Goal: Task Accomplishment & Management: Manage account settings

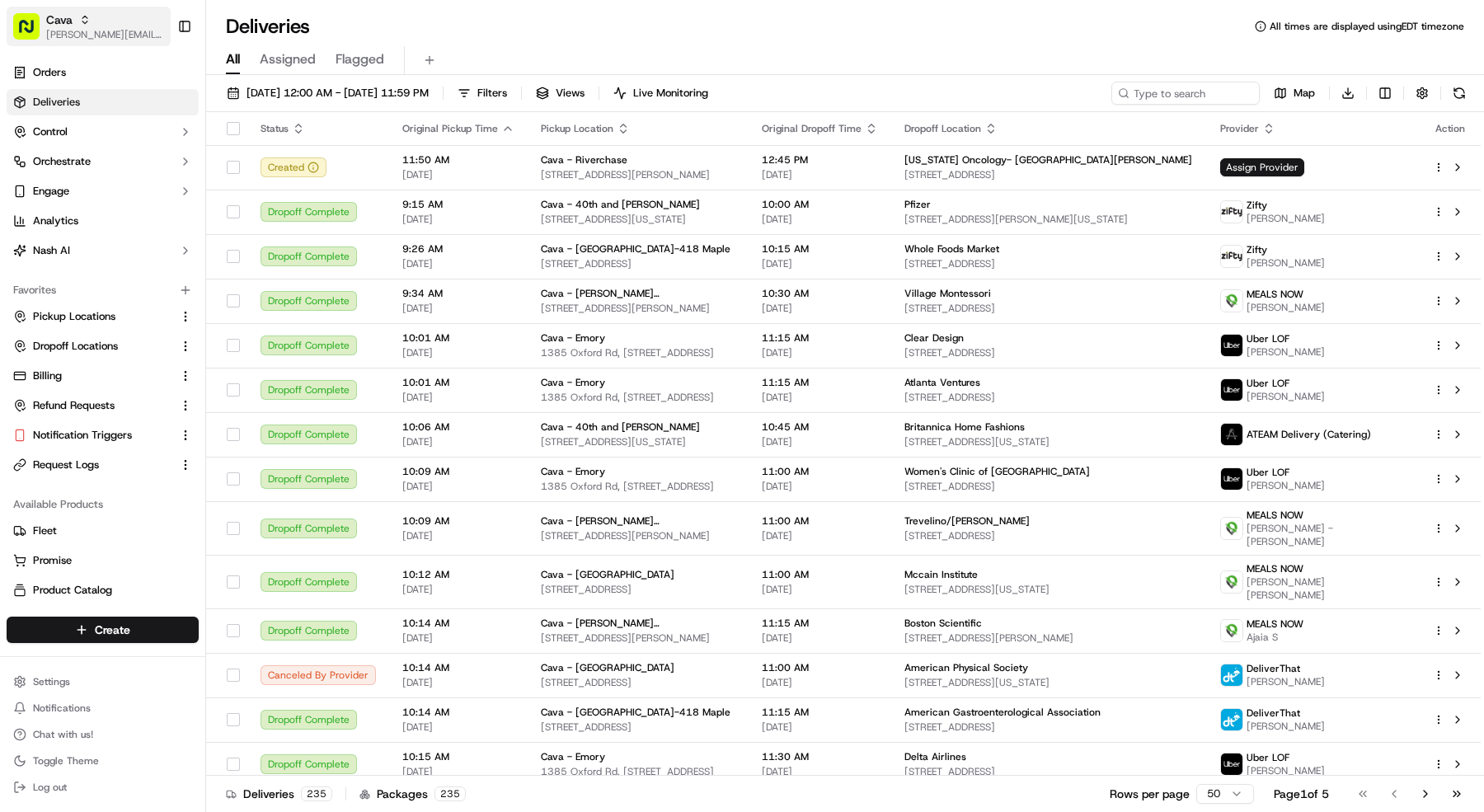
click at [44, 15] on button "Cava mariam@usenash.com" at bounding box center [88, 26] width 164 height 39
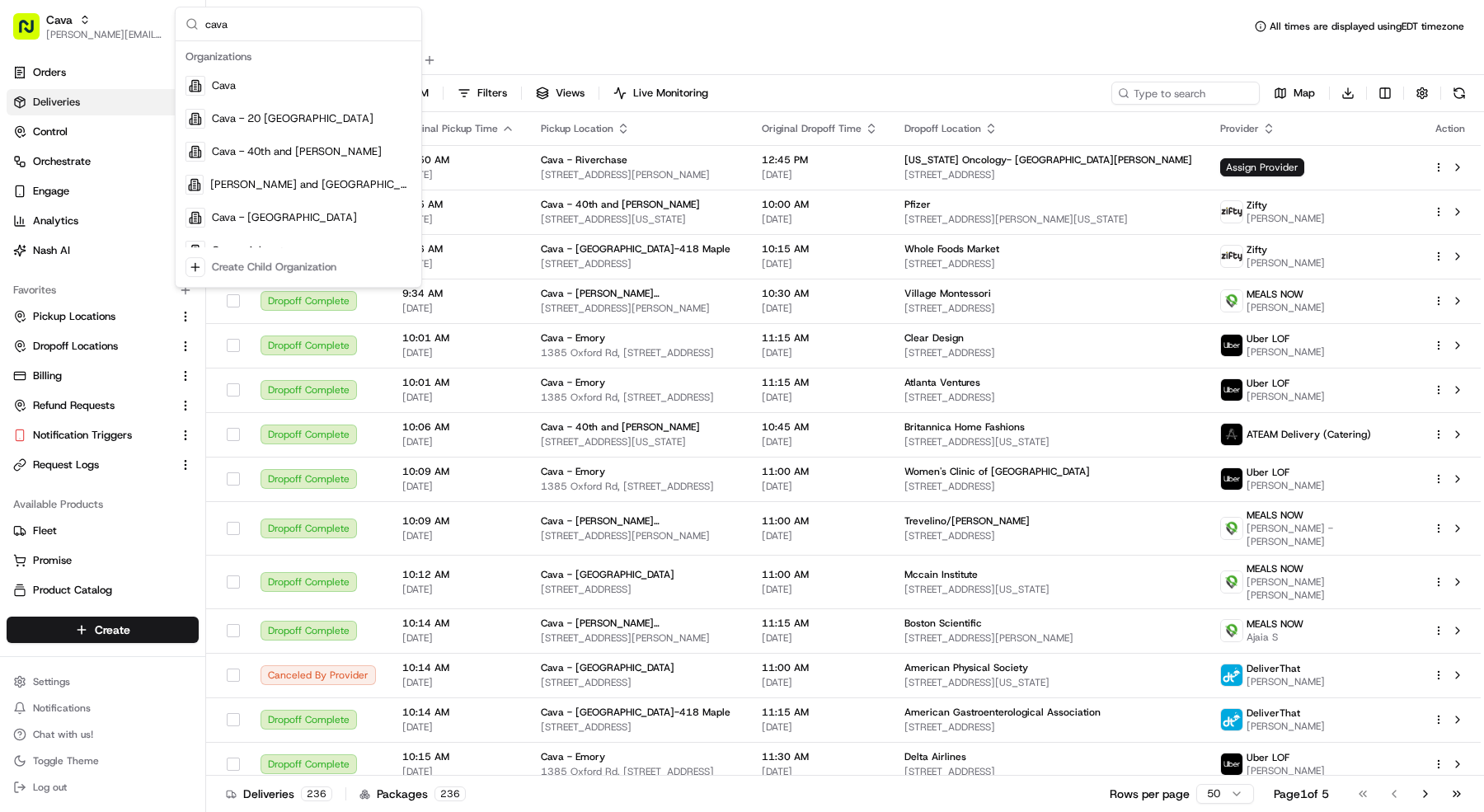
click at [258, 26] on input "cava" at bounding box center [307, 23] width 206 height 33
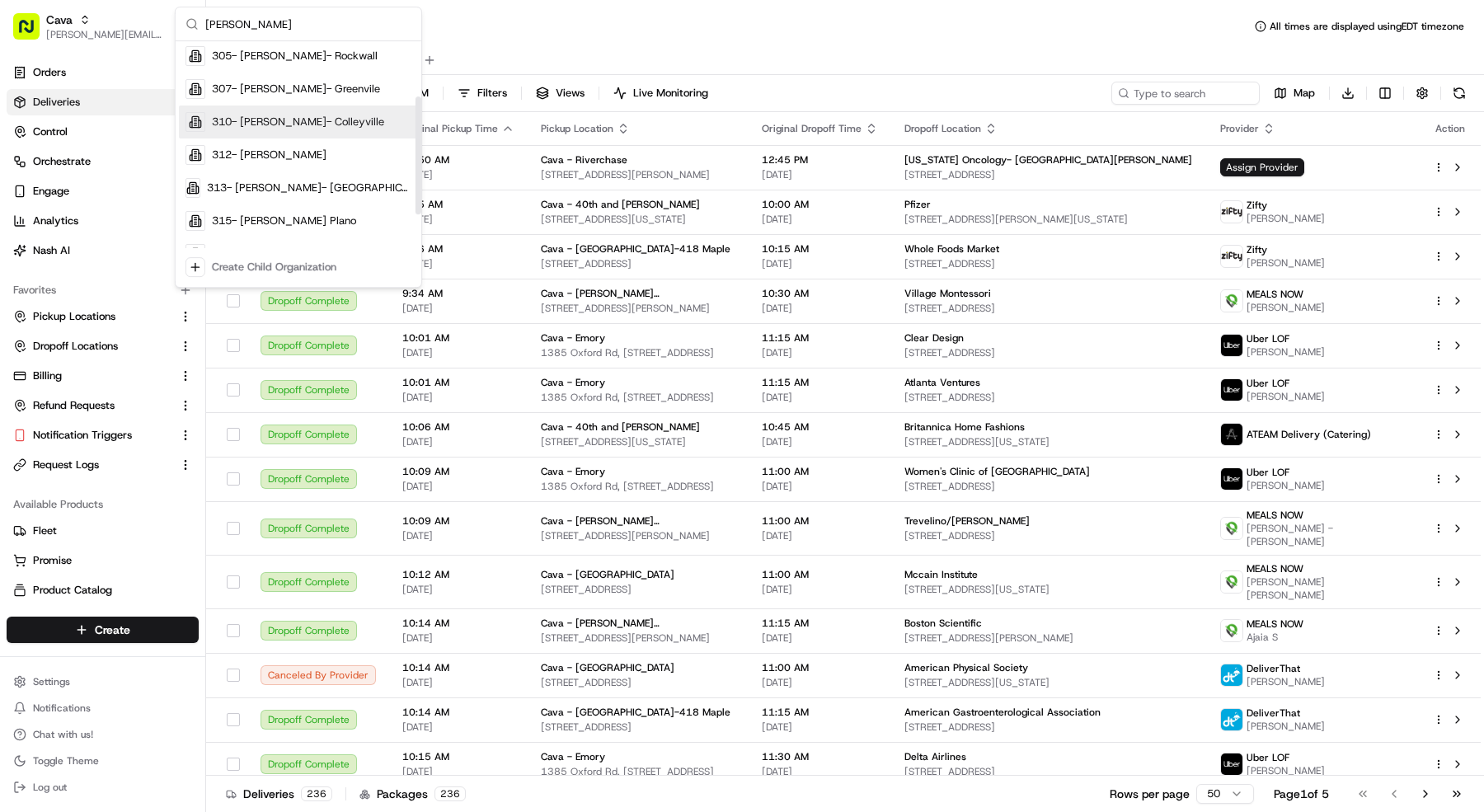
scroll to position [100, 0]
type input "snuffer"
click at [283, 121] on span "310- Snuffer's- Colleyville" at bounding box center [298, 118] width 172 height 15
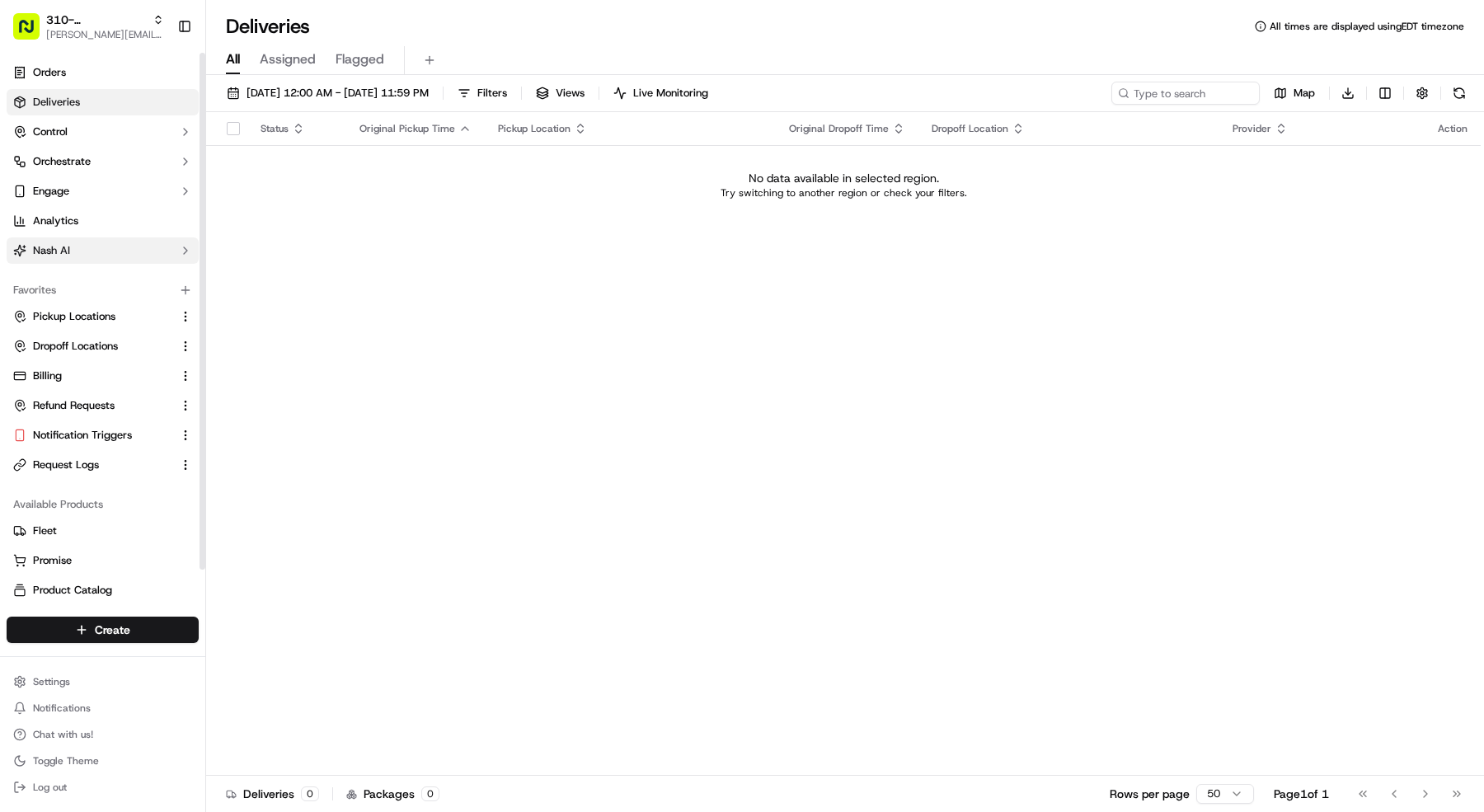
click at [97, 248] on button "Nash AI" at bounding box center [102, 250] width 193 height 27
click at [93, 272] on link "Dashboard" at bounding box center [102, 277] width 152 height 23
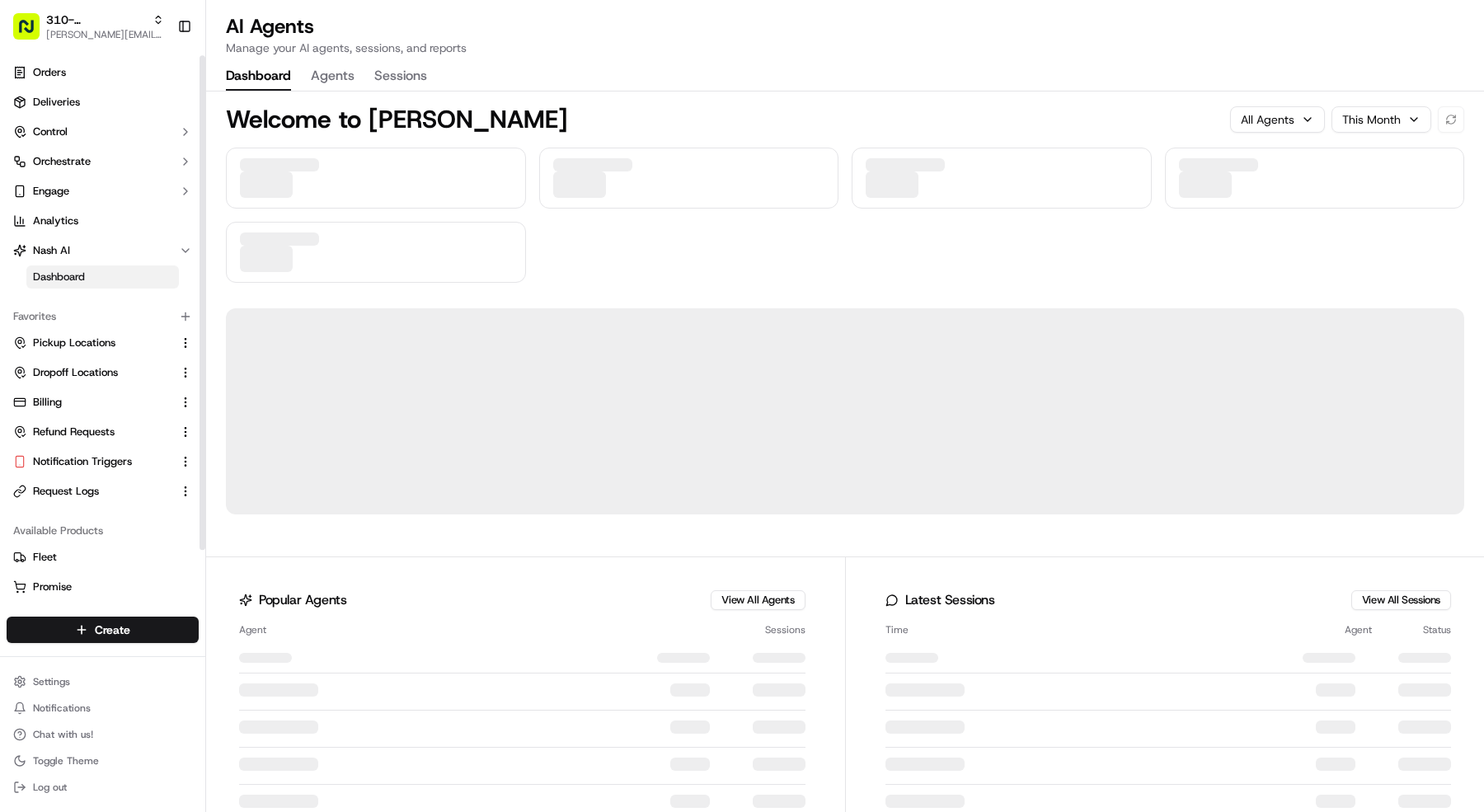
scroll to position [3, 0]
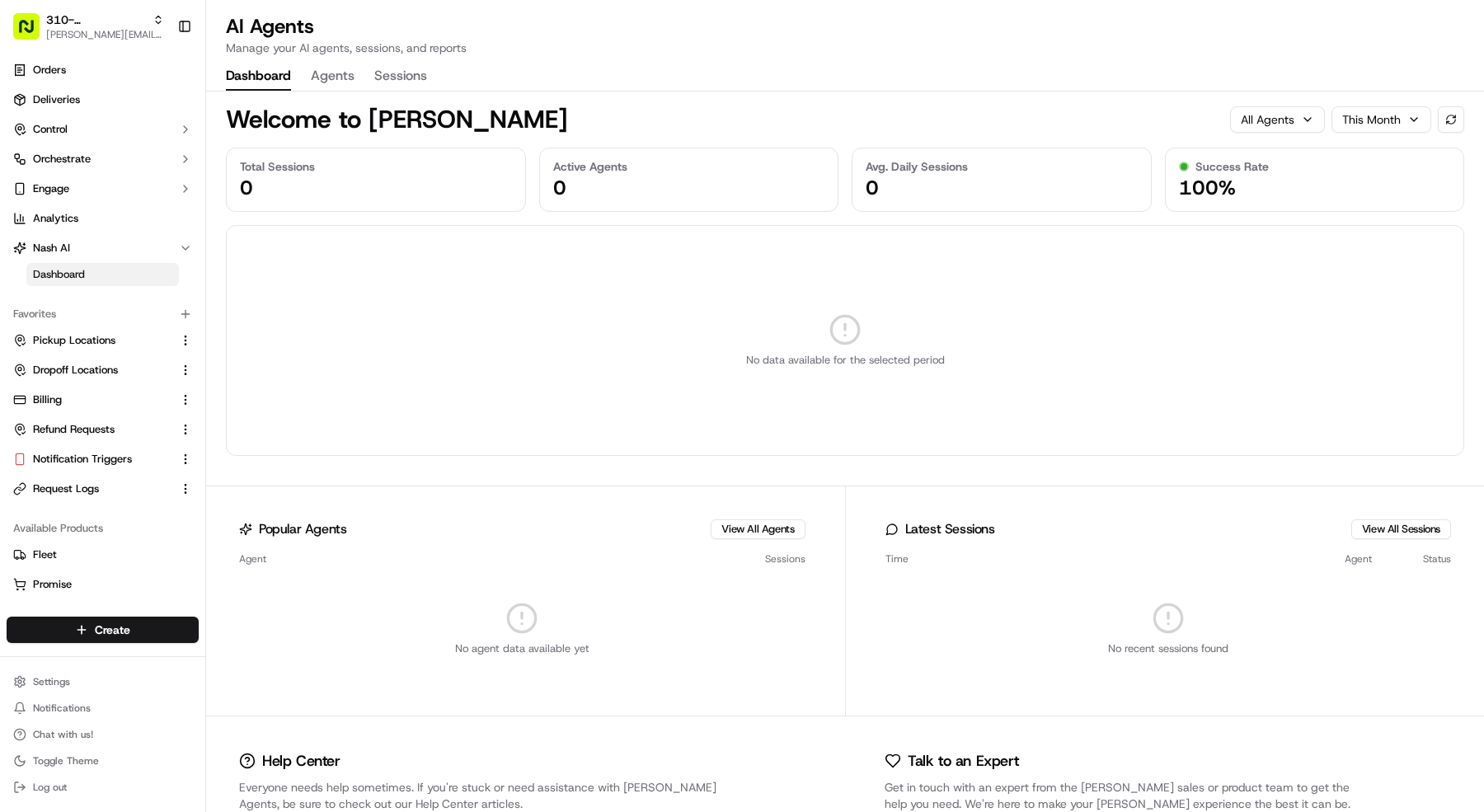
click at [338, 72] on button "Agents" at bounding box center [332, 76] width 44 height 28
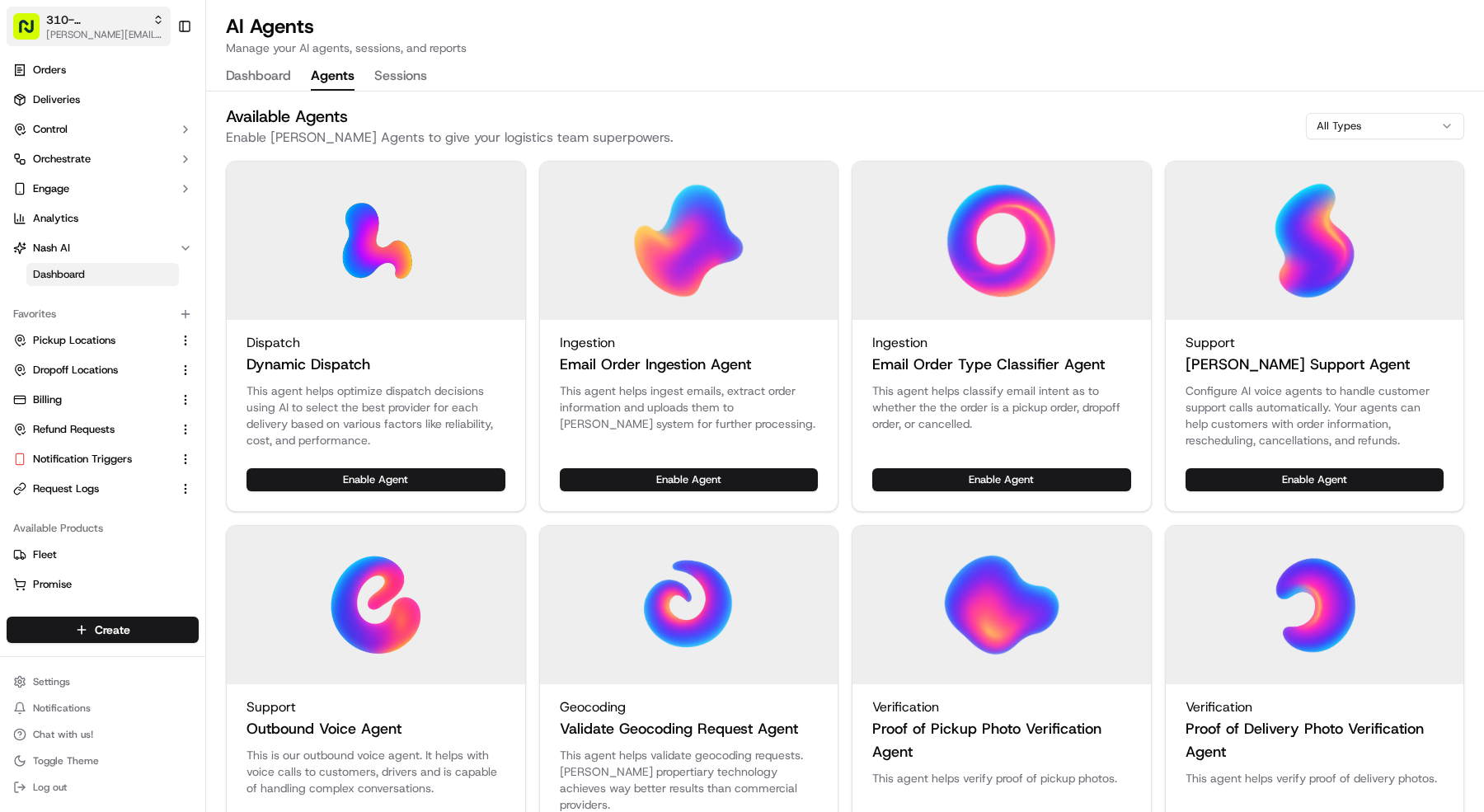
click at [76, 29] on span "[PERSON_NAME][EMAIL_ADDRESS][DOMAIN_NAME]" at bounding box center [105, 34] width 118 height 13
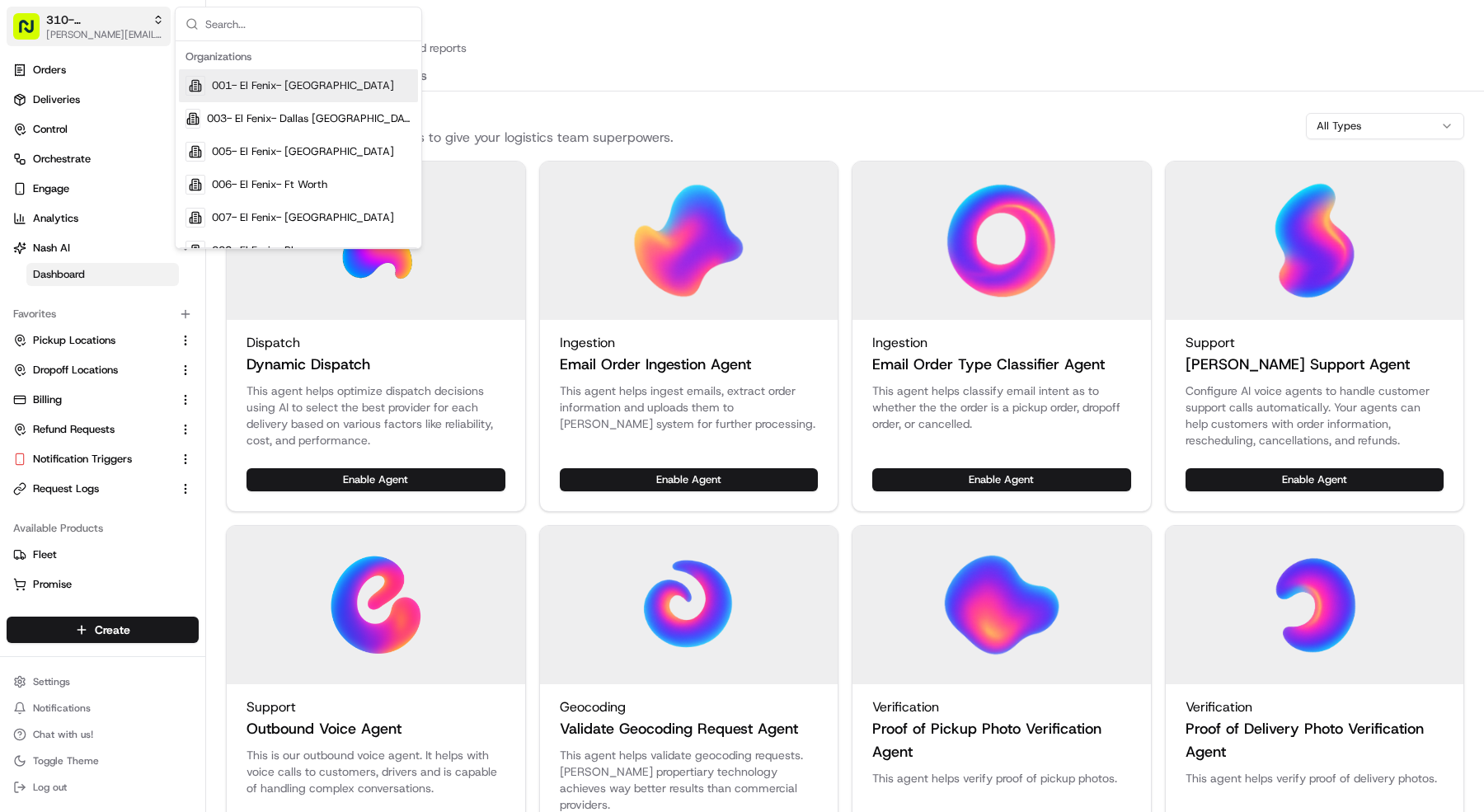
click at [76, 29] on span "[PERSON_NAME][EMAIL_ADDRESS][DOMAIN_NAME]" at bounding box center [105, 34] width 118 height 13
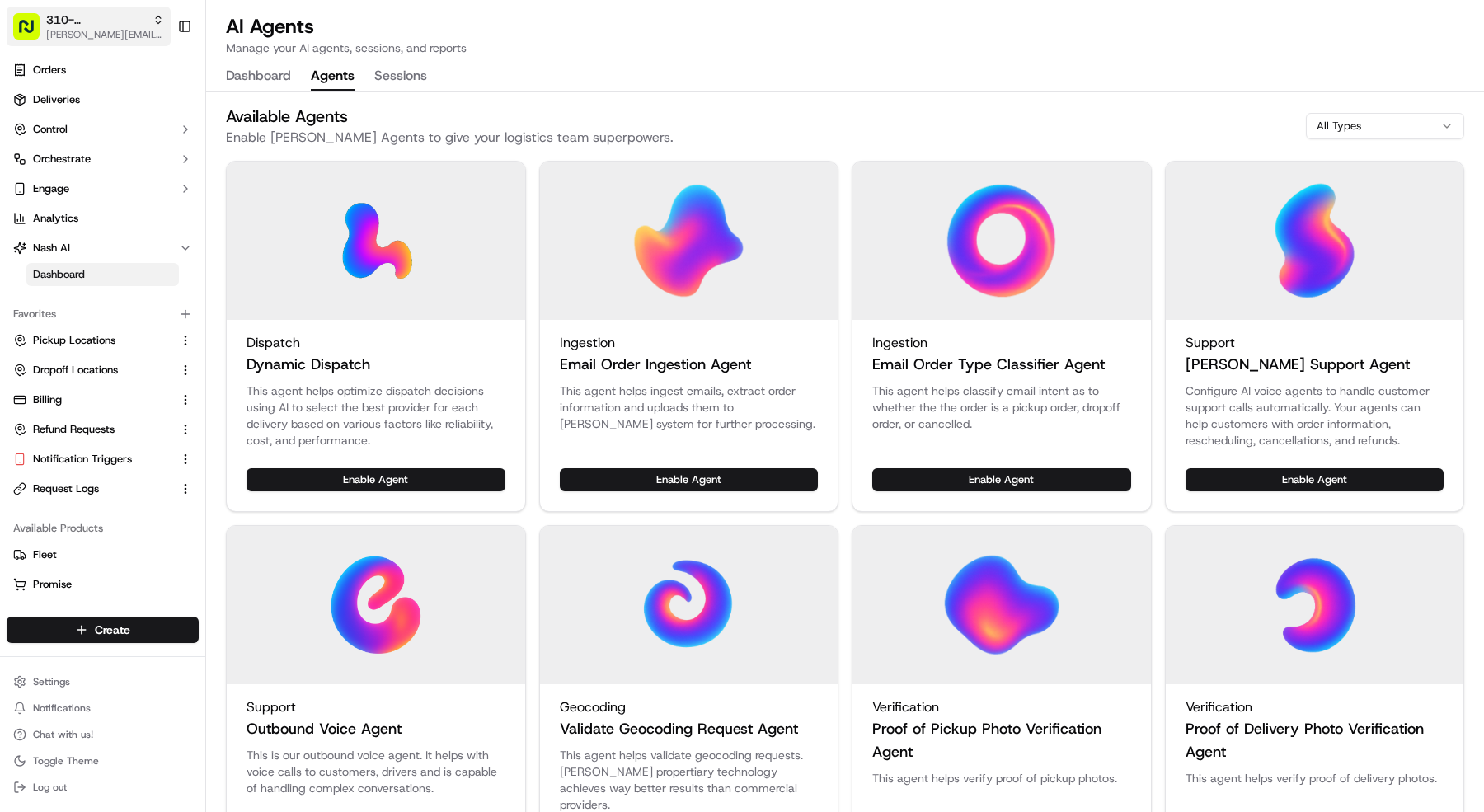
click at [76, 29] on span "[PERSON_NAME][EMAIL_ADDRESS][DOMAIN_NAME]" at bounding box center [105, 34] width 118 height 13
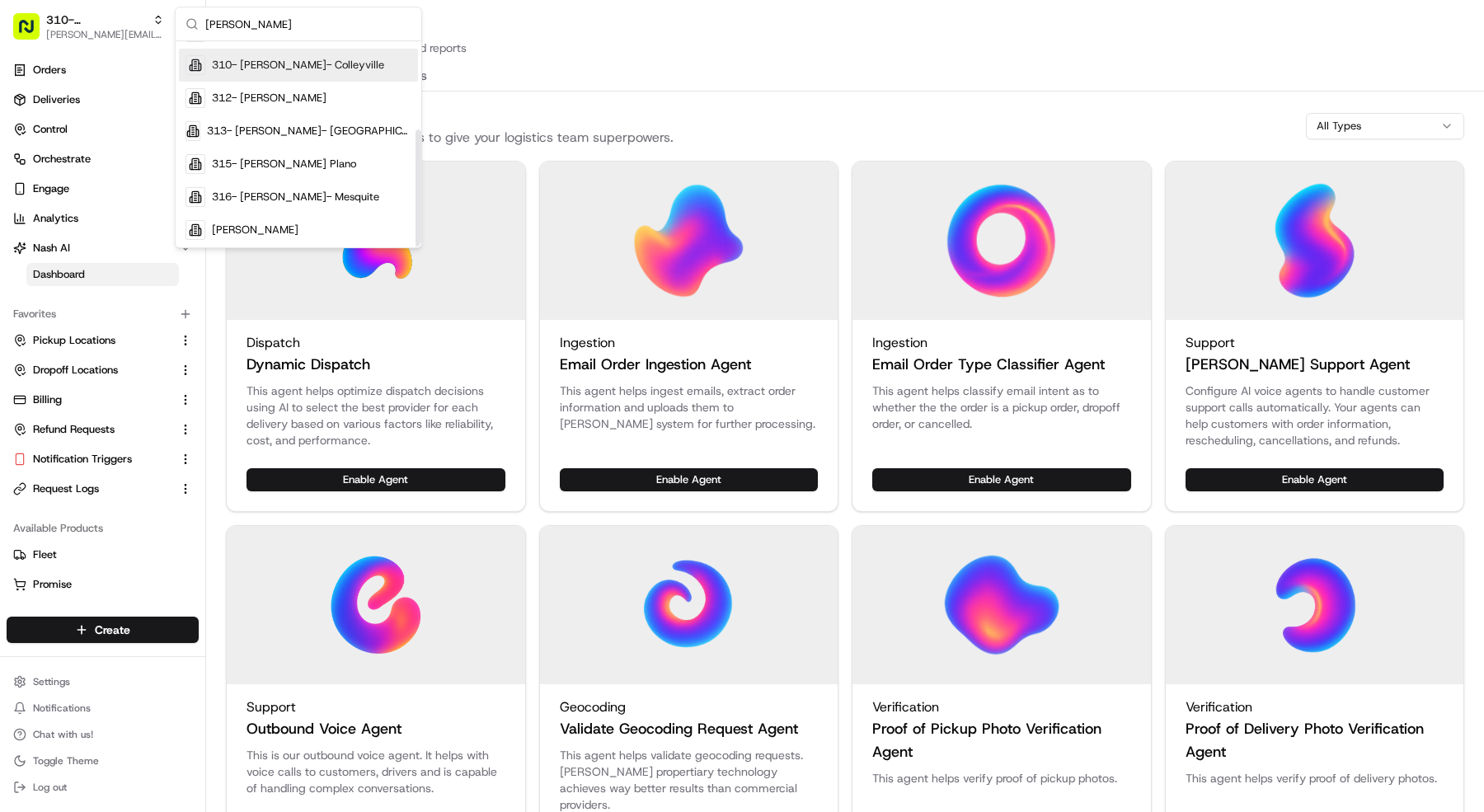
scroll to position [155, 0]
type input "snuffer"
click at [234, 201] on div "316- Snuffer's- Mesquite" at bounding box center [299, 194] width 239 height 33
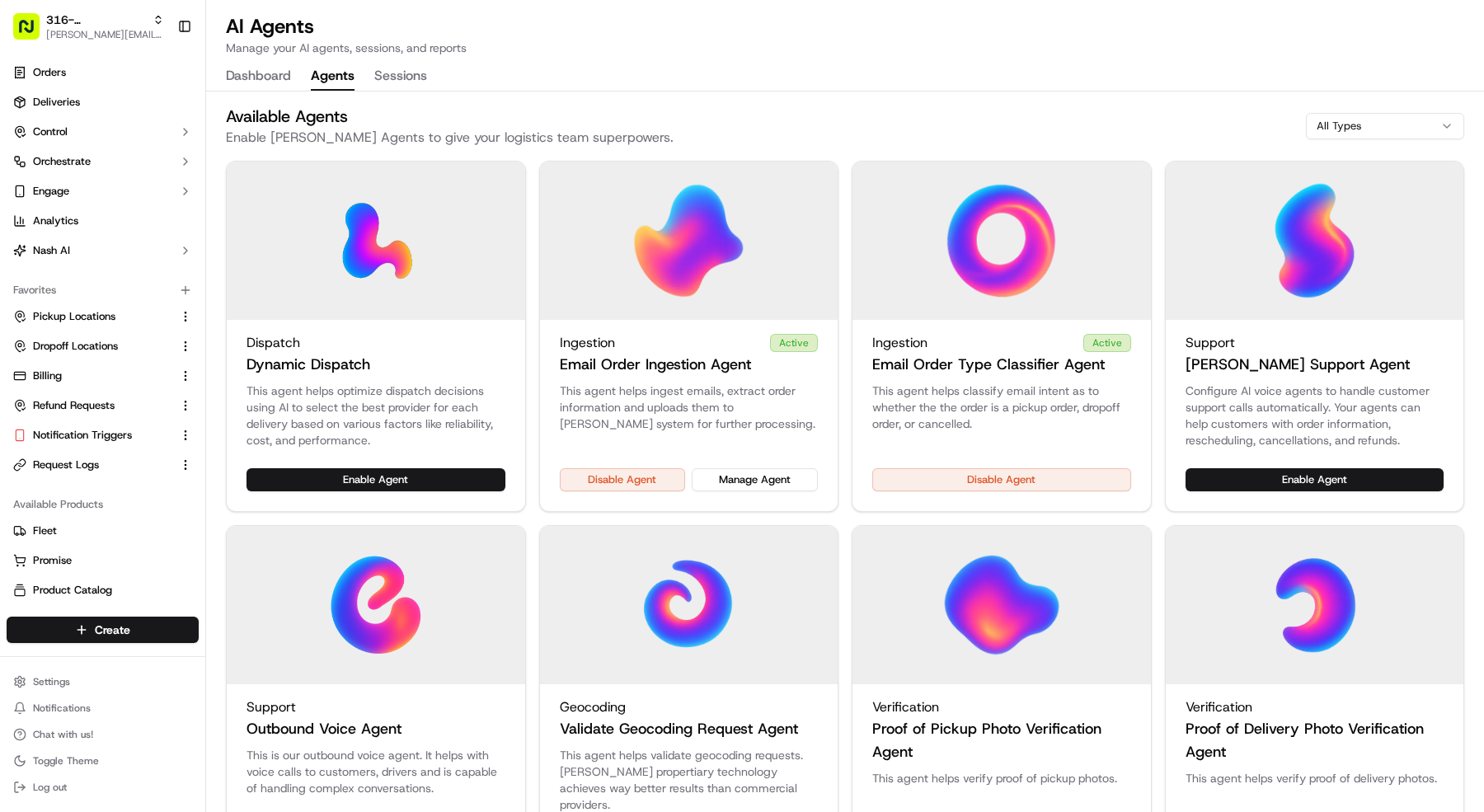
scroll to position [2, 0]
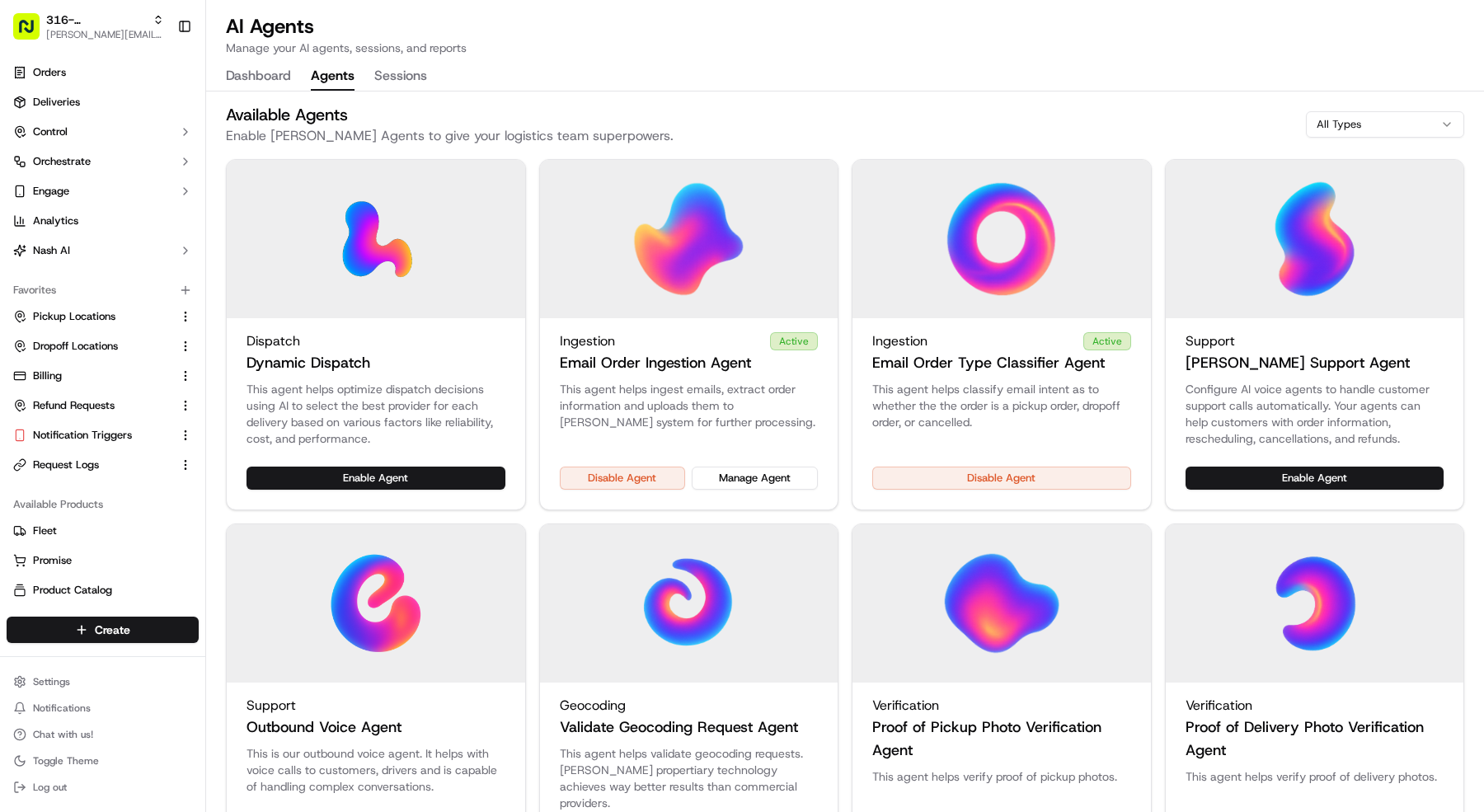
click at [693, 467] on div "Disable Agent Manage Agent" at bounding box center [689, 479] width 258 height 23
click at [767, 482] on button "Manage Agent" at bounding box center [755, 479] width 127 height 23
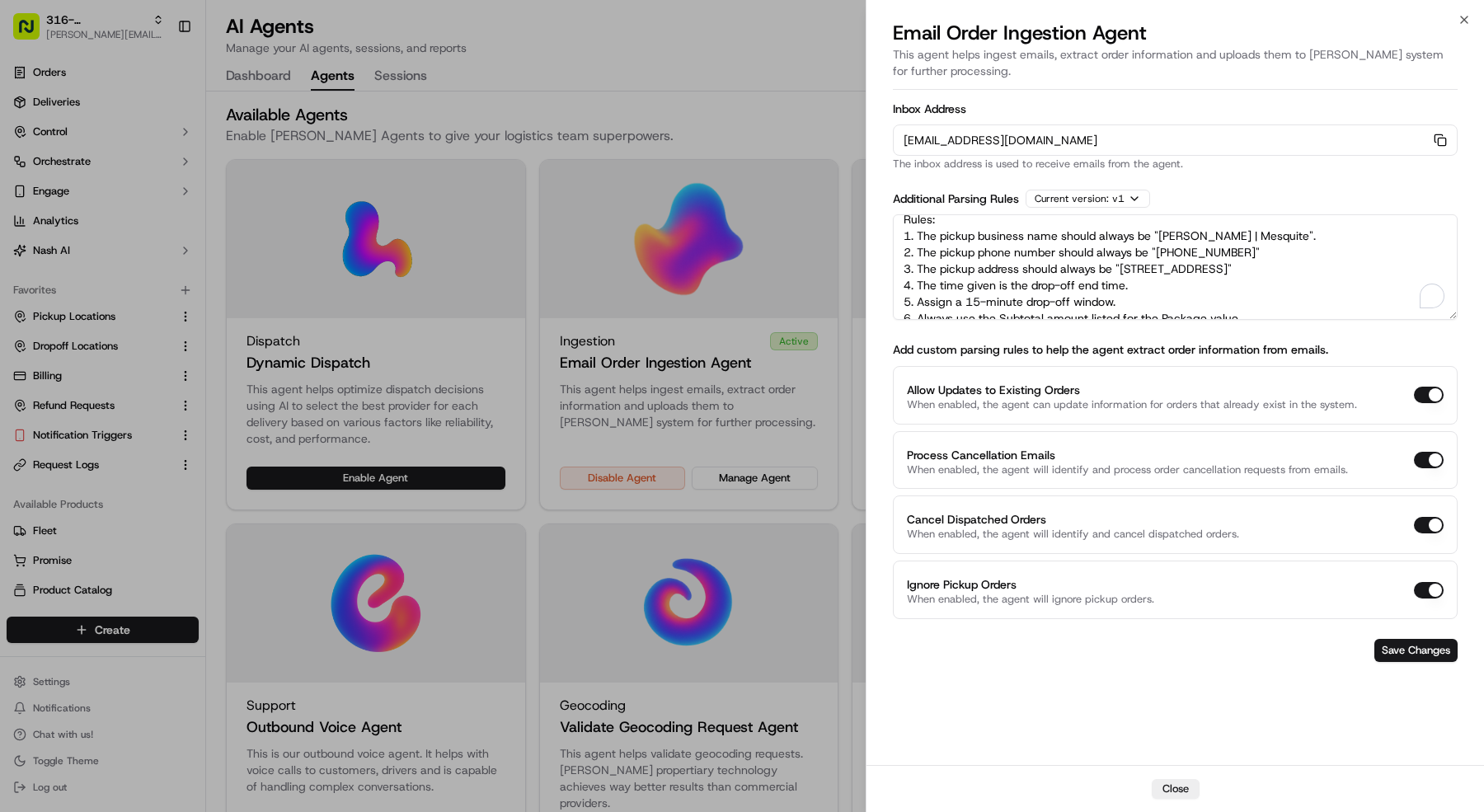
scroll to position [11, 0]
drag, startPoint x: 897, startPoint y: 233, endPoint x: 1370, endPoint y: 349, distance: 487.0
click at [1283, 422] on form "Inbox Address orders-ingest+org_fgieJ2+prod_b8c500f3@usenash.com Copy orders-in…" at bounding box center [1176, 382] width 565 height 572
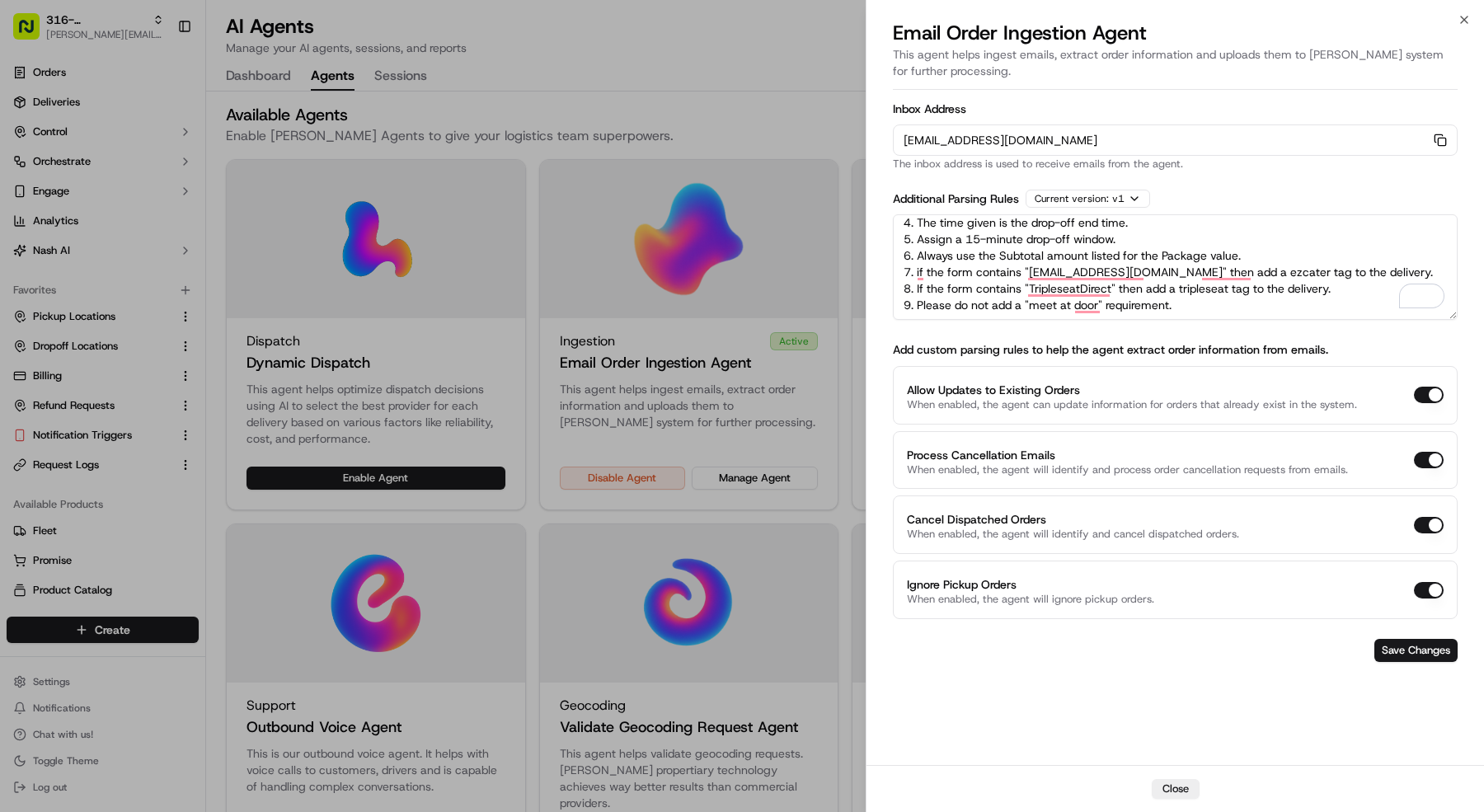
click at [1211, 302] on textarea "Rules: 1. The pickup business name should always be "Snuffer's | Mesquite". 2. …" at bounding box center [1176, 267] width 565 height 105
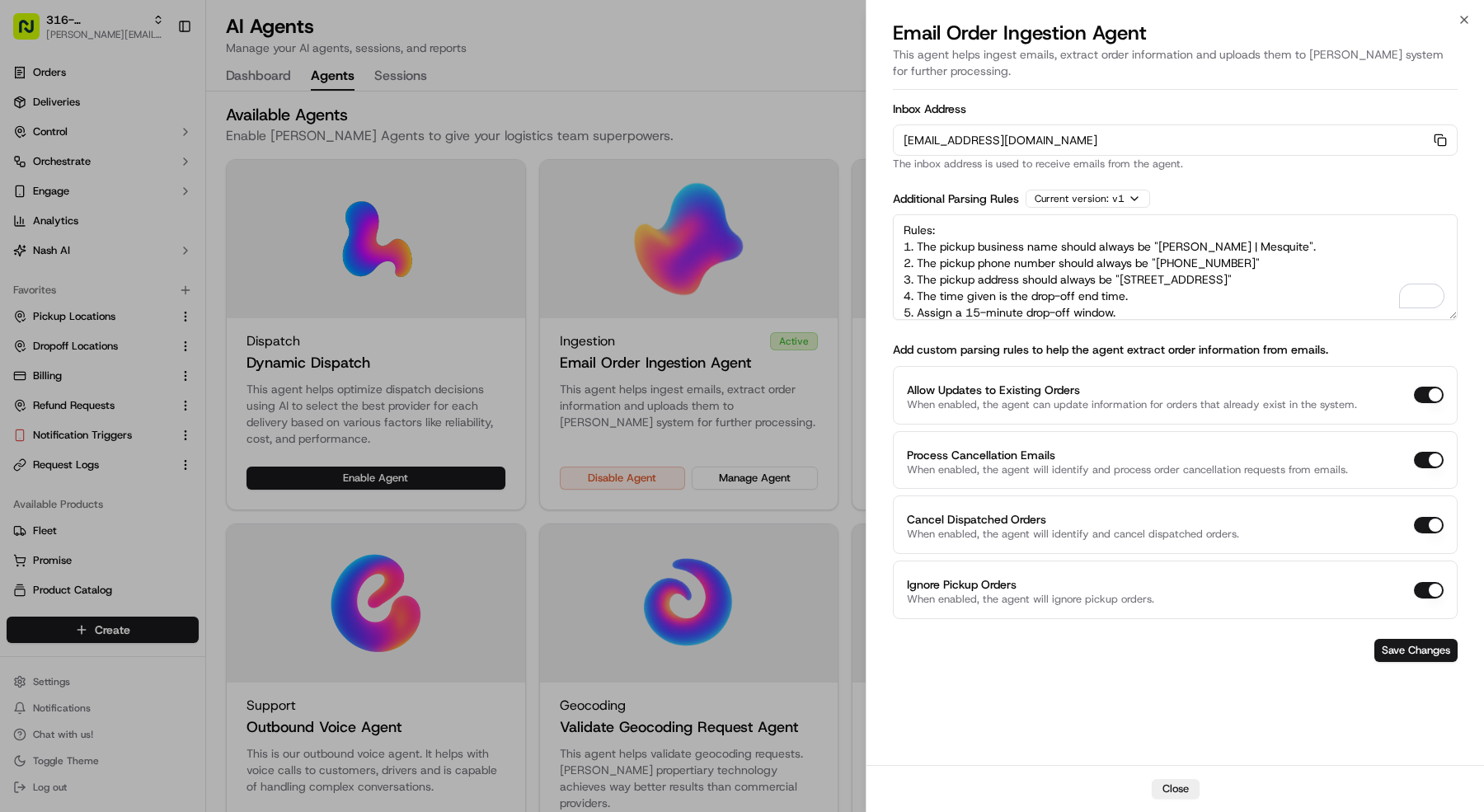
drag, startPoint x: 1214, startPoint y: 303, endPoint x: 871, endPoint y: 109, distance: 394.1
click at [871, 109] on div "Inbox Address orders-ingest+org_fgieJ2+prod_b8c500f3@usenash.com Copy orders-in…" at bounding box center [1175, 425] width 618 height 679
click at [666, 139] on div at bounding box center [742, 406] width 1484 height 812
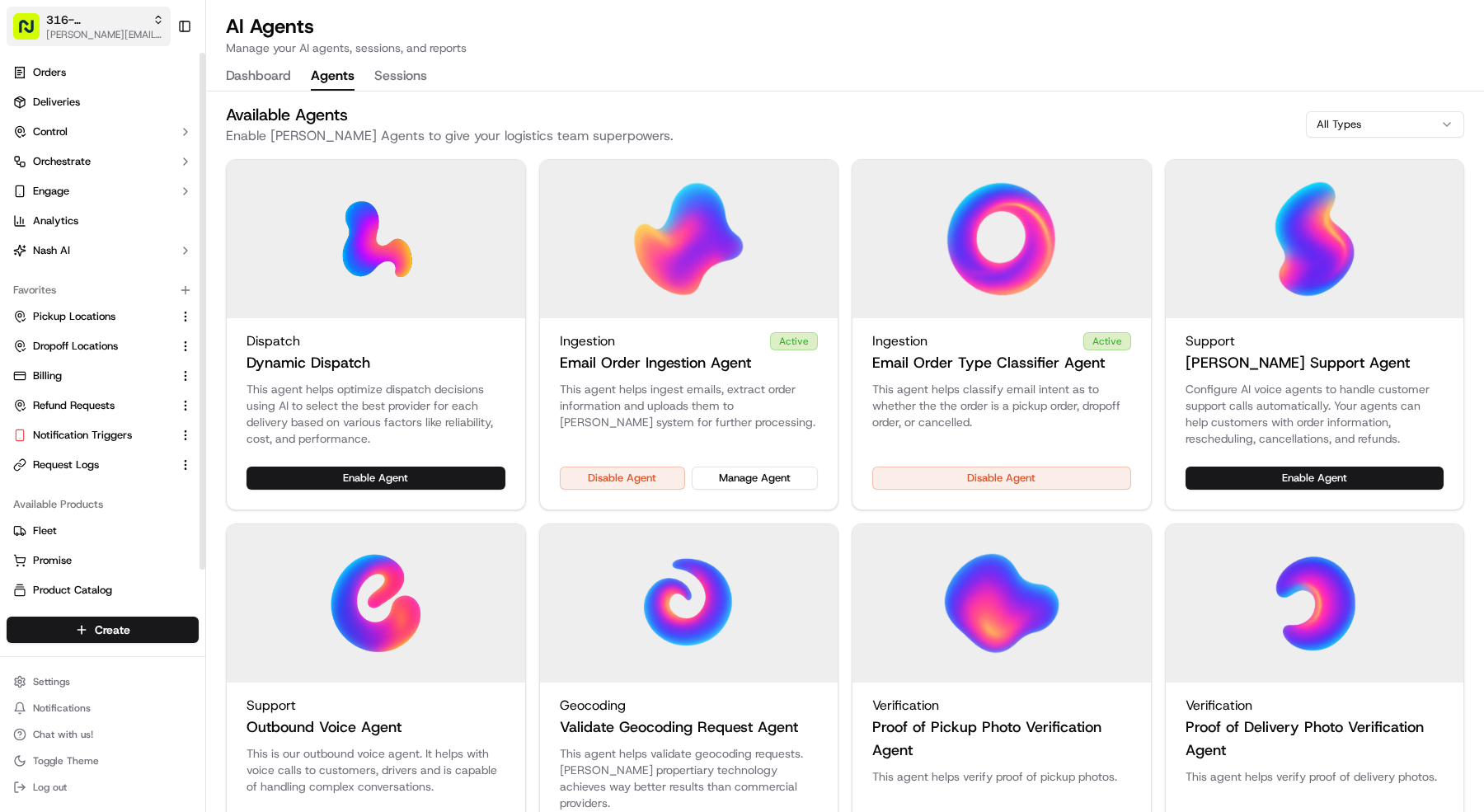
click at [66, 19] on span "316- Snuffer's- Mesquite" at bounding box center [96, 20] width 100 height 17
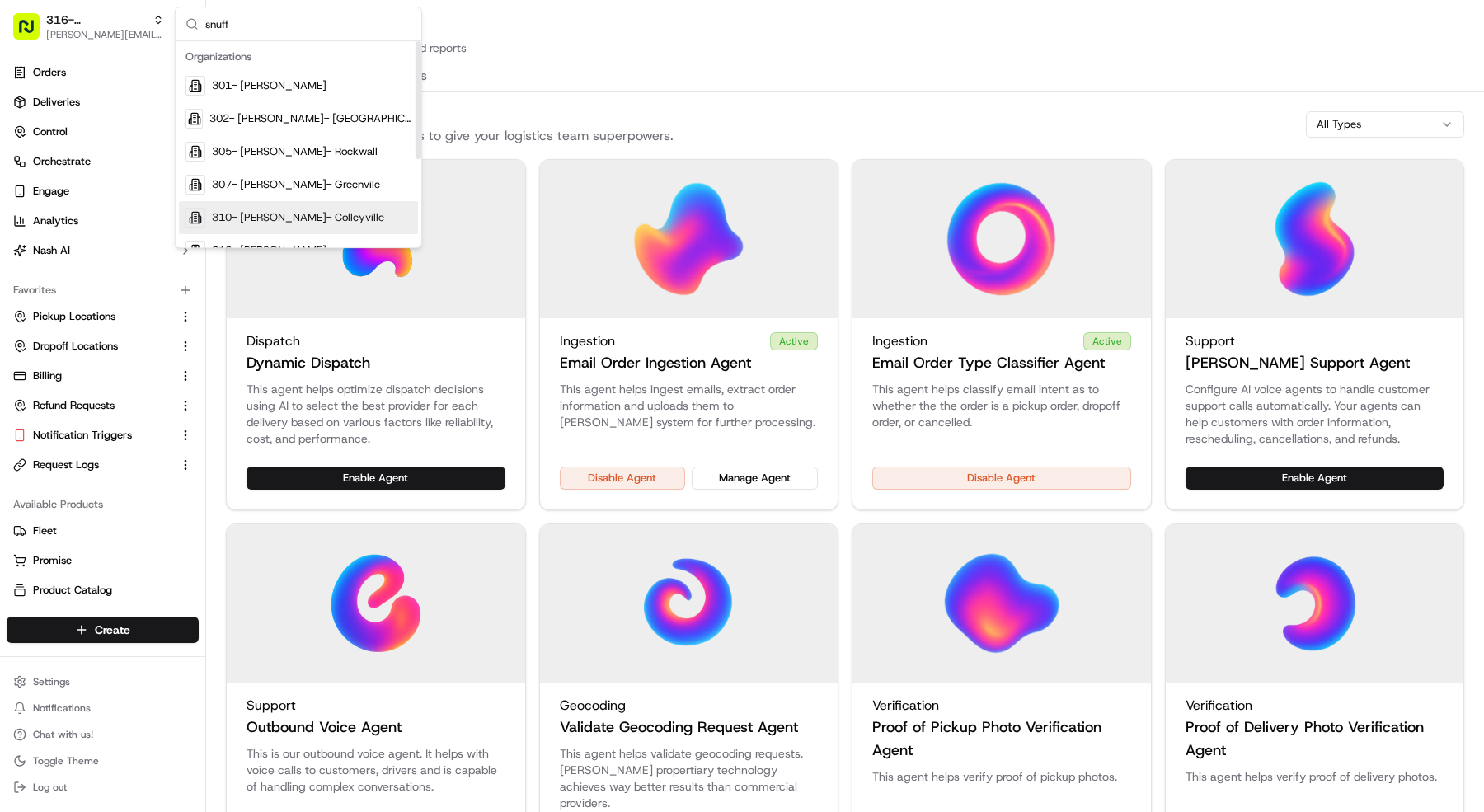
type input "snuff"
click at [260, 202] on div "310- Snuffer's- Colleyville" at bounding box center [299, 217] width 239 height 33
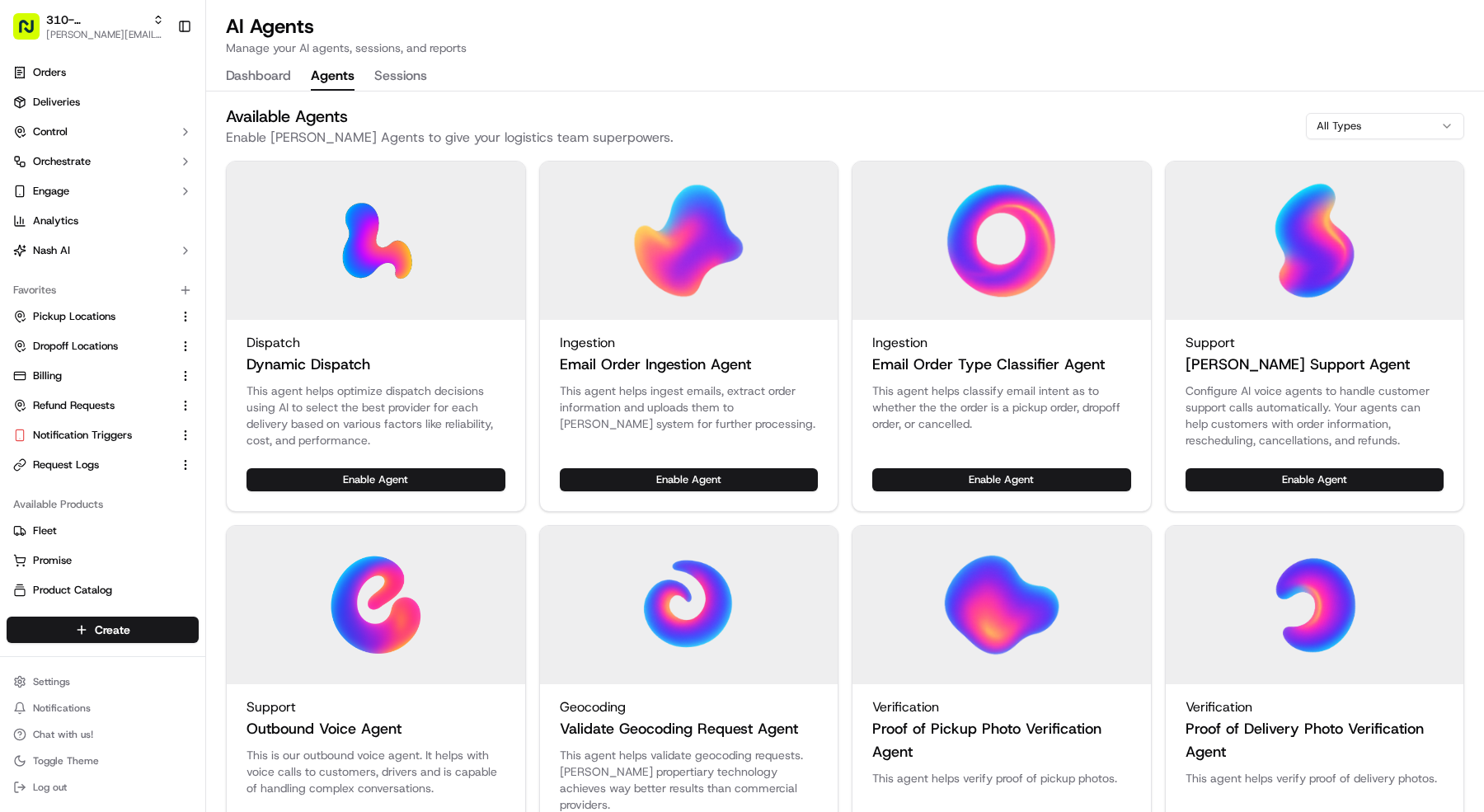
click at [915, 466] on div "This agent helps classify email intent as to whether the the order is a pickup …" at bounding box center [1002, 425] width 299 height 86
click at [915, 473] on button "Enable Agent" at bounding box center [1002, 480] width 258 height 23
click at [686, 468] on button "Enable Agent" at bounding box center [689, 480] width 258 height 23
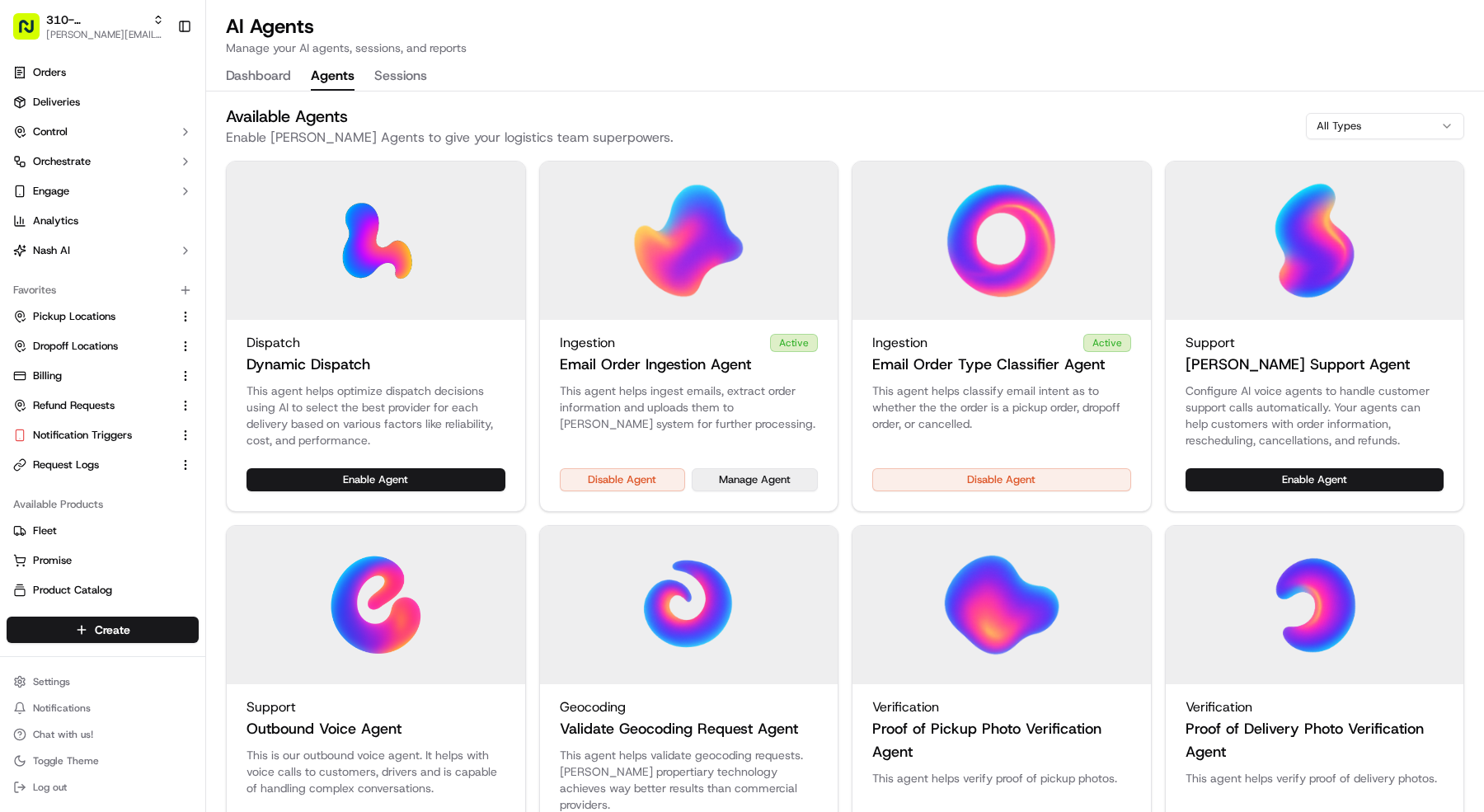
click at [751, 480] on button "Manage Agent" at bounding box center [755, 480] width 127 height 23
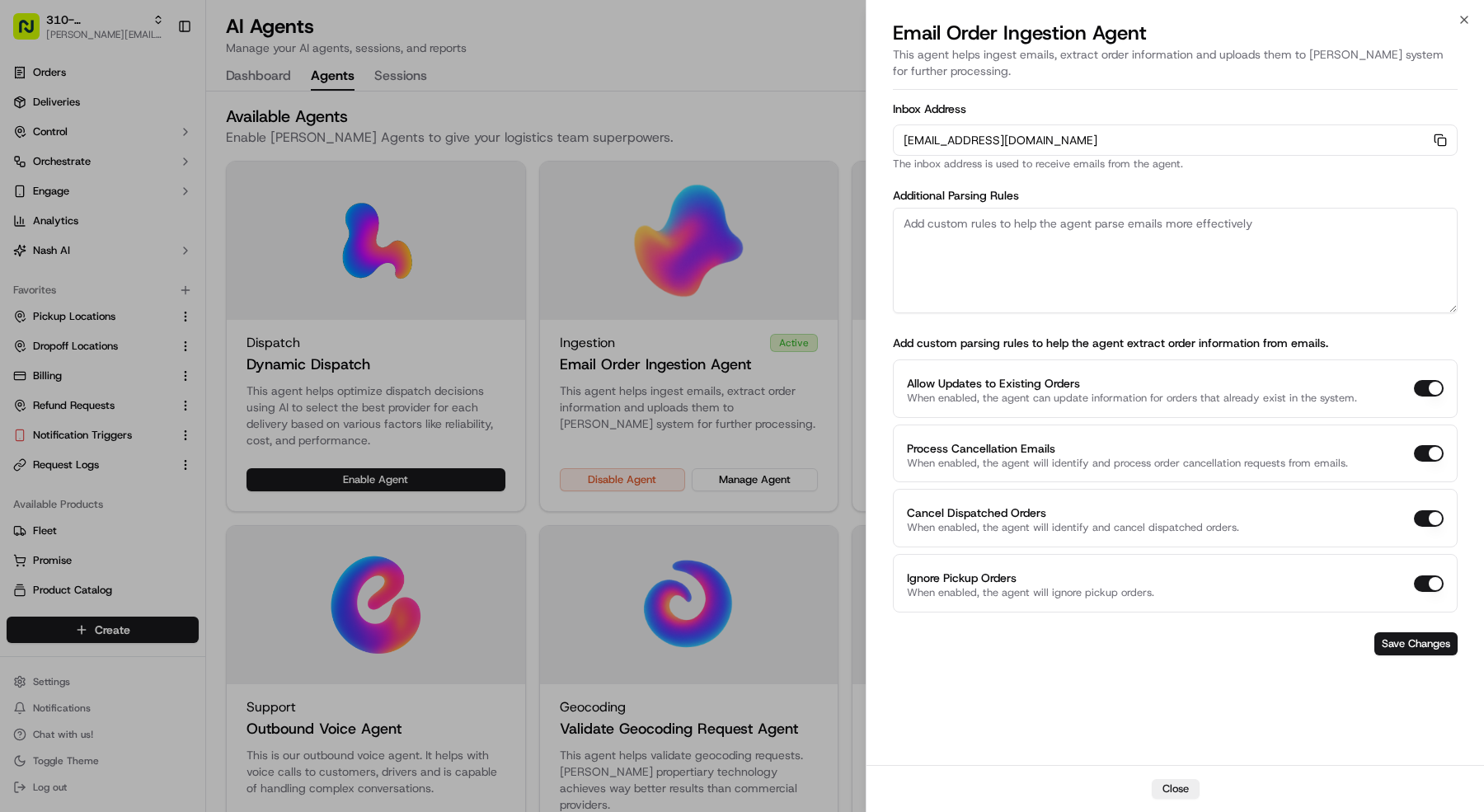
click at [1051, 259] on textarea at bounding box center [1176, 260] width 565 height 105
paste textarea "Rules: 1. The pickup business name should always be "Snuffer's | Mesquite". 2. …"
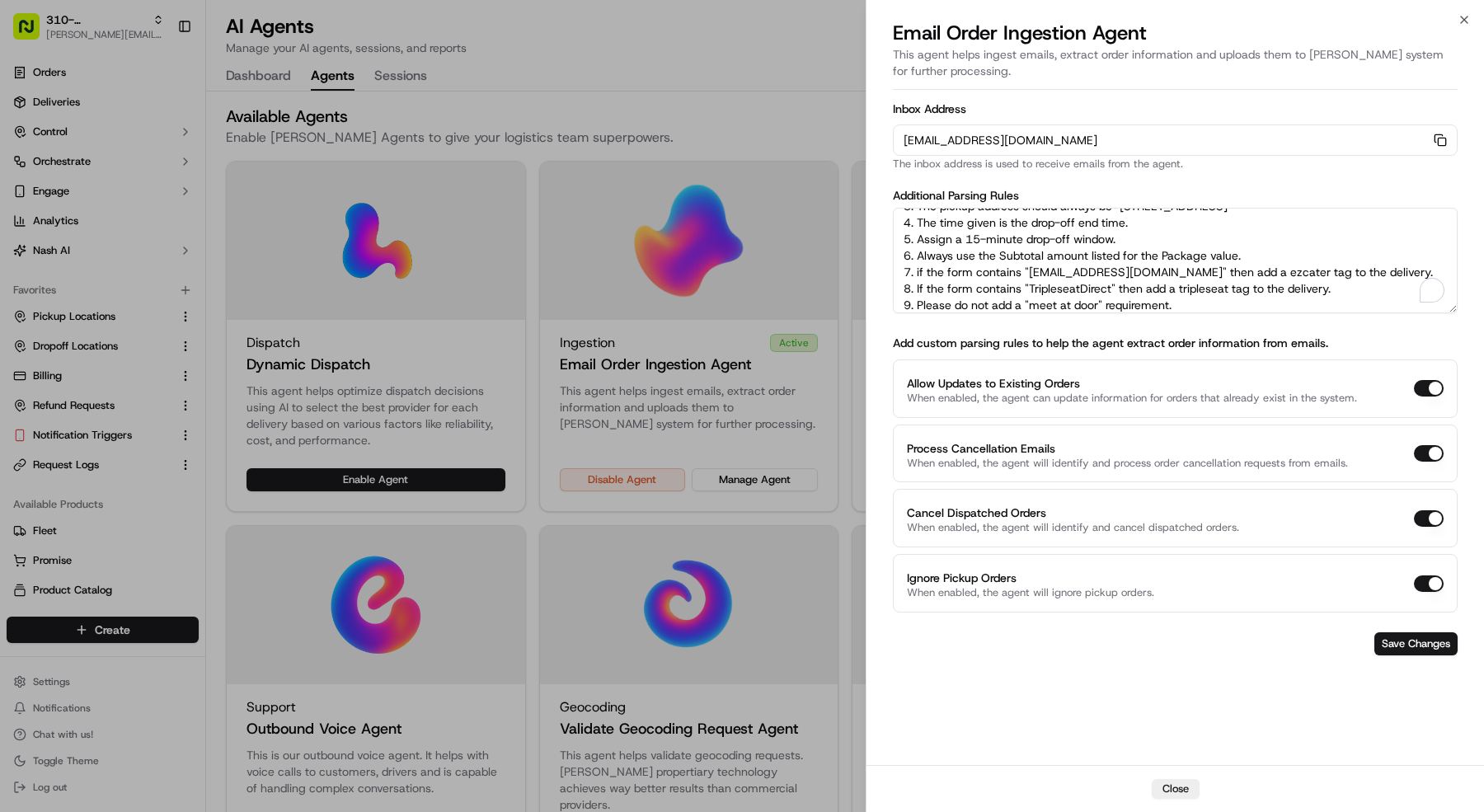
scroll to position [0, 0]
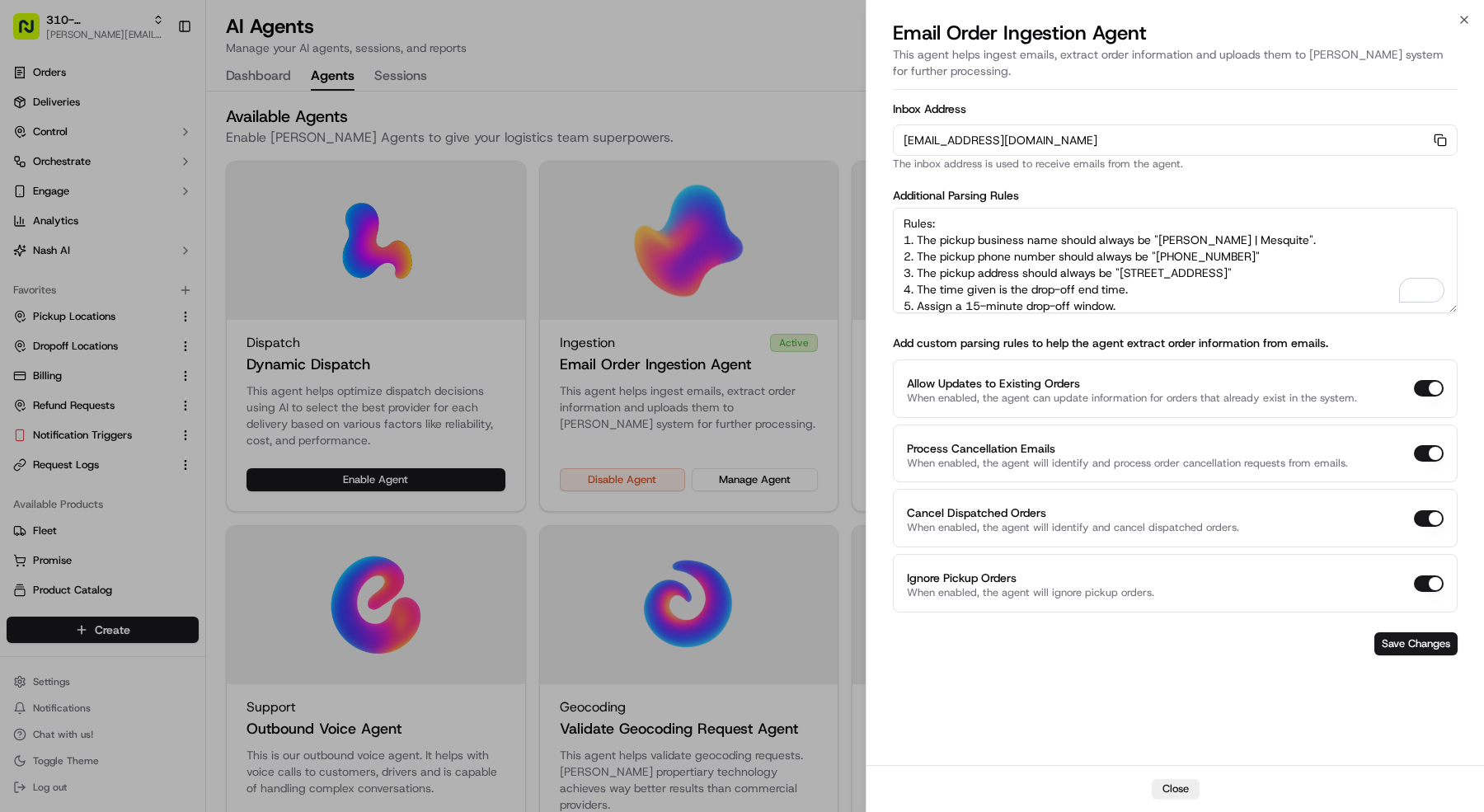
drag, startPoint x: 1259, startPoint y: 237, endPoint x: 1169, endPoint y: 245, distance: 90.4
click at [1160, 240] on textarea "Rules: 1. The pickup business name should always be "Snuffer's | Mesquite". 2. …" at bounding box center [1176, 260] width 565 height 105
paste textarea "Colleyvill"
drag, startPoint x: 1258, startPoint y: 257, endPoint x: 1159, endPoint y: 256, distance: 99.0
click at [1159, 256] on textarea "Rules: 1. The pickup business name should always be "Snuffer's | Colleyville". …" at bounding box center [1176, 260] width 565 height 105
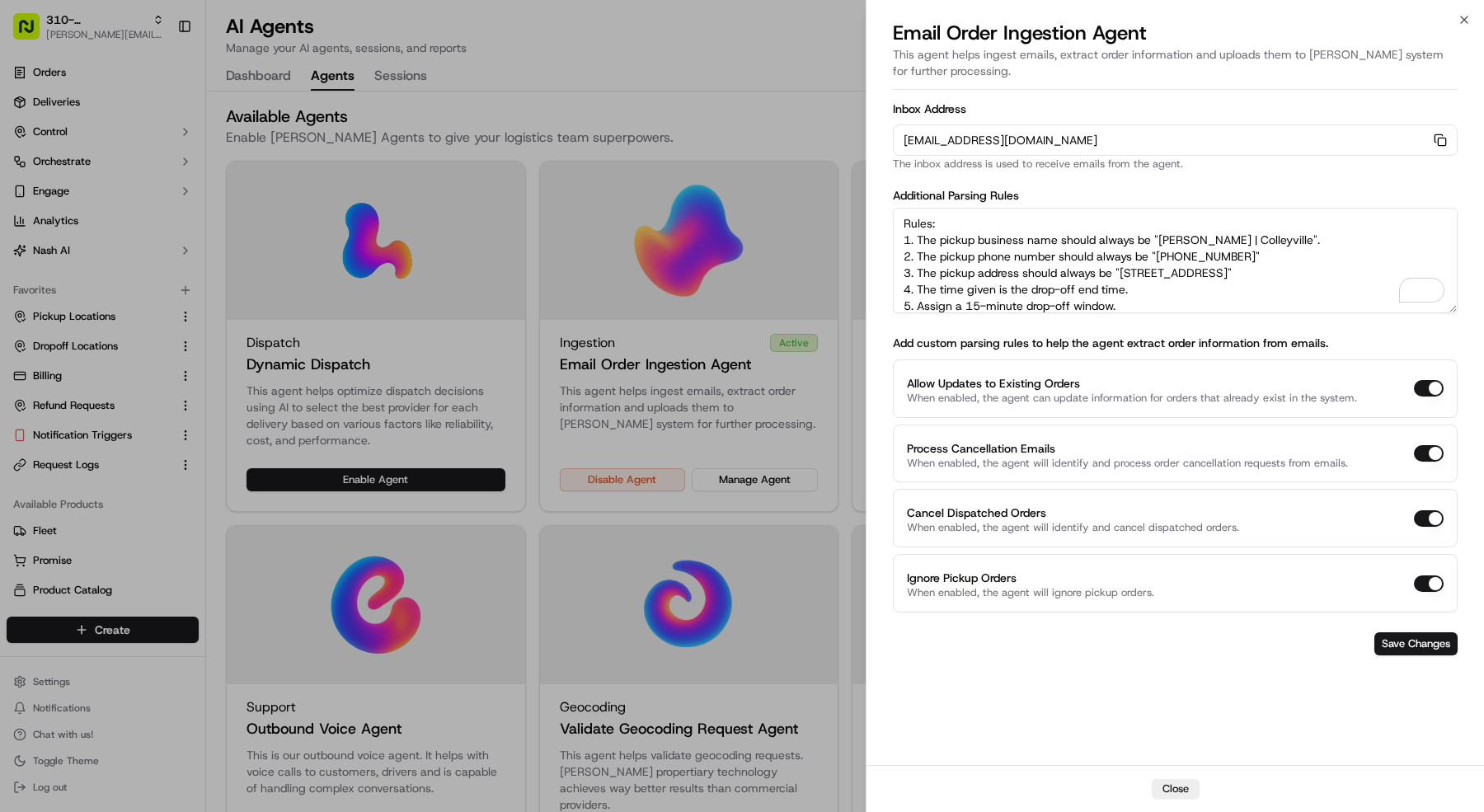
paste textarea "682 325 3625"
drag, startPoint x: 1121, startPoint y: 269, endPoint x: 1380, endPoint y: 267, distance: 259.0
click at [1380, 267] on textarea "Rules: 1. The pickup business name should always be "Snuffer's | Colleyville". …" at bounding box center [1176, 260] width 565 height 105
paste textarea "4717 Colleyville Blvd, Colleyville, TX 76034, USA"
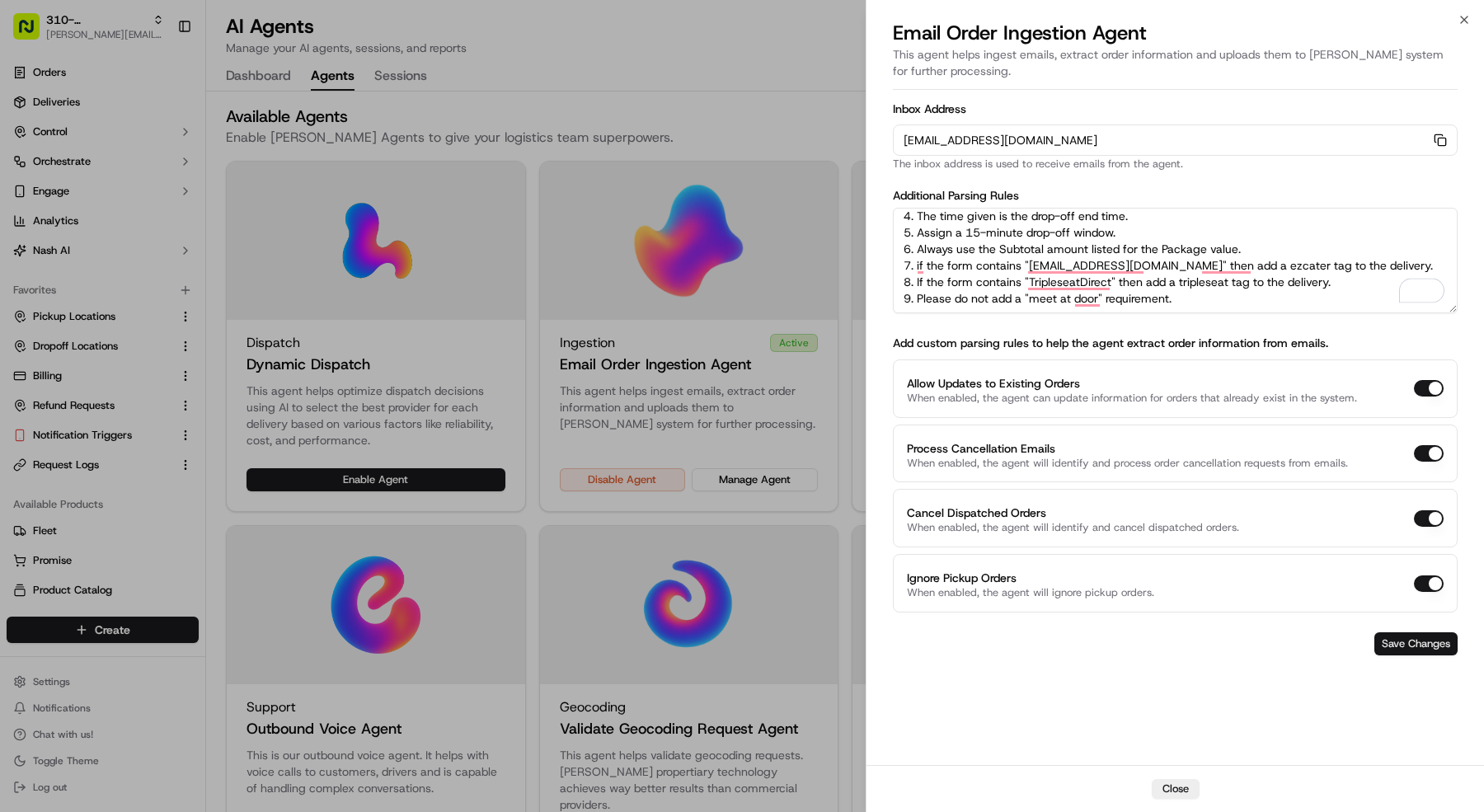
type textarea "Rules: 1. The pickup business name should always be "Snuffer's | Colleyville". …"
click at [1418, 633] on button "Save Changes" at bounding box center [1415, 644] width 83 height 23
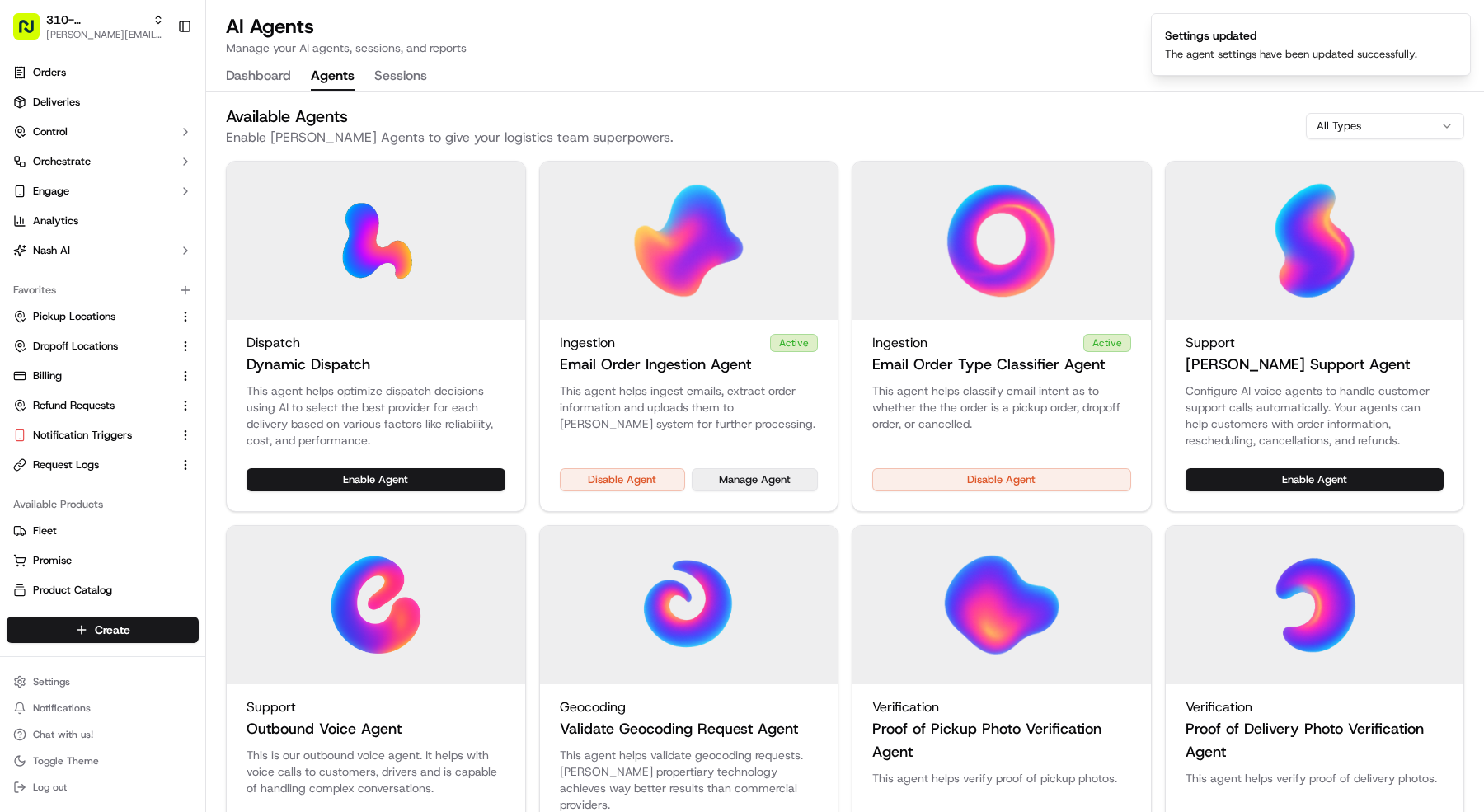
click at [763, 475] on button "Manage Agent" at bounding box center [755, 480] width 127 height 23
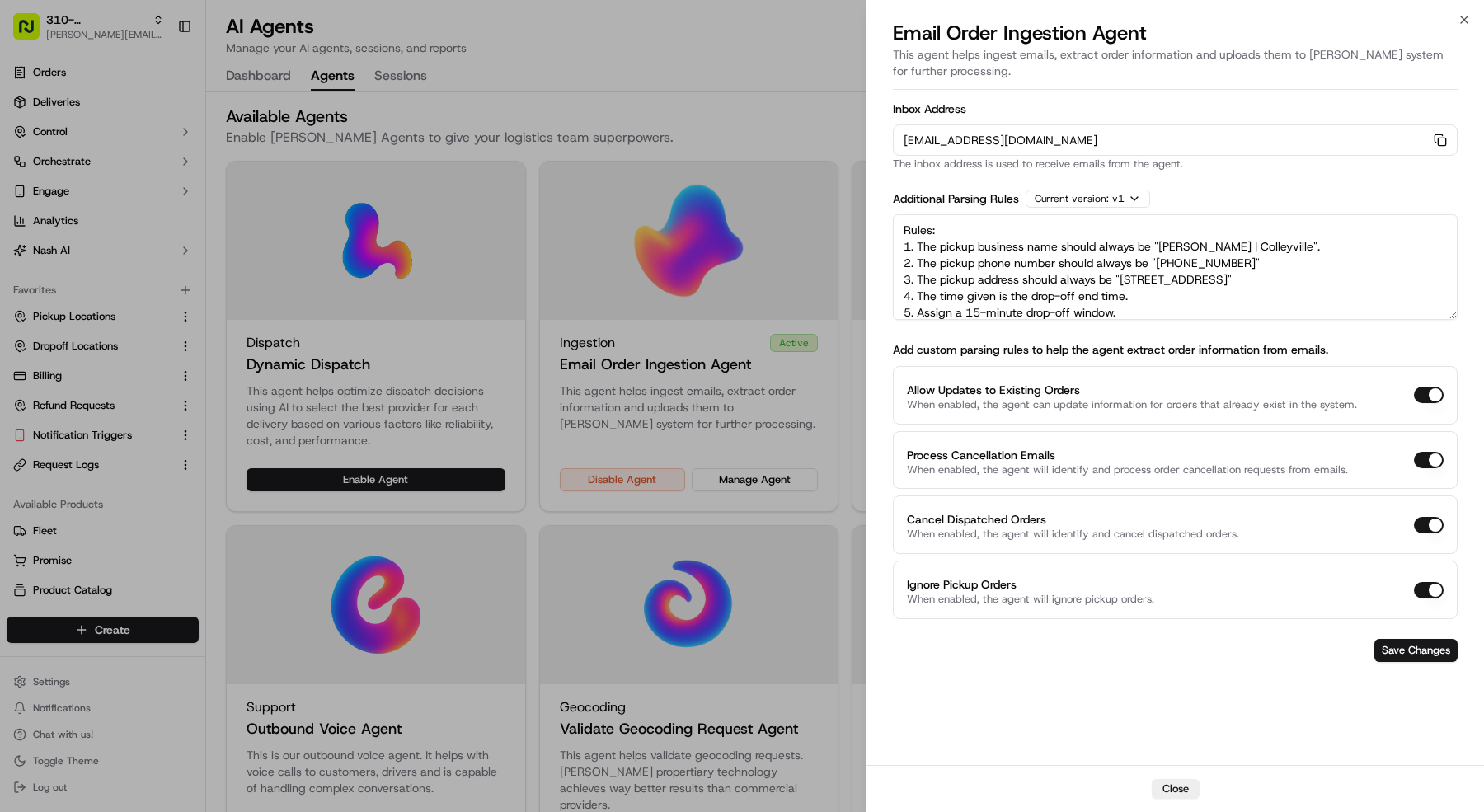
click at [97, 17] on div at bounding box center [742, 406] width 1484 height 812
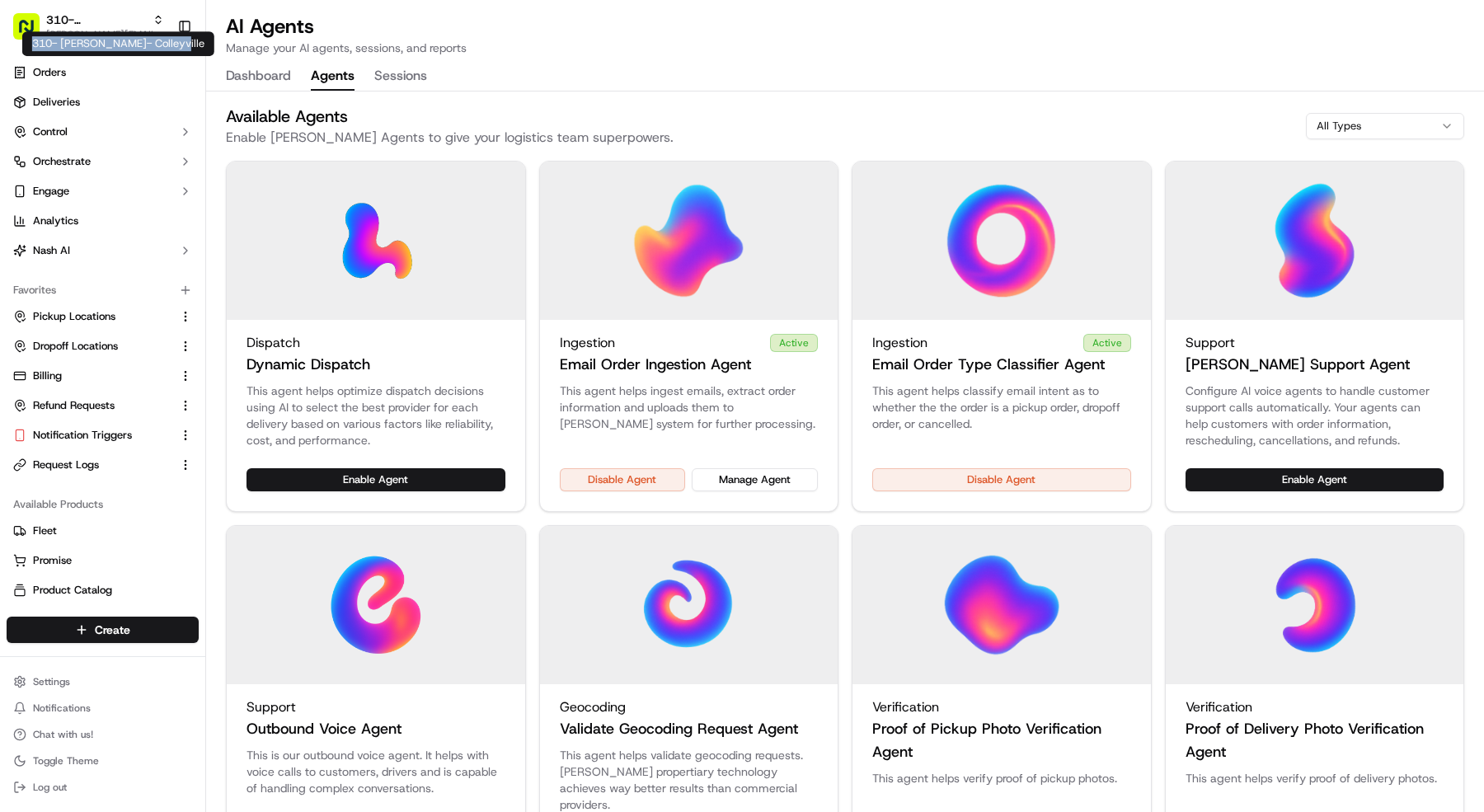
copy div "310- Snuffer's- Colleyville"
drag, startPoint x: 164, startPoint y: 50, endPoint x: 83, endPoint y: 62, distance: 81.9
click at [33, 50] on div "310- Snuffer's- Colleyville 310- Snuffer's- Colleyville" at bounding box center [119, 44] width 193 height 25
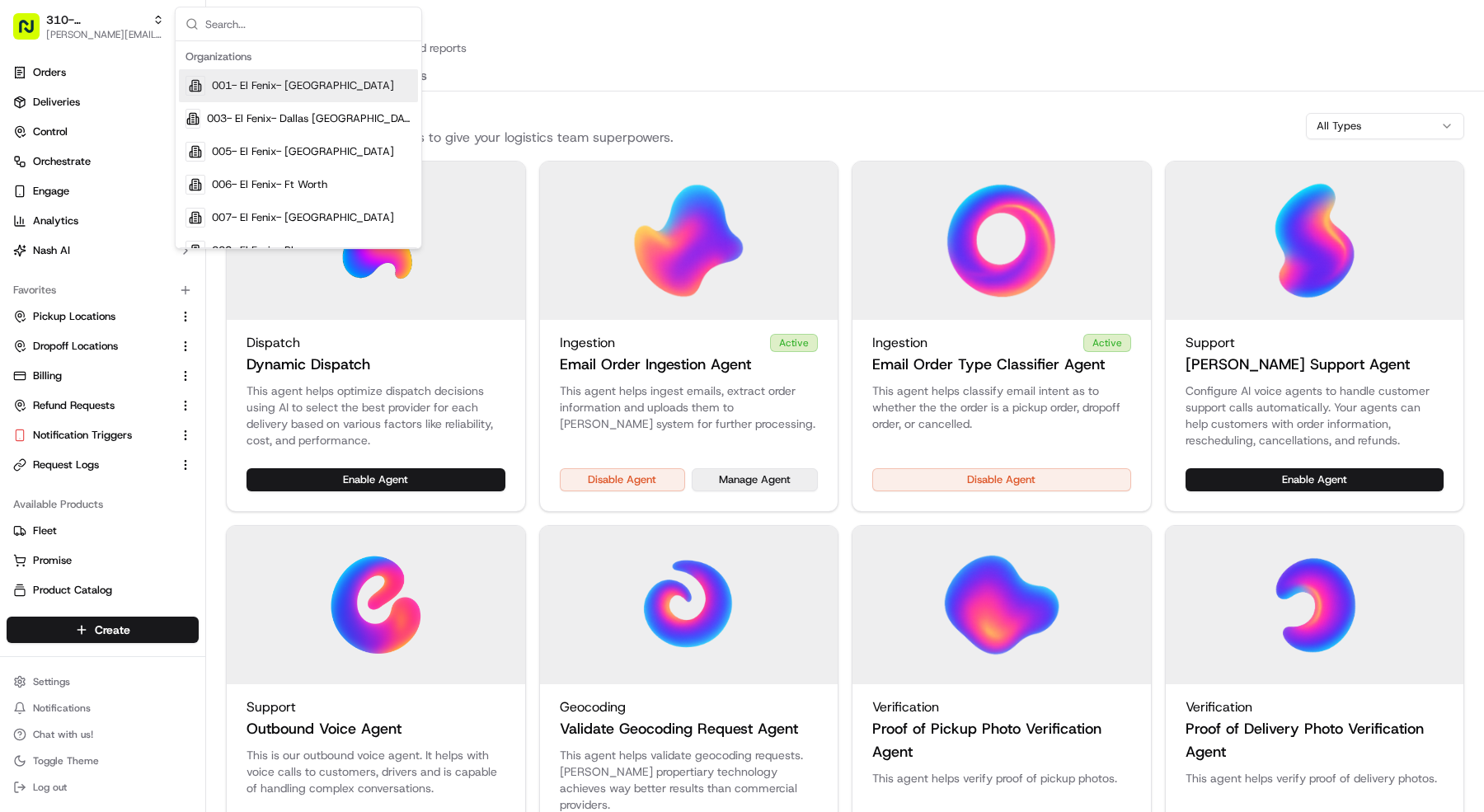
click at [762, 488] on button "Manage Agent" at bounding box center [755, 480] width 127 height 23
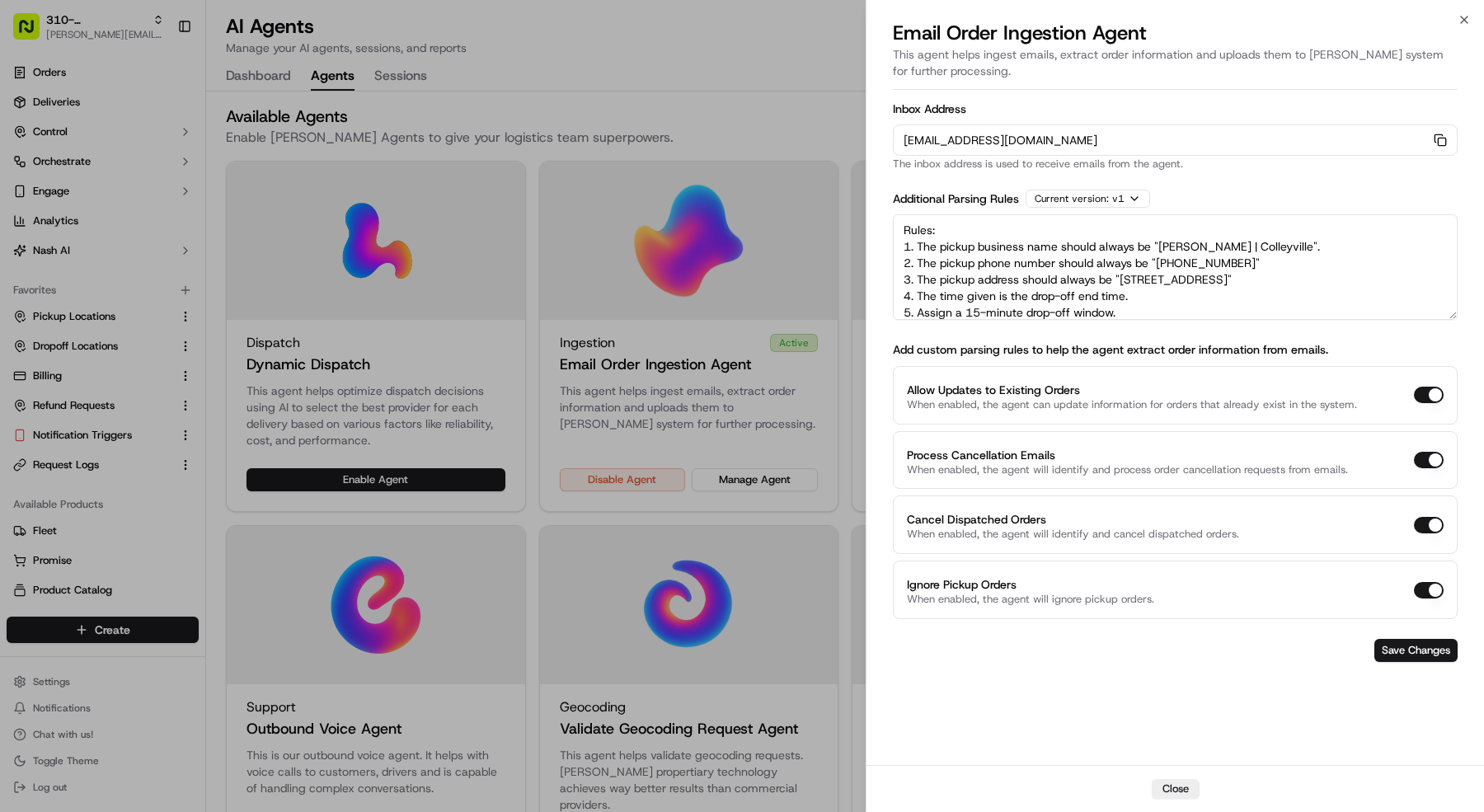
click at [1442, 147] on div "orders-ingest+org_Au9LGP+prod_099c89ed@usenash.com Copy orders-ingest+org_Au9LG…" at bounding box center [1176, 140] width 565 height 31
click at [1440, 136] on icon "button" at bounding box center [1440, 140] width 13 height 13
click at [1462, 163] on div "Inbox Address orders-ingest+org_Au9LGP+prod_099c89ed@usenash.com Copy orders-in…" at bounding box center [1175, 425] width 618 height 679
click at [108, 683] on div at bounding box center [742, 406] width 1484 height 812
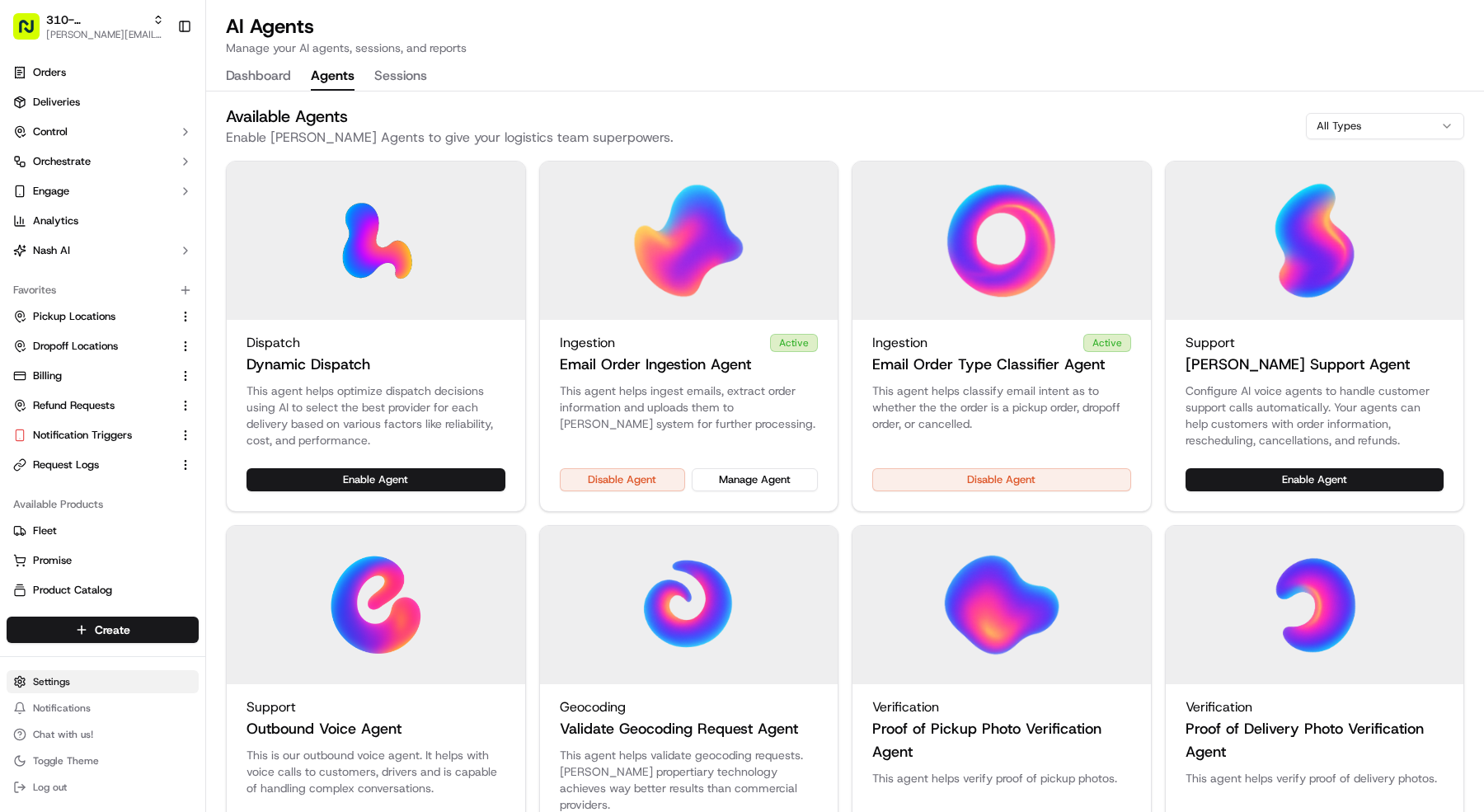
click at [102, 682] on html "310- Snuffer's- Colleyville mariam@usenash.com Toggle Sidebar Orders Deliveries…" at bounding box center [742, 406] width 1484 height 812
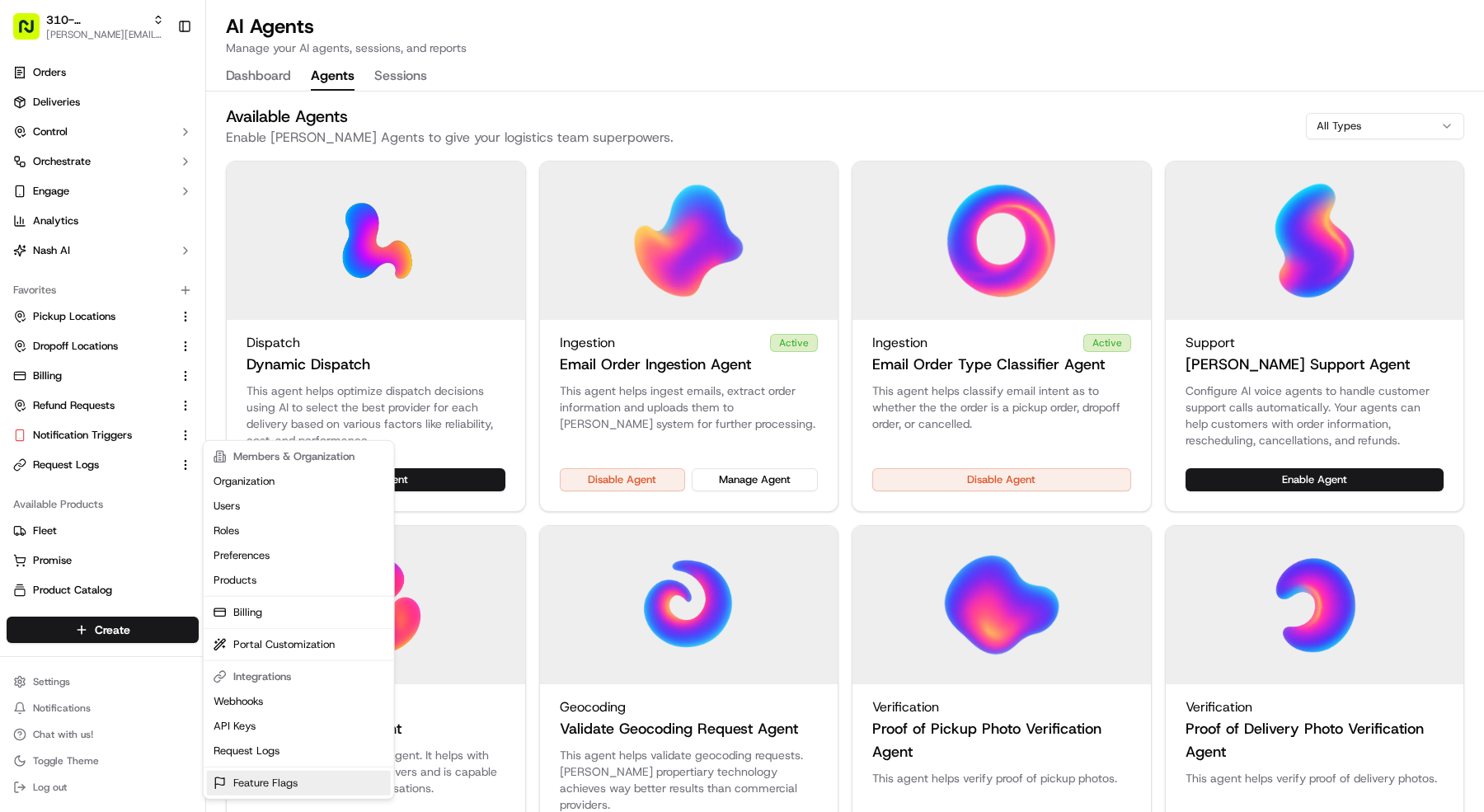
click at [304, 776] on link "Feature Flags" at bounding box center [299, 783] width 184 height 25
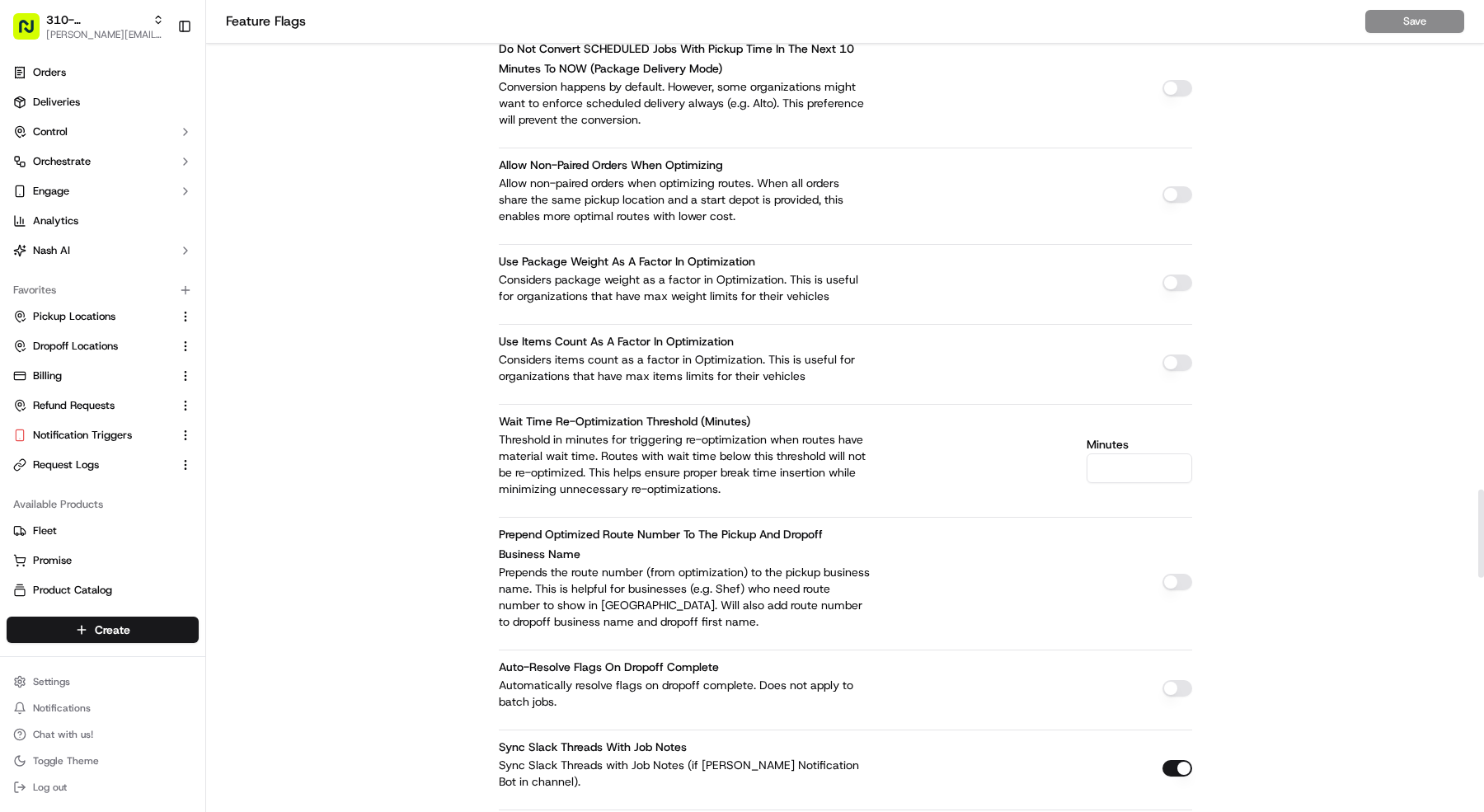
scroll to position [6667, 0]
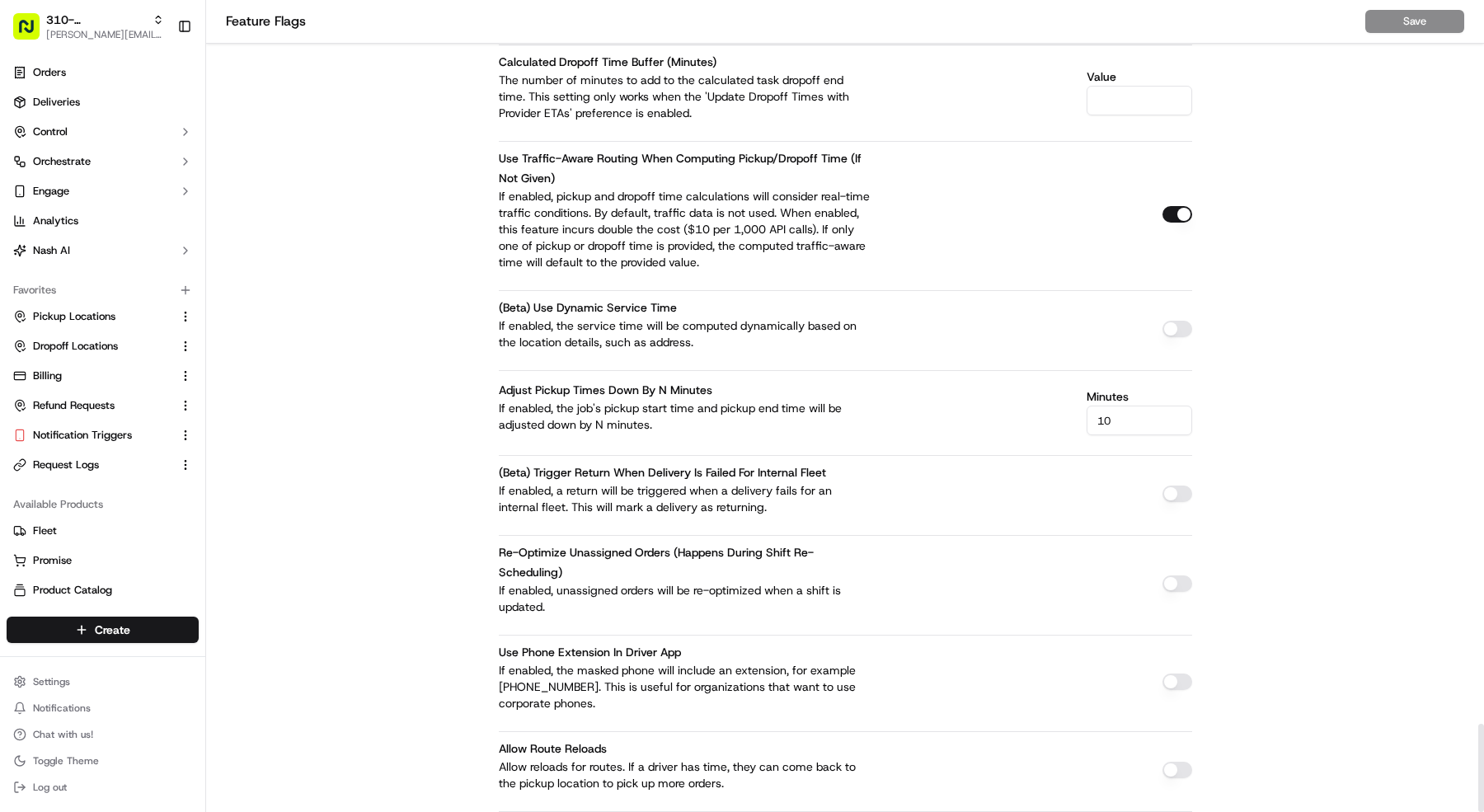
click at [1179, 206] on button "button" at bounding box center [1177, 214] width 29 height 17
click at [1406, 24] on button "Save" at bounding box center [1414, 21] width 99 height 23
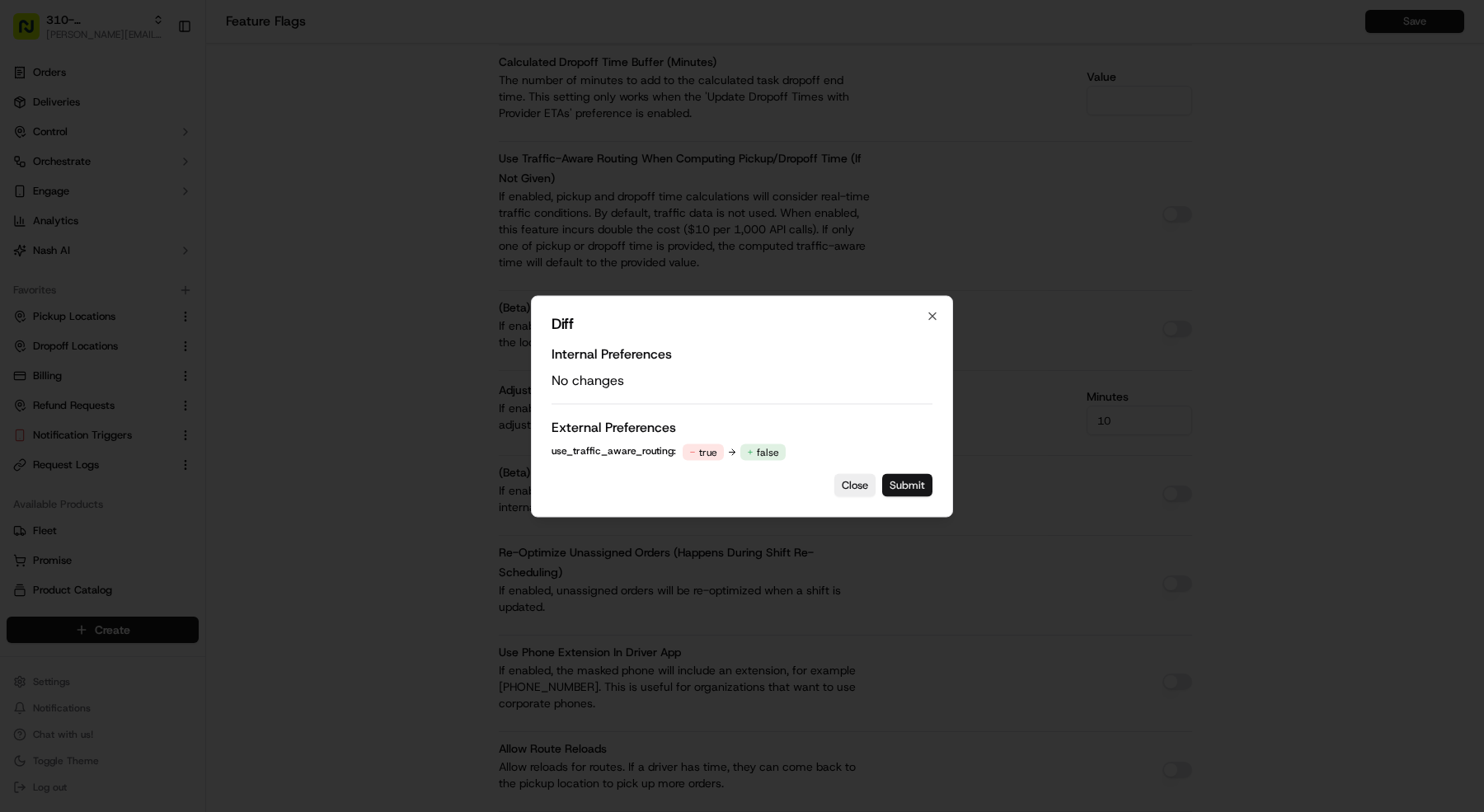
click at [924, 478] on button "Submit" at bounding box center [907, 485] width 50 height 23
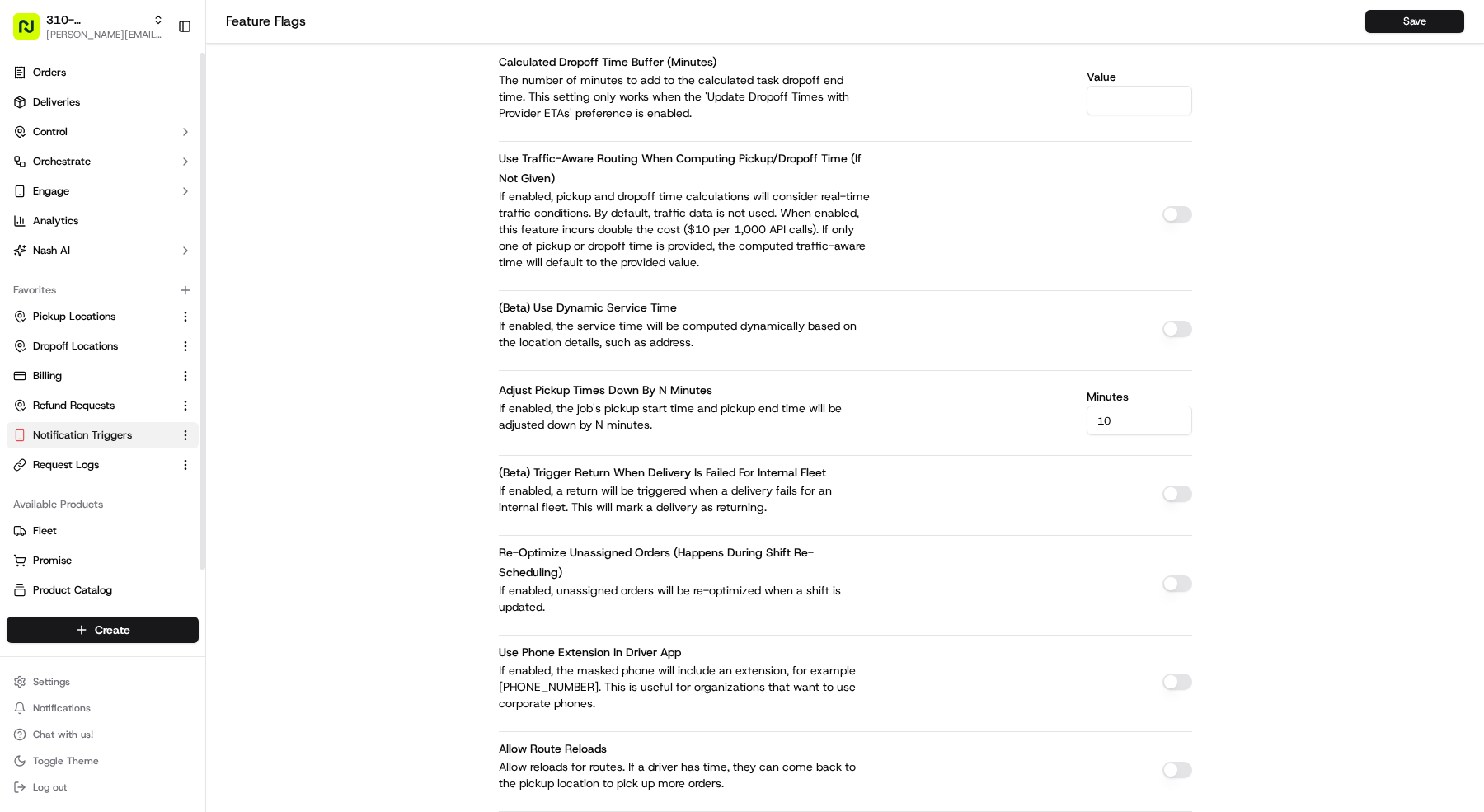
click at [78, 422] on button "Notification Triggers" at bounding box center [102, 436] width 193 height 27
click at [77, 434] on span "Notification Triggers" at bounding box center [82, 435] width 99 height 15
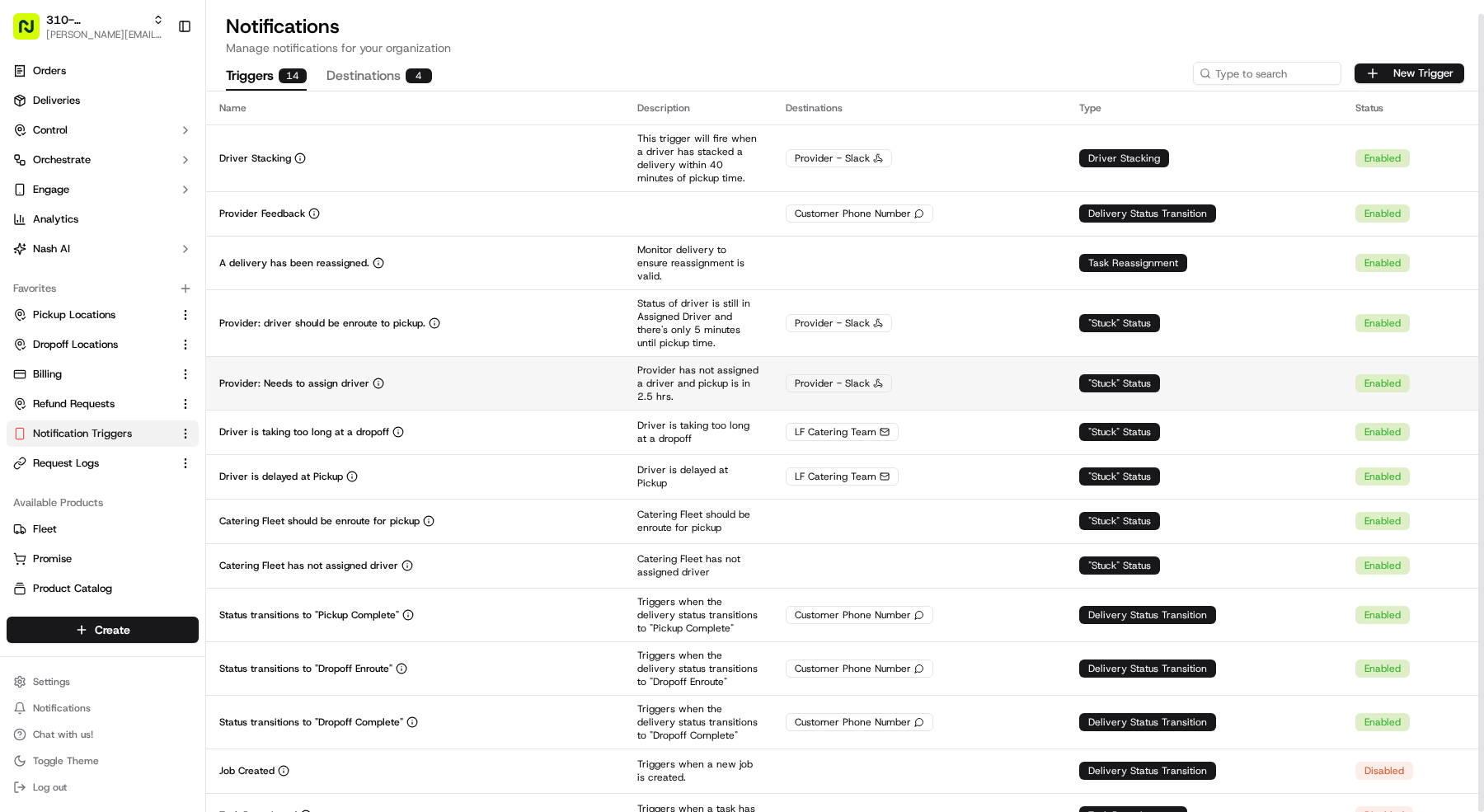
scroll to position [14, 0]
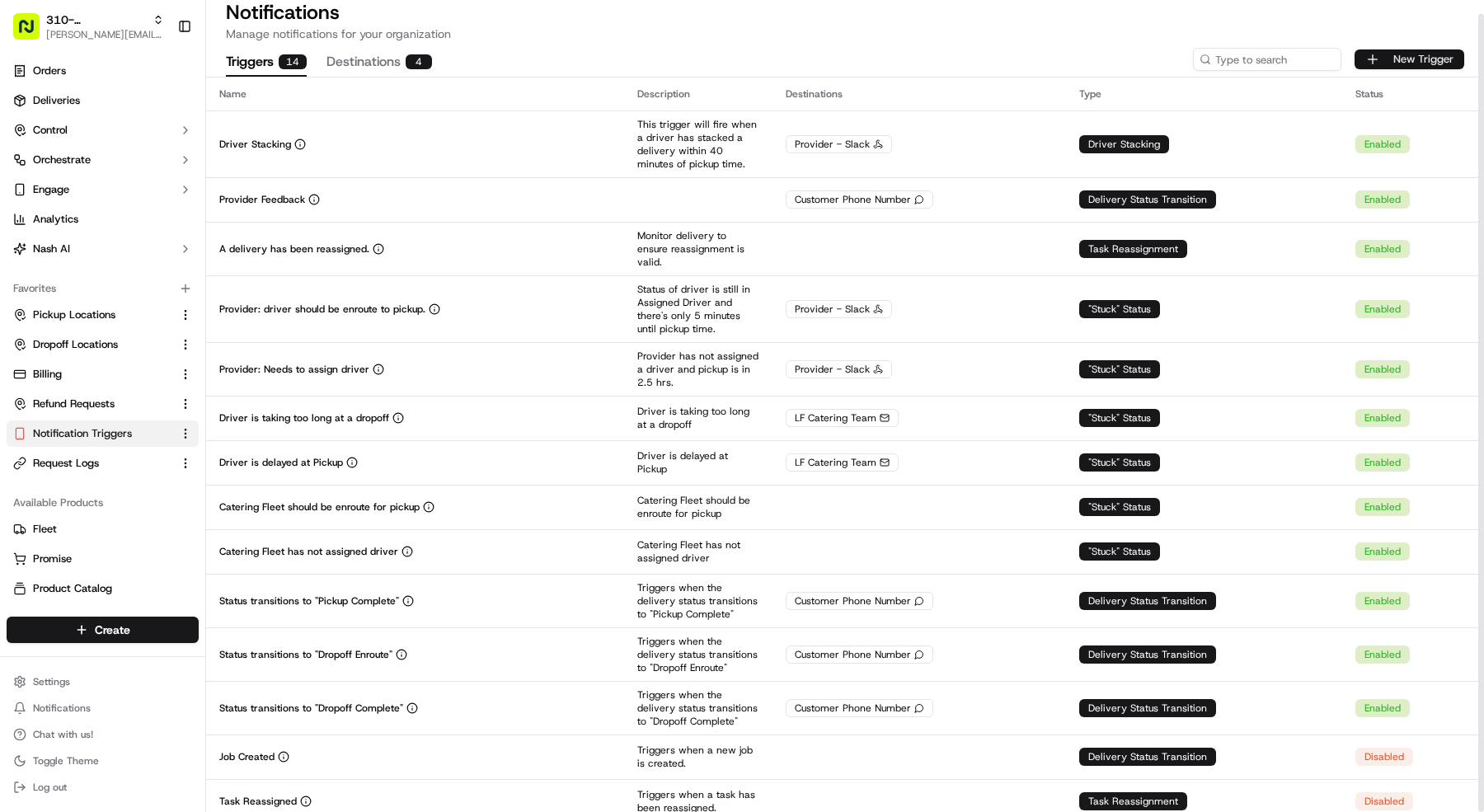
click at [1393, 53] on button "New Trigger" at bounding box center [1409, 60] width 110 height 20
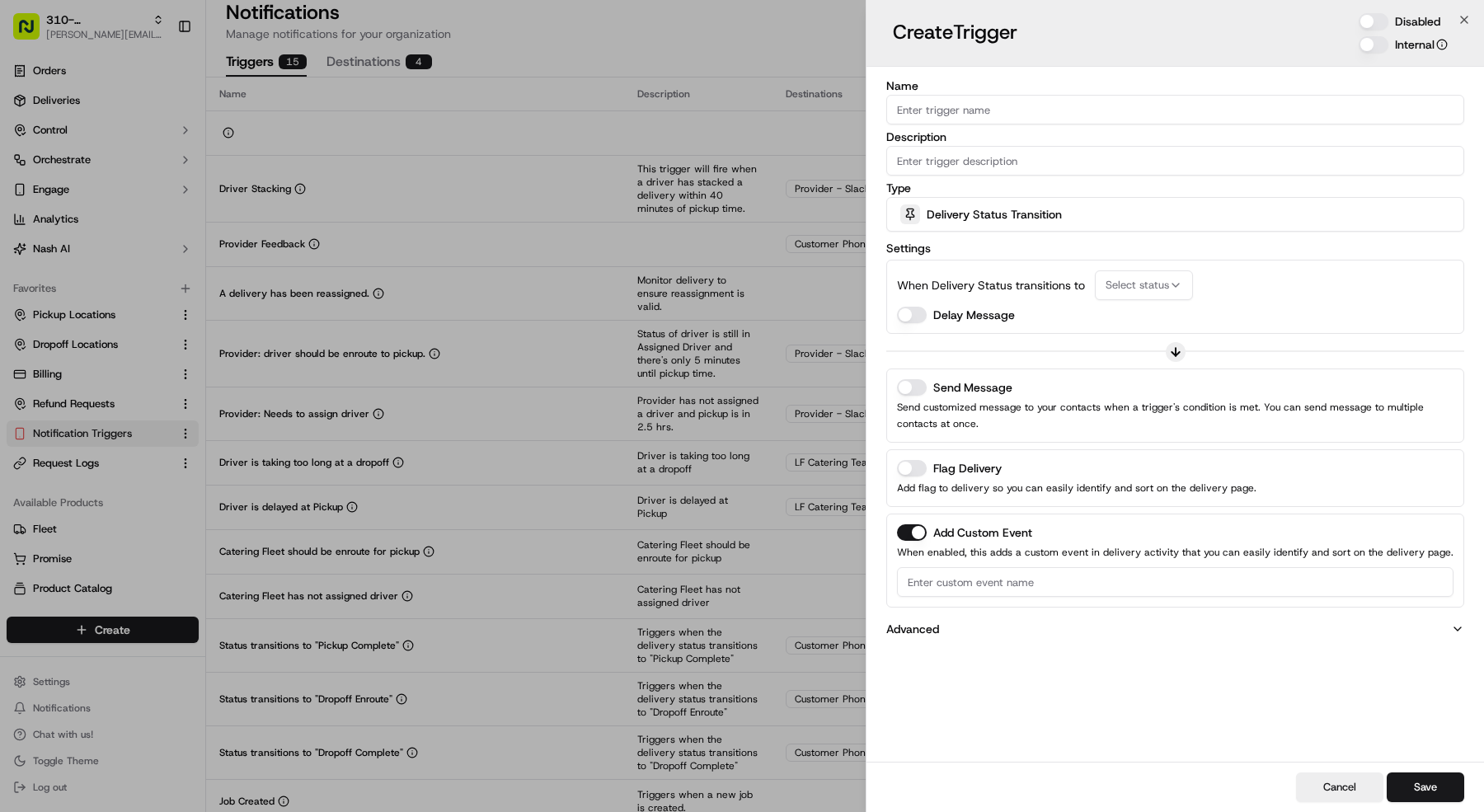
drag, startPoint x: 1115, startPoint y: 114, endPoint x: 1456, endPoint y: 7, distance: 357.4
click at [1193, 92] on div "Name" at bounding box center [1175, 103] width 578 height 45
click at [1376, 11] on div "Create Trigger Disabled Internal" at bounding box center [1175, 33] width 618 height 67
click at [1377, 17] on button "Disabled" at bounding box center [1373, 21] width 29 height 17
click at [1164, 96] on input "Name" at bounding box center [1175, 109] width 578 height 29
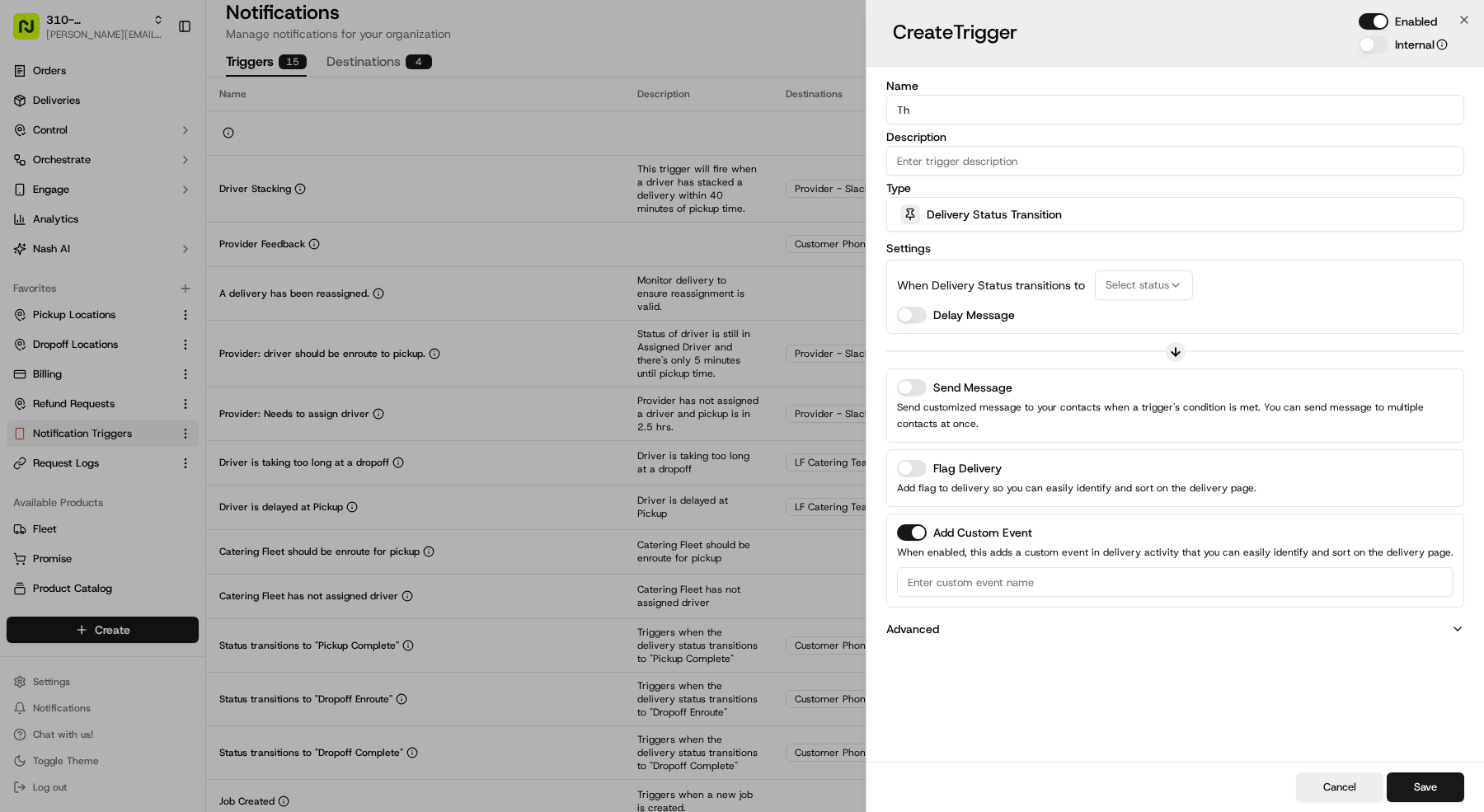
type input "T"
type input "Order Needs Attention"
click at [1269, 160] on input "Description" at bounding box center [1175, 160] width 578 height 29
type input "Needs Attention"
click at [1310, 199] on div "Delivery Status Transition" at bounding box center [1175, 214] width 570 height 33
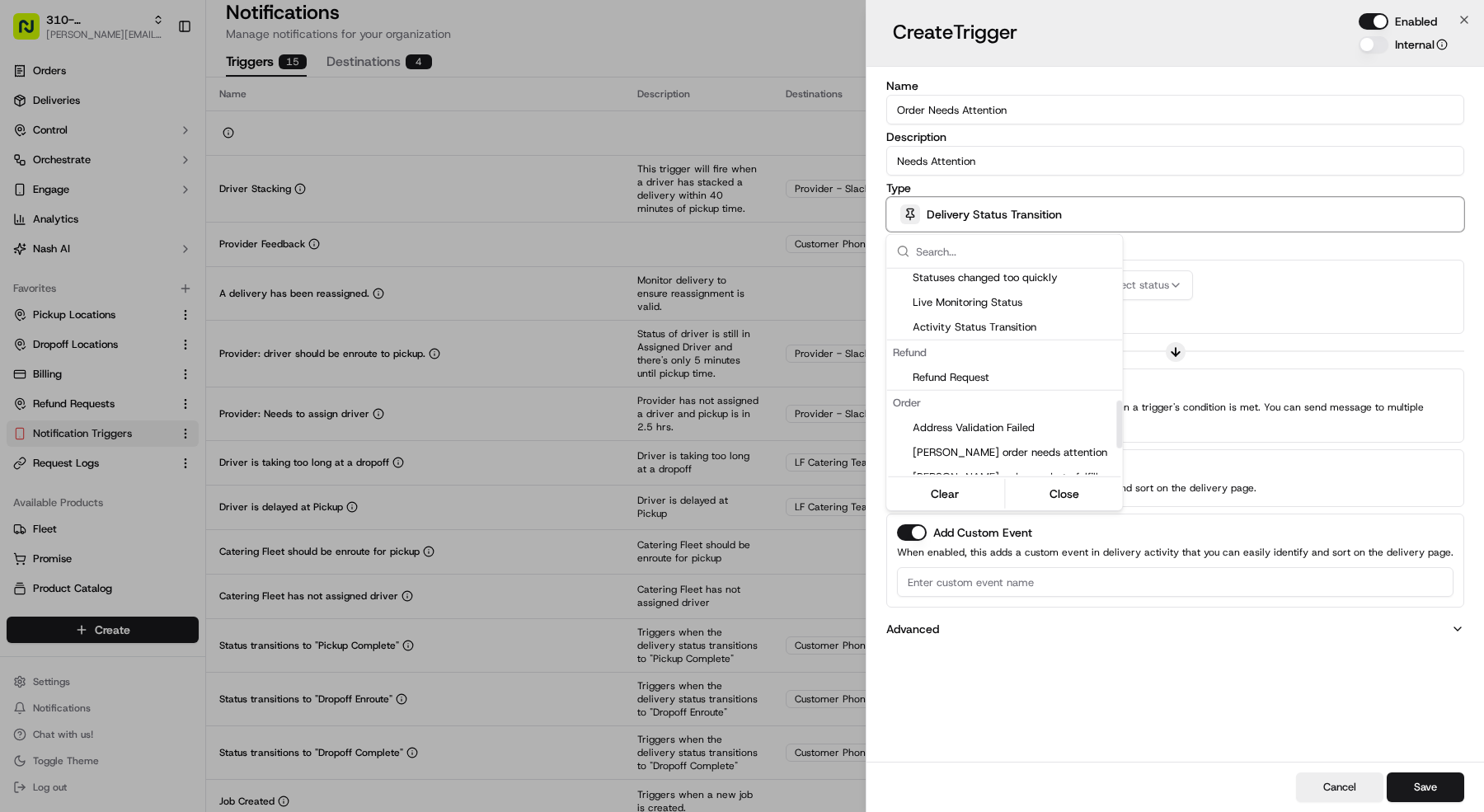
scroll to position [590, 0]
click at [991, 417] on div "Nash order needs attention" at bounding box center [1004, 428] width 236 height 25
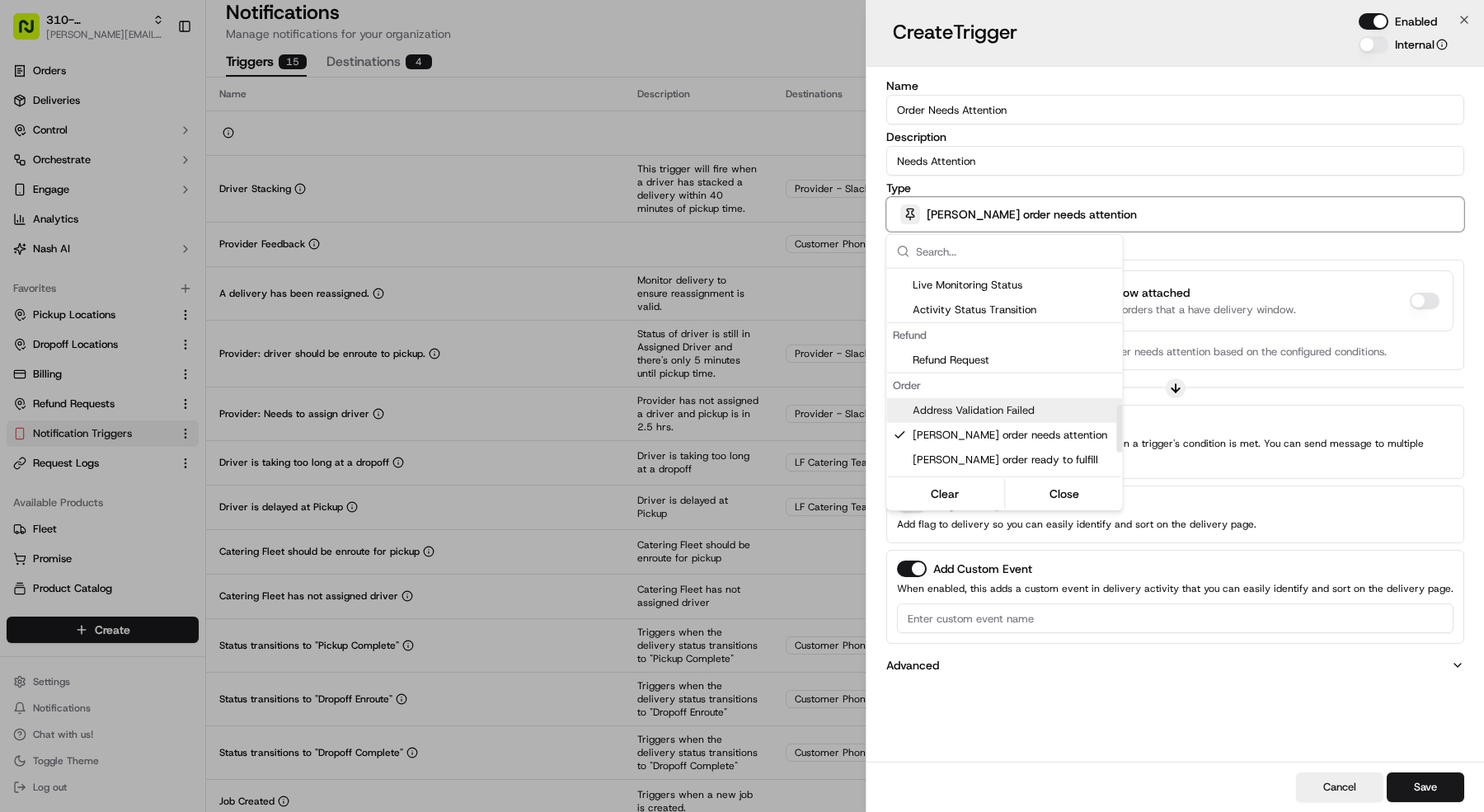
click at [1447, 337] on div at bounding box center [742, 406] width 1484 height 812
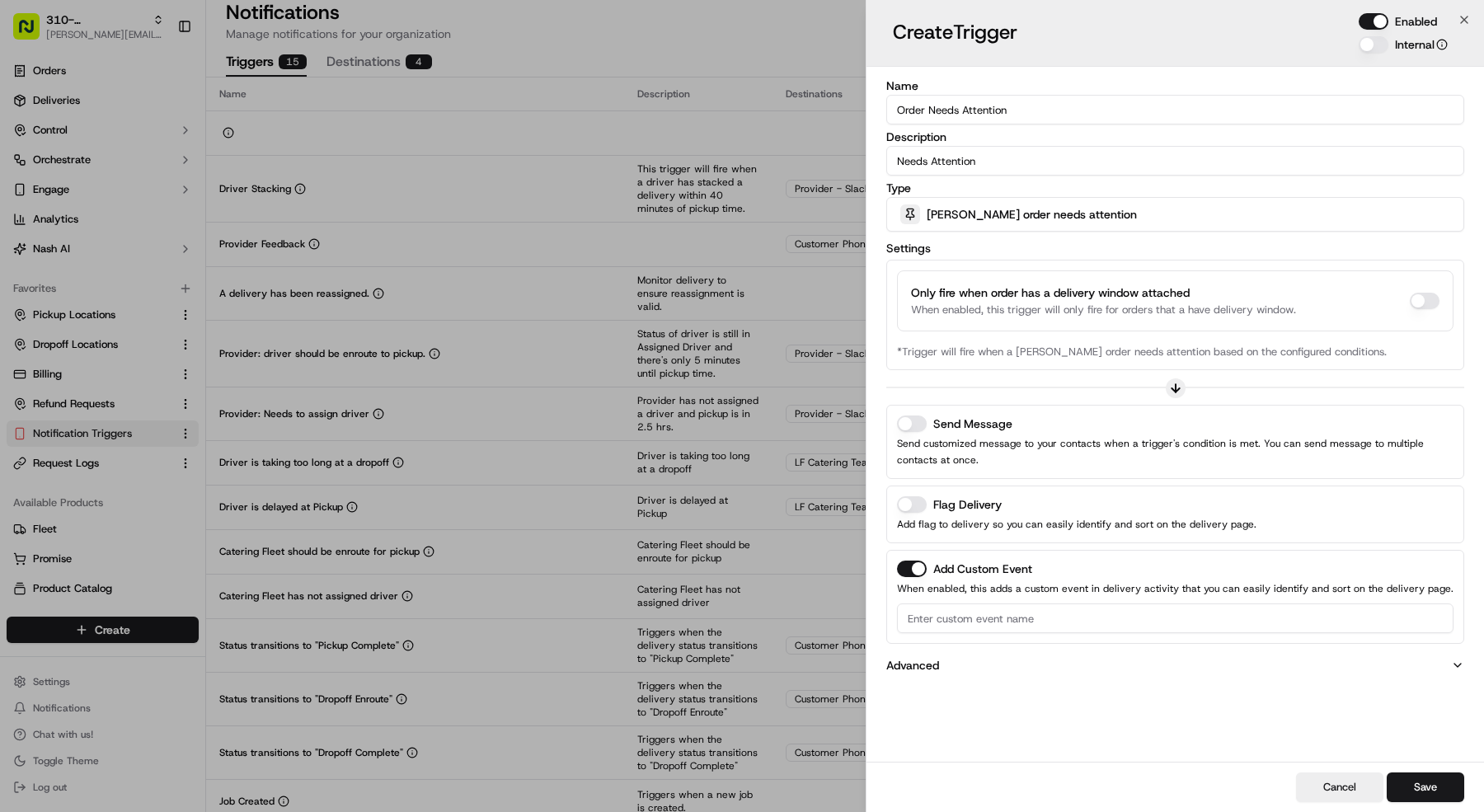
click at [892, 437] on div "Send Message Send customized message to your contacts when a trigger's conditio…" at bounding box center [1175, 441] width 578 height 74
click at [918, 426] on button "Send Message" at bounding box center [911, 423] width 29 height 17
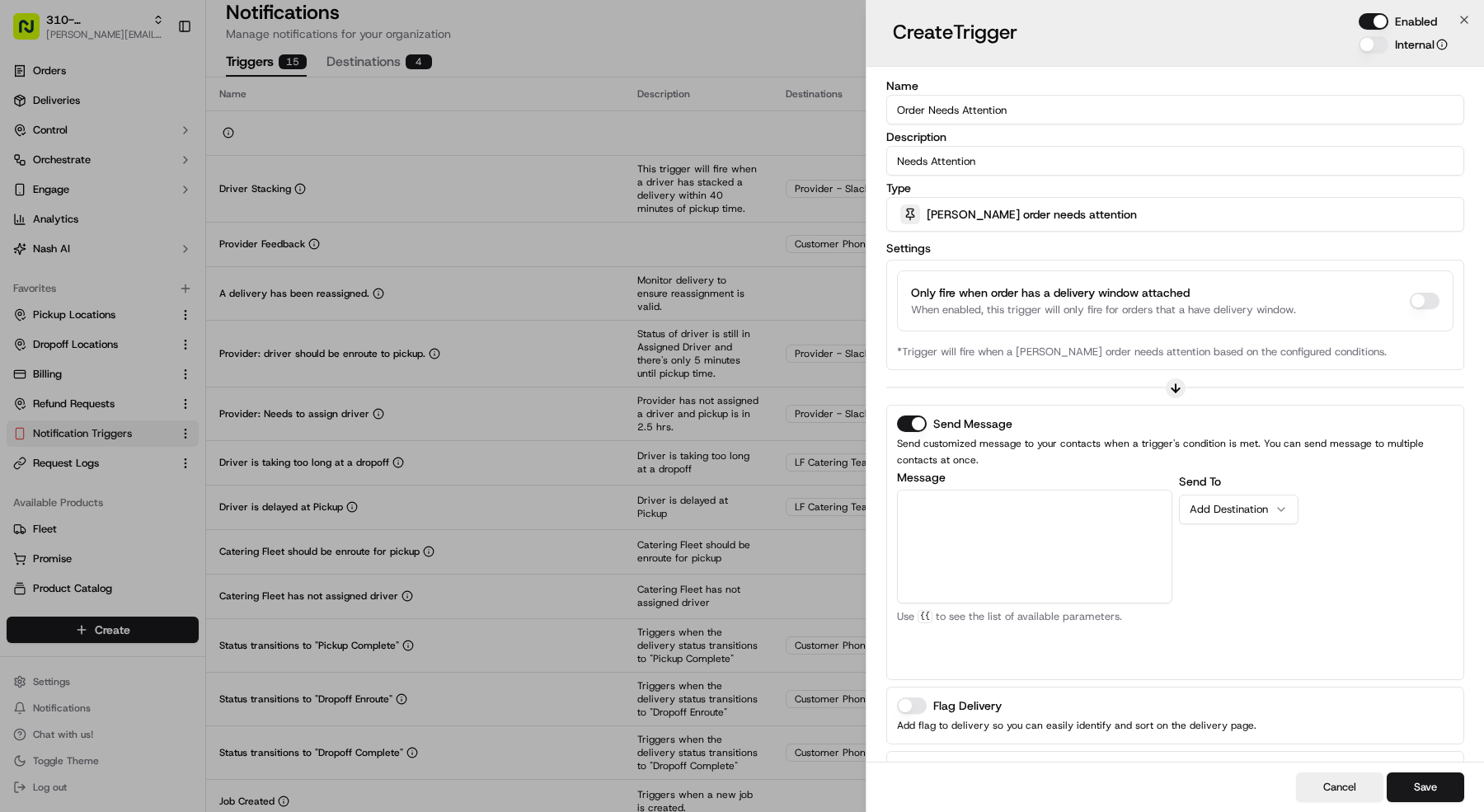
scroll to position [0, 0]
click at [906, 756] on div "Add Custom Event When enabled, this adds a custom event in delivery activity th…" at bounding box center [1175, 795] width 578 height 94
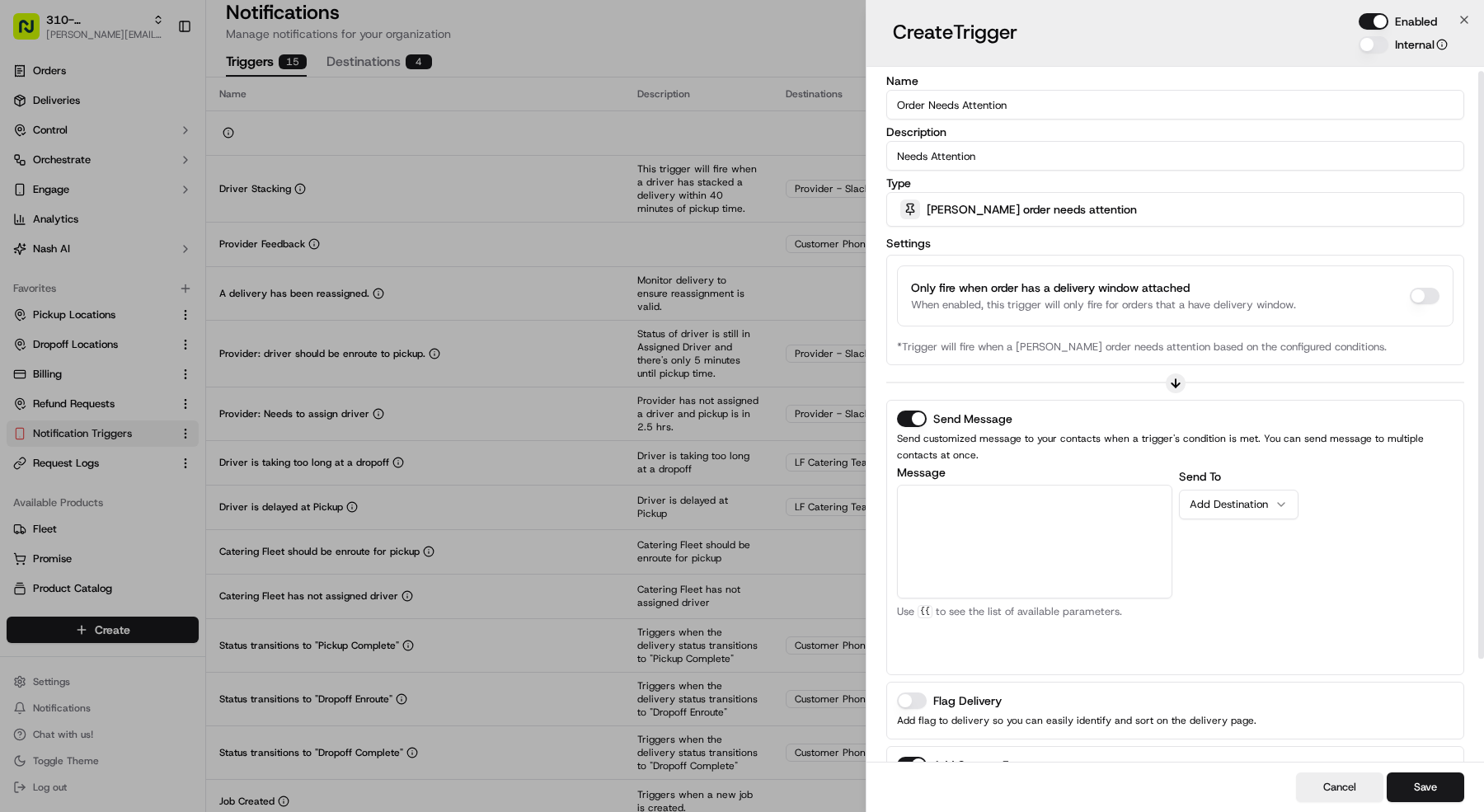
click at [911, 759] on button "Add Custom Event" at bounding box center [911, 765] width 29 height 17
click at [1011, 571] on textarea "Message" at bounding box center [1034, 545] width 275 height 114
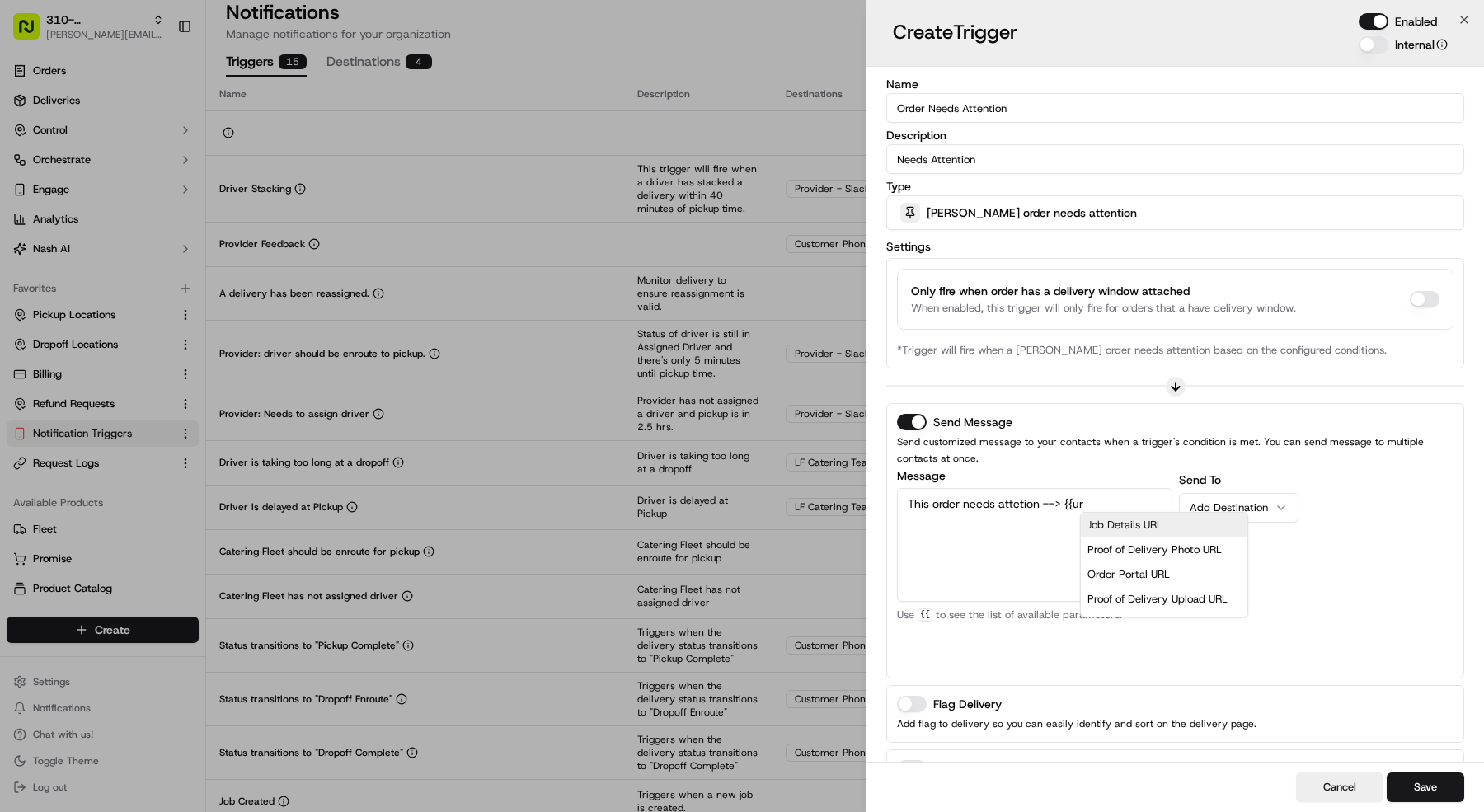
scroll to position [33, 0]
click at [1136, 530] on div "Order Portal URL" at bounding box center [1164, 542] width 153 height 25
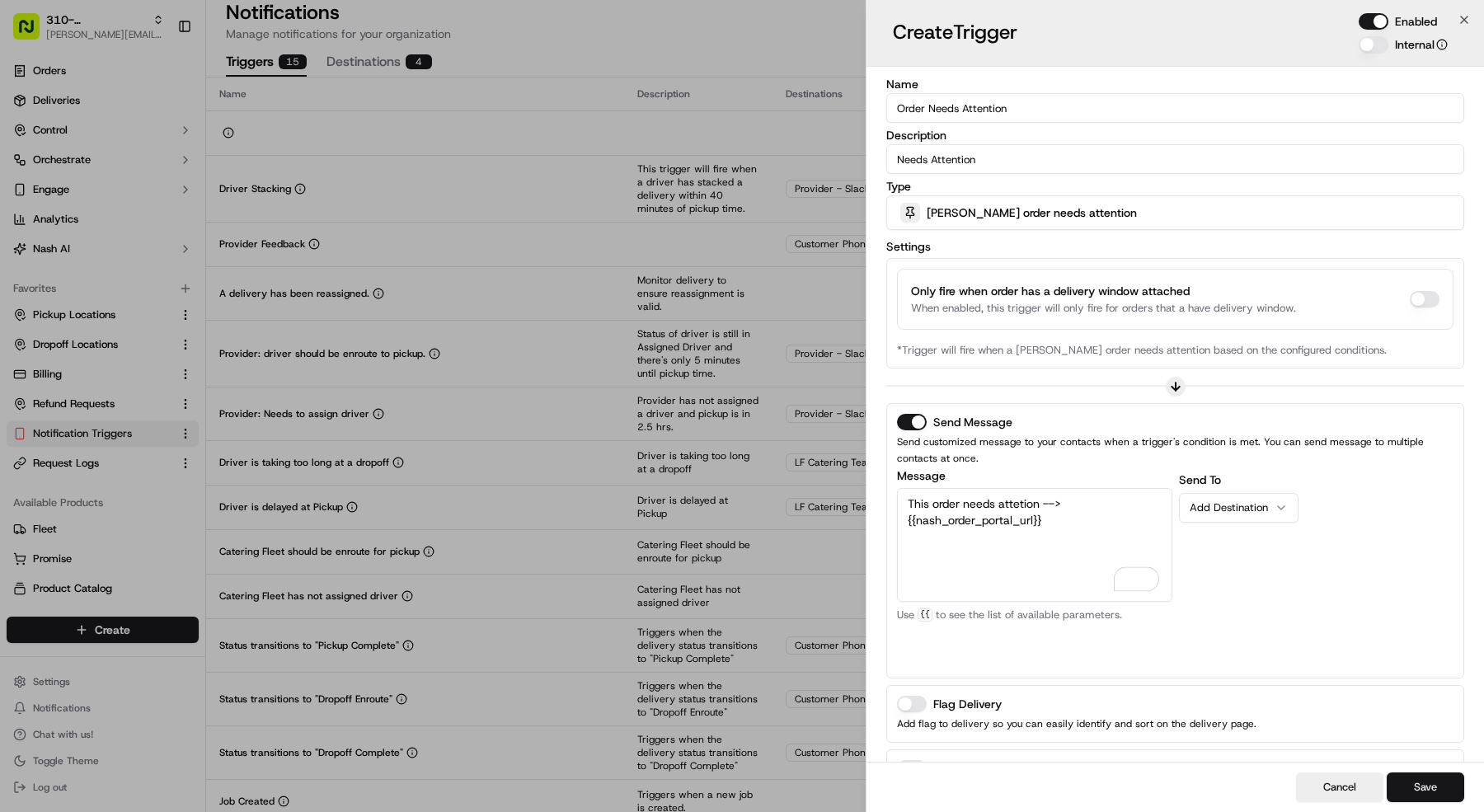
type textarea "This order needs attetion --> {{nash_order_portal_url}}"
click at [1435, 786] on button "Save" at bounding box center [1425, 787] width 78 height 29
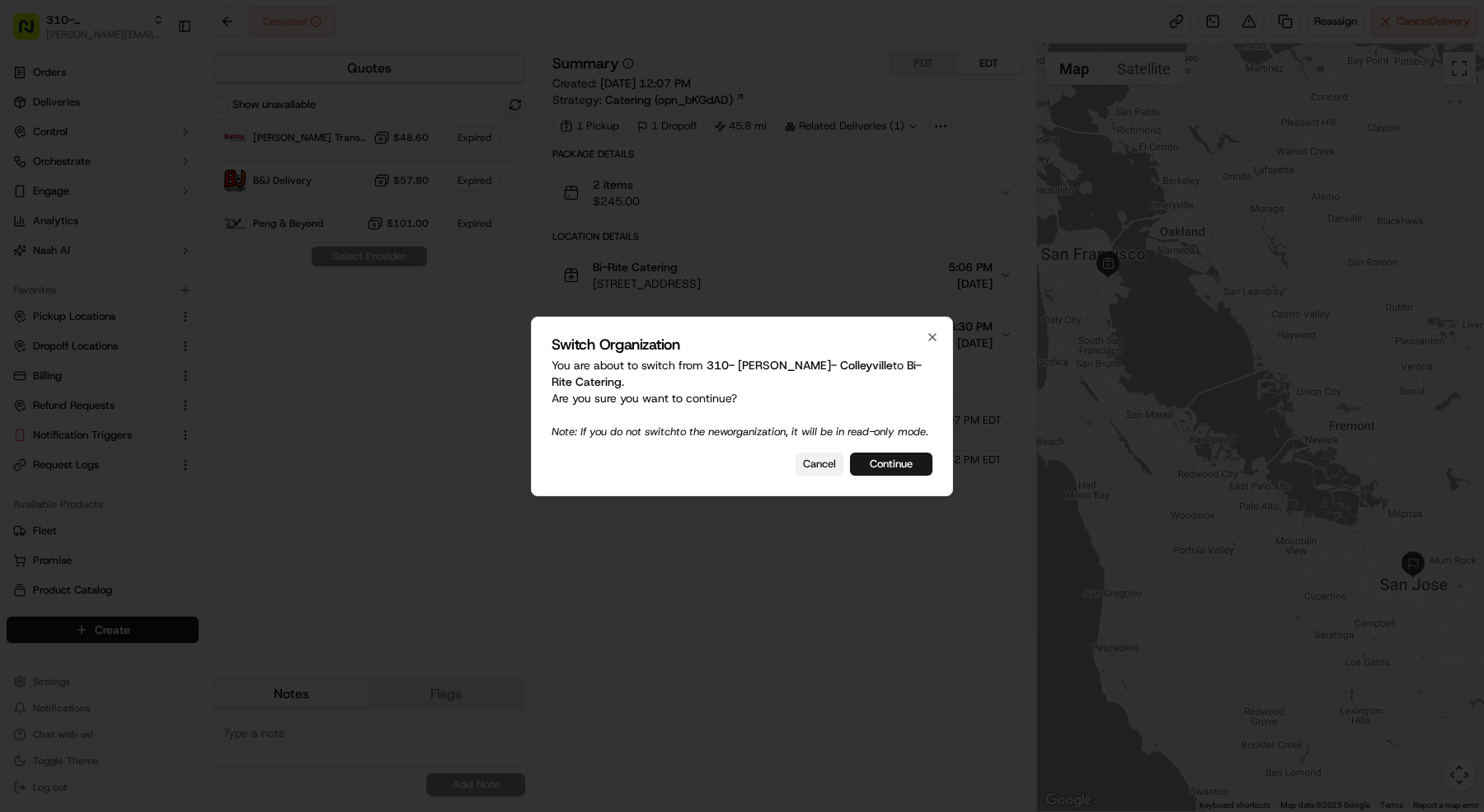
click at [837, 462] on button "Cancel" at bounding box center [820, 464] width 48 height 23
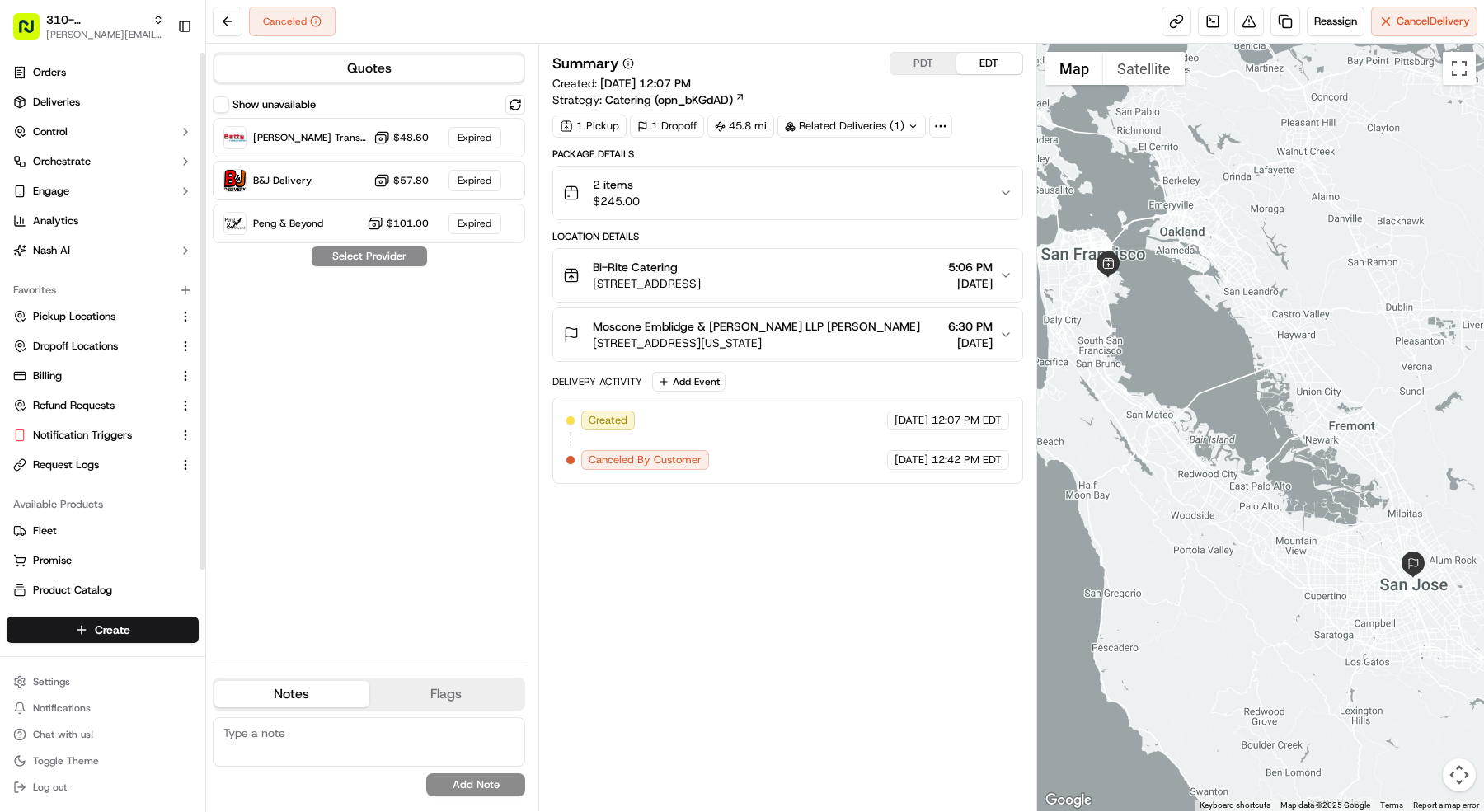
click at [97, 297] on div "Favorites" at bounding box center [102, 291] width 193 height 27
click at [99, 306] on button "Pickup Locations" at bounding box center [102, 316] width 193 height 27
click at [67, 310] on span "Pickup Locations" at bounding box center [74, 316] width 83 height 15
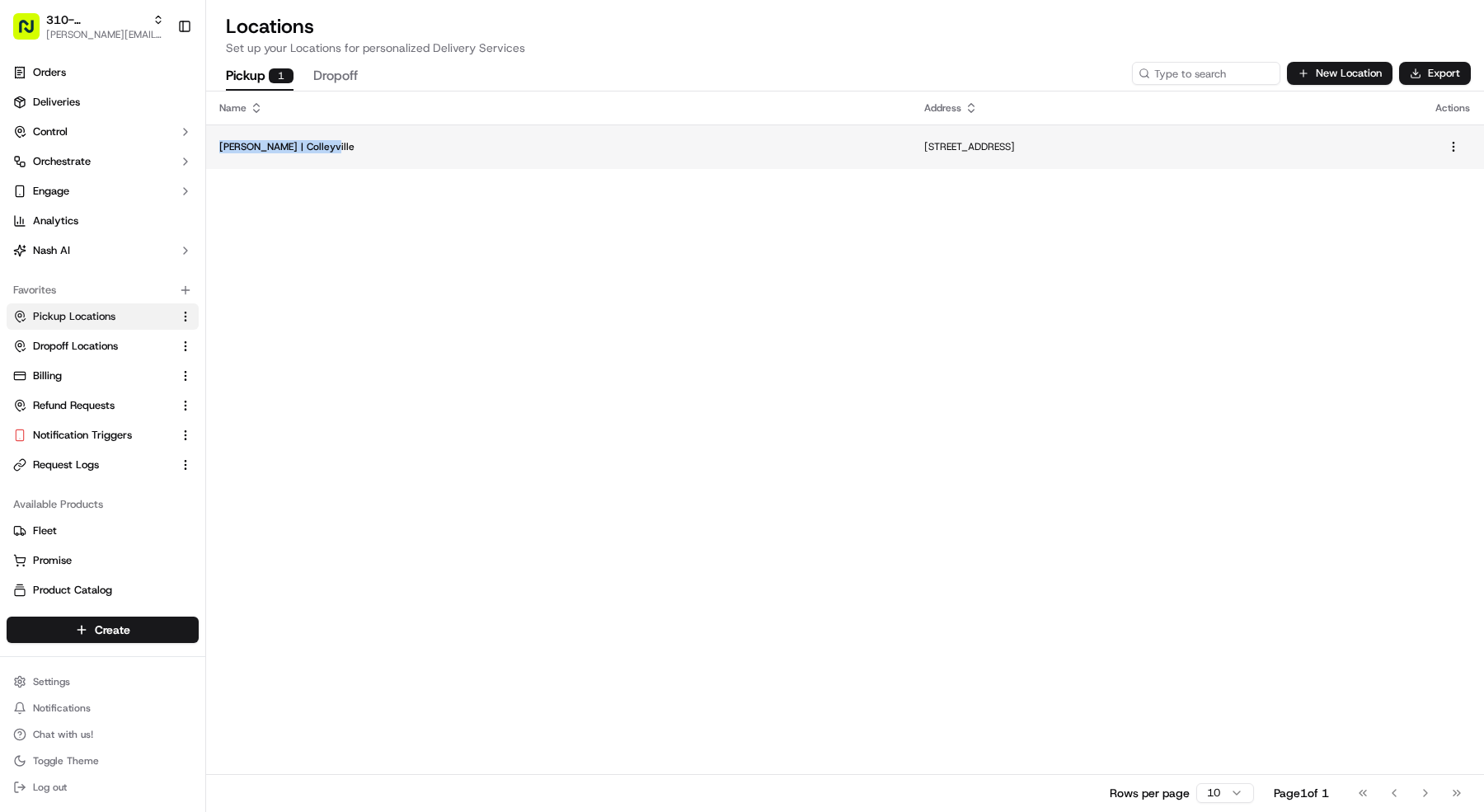
copy p "Snuffer's | Colleyville"
drag, startPoint x: 325, startPoint y: 144, endPoint x: 213, endPoint y: 146, distance: 112.0
click at [213, 146] on td "Snuffer's | Colleyville" at bounding box center [558, 147] width 705 height 45
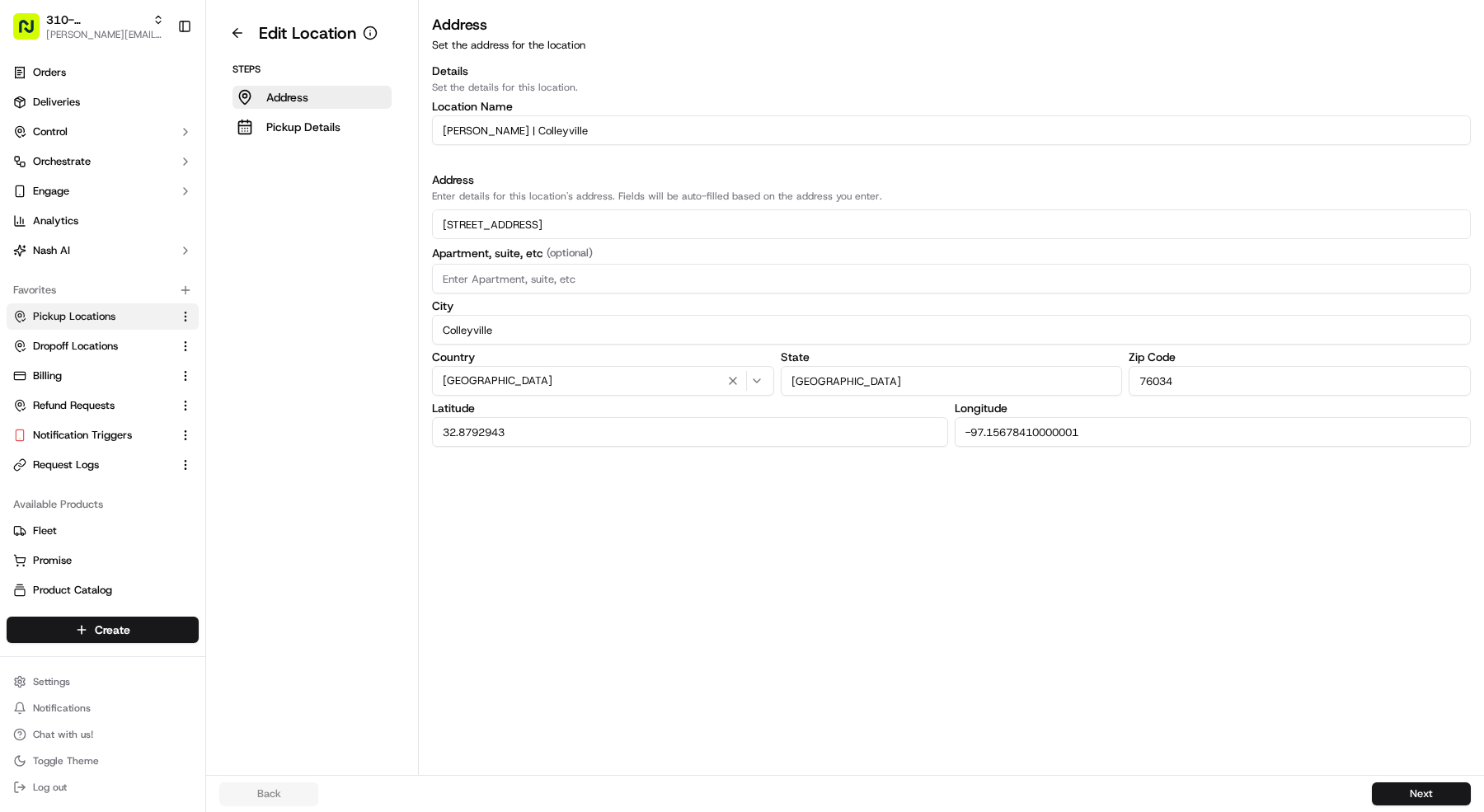
drag, startPoint x: 336, startPoint y: 131, endPoint x: 365, endPoint y: 149, distance: 34.1
click at [336, 131] on p "Pickup Details" at bounding box center [303, 127] width 74 height 17
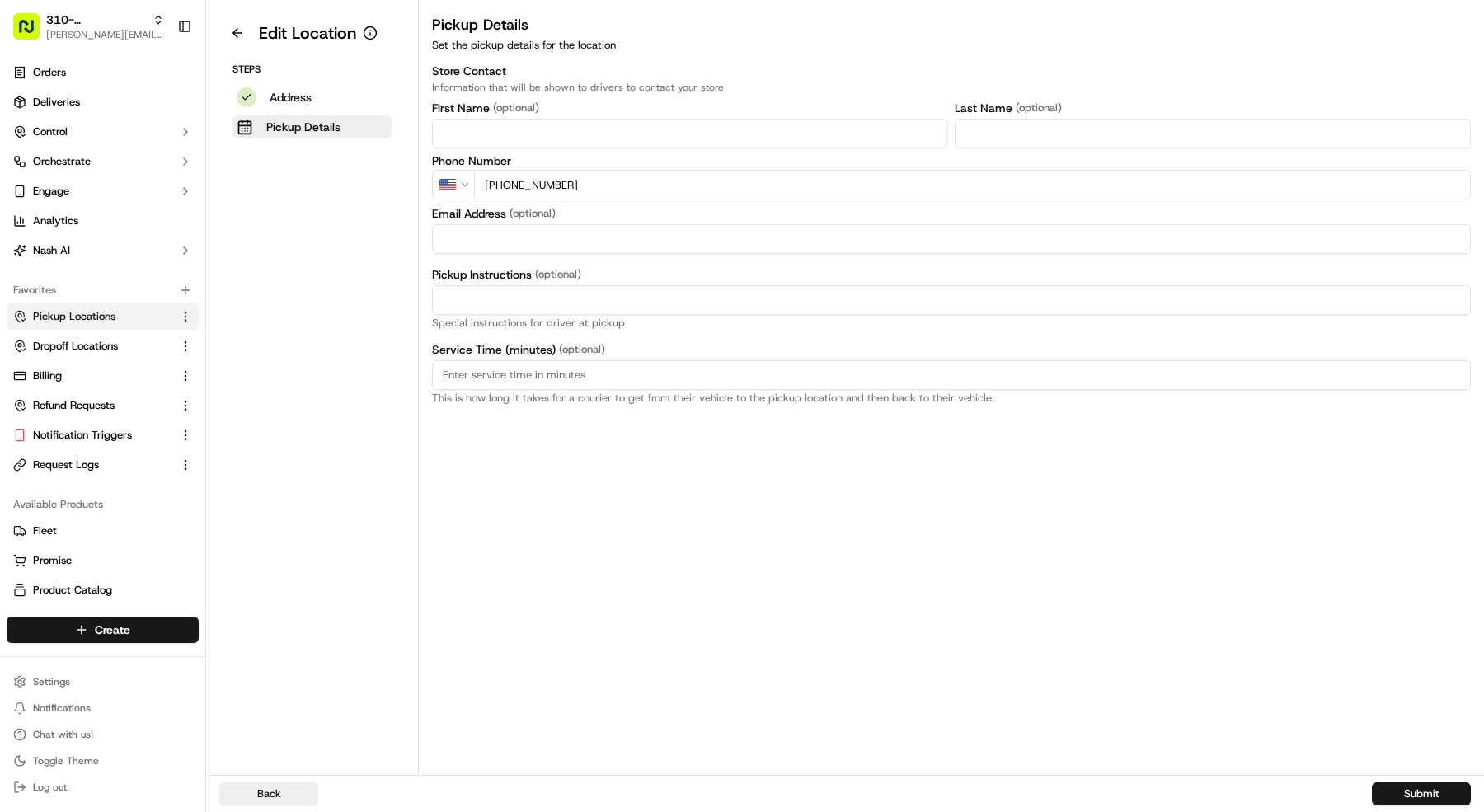
click at [627, 186] on input "+1 682 325 3625" at bounding box center [972, 185] width 996 height 29
click at [127, 315] on link "Pickup Locations" at bounding box center [93, 316] width 160 height 15
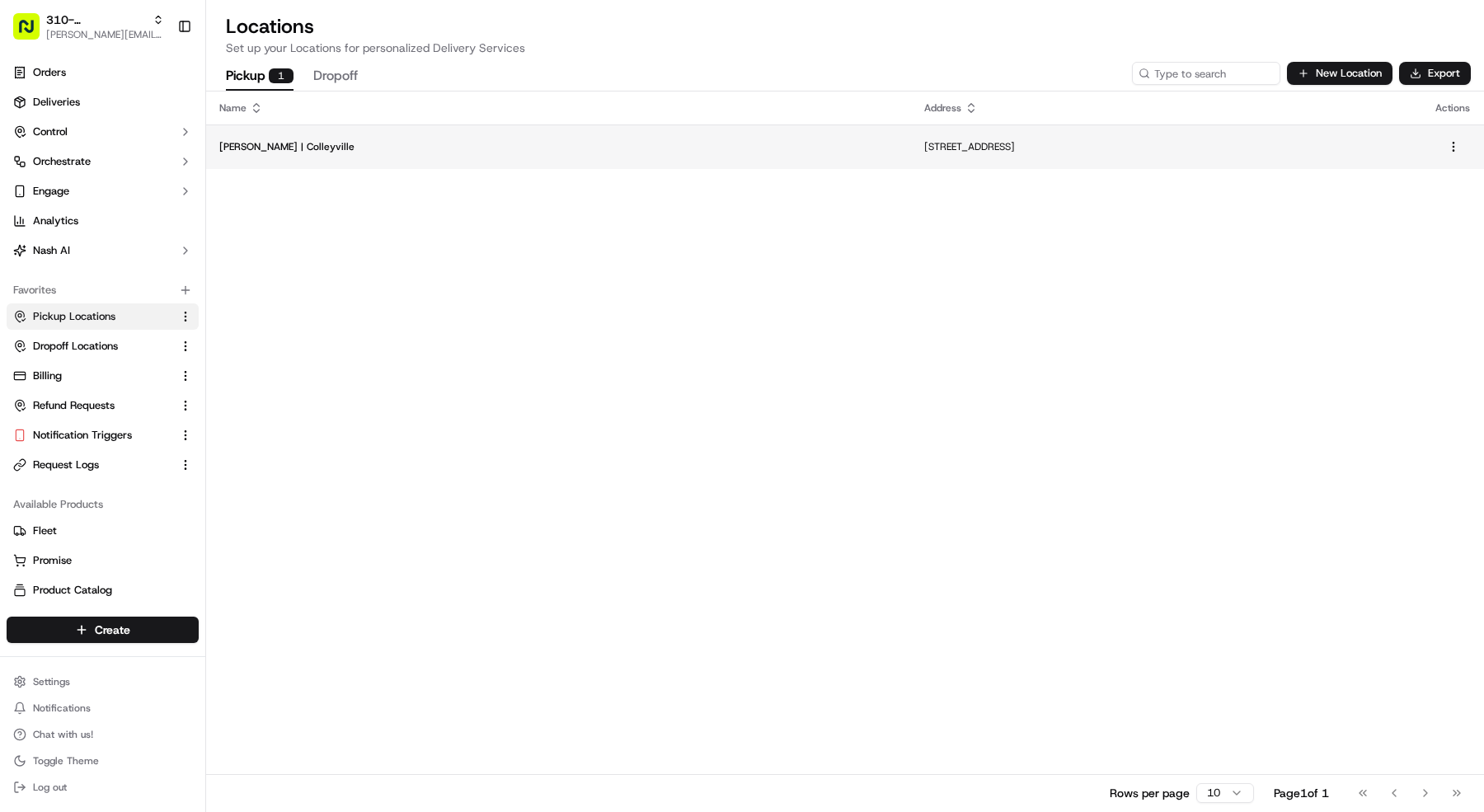
copy p "4717 Colleyville Blvd, Colleyville, TX 76034, USA"
drag, startPoint x: 840, startPoint y: 147, endPoint x: 613, endPoint y: 149, distance: 227.0
click at [924, 149] on p "4717 Colleyville Blvd, Colleyville, TX 76034, USA" at bounding box center [1167, 146] width 485 height 13
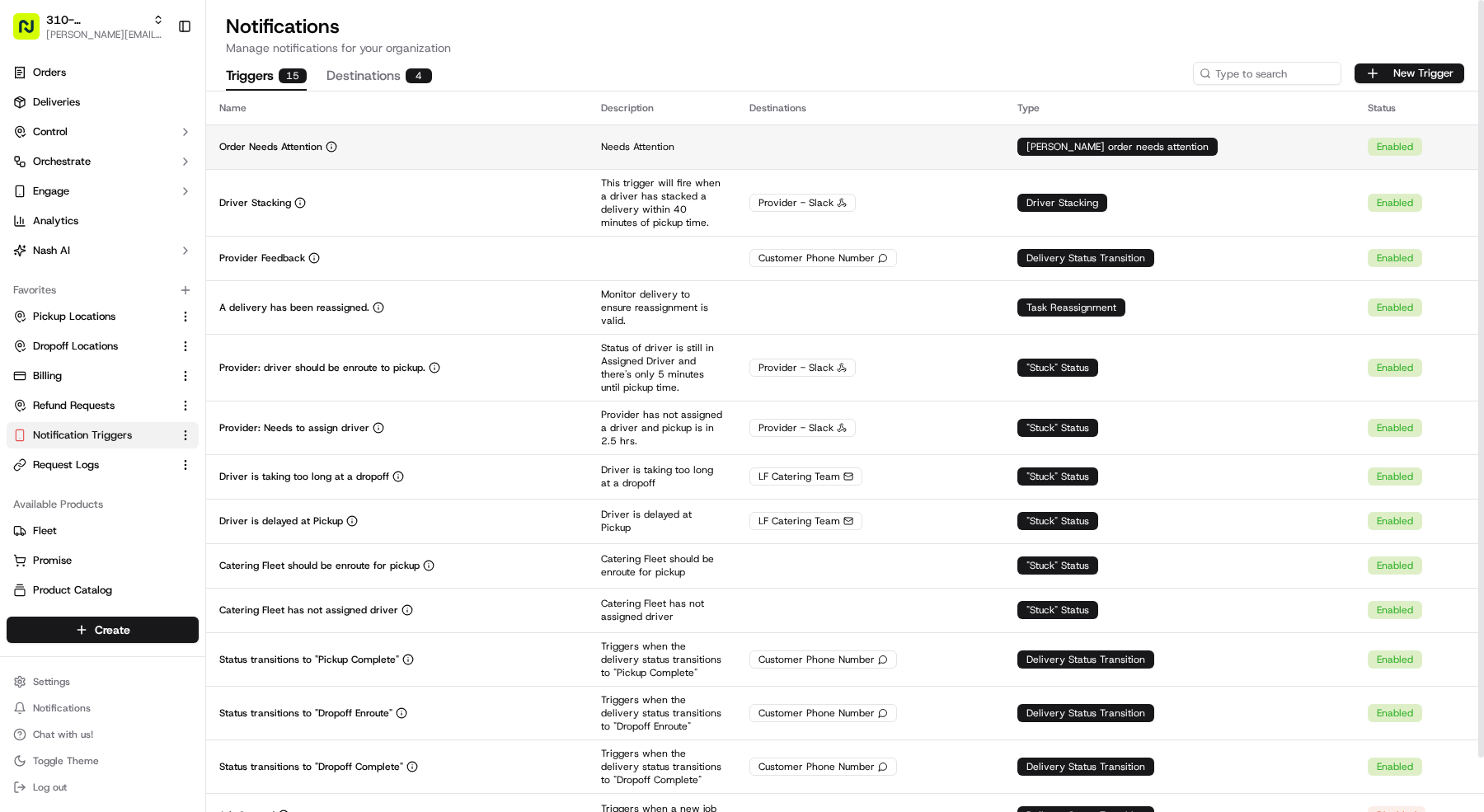
click at [402, 154] on td "Order Needs Attention" at bounding box center [397, 147] width 381 height 45
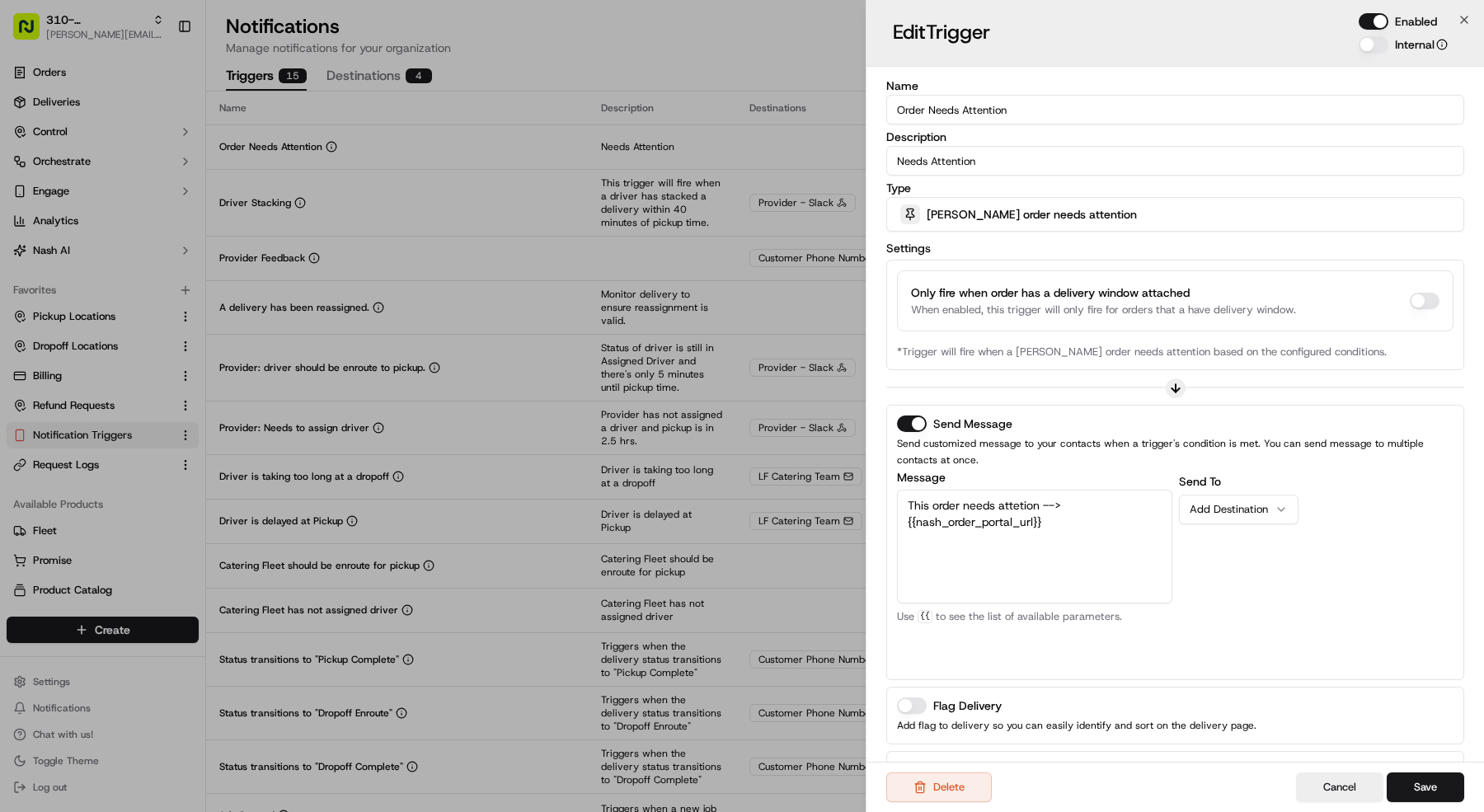
scroll to position [1, 0]
click at [1239, 496] on button "Add Destination" at bounding box center [1239, 509] width 119 height 29
click at [1429, 775] on button "Save" at bounding box center [1425, 787] width 78 height 29
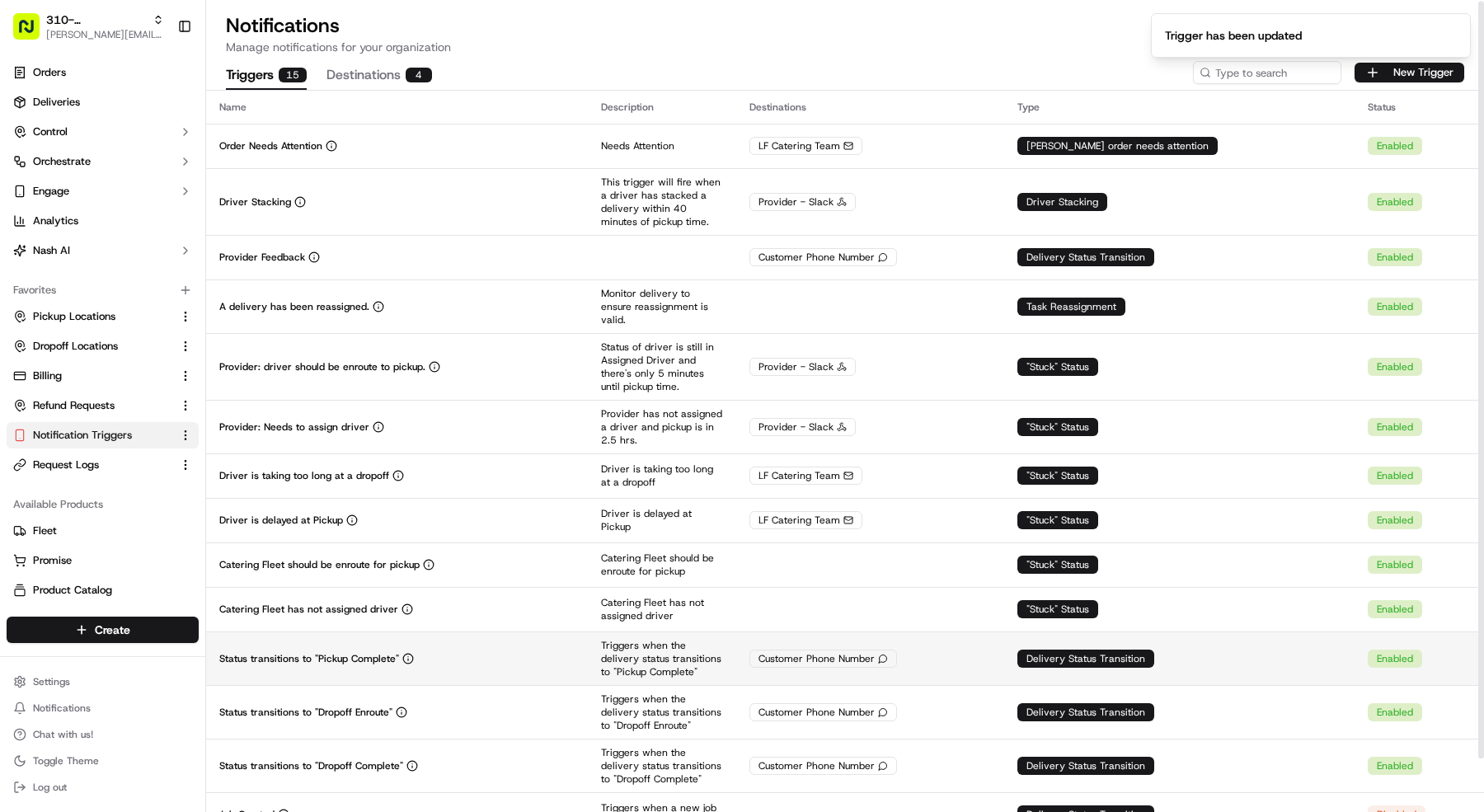
scroll to position [0, 0]
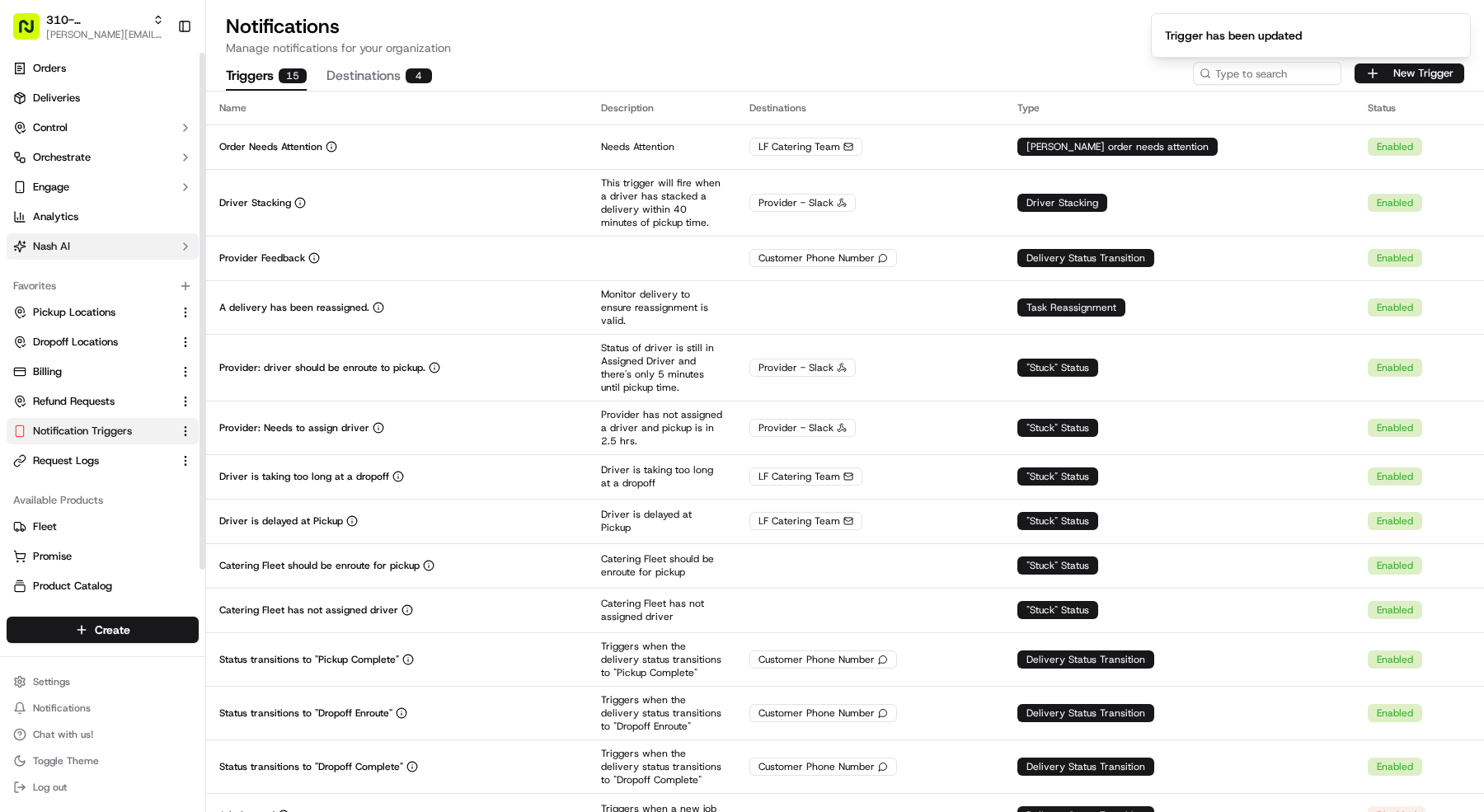
click at [97, 258] on button "Nash AI" at bounding box center [102, 247] width 193 height 27
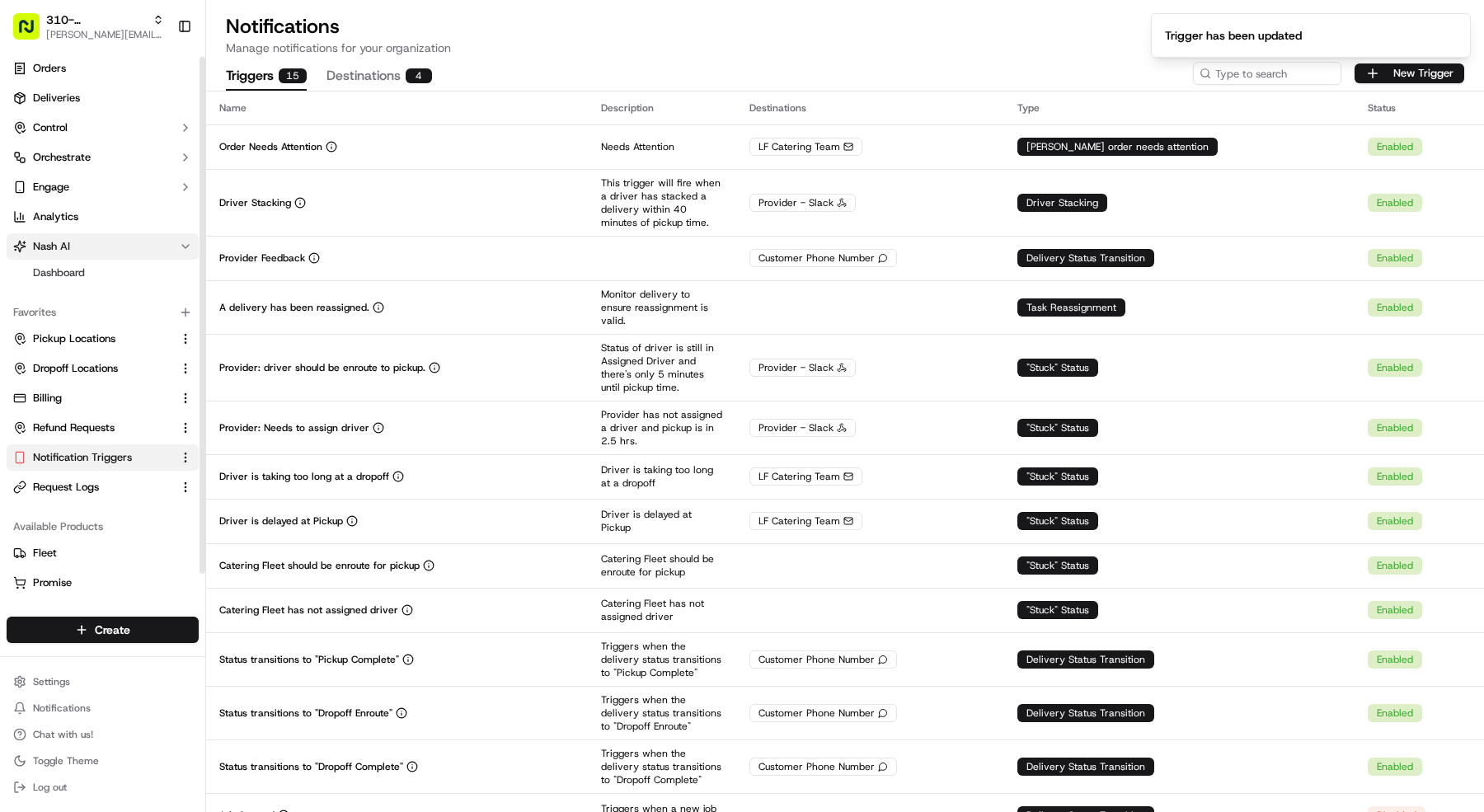
scroll to position [1, 0]
click at [121, 270] on link "Dashboard" at bounding box center [102, 276] width 152 height 23
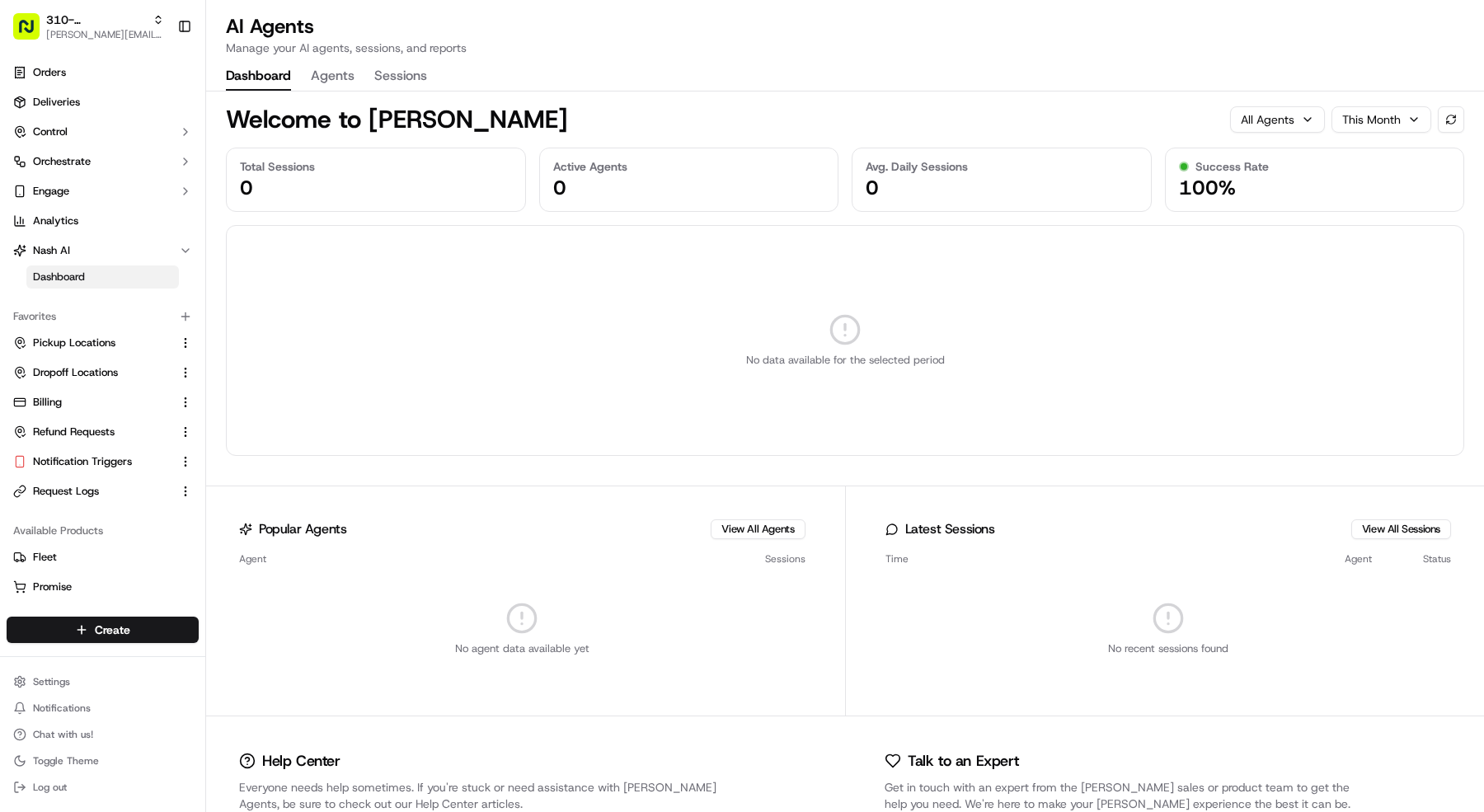
click at [349, 72] on button "Agents" at bounding box center [332, 76] width 44 height 28
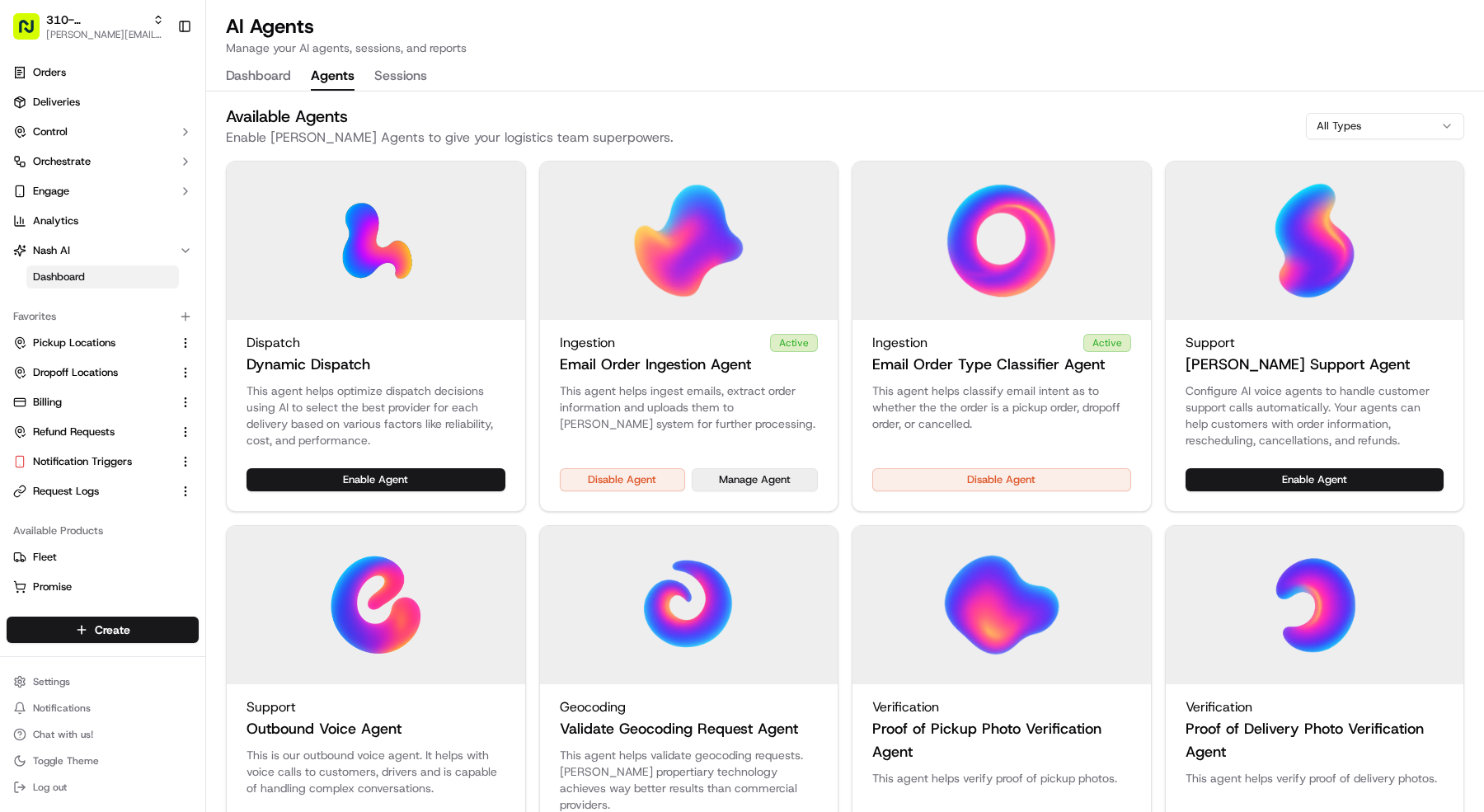
click at [757, 479] on button "Manage Agent" at bounding box center [755, 480] width 127 height 23
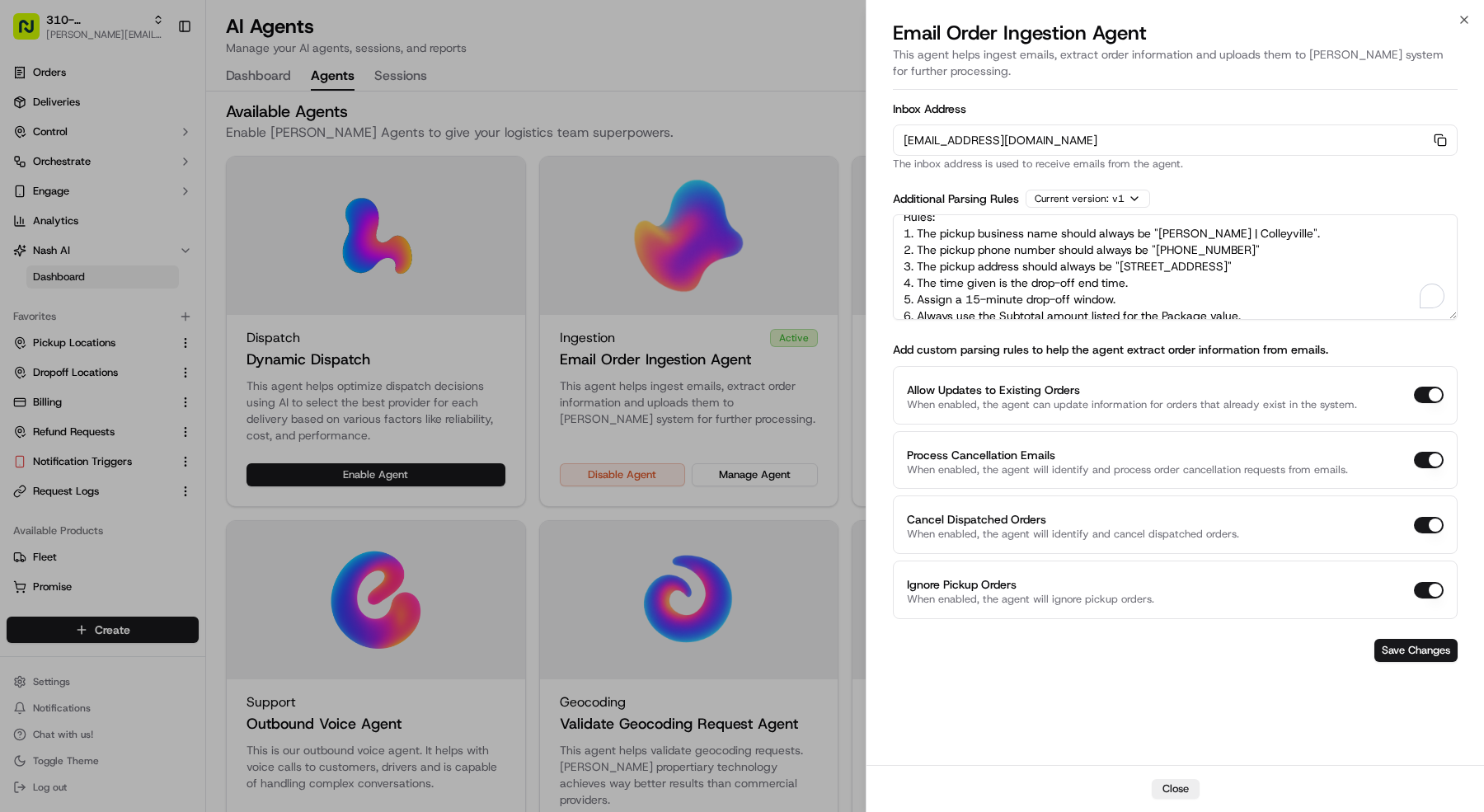
scroll to position [13, 0]
drag, startPoint x: 899, startPoint y: 226, endPoint x: 1277, endPoint y: 435, distance: 431.9
click at [1274, 439] on form "Inbox Address orders-ingest+org_Au9LGP+prod_099c89ed@usenash.com Copy orders-in…" at bounding box center [1176, 382] width 565 height 572
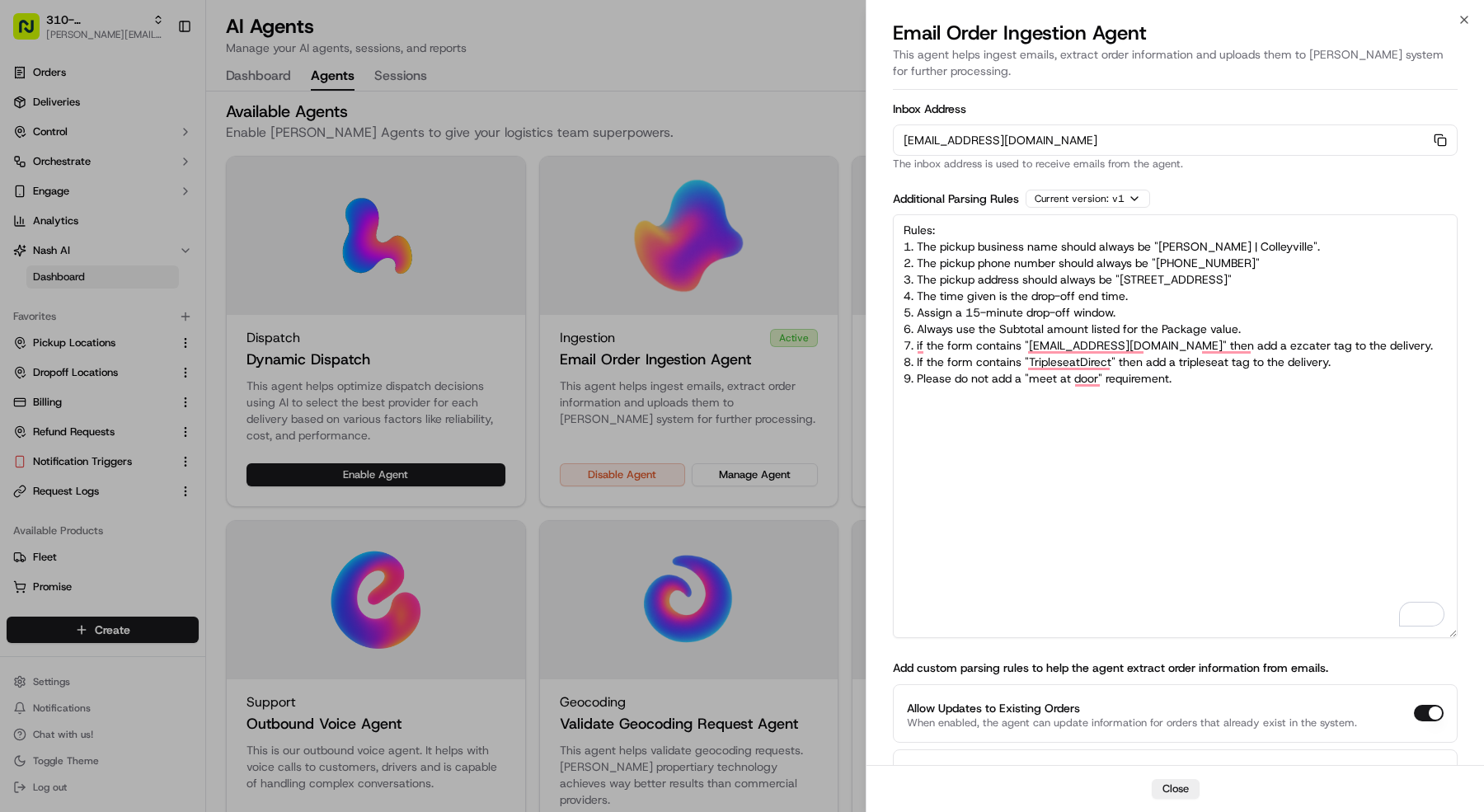
drag, startPoint x: 1456, startPoint y: 316, endPoint x: 1333, endPoint y: 547, distance: 261.7
click at [1450, 634] on textarea "Rules: 1. The pickup business name should always be "Snuffer's | Colleyville". …" at bounding box center [1176, 426] width 565 height 423
click at [1208, 381] on textarea "Rules: 1. The pickup business name should always be "Snuffer's | Colleyville". …" at bounding box center [1176, 426] width 565 height 423
drag, startPoint x: 1208, startPoint y: 381, endPoint x: 938, endPoint y: 164, distance: 346.4
click at [938, 164] on form "Inbox Address orders-ingest+org_Au9LGP+prod_099c89ed@usenash.com Copy orders-in…" at bounding box center [1176, 541] width 565 height 890
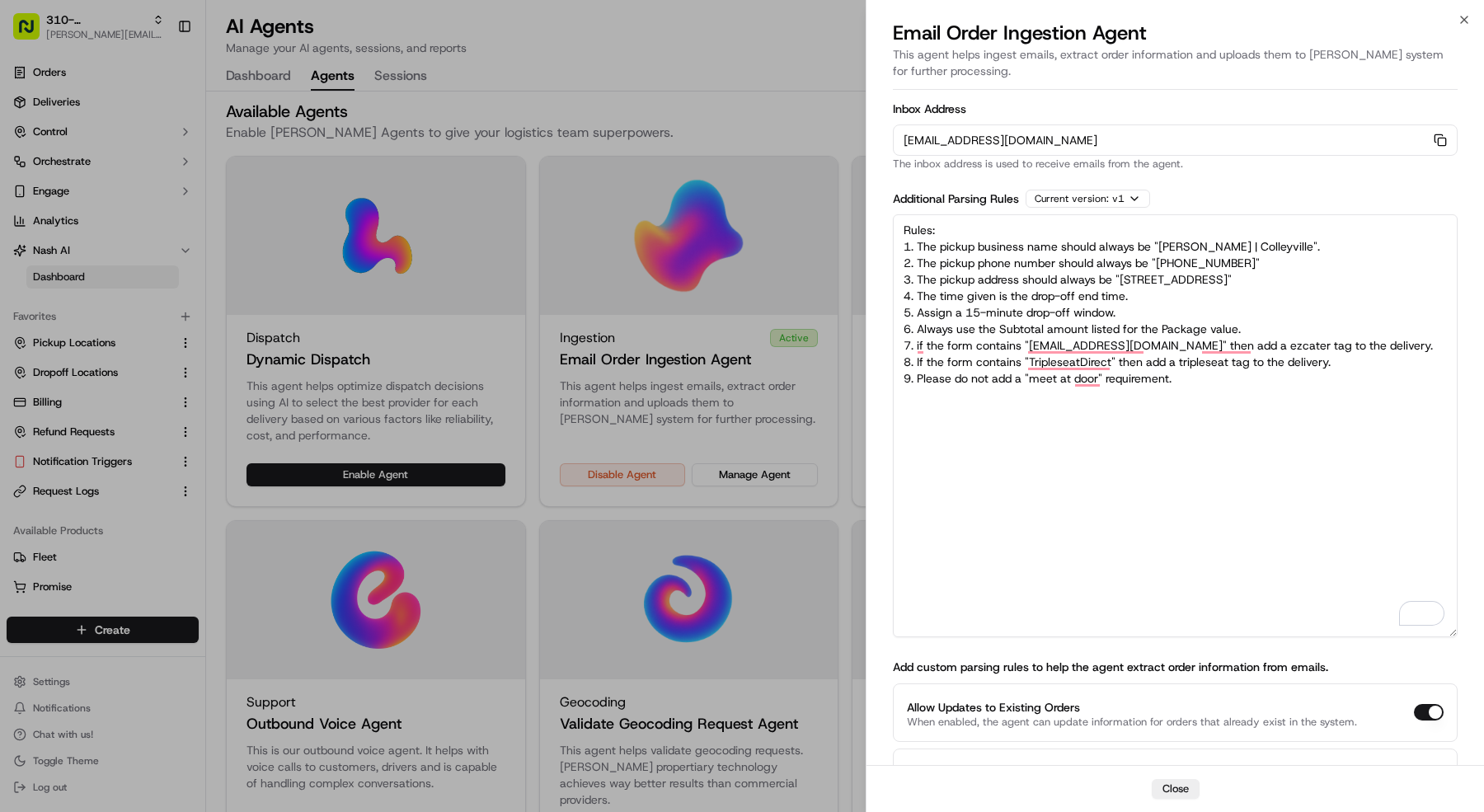
click at [79, 17] on div at bounding box center [742, 406] width 1484 height 812
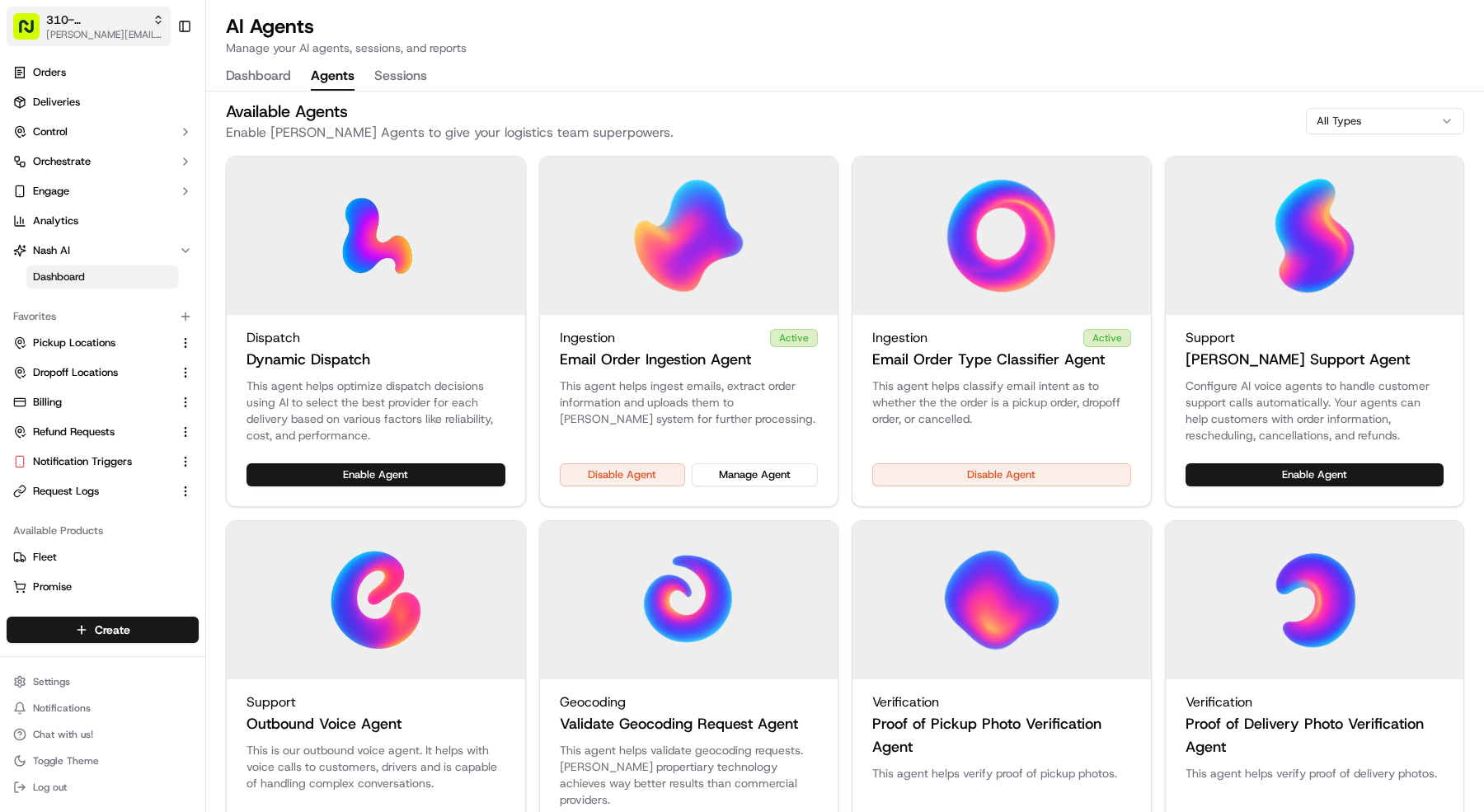
click at [79, 17] on span "310- Snuffer's- Colleyville" at bounding box center [96, 20] width 100 height 17
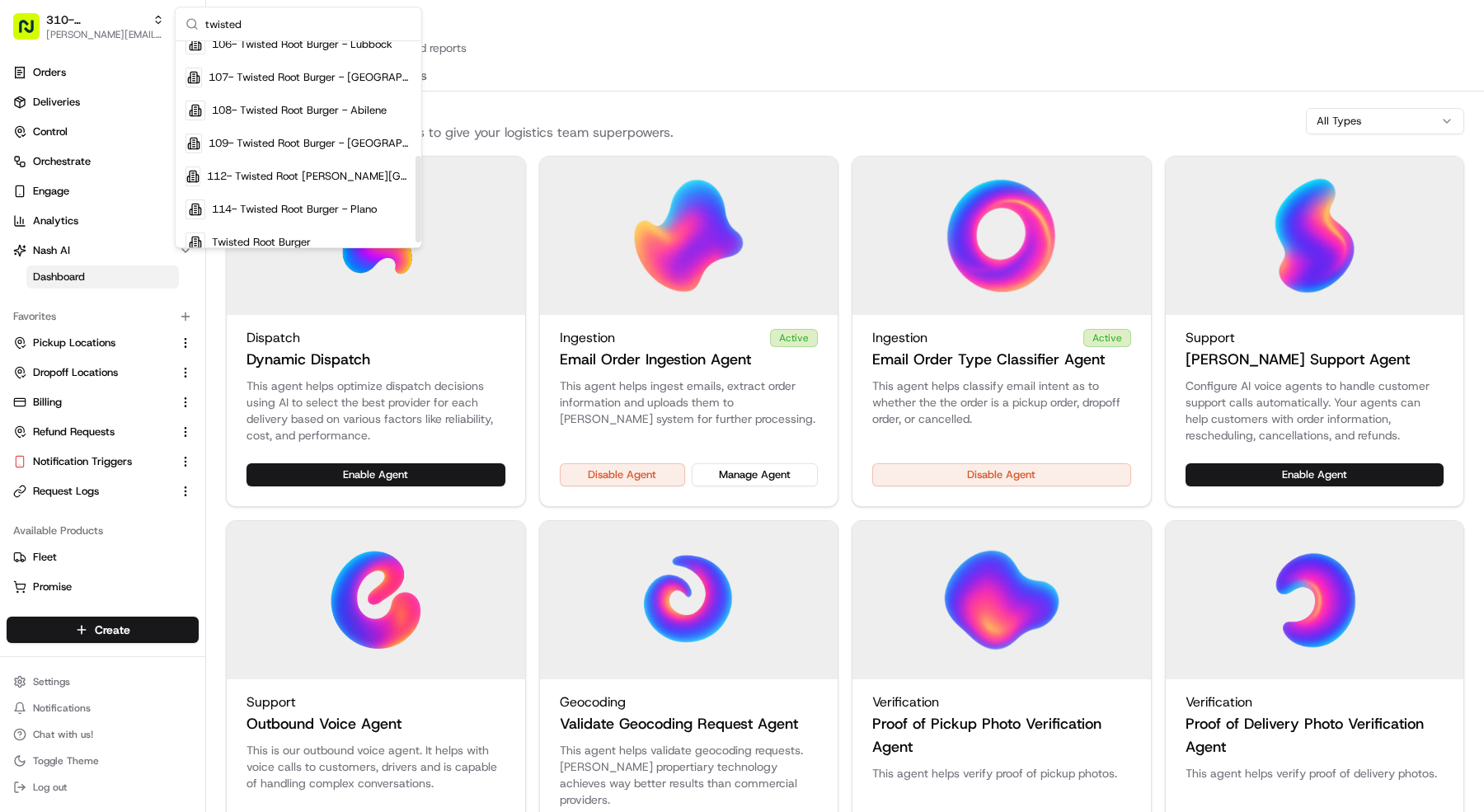
scroll to position [274, 0]
type input "twisted"
click at [228, 168] on span "112- Twisted Root Burger - Mansfield" at bounding box center [308, 175] width 204 height 15
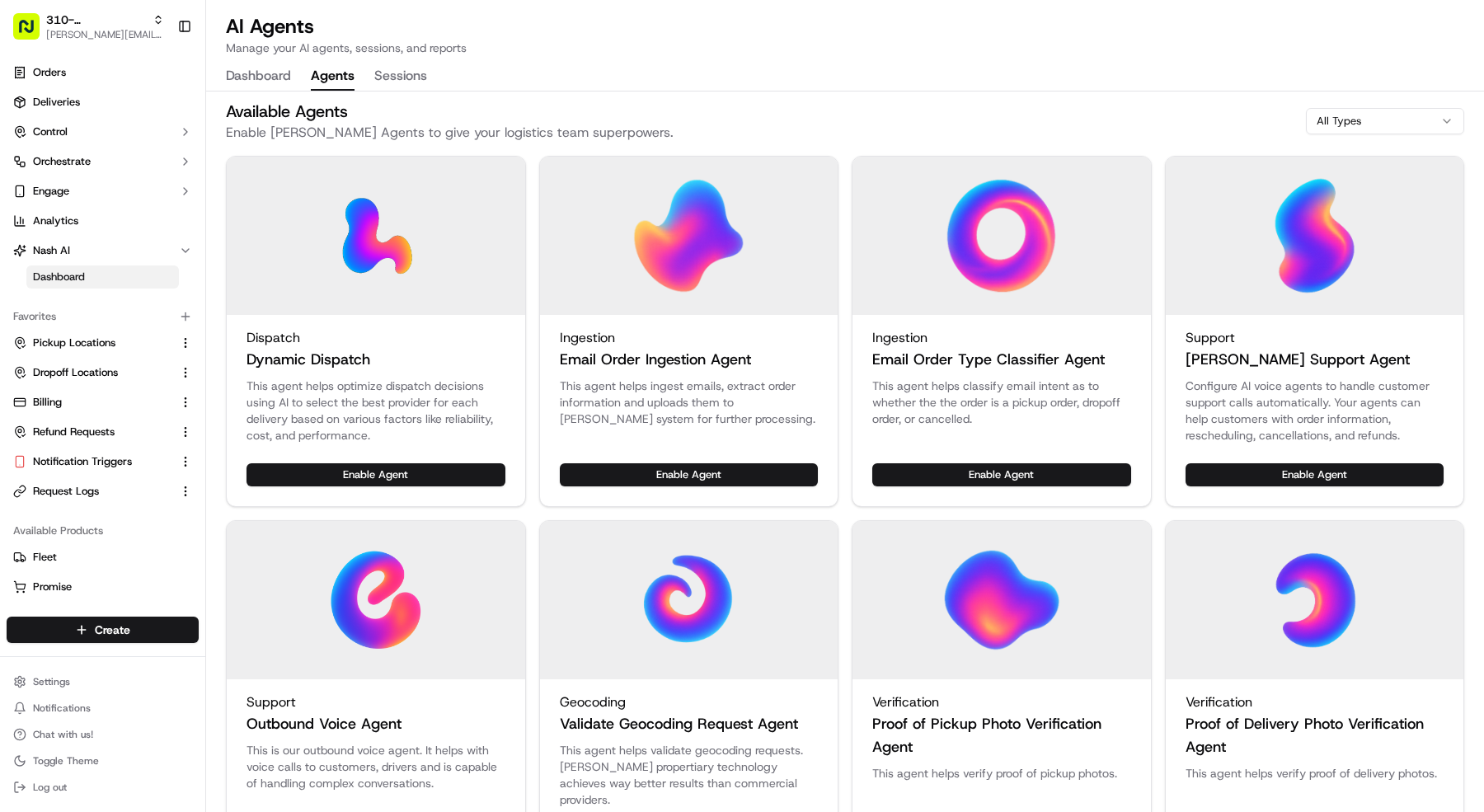
scroll to position [4, 0]
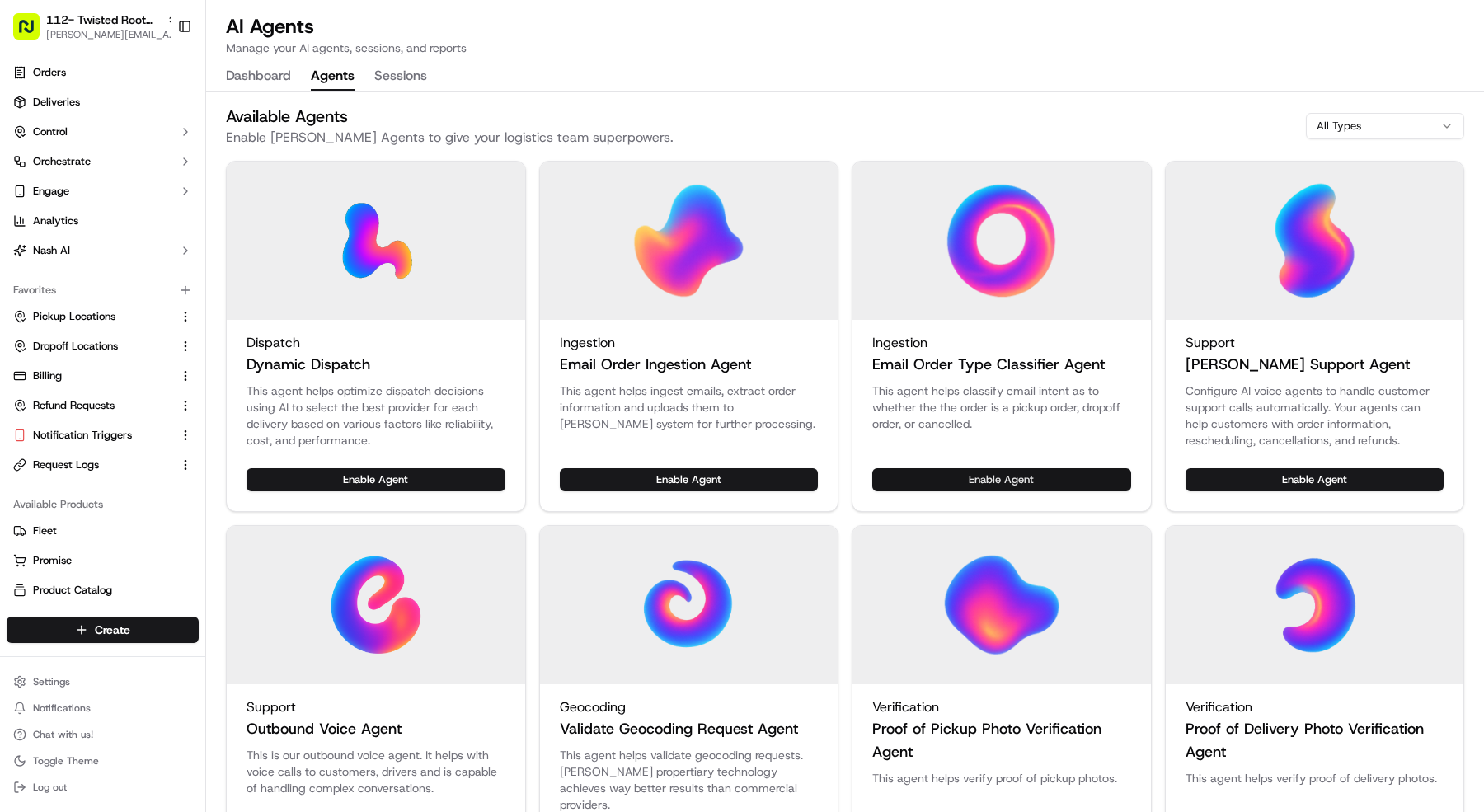
click at [882, 468] on button "Enable Agent" at bounding box center [1002, 480] width 258 height 23
click at [653, 479] on button "Enable Agent" at bounding box center [689, 480] width 258 height 23
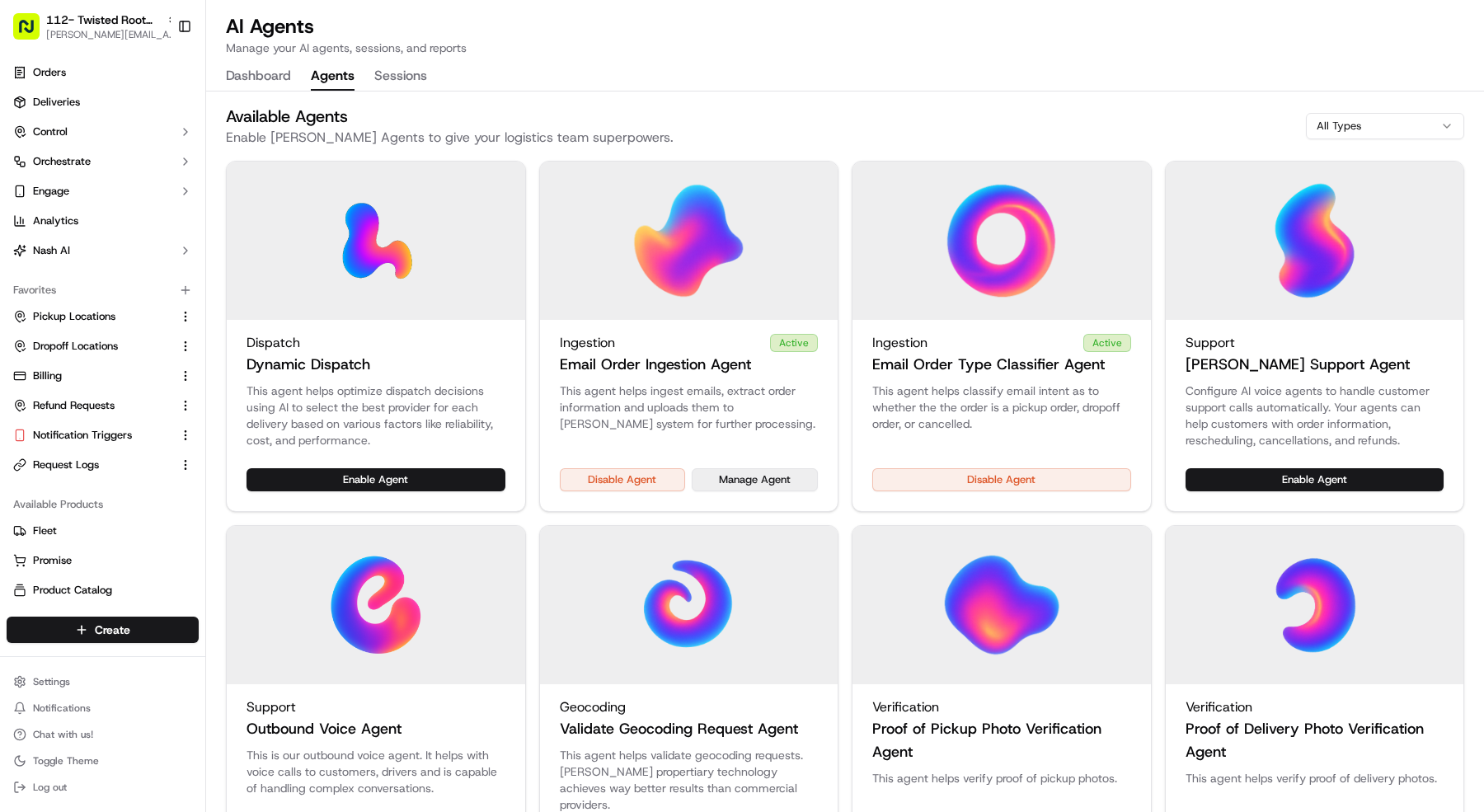
click at [814, 480] on button "Manage Agent" at bounding box center [755, 480] width 127 height 23
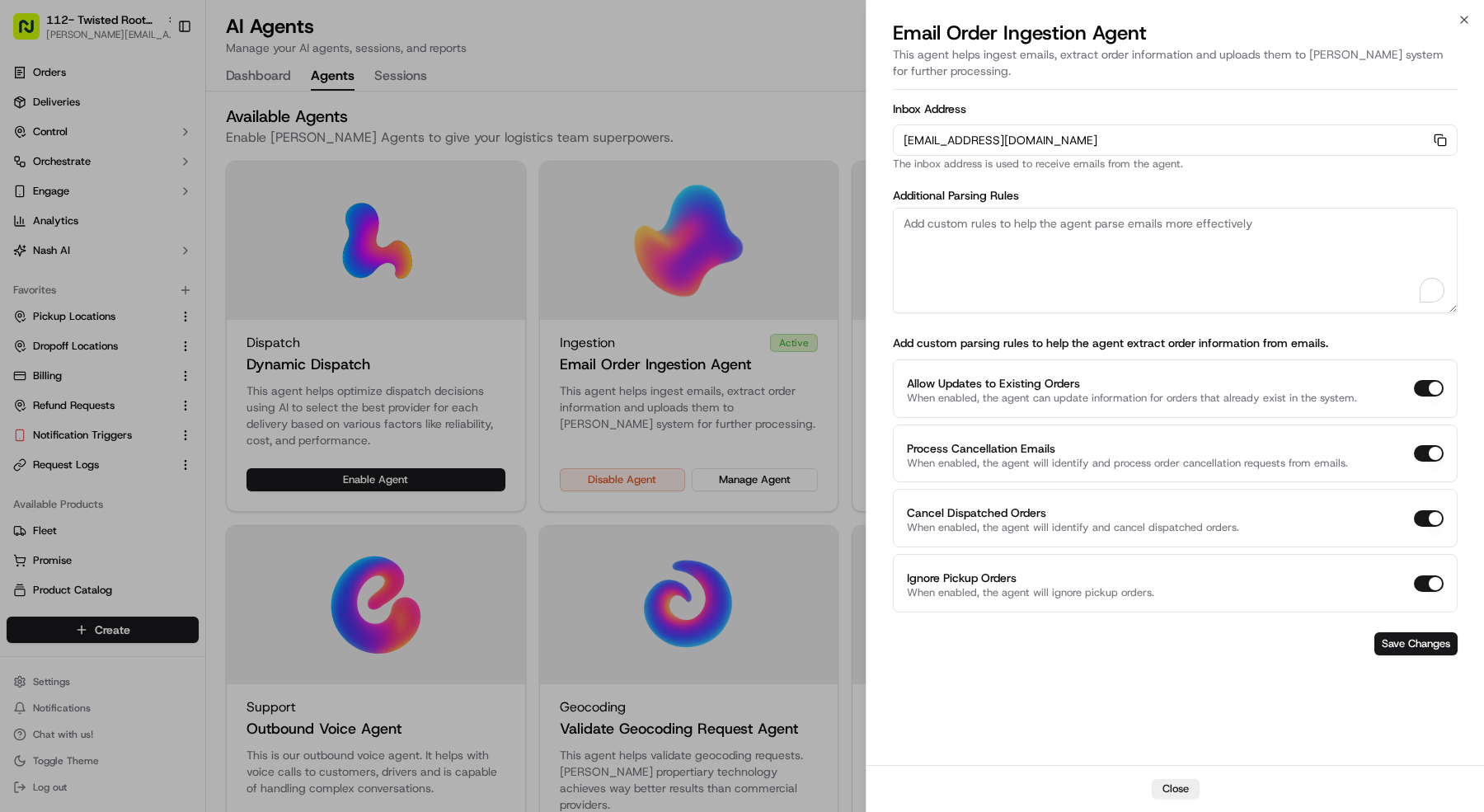
click at [1281, 248] on textarea "To enrich screen reader interactions, please activate Accessibility in Grammarl…" at bounding box center [1176, 260] width 565 height 105
paste textarea "Rules: 1. The pickup business name should always be "Snuffer's | Colleyville". …"
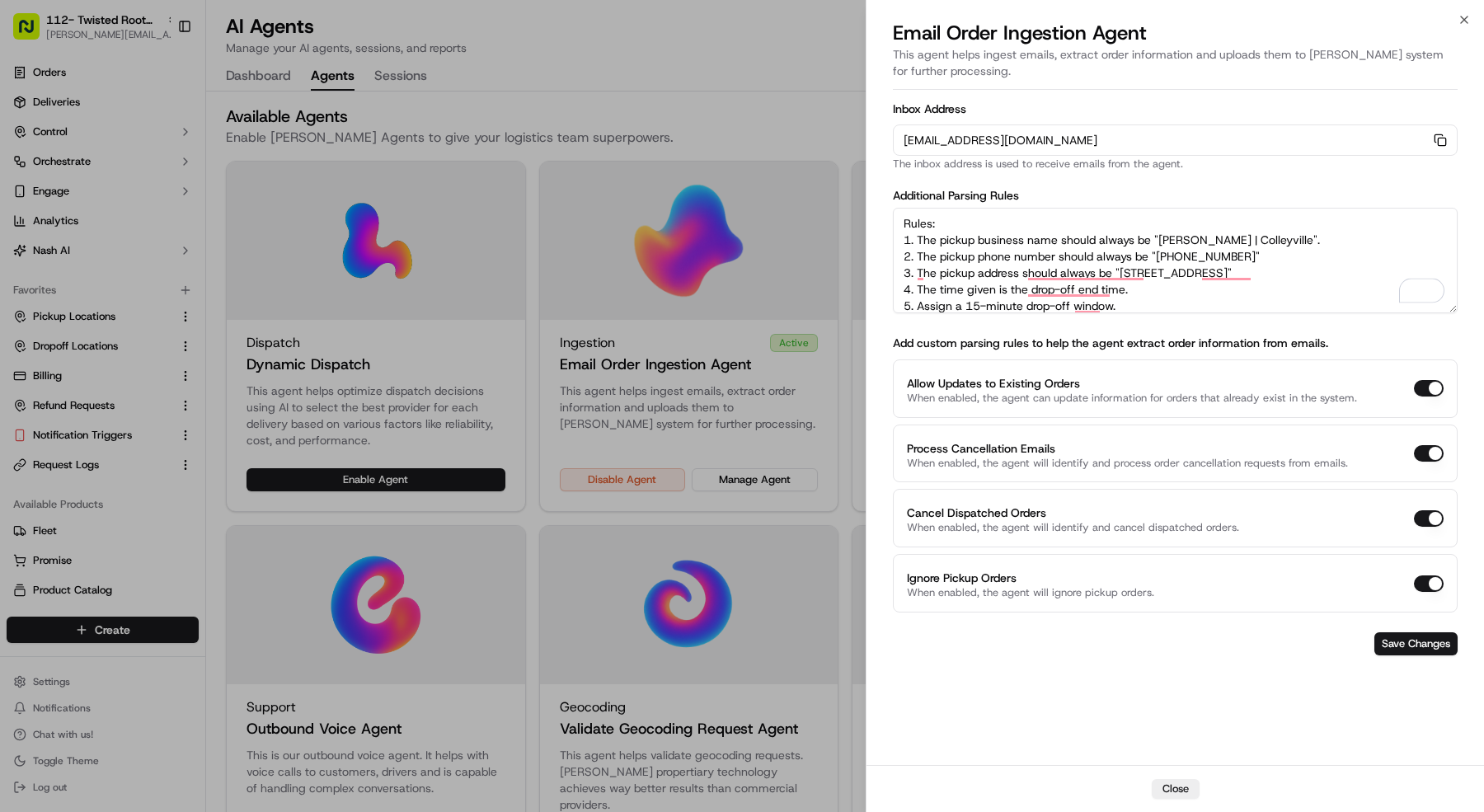
scroll to position [0, 0]
drag, startPoint x: 1266, startPoint y: 236, endPoint x: 1160, endPoint y: 242, distance: 106.2
click at [1160, 242] on textarea "Rules: 1. The pickup business name should always be "Snuffer's | Colleyville". …" at bounding box center [1176, 260] width 565 height 105
paste textarea "Twisted Root Burger | Mansfield"
drag, startPoint x: 1255, startPoint y: 252, endPoint x: 1159, endPoint y: 256, distance: 96.1
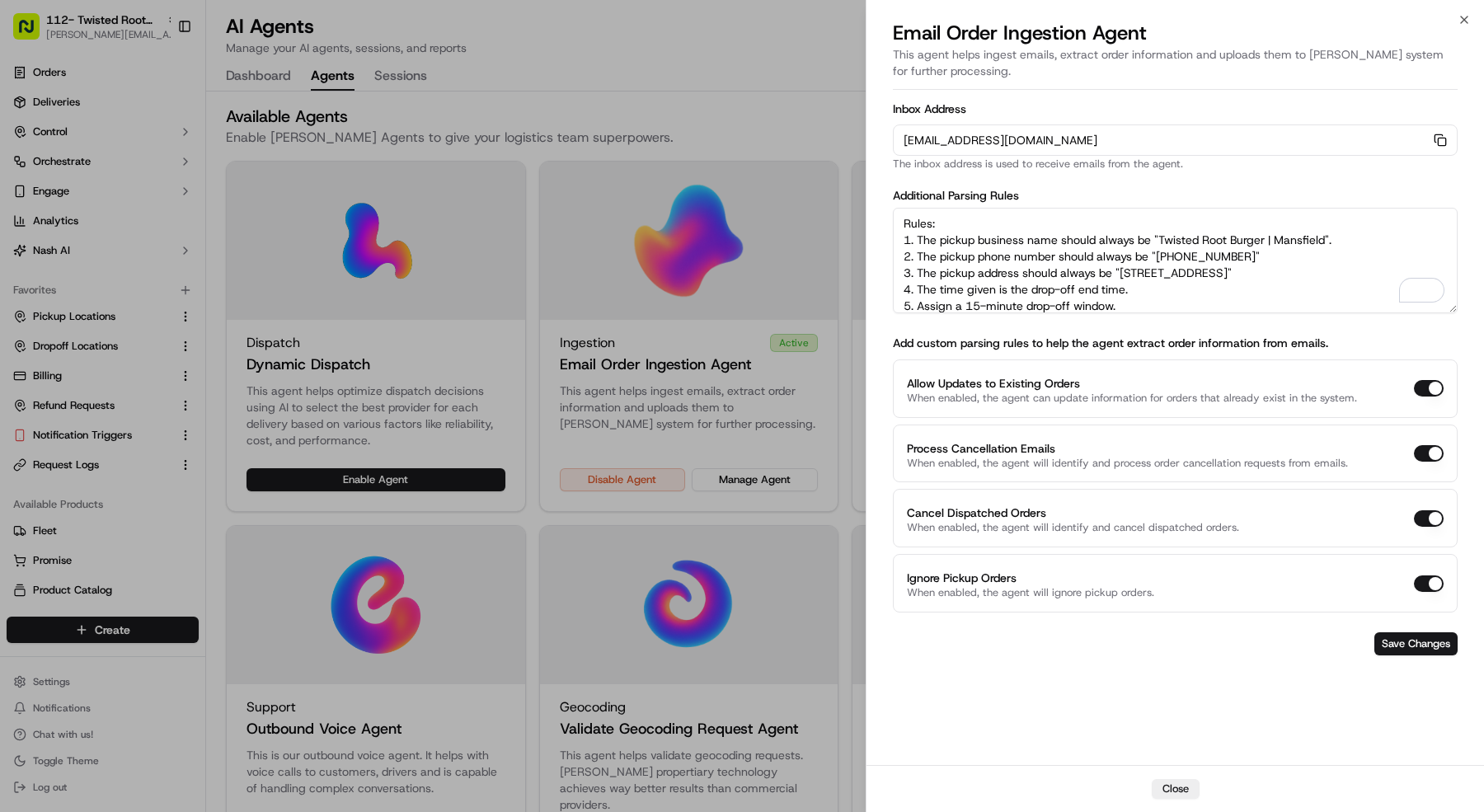
click at [1159, 256] on textarea "Rules: 1. The pickup business name should always be "Twisted Root Burger | Mans…" at bounding box center [1176, 260] width 565 height 105
paste textarea "817 435 8414"
drag, startPoint x: 1122, startPoint y: 271, endPoint x: 1374, endPoint y: 273, distance: 252.0
click at [1378, 274] on textarea "Rules: 1. The pickup business name should always be "Twisted Root Burger | Mans…" at bounding box center [1176, 260] width 565 height 105
paste textarea "109 S Main St Ste. 300A, Mansfield, TX 76063"
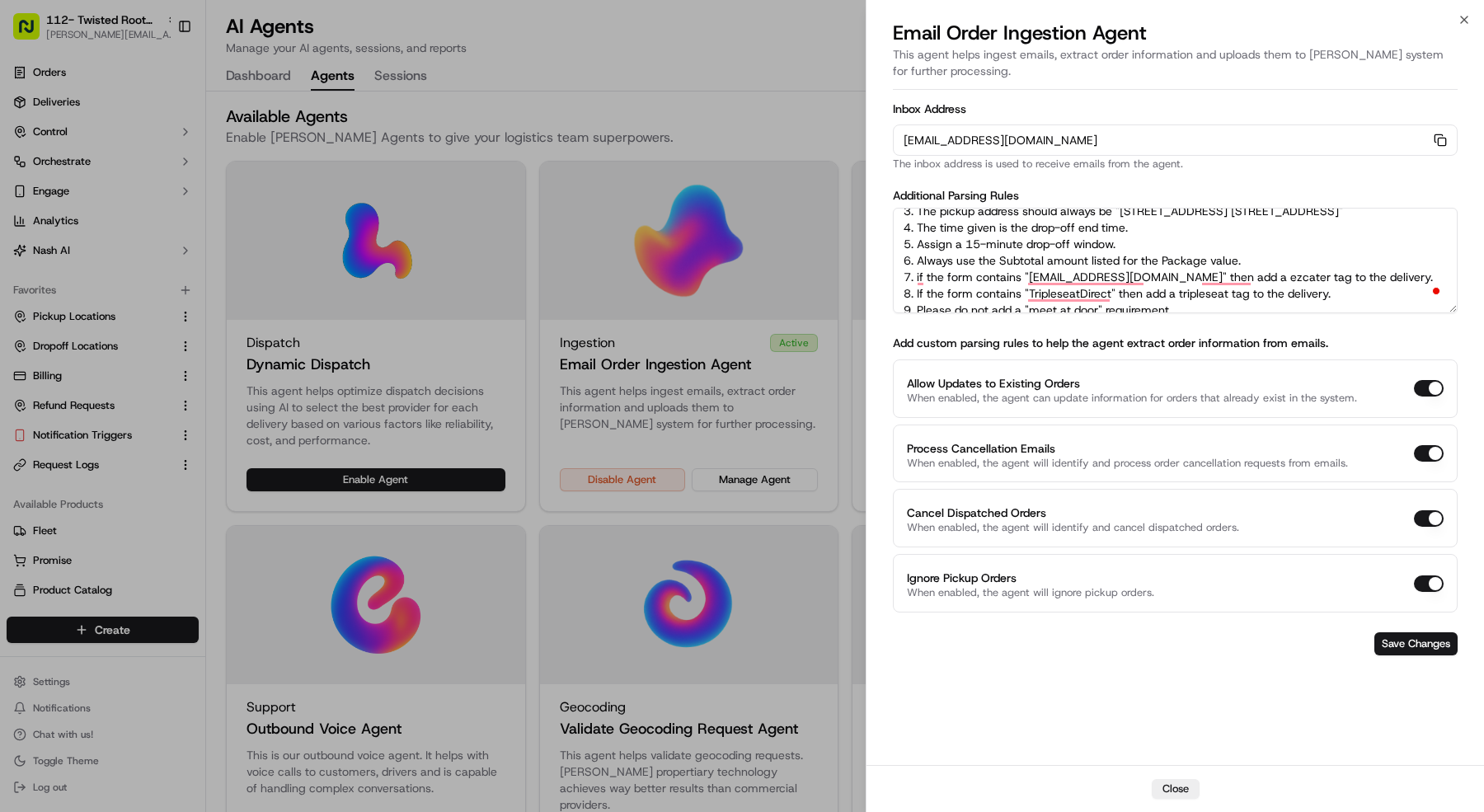
scroll to position [73, 0]
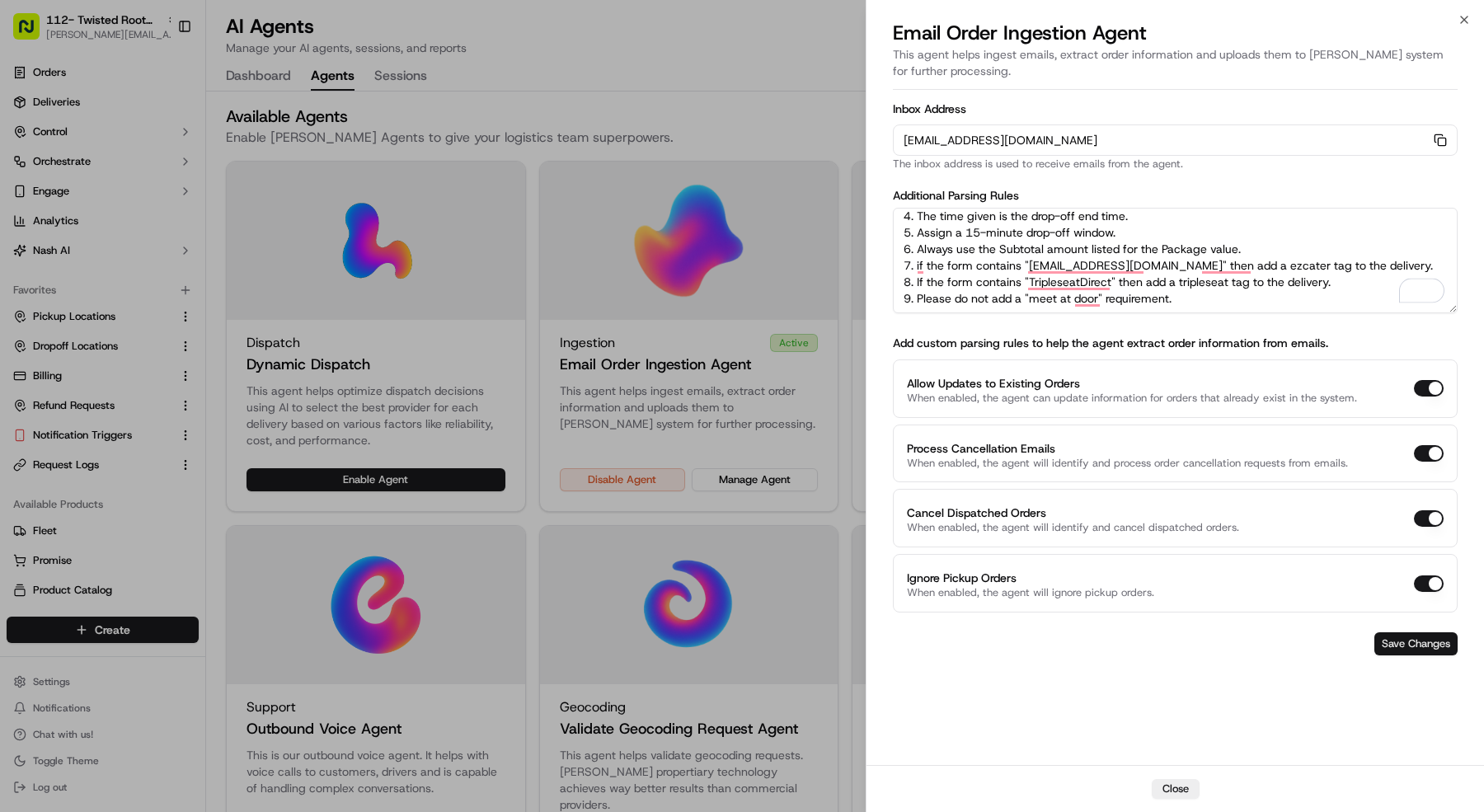
type textarea "Rules: 1. The pickup business name should always be "Twisted Root Burger | Mans…"
click at [1406, 649] on button "Save Changes" at bounding box center [1415, 644] width 83 height 23
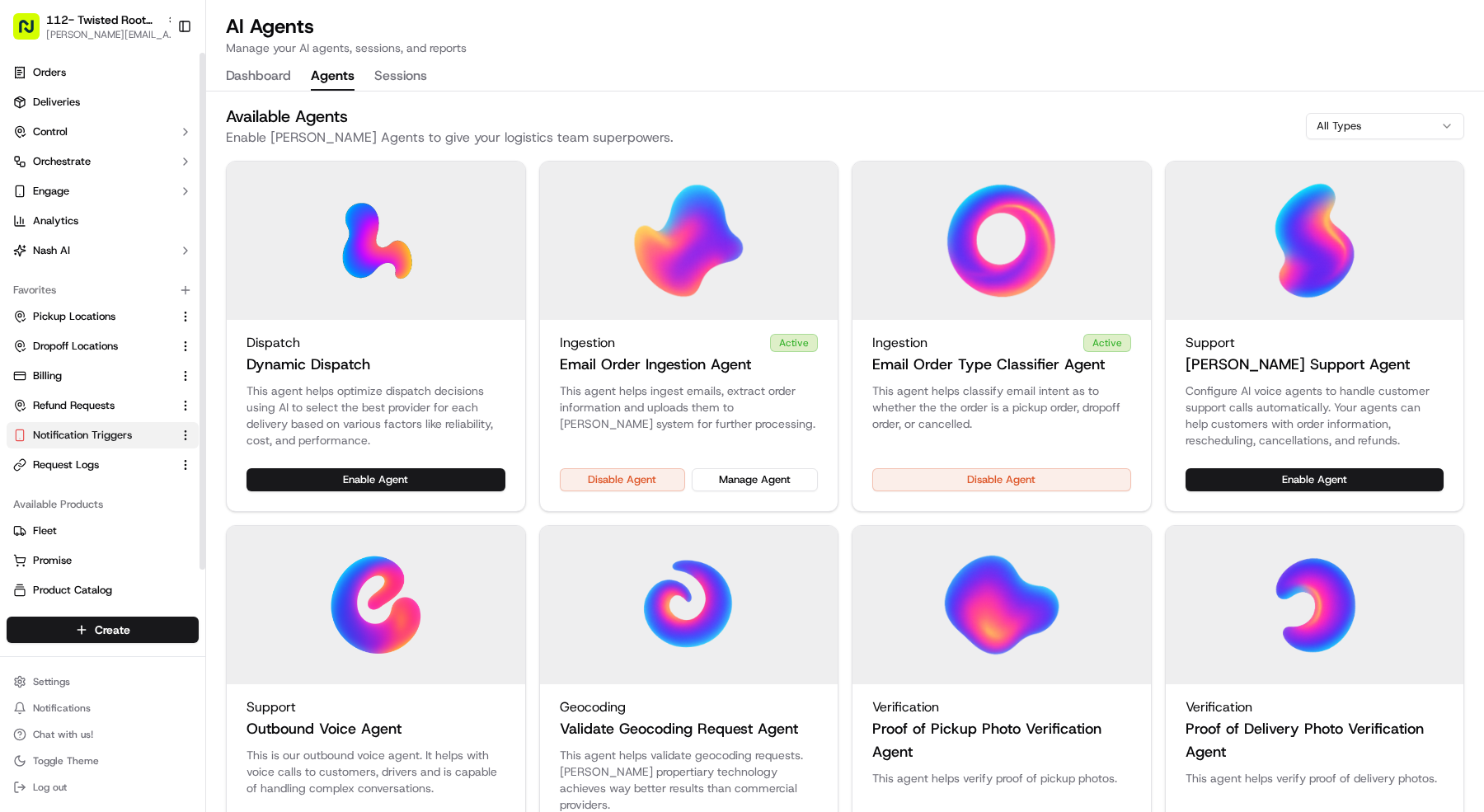
click at [111, 430] on span "Notification Triggers" at bounding box center [82, 435] width 99 height 15
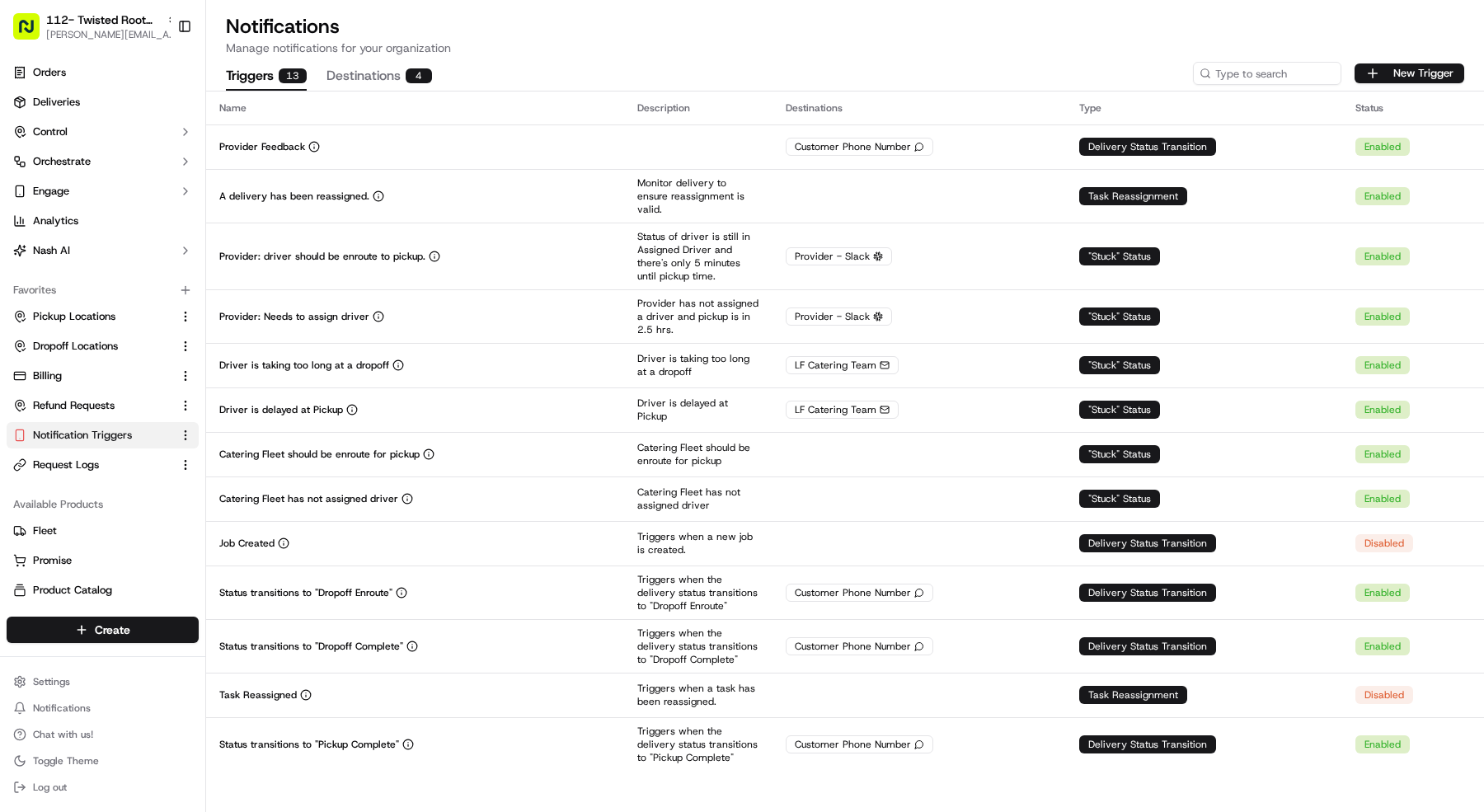
click at [1428, 60] on div "Triggers 13 Destinations 4 New Trigger" at bounding box center [845, 73] width 1278 height 35
click at [1426, 67] on button "New Trigger" at bounding box center [1409, 73] width 110 height 20
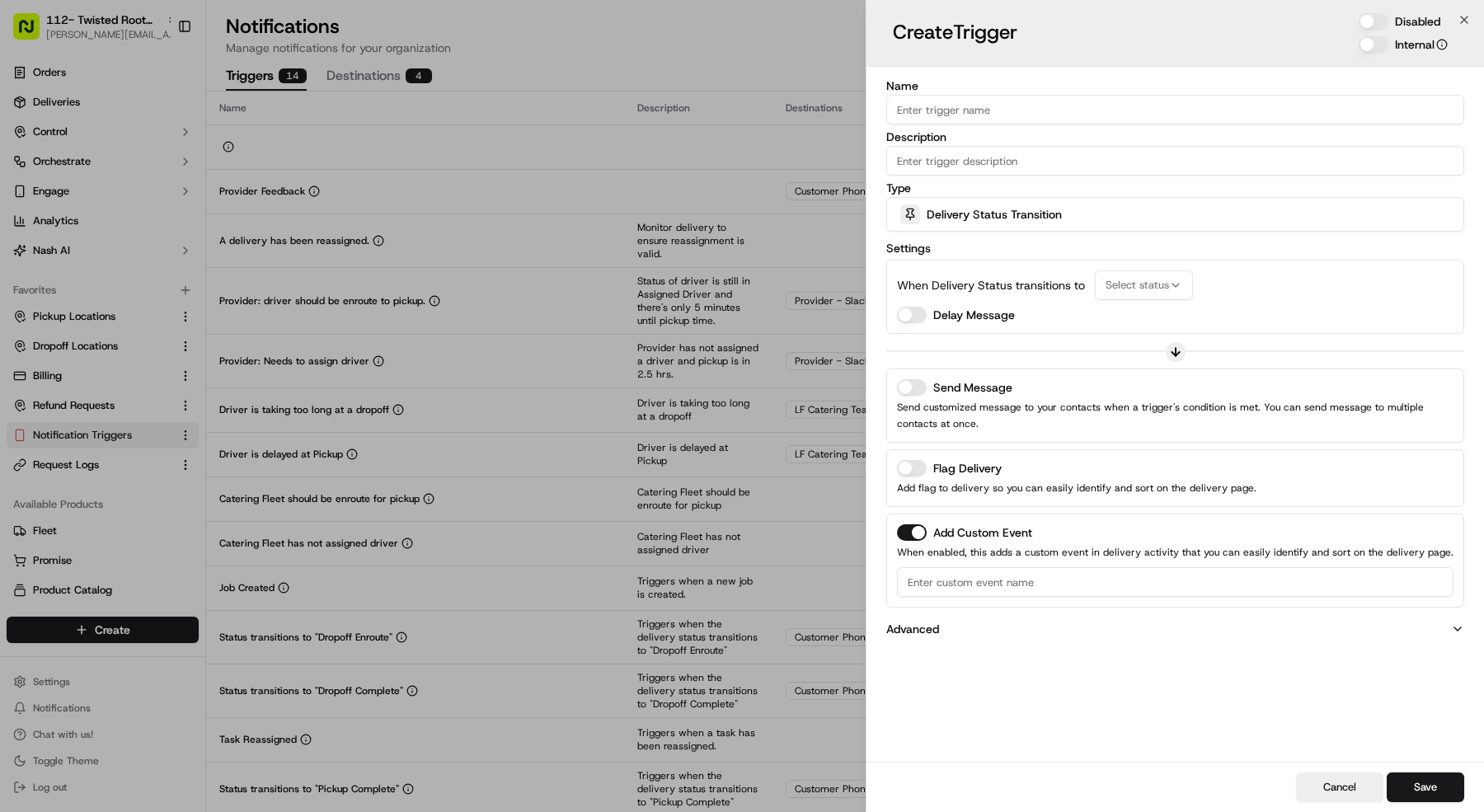
click at [1169, 97] on input "Name" at bounding box center [1175, 109] width 578 height 29
type input "Order Needs Attention"
click at [1373, 17] on button "Disabled" at bounding box center [1373, 21] width 29 height 17
click at [1172, 169] on input "Description" at bounding box center [1175, 160] width 578 height 29
type input "Needs attention"
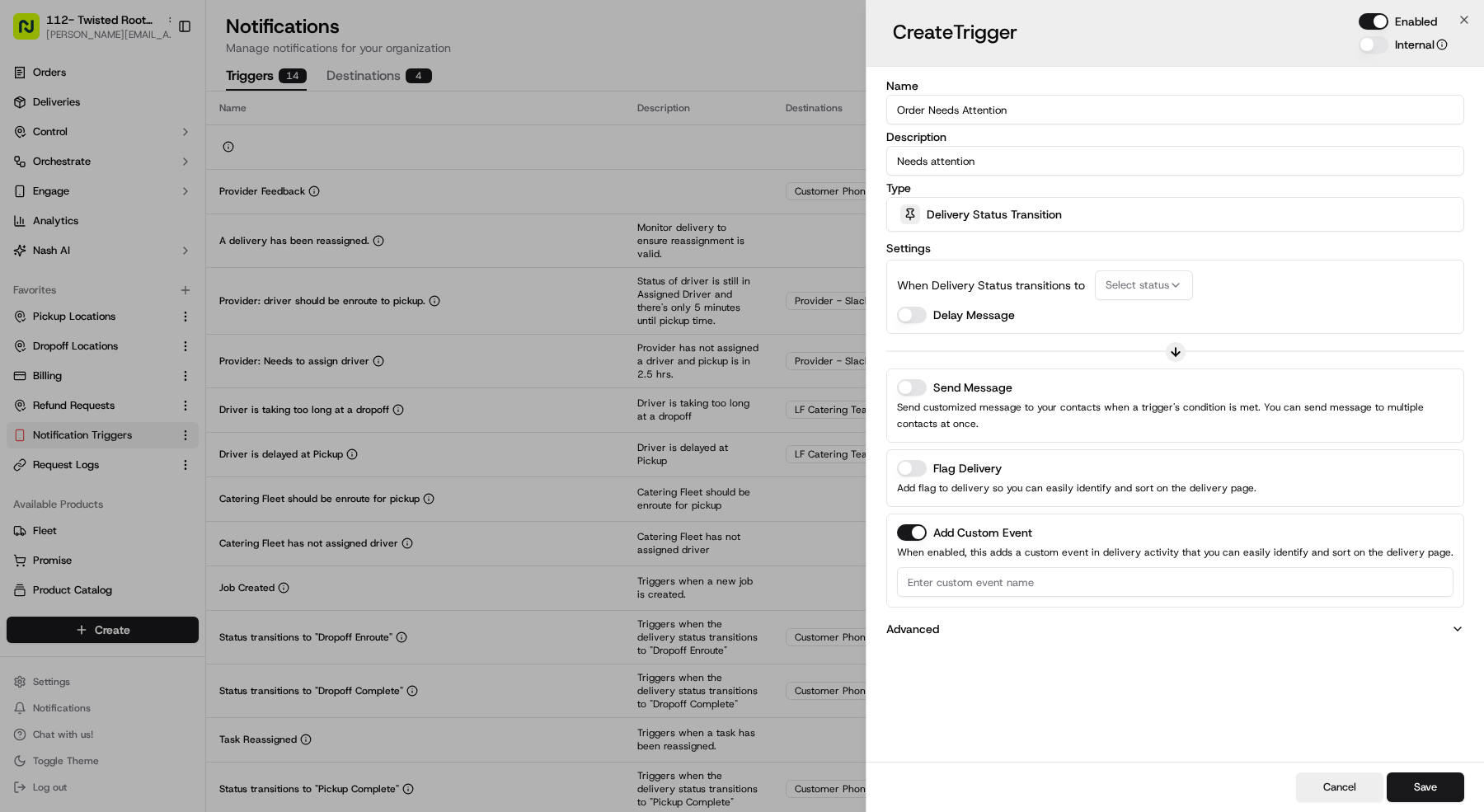
click at [1166, 226] on div "Delivery Status Transition" at bounding box center [1175, 214] width 570 height 33
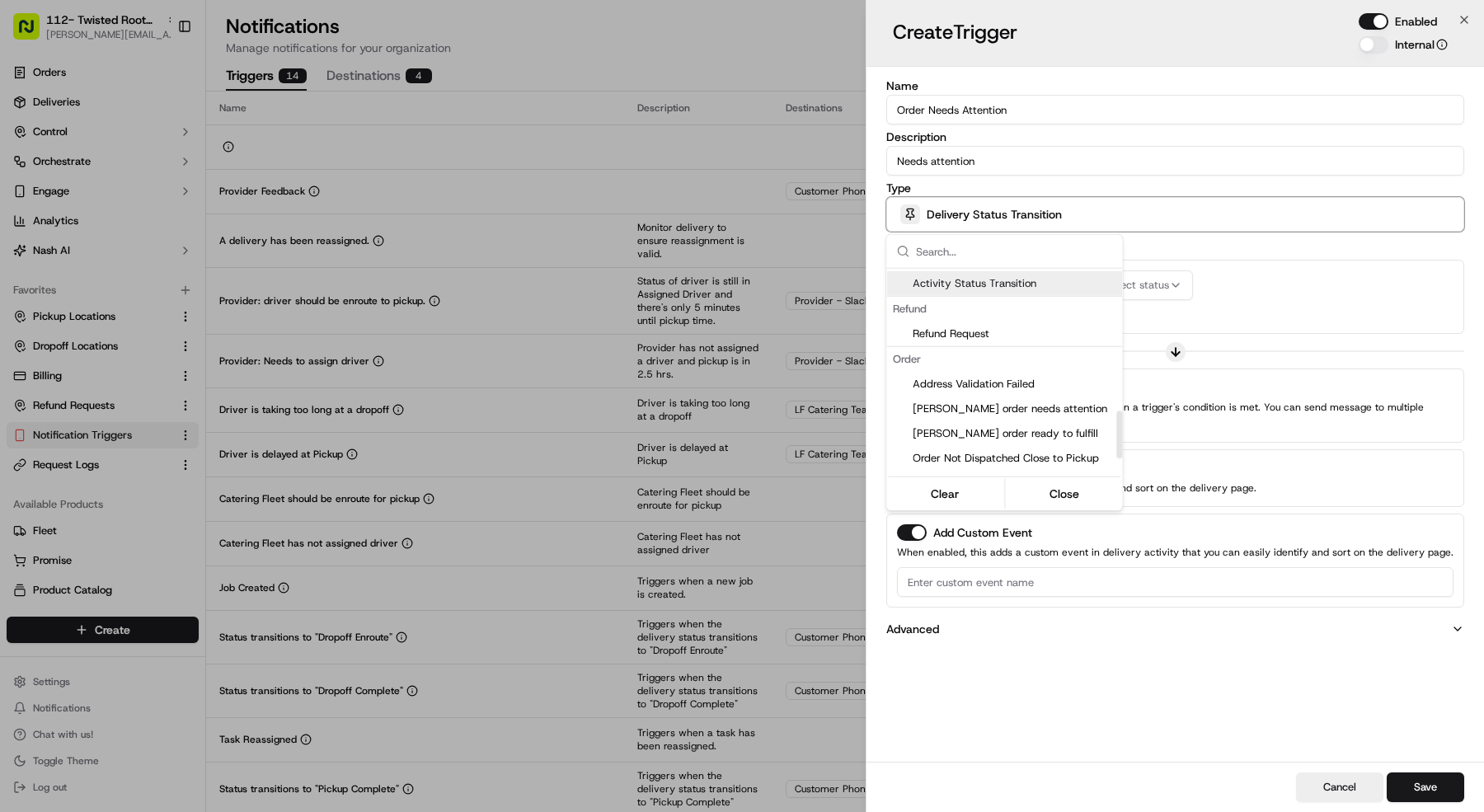
scroll to position [619, 0]
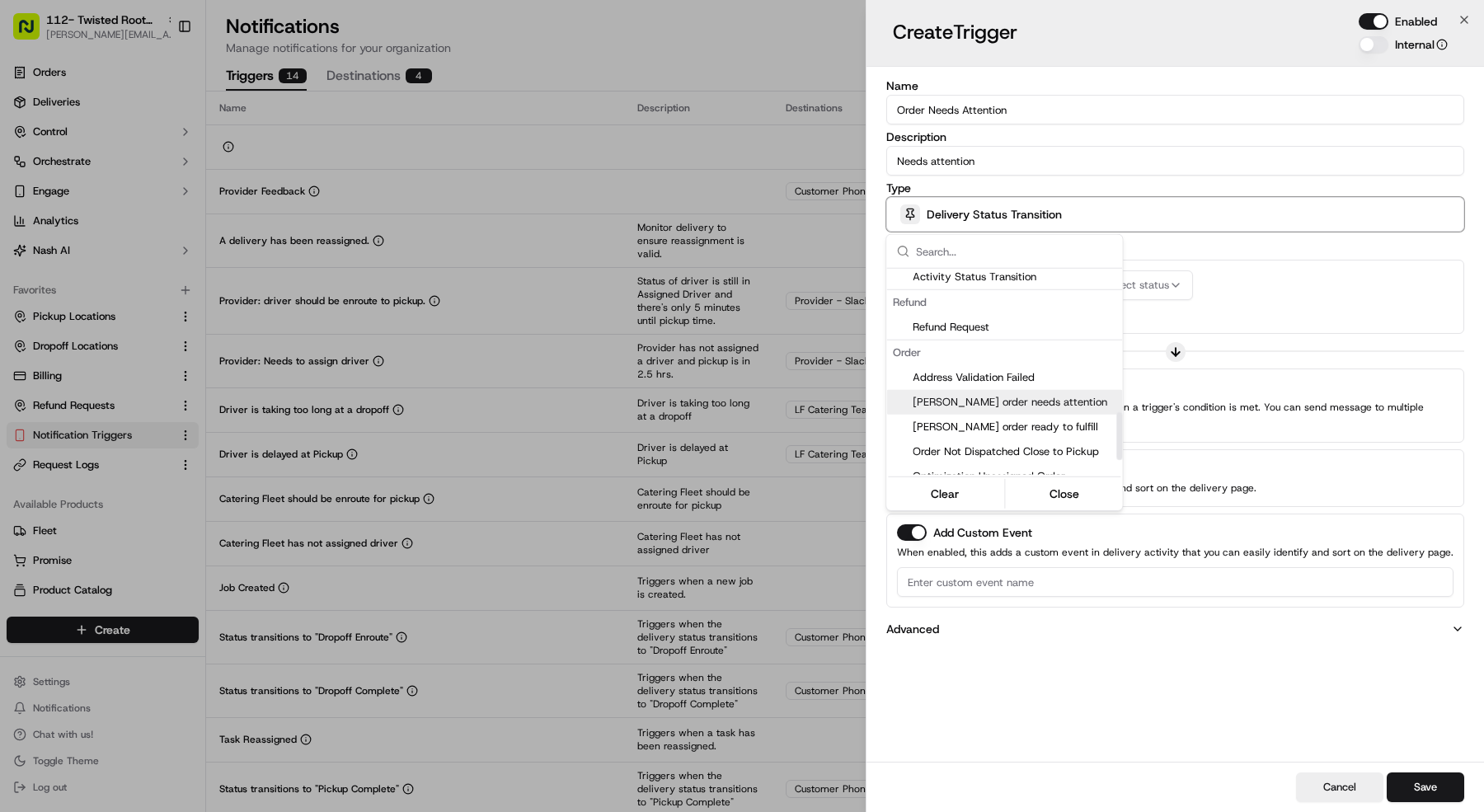
click at [1089, 396] on span "Nash order needs attention" at bounding box center [1014, 402] width 203 height 15
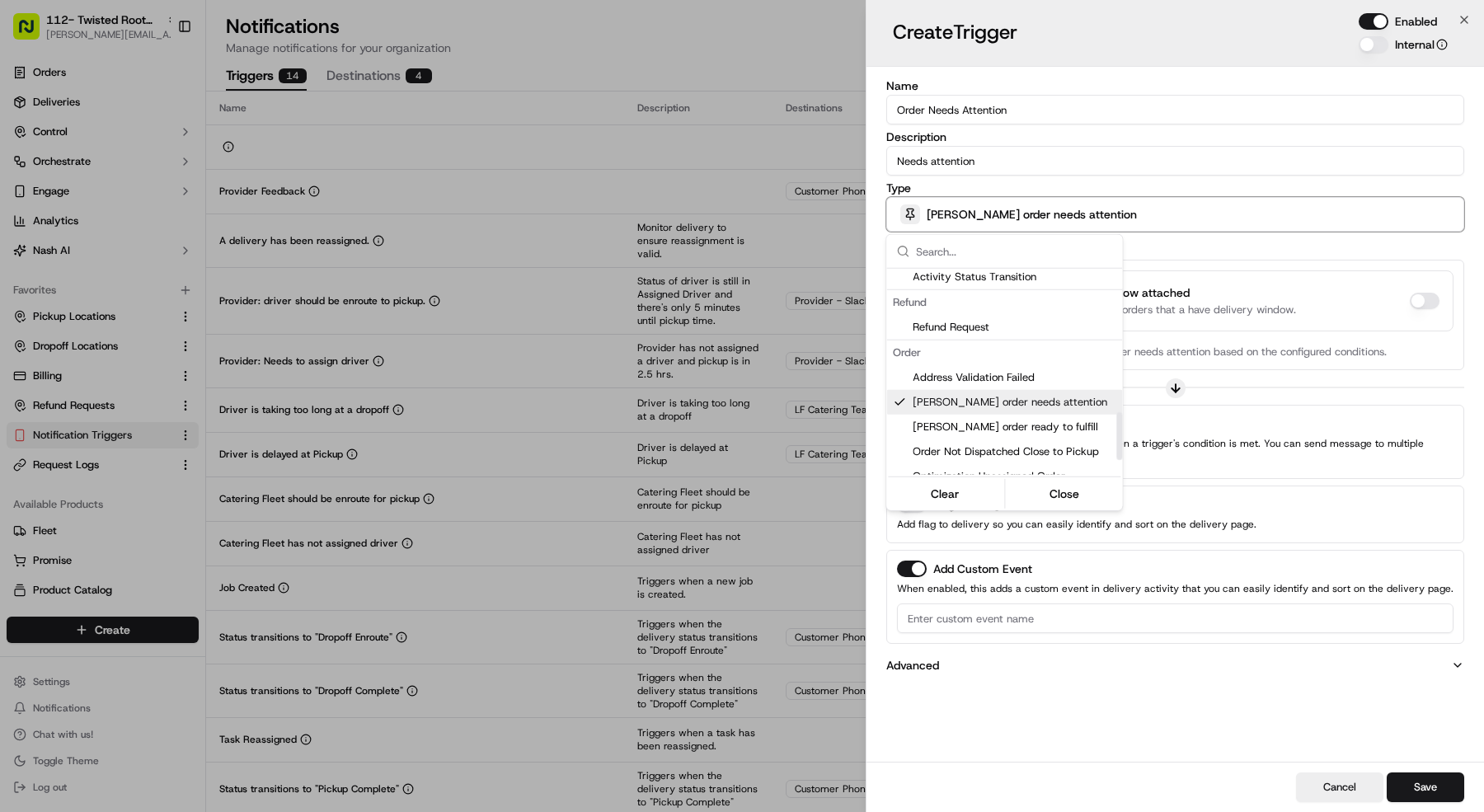
click at [1362, 325] on div at bounding box center [742, 406] width 1484 height 812
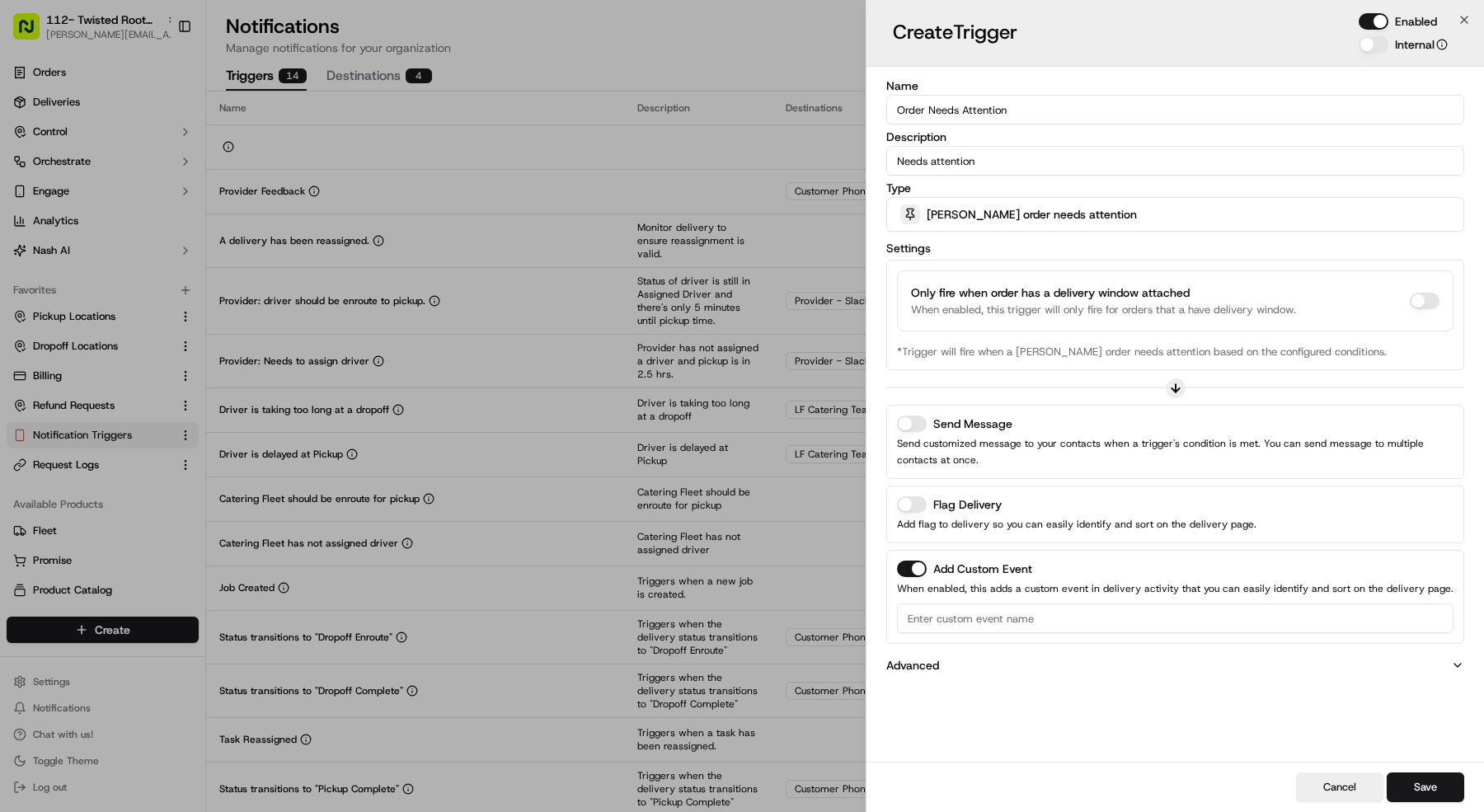
drag, startPoint x: 918, startPoint y: 410, endPoint x: 948, endPoint y: 525, distance: 118.8
click at [919, 413] on div "Send Message Send customized message to your contacts when a trigger's conditio…" at bounding box center [1175, 441] width 578 height 74
click at [926, 424] on div "Send Message" at bounding box center [1175, 423] width 556 height 17
drag, startPoint x: 919, startPoint y: 423, endPoint x: 936, endPoint y: 429, distance: 18.0
click at [919, 423] on button "Send Message" at bounding box center [911, 423] width 29 height 17
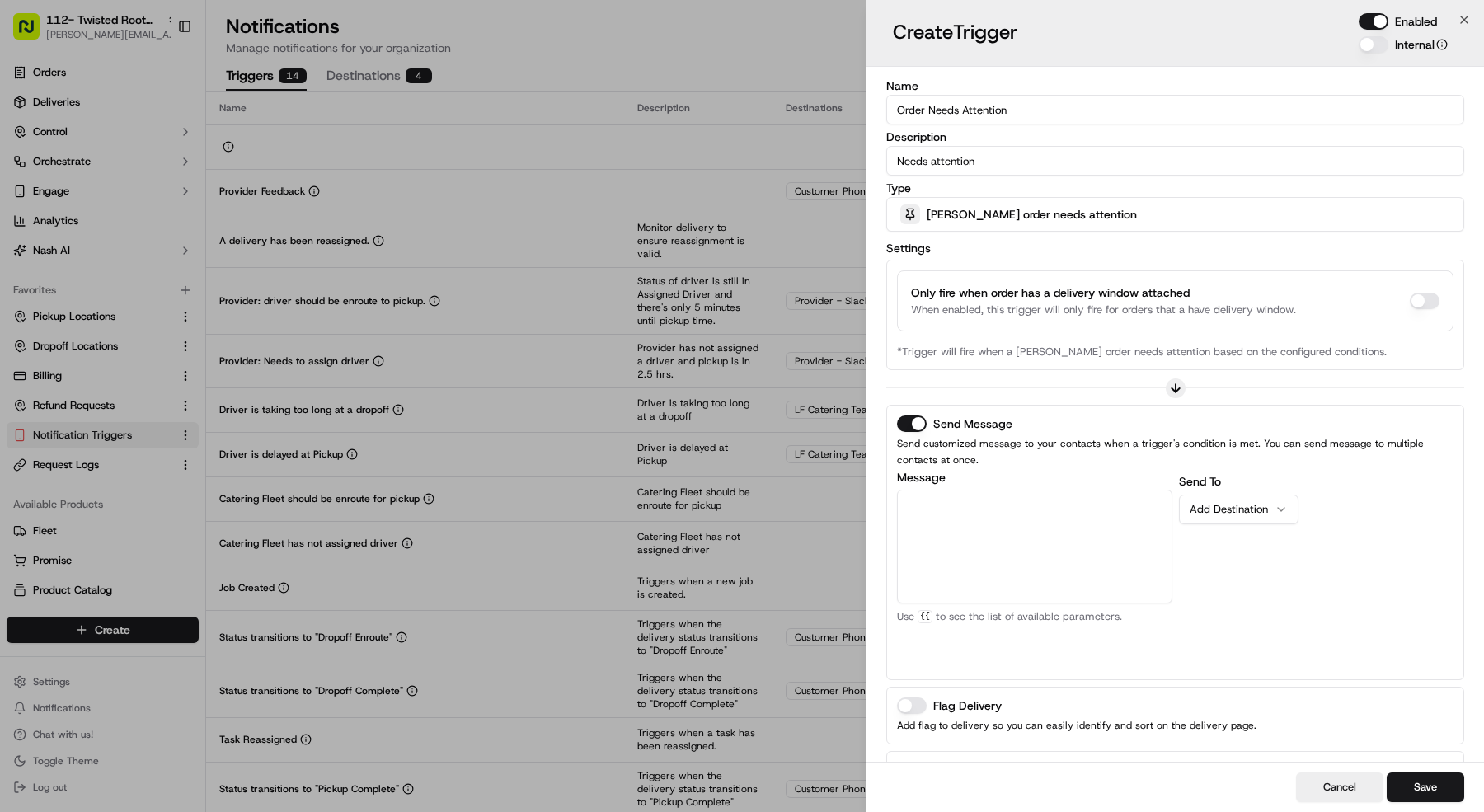
click at [911, 762] on button "Add Custom Event" at bounding box center [911, 770] width 29 height 17
click at [959, 545] on textarea "Message" at bounding box center [1034, 546] width 275 height 114
type textarea "t"
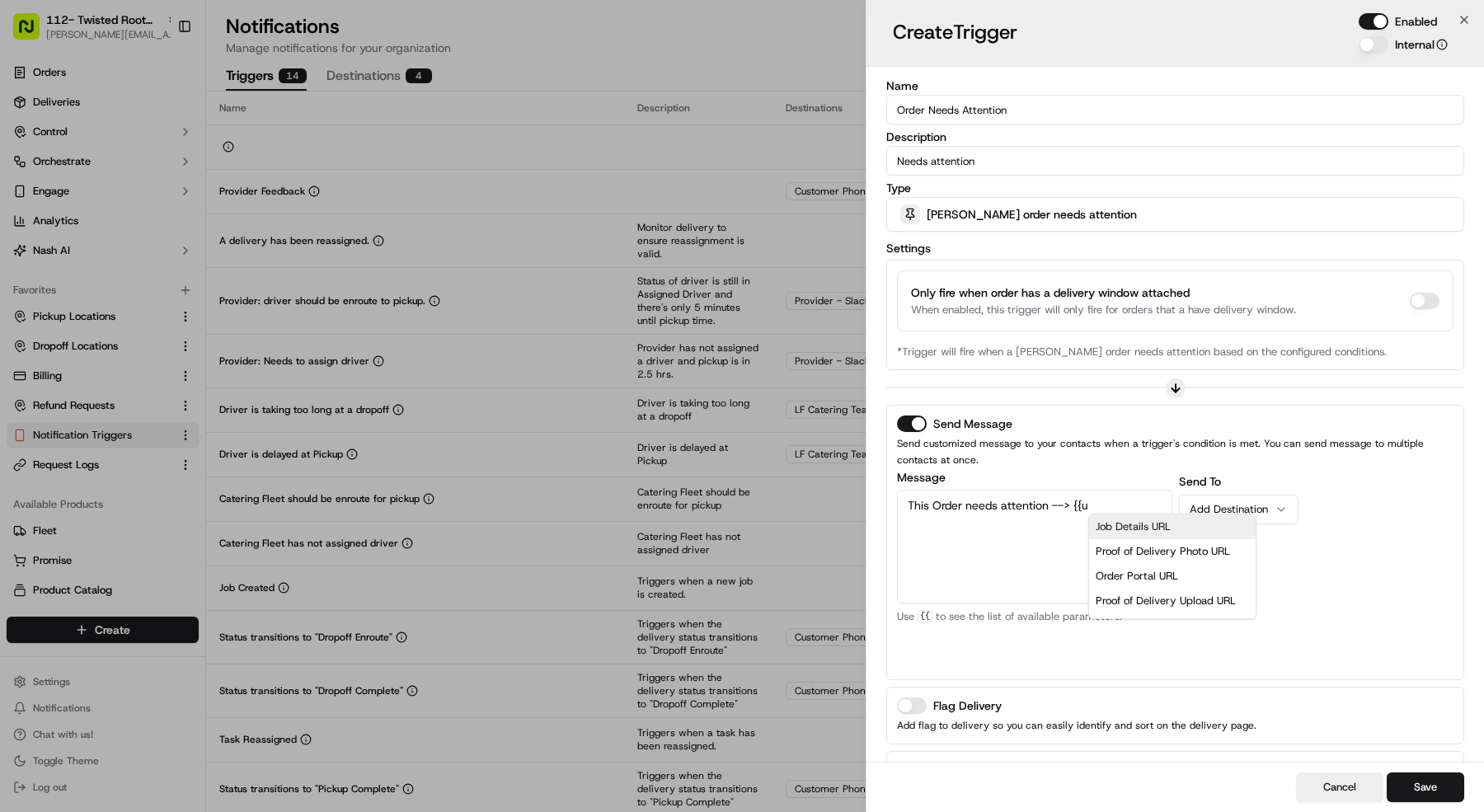
scroll to position [33, 0]
click at [1136, 538] on div "Order Portal URL" at bounding box center [1173, 544] width 153 height 25
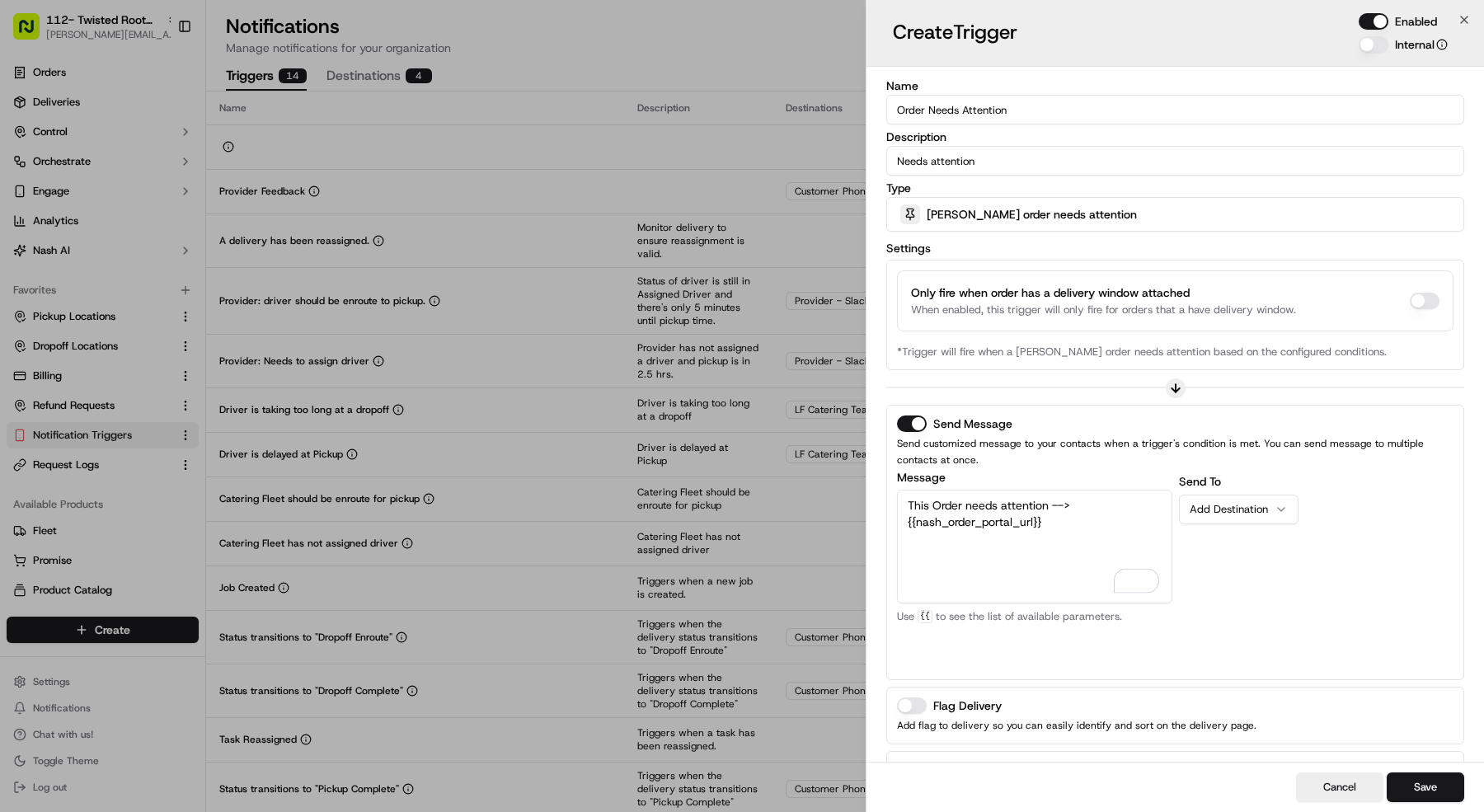
type textarea "This Order needs attention --> {{nash_order_portal_url}}"
click at [1238, 506] on div "Add Destination" at bounding box center [1232, 509] width 85 height 15
click at [1334, 563] on div "Send To LF Catering Team Add Destination" at bounding box center [1316, 572] width 275 height 198
drag, startPoint x: 1399, startPoint y: 783, endPoint x: 1343, endPoint y: 749, distance: 65.5
click at [1399, 783] on button "Save" at bounding box center [1425, 787] width 78 height 29
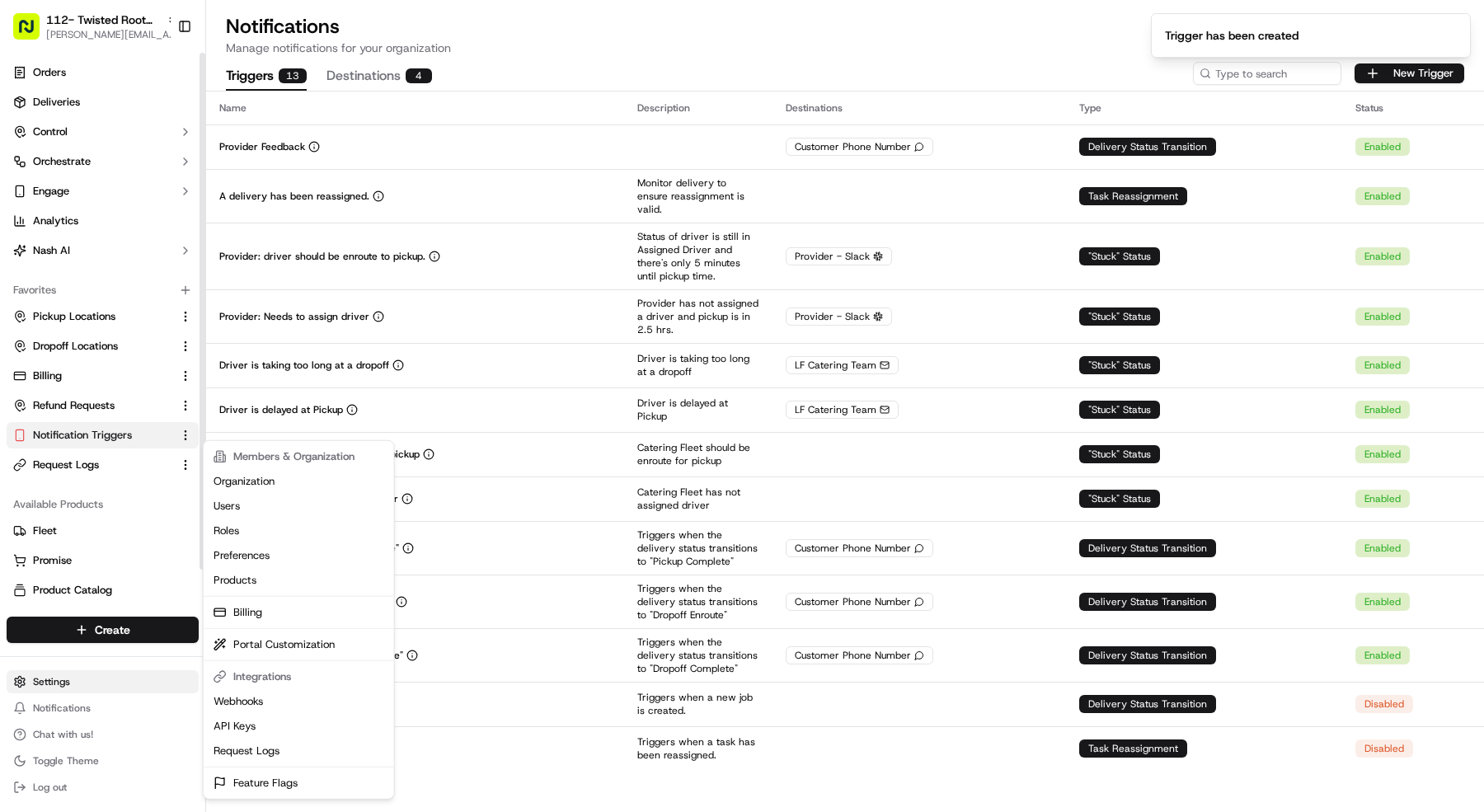
click at [104, 677] on html "112- Twisted Root Burger - Mansfield mariam@usenash.com Toggle Sidebar Orders D…" at bounding box center [742, 406] width 1484 height 812
click at [291, 775] on link "Feature Flags" at bounding box center [299, 783] width 184 height 25
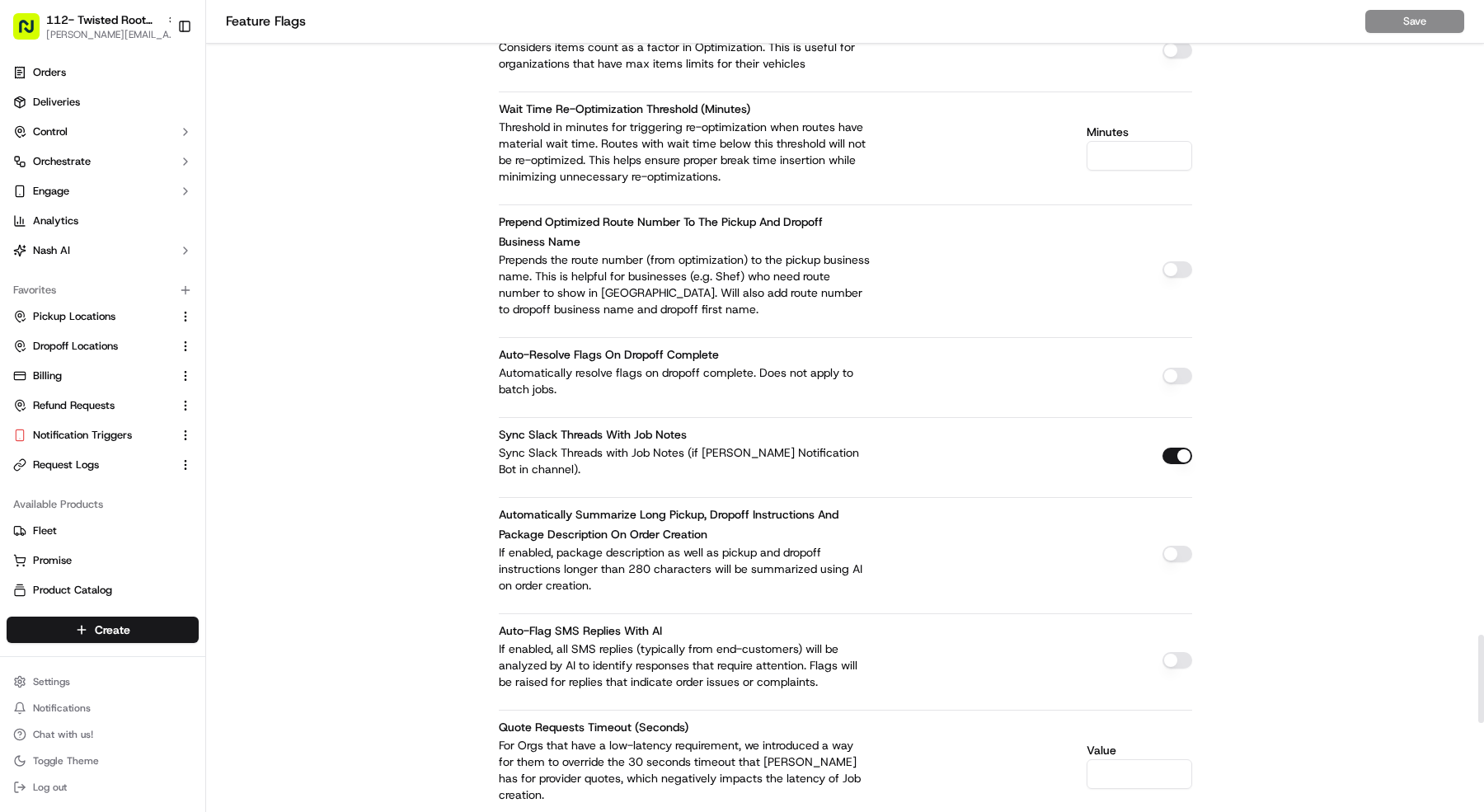
scroll to position [6667, 0]
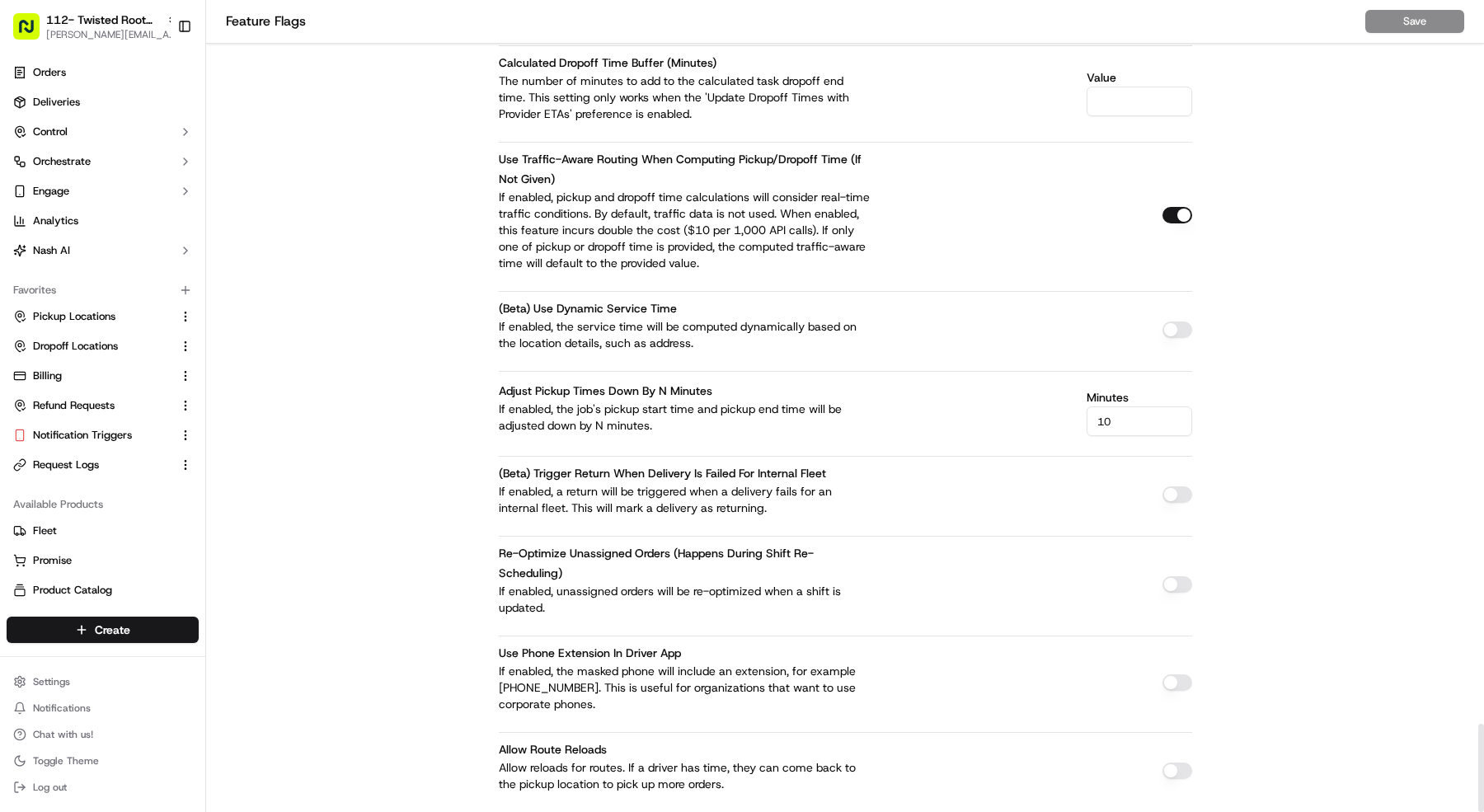
click at [1165, 207] on button "button" at bounding box center [1177, 215] width 29 height 17
click at [1417, 29] on button "Save" at bounding box center [1414, 21] width 99 height 23
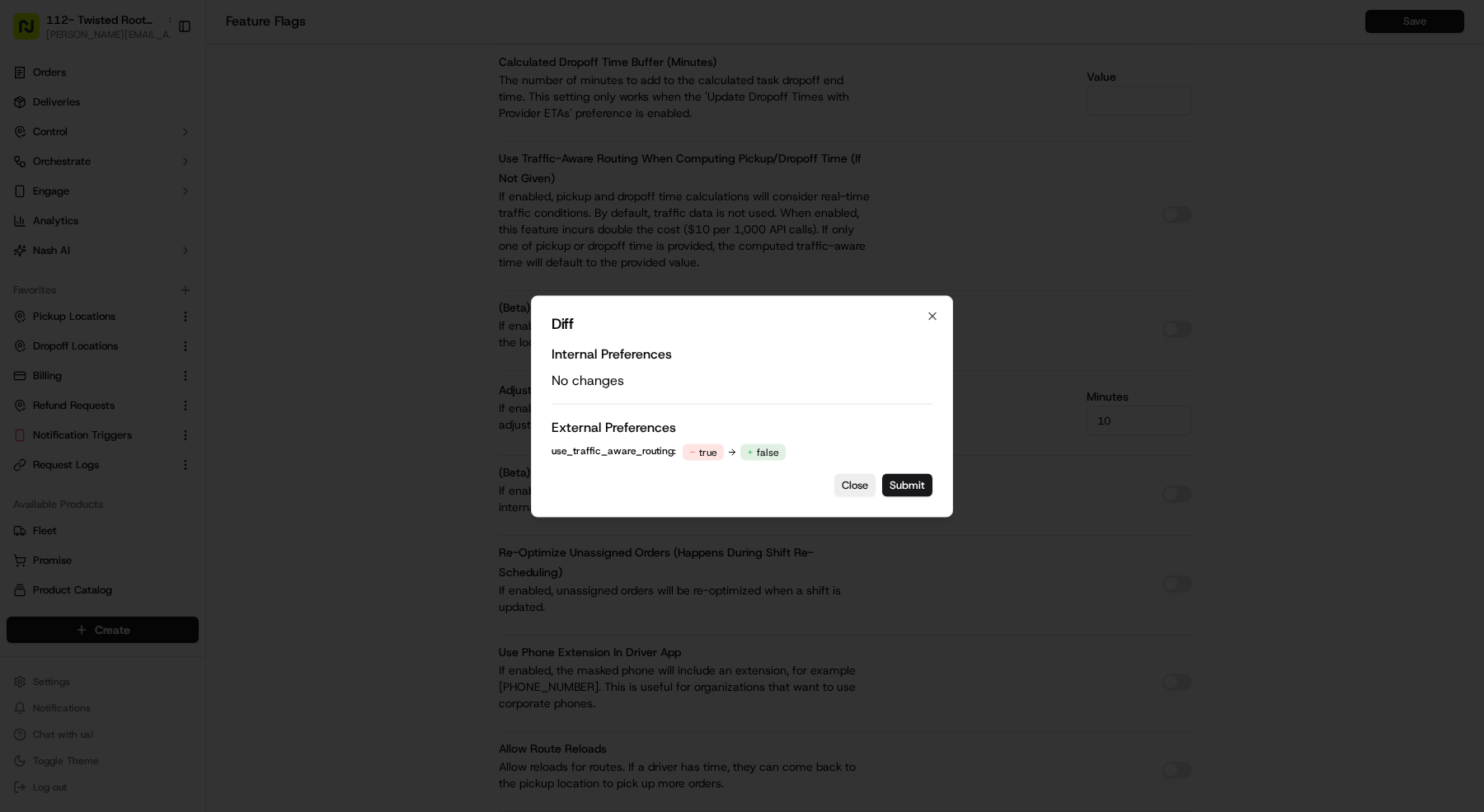
click at [937, 499] on div "Diff Internal Preferences No changes External Preferences use_traffic_aware_rou…" at bounding box center [742, 406] width 422 height 222
click at [913, 483] on button "Submit" at bounding box center [907, 485] width 50 height 23
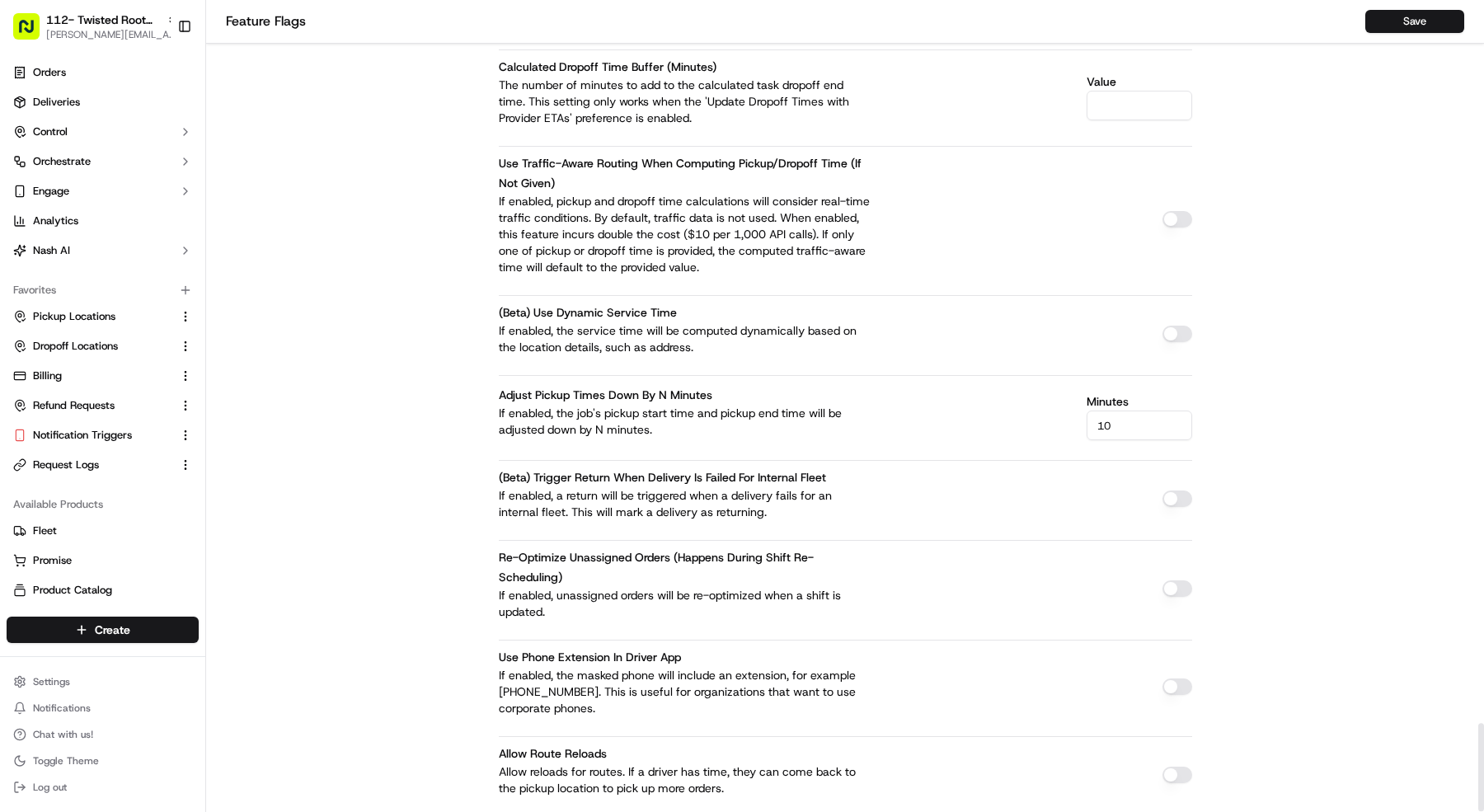
scroll to position [6661, 0]
copy div "112- Twisted Root Burger - Mansfield"
drag, startPoint x: 198, startPoint y: 42, endPoint x: 34, endPoint y: 44, distance: 164.0
click at [11, 40] on div "112- Twisted Root Burger - Mansfield 112- Twisted Root Burger - Mansfield" at bounding box center [155, 44] width 311 height 25
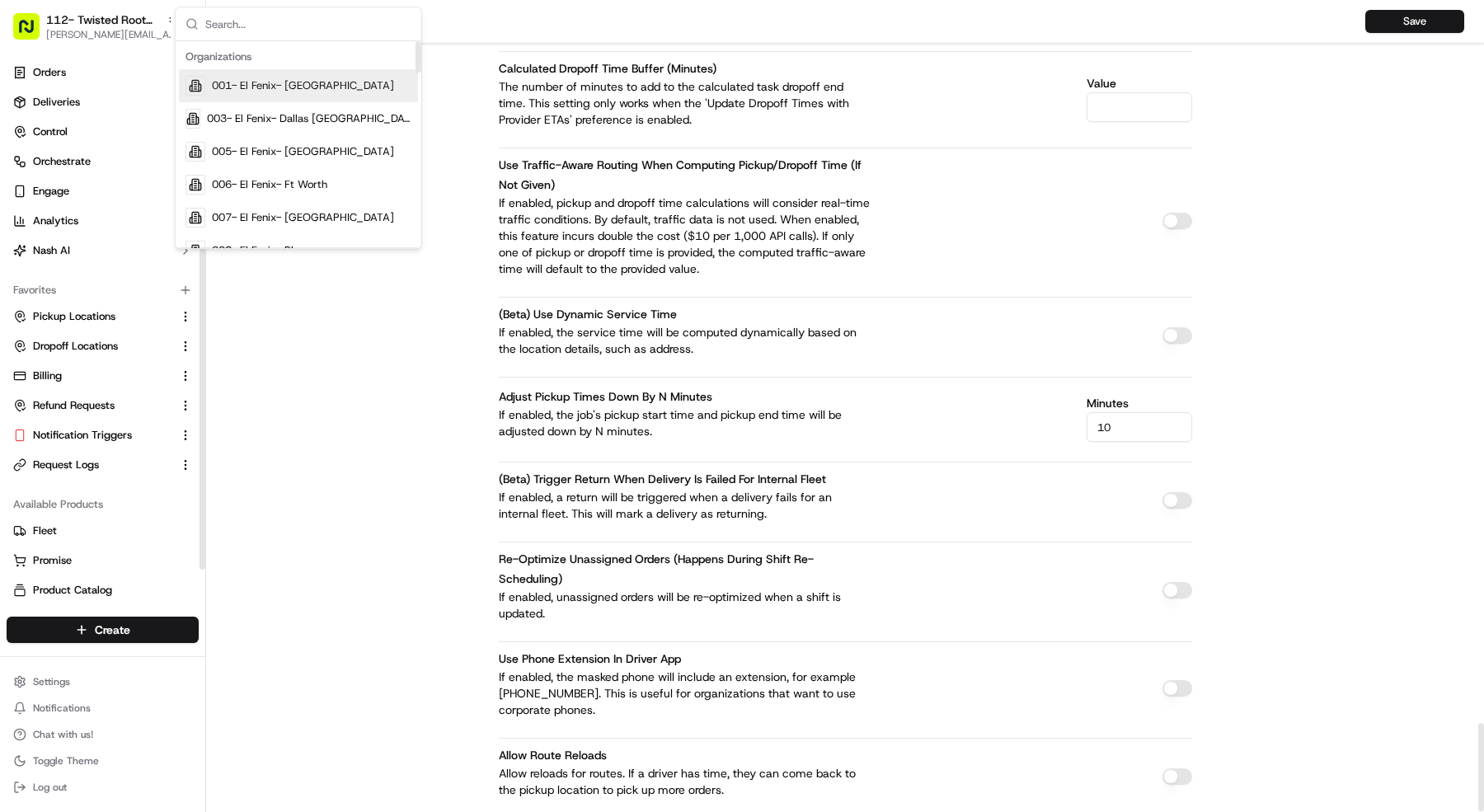
scroll to position [6662, 0]
click at [79, 244] on button "Nash AI" at bounding box center [102, 250] width 193 height 27
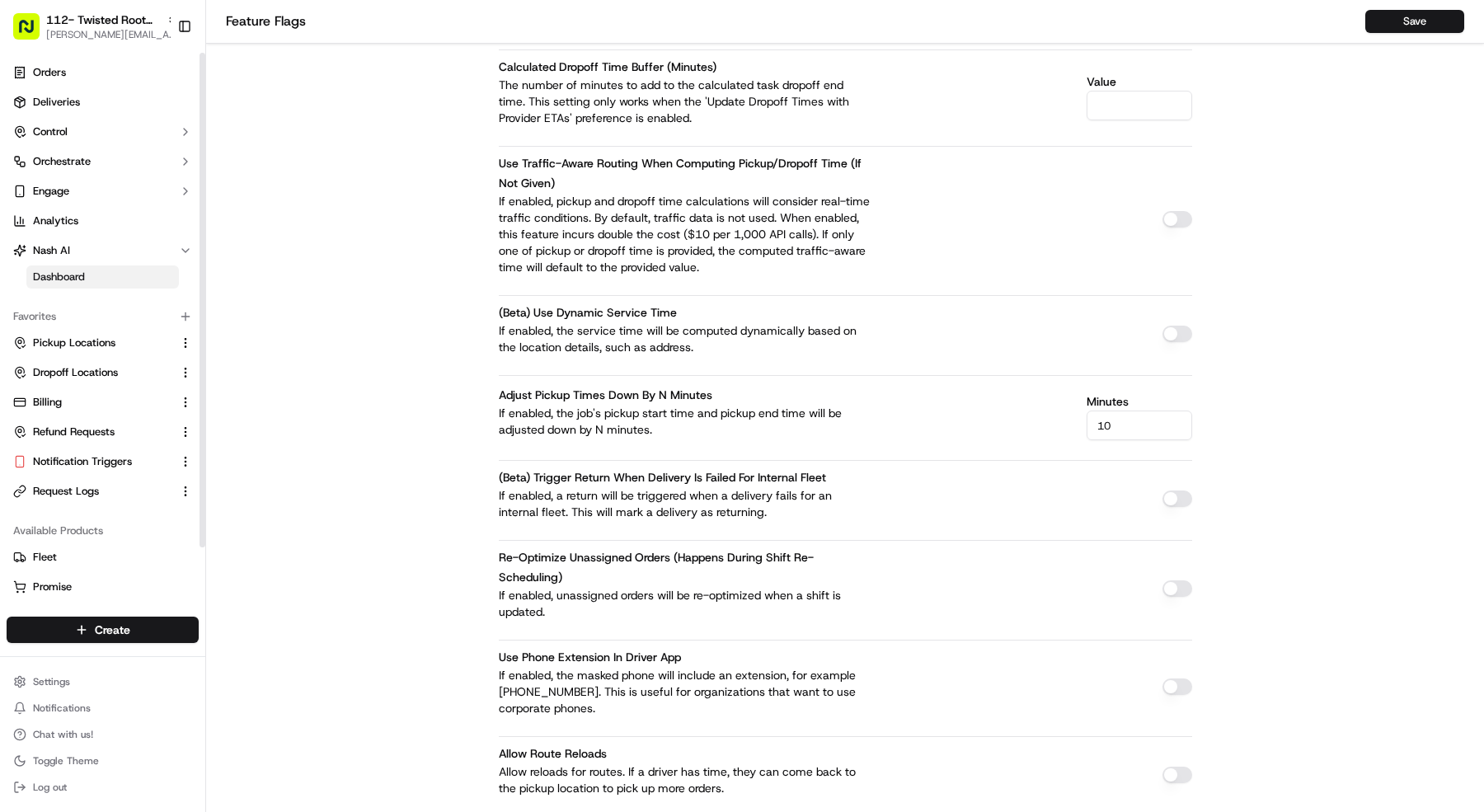
click at [80, 271] on span "Dashboard" at bounding box center [59, 276] width 52 height 15
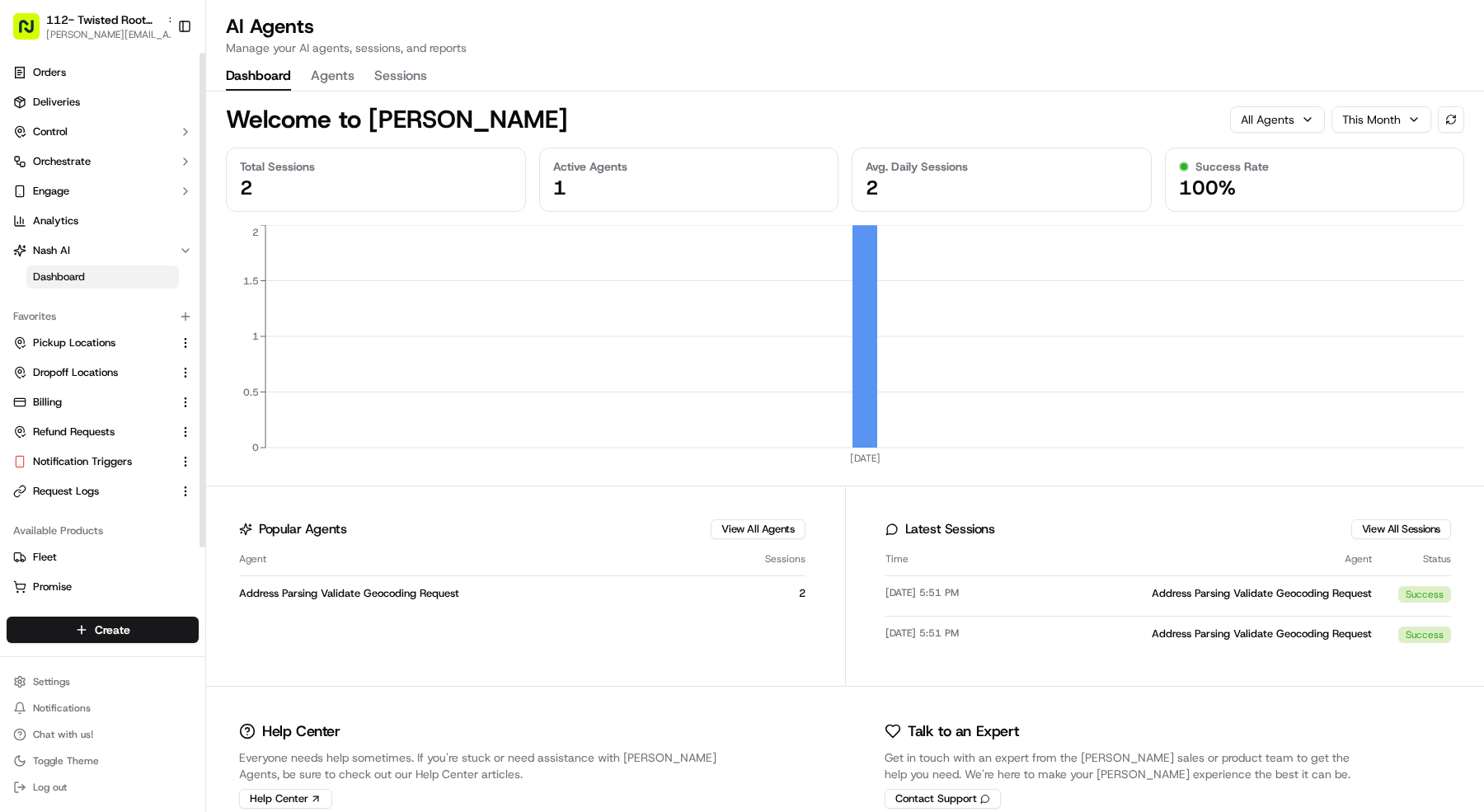
click at [295, 75] on div "Dashboard Agents Sessions" at bounding box center [326, 76] width 201 height 28
click at [351, 74] on button "Agents" at bounding box center [332, 76] width 44 height 28
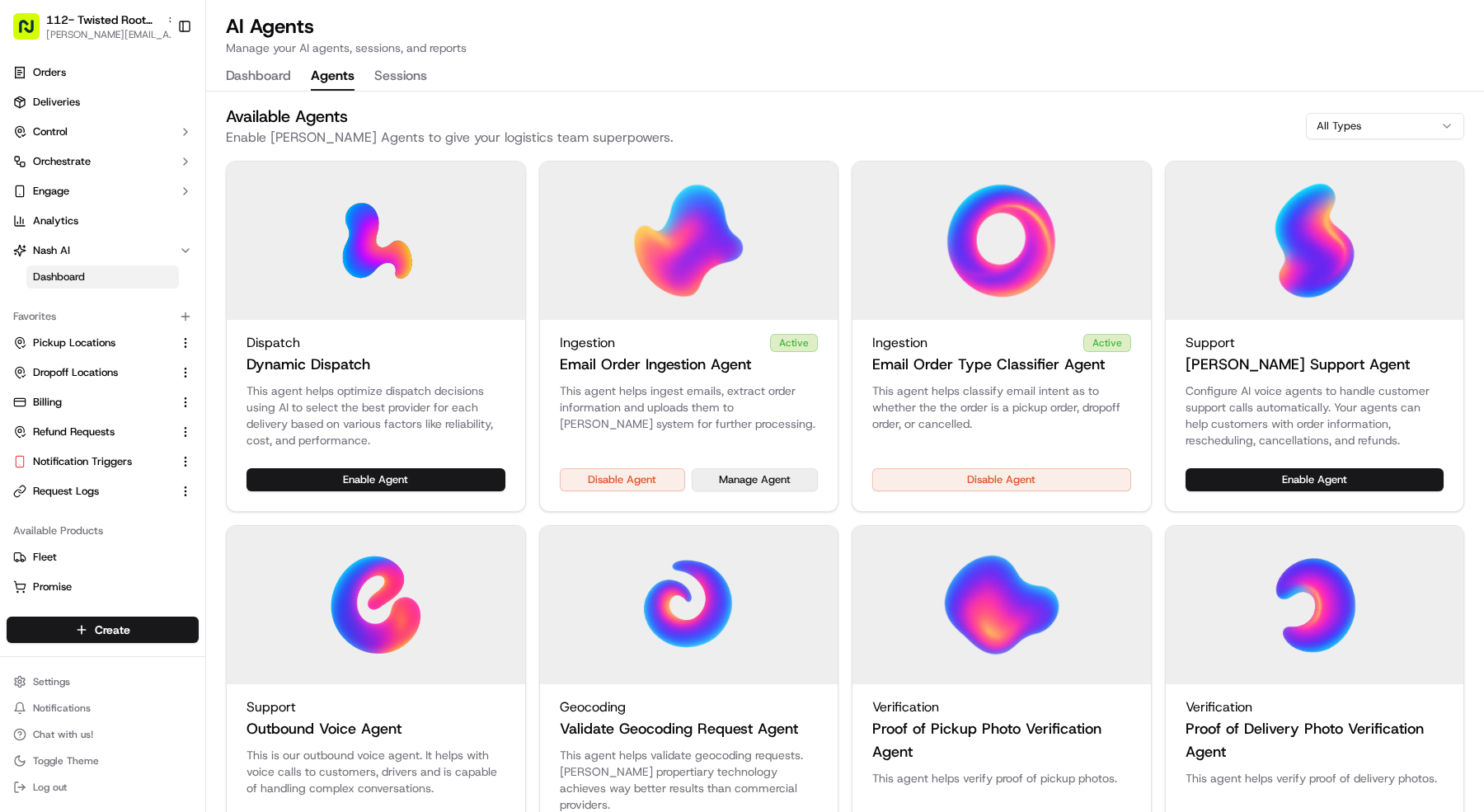
click at [725, 472] on button "Manage Agent" at bounding box center [755, 480] width 127 height 23
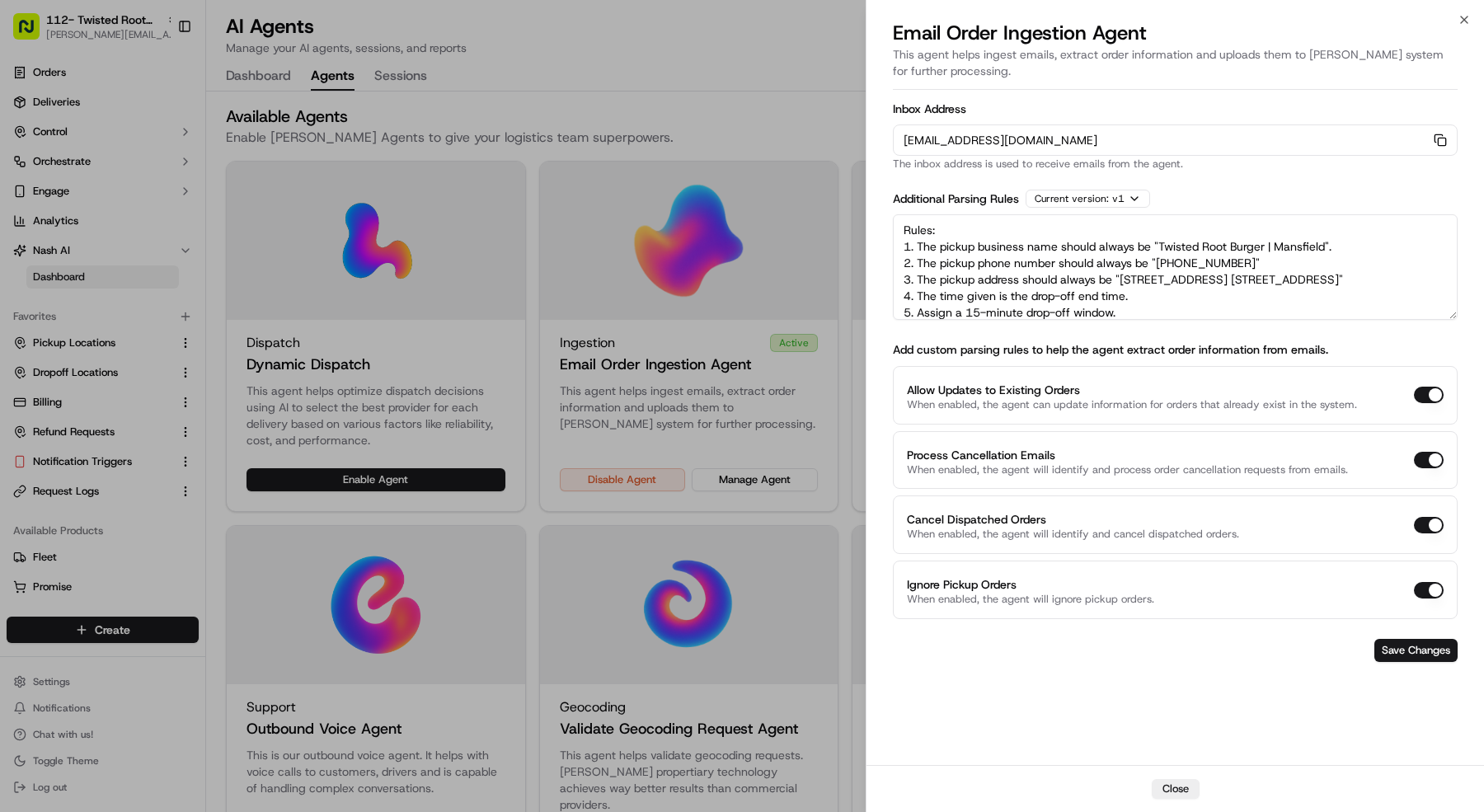
click at [1441, 132] on div "orders-ingest+org_a4JsPj+prod_f91bc448@usenash.com Copy orders-ingest+org_a4JsP…" at bounding box center [1176, 140] width 565 height 31
click at [1443, 137] on rect "button" at bounding box center [1441, 141] width 7 height 7
click at [84, 226] on div at bounding box center [742, 406] width 1484 height 812
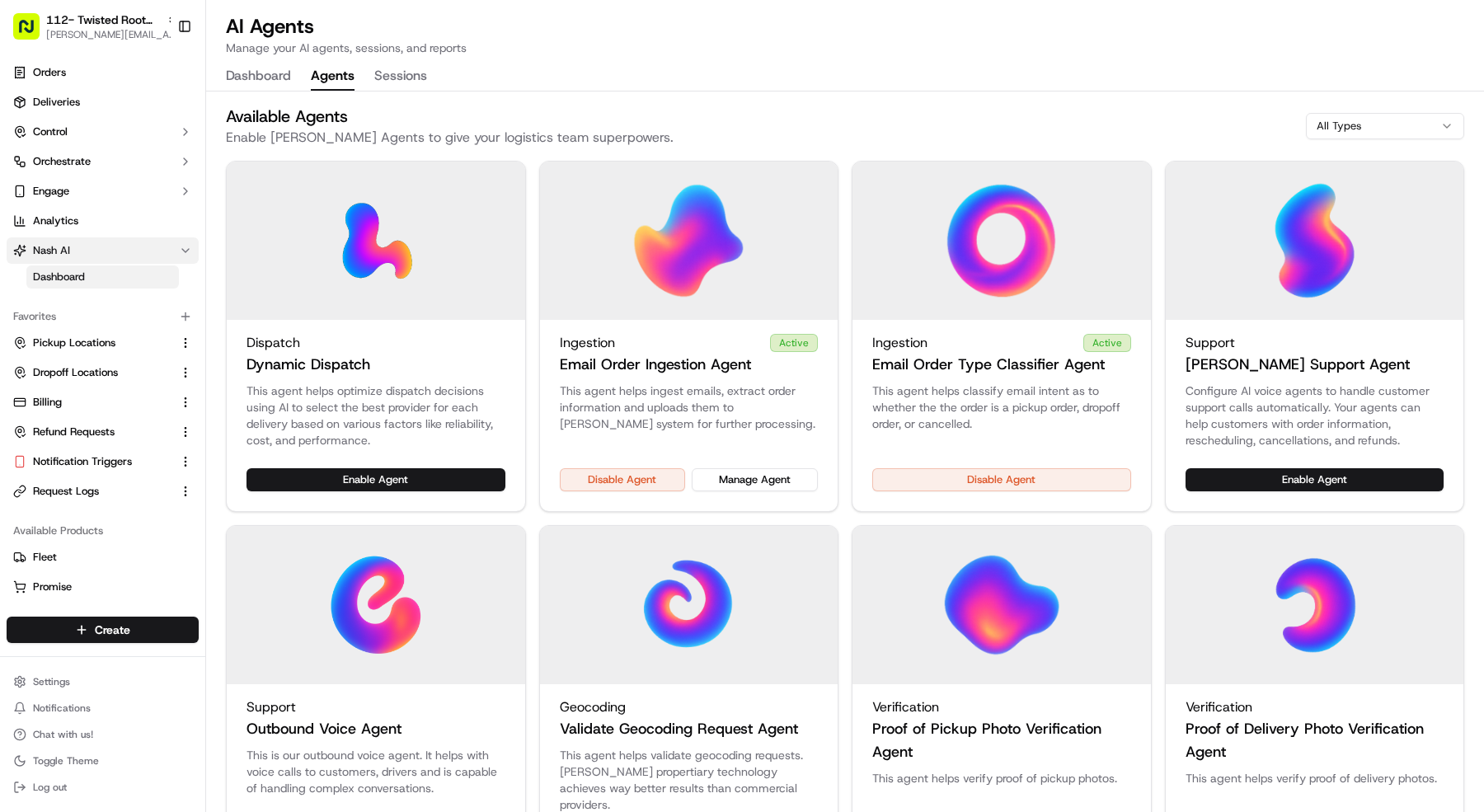
click at [80, 255] on button "Nash AI" at bounding box center [102, 250] width 193 height 27
click at [78, 258] on button "Nash AI" at bounding box center [102, 250] width 193 height 27
click at [77, 290] on ul "Dashboard" at bounding box center [103, 277] width 169 height 27
click at [83, 278] on span "Dashboard" at bounding box center [59, 276] width 52 height 15
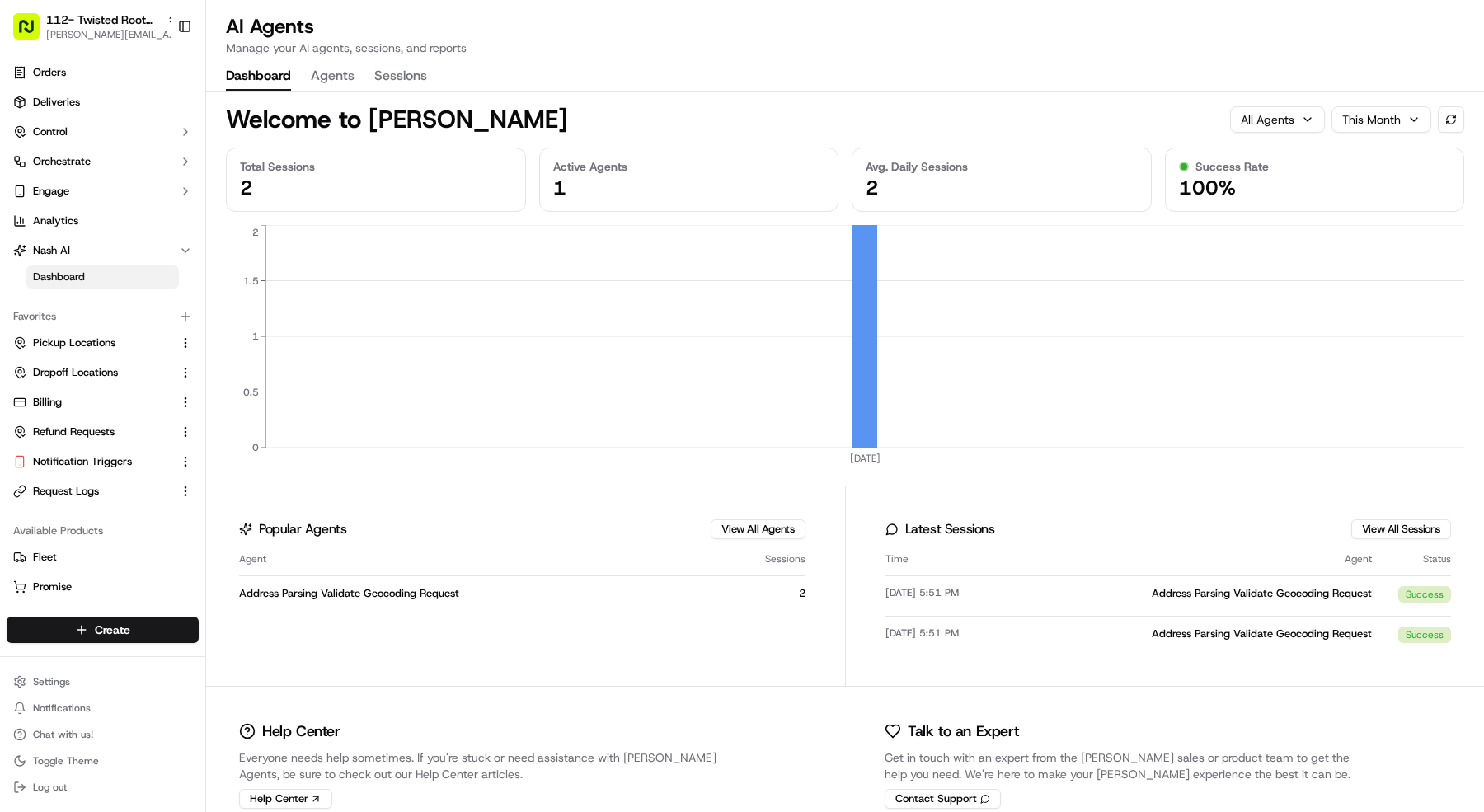
click at [349, 76] on button "Agents" at bounding box center [332, 76] width 44 height 28
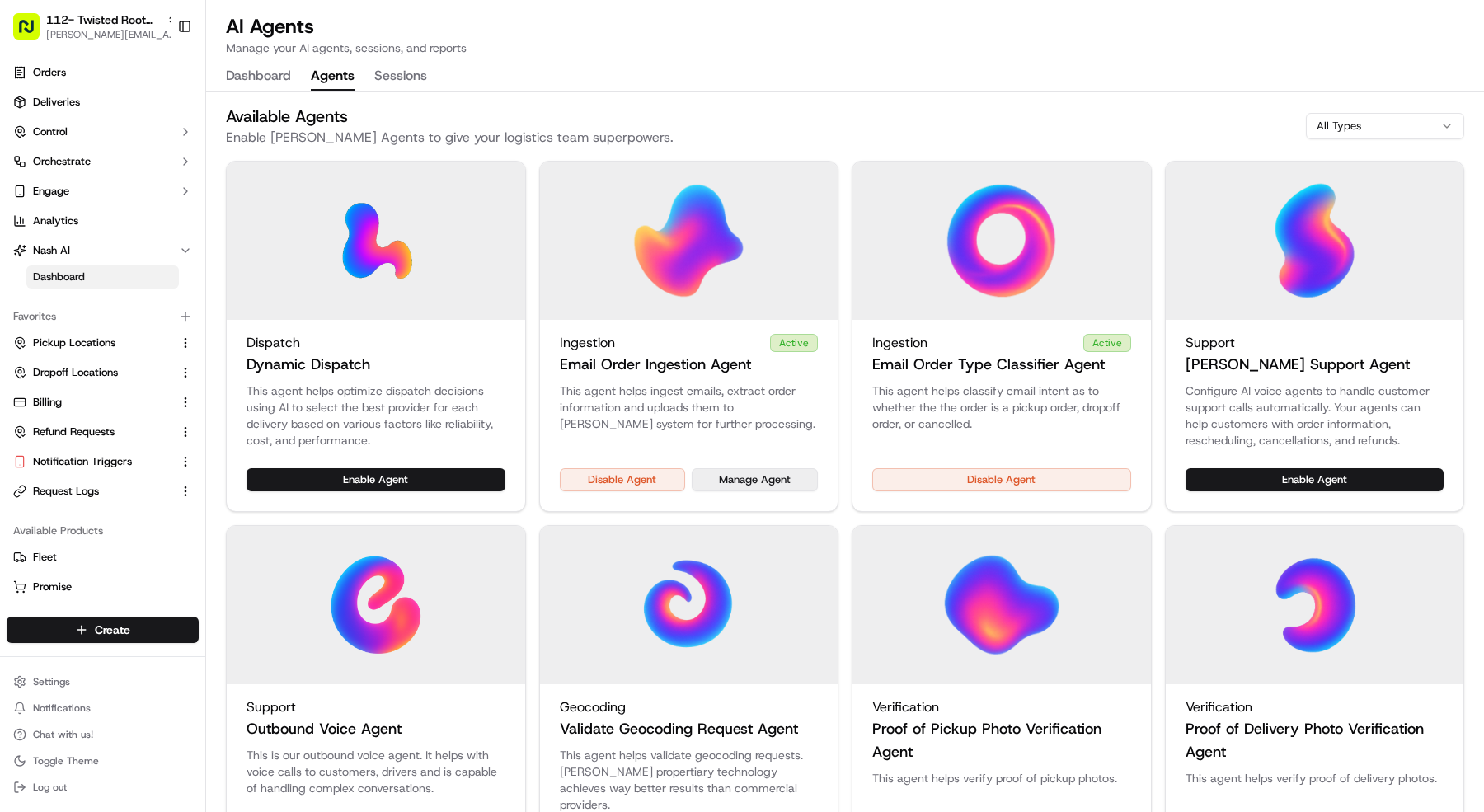
click at [773, 488] on button "Manage Agent" at bounding box center [755, 480] width 127 height 23
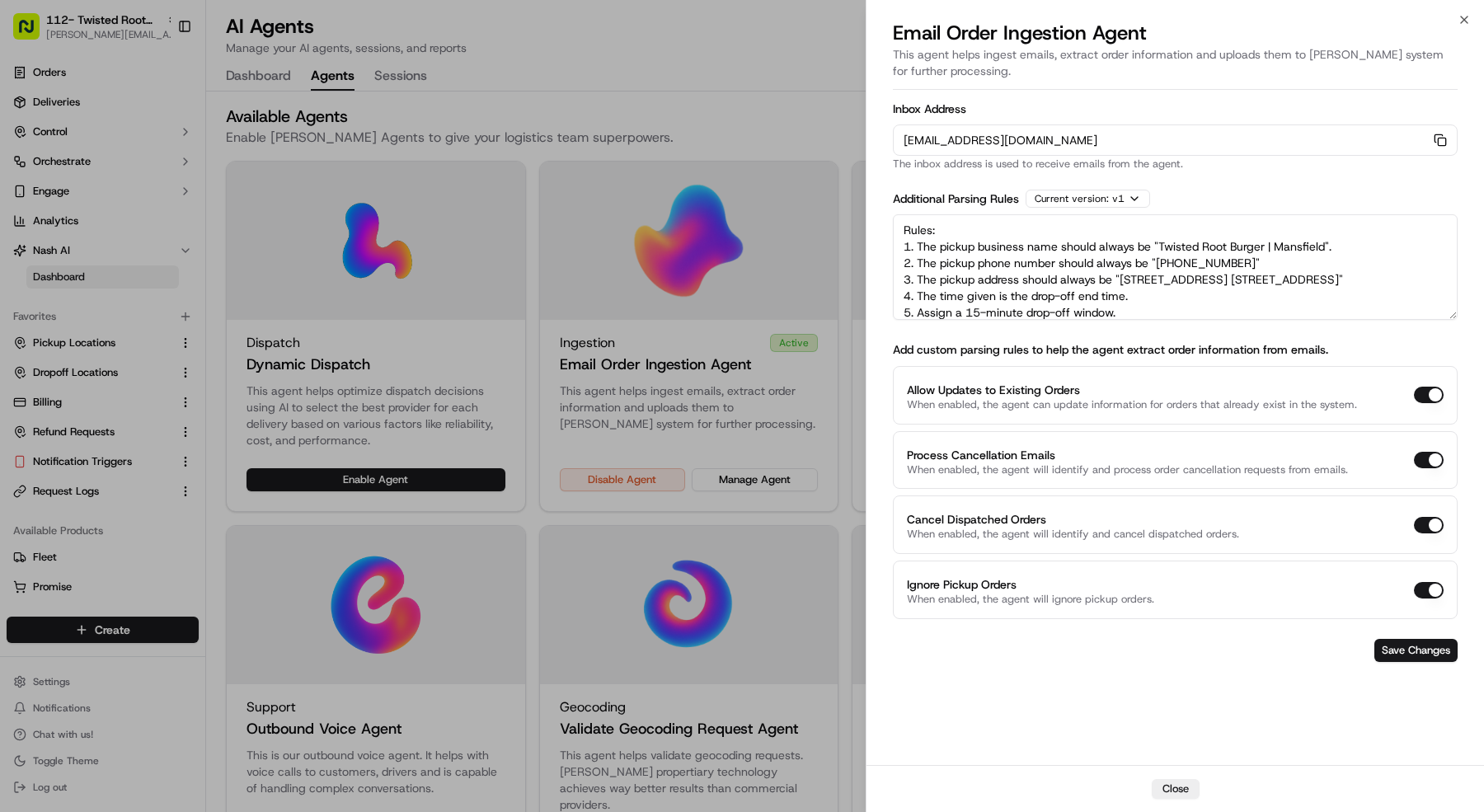
click at [897, 221] on textarea "Rules: 1. The pickup business name should always be "Twisted Root Burger | Mans…" at bounding box center [1176, 267] width 565 height 105
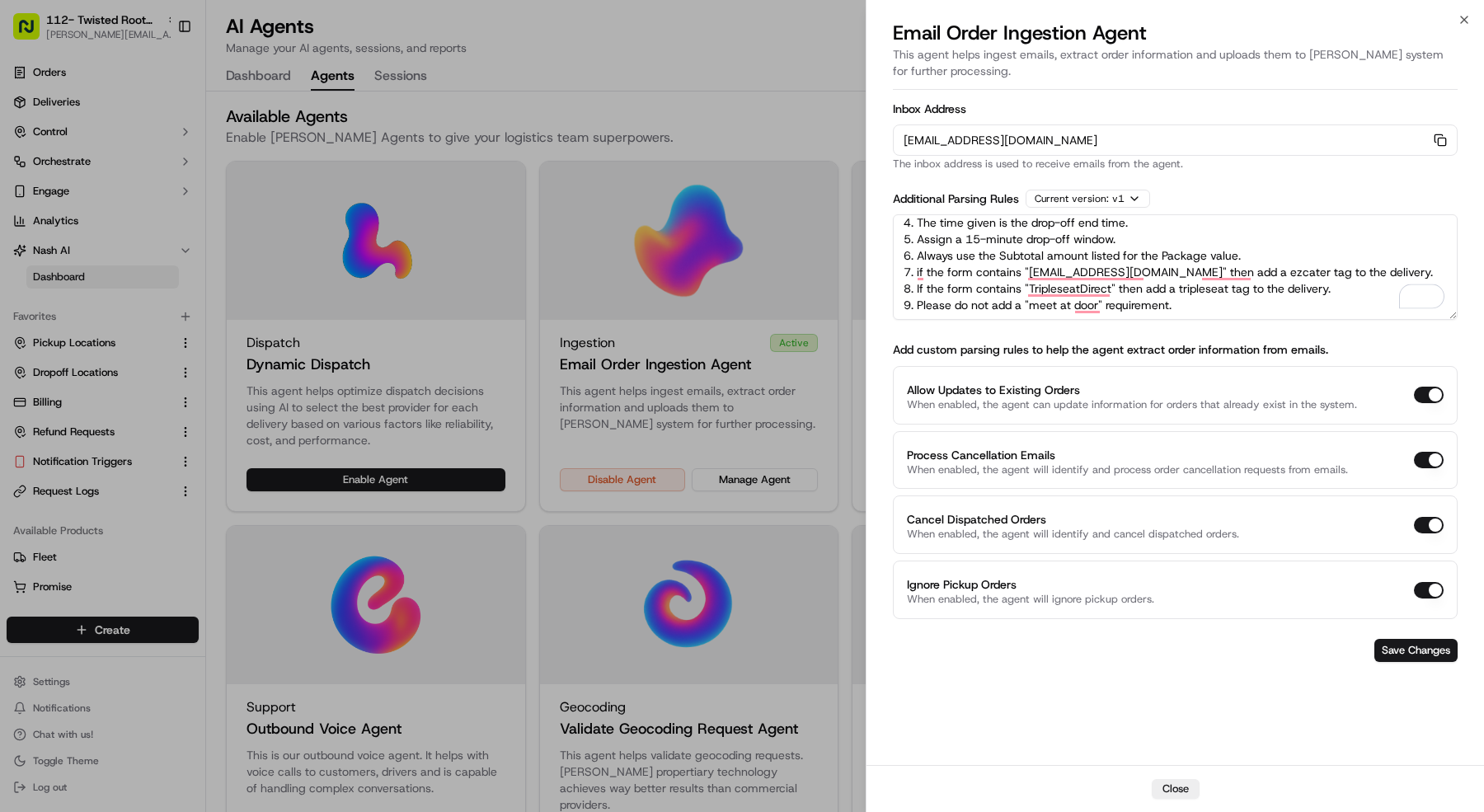
scroll to position [73, 0]
drag, startPoint x: 897, startPoint y: 221, endPoint x: 1210, endPoint y: 431, distance: 376.9
click at [1210, 431] on form "Inbox Address orders-ingest+org_a4JsPj+prod_f91bc448@usenash.com Copy orders-in…" at bounding box center [1176, 382] width 565 height 572
click at [103, 12] on div at bounding box center [742, 406] width 1484 height 812
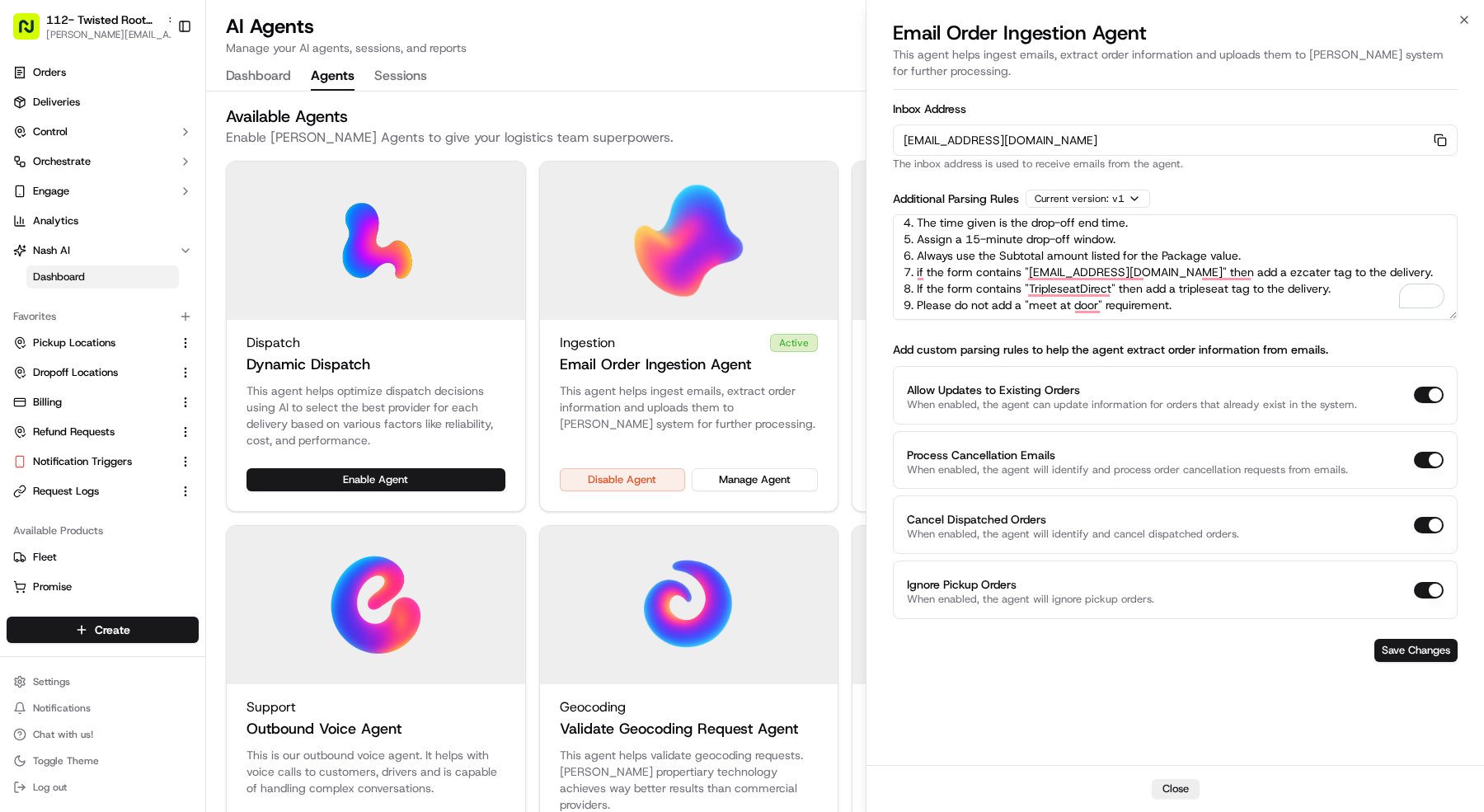
click at [103, 12] on span "112- Twisted Root Burger - Mansfield" at bounding box center [103, 20] width 114 height 17
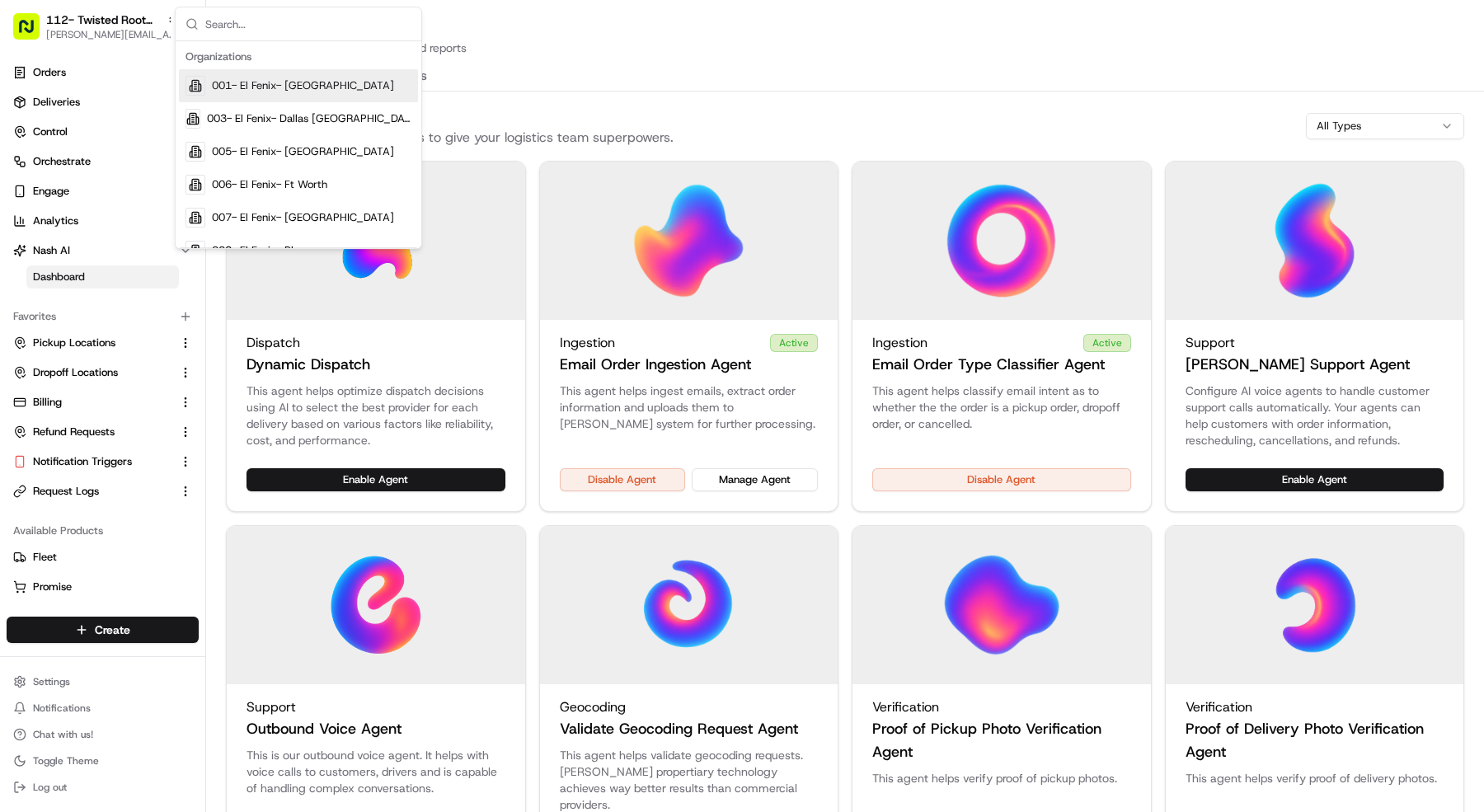
click at [586, 41] on div "AI Agents Manage your AI agents, sessions, and reports" at bounding box center [844, 35] width 1238 height 43
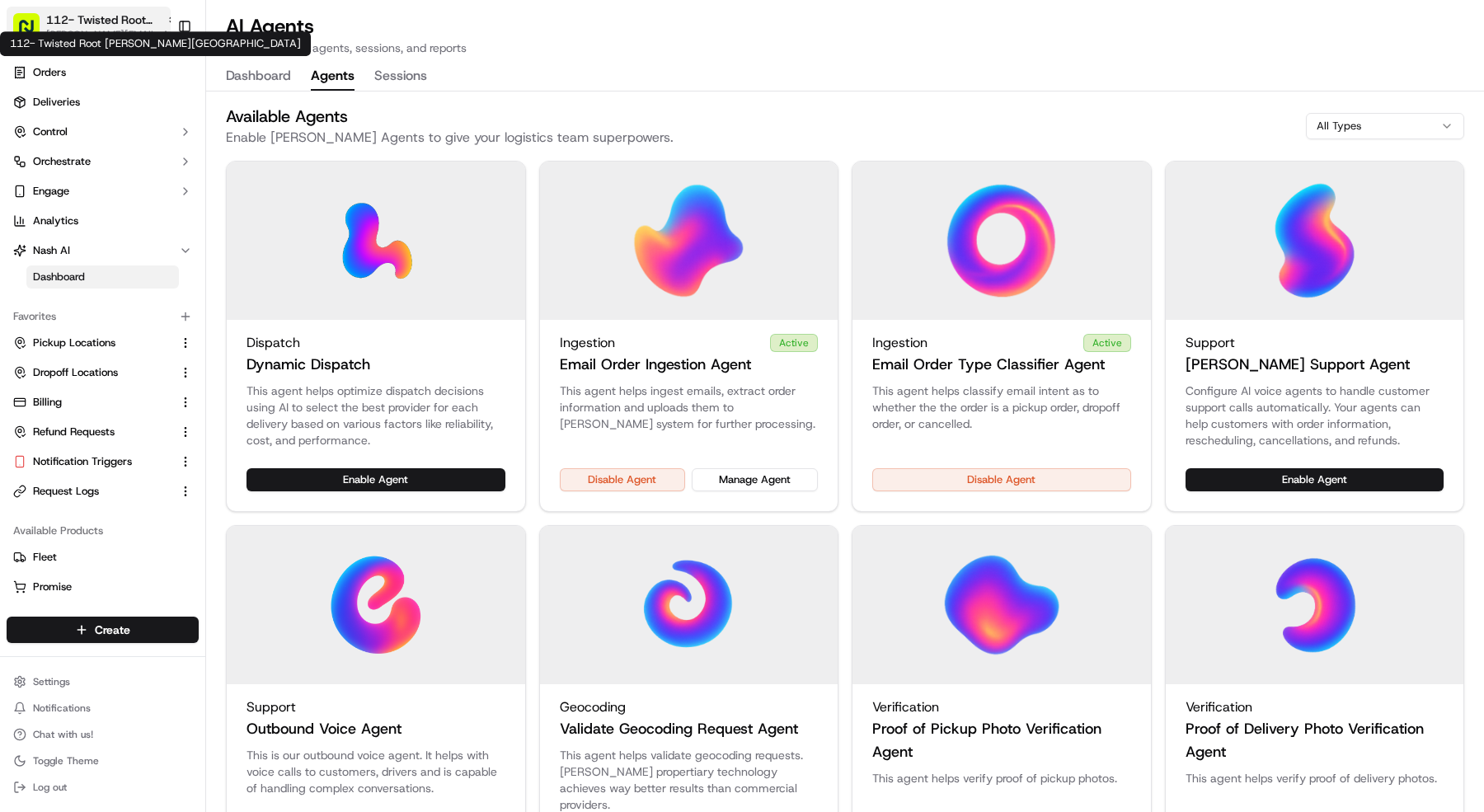
click at [107, 23] on span "112- Twisted Root Burger - Mansfield" at bounding box center [103, 20] width 114 height 17
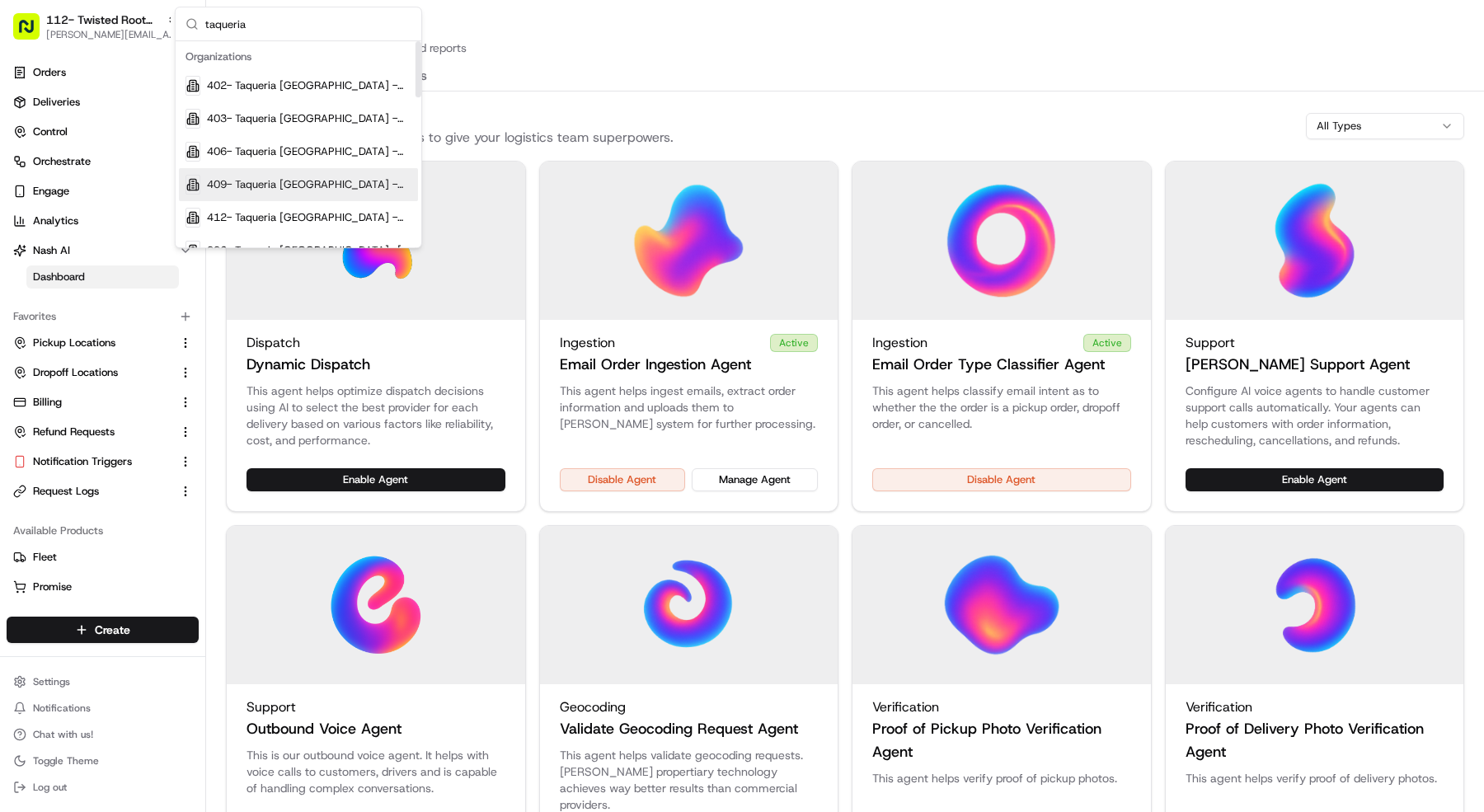
scroll to position [5, 0]
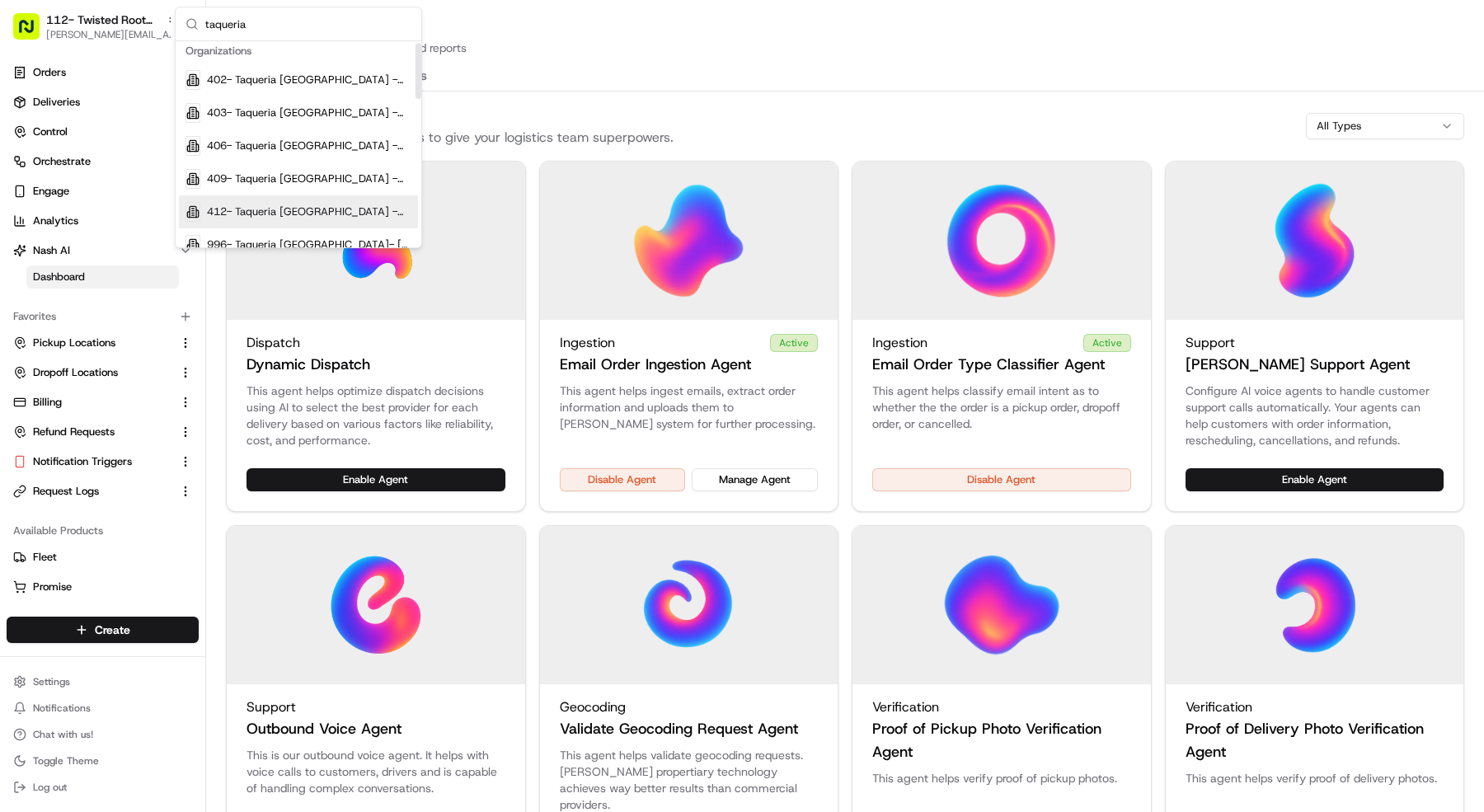
type input "taqueria"
click at [292, 209] on span "412- Taqueria La Ventana - Mansfield" at bounding box center [308, 211] width 204 height 15
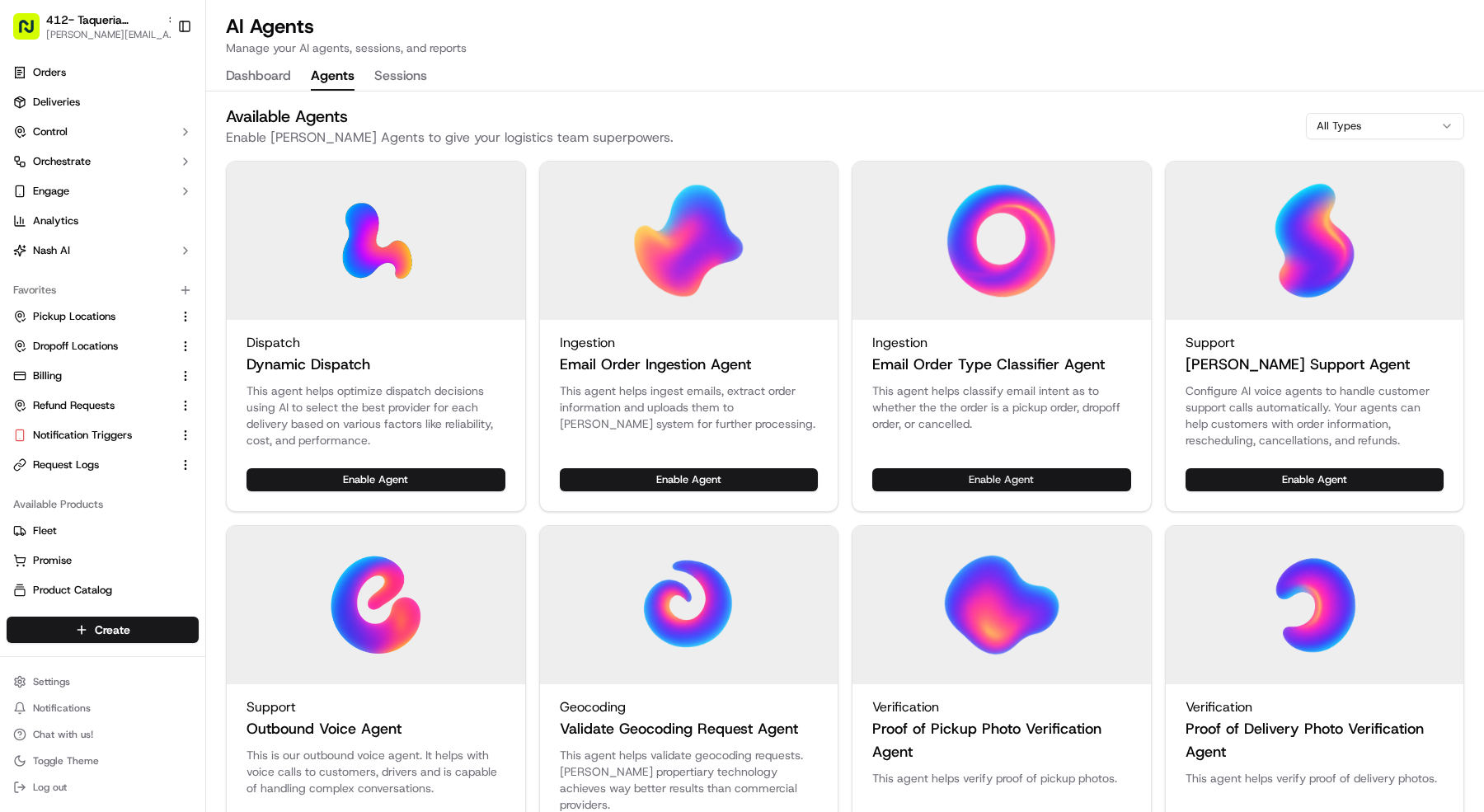
click at [989, 474] on button "Enable Agent" at bounding box center [1002, 480] width 258 height 23
click at [607, 478] on button "Enable Agent" at bounding box center [689, 480] width 258 height 23
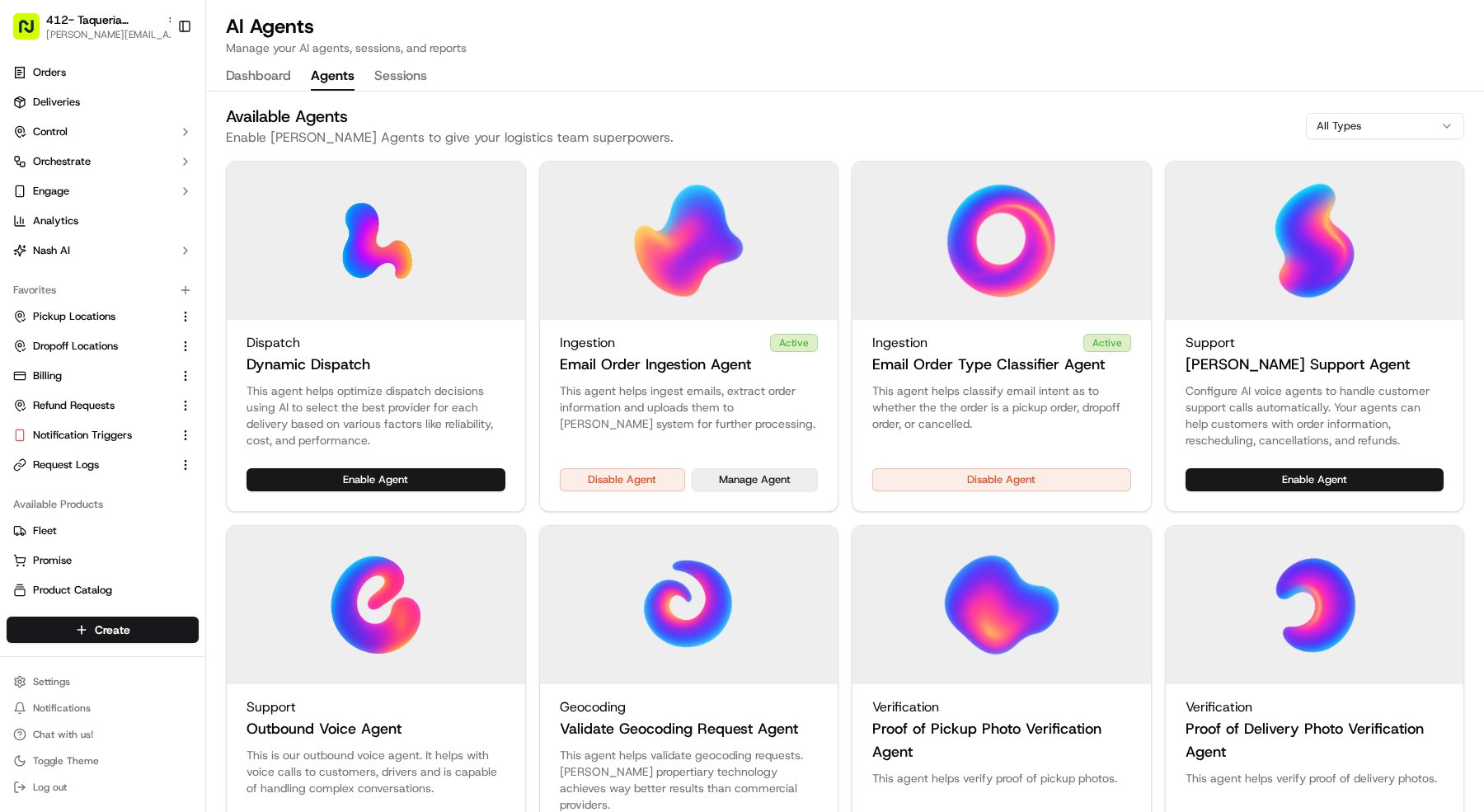
click at [775, 481] on button "Manage Agent" at bounding box center [755, 480] width 127 height 23
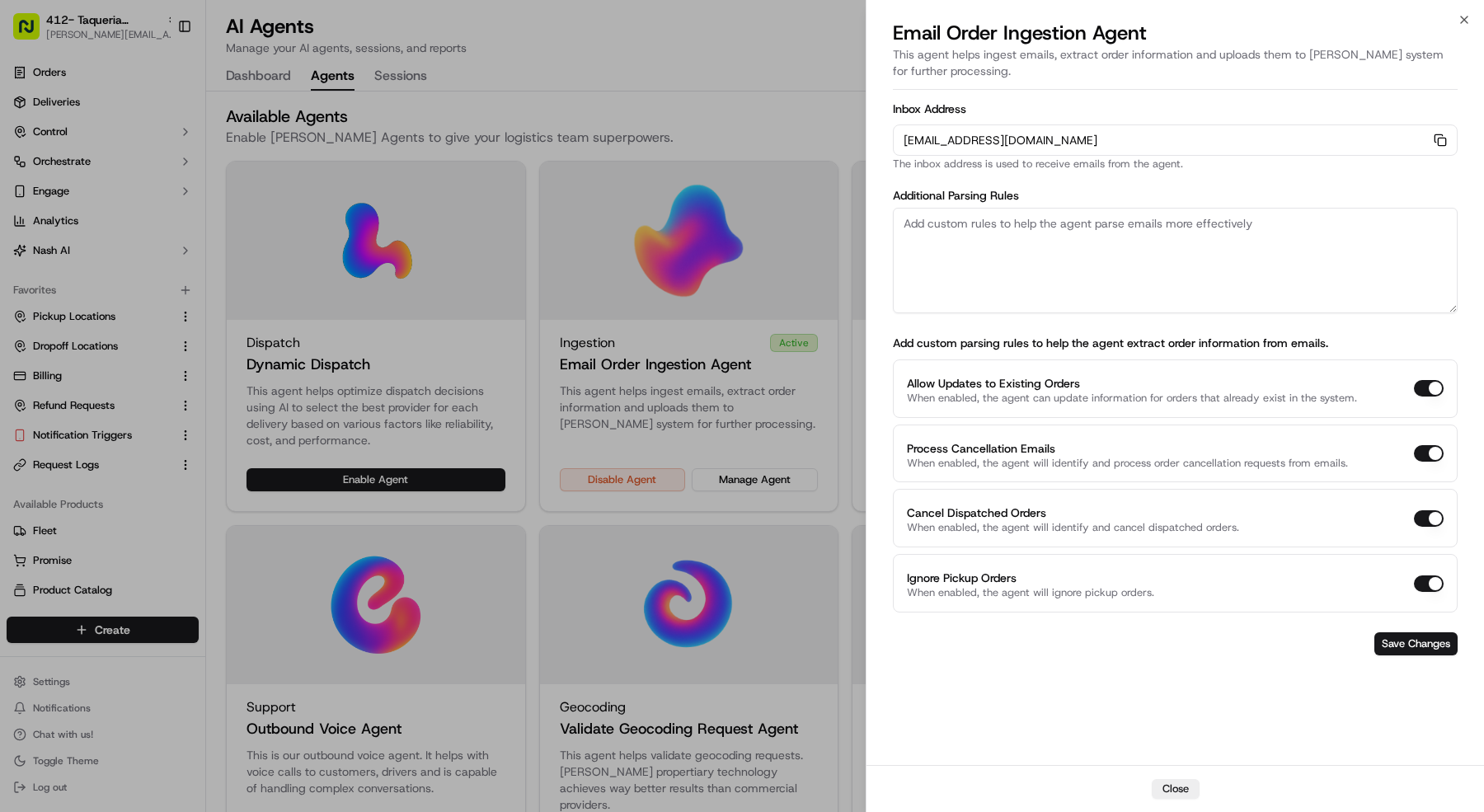
click at [1030, 226] on textarea at bounding box center [1176, 260] width 565 height 105
paste textarea "Rules: 1. The pickup business name should always be "Twisted Root Burger | Mans…"
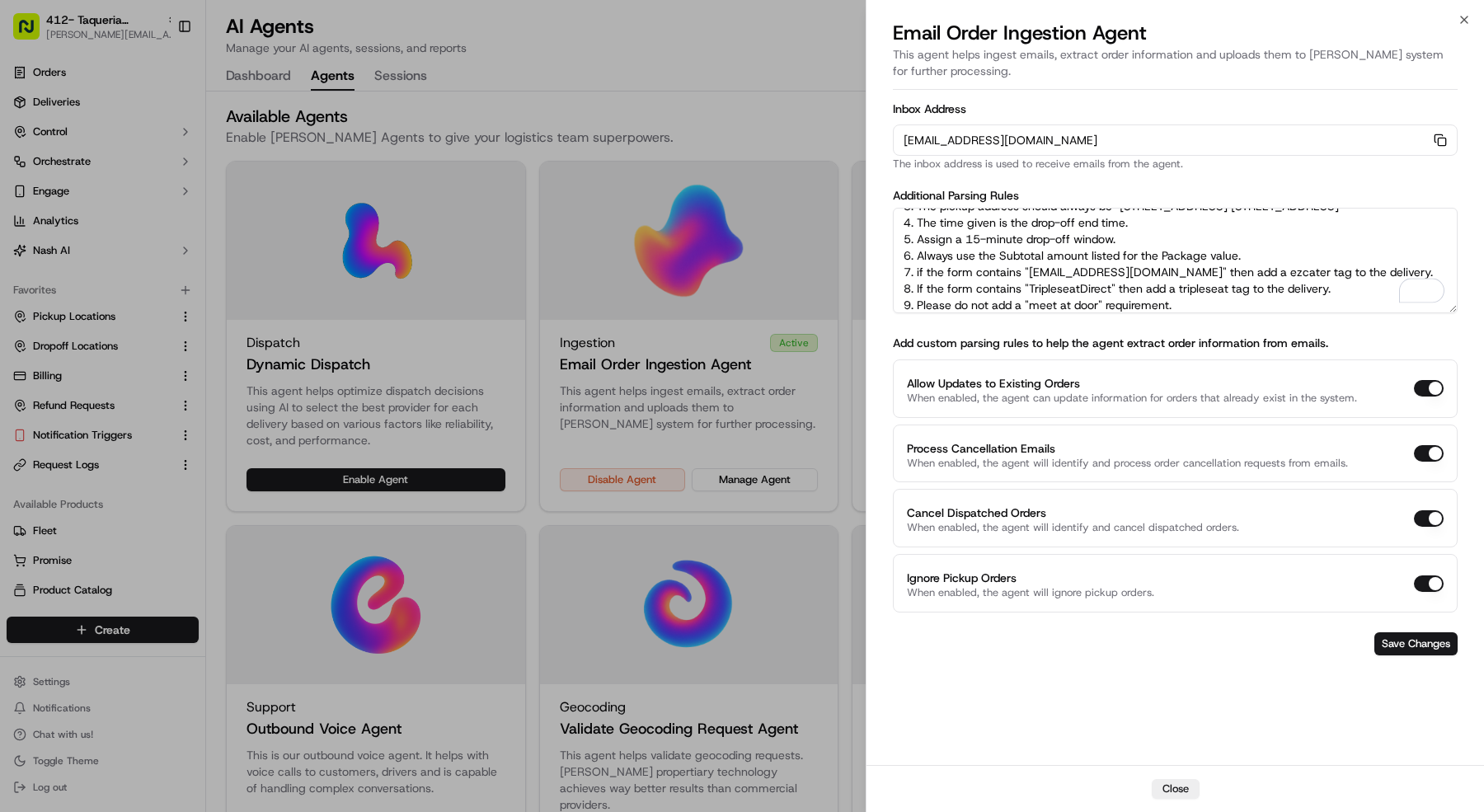
scroll to position [0, 0]
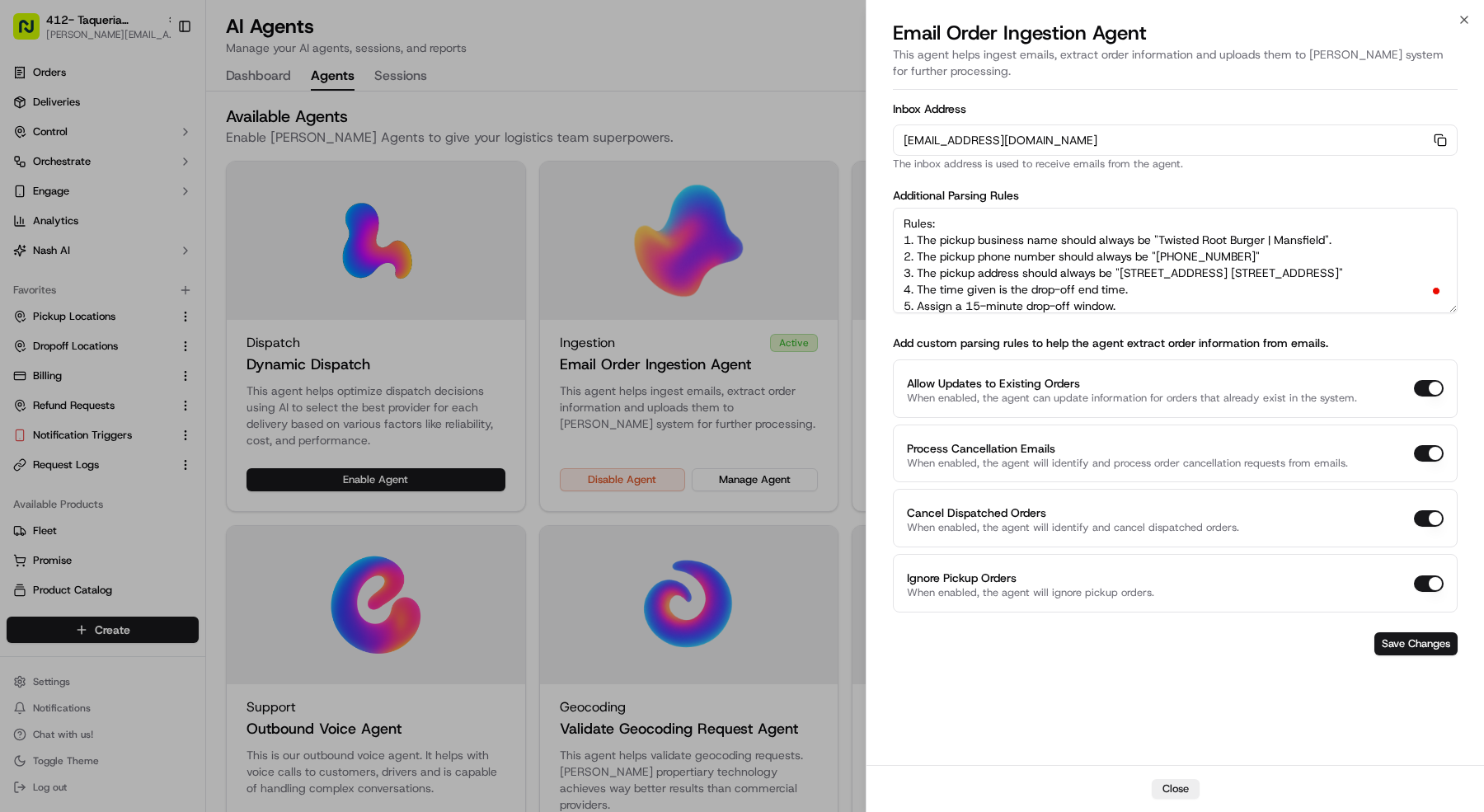
drag, startPoint x: 1325, startPoint y: 238, endPoint x: 1160, endPoint y: 236, distance: 165.0
click at [1160, 236] on textarea "Rules: 1. The pickup business name should always be "Twisted Root Burger | Mans…" at bounding box center [1176, 260] width 565 height 105
paste textarea "aqueria La Ventana"
drag, startPoint x: 1258, startPoint y: 258, endPoint x: 1160, endPoint y: 257, distance: 98.0
click at [1160, 257] on textarea "Rules: 1. The pickup business name should always be "Taqueria La Ventana | Mans…" at bounding box center [1176, 260] width 565 height 105
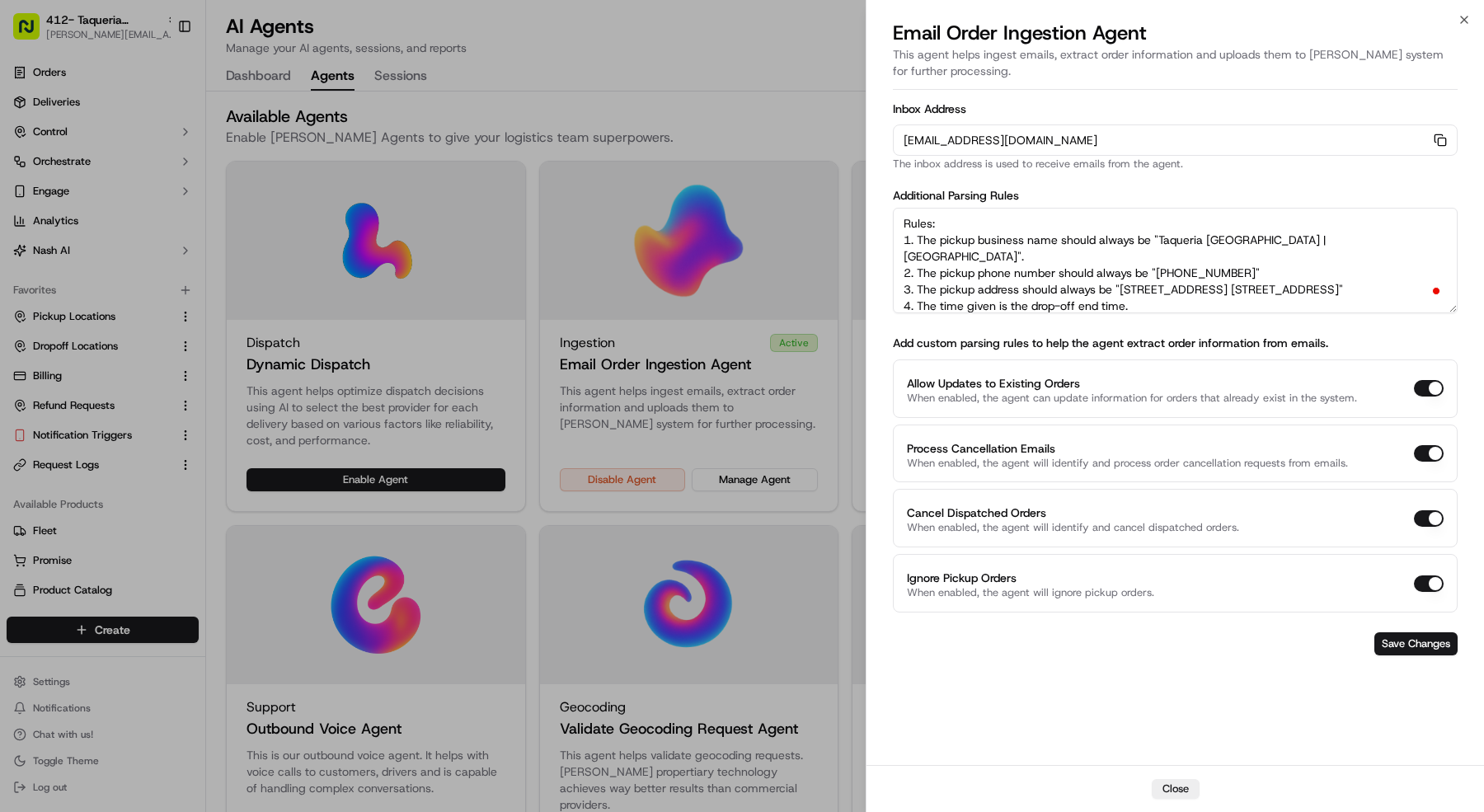
paste textarea "682 442 7680"
drag, startPoint x: 1397, startPoint y: 274, endPoint x: 1125, endPoint y: 272, distance: 272.0
click at [1125, 272] on textarea "Rules: 1. The pickup business name should always be "Taqueria La Ventana | Mans…" at bounding box center [1176, 260] width 565 height 105
paste textarea ", #400, Mansfield, TX 76063, US"
type textarea "Rules: 1. The pickup business name should always be "Taqueria La Ventana | Mans…"
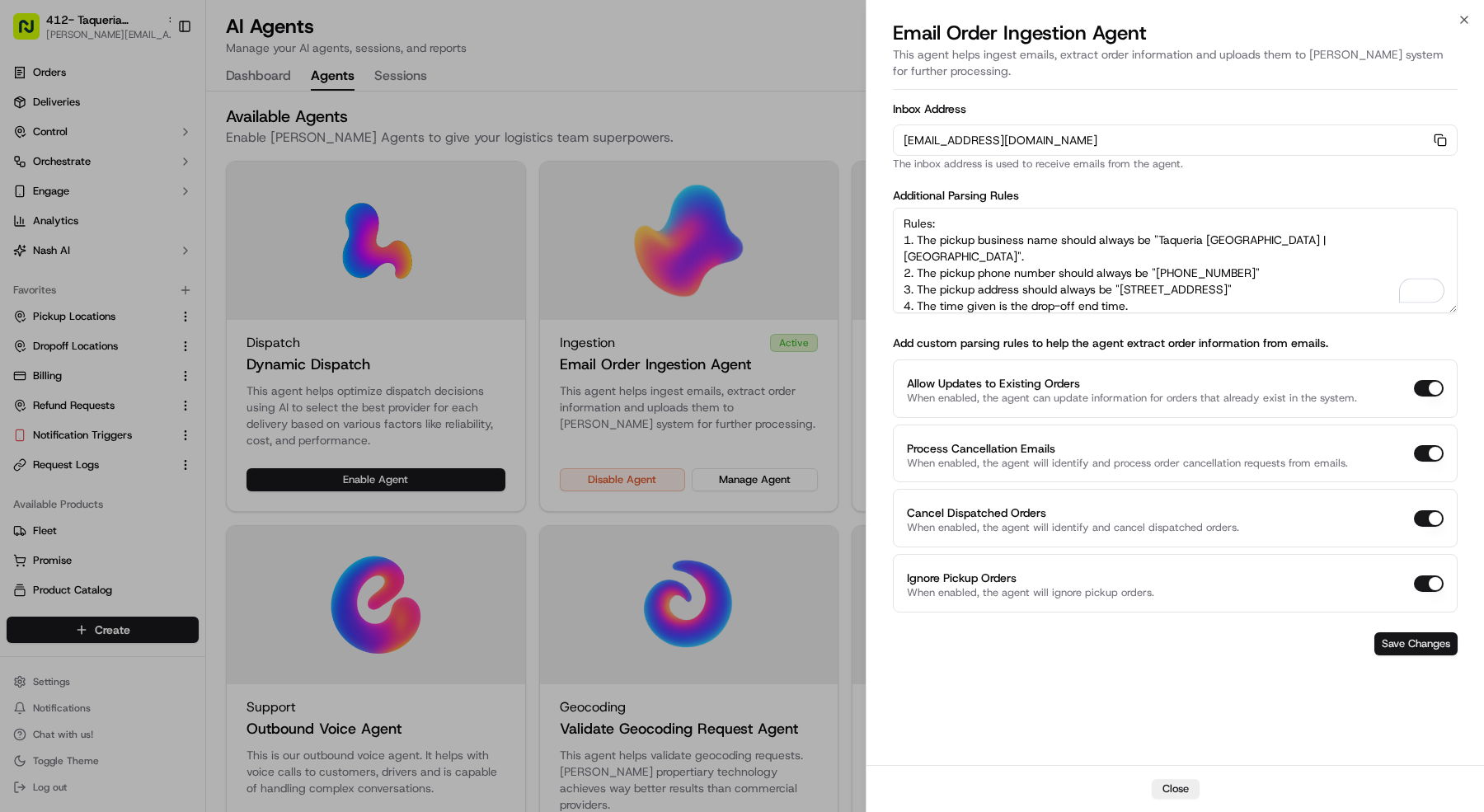
click at [1408, 639] on button "Save Changes" at bounding box center [1415, 644] width 83 height 23
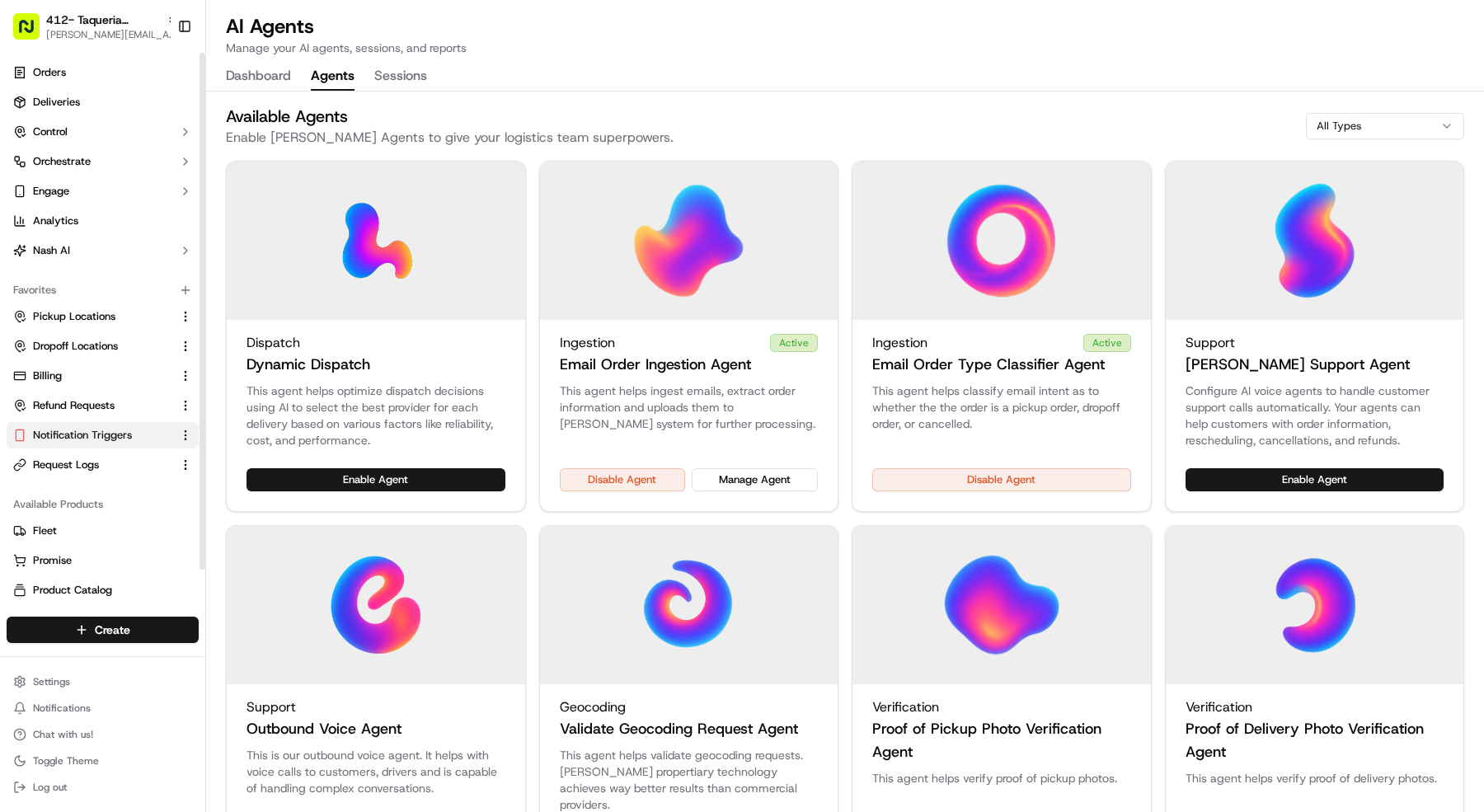
click at [128, 425] on button "Notification Triggers" at bounding box center [102, 436] width 193 height 27
click at [127, 435] on span "Notification Triggers" at bounding box center [82, 435] width 99 height 15
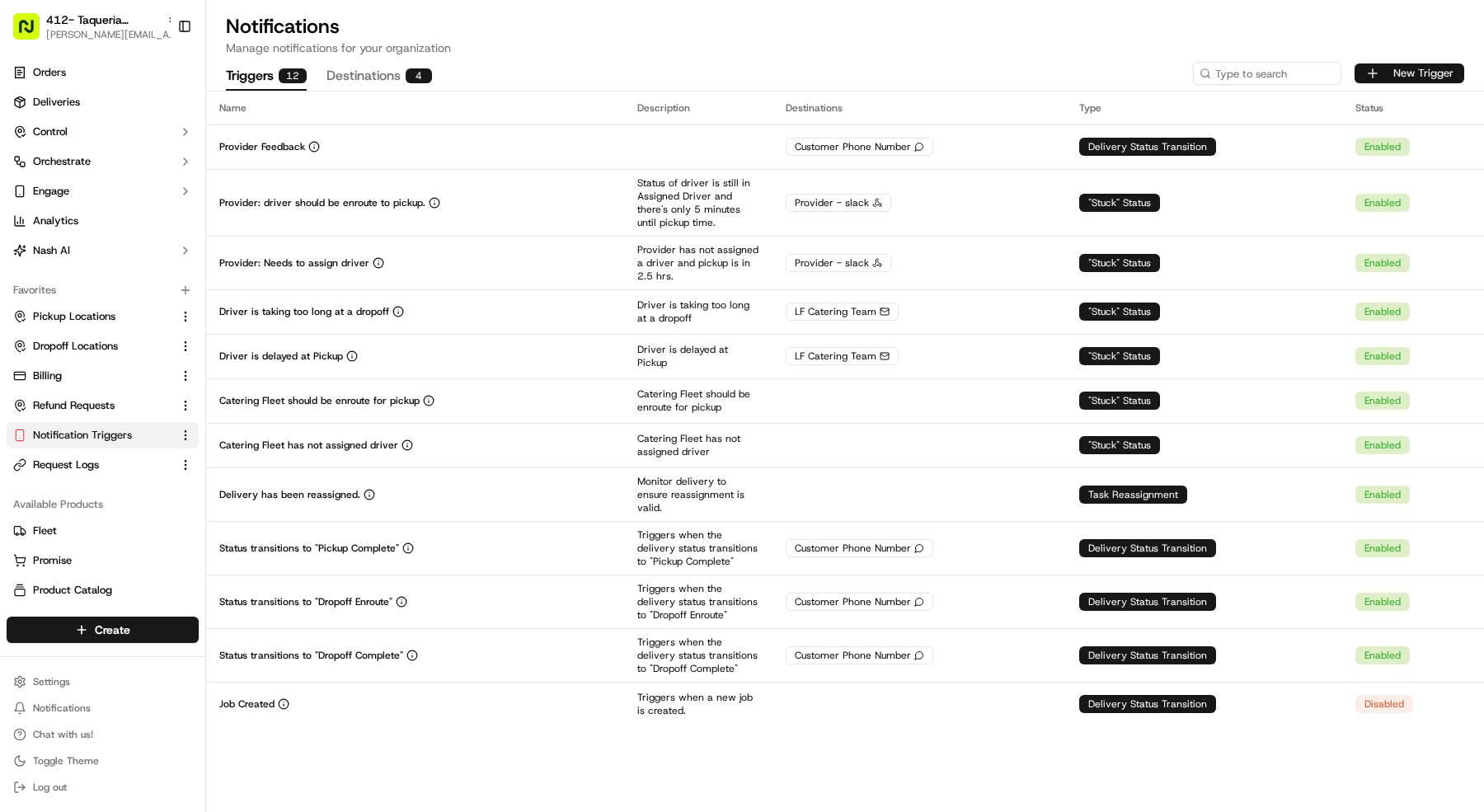
click at [1378, 64] on button "New Trigger" at bounding box center [1409, 73] width 110 height 20
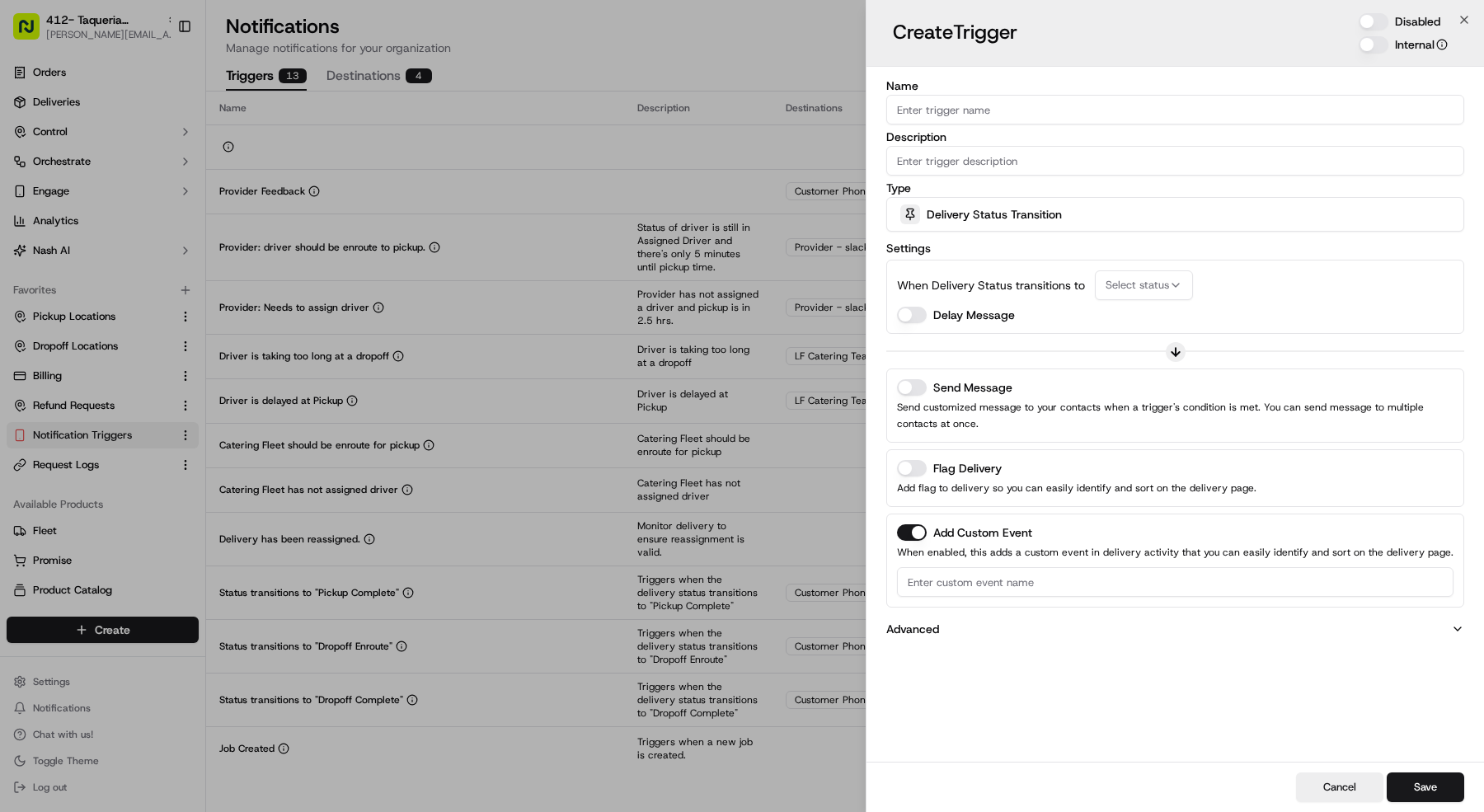
click at [1137, 119] on input "Name" at bounding box center [1175, 109] width 578 height 29
type input "Order Needs Attention"
click at [1382, 29] on button "Disabled" at bounding box center [1373, 21] width 29 height 17
click at [1218, 158] on input "Description" at bounding box center [1175, 160] width 578 height 29
type input "Needs Attention"
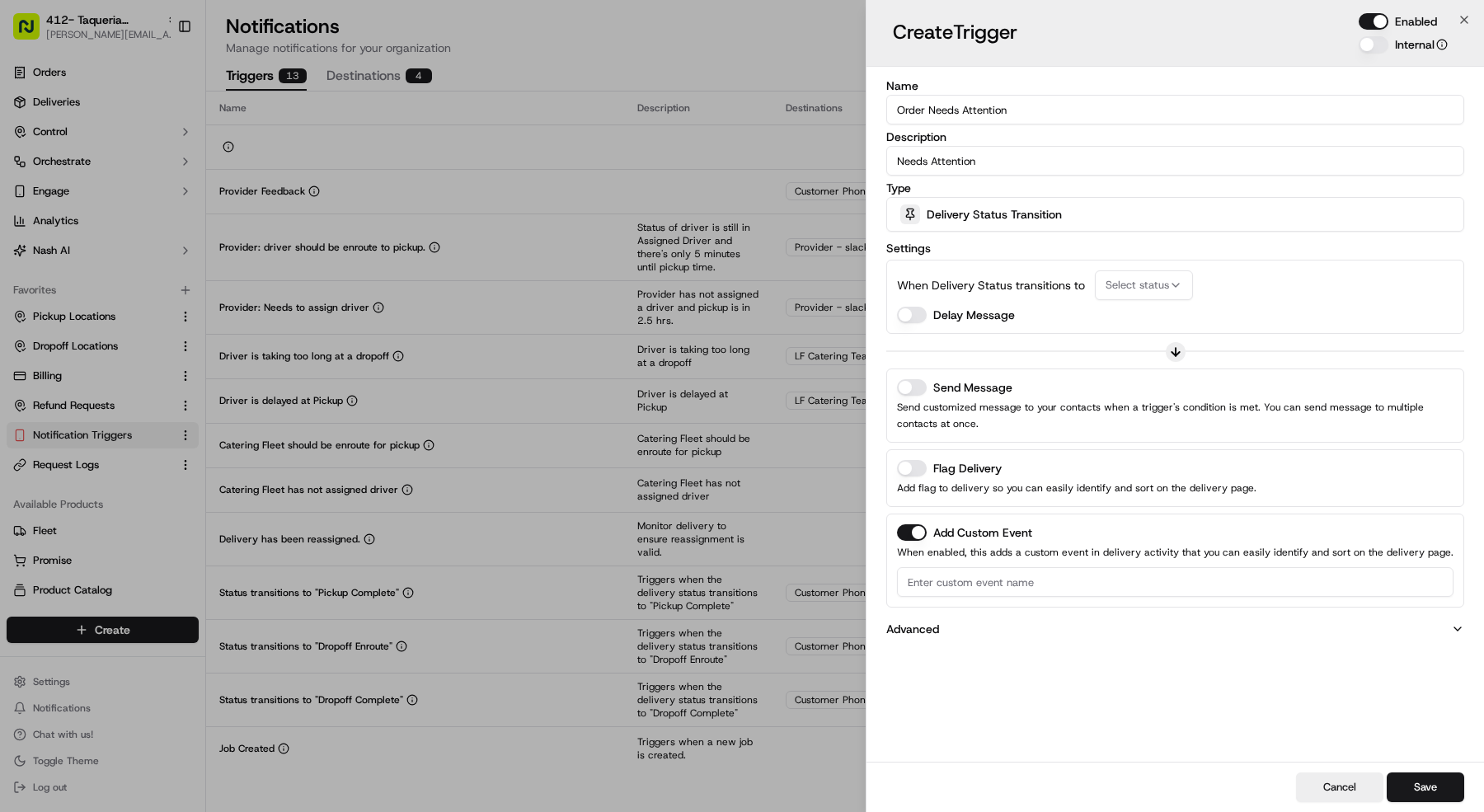
click at [1237, 204] on div "Delivery Status Transition" at bounding box center [1175, 214] width 570 height 33
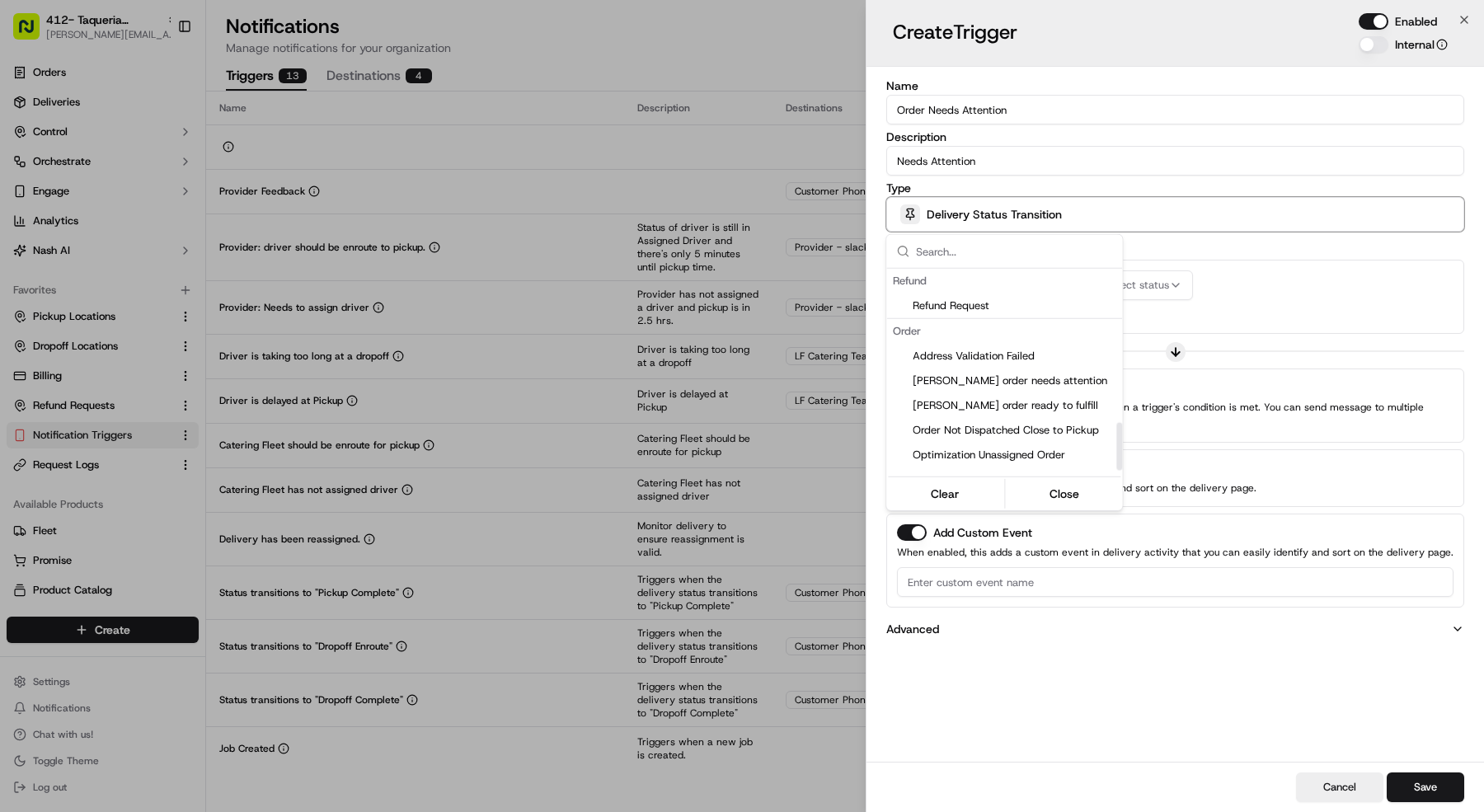
scroll to position [666, 0]
click at [960, 364] on div "Nash order needs attention" at bounding box center [1004, 356] width 236 height 25
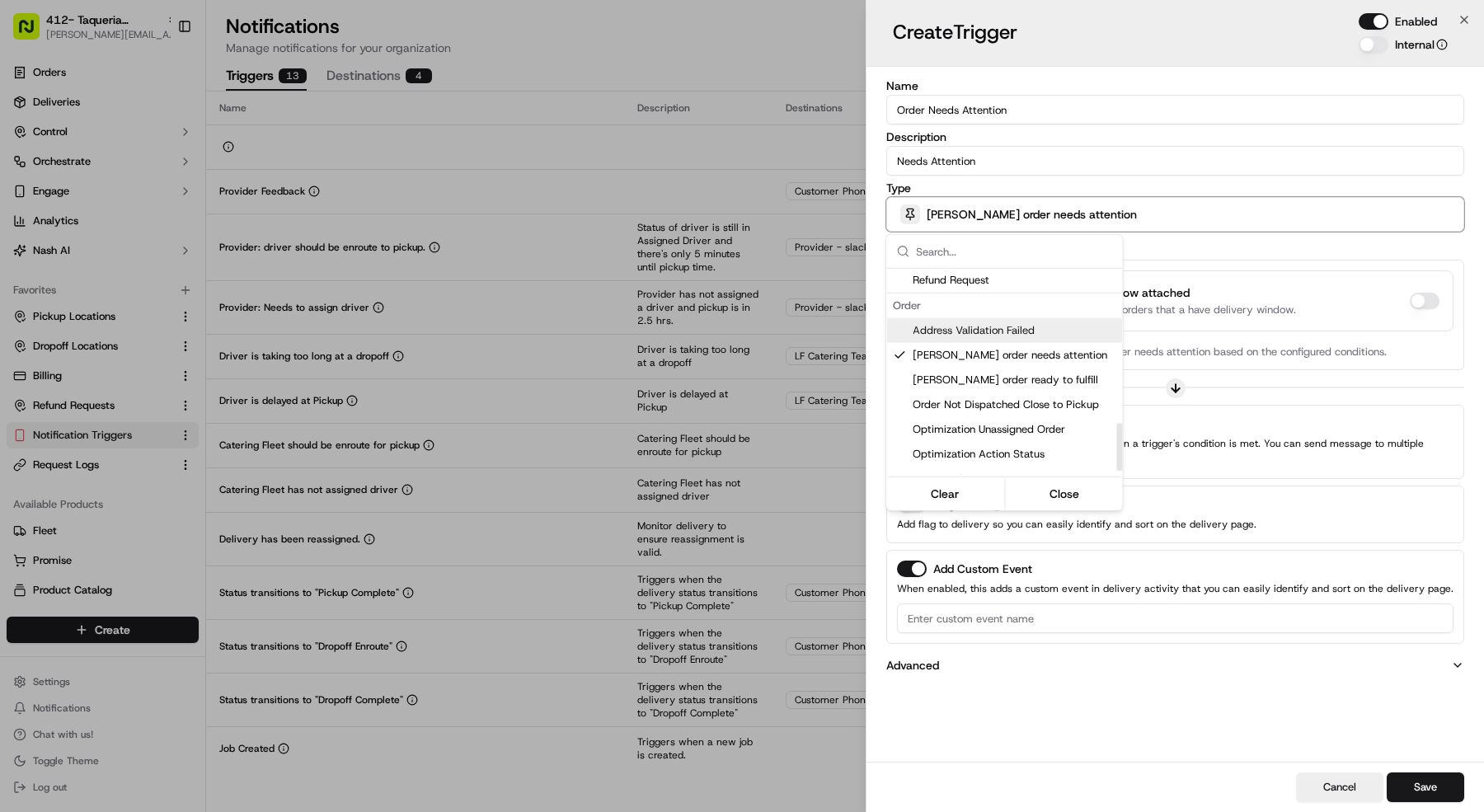
click at [1282, 269] on div at bounding box center [742, 406] width 1484 height 812
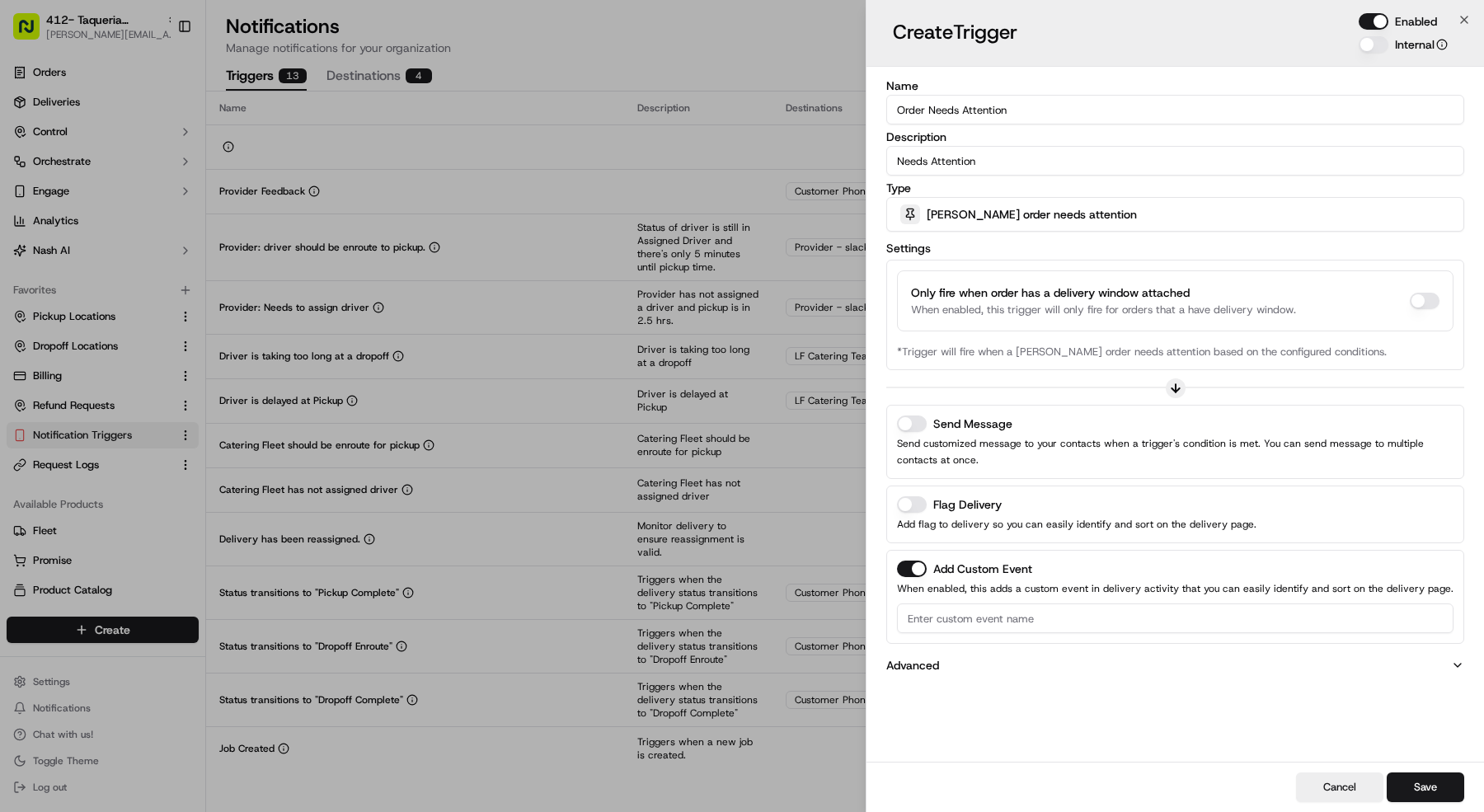
click at [929, 424] on div "Send Message" at bounding box center [1175, 423] width 556 height 17
click at [923, 431] on div "Send Message Send customized message to your contacts when a trigger's conditio…" at bounding box center [1175, 441] width 556 height 53
click at [916, 427] on button "Send Message" at bounding box center [911, 423] width 29 height 17
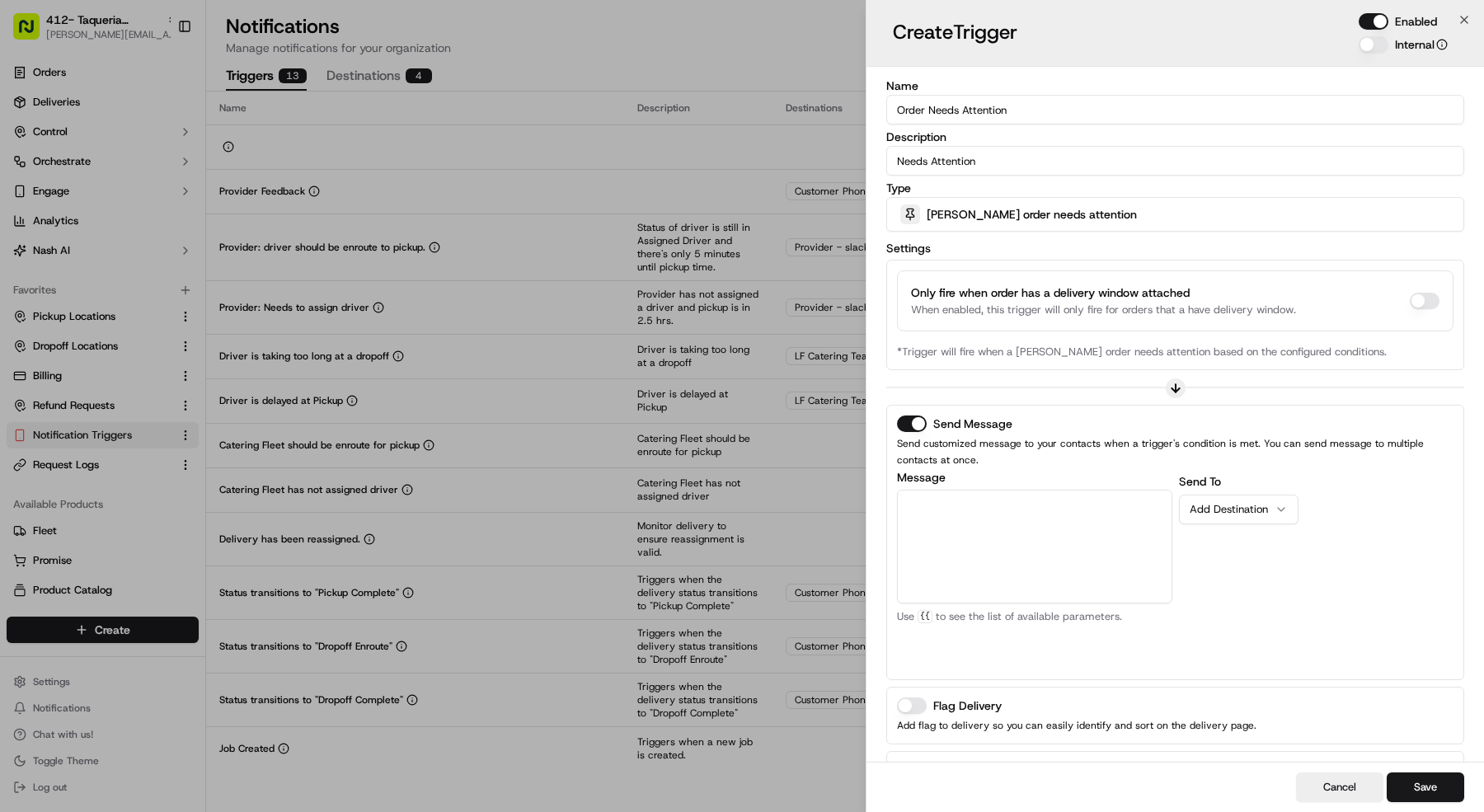
click at [912, 762] on button "Add Custom Event" at bounding box center [911, 770] width 29 height 17
click at [1039, 523] on textarea "Message" at bounding box center [1034, 546] width 275 height 114
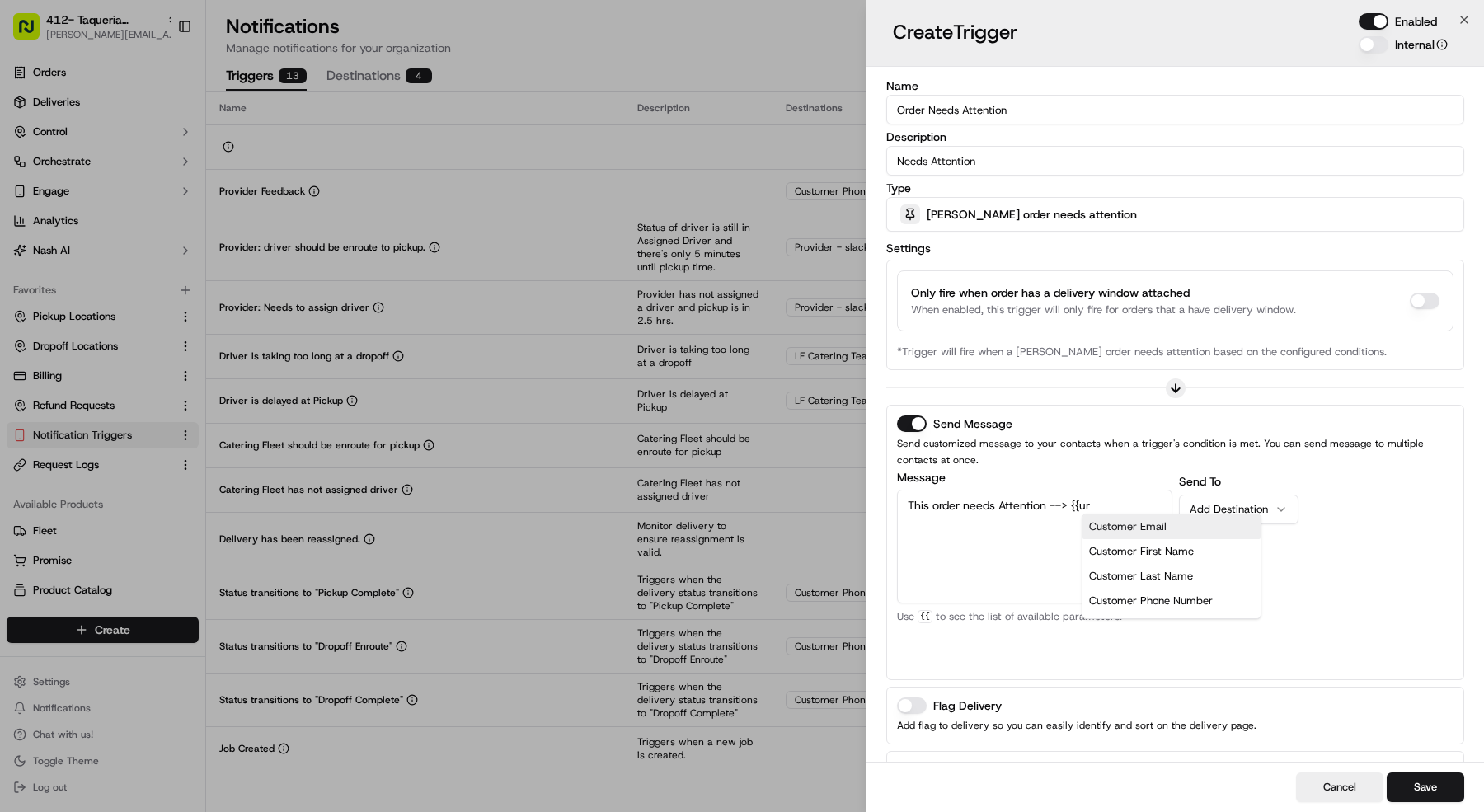
scroll to position [33, 0]
click at [1181, 536] on div "Order Portal URL" at bounding box center [1171, 544] width 153 height 25
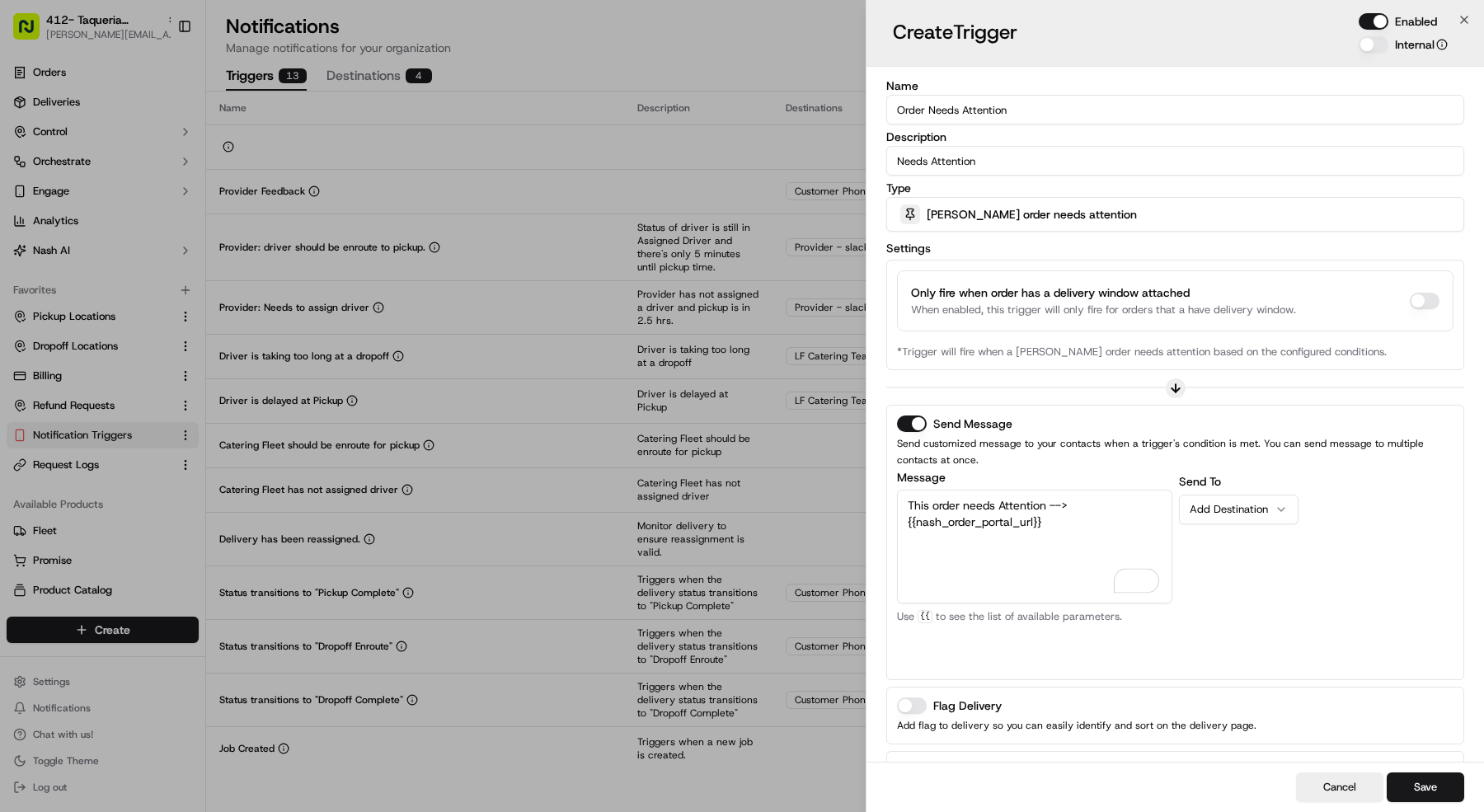
type textarea "This order needs Attention --> {{nash_order_portal_url}}"
click at [1233, 515] on button "Add Destination" at bounding box center [1239, 509] width 119 height 29
click at [1363, 600] on div "Send To LF Catering Team Add Destination" at bounding box center [1316, 572] width 275 height 198
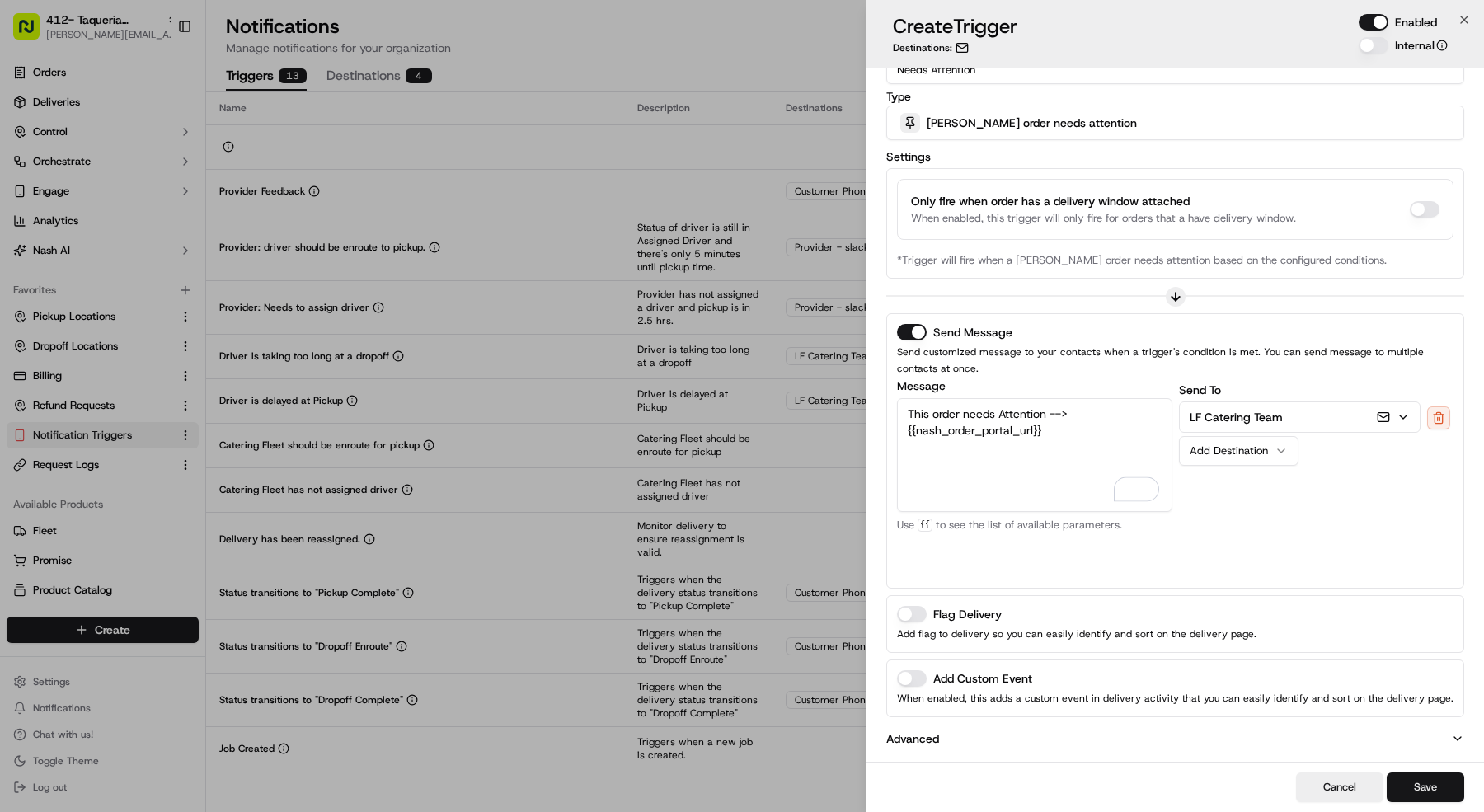
click at [1429, 779] on button "Save" at bounding box center [1425, 787] width 78 height 29
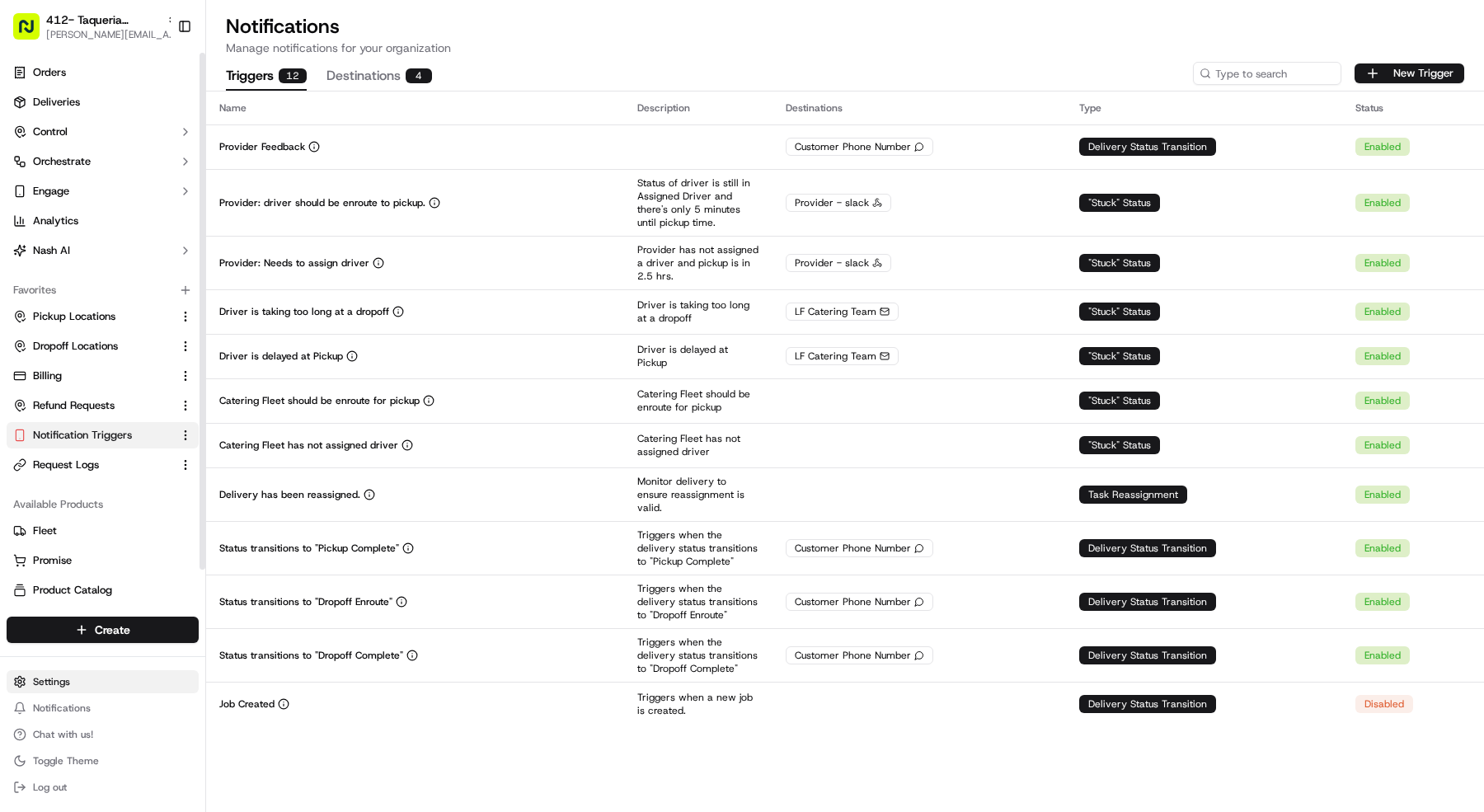
click at [86, 673] on html "412- Taqueria La Ventana - Mansfield mariam@usenash.com Toggle Sidebar Orders D…" at bounding box center [742, 406] width 1484 height 812
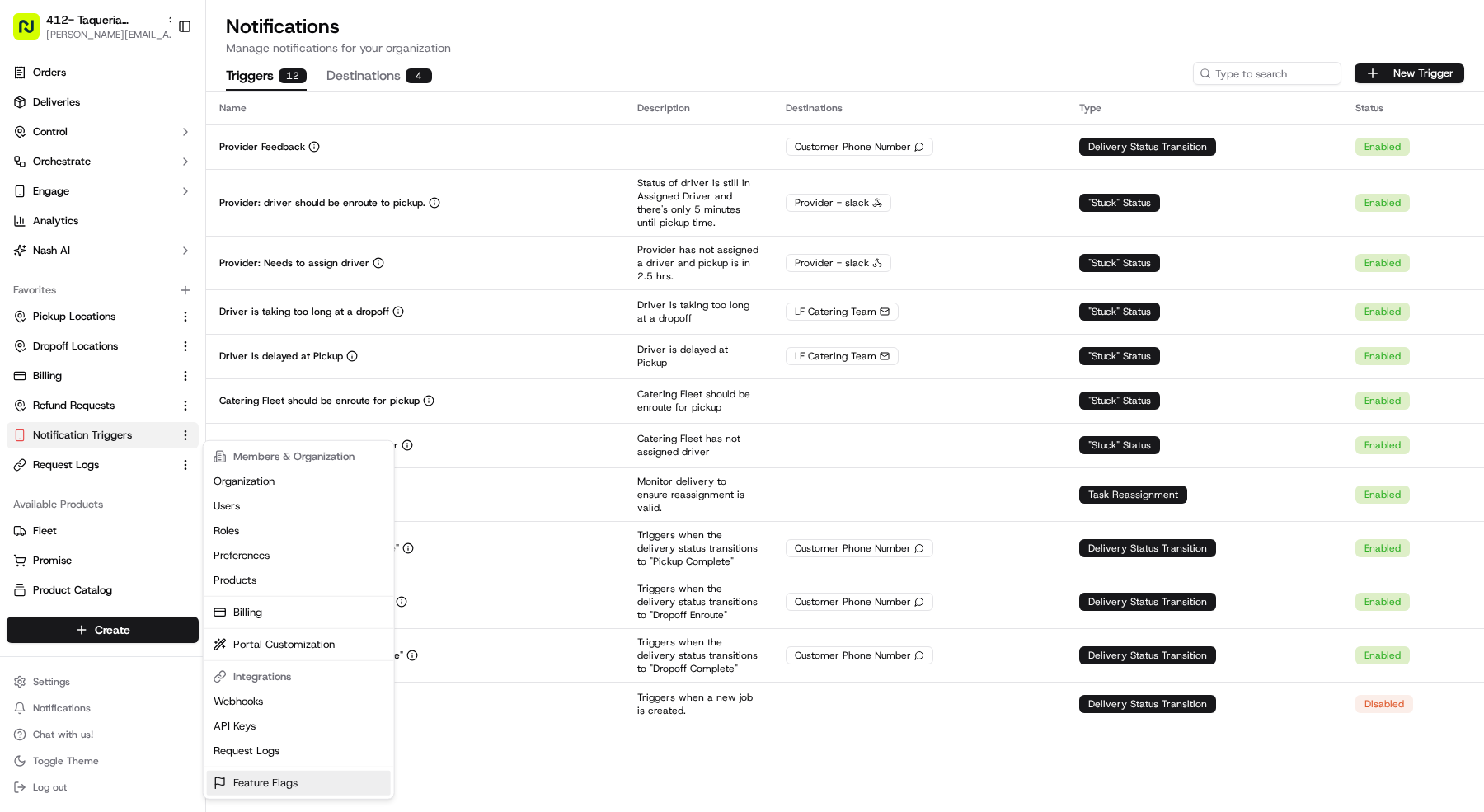
click at [273, 778] on link "Feature Flags" at bounding box center [299, 783] width 184 height 25
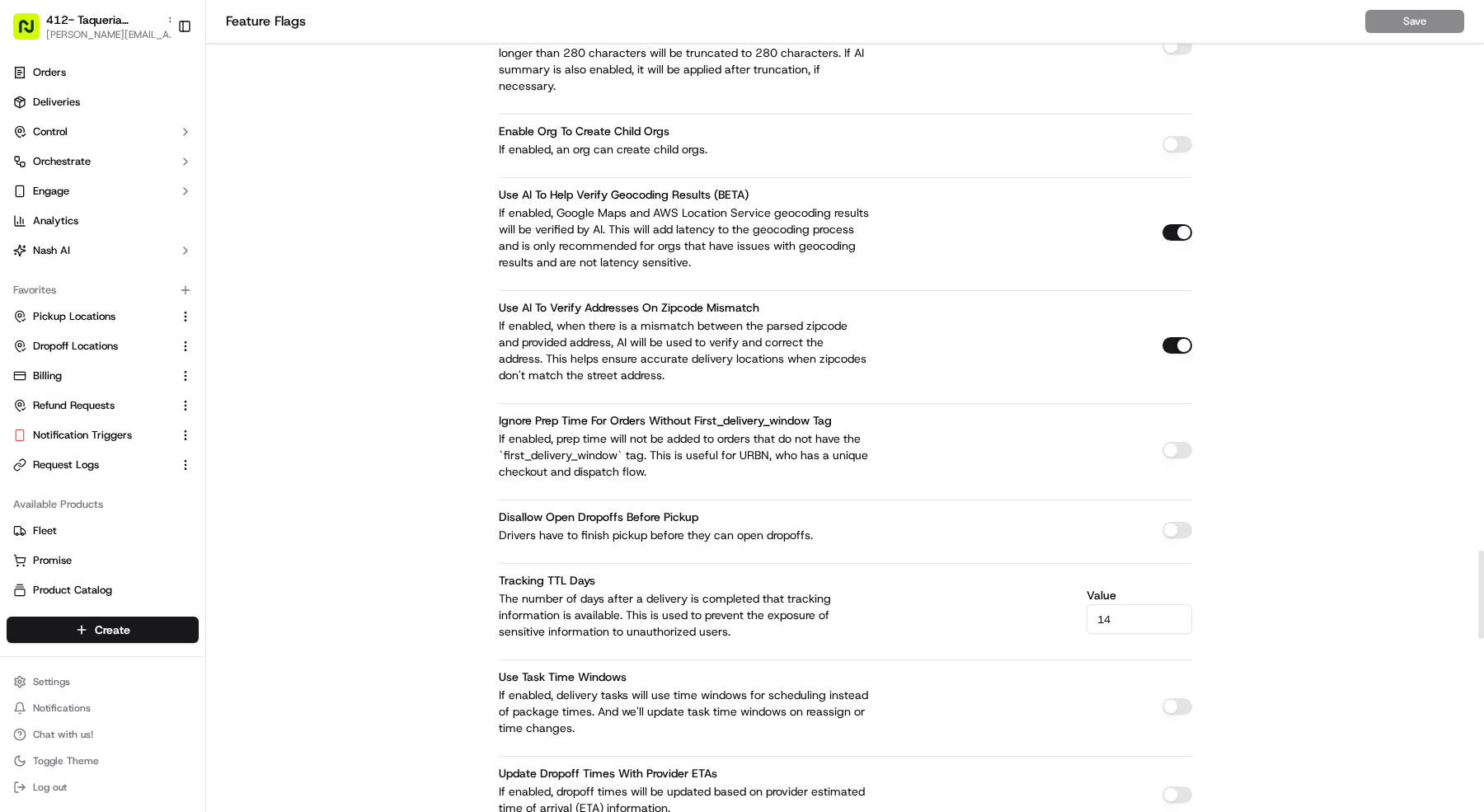
scroll to position [6667, 0]
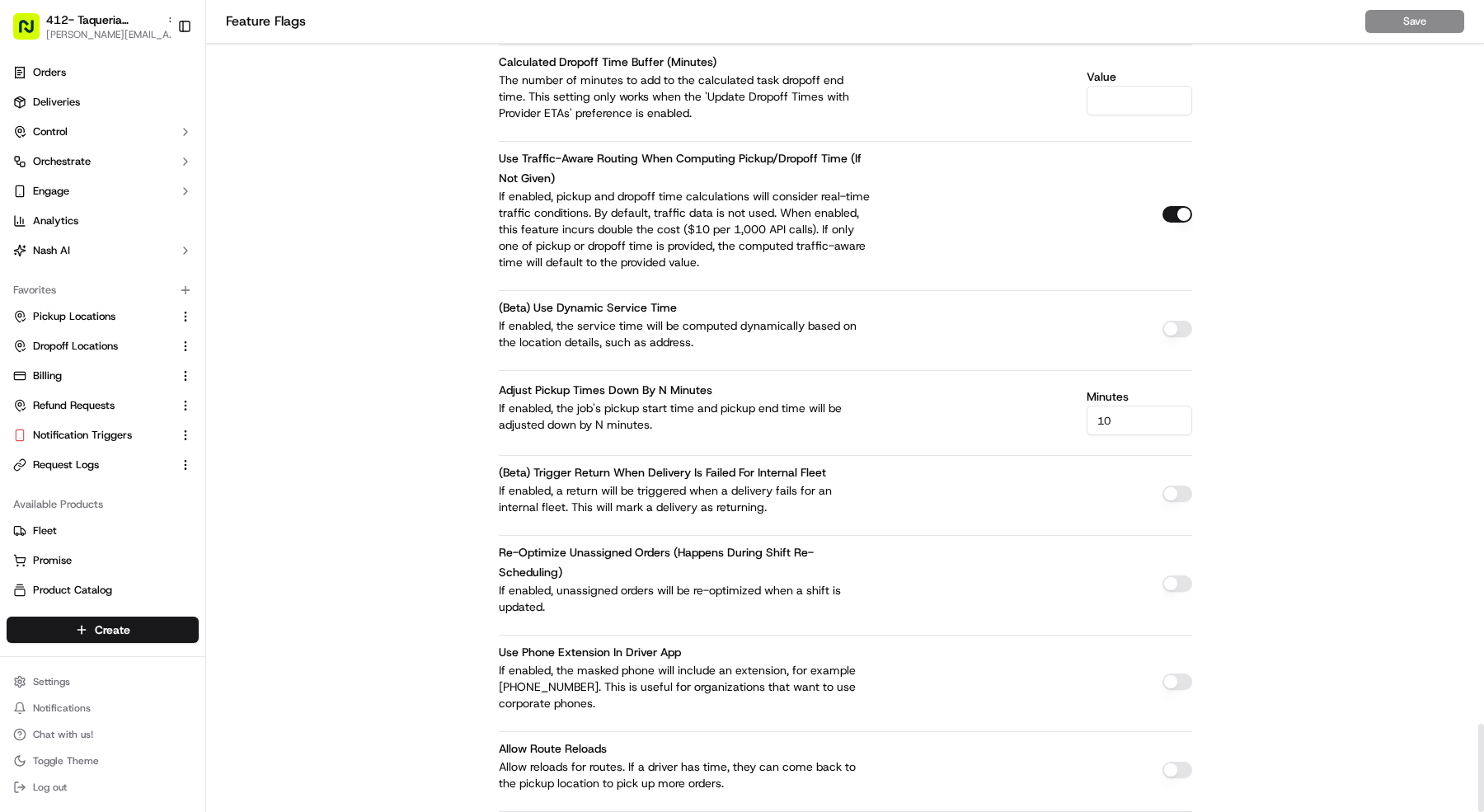
click at [1174, 206] on button "button" at bounding box center [1177, 214] width 29 height 17
click at [1390, 14] on button "Save" at bounding box center [1414, 21] width 99 height 23
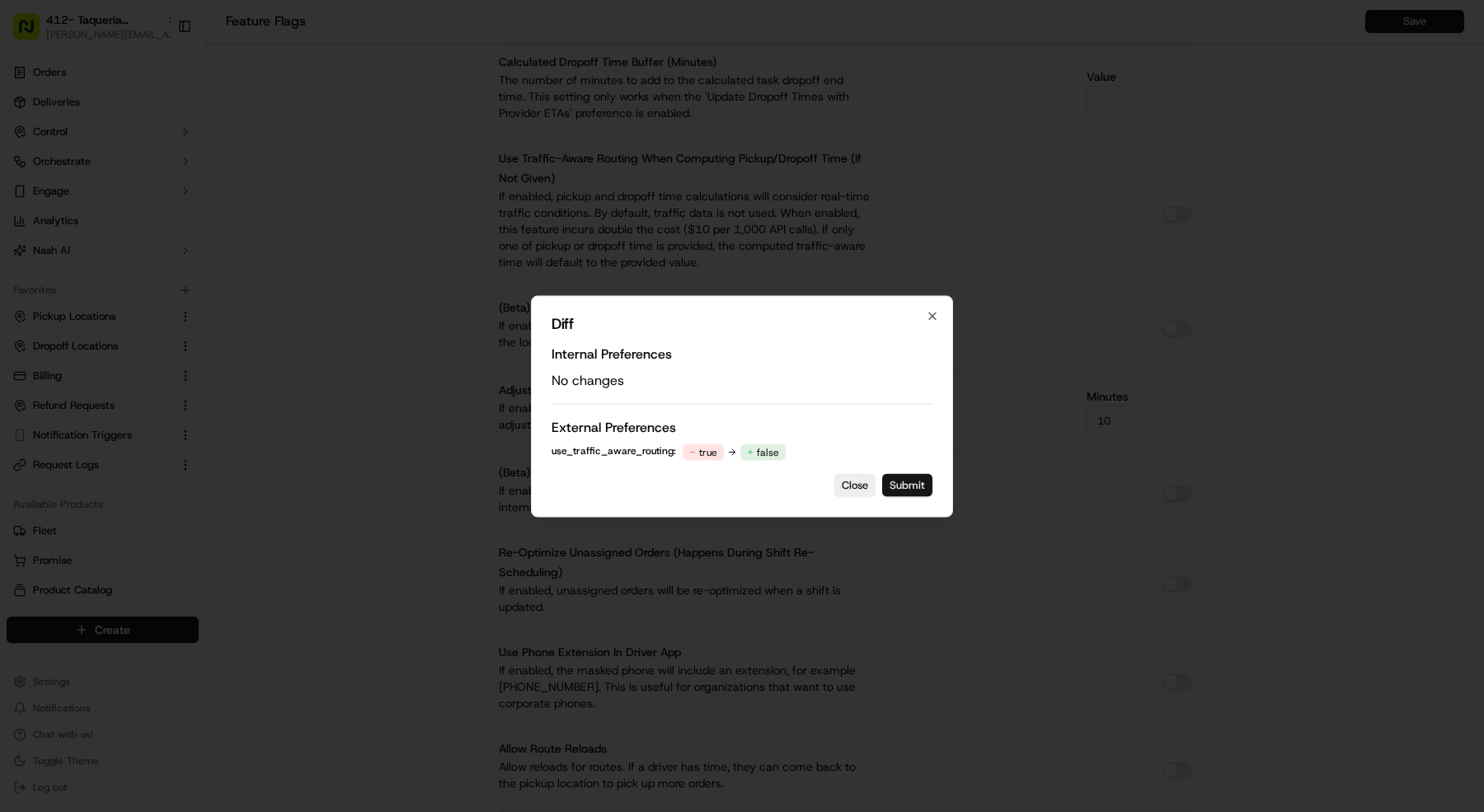
click at [904, 473] on button "Submit" at bounding box center [907, 485] width 50 height 23
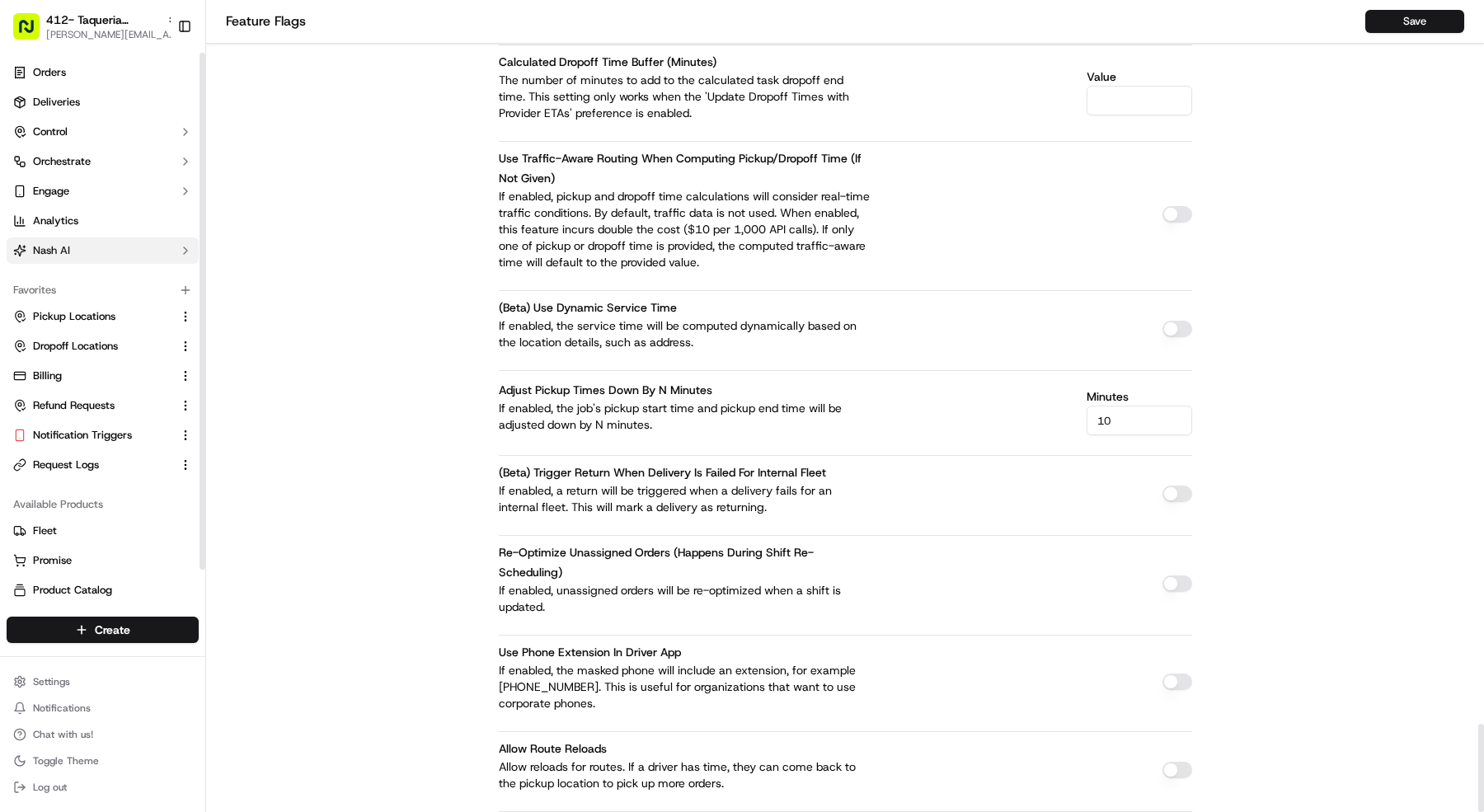
click at [124, 261] on button "Nash AI" at bounding box center [102, 250] width 193 height 27
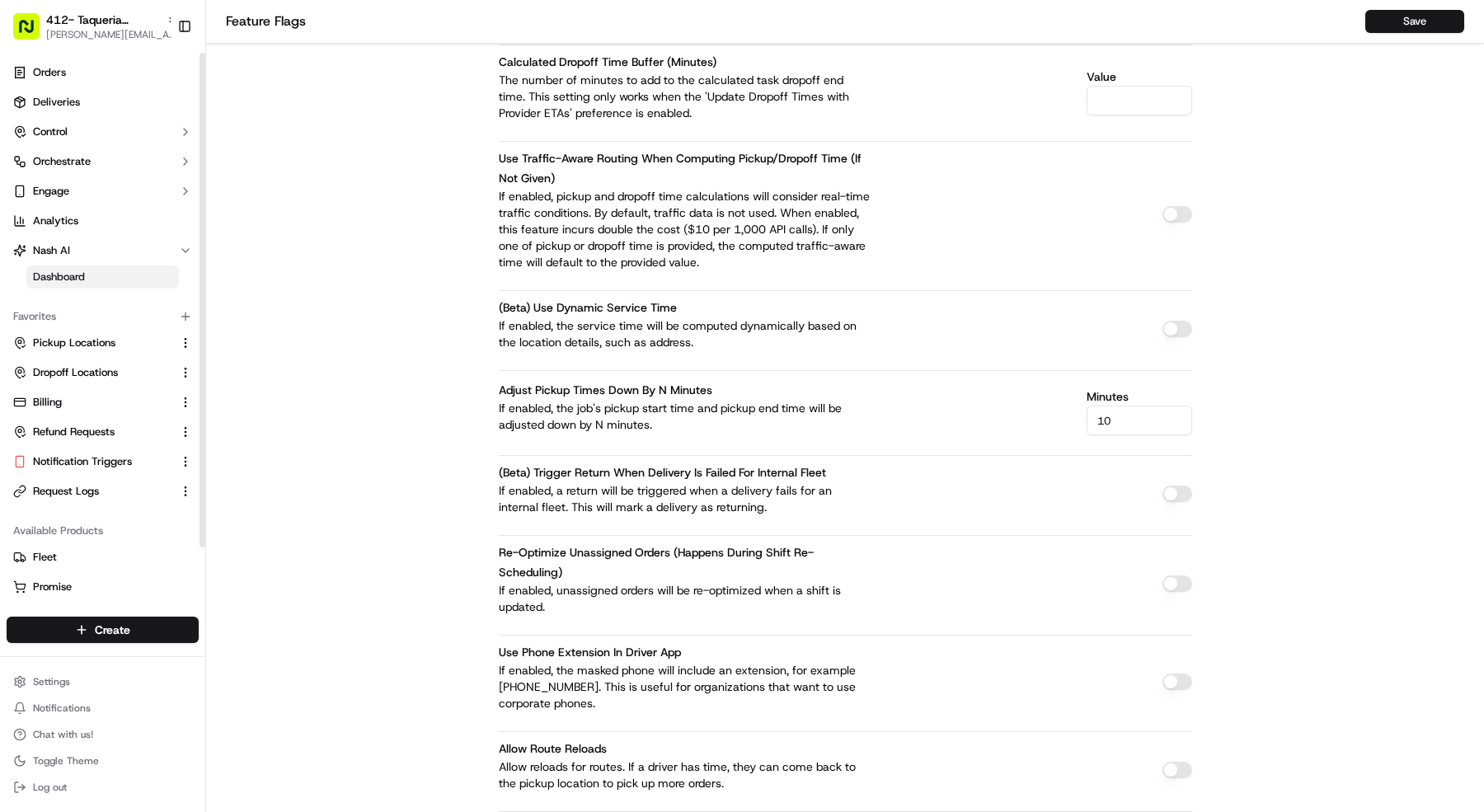
click at [136, 285] on link "Dashboard" at bounding box center [102, 277] width 152 height 23
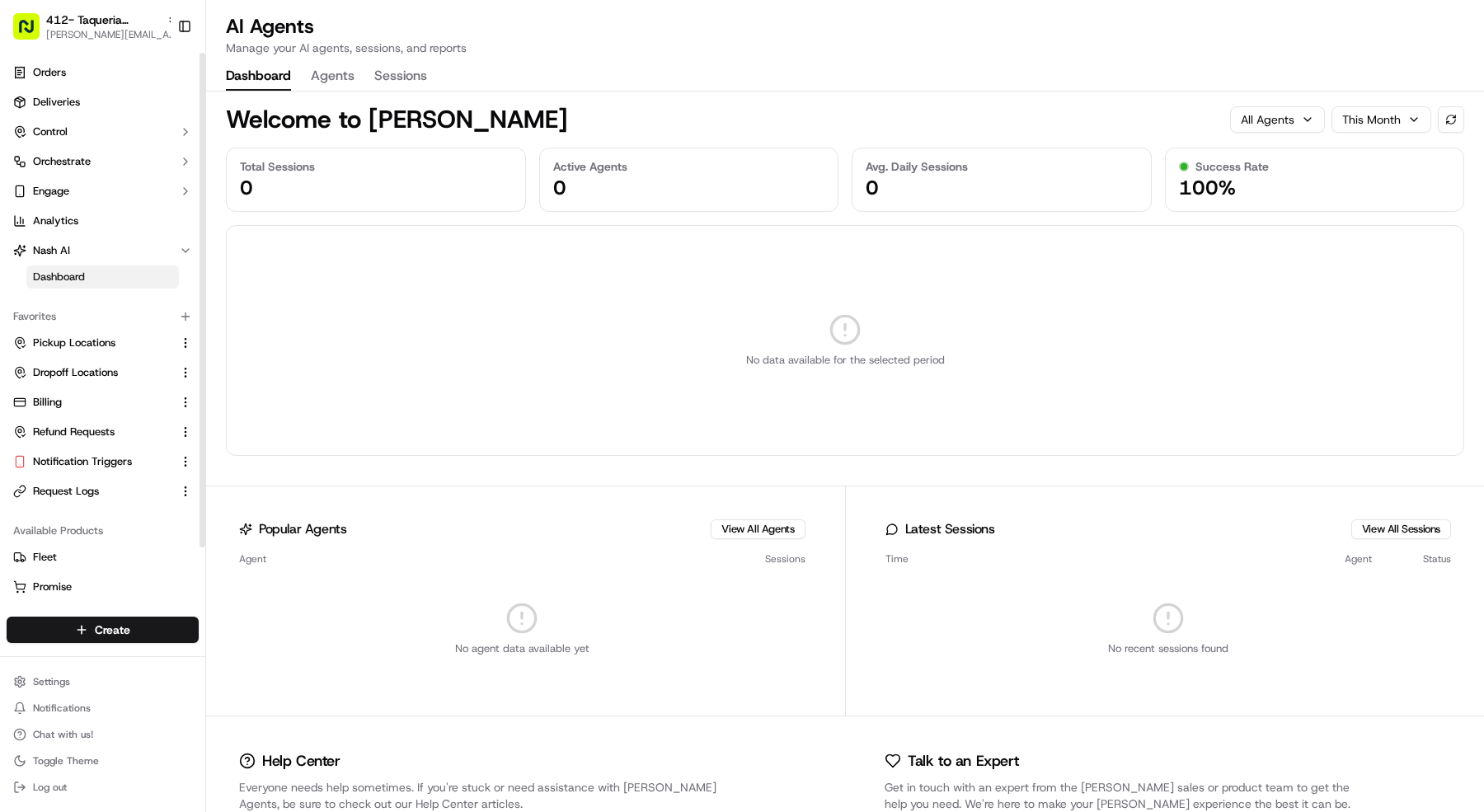
click at [315, 70] on button "Agents" at bounding box center [332, 76] width 44 height 28
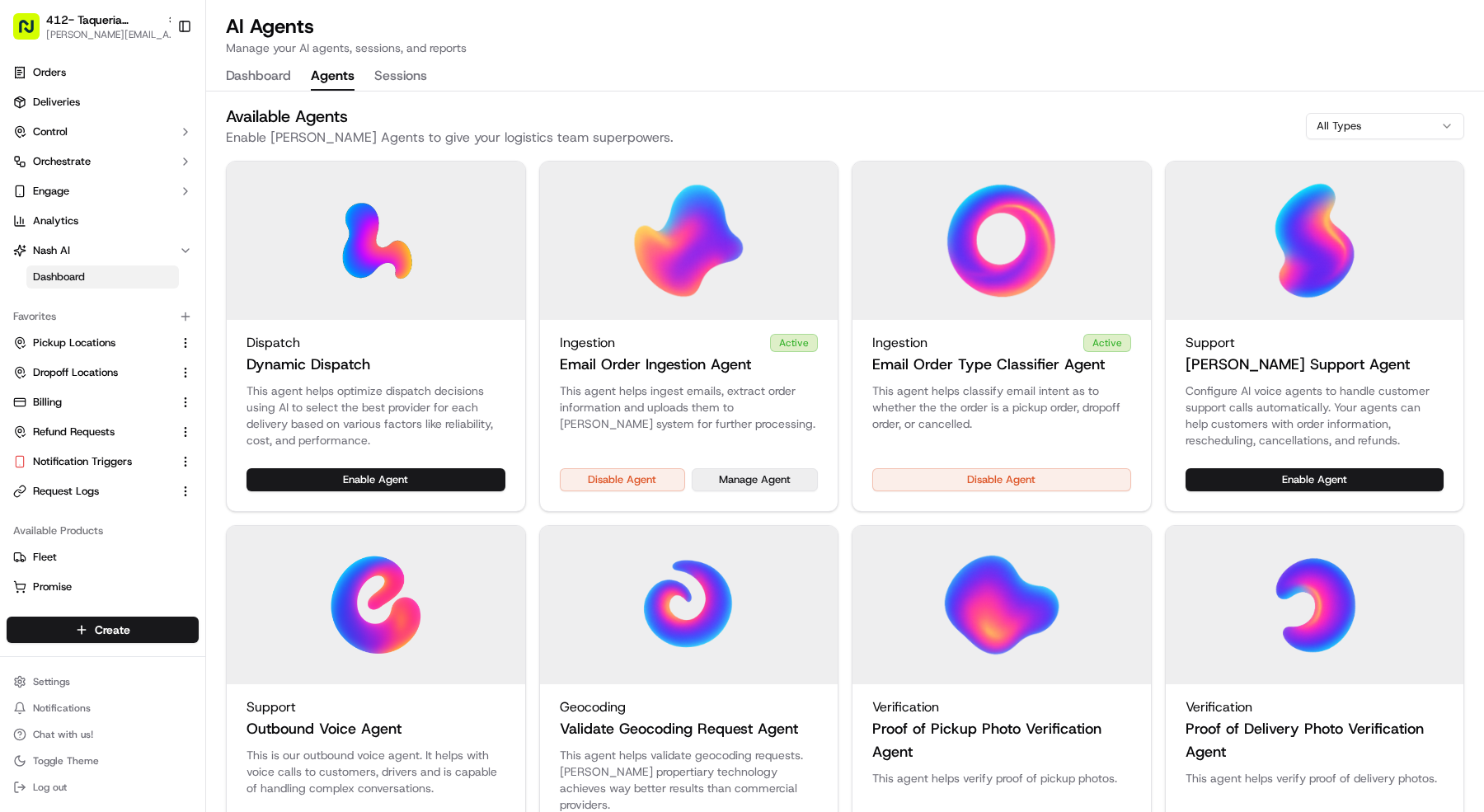
click at [747, 470] on button "Manage Agent" at bounding box center [755, 480] width 127 height 23
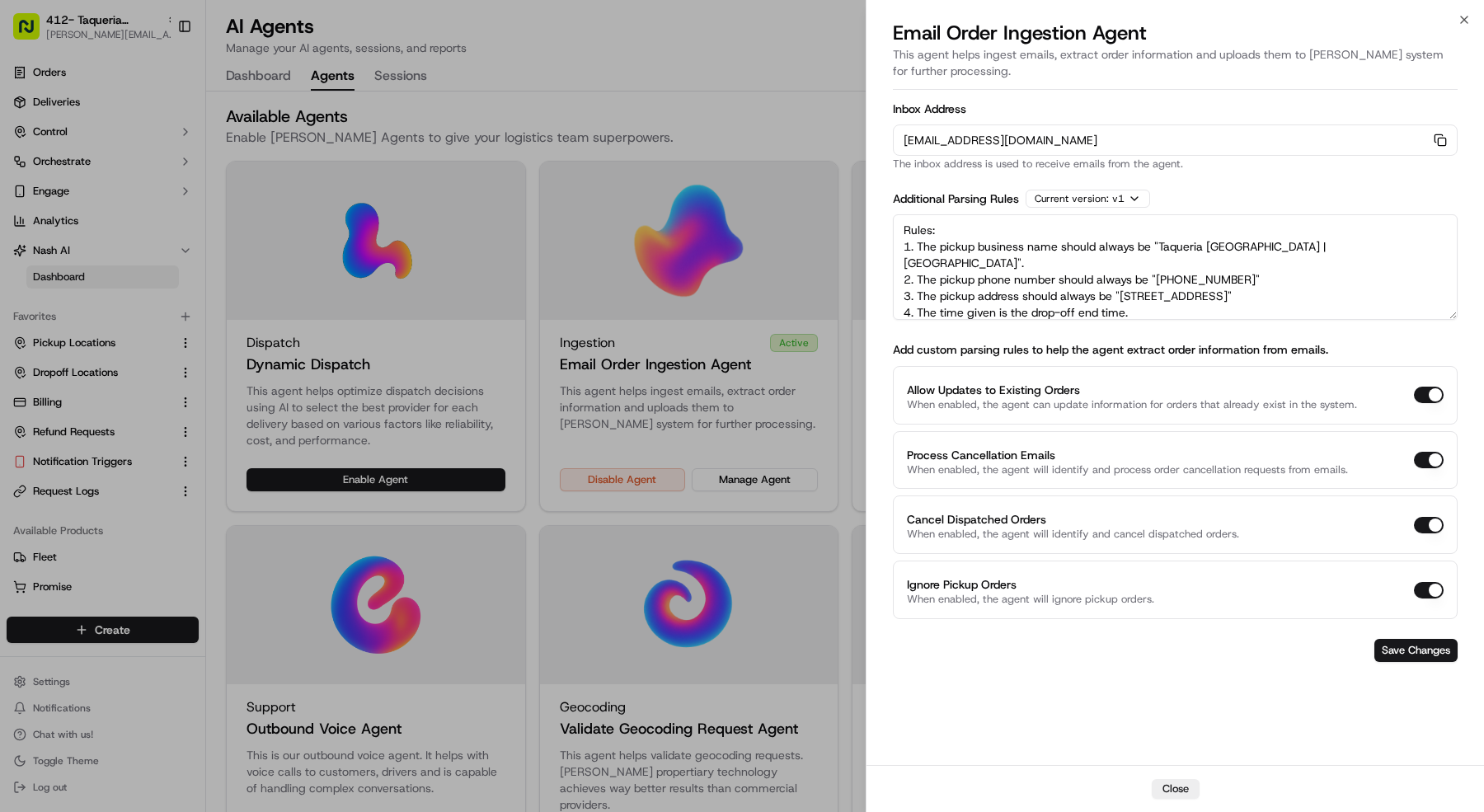
click at [74, 26] on div at bounding box center [742, 406] width 1484 height 812
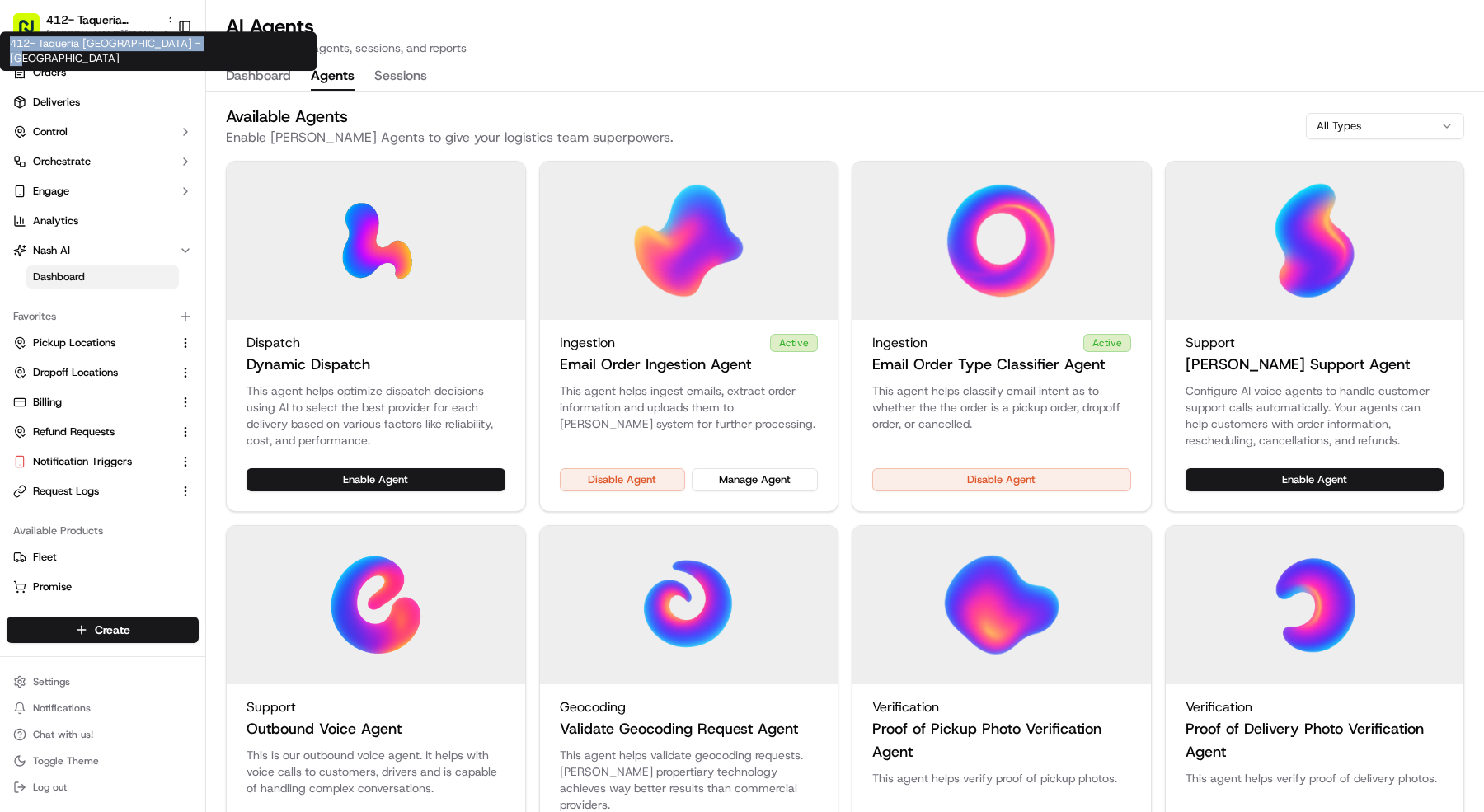
copy div "412- Taqueria La Ventana - Mansfield"
drag, startPoint x: 9, startPoint y: 38, endPoint x: 200, endPoint y: 48, distance: 191.3
click at [200, 48] on div "412- Taqueria La Ventana - Mansfield 412- Taqueria La Ventana - Mansfield" at bounding box center [158, 51] width 316 height 39
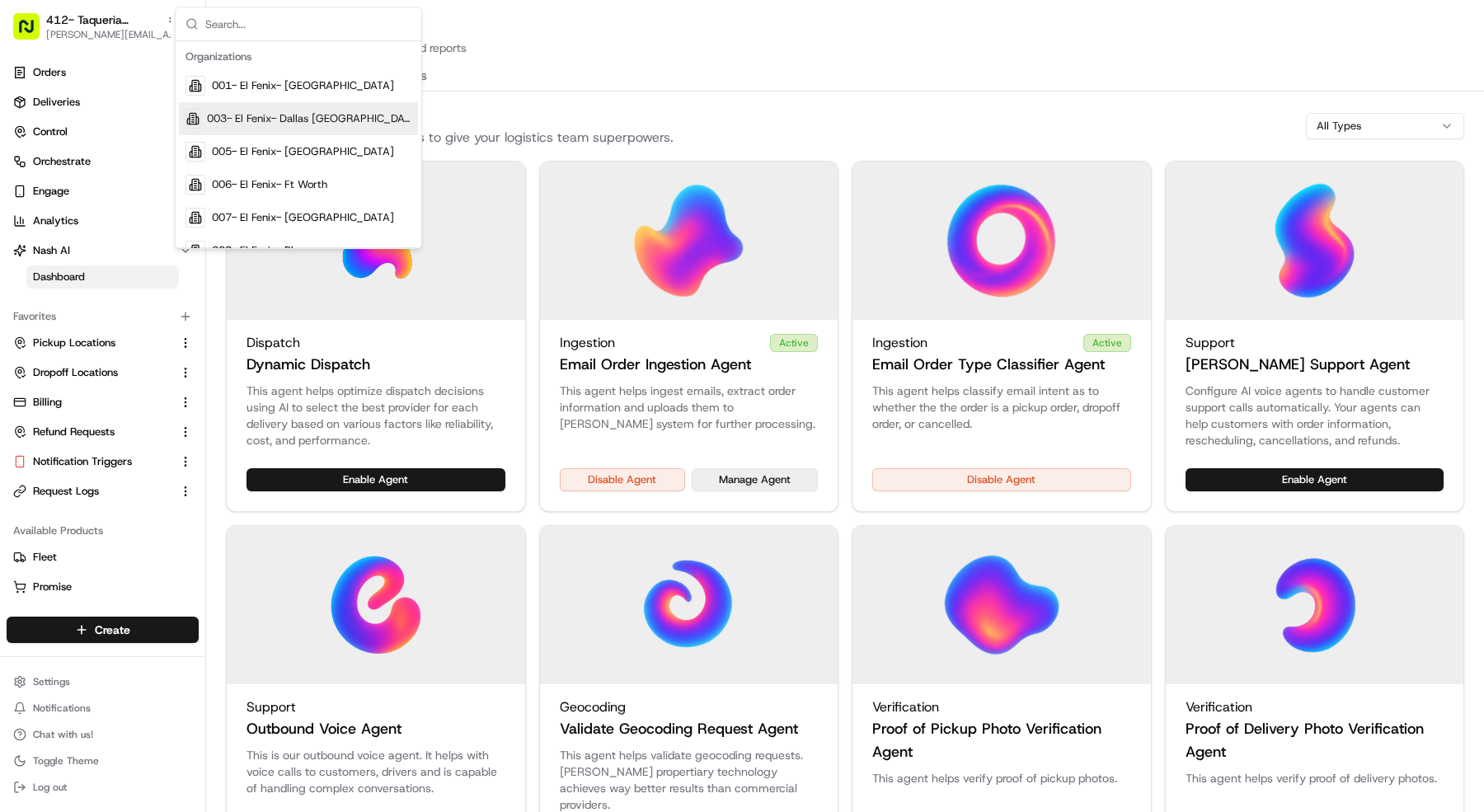
click at [734, 482] on button "Manage Agent" at bounding box center [755, 480] width 127 height 23
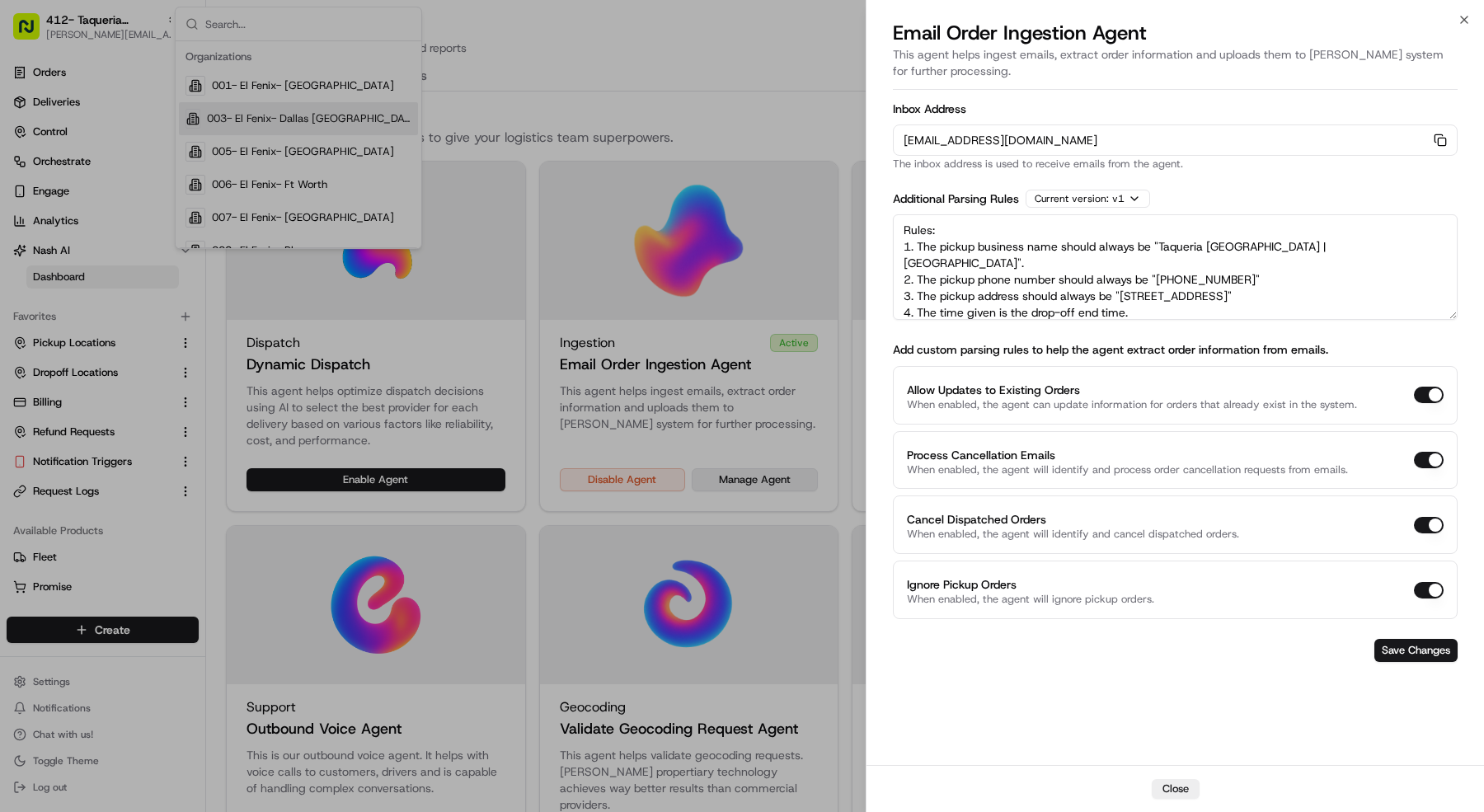
click at [734, 482] on div at bounding box center [742, 406] width 1484 height 812
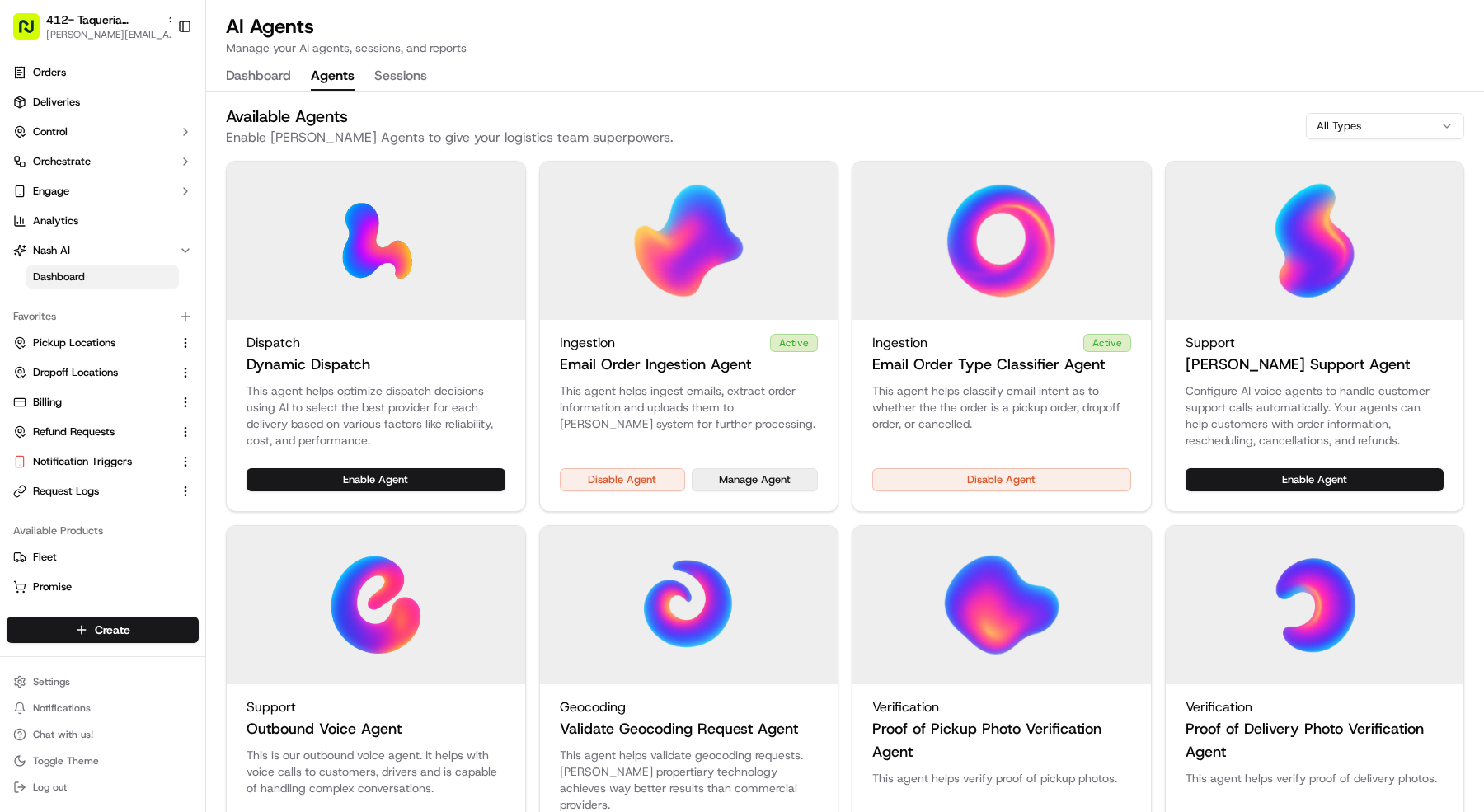
click at [734, 482] on button "Manage Agent" at bounding box center [755, 480] width 127 height 23
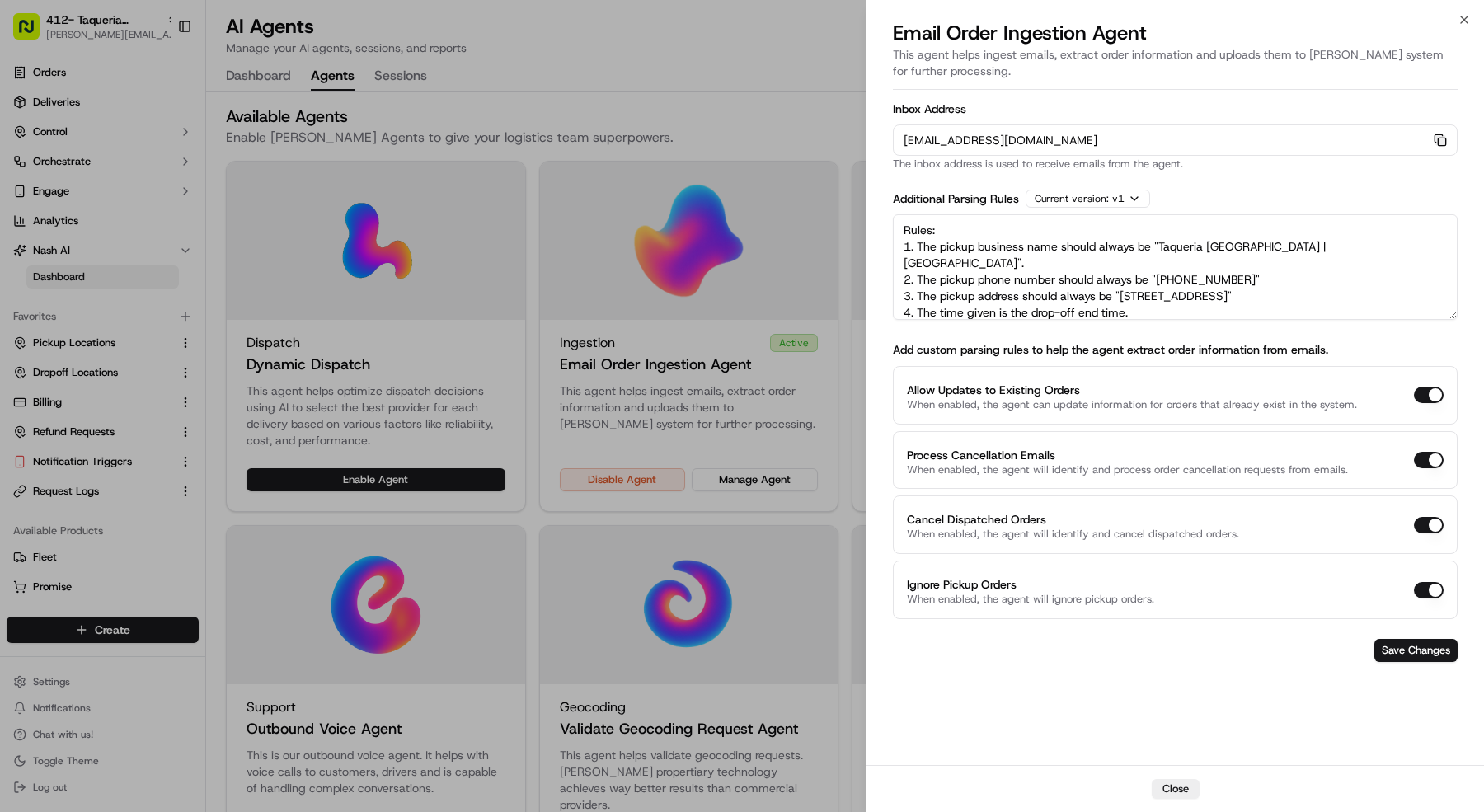
click at [1434, 140] on icon "button" at bounding box center [1440, 140] width 13 height 13
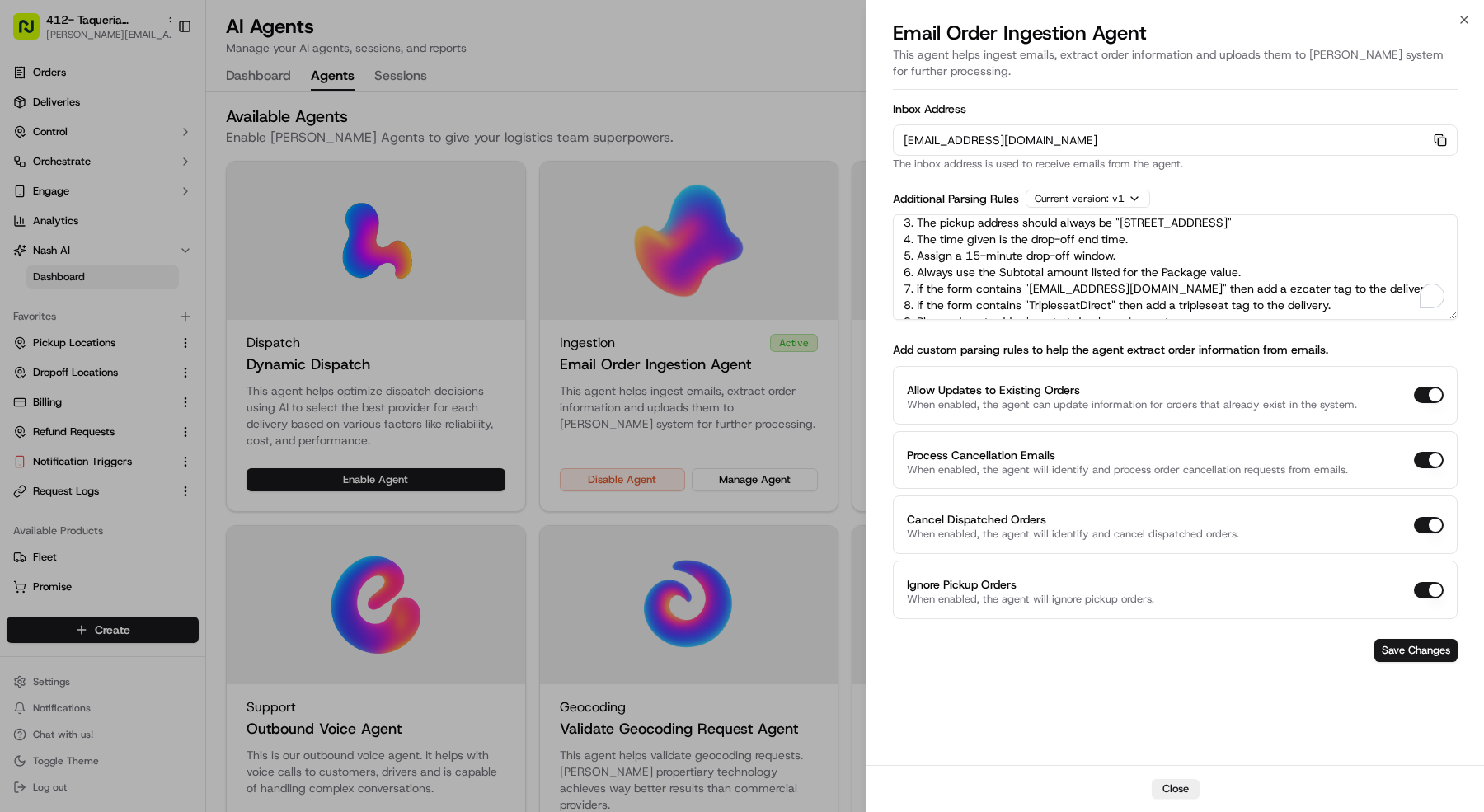
scroll to position [73, 0]
drag, startPoint x: 920, startPoint y: 237, endPoint x: 1183, endPoint y: 381, distance: 299.8
click at [1183, 381] on form "Inbox Address orders-ingest+org_K5DssK+prod_2b6c9045@usenash.com Copy orders-in…" at bounding box center [1176, 382] width 565 height 572
click at [122, 38] on div at bounding box center [742, 406] width 1484 height 812
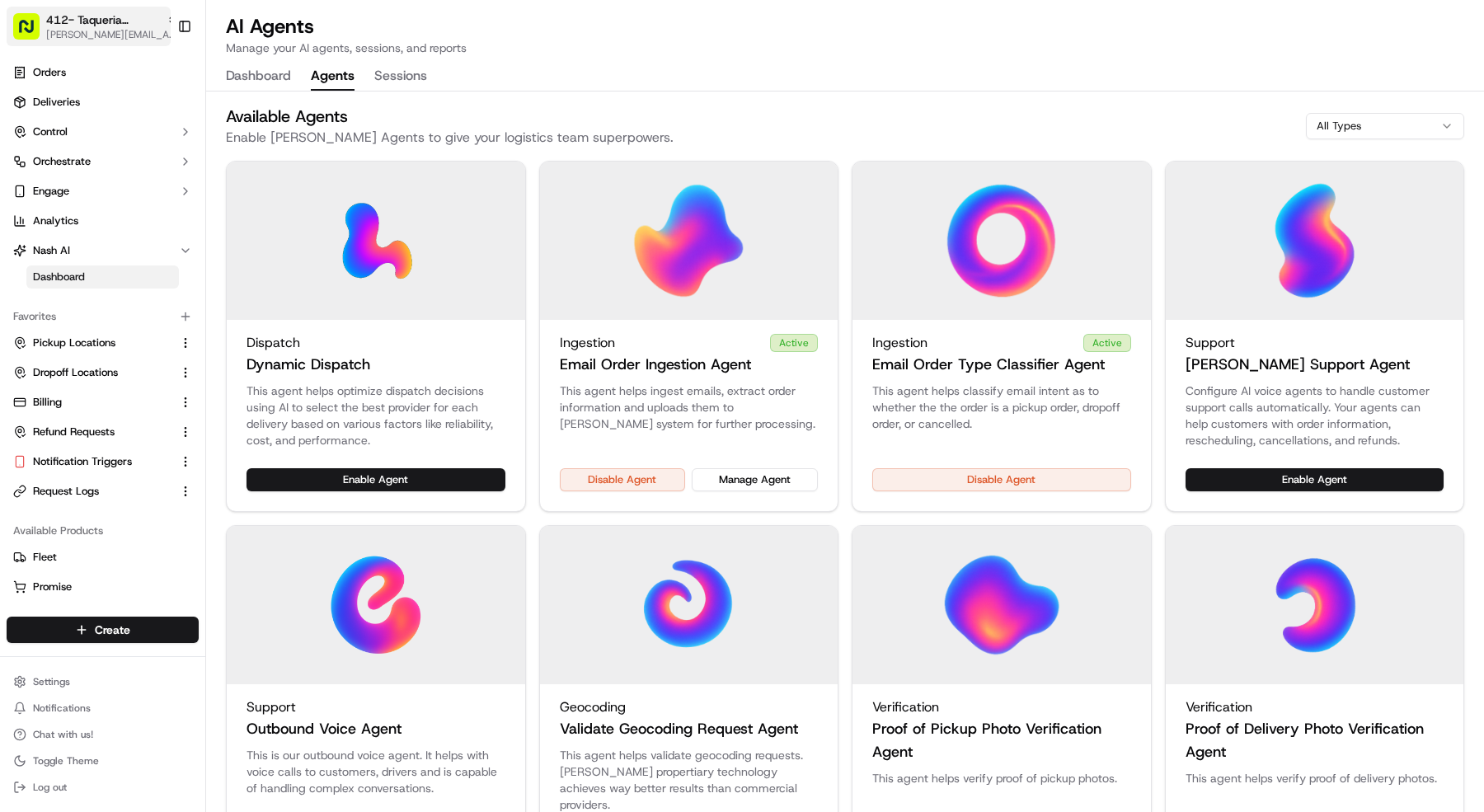
click at [122, 34] on span "[PERSON_NAME][EMAIL_ADDRESS][DOMAIN_NAME]" at bounding box center [112, 34] width 132 height 13
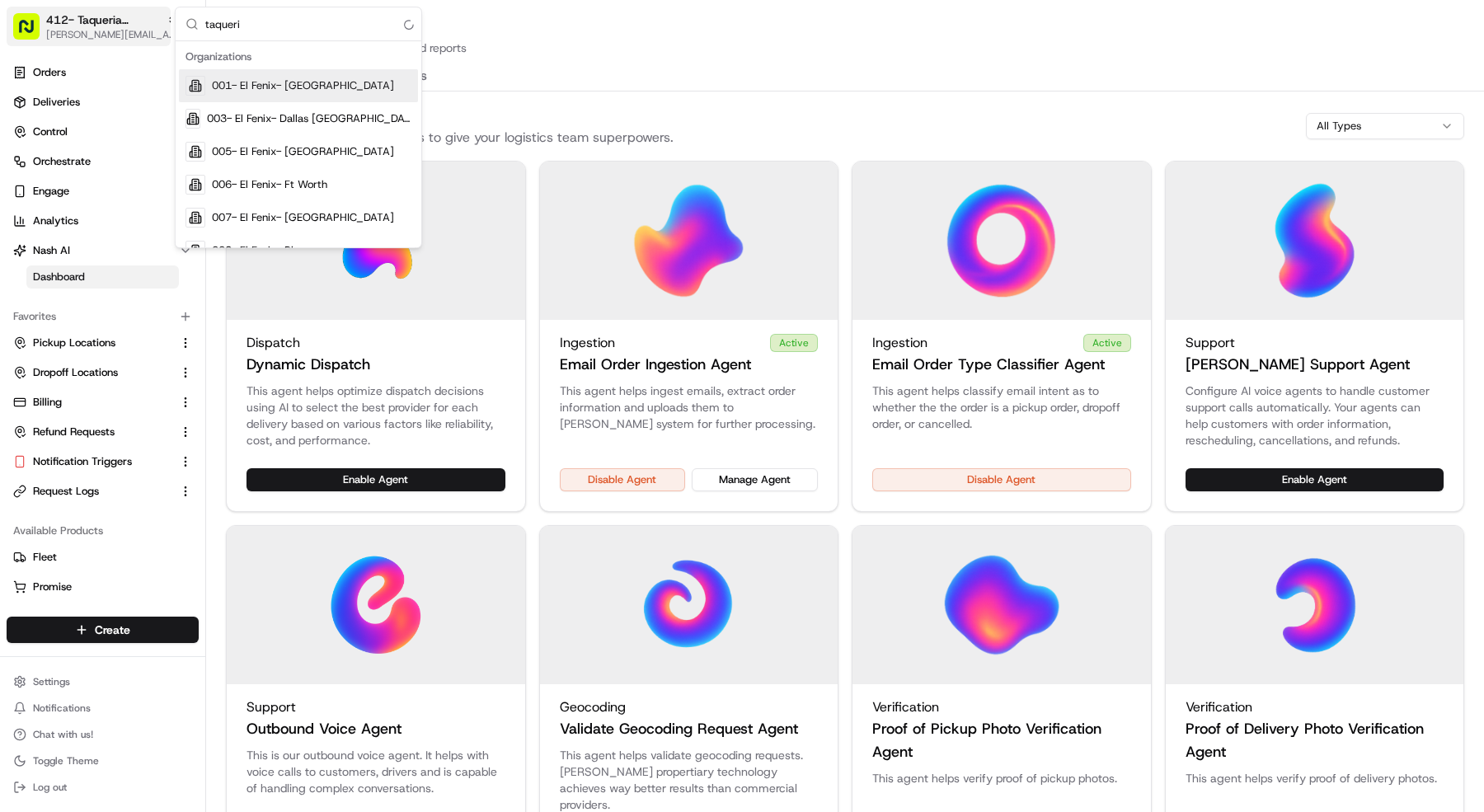
type input "taqueria"
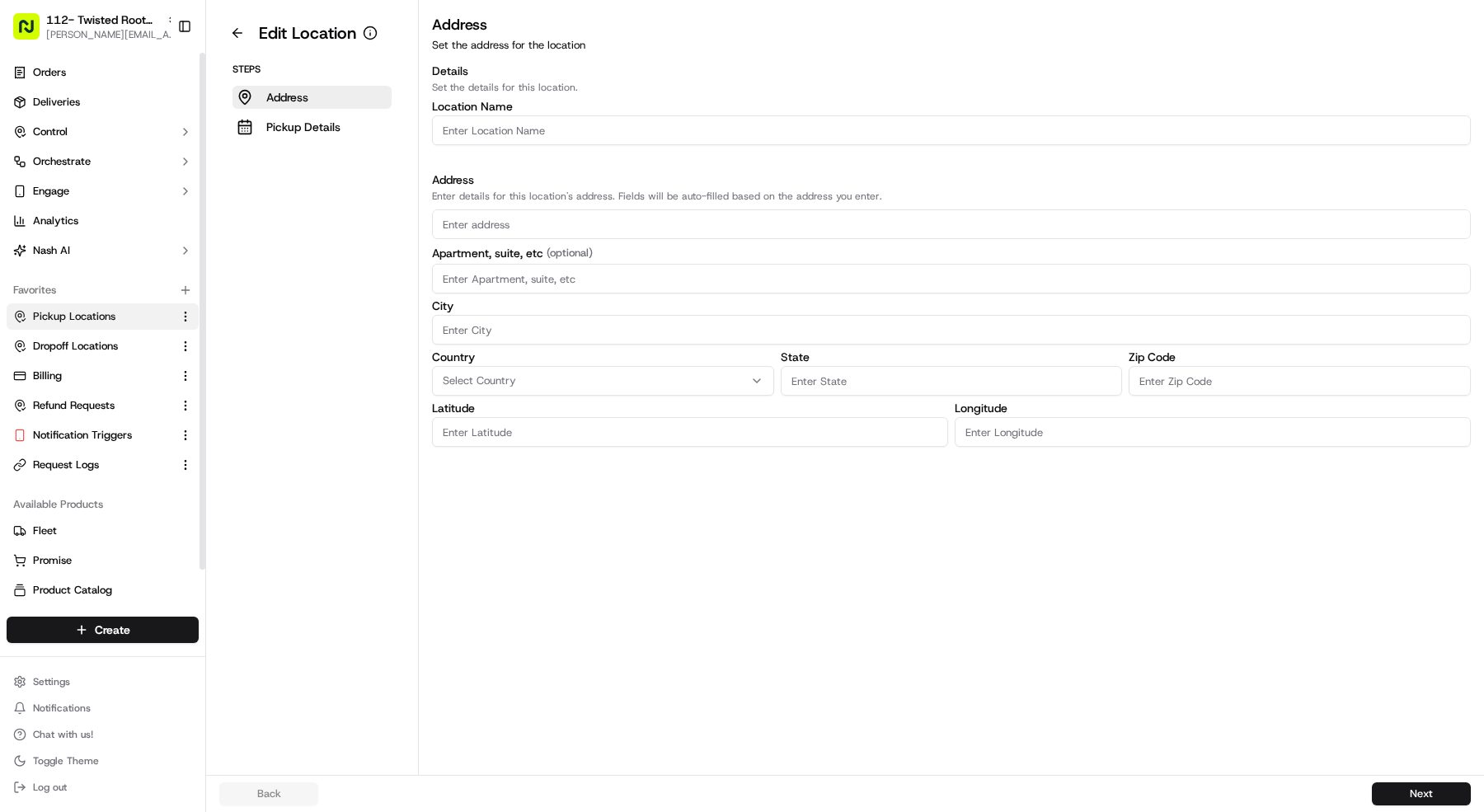
click at [109, 318] on span "Pickup Locations" at bounding box center [74, 316] width 83 height 15
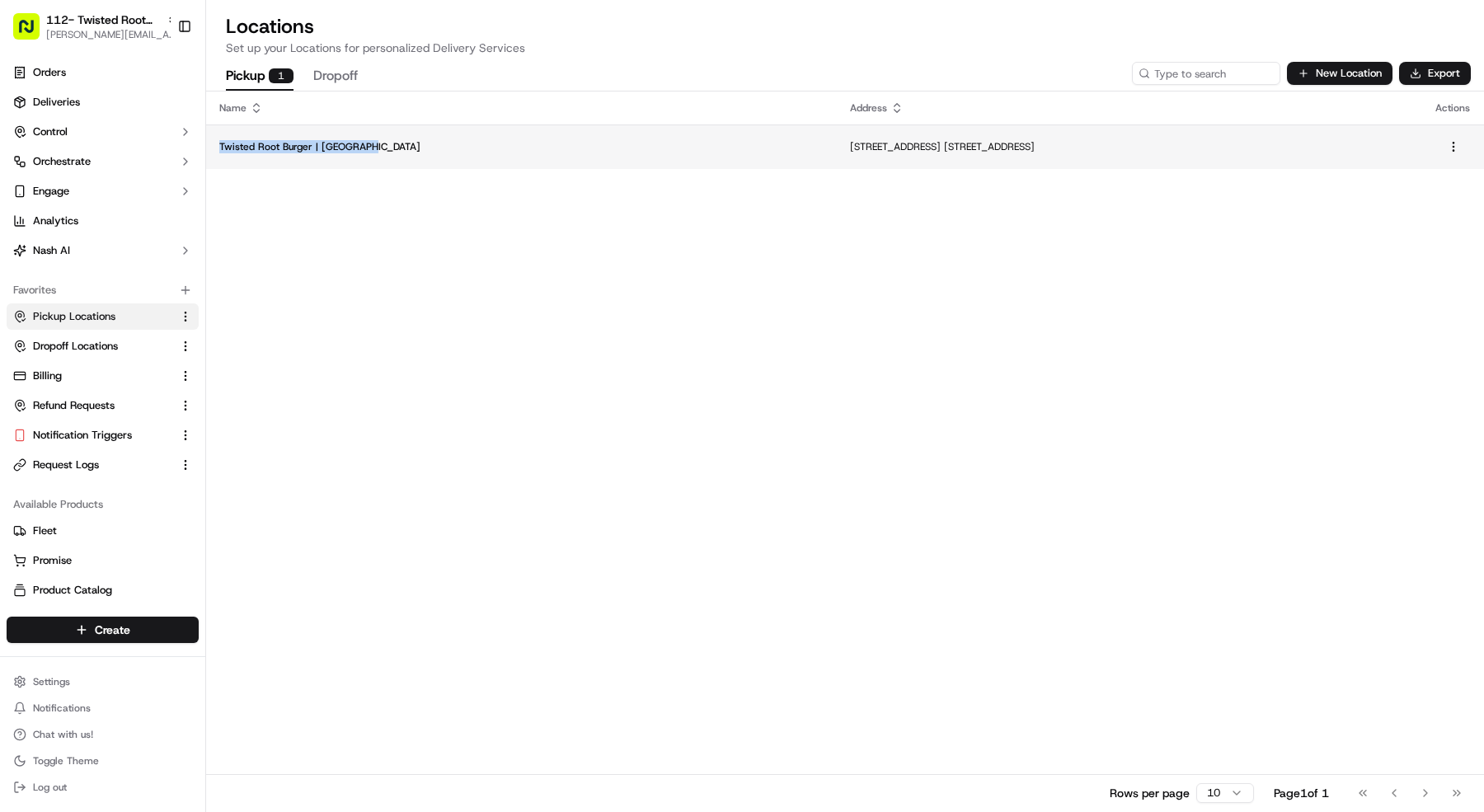
copy p "Twisted Root Burger | [GEOGRAPHIC_DATA]"
drag, startPoint x: 376, startPoint y: 148, endPoint x: 221, endPoint y: 149, distance: 155.0
click at [221, 149] on p "Twisted Root Burger | [GEOGRAPHIC_DATA]" at bounding box center [521, 146] width 604 height 13
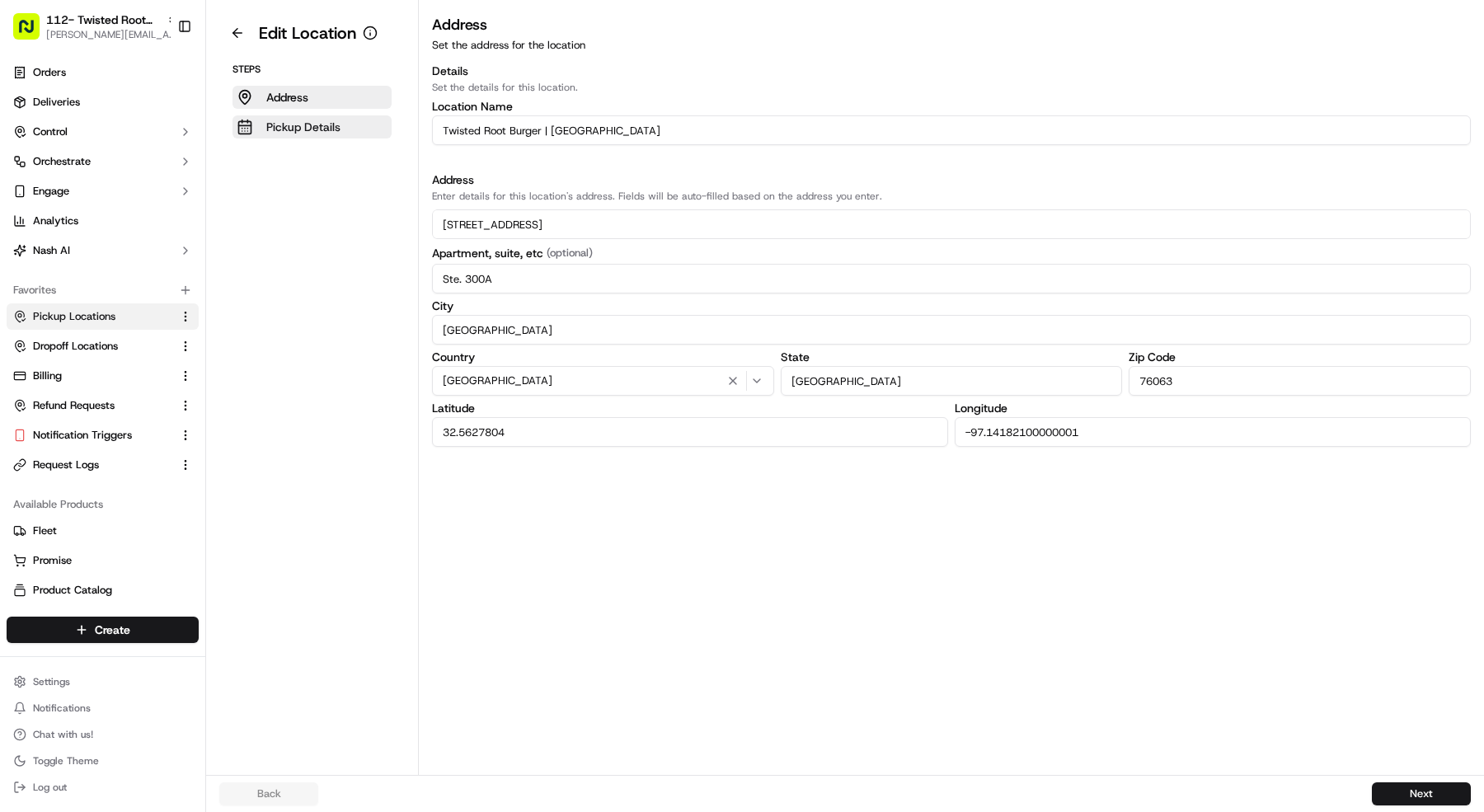
click at [367, 116] on button "Pickup Details" at bounding box center [312, 127] width 160 height 23
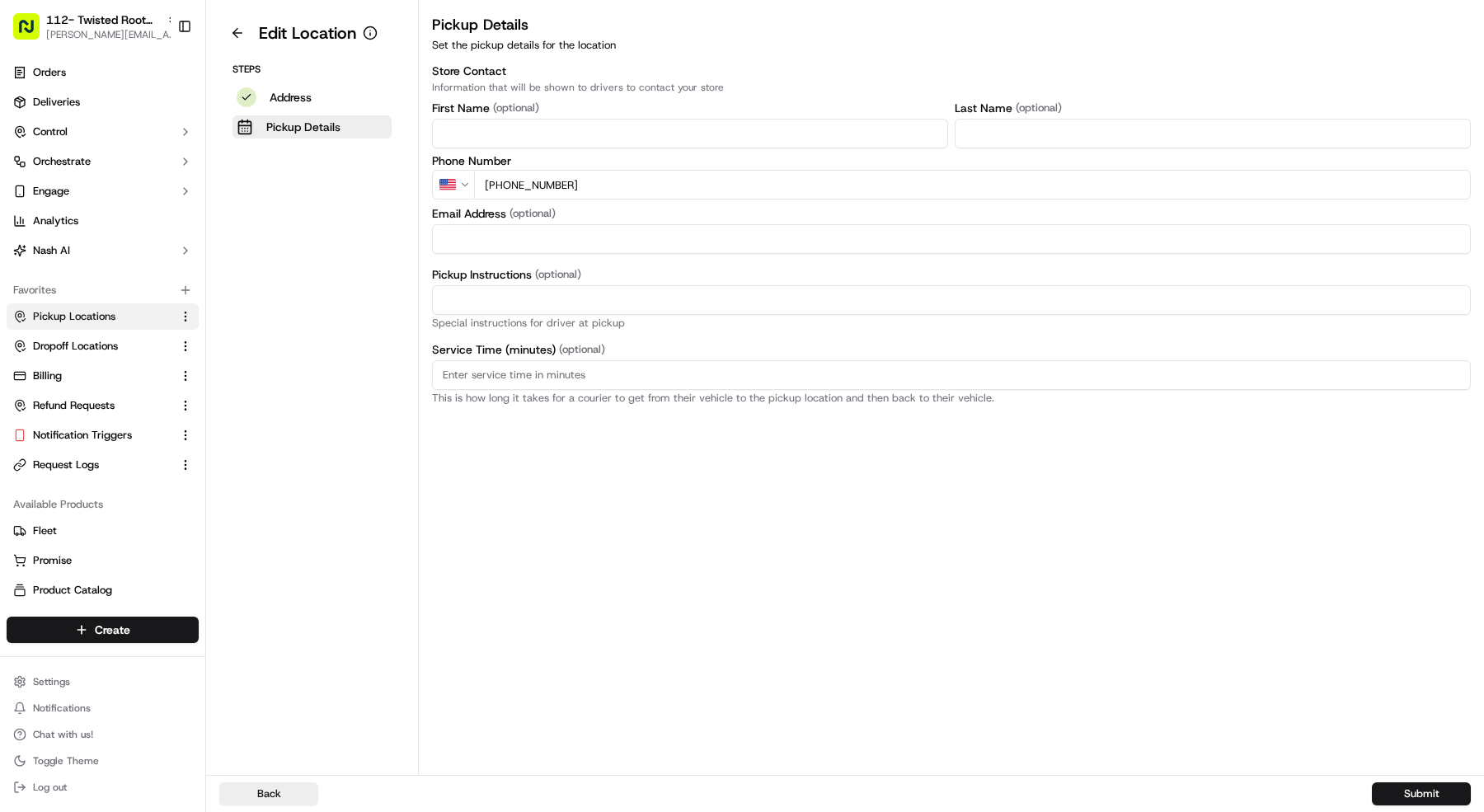
click at [642, 188] on input "+1 817 435 8414" at bounding box center [972, 185] width 996 height 29
click at [316, 98] on button "Address" at bounding box center [312, 97] width 160 height 23
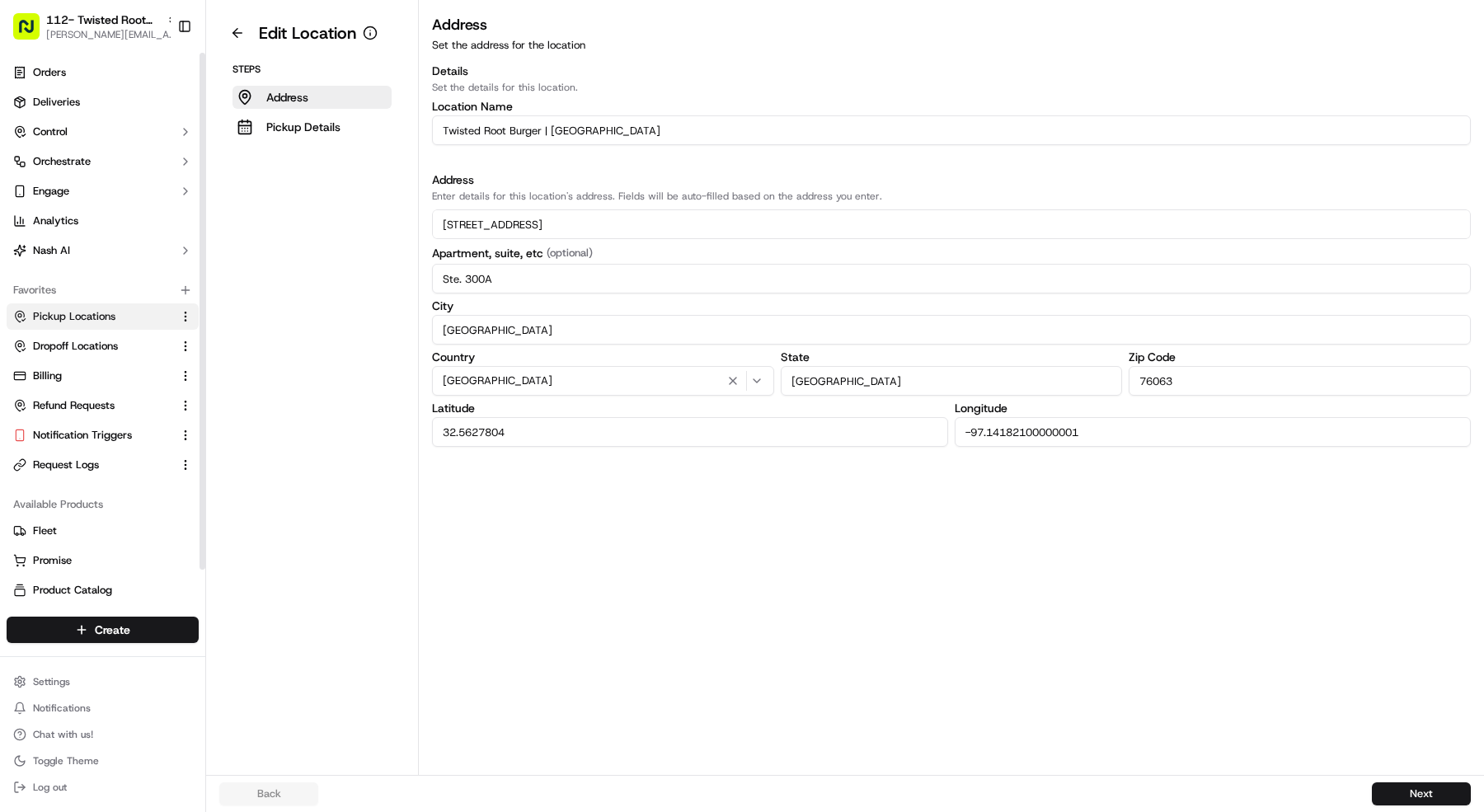
click at [119, 309] on link "Pickup Locations" at bounding box center [93, 316] width 160 height 15
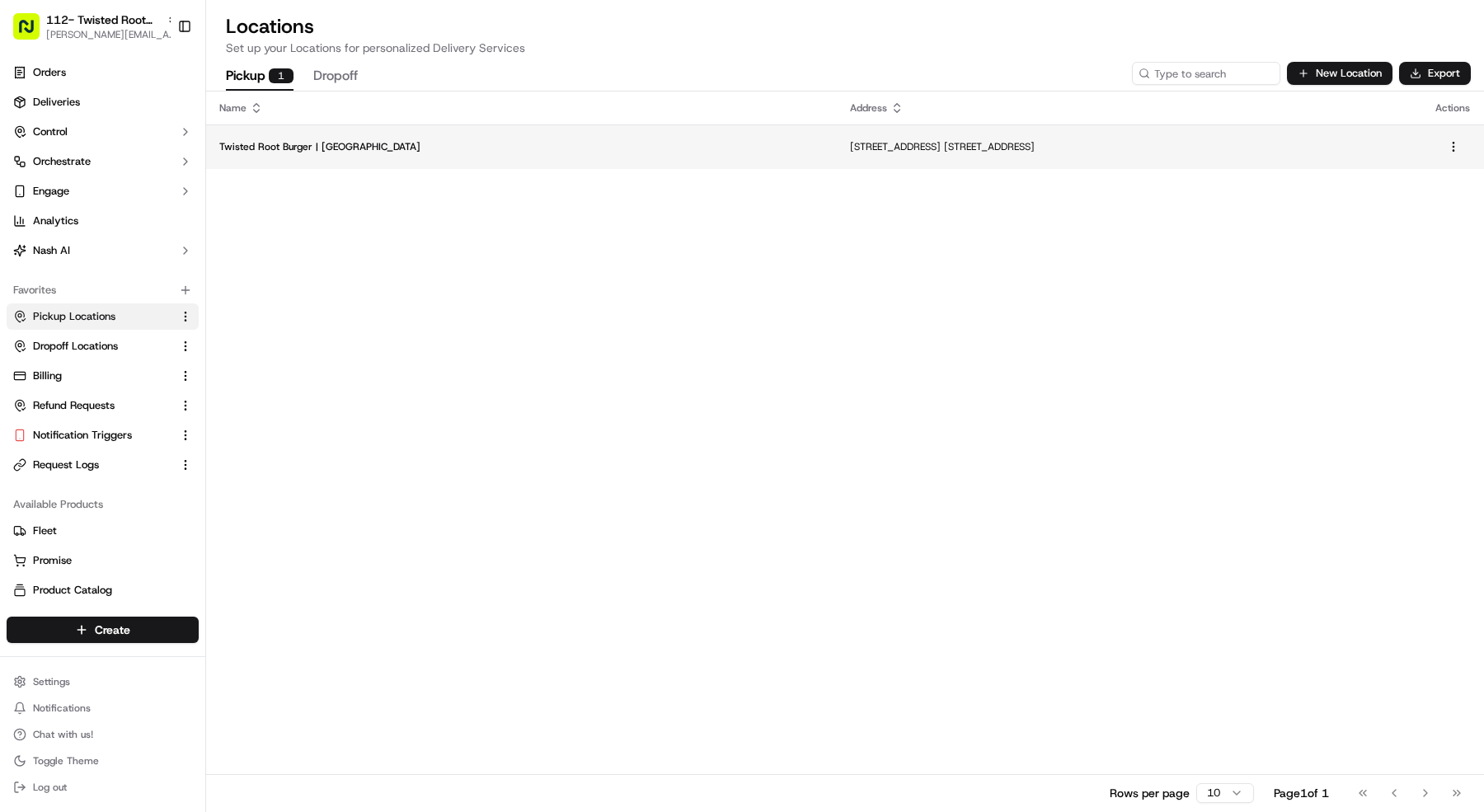
copy p "109 S Main St Ste. 300A, Mansfield, TX 76063, USA"
drag, startPoint x: 949, startPoint y: 144, endPoint x: 691, endPoint y: 149, distance: 258.0
click at [837, 149] on td "109 S Main St Ste. 300A, Mansfield, TX 76063, USA" at bounding box center [1129, 147] width 586 height 45
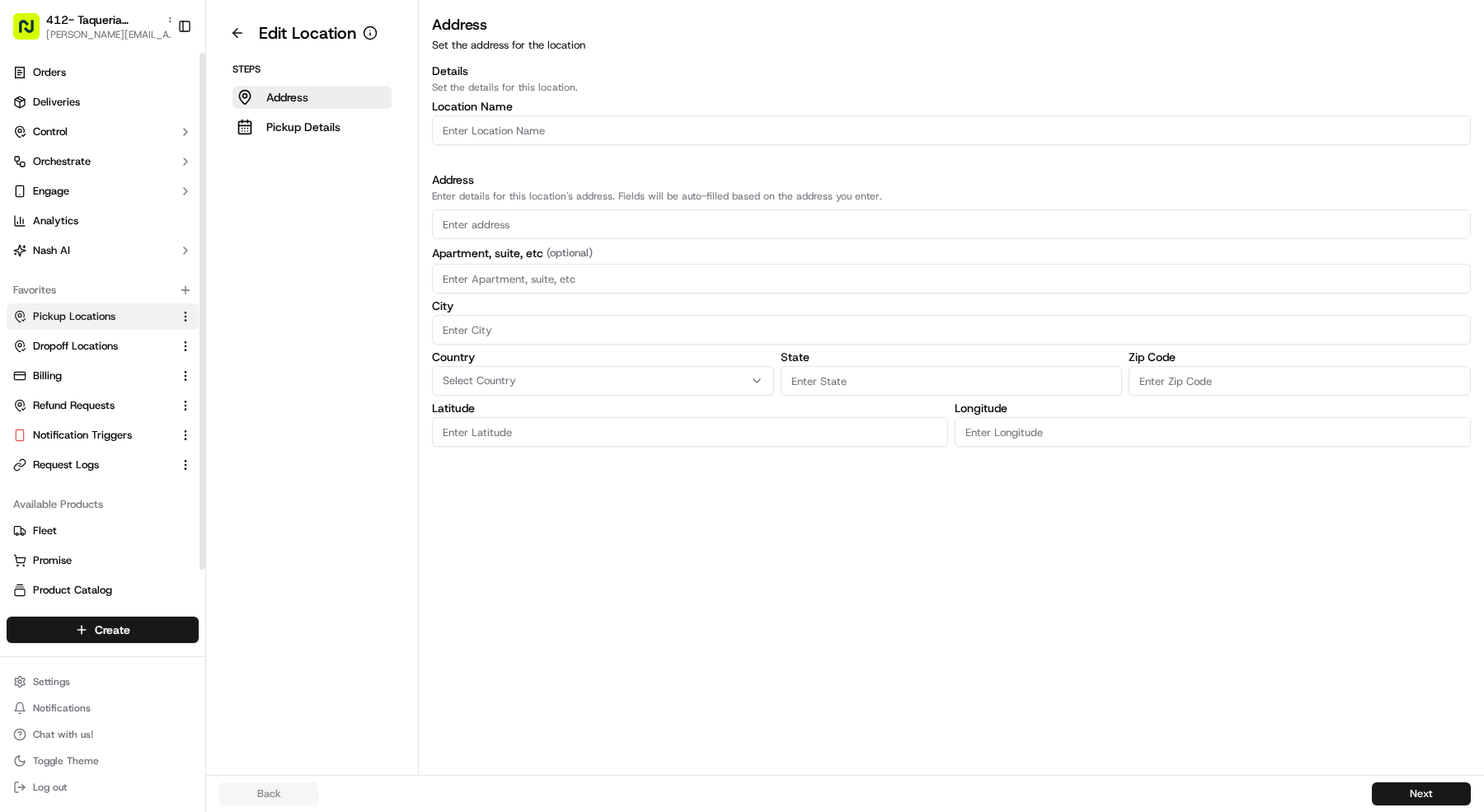
click at [119, 318] on link "Pickup Locations" at bounding box center [93, 316] width 160 height 15
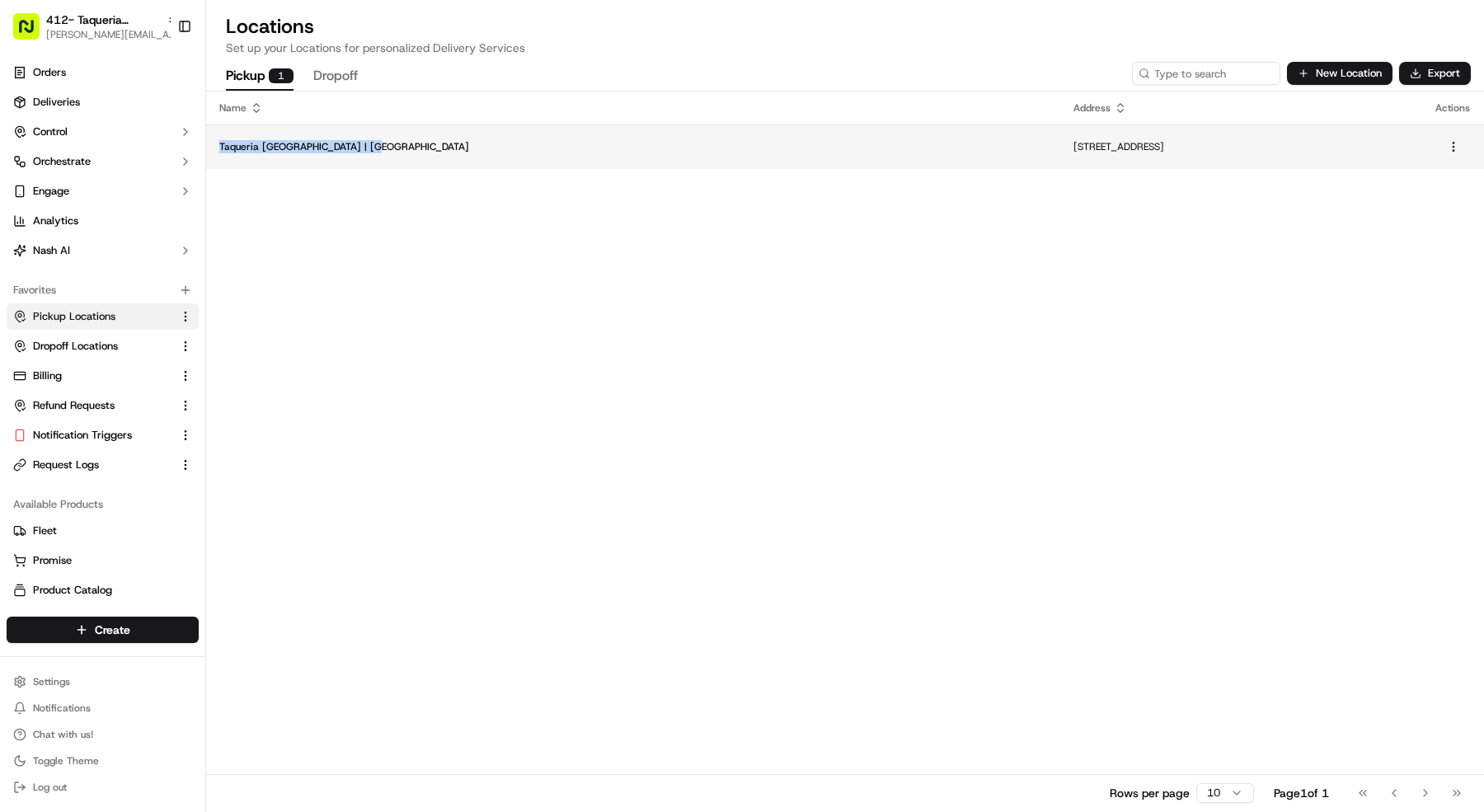
copy p "Taqueria [GEOGRAPHIC_DATA] | [GEOGRAPHIC_DATA]"
drag, startPoint x: 390, startPoint y: 144, endPoint x: 218, endPoint y: 152, distance: 172.2
click at [219, 152] on p "Taqueria [GEOGRAPHIC_DATA] | [GEOGRAPHIC_DATA]" at bounding box center [633, 146] width 828 height 13
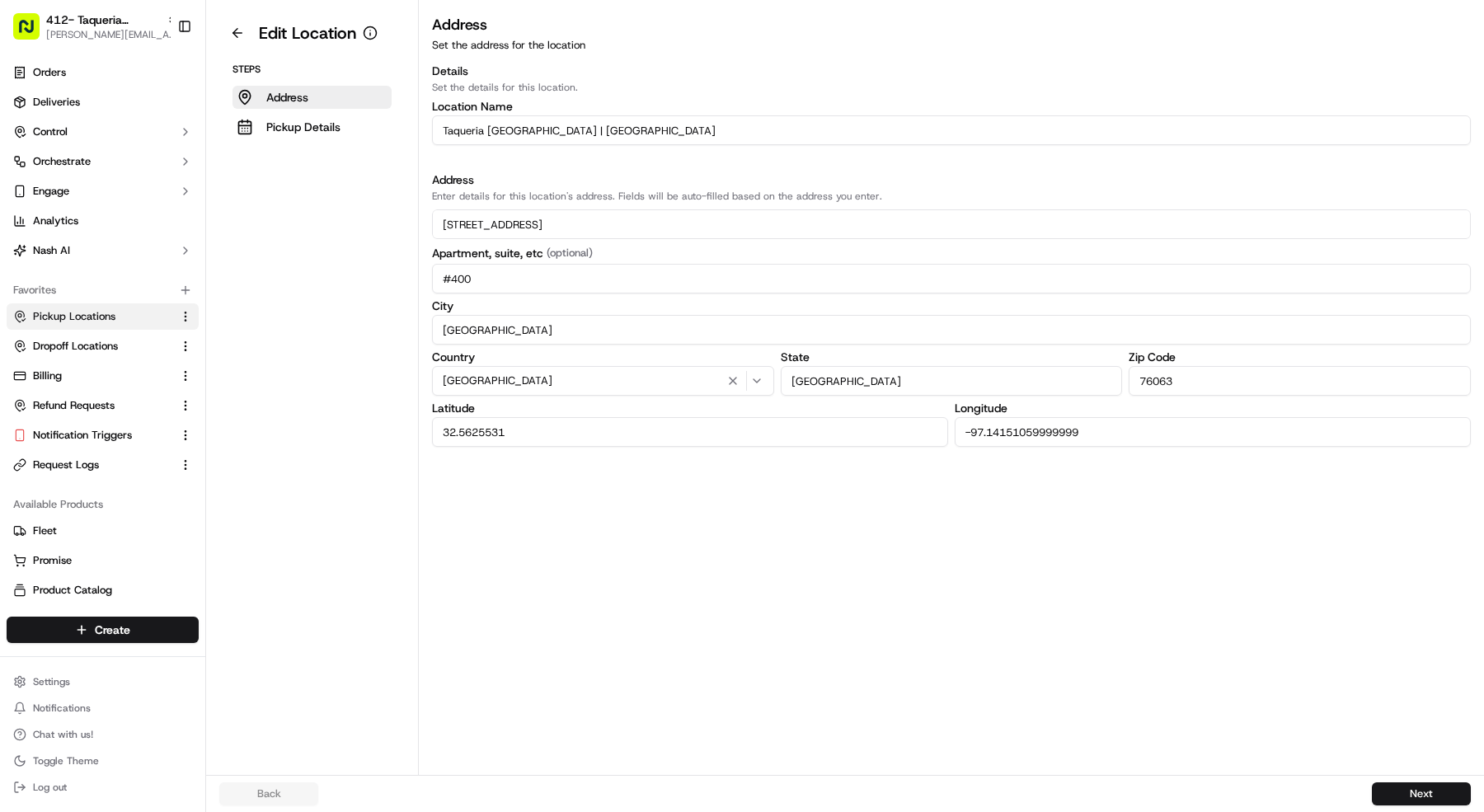
click at [343, 138] on aside "Edit Location Steps Address Pickup Details" at bounding box center [312, 388] width 213 height 775
click at [353, 128] on button "Pickup Details" at bounding box center [312, 127] width 160 height 23
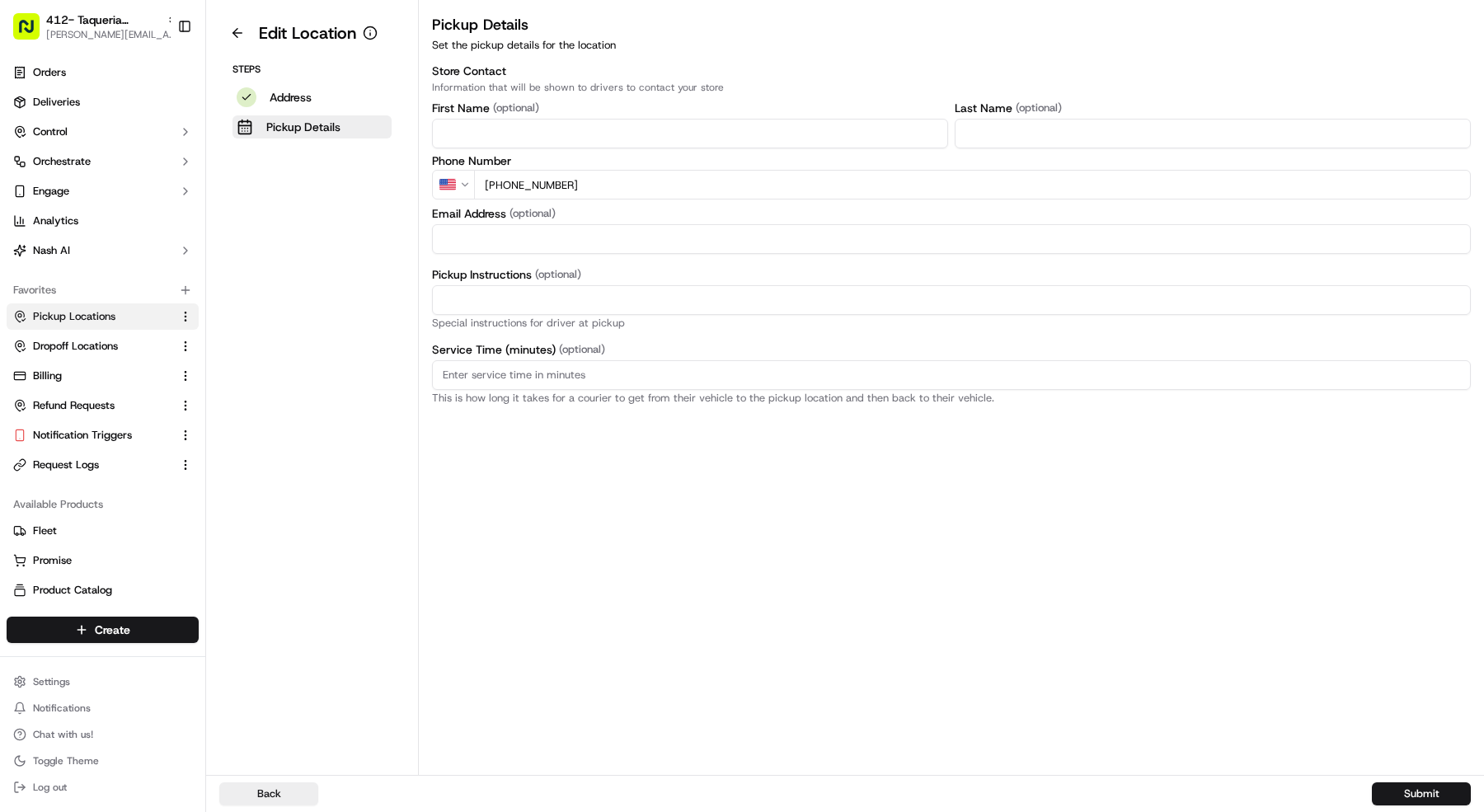
click at [654, 182] on input "[PHONE_NUMBER]" at bounding box center [972, 185] width 996 height 29
click at [308, 102] on p "Address" at bounding box center [290, 97] width 42 height 17
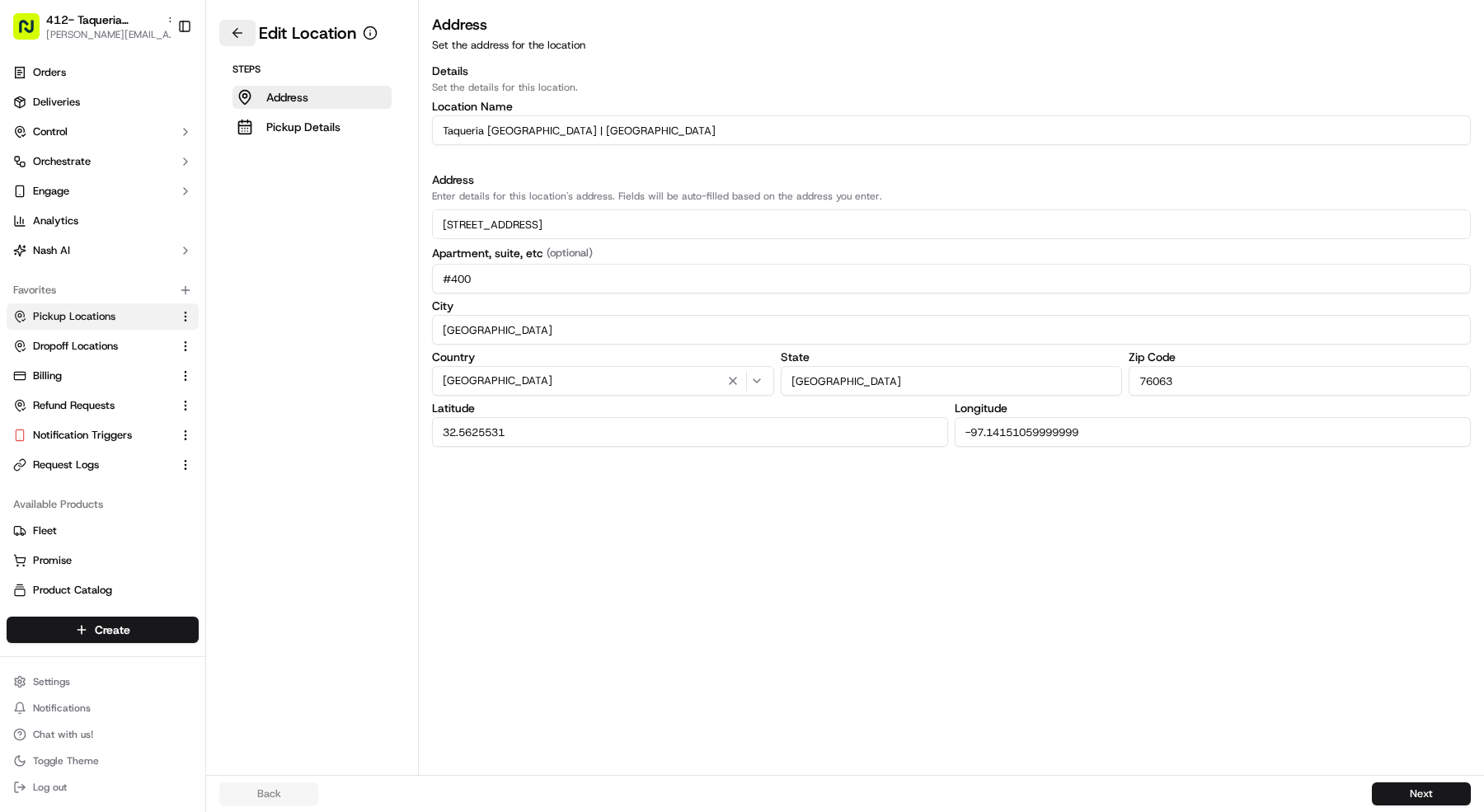
click at [242, 37] on button at bounding box center [237, 33] width 37 height 27
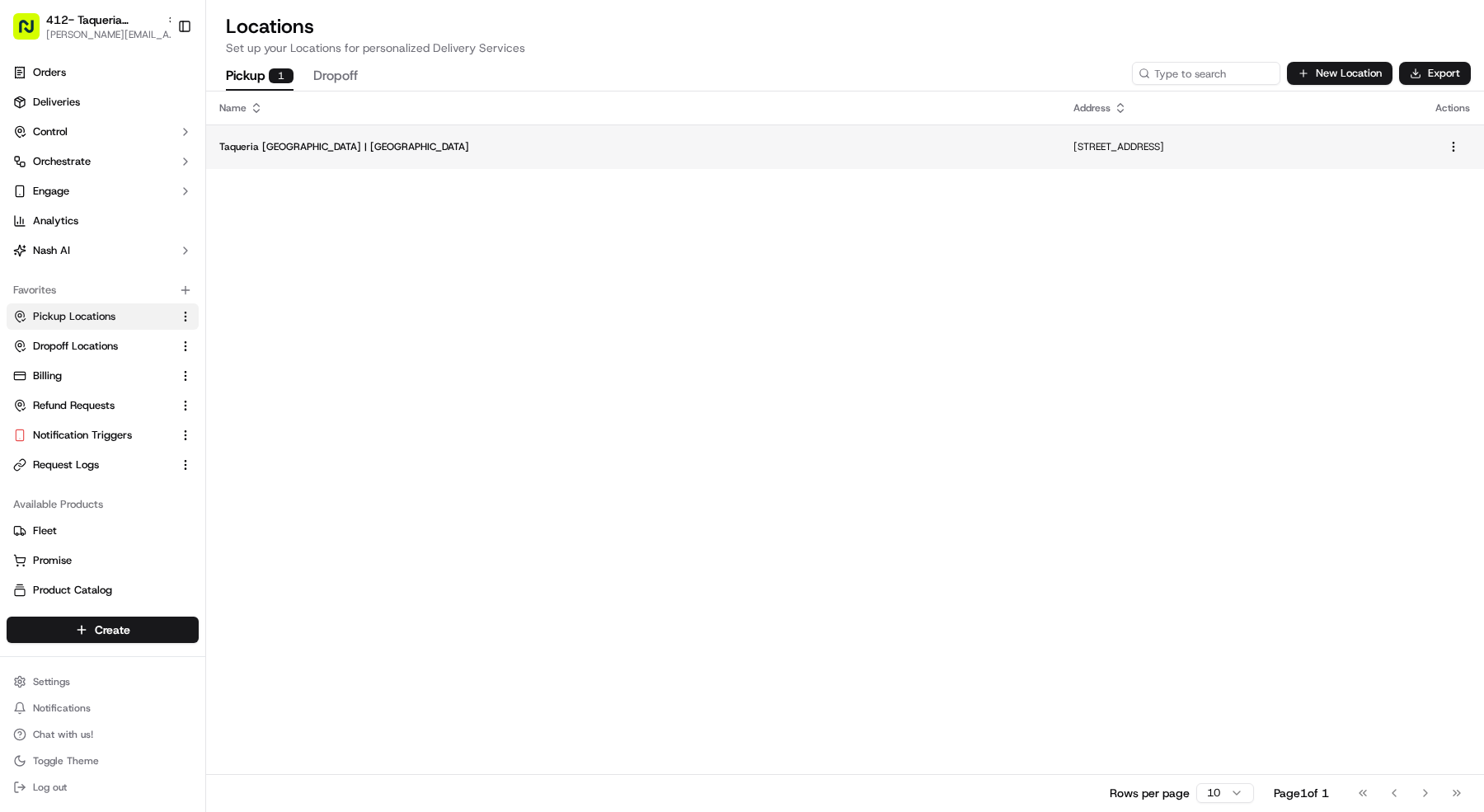
copy p "109 S Main St, #400, Mansfield, TX 76063, US"
drag, startPoint x: 965, startPoint y: 147, endPoint x: 721, endPoint y: 147, distance: 244.0
click at [1073, 147] on p "109 S Main St, #400, Mansfield, TX 76063, US" at bounding box center [1241, 146] width 335 height 13
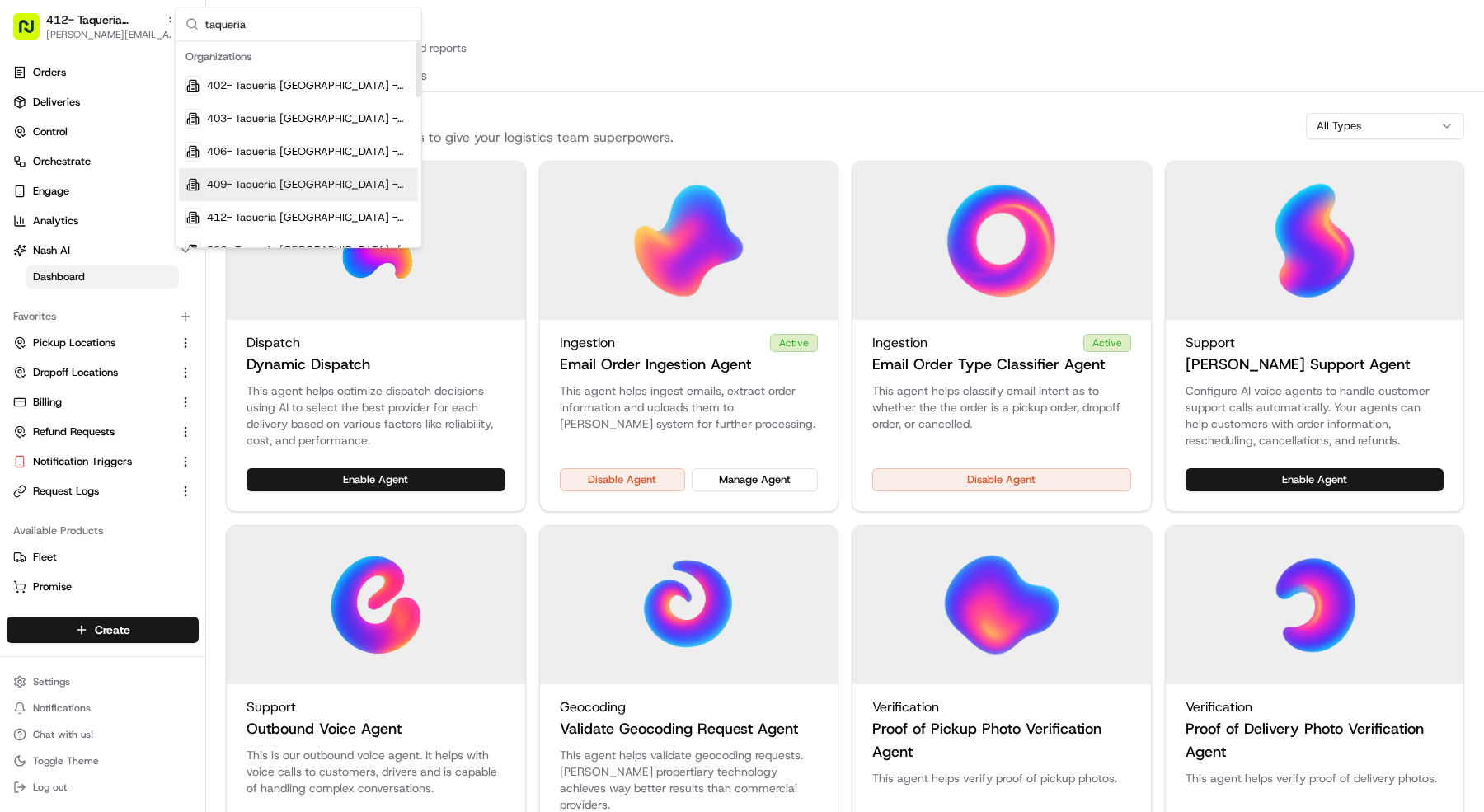
type input "taqueria"
click at [248, 180] on span "409- Taqueria [GEOGRAPHIC_DATA] - [GEOGRAPHIC_DATA]" at bounding box center [308, 185] width 204 height 15
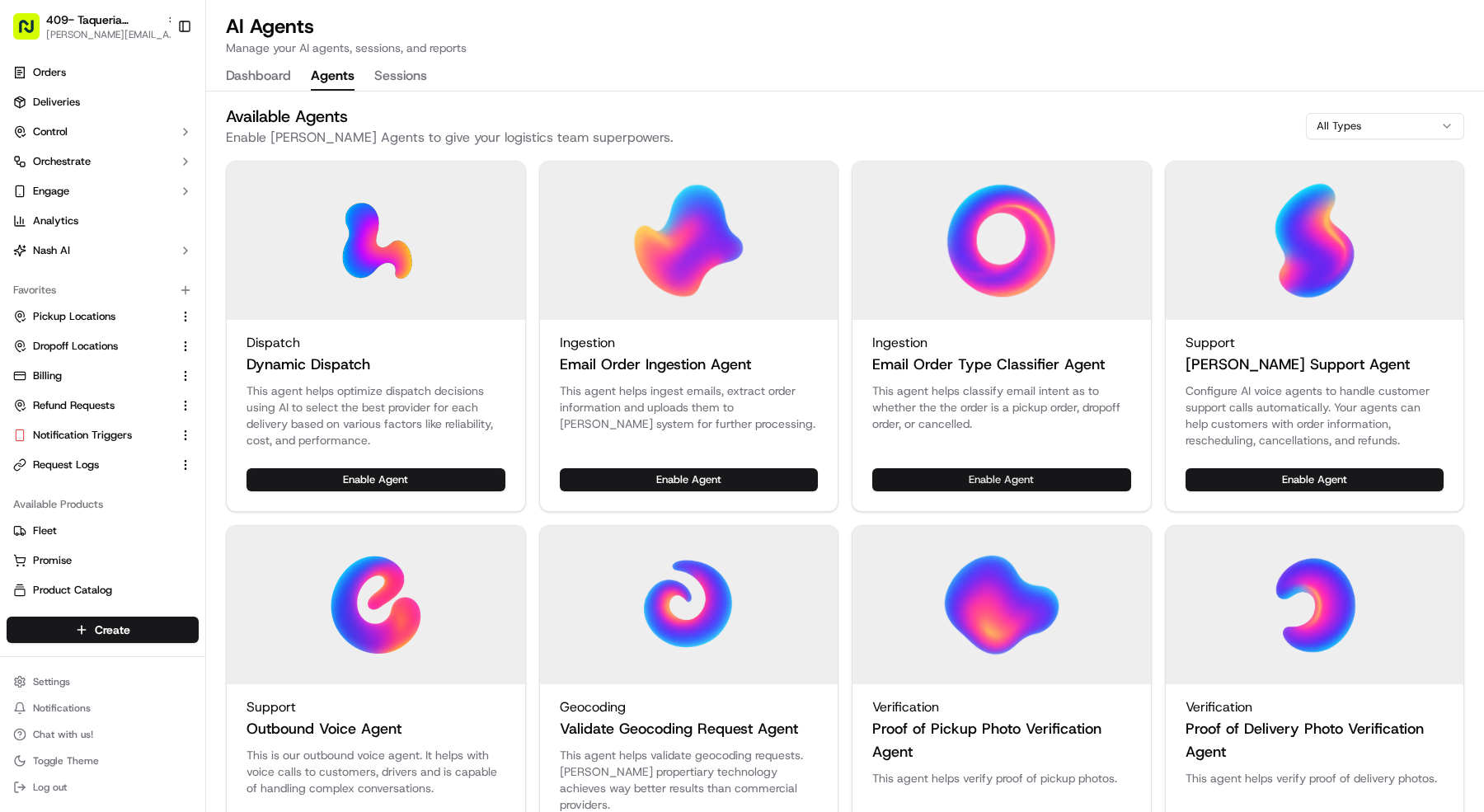
click at [927, 478] on button "Enable Agent" at bounding box center [1002, 480] width 258 height 23
click at [686, 486] on button "Enable Agent" at bounding box center [689, 480] width 258 height 23
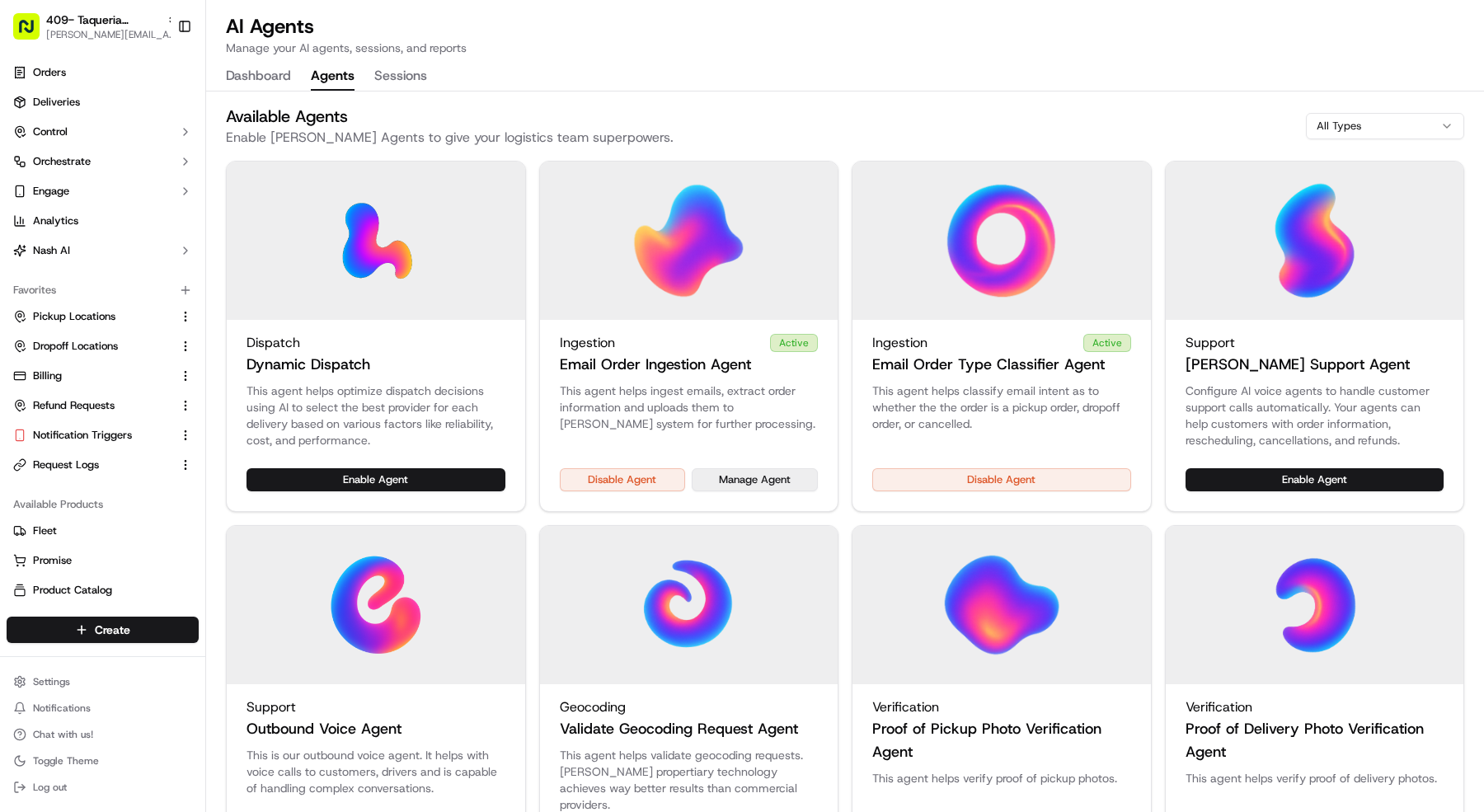
click at [764, 486] on button "Manage Agent" at bounding box center [755, 480] width 127 height 23
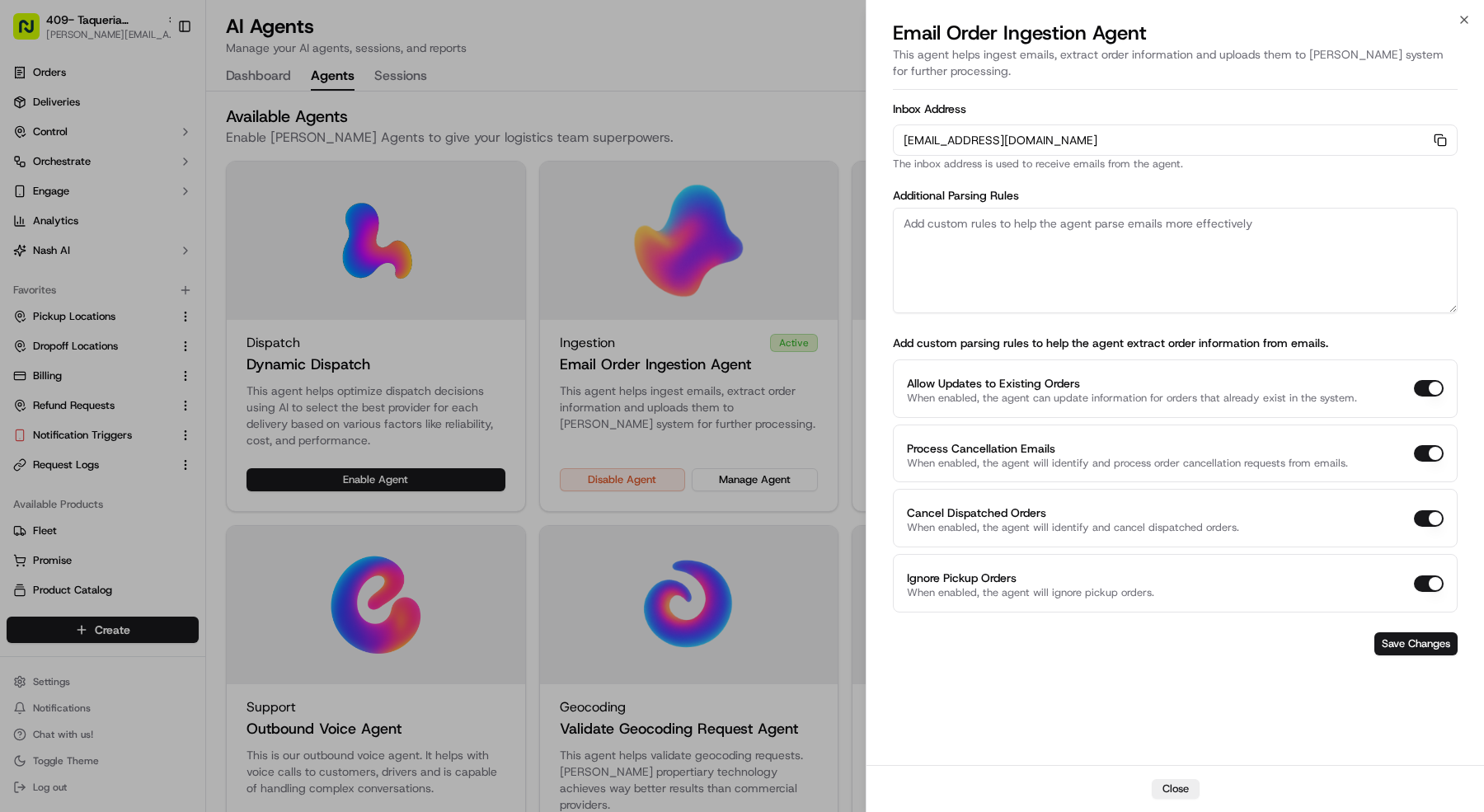
click at [1059, 226] on textarea at bounding box center [1176, 260] width 565 height 105
paste textarea "Rules: 1. The pickup business name should always be "Taqueria La Ventana | Mans…"
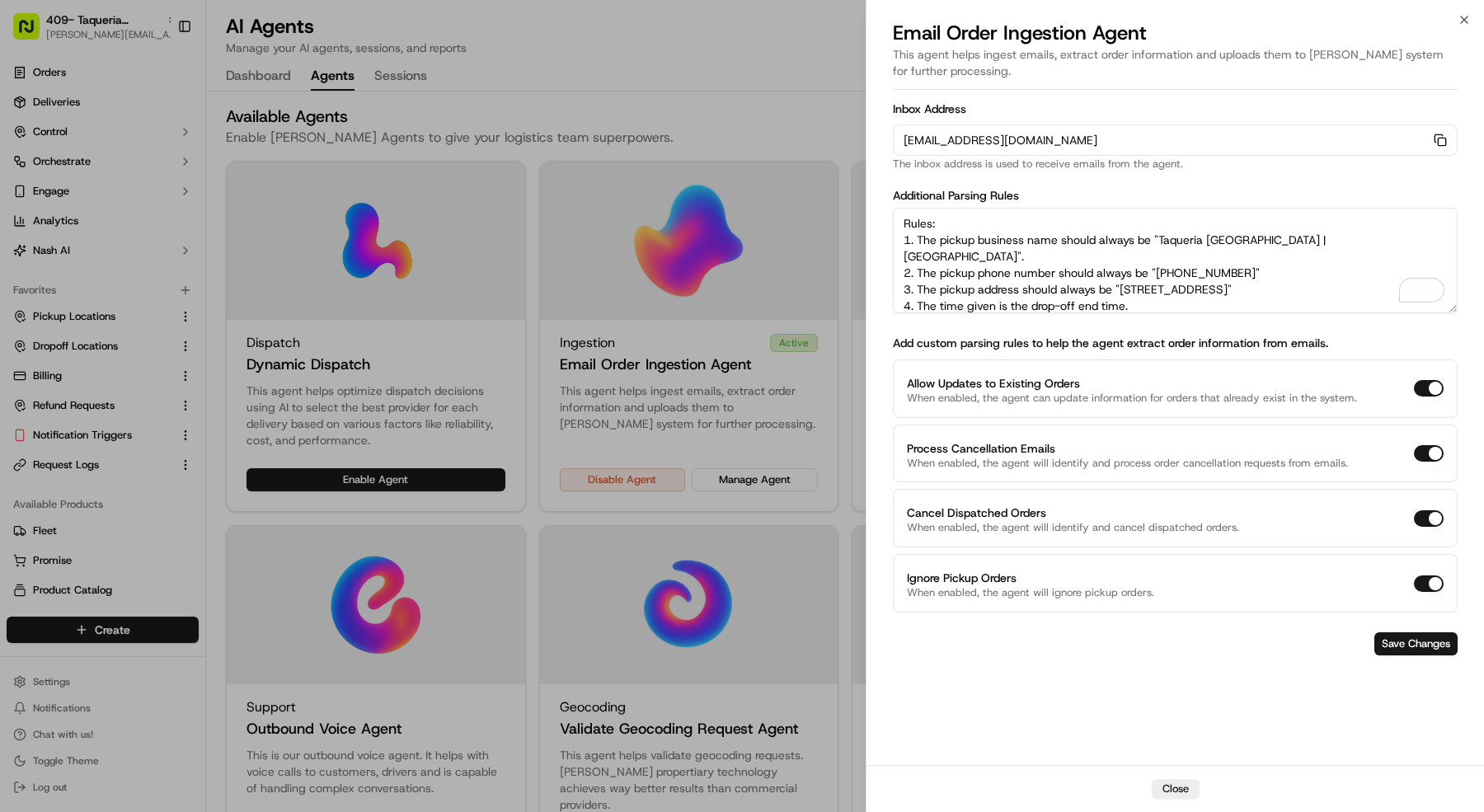
drag, startPoint x: 1324, startPoint y: 240, endPoint x: 1160, endPoint y: 235, distance: 164.1
click at [1160, 235] on textarea "Rules: 1. The pickup business name should always be "Taqueria La Ventana | Mans…" at bounding box center [1176, 260] width 565 height 105
paste textarea "Athens"
drag, startPoint x: 1253, startPoint y: 258, endPoint x: 1160, endPoint y: 256, distance: 93.0
click at [1160, 256] on textarea "Rules: 1. The pickup business name should always be "Taqueria La Ventana | Athe…" at bounding box center [1176, 260] width 565 height 105
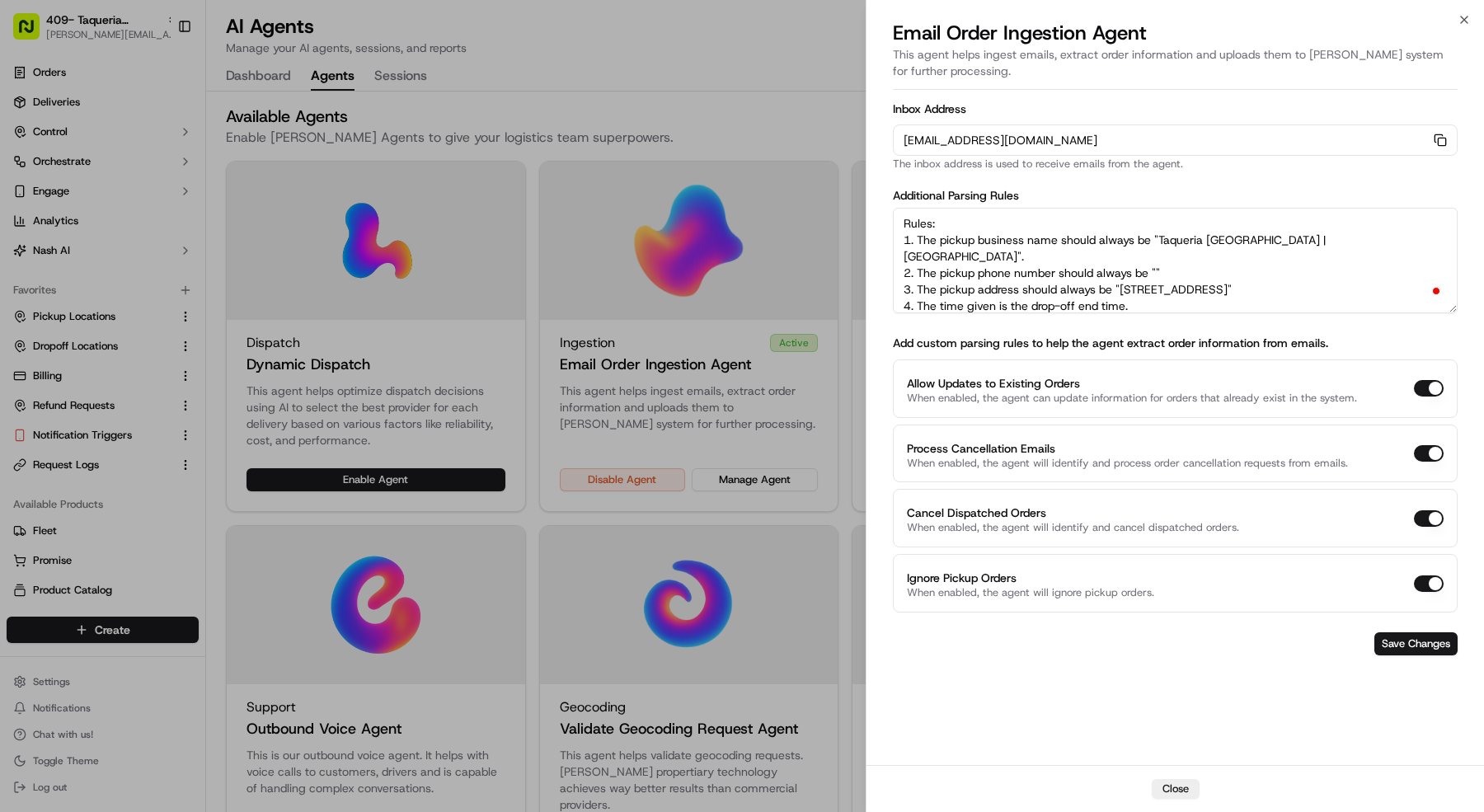
paste textarea "+1 430 340 5240"
drag, startPoint x: 1373, startPoint y: 269, endPoint x: 1123, endPoint y: 273, distance: 250.0
click at [1123, 273] on textarea "Rules: 1. The pickup business name should always be "Taqueria La Ventana | Athe…" at bounding box center [1176, 260] width 565 height 105
paste textarea "Bldg B, 1012 E Tyler St, Athens, TX 75751, USA"
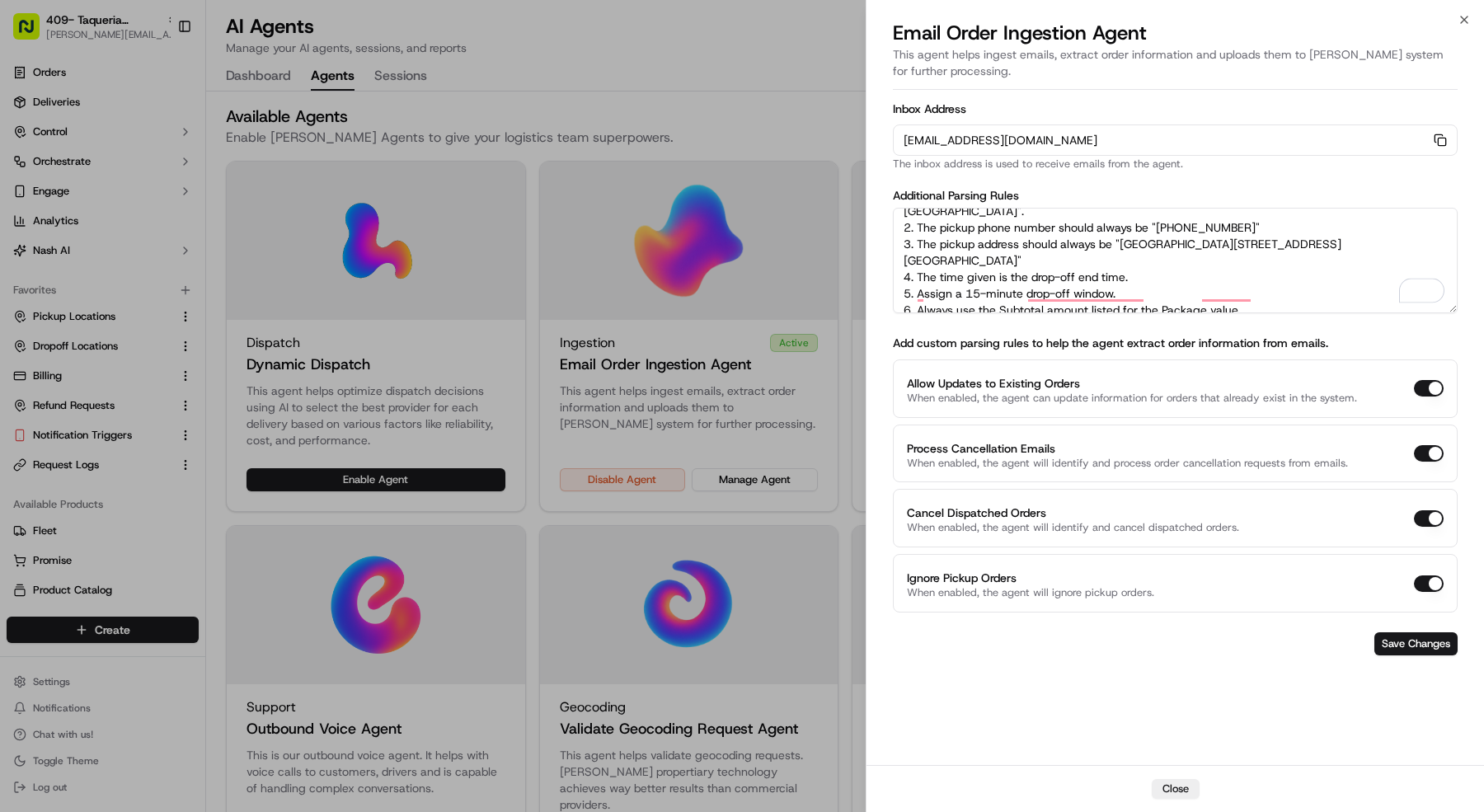
scroll to position [73, 0]
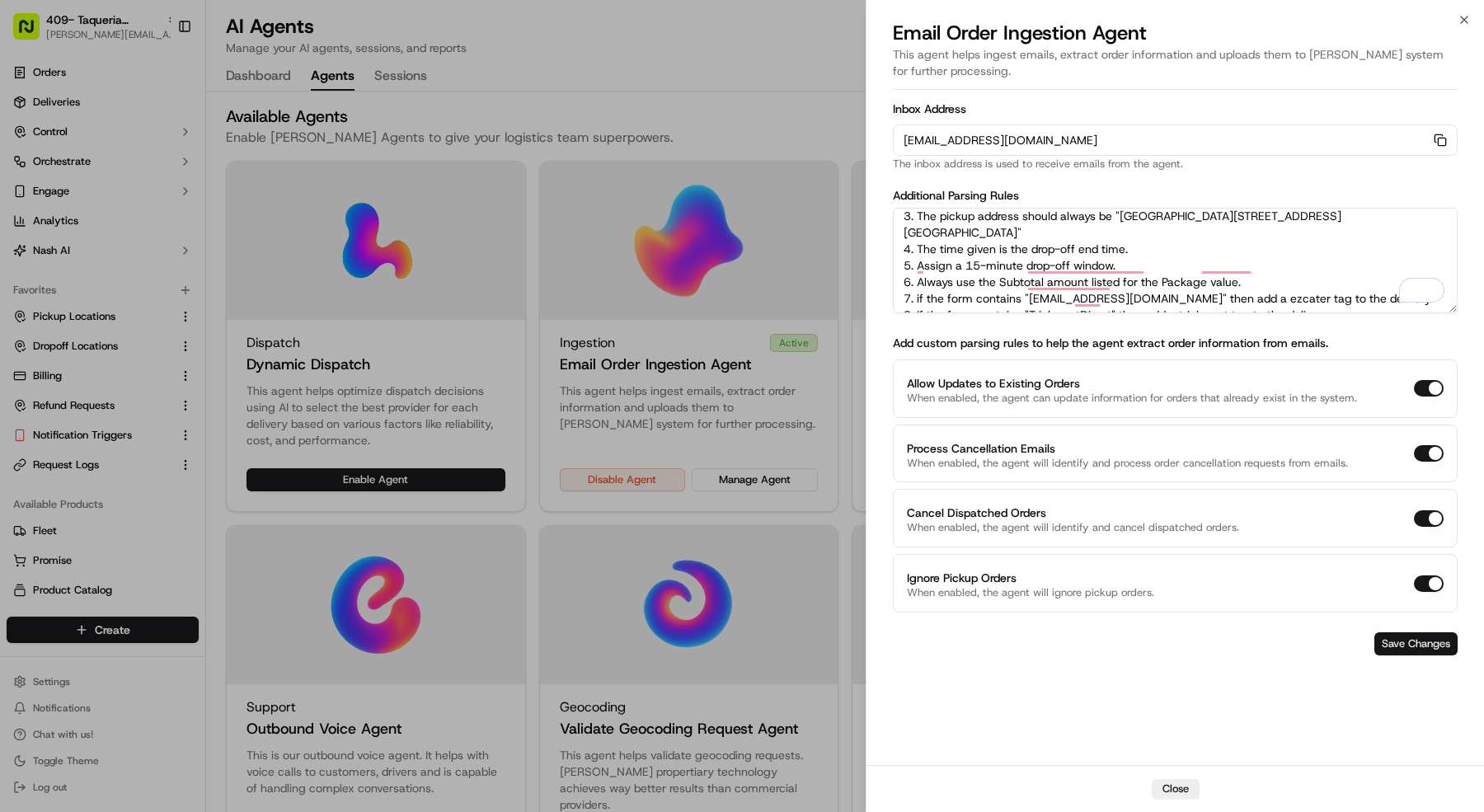
type textarea "Rules: 1. The pickup business name should always be "Taqueria [GEOGRAPHIC_DATA]…"
click at [1406, 642] on button "Save Changes" at bounding box center [1415, 644] width 83 height 23
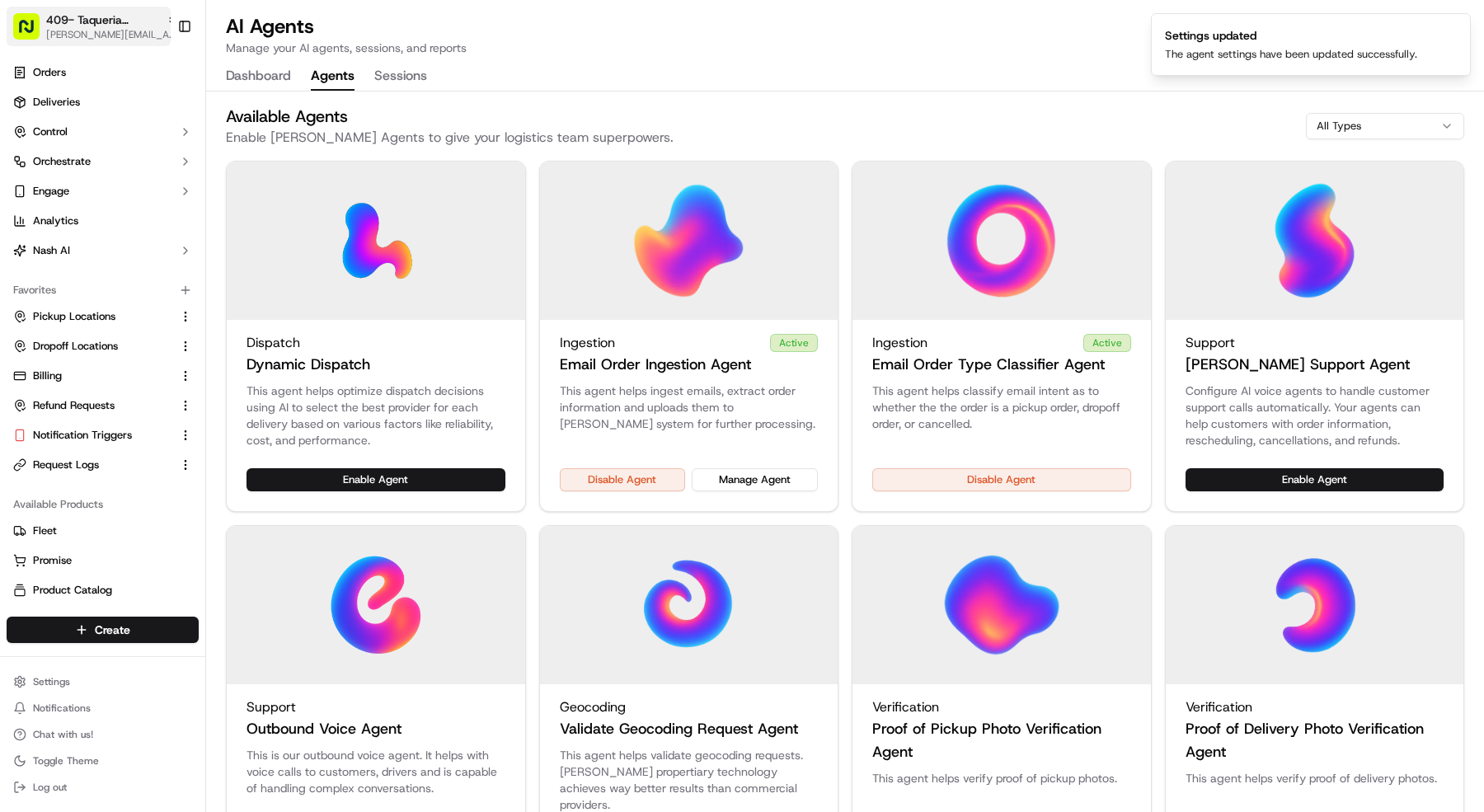
click at [61, 28] on span "409- Taqueria [GEOGRAPHIC_DATA] - [GEOGRAPHIC_DATA]" at bounding box center [103, 20] width 114 height 17
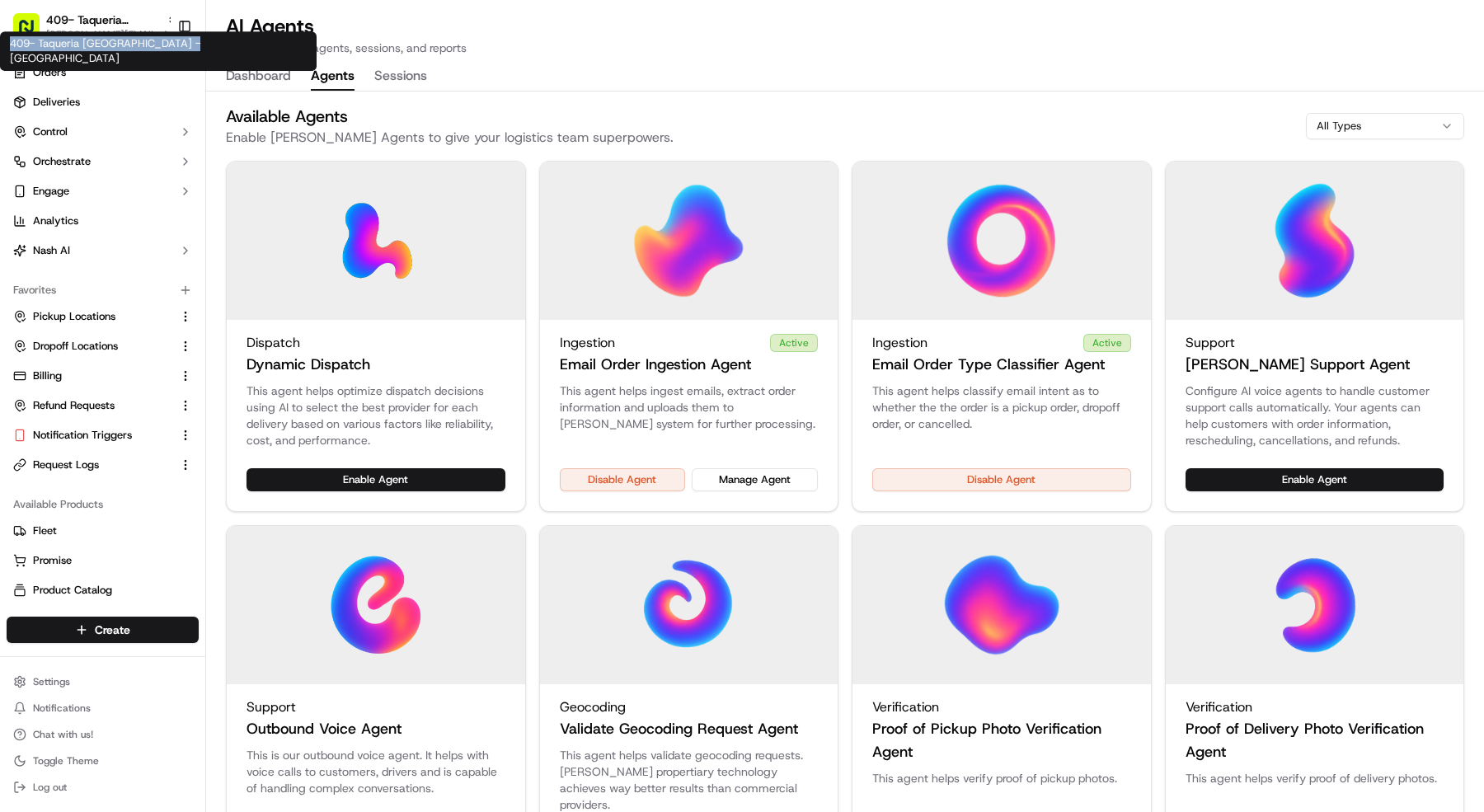
copy div "409- Taqueria [GEOGRAPHIC_DATA] - [GEOGRAPHIC_DATA]"
drag, startPoint x: 184, startPoint y: 41, endPoint x: 31, endPoint y: 41, distance: 153.0
click at [8, 38] on div "409- Taqueria La Ventana - Athens 409- Taqueria La Ventana - Athens" at bounding box center [158, 51] width 316 height 39
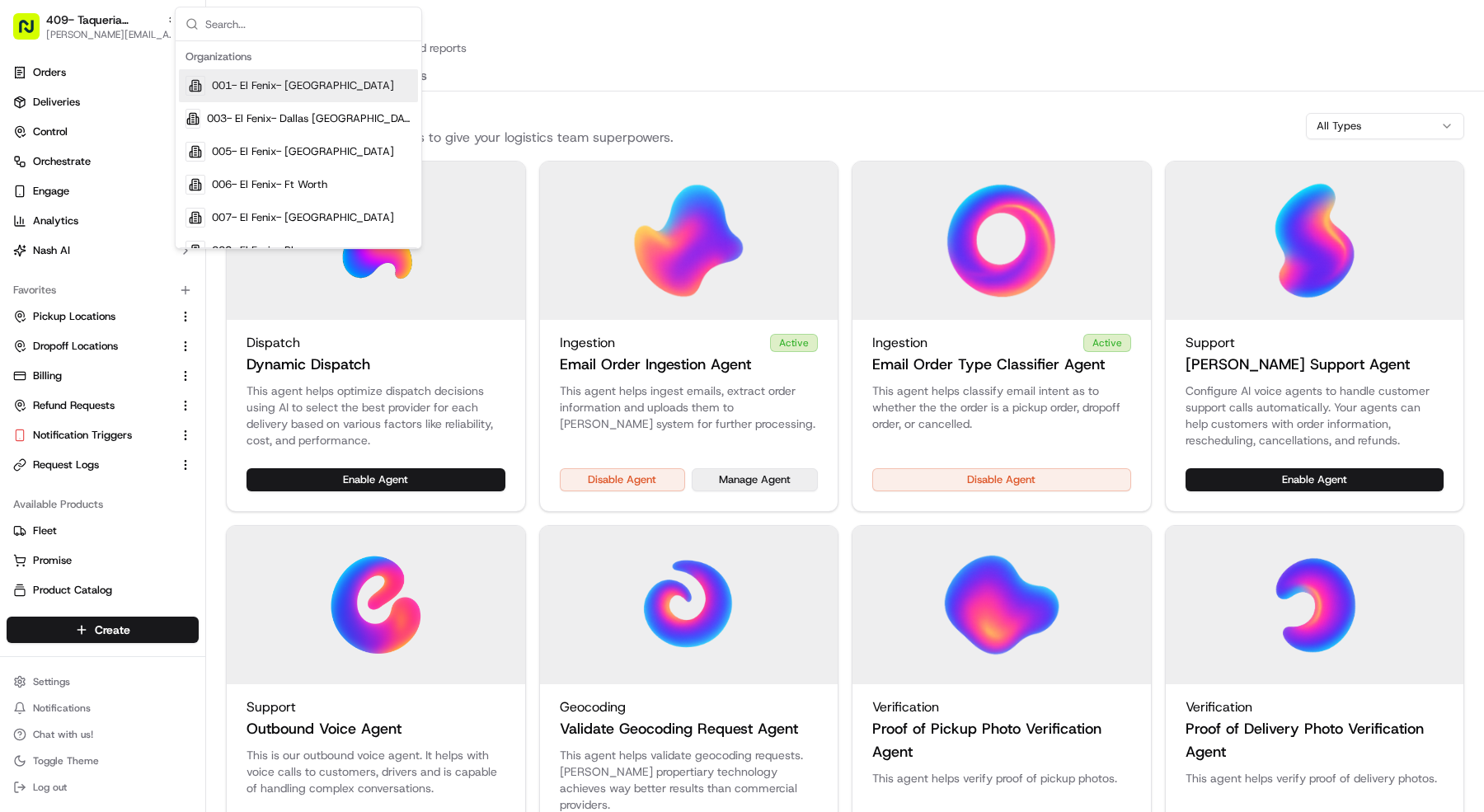
click at [774, 472] on button "Manage Agent" at bounding box center [755, 480] width 127 height 23
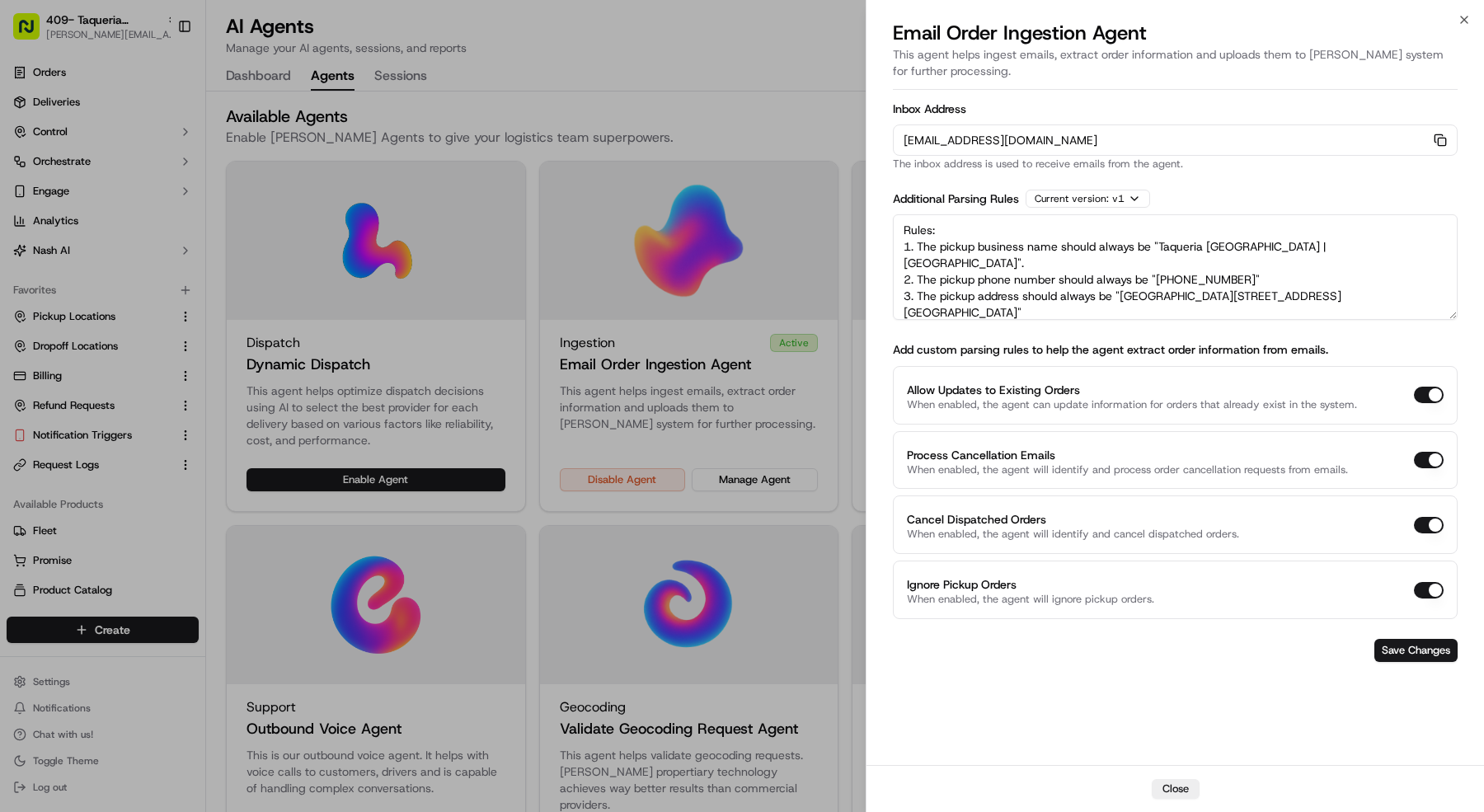
click at [1442, 137] on rect "button" at bounding box center [1441, 141] width 7 height 7
click at [83, 436] on div at bounding box center [742, 406] width 1484 height 812
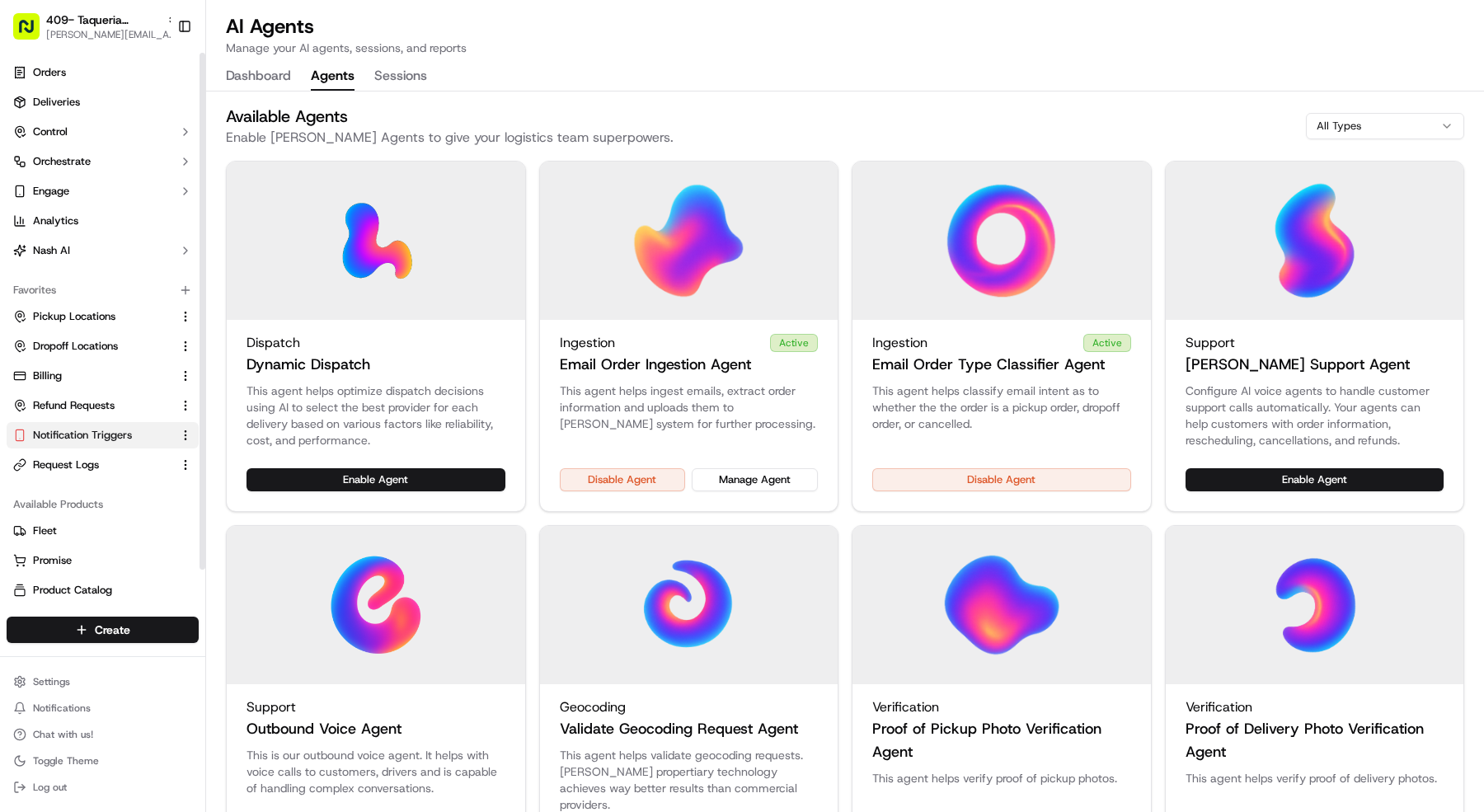
click at [92, 431] on span "Notification Triggers" at bounding box center [82, 435] width 99 height 15
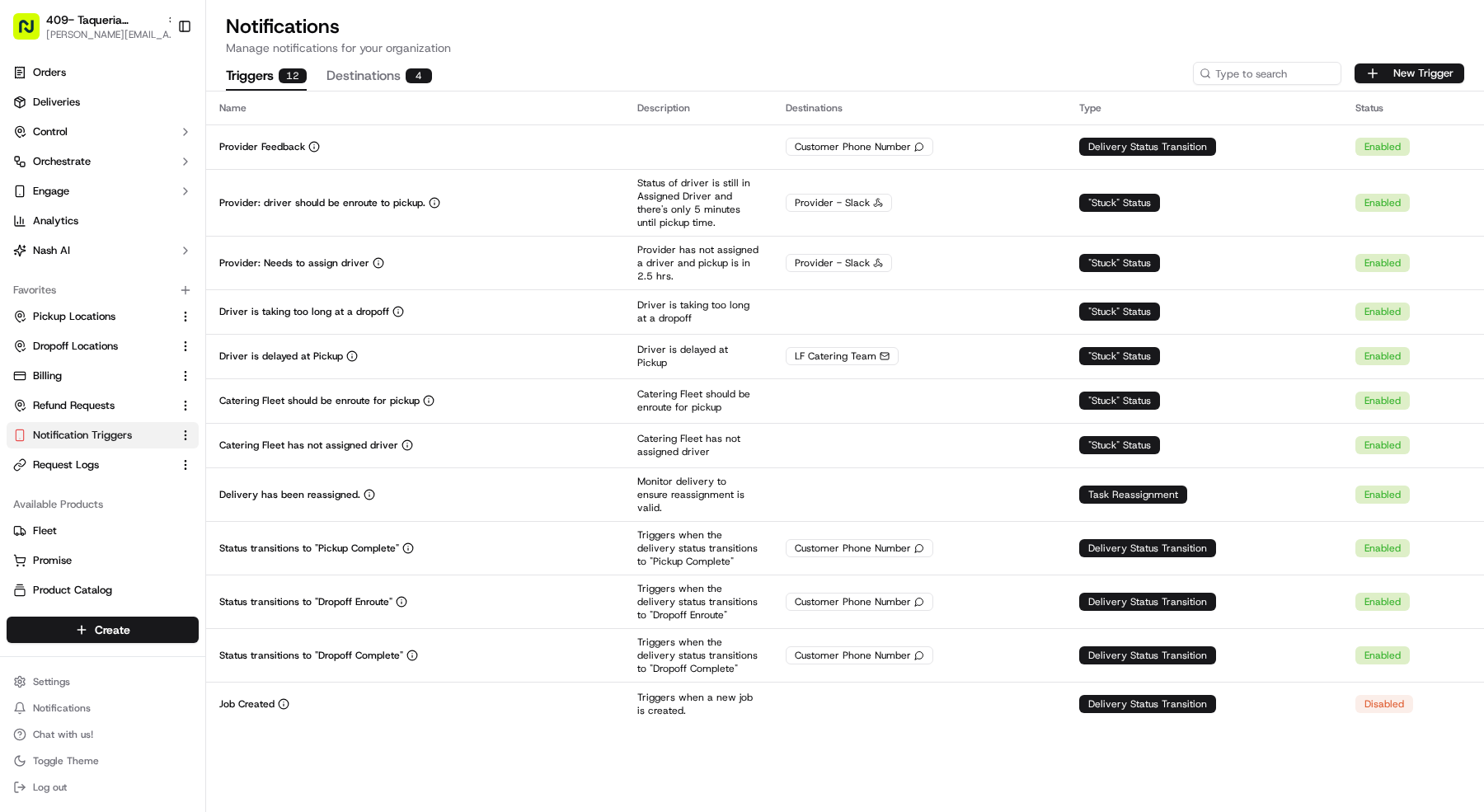
click at [1407, 61] on div "Triggers 12 Destinations 4 New Trigger" at bounding box center [845, 73] width 1278 height 35
click at [1405, 71] on button "New Trigger" at bounding box center [1409, 73] width 110 height 20
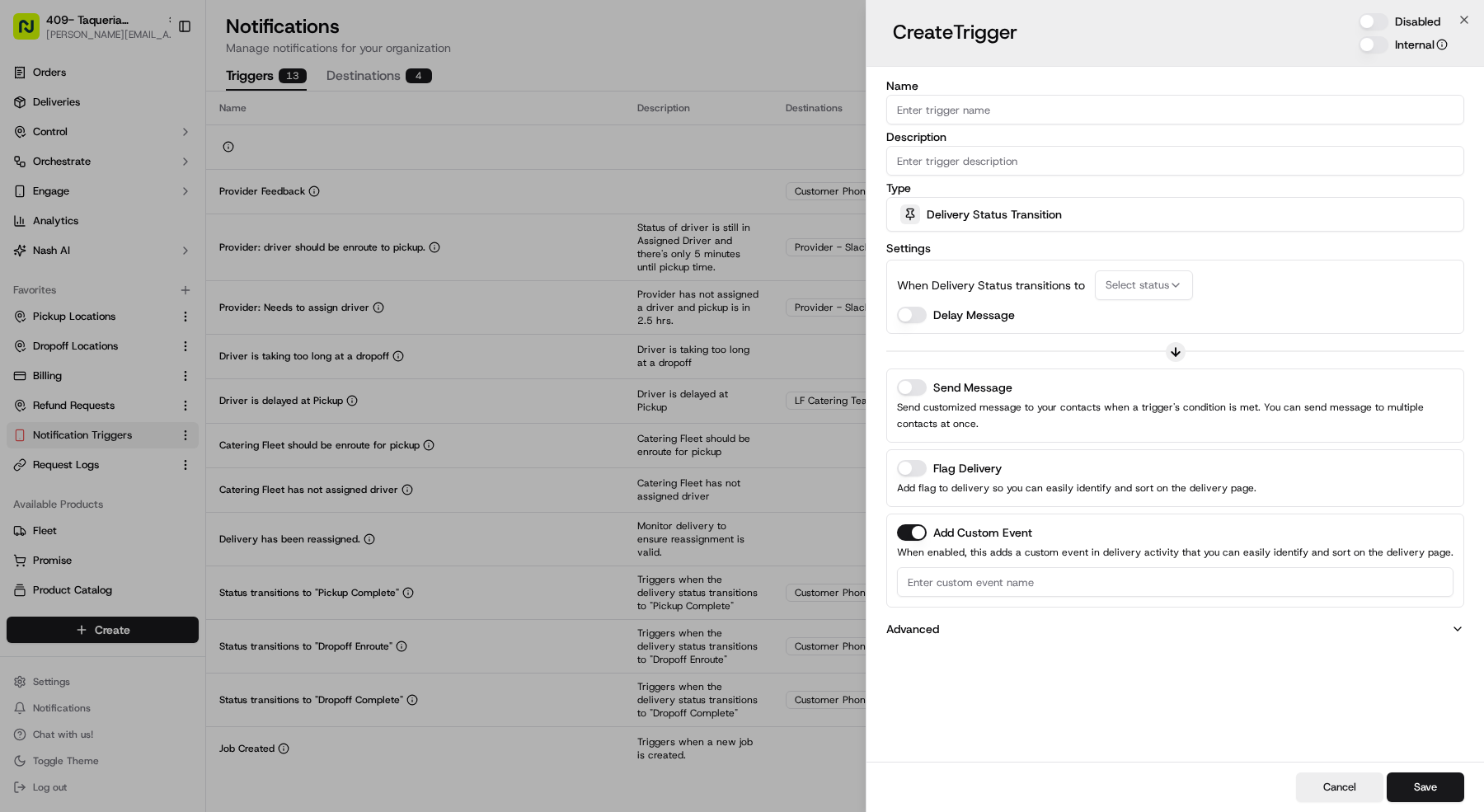
click at [1068, 121] on input "Name" at bounding box center [1175, 109] width 578 height 29
type input "Order needs attention"
click at [1227, 149] on input "Description" at bounding box center [1175, 160] width 578 height 29
type input "Needs attention"
click at [1379, 29] on div "Disabled Internal" at bounding box center [1403, 33] width 109 height 39
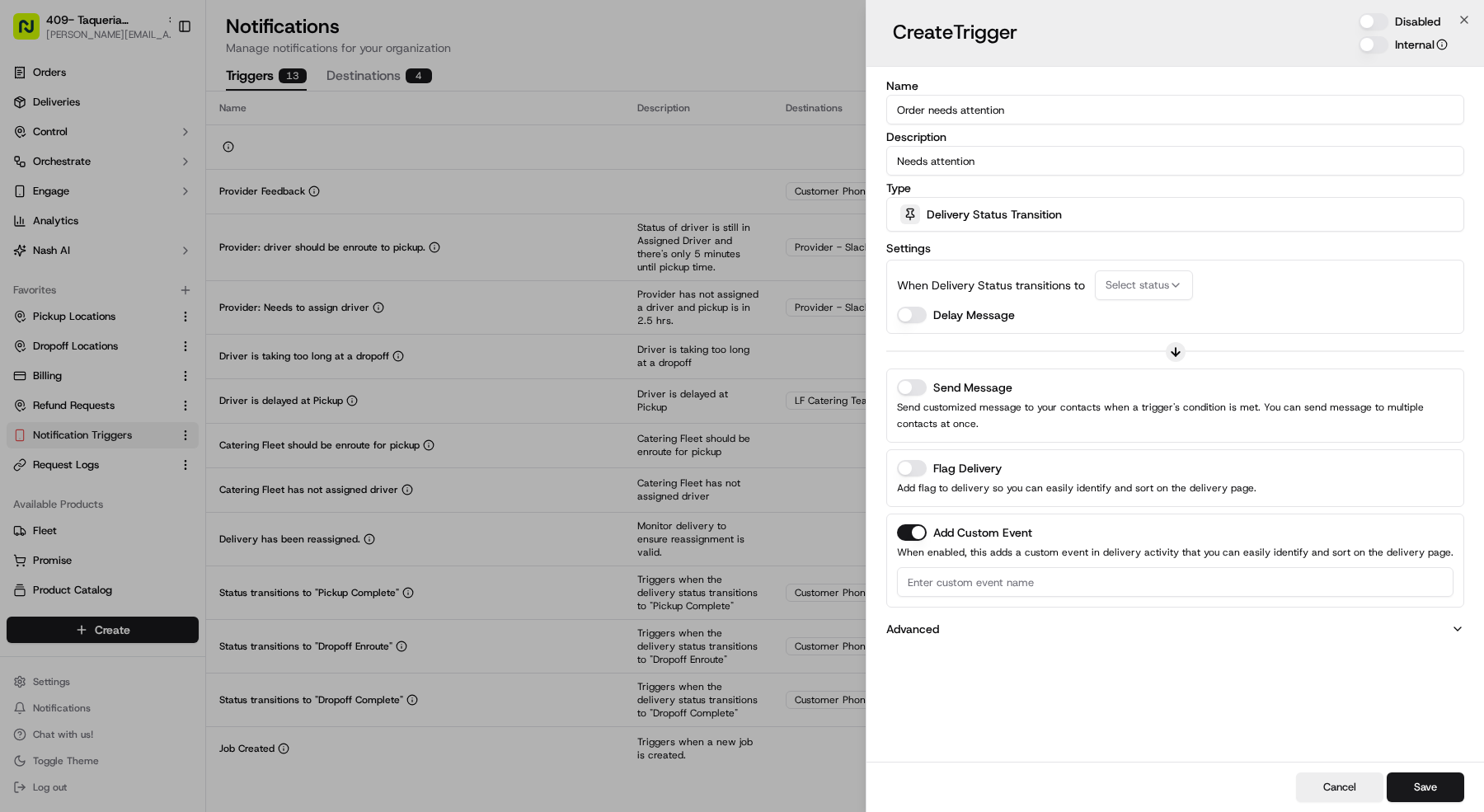
click at [1373, 23] on button "Disabled" at bounding box center [1373, 21] width 29 height 17
click at [989, 215] on span "Delivery Status Transition" at bounding box center [995, 214] width 135 height 17
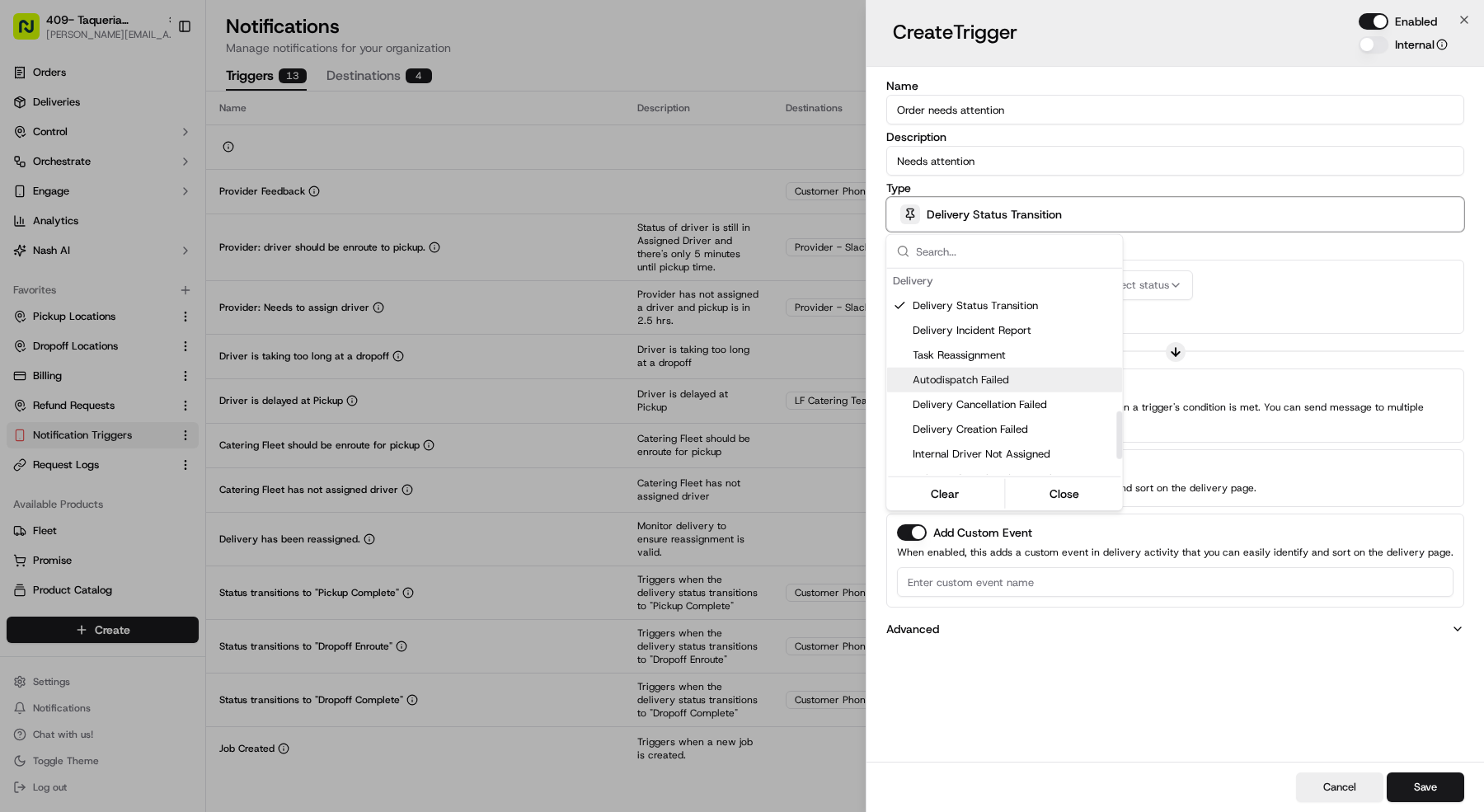
scroll to position [682, 0]
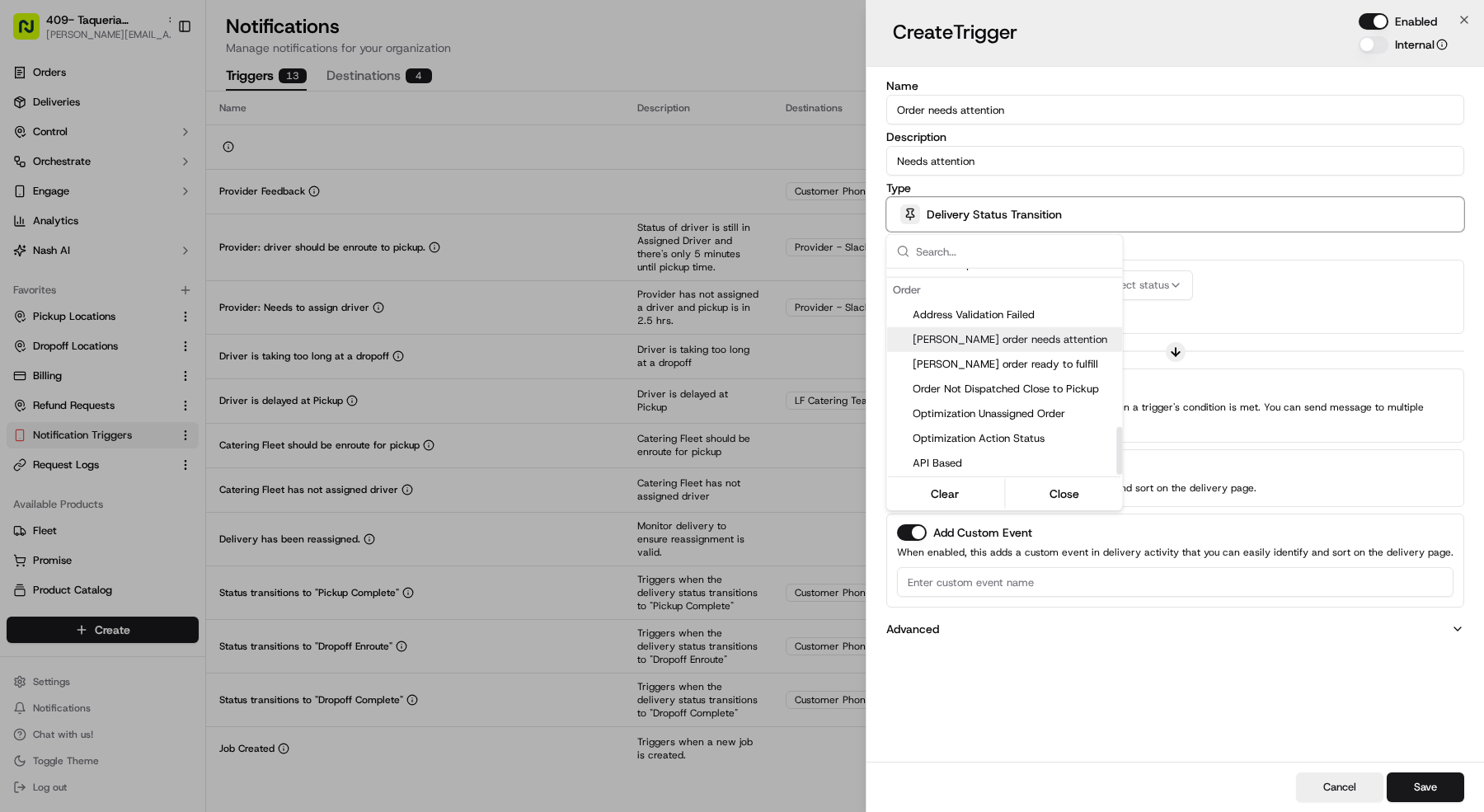
click at [992, 346] on div "Nash order needs attention" at bounding box center [1004, 340] width 236 height 25
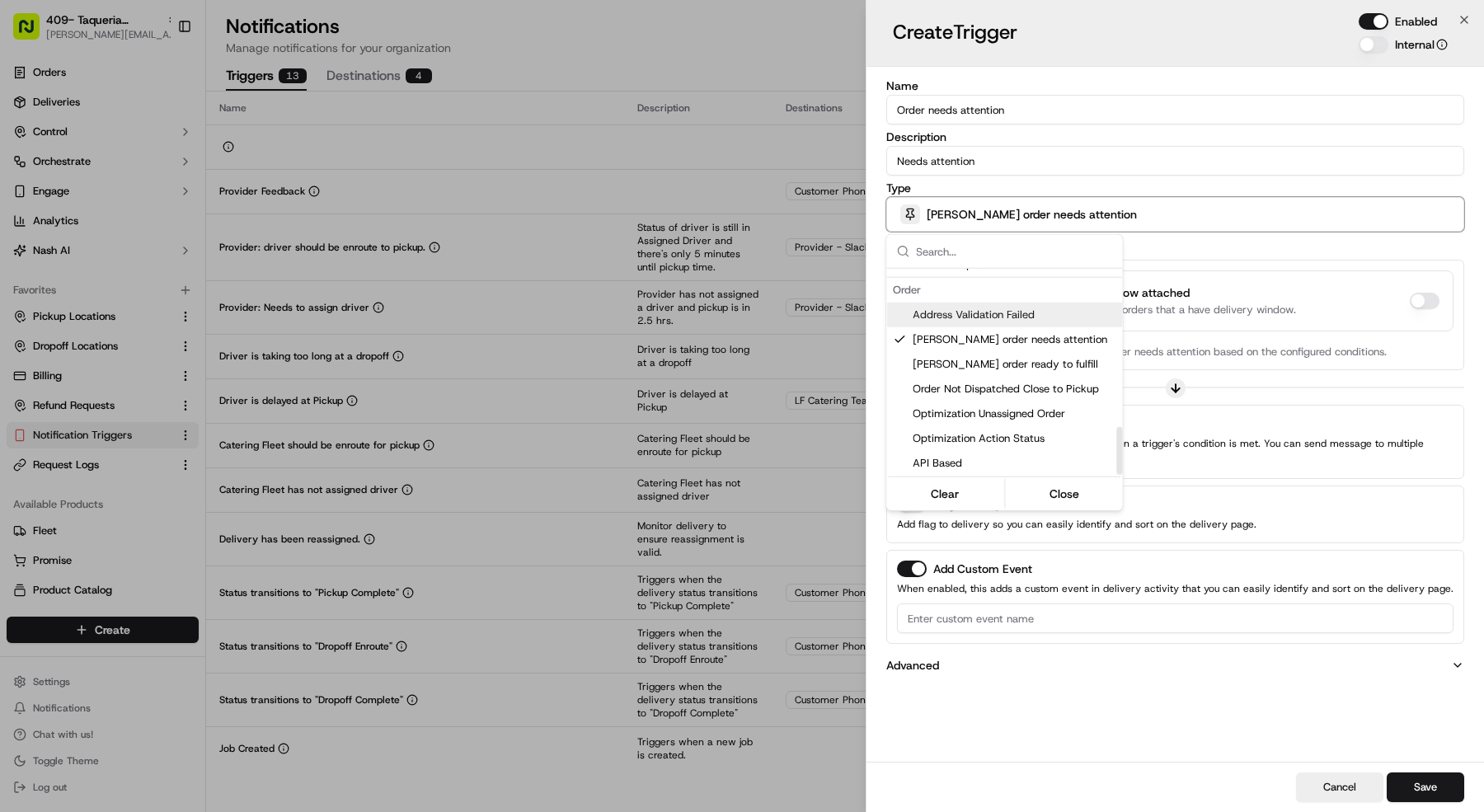
click at [1218, 298] on div at bounding box center [742, 406] width 1484 height 812
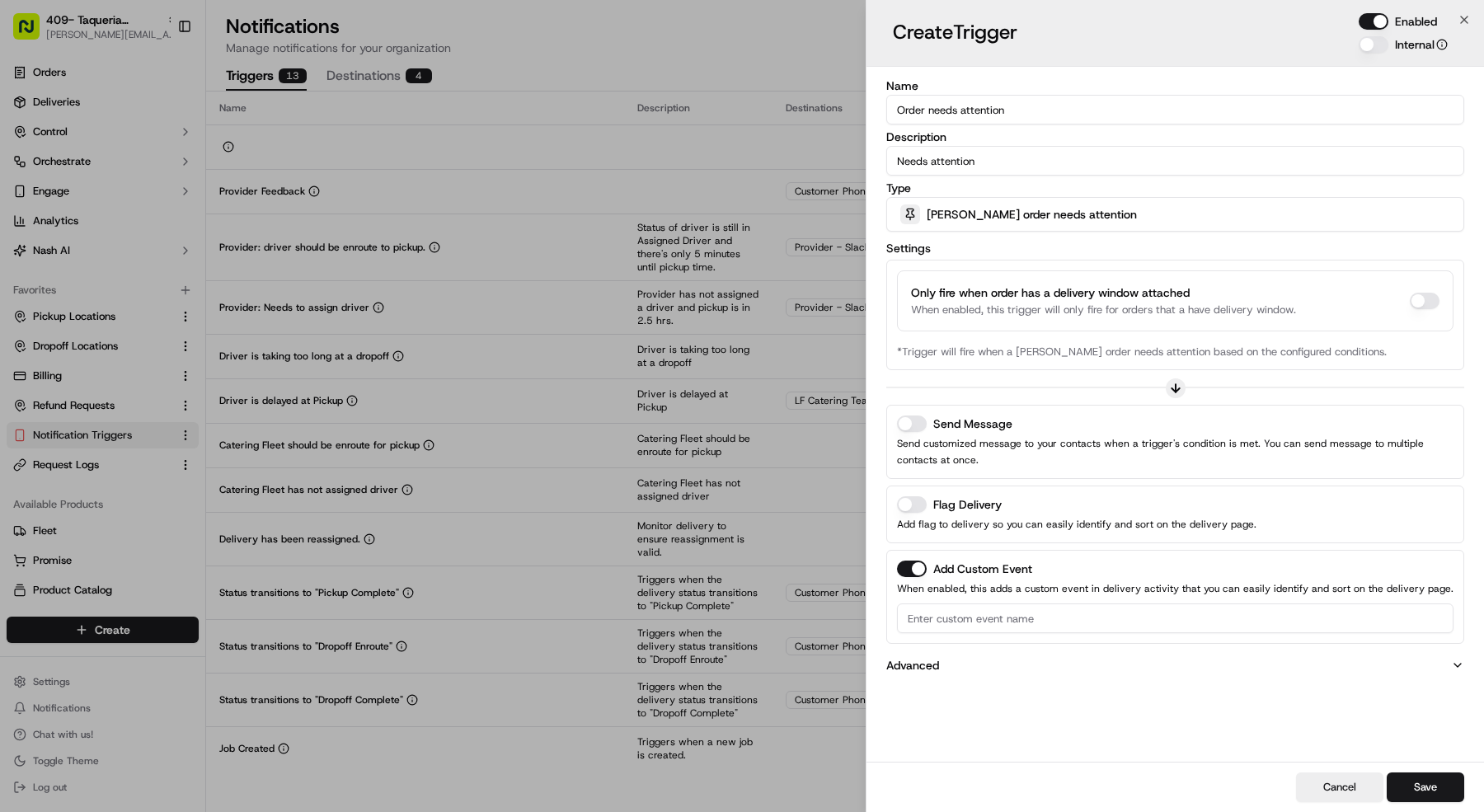
click at [915, 430] on div "Send Message Send customized message to your contacts when a trigger's conditio…" at bounding box center [1175, 441] width 556 height 53
drag, startPoint x: 919, startPoint y: 431, endPoint x: 921, endPoint y: 506, distance: 75.0
click at [919, 432] on div "Send Message Send customized message to your contacts when a trigger's conditio…" at bounding box center [1175, 441] width 556 height 53
drag, startPoint x: 914, startPoint y: 413, endPoint x: 930, endPoint y: 442, distance: 33.1
click at [914, 415] on button "Send Message" at bounding box center [911, 423] width 29 height 17
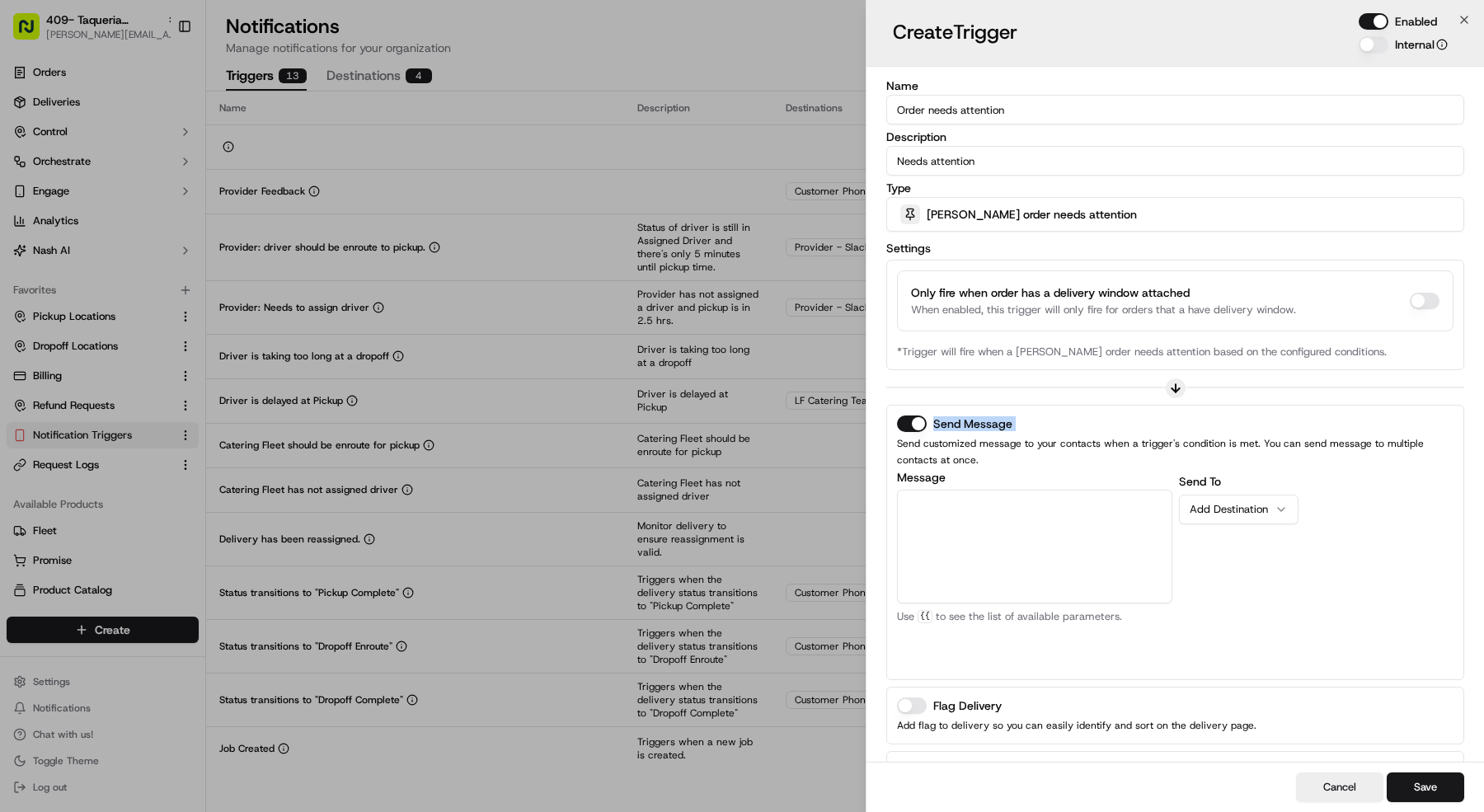
click at [913, 762] on button "Add Custom Event" at bounding box center [911, 770] width 29 height 17
click at [988, 534] on textarea "Message" at bounding box center [1034, 546] width 275 height 114
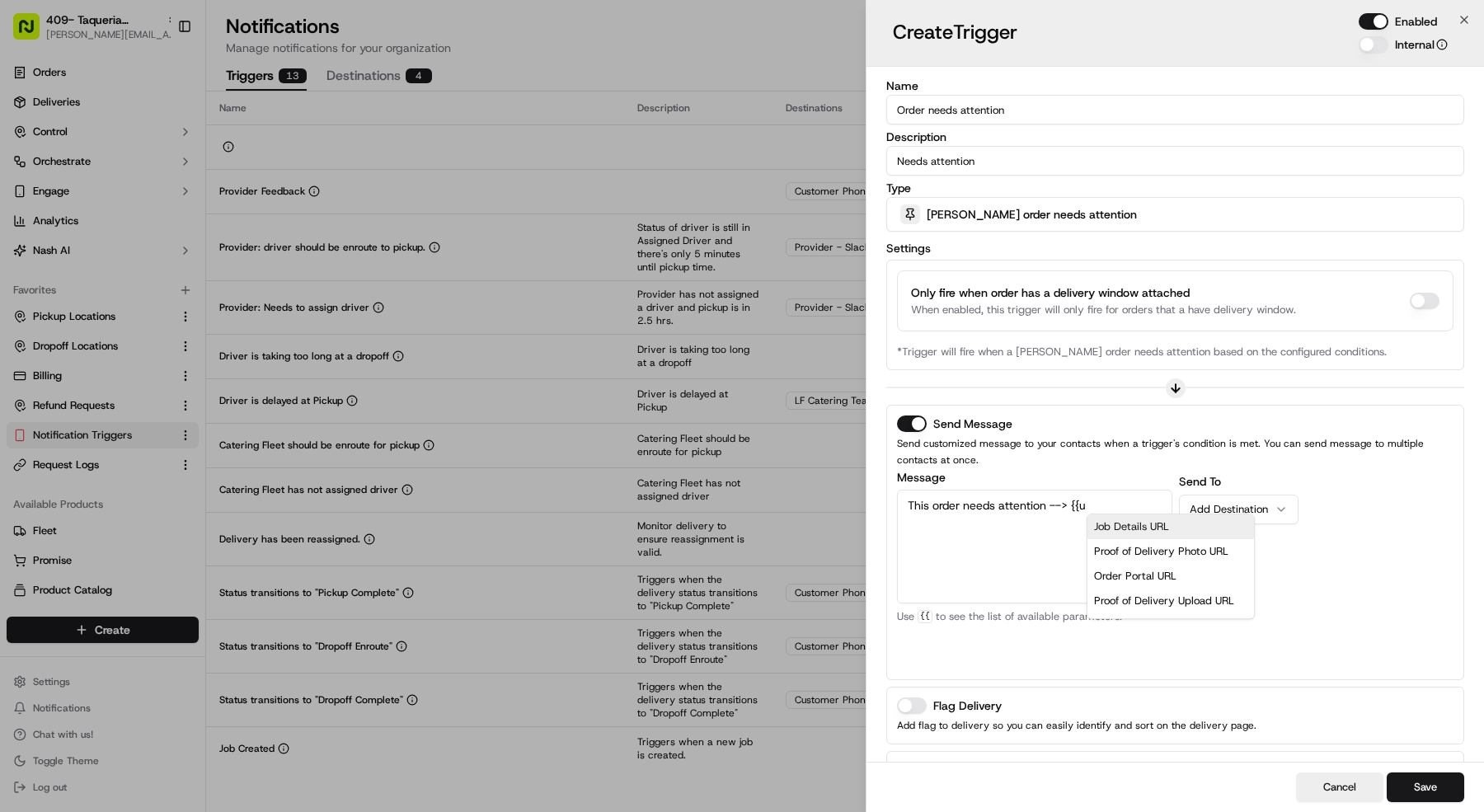
scroll to position [33, 0]
click at [1134, 541] on div "Order Portal URL" at bounding box center [1171, 544] width 153 height 25
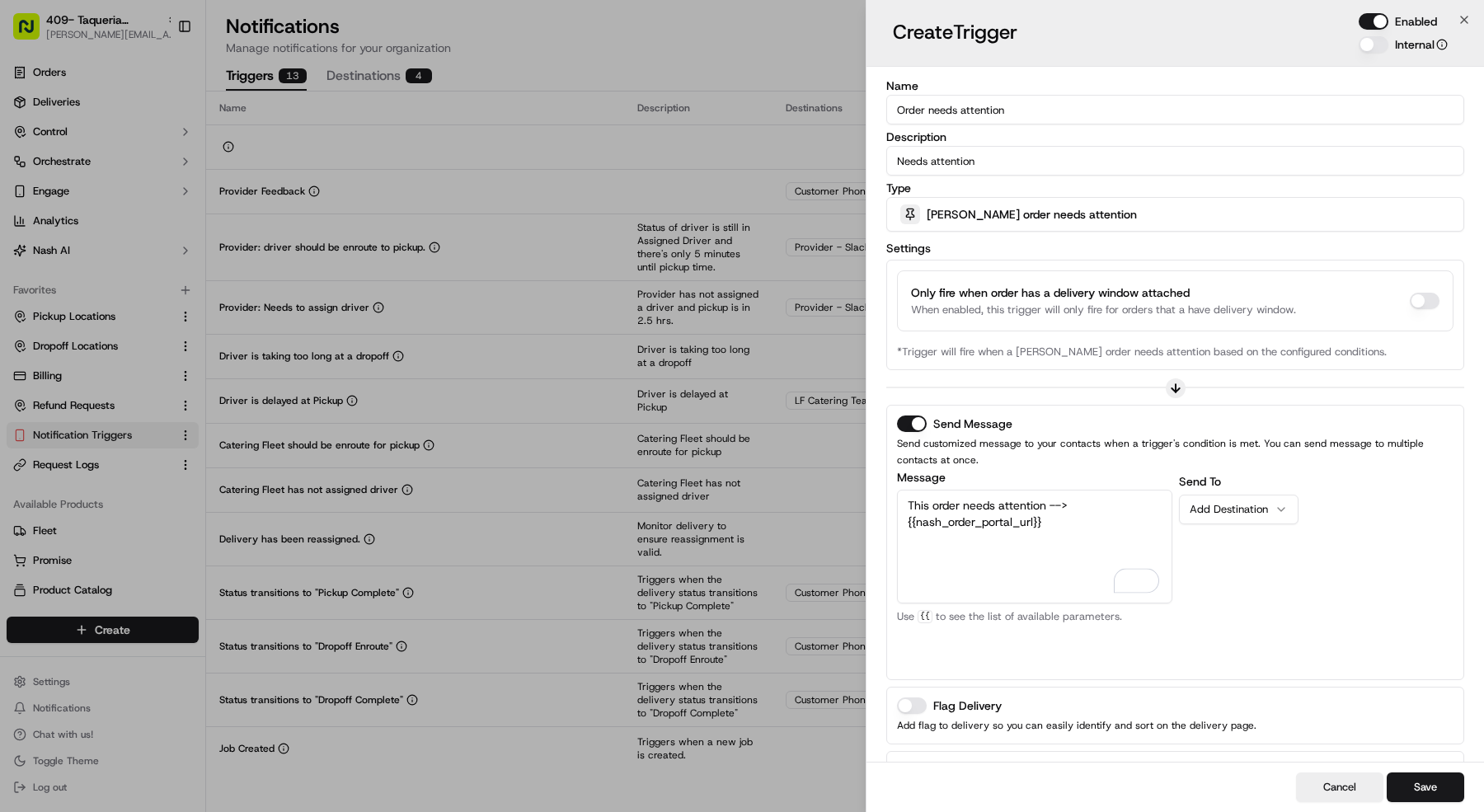
type textarea "This order needs attention --> {{nash_order_portal_url}}"
click at [1245, 520] on button "Add Destination" at bounding box center [1239, 509] width 119 height 29
click at [1245, 566] on div "Send To LF Catering Team Add Destination" at bounding box center [1316, 572] width 275 height 198
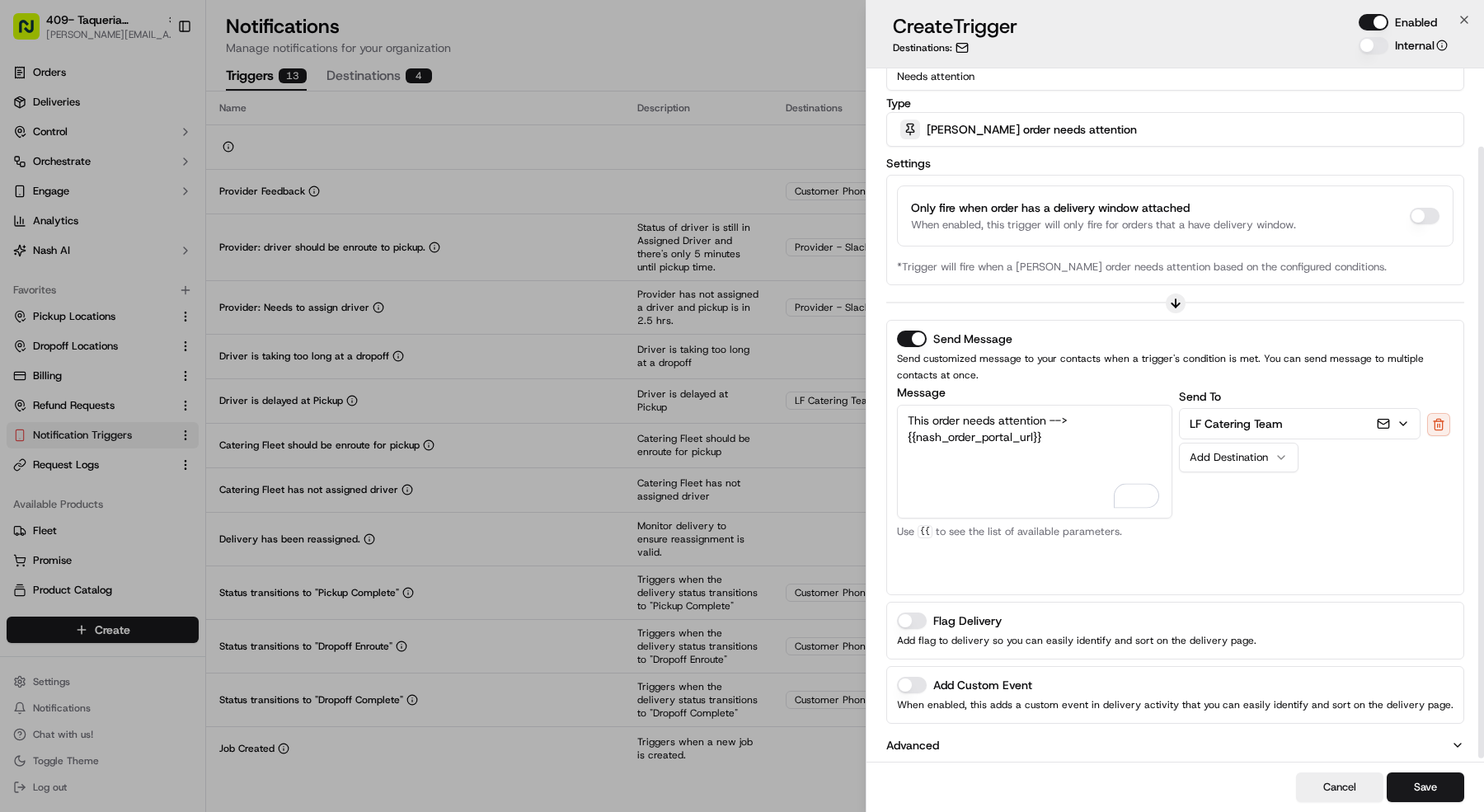
scroll to position [88, 0]
drag, startPoint x: 1453, startPoint y: 793, endPoint x: 1444, endPoint y: 792, distance: 9.1
click at [1453, 793] on button "Save" at bounding box center [1425, 787] width 78 height 29
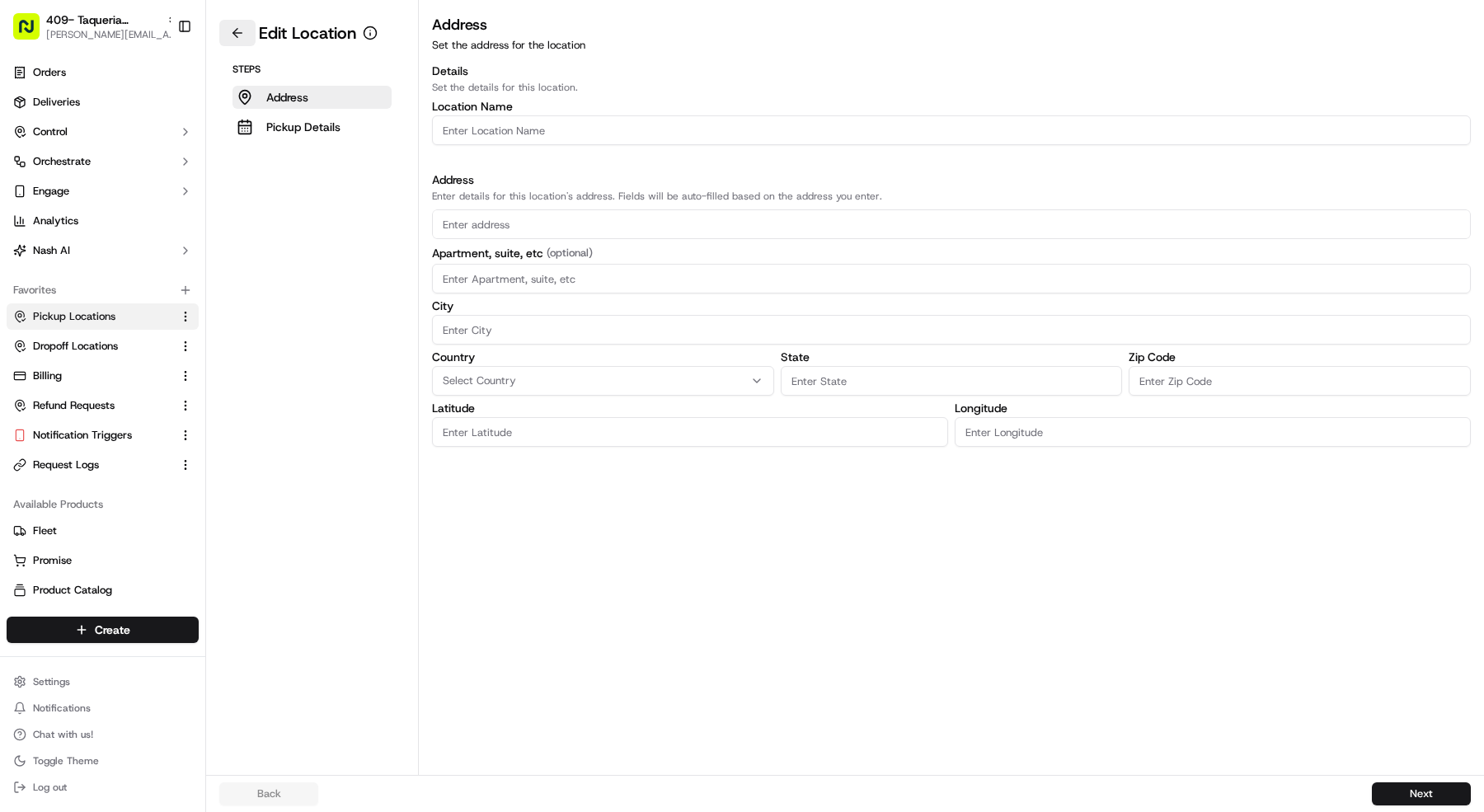
click at [234, 31] on button at bounding box center [237, 33] width 37 height 27
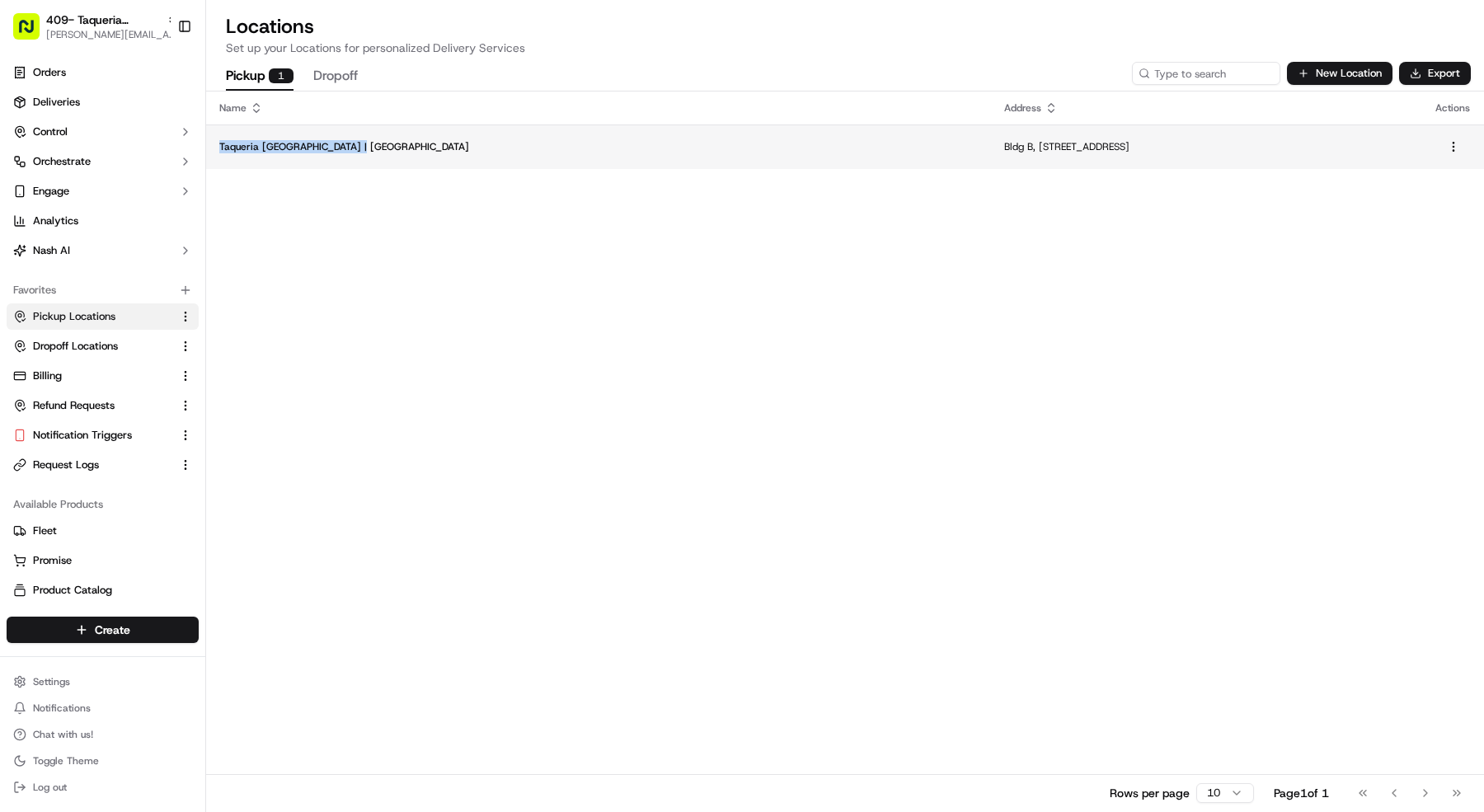
copy p "Taqueria [GEOGRAPHIC_DATA] | [GEOGRAPHIC_DATA]"
drag, startPoint x: 364, startPoint y: 143, endPoint x: 216, endPoint y: 149, distance: 148.1
click at [216, 149] on td "Taqueria [GEOGRAPHIC_DATA] | [GEOGRAPHIC_DATA]" at bounding box center [598, 147] width 785 height 45
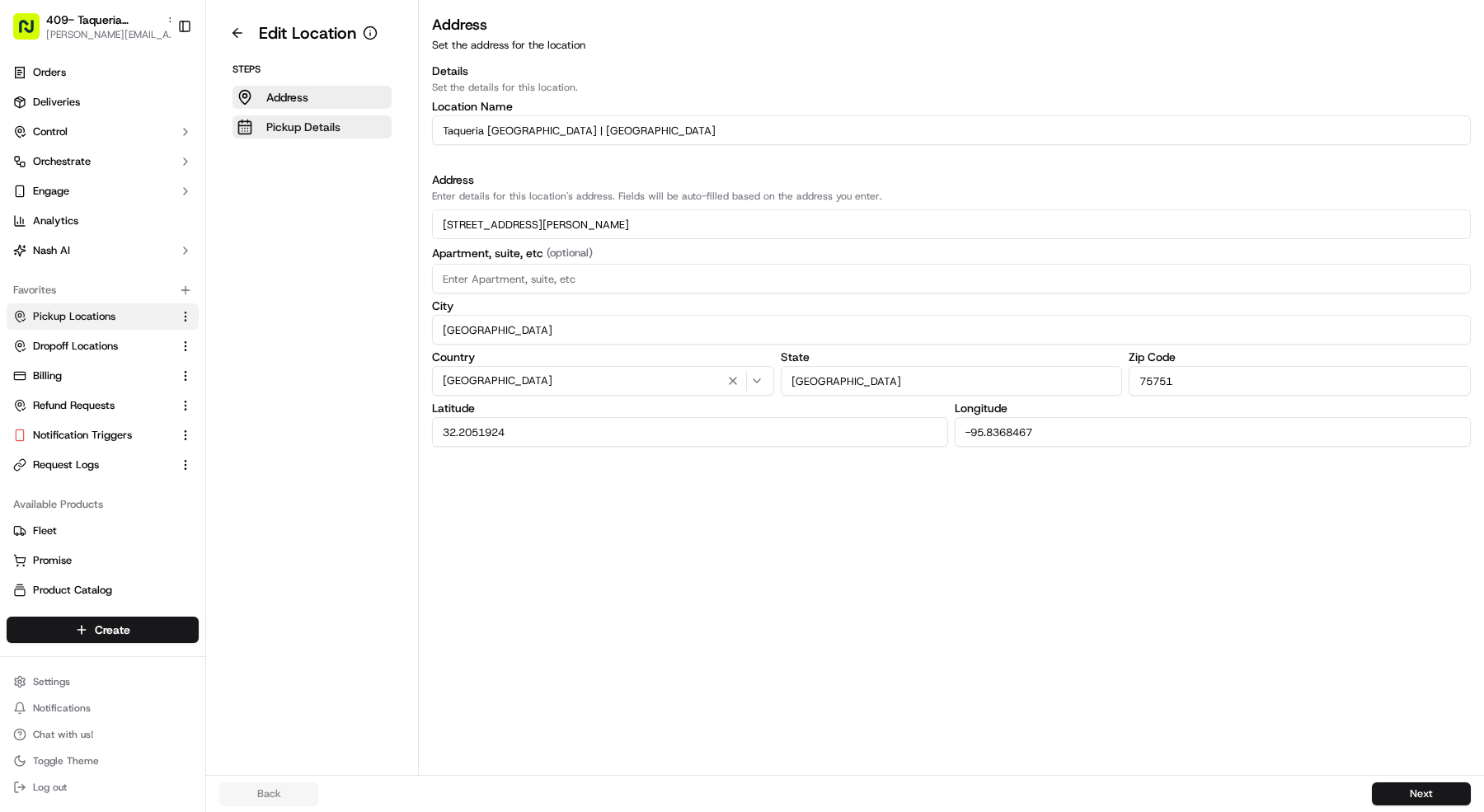
click at [385, 124] on button "Pickup Details" at bounding box center [312, 127] width 160 height 23
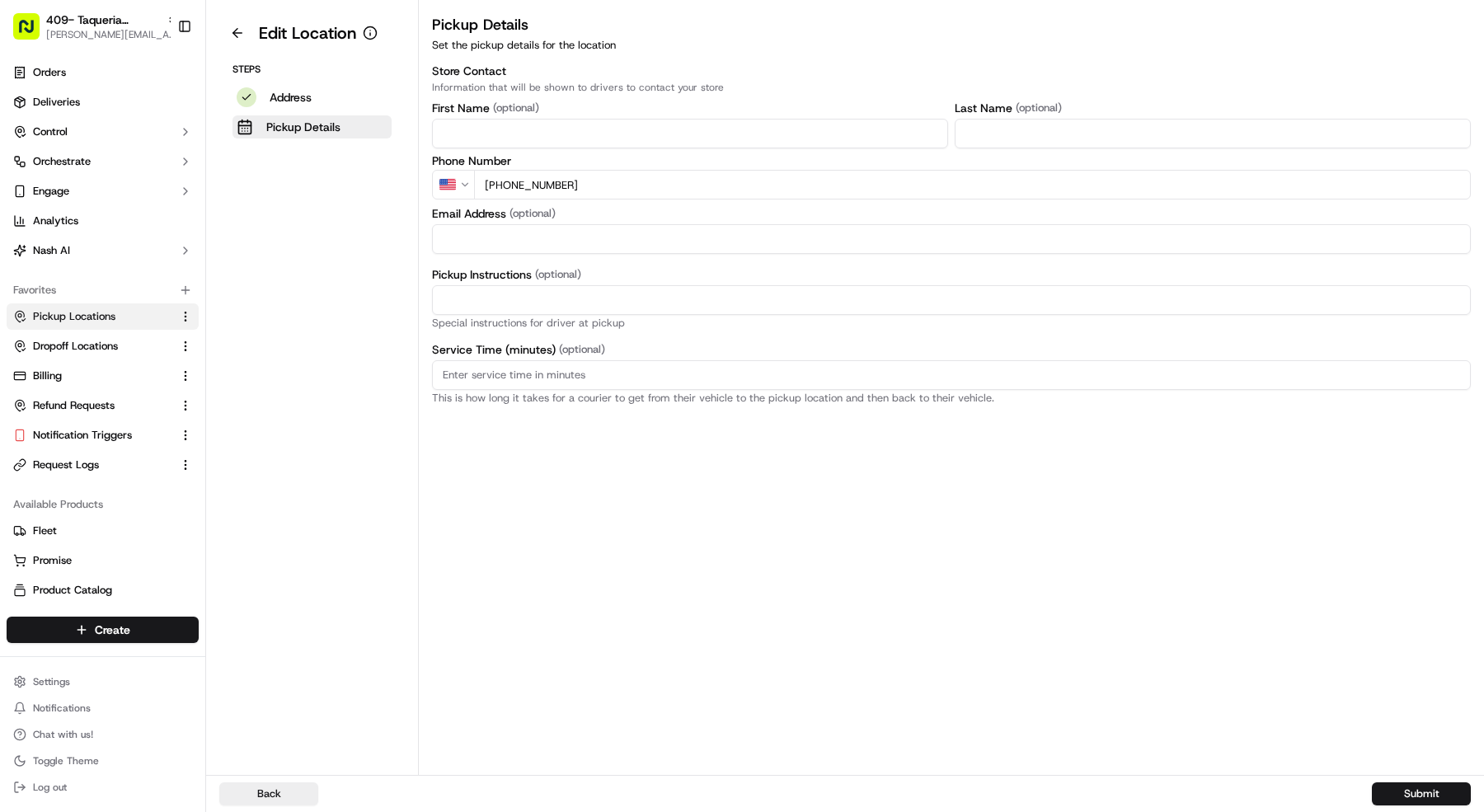
click at [606, 191] on input "[PHONE_NUMBER]" at bounding box center [972, 185] width 996 height 29
click at [605, 191] on input "[PHONE_NUMBER]" at bounding box center [972, 185] width 996 height 29
click at [302, 127] on p "Pickup Details" at bounding box center [303, 127] width 74 height 17
click at [238, 38] on button at bounding box center [237, 33] width 37 height 27
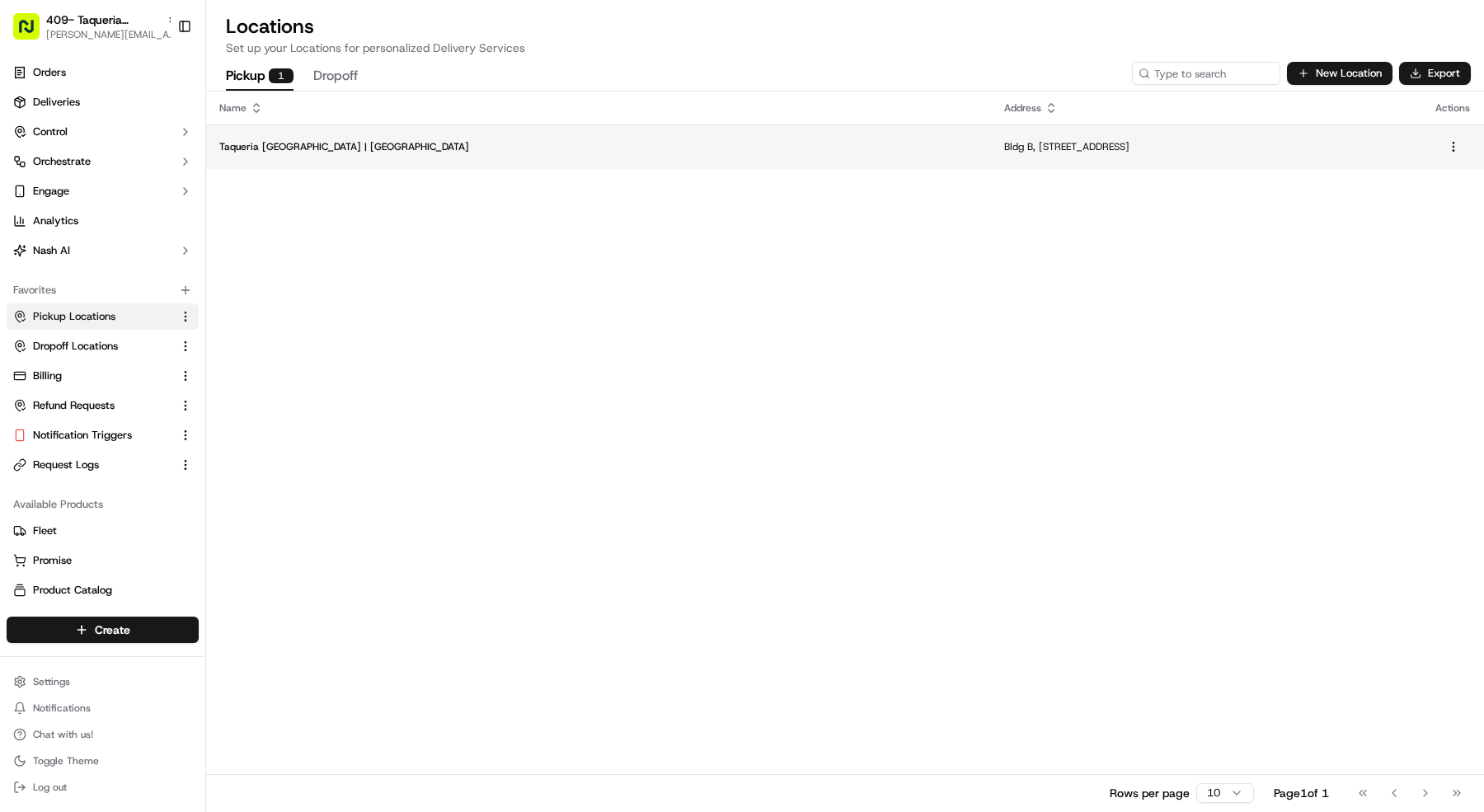
copy p "Bldg B, [STREET_ADDRESS]"
drag, startPoint x: 923, startPoint y: 148, endPoint x: 694, endPoint y: 142, distance: 229.1
click at [991, 142] on td "Bldg B, [STREET_ADDRESS]" at bounding box center [1207, 147] width 431 height 45
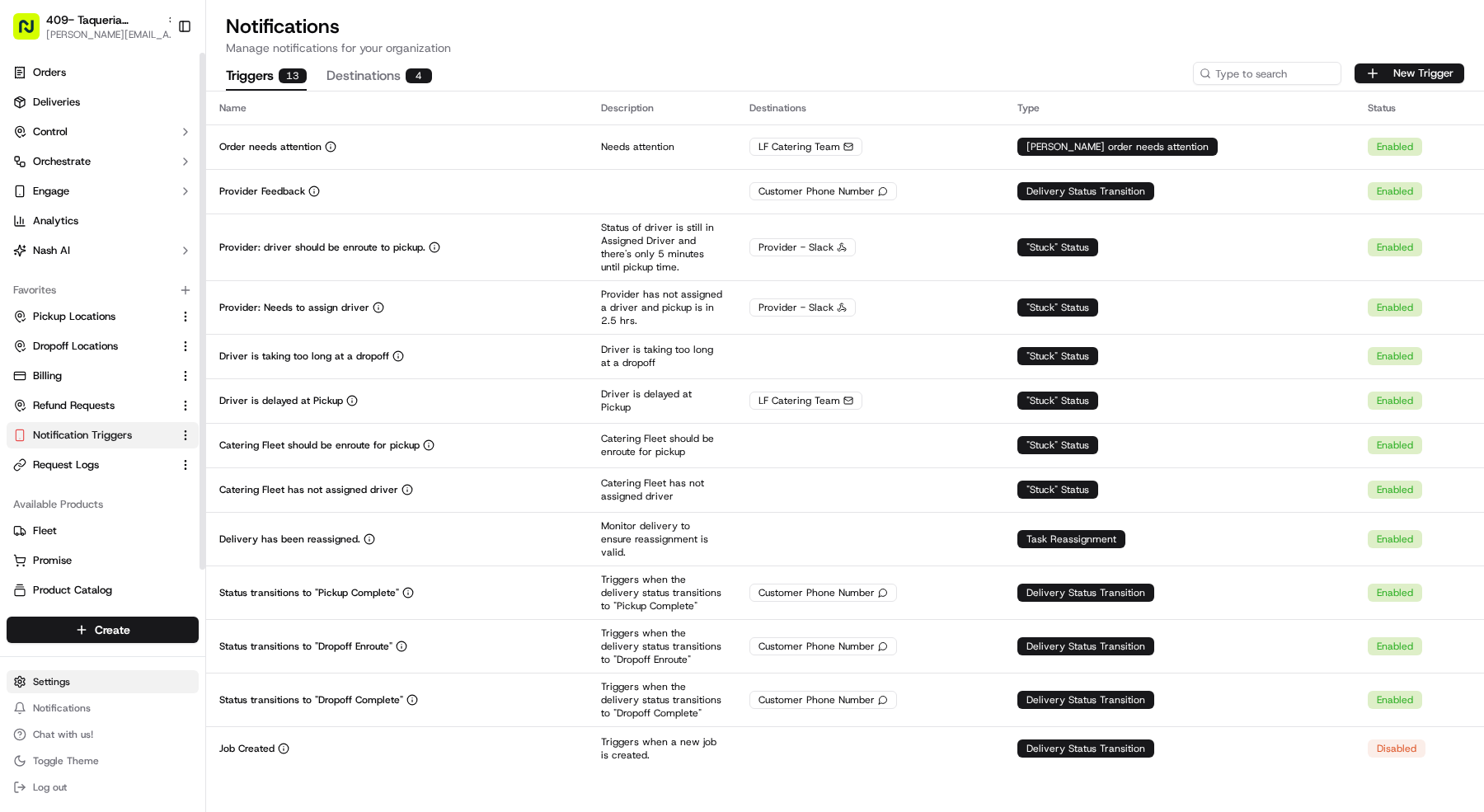
click at [78, 677] on html "409- Taqueria [GEOGRAPHIC_DATA] - [GEOGRAPHIC_DATA] [PERSON_NAME][EMAIL_ADDRESS…" at bounding box center [742, 406] width 1484 height 812
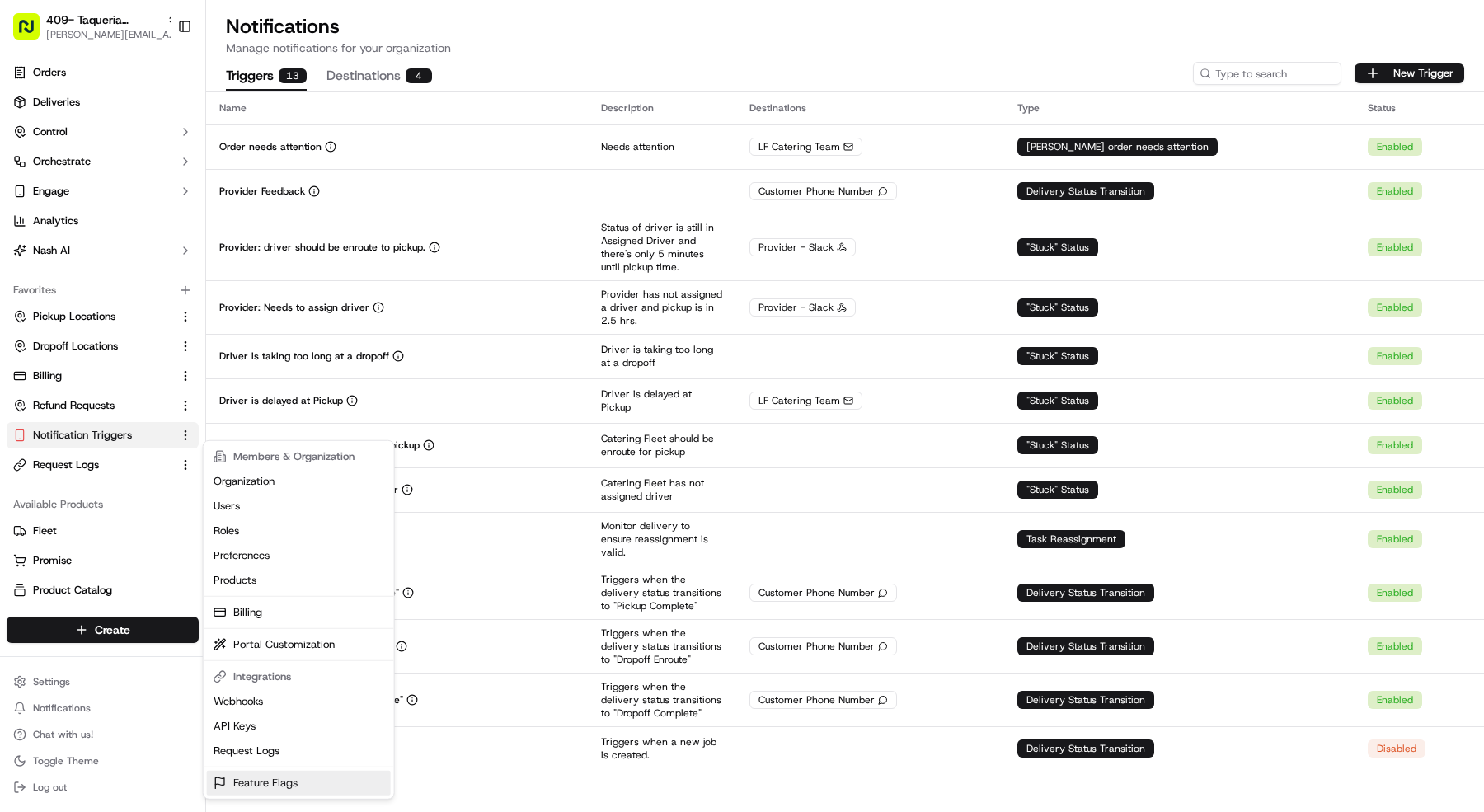
click at [287, 775] on link "Feature Flags" at bounding box center [299, 783] width 184 height 25
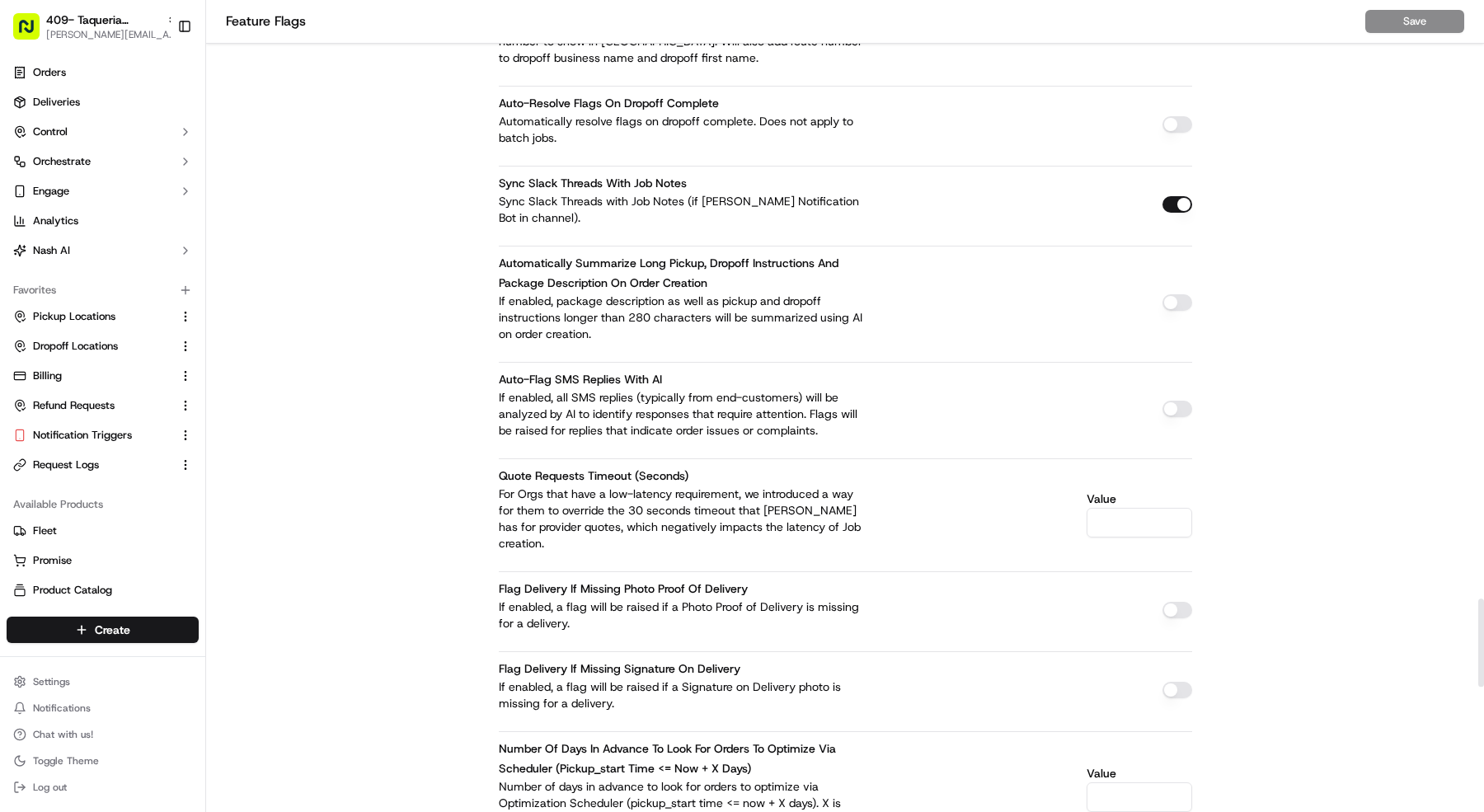
scroll to position [6667, 0]
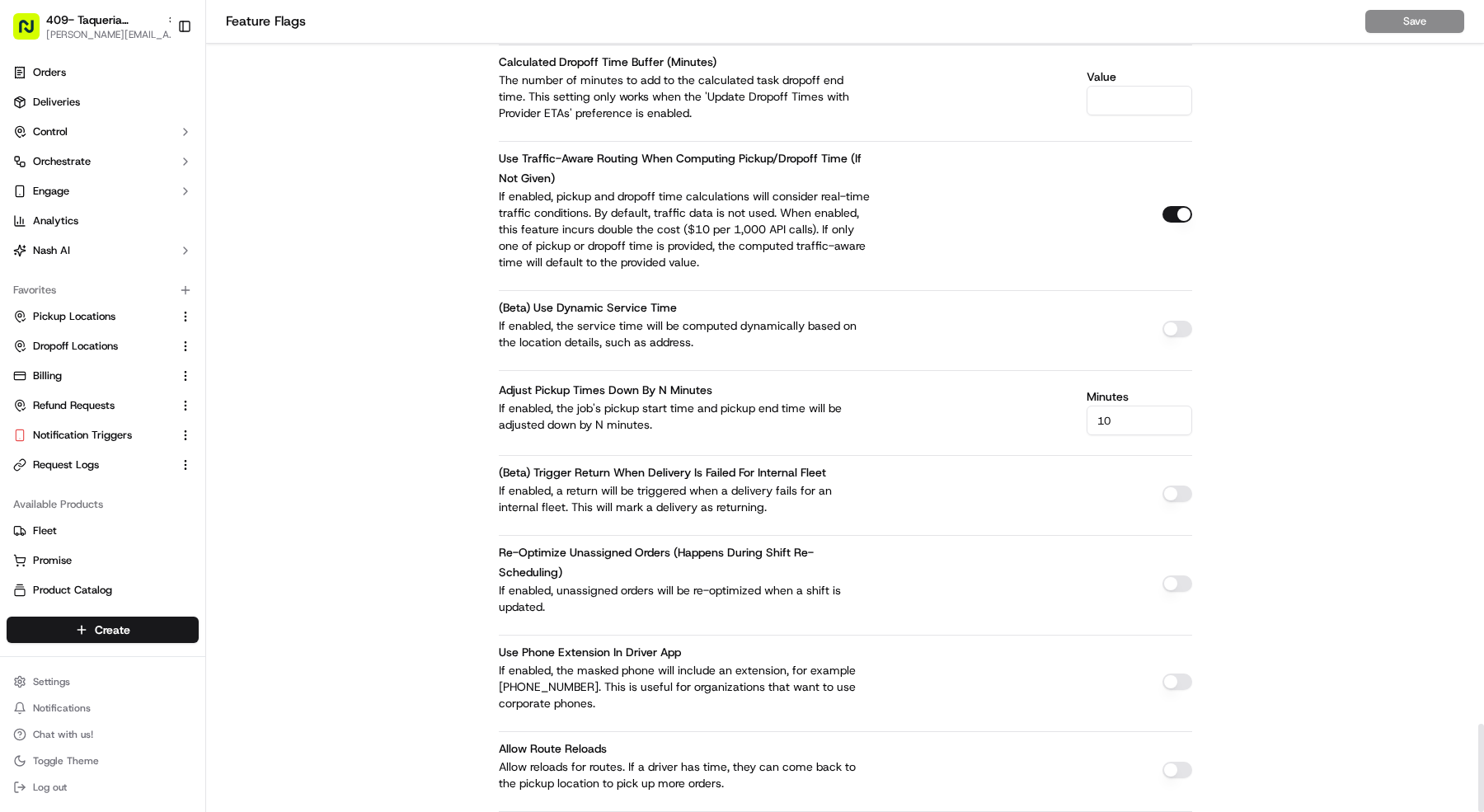
click at [1172, 206] on button "button" at bounding box center [1177, 214] width 29 height 17
click at [1431, 18] on button "Save" at bounding box center [1414, 21] width 99 height 23
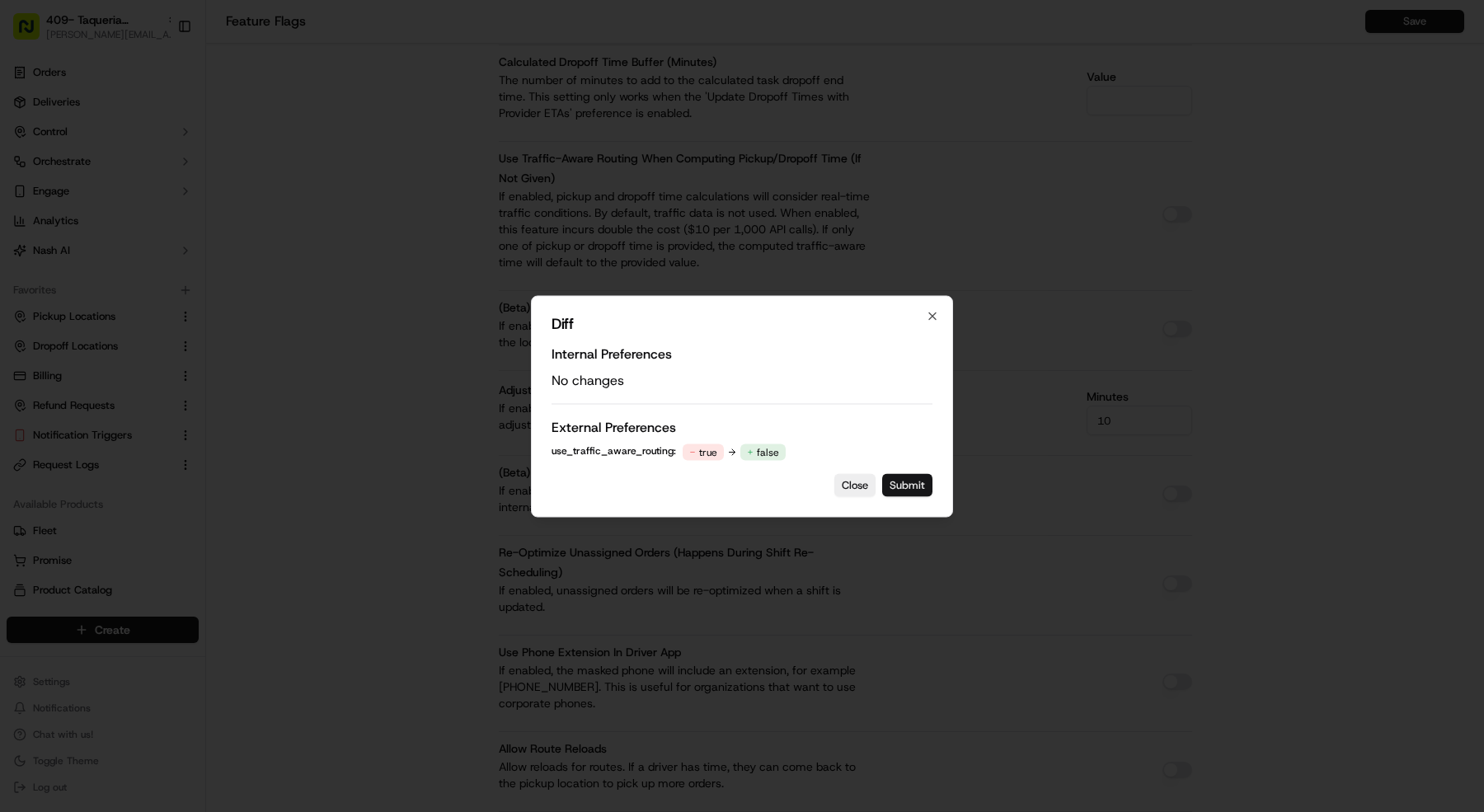
click at [925, 492] on button "Submit" at bounding box center [907, 485] width 50 height 23
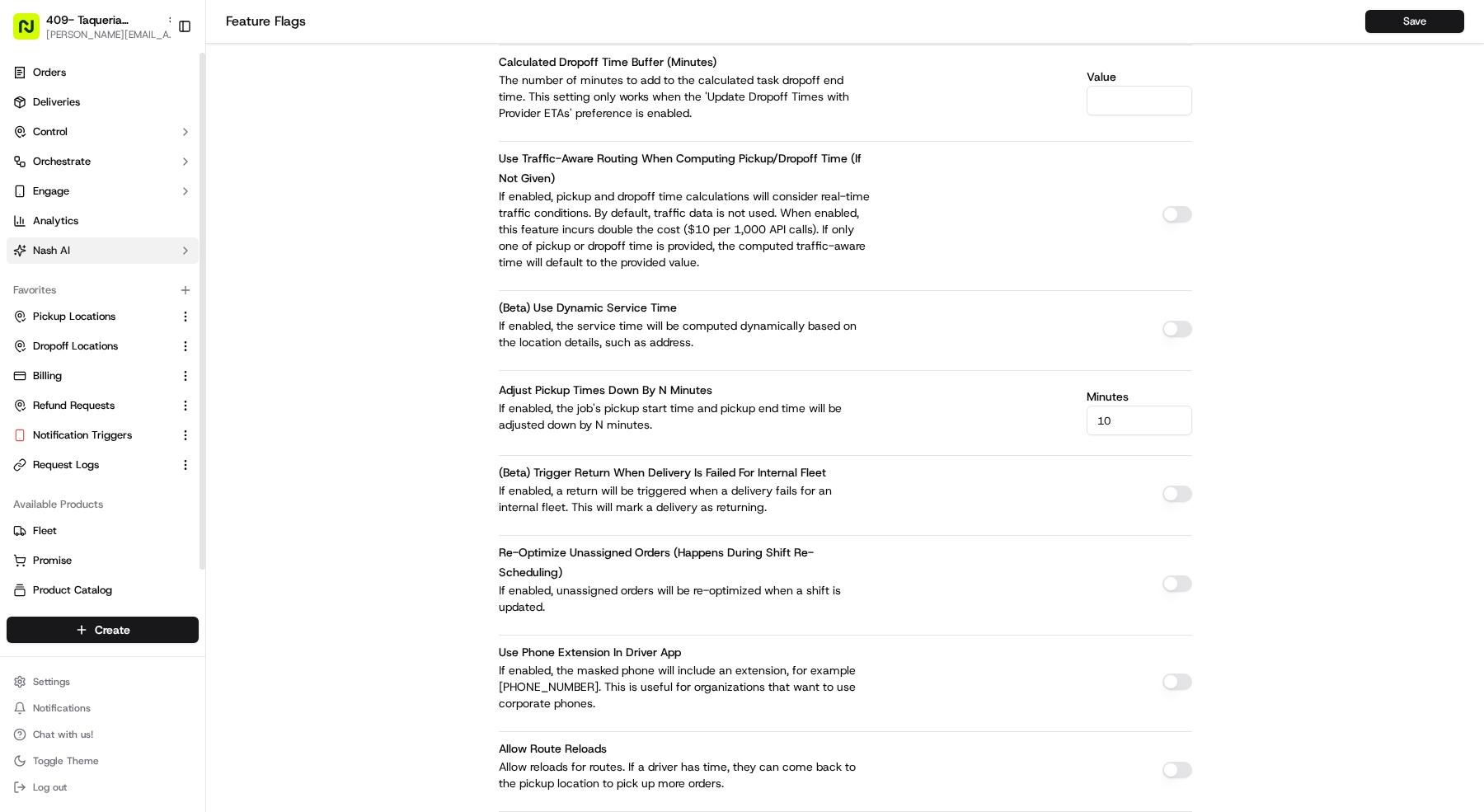
click at [94, 254] on button "Nash AI" at bounding box center [102, 250] width 193 height 27
click at [90, 267] on link "Dashboard" at bounding box center [102, 277] width 152 height 23
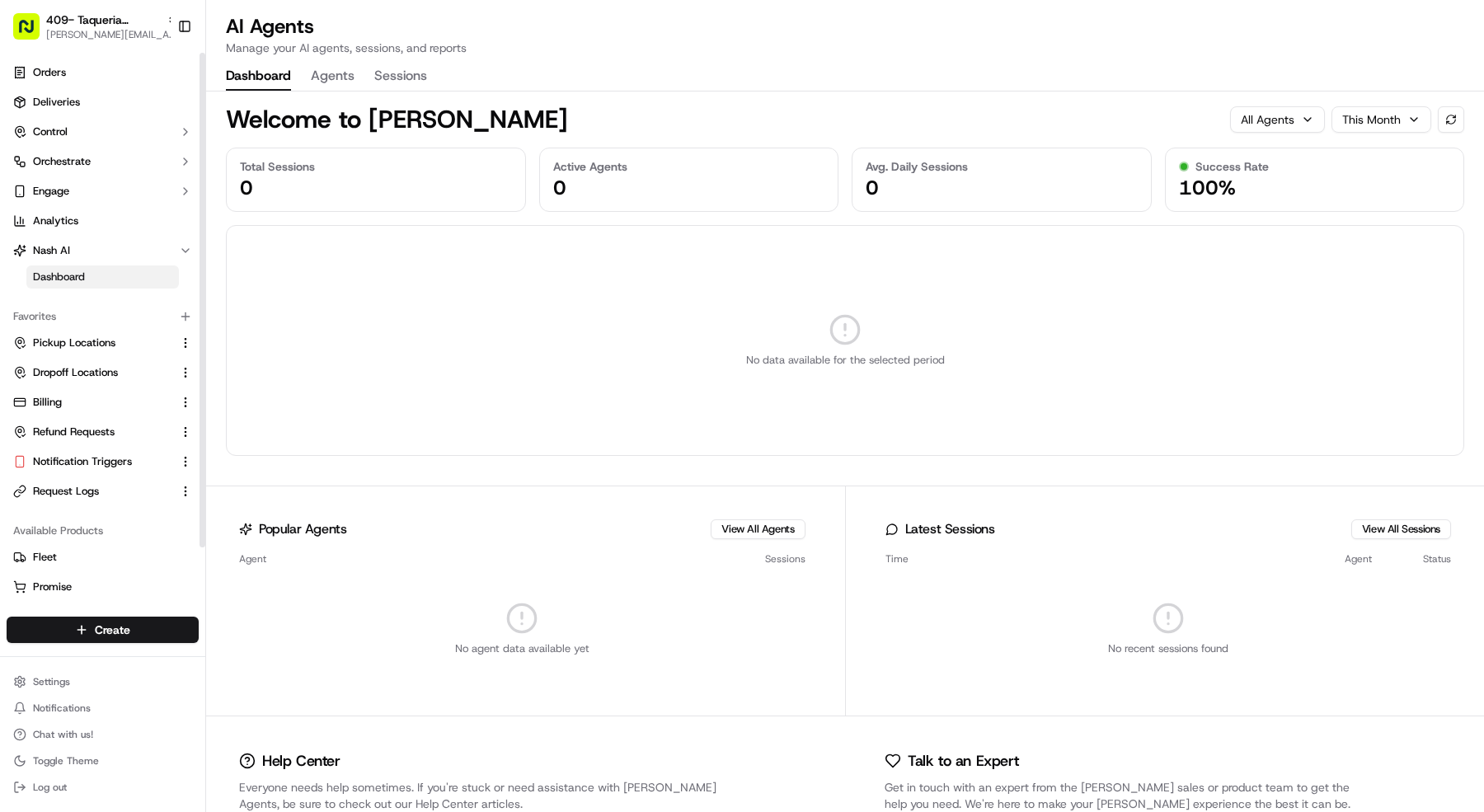
click at [346, 67] on button "Agents" at bounding box center [332, 76] width 44 height 28
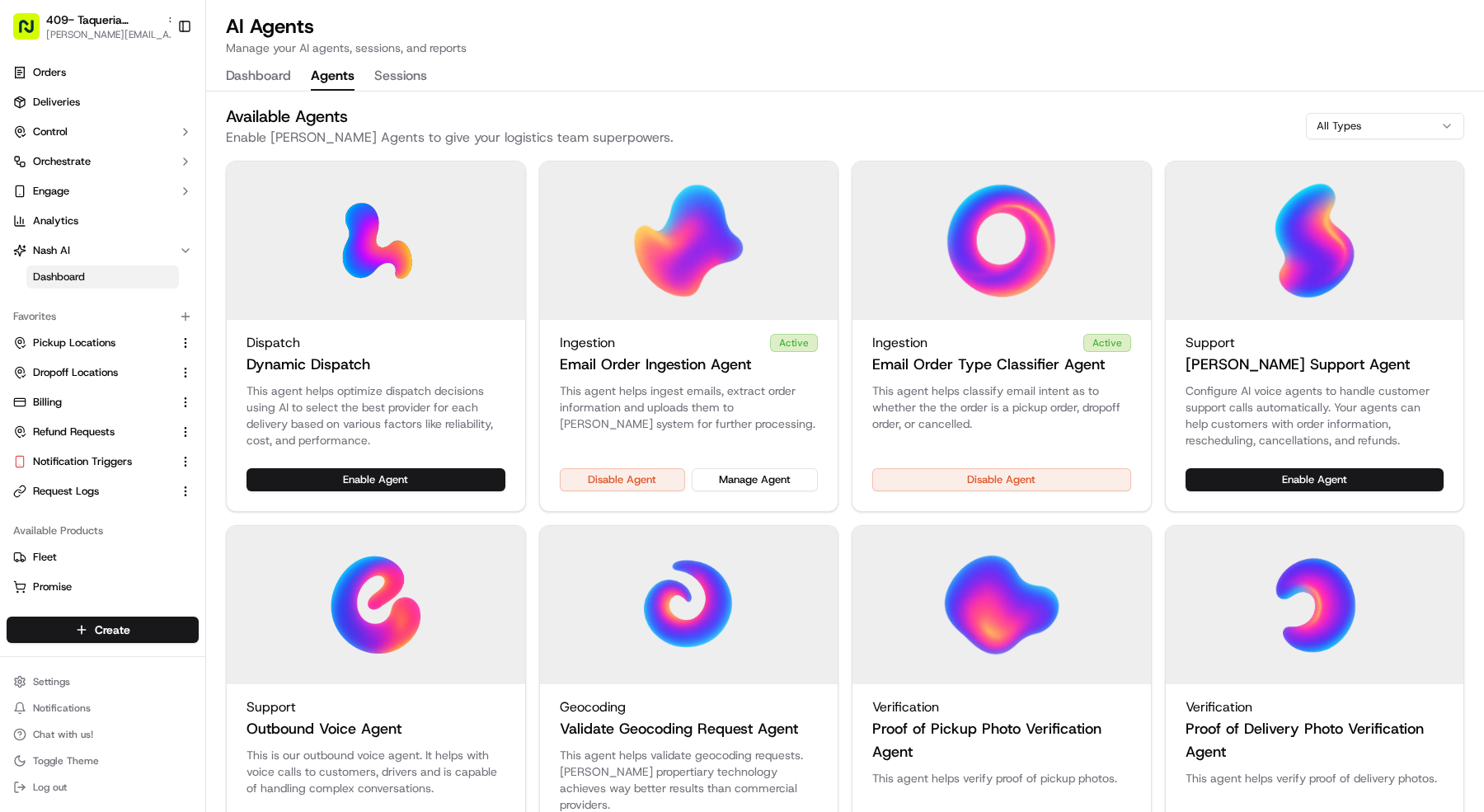
click at [734, 466] on div "Ingestion Active Email Order Ingestion Agent This agent helps ingest emails, ex…" at bounding box center [689, 336] width 300 height 351
click at [776, 480] on button "Manage Agent" at bounding box center [755, 480] width 127 height 23
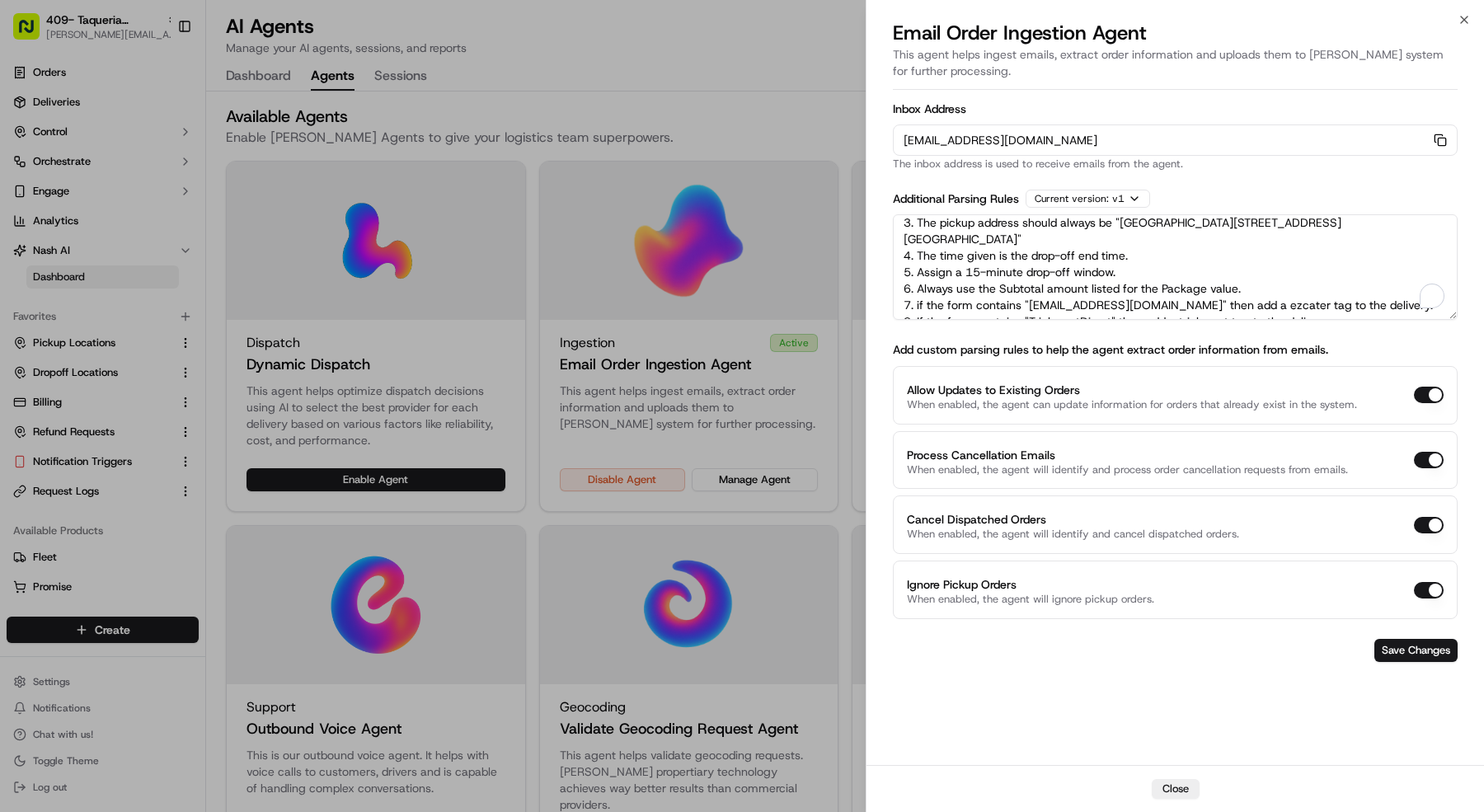
scroll to position [73, 0]
drag, startPoint x: 899, startPoint y: 231, endPoint x: 1257, endPoint y: 452, distance: 420.7
click at [1257, 452] on form "Inbox Address [EMAIL_ADDRESS][DOMAIN_NAME] Copy [EMAIL_ADDRESS][DOMAIN_NAME] Th…" at bounding box center [1176, 382] width 565 height 572
click at [57, 21] on div at bounding box center [742, 406] width 1484 height 812
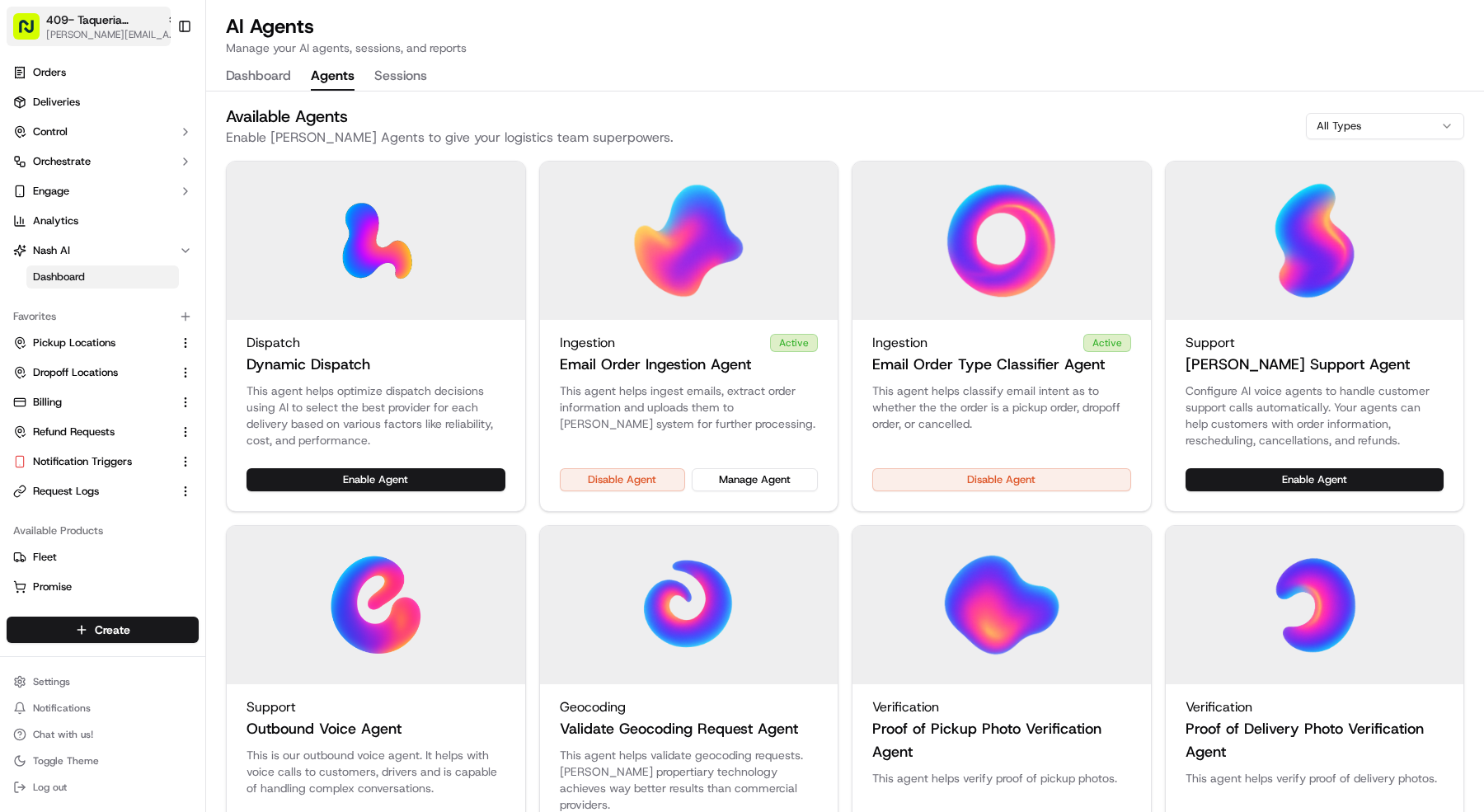
click at [74, 21] on span "409- Taqueria [GEOGRAPHIC_DATA] - [GEOGRAPHIC_DATA]" at bounding box center [103, 20] width 114 height 17
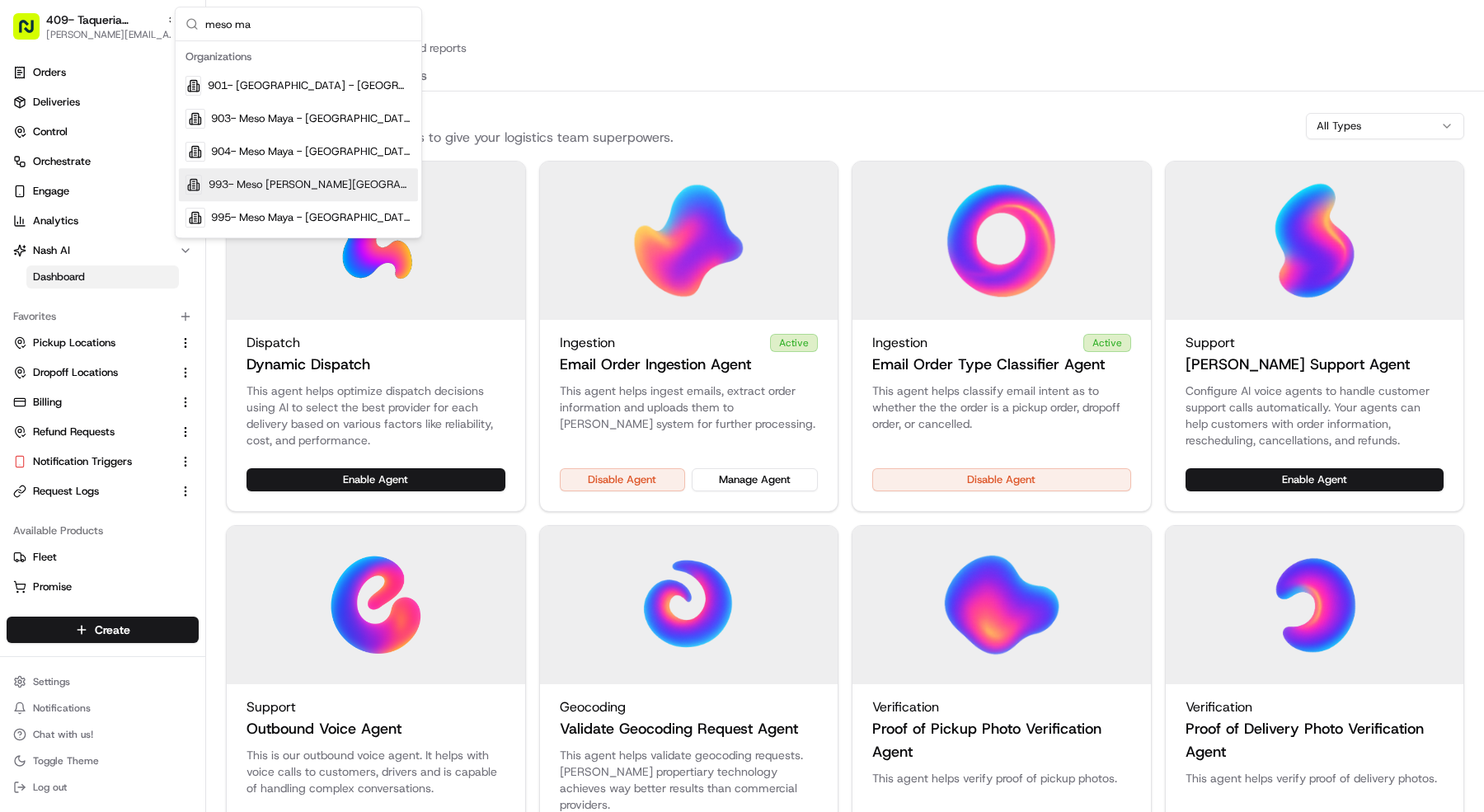
type input "meso ma"
click at [293, 193] on div "993- Meso [PERSON_NAME][GEOGRAPHIC_DATA]" at bounding box center [299, 185] width 239 height 33
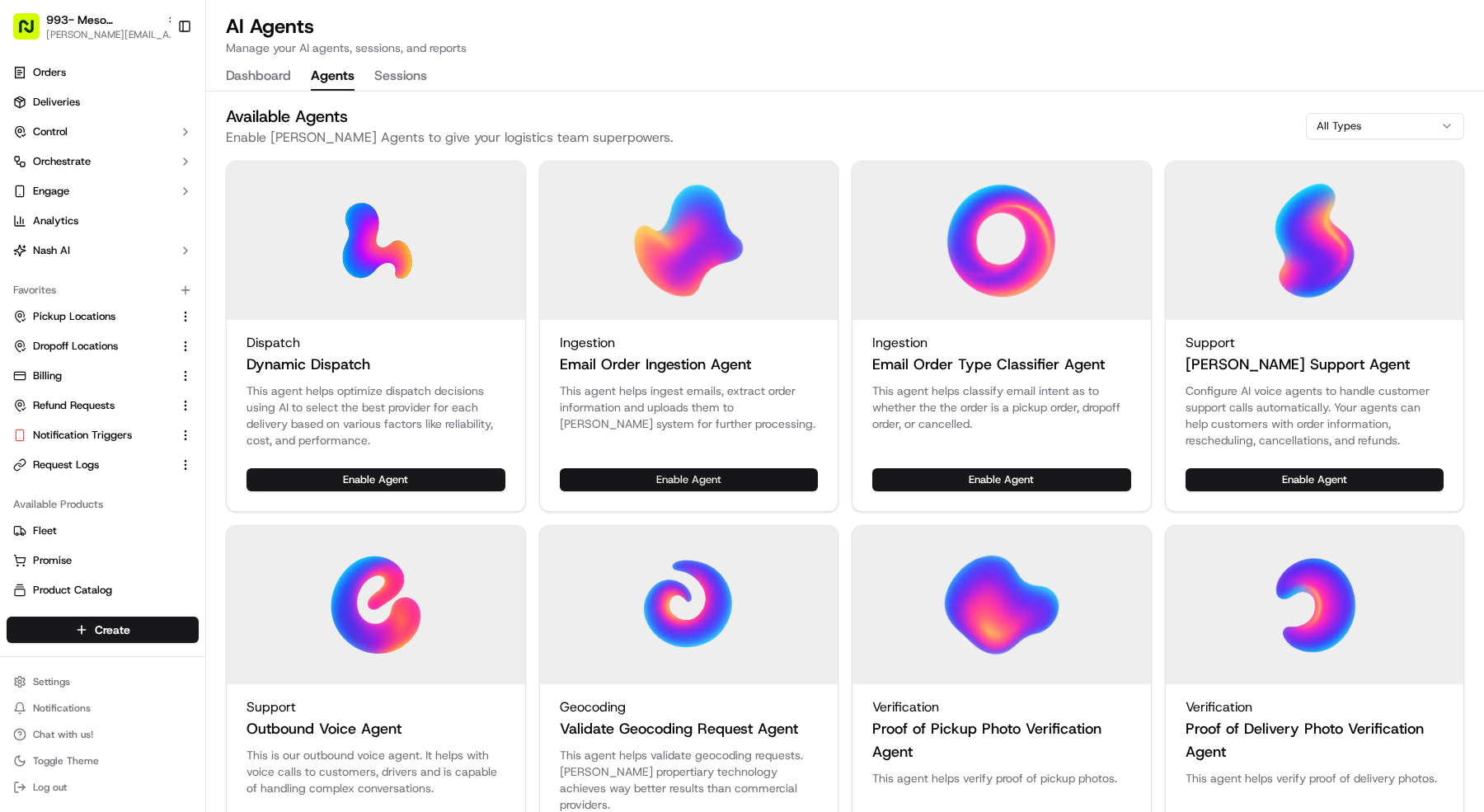
drag, startPoint x: 958, startPoint y: 477, endPoint x: 797, endPoint y: 486, distance: 161.3
click at [958, 477] on button "Enable Agent" at bounding box center [1002, 480] width 258 height 23
click at [687, 479] on button "Enable Agent" at bounding box center [689, 480] width 258 height 23
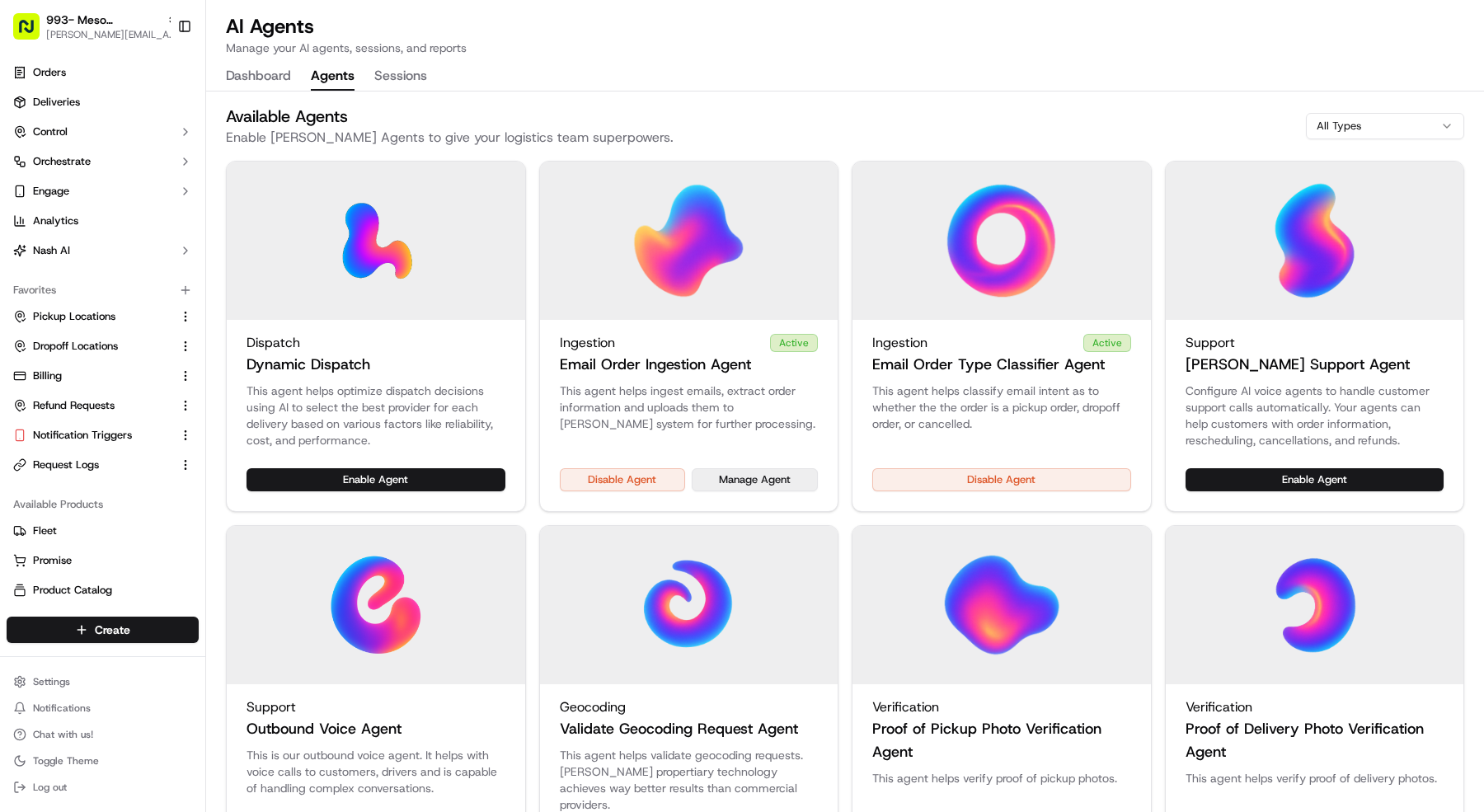
click at [721, 474] on button "Manage Agent" at bounding box center [755, 480] width 127 height 23
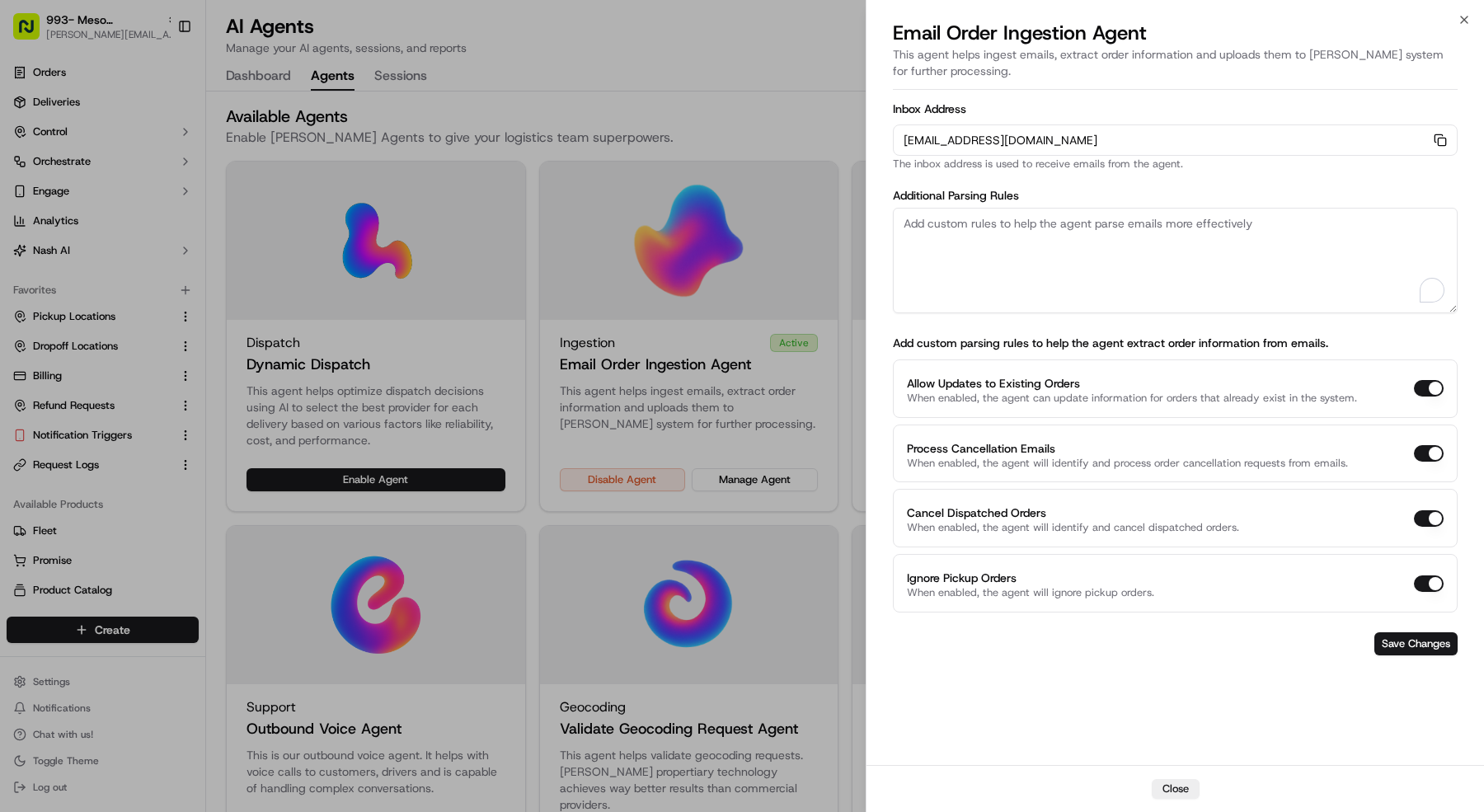
click at [1090, 270] on textarea "To enrich screen reader interactions, please activate Accessibility in Grammarl…" at bounding box center [1176, 260] width 565 height 105
paste textarea "Rules: 1. The pickup business name should always be "Taqueria [GEOGRAPHIC_DATA]…"
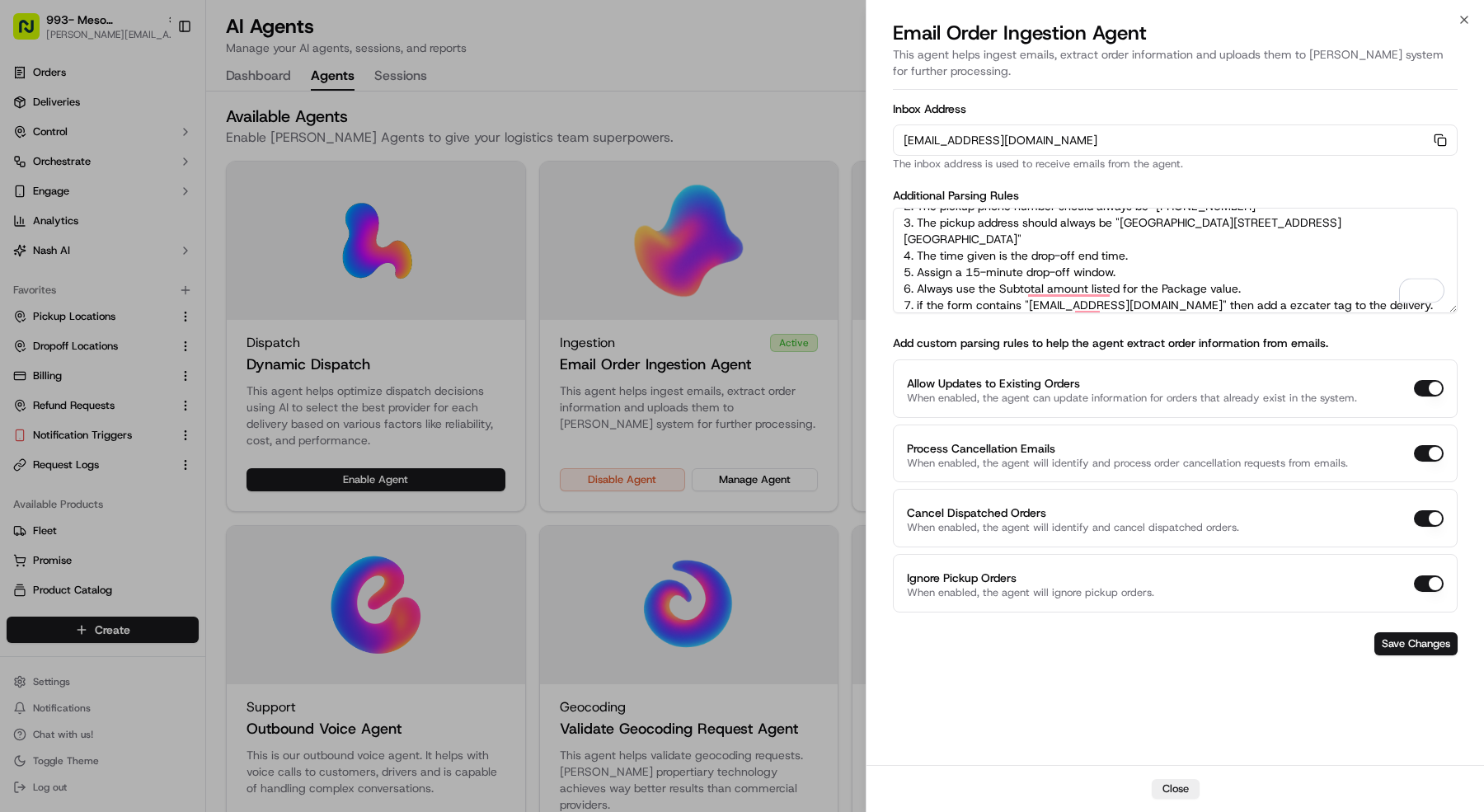
scroll to position [0, 0]
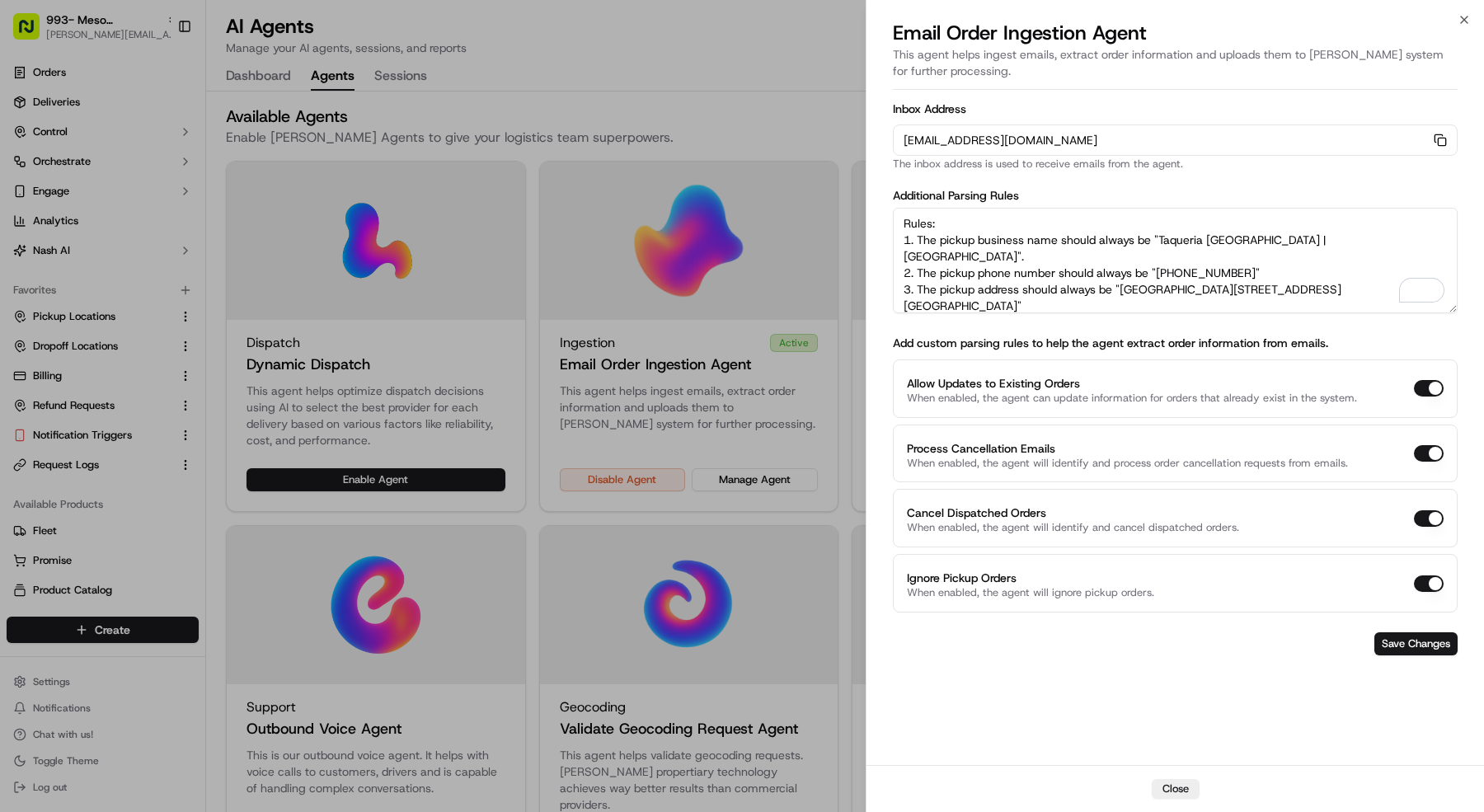
drag, startPoint x: 1313, startPoint y: 240, endPoint x: 1281, endPoint y: 271, distance: 44.6
click at [1160, 241] on textarea "Rules: 1. The pickup business name should always be "Taqueria [GEOGRAPHIC_DATA]…" at bounding box center [1176, 260] width 565 height 105
paste textarea "Rules: 1. The pickup business name should always be "Taqueria [GEOGRAPHIC_DATA]…"
type textarea "Rules: 1. The pickup business name should always be "Rules: 1. The pickup busin…"
drag, startPoint x: 1162, startPoint y: 808, endPoint x: 1178, endPoint y: 791, distance: 23.3
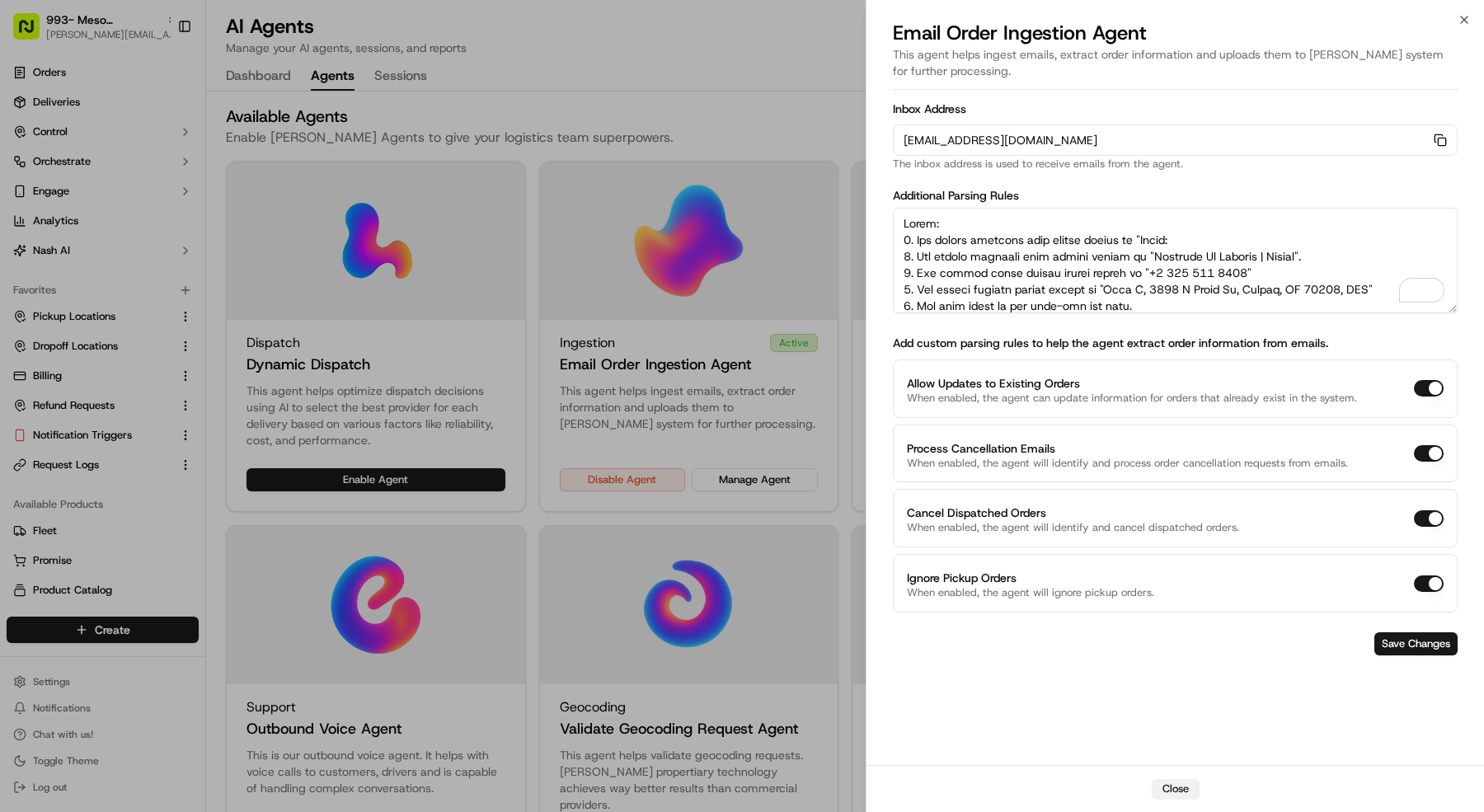
click at [1164, 805] on div "Close" at bounding box center [1175, 788] width 618 height 47
click at [1188, 785] on button "Close" at bounding box center [1176, 789] width 48 height 20
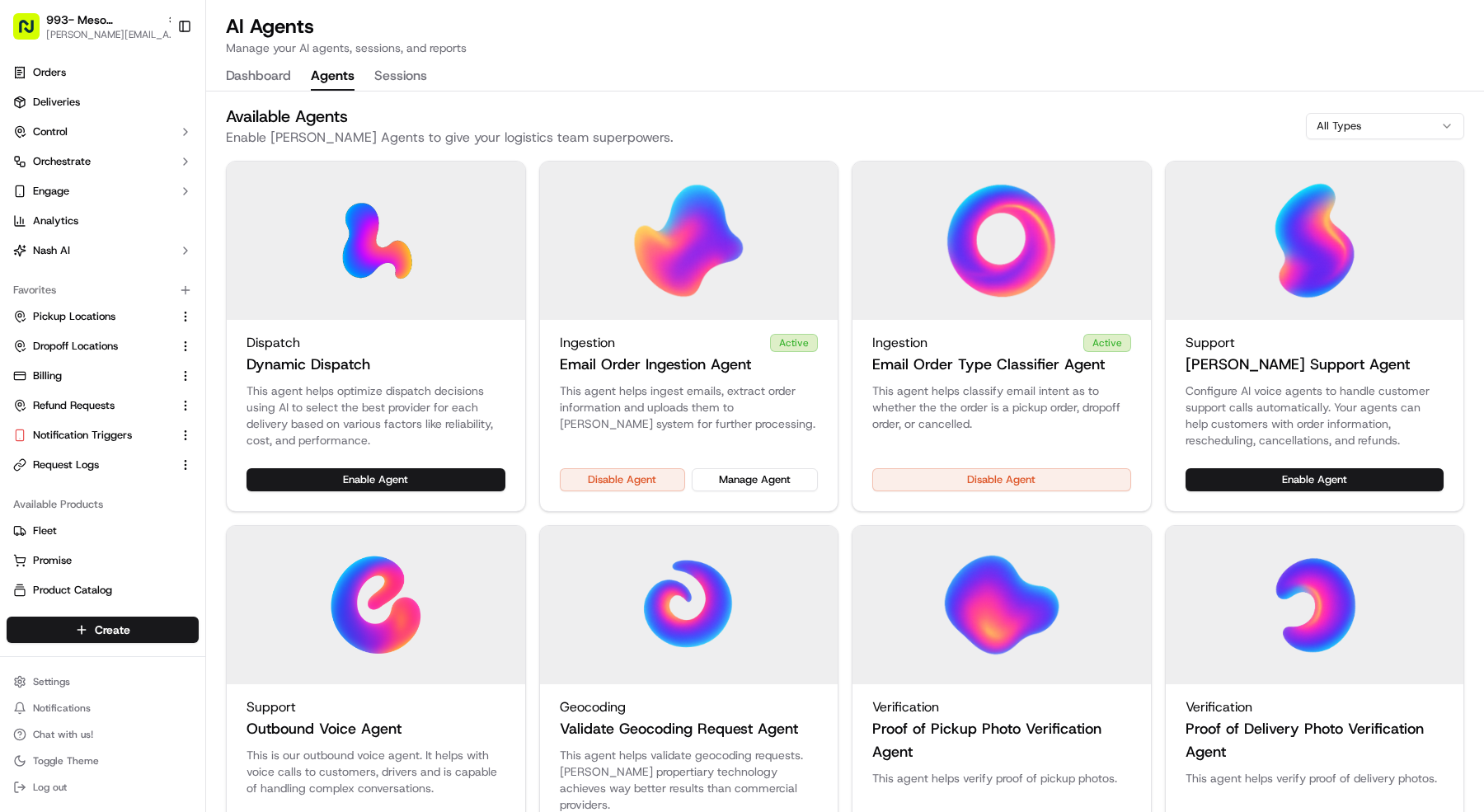
click at [773, 466] on div "This agent helps ingest emails, extract order information and uploads them to […" at bounding box center [689, 425] width 299 height 86
click at [763, 477] on button "Manage Agent" at bounding box center [755, 480] width 127 height 23
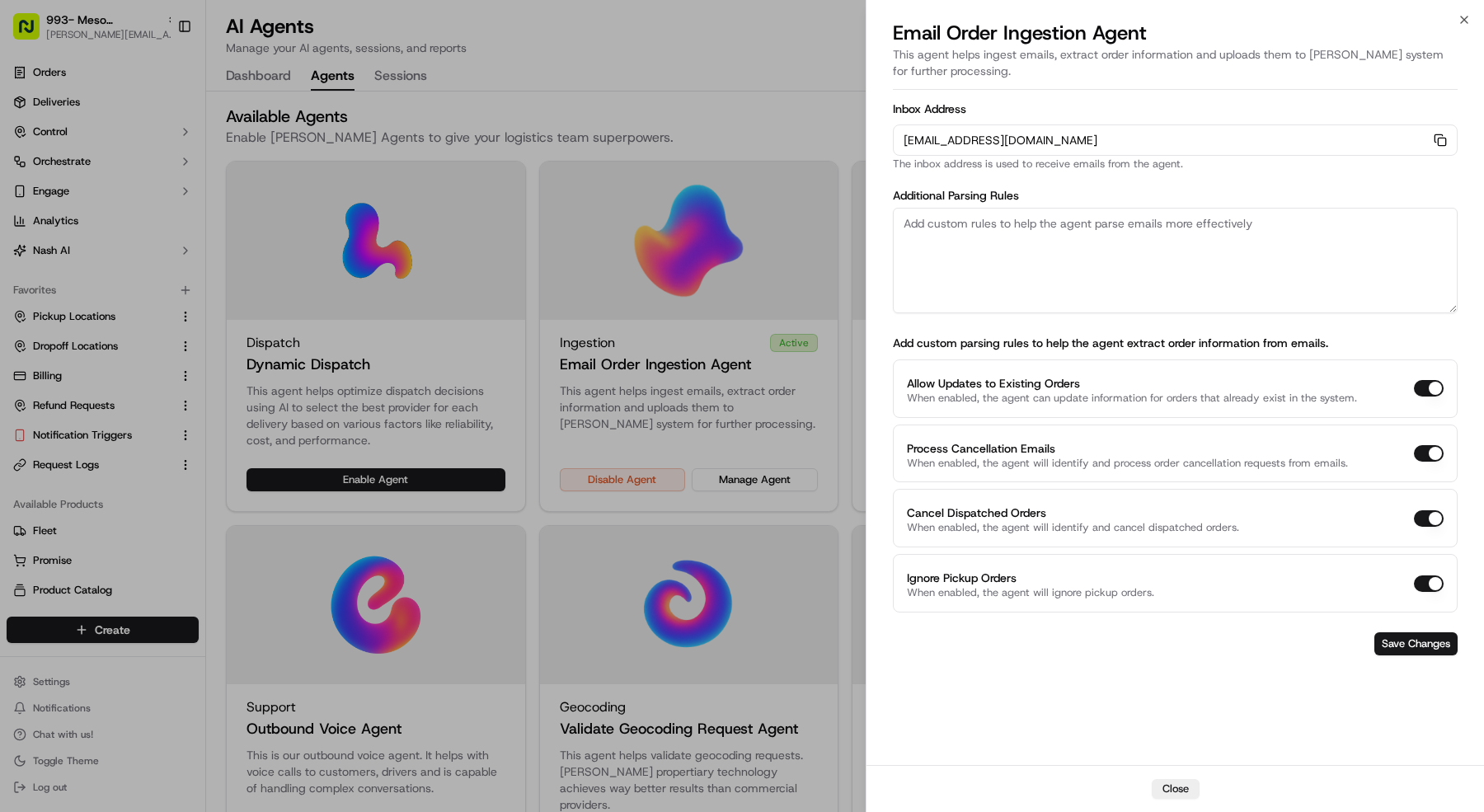
click at [122, 29] on div at bounding box center [742, 406] width 1484 height 812
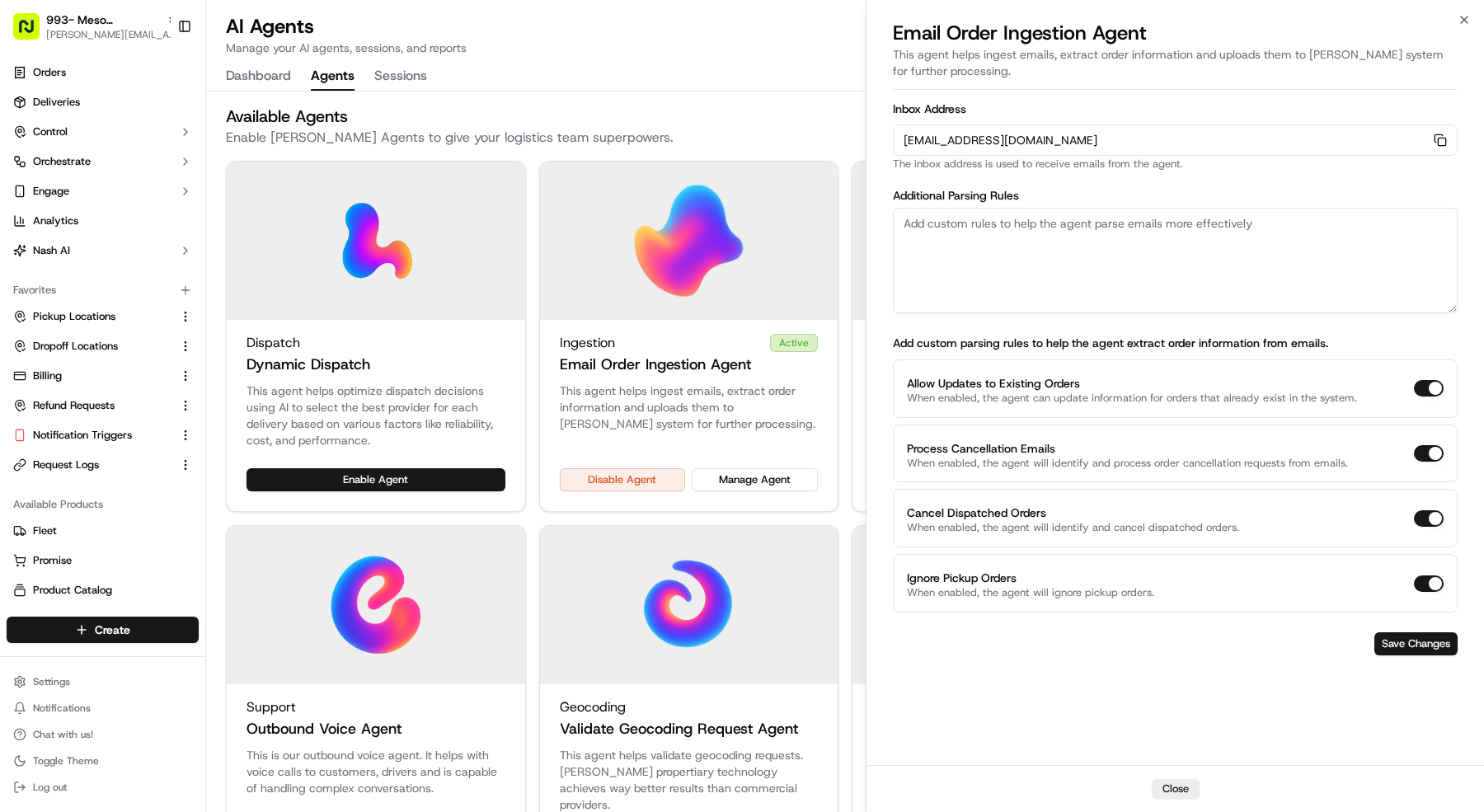
click at [122, 29] on span "[PERSON_NAME][EMAIL_ADDRESS][DOMAIN_NAME]" at bounding box center [112, 34] width 132 height 13
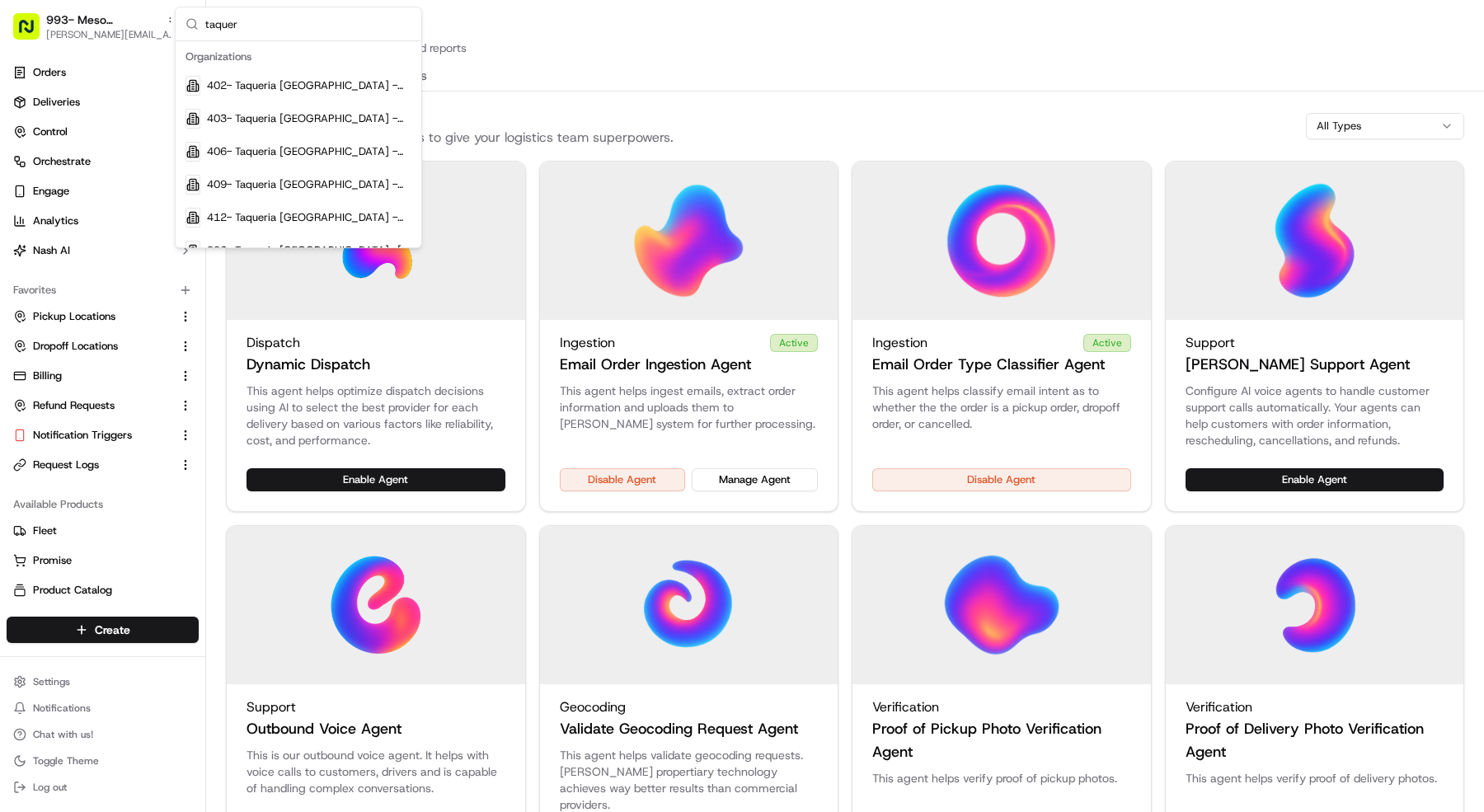
type input "taquer"
click at [234, 72] on div "402- Taqueria [GEOGRAPHIC_DATA] - [GEOGRAPHIC_DATA] [GEOGRAPHIC_DATA]" at bounding box center [299, 86] width 239 height 33
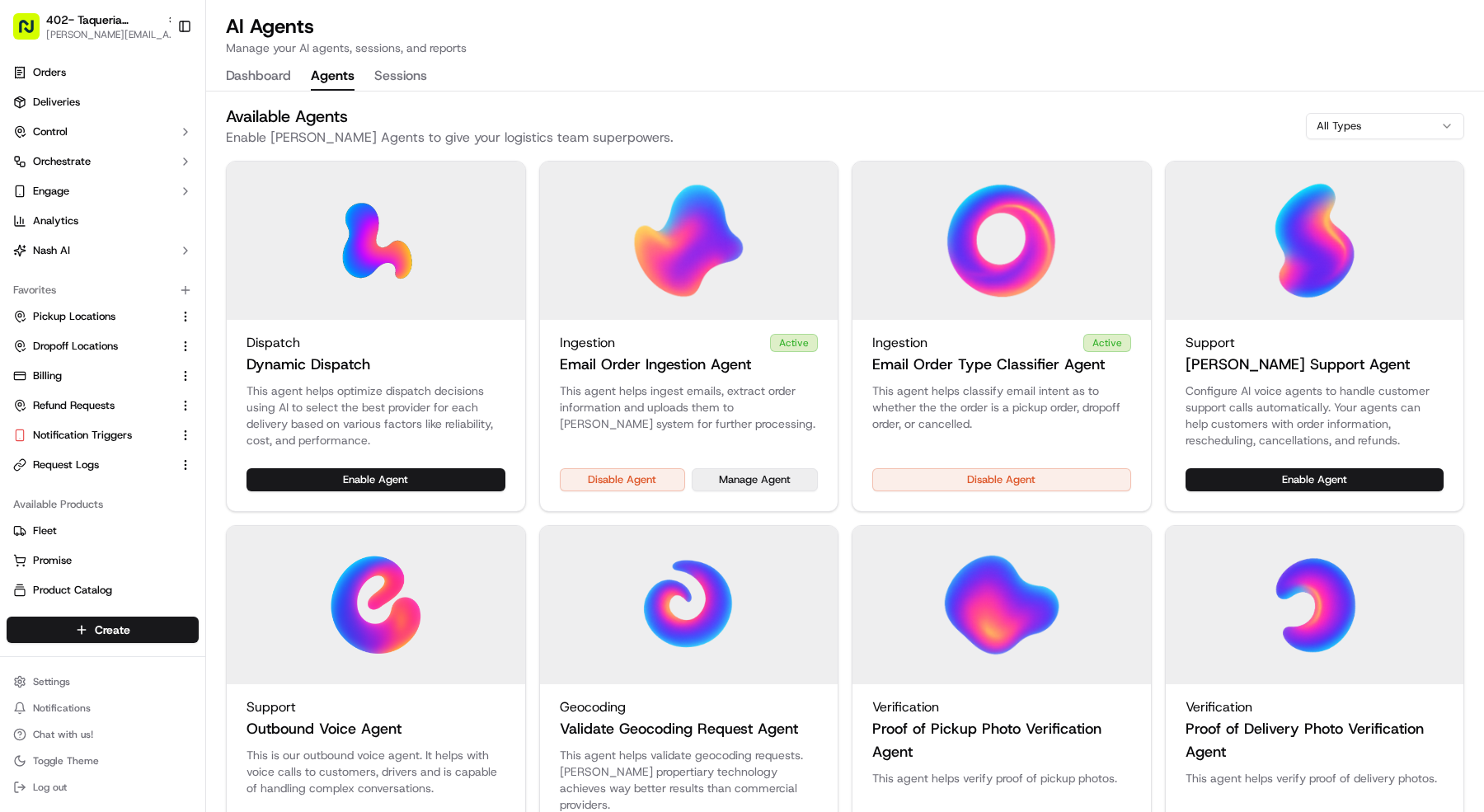
click at [754, 472] on button "Manage Agent" at bounding box center [755, 480] width 127 height 23
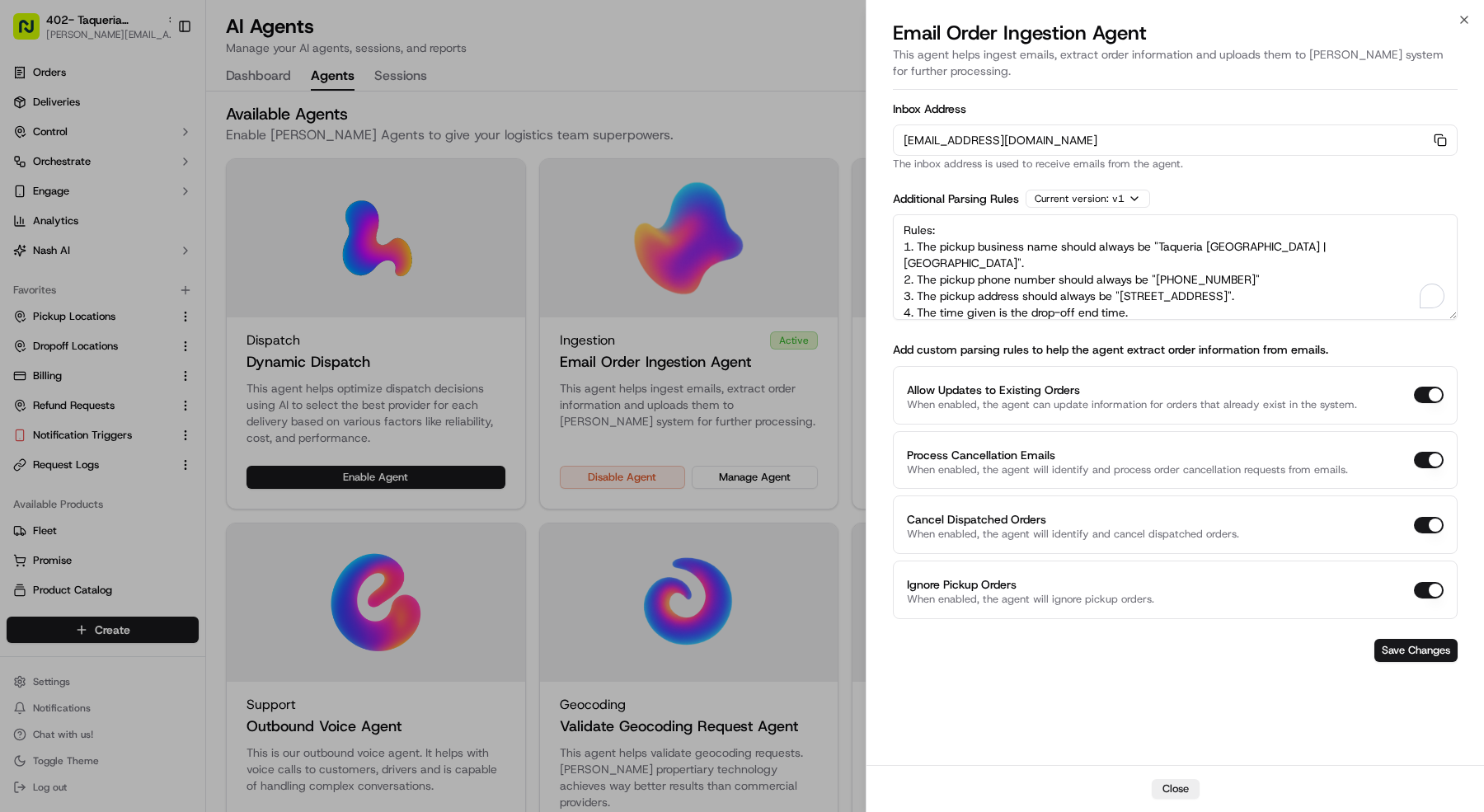
scroll to position [90, 0]
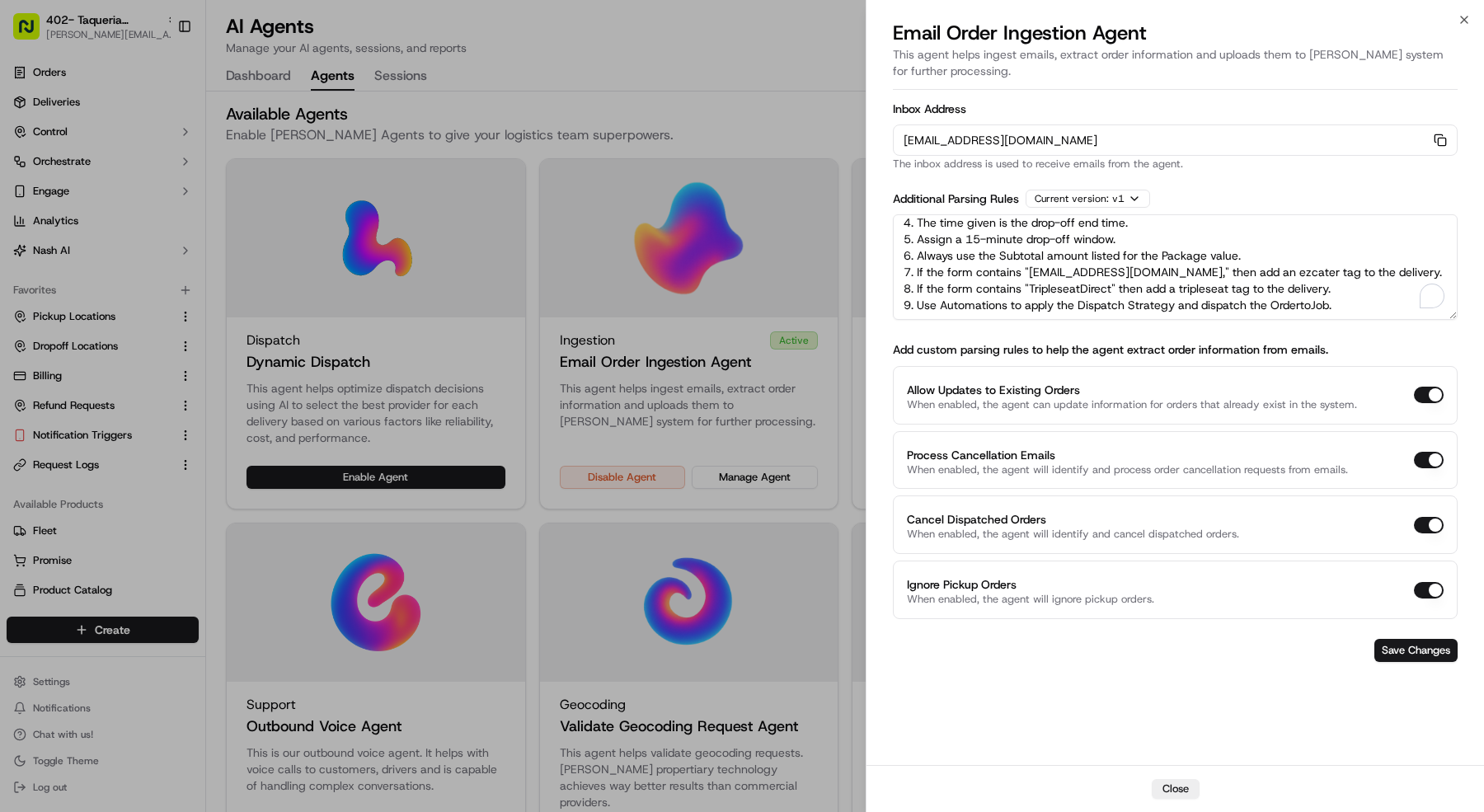
drag, startPoint x: 898, startPoint y: 227, endPoint x: 1277, endPoint y: 396, distance: 415.0
click at [1278, 397] on form "Inbox Address [EMAIL_ADDRESS][DOMAIN_NAME] Copy [EMAIL_ADDRESS][DOMAIN_NAME] Th…" at bounding box center [1176, 382] width 565 height 572
click at [81, 5] on div at bounding box center [742, 406] width 1484 height 812
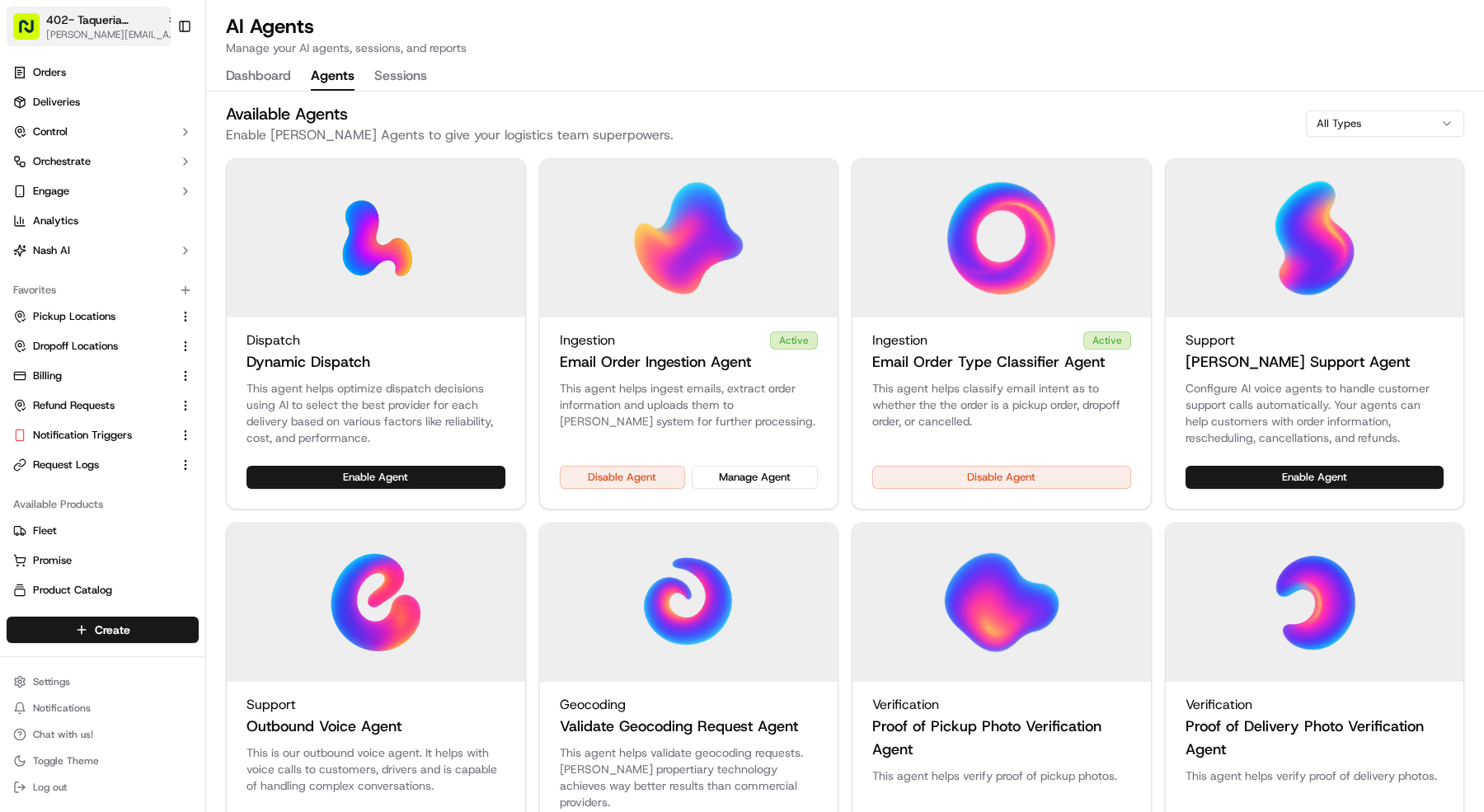
click at [96, 29] on span "[PERSON_NAME][EMAIL_ADDRESS][DOMAIN_NAME]" at bounding box center [112, 34] width 132 height 13
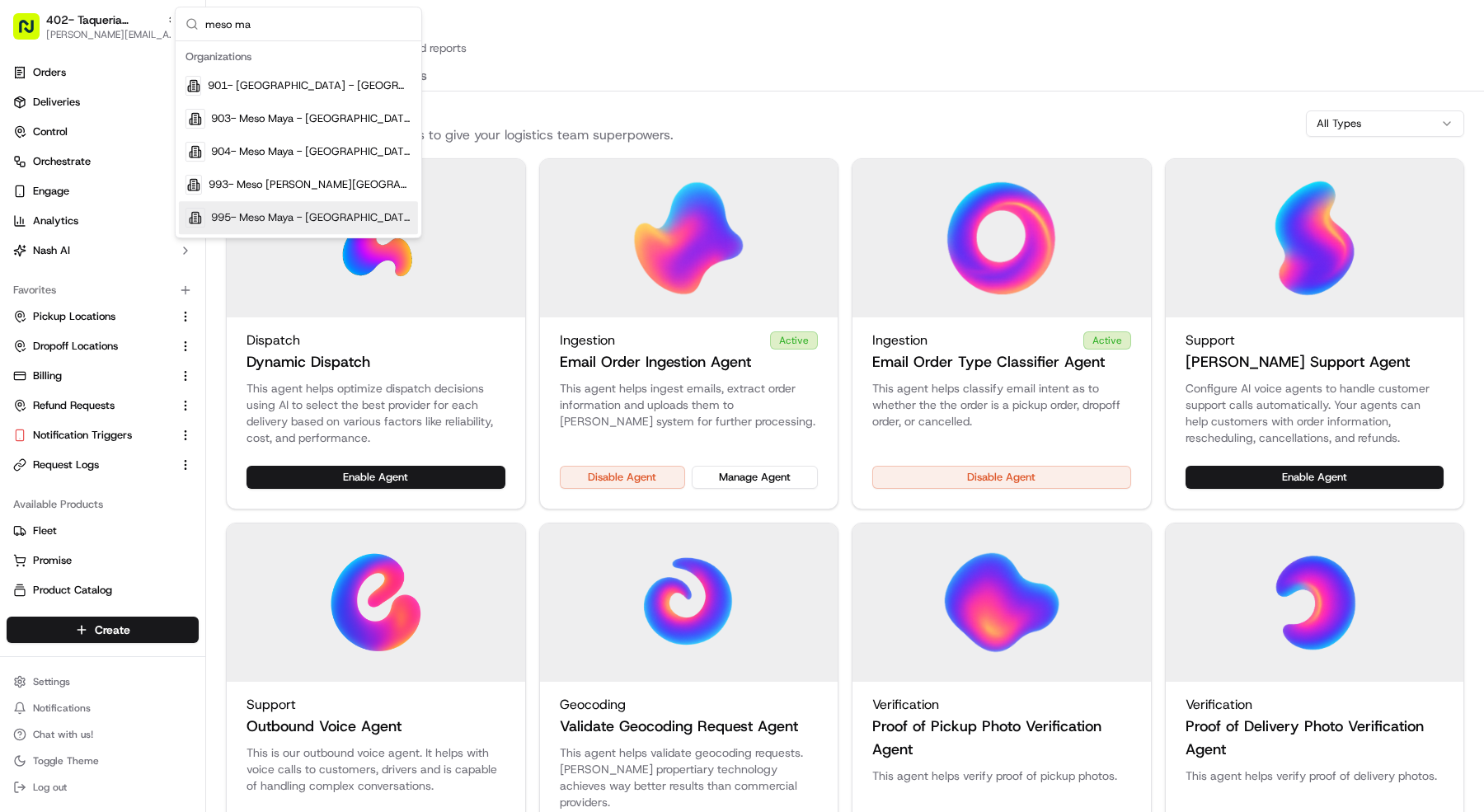
type input "meso ma"
click at [291, 192] on div "993- Meso [PERSON_NAME][GEOGRAPHIC_DATA]" at bounding box center [299, 185] width 239 height 33
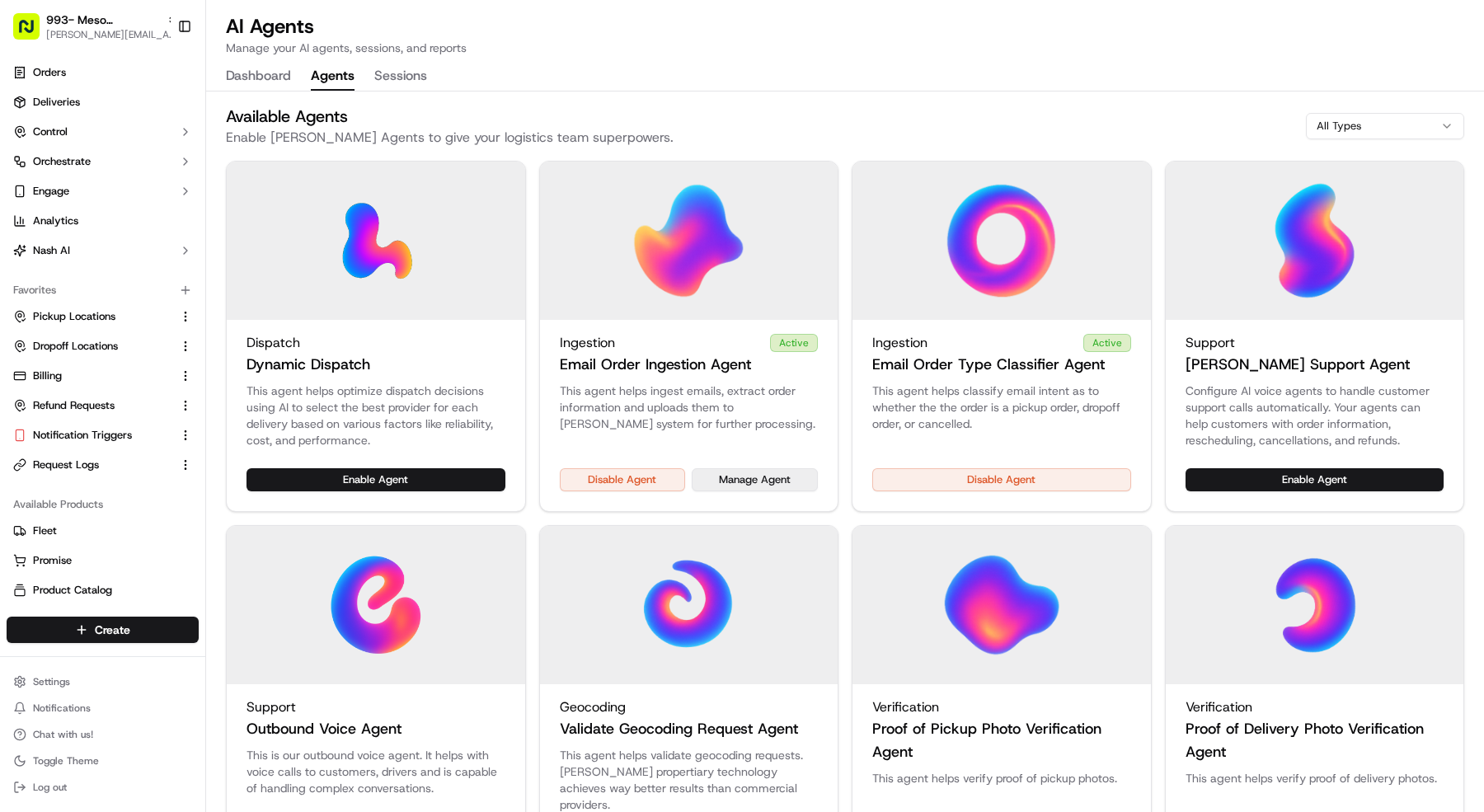
click at [729, 475] on button "Manage Agent" at bounding box center [755, 480] width 127 height 23
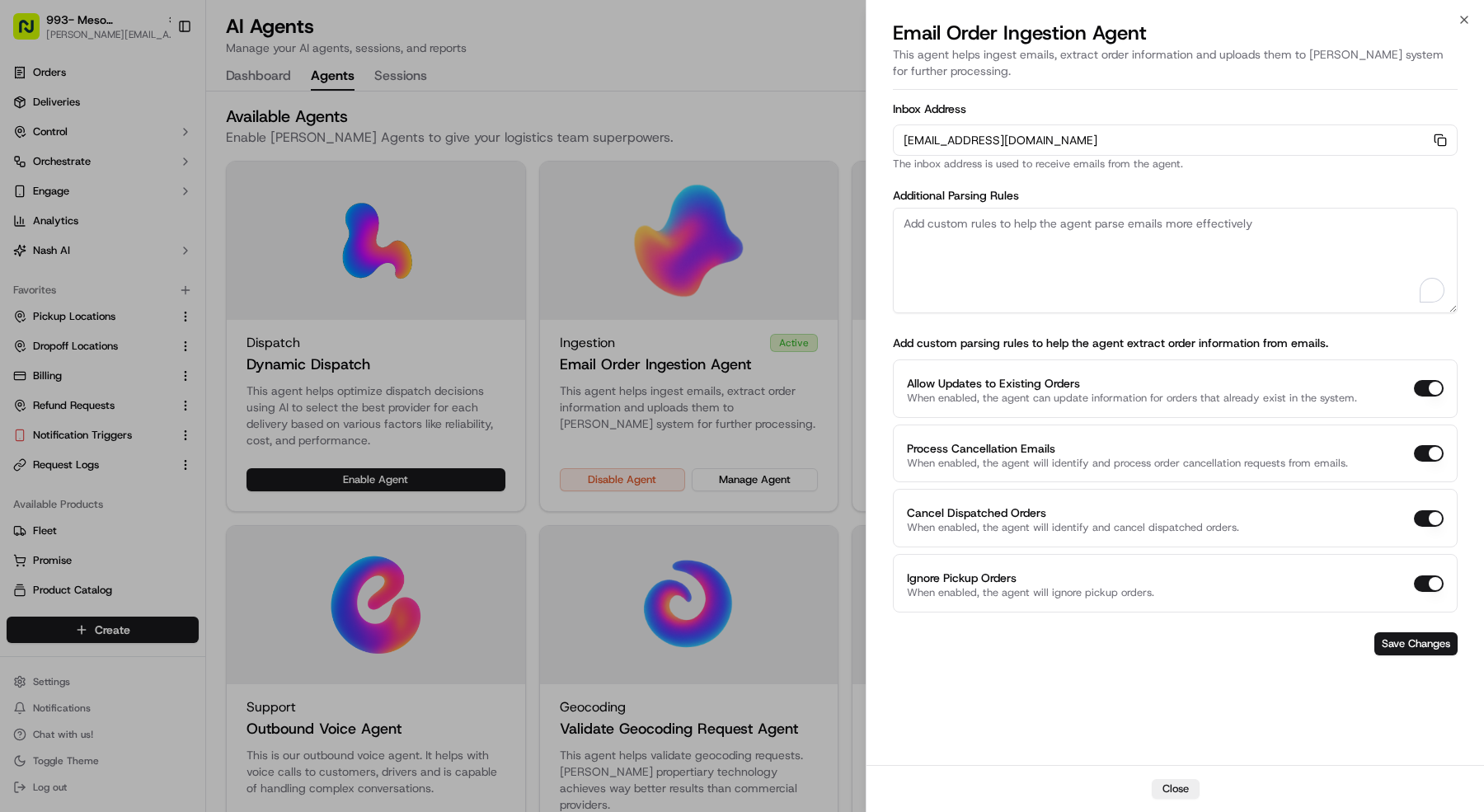
click at [1018, 234] on textarea "To enrich screen reader interactions, please activate Accessibility in Grammarl…" at bounding box center [1176, 260] width 565 height 105
paste textarea "Rules: 1. The pickup business name should always be "Taqueria [GEOGRAPHIC_DATA]…"
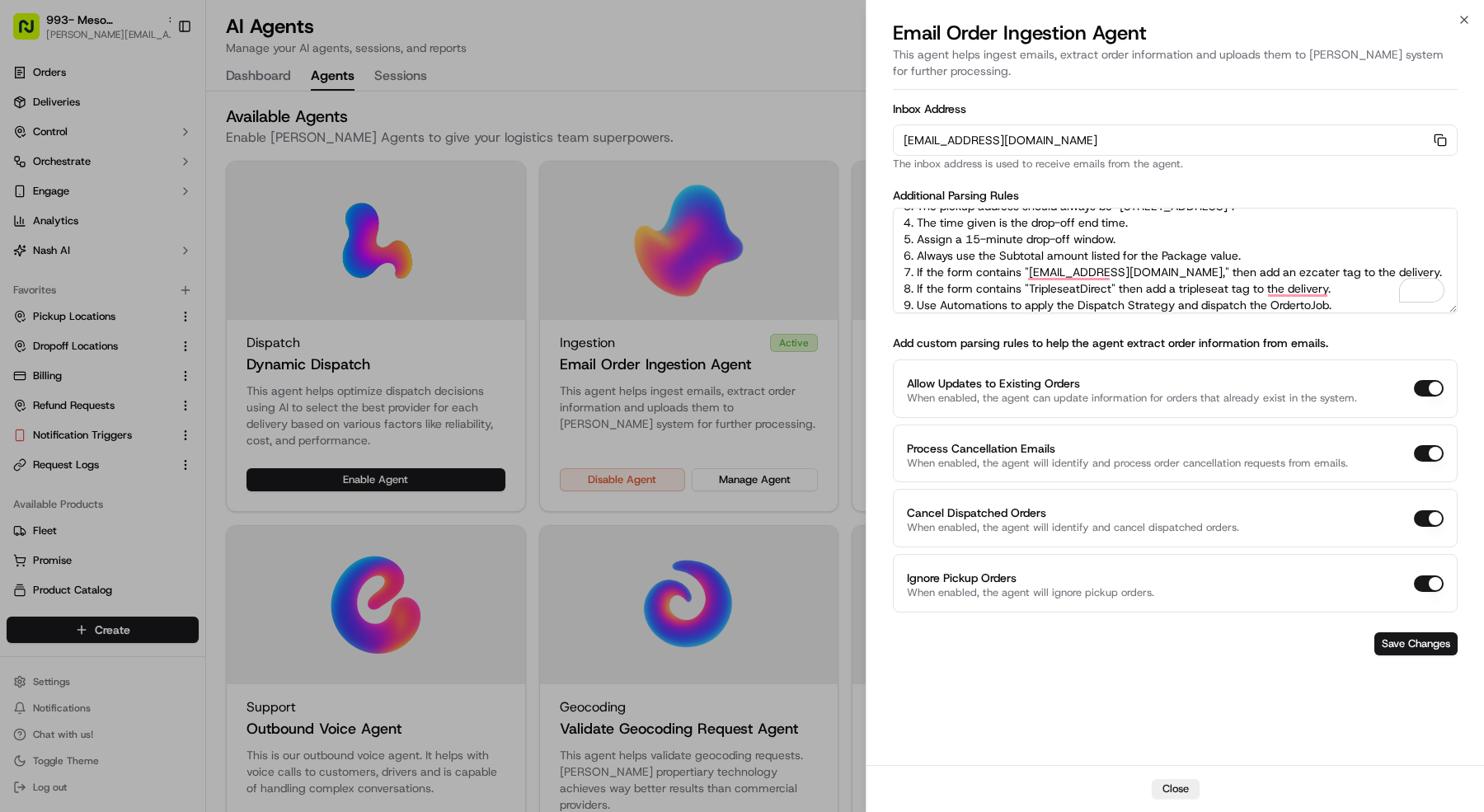
scroll to position [0, 0]
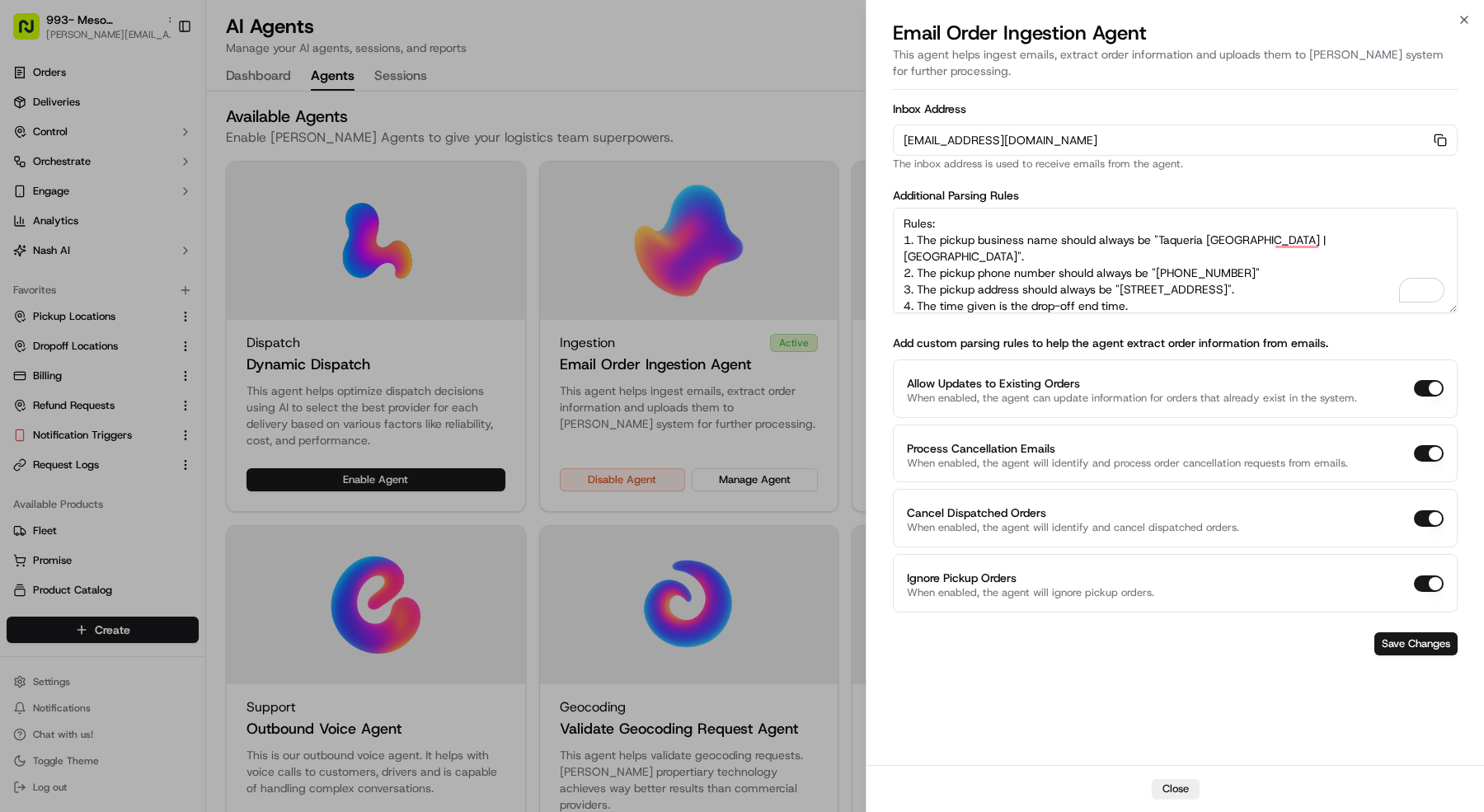
drag, startPoint x: 1333, startPoint y: 236, endPoint x: 1210, endPoint y: 253, distance: 124.2
click at [1160, 240] on textarea "Rules: 1. The pickup business name should always be "Taqueria [GEOGRAPHIC_DATA]…" at bounding box center [1176, 260] width 565 height 105
paste textarea "[PERSON_NAME] | [GEOGRAPHIC_DATA]"
click at [1324, 273] on textarea "Rules: 1. The pickup business name should always be "[PERSON_NAME] | Preston - …" at bounding box center [1176, 260] width 565 height 105
drag, startPoint x: 1328, startPoint y: 272, endPoint x: 1360, endPoint y: 320, distance: 57.7
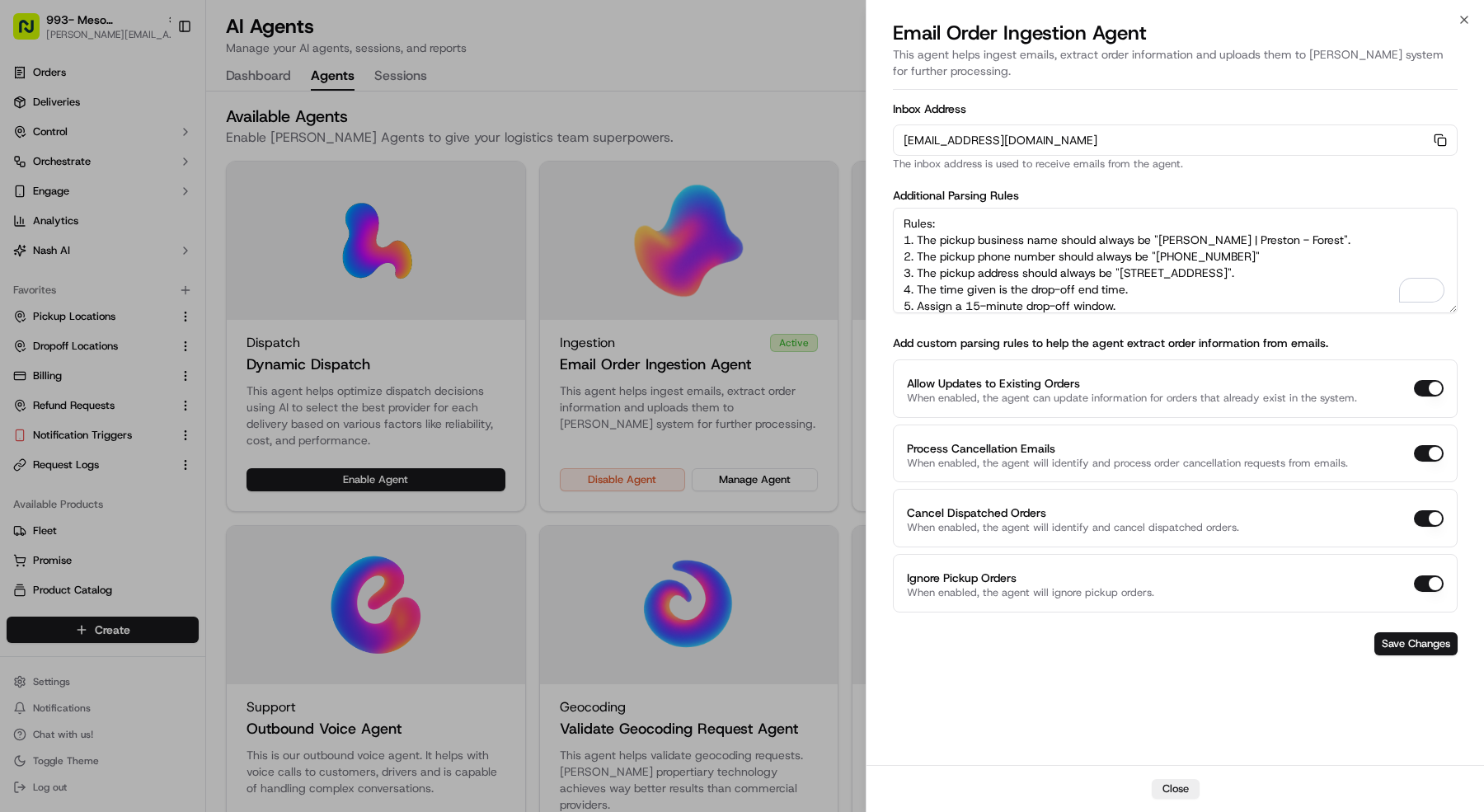
click at [1123, 268] on textarea "Rules: 1. The pickup business name should always be "[PERSON_NAME] | Preston - …" at bounding box center [1176, 260] width 565 height 105
paste textarea "[STREET_ADDRESS][PERSON_NAME]"
drag, startPoint x: 1257, startPoint y: 256, endPoint x: 1465, endPoint y: 297, distance: 212.0
click at [1159, 255] on textarea "Rules: 1. The pickup business name should always be "[PERSON_NAME] | Preston - …" at bounding box center [1176, 260] width 565 height 105
paste textarea "729 4390"
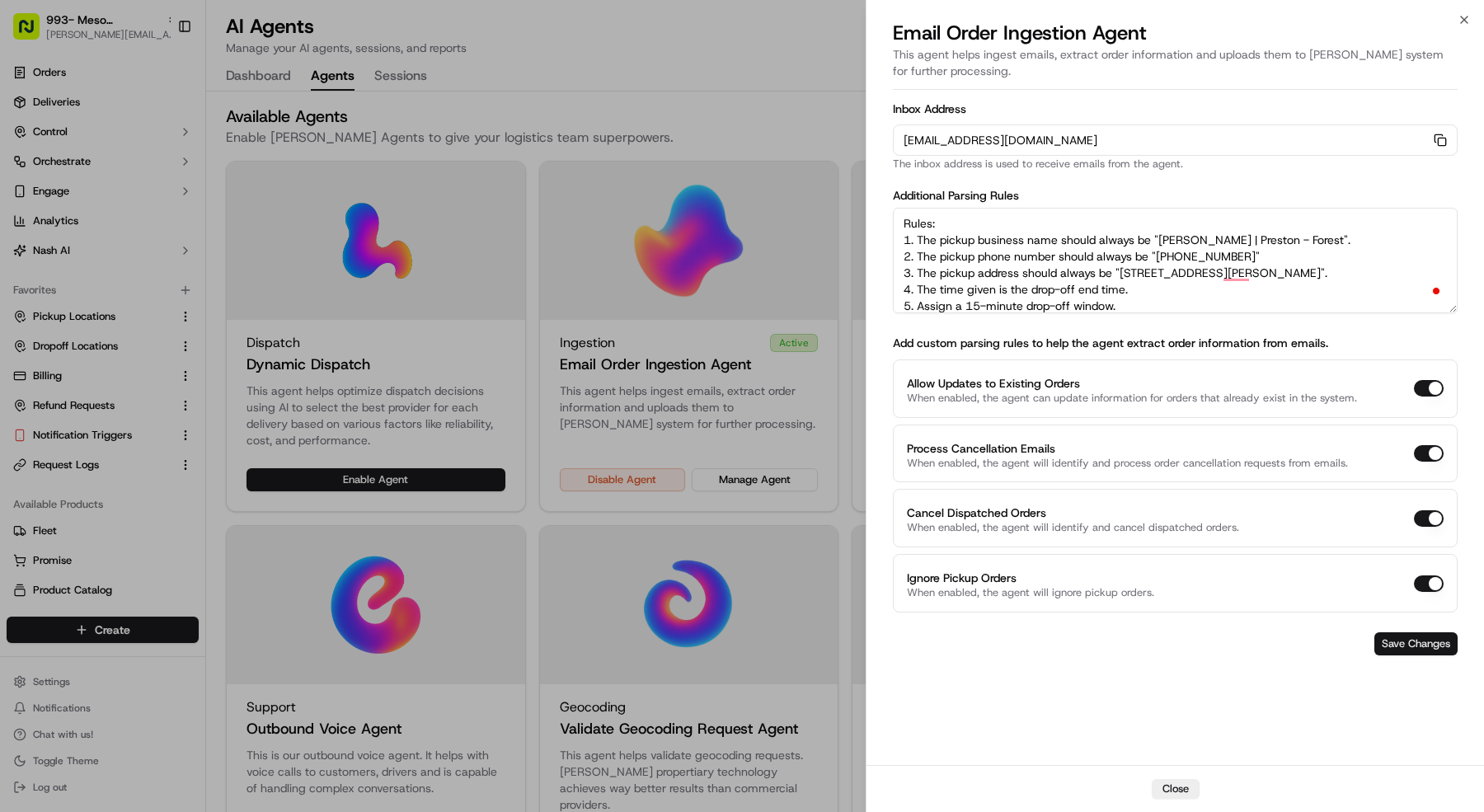
type textarea "Rules: 1. The pickup business name should always be "[PERSON_NAME] | Preston - …"
click at [1428, 633] on button "Save Changes" at bounding box center [1415, 644] width 83 height 23
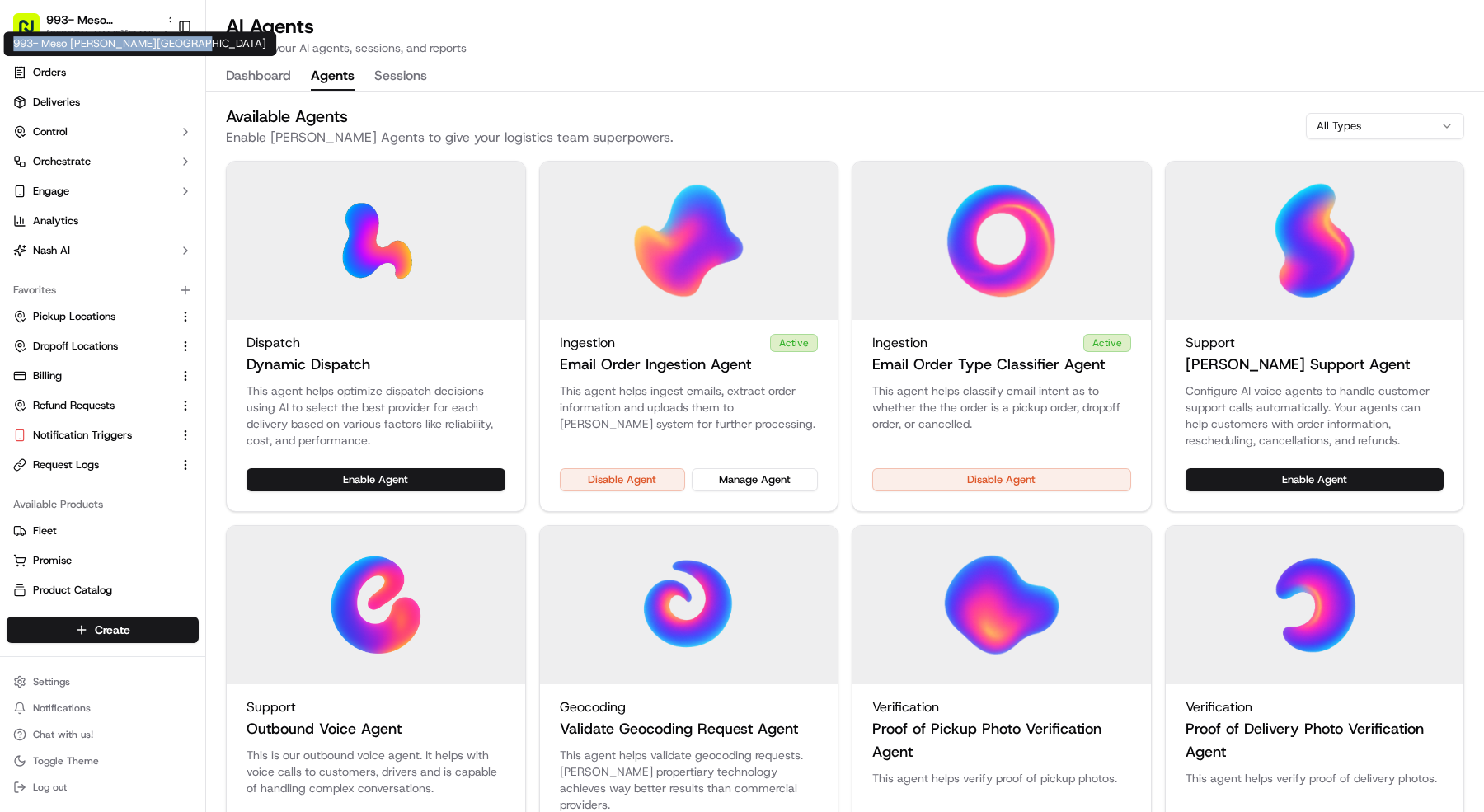
copy div "993- Meso [PERSON_NAME][GEOGRAPHIC_DATA]"
drag, startPoint x: 13, startPoint y: 41, endPoint x: 182, endPoint y: 43, distance: 169.0
click at [182, 43] on div "993- Meso Maya - [GEOGRAPHIC_DATA] 993- [GEOGRAPHIC_DATA] - [GEOGRAPHIC_DATA]" at bounding box center [140, 44] width 273 height 25
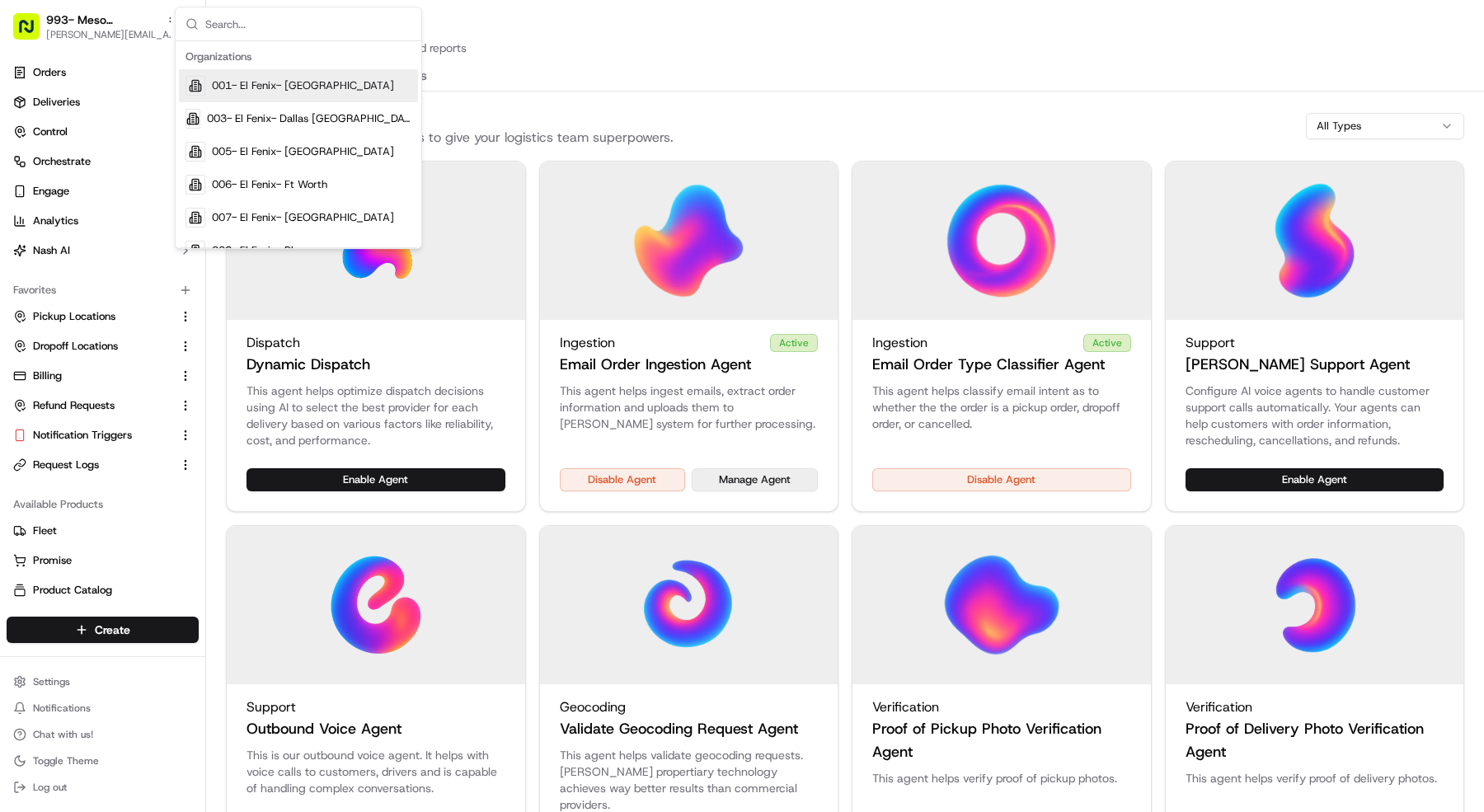
click at [736, 480] on button "Manage Agent" at bounding box center [755, 480] width 127 height 23
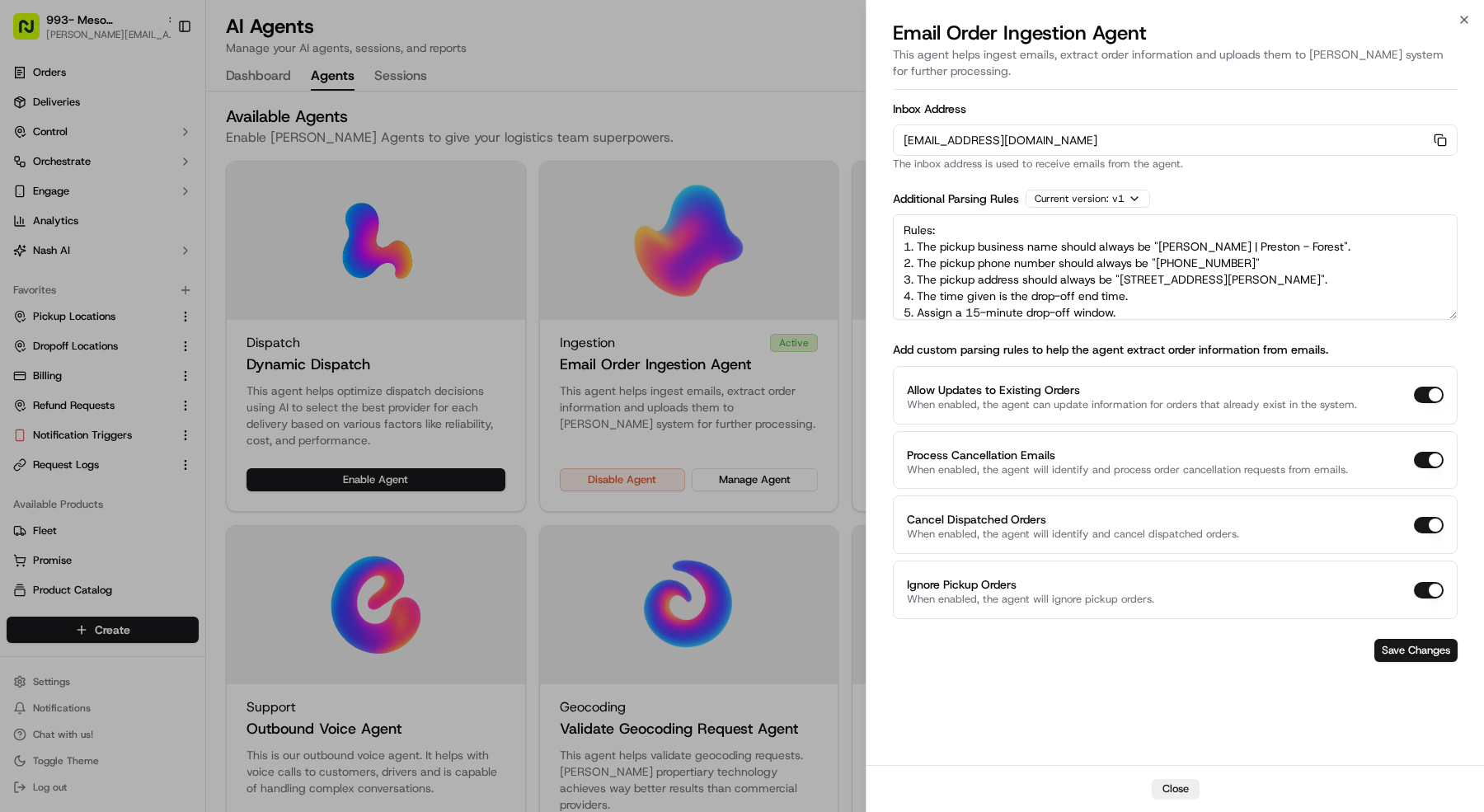
click at [1447, 142] on div "[EMAIL_ADDRESS][DOMAIN_NAME] Copy [EMAIL_ADDRESS][DOMAIN_NAME]" at bounding box center [1176, 140] width 565 height 31
click at [1432, 139] on div "[EMAIL_ADDRESS][DOMAIN_NAME] Copy [EMAIL_ADDRESS][DOMAIN_NAME]" at bounding box center [1176, 140] width 565 height 31
click at [1439, 137] on rect "button" at bounding box center [1441, 141] width 7 height 7
click at [1403, 649] on button "Save Changes" at bounding box center [1415, 651] width 83 height 23
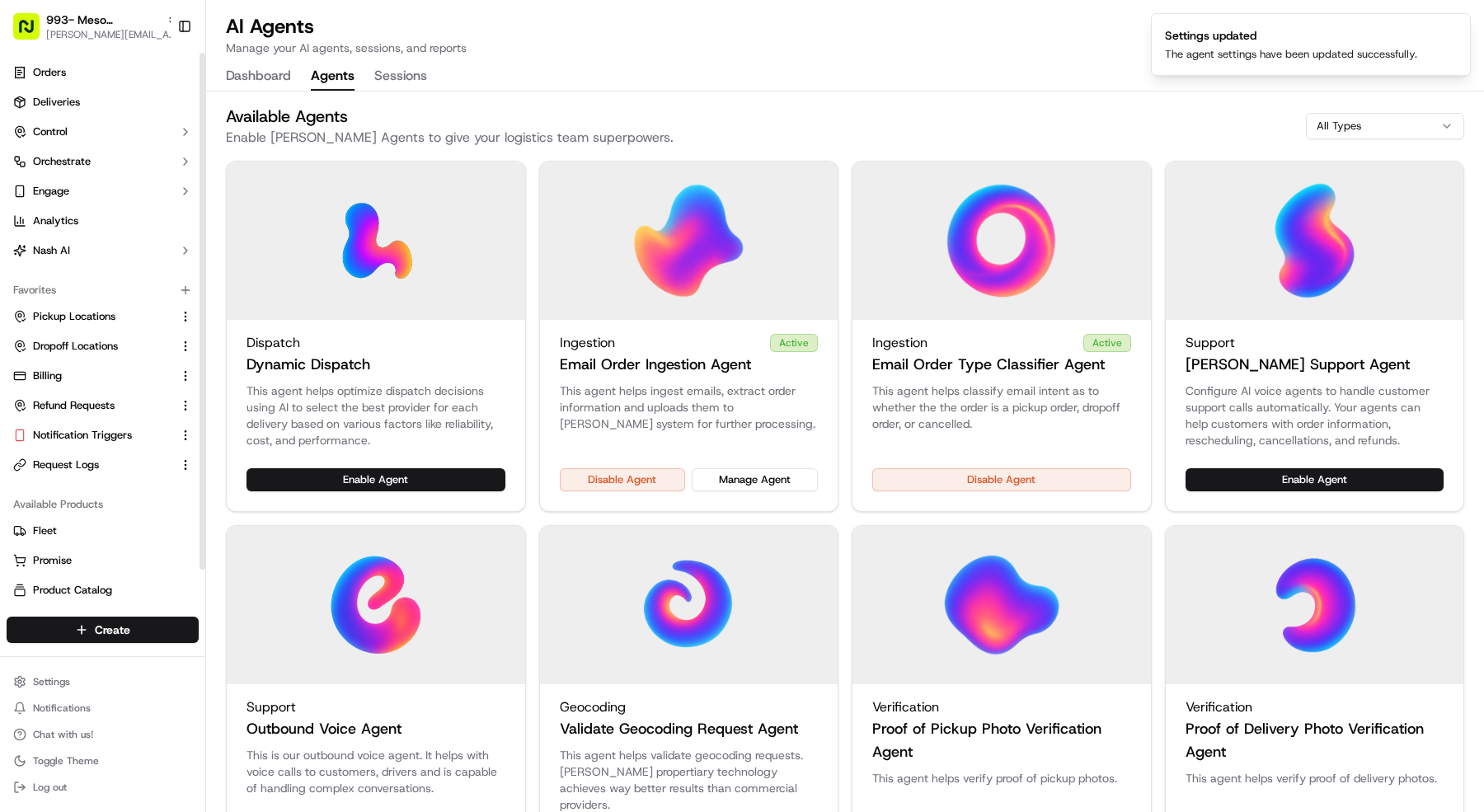
click at [73, 673] on html "993- Meso [PERSON_NAME] Forest [PERSON_NAME][EMAIL_ADDRESS][DOMAIN_NAME] Toggle…" at bounding box center [742, 406] width 1484 height 812
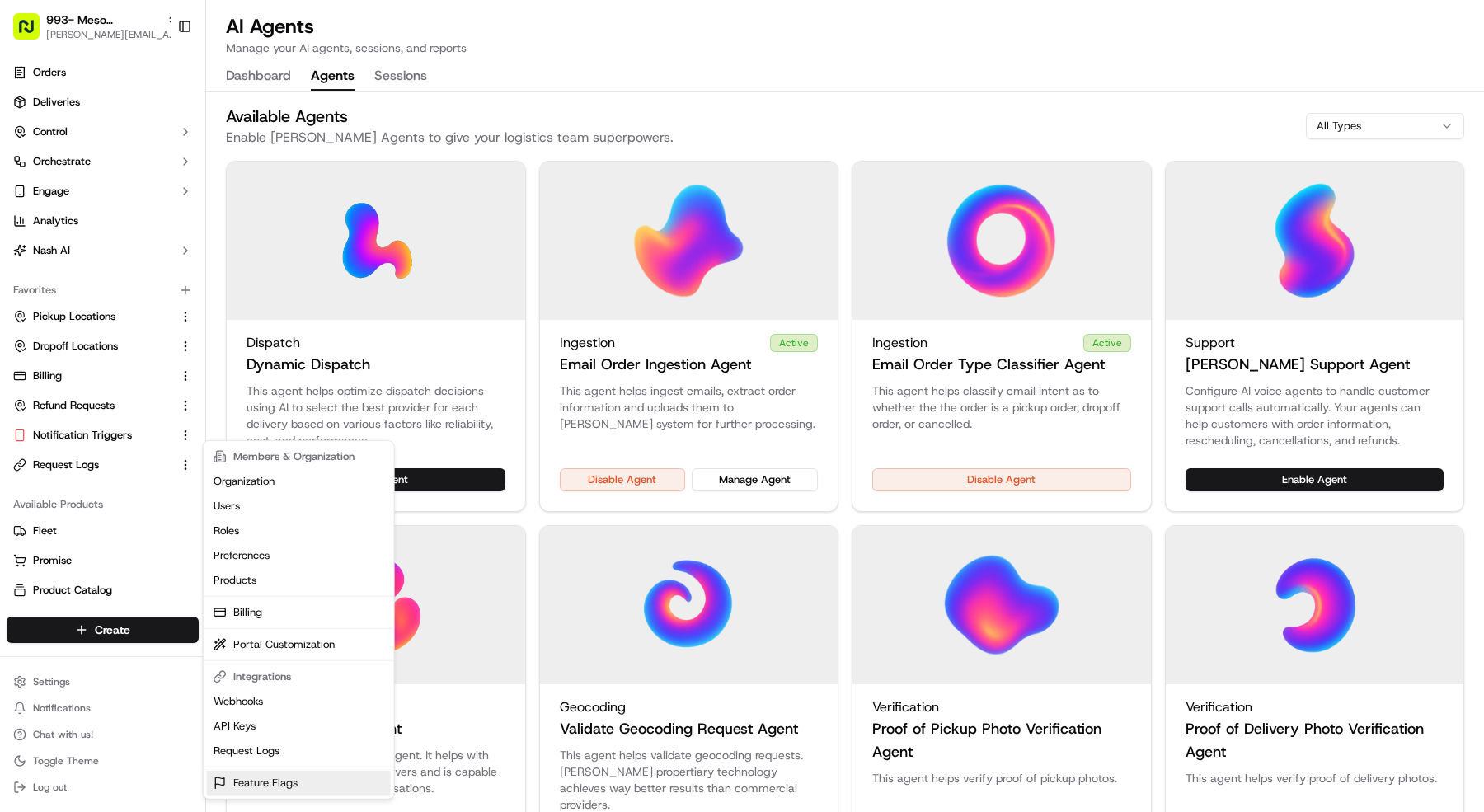
click at [301, 783] on link "Feature Flags" at bounding box center [299, 783] width 184 height 25
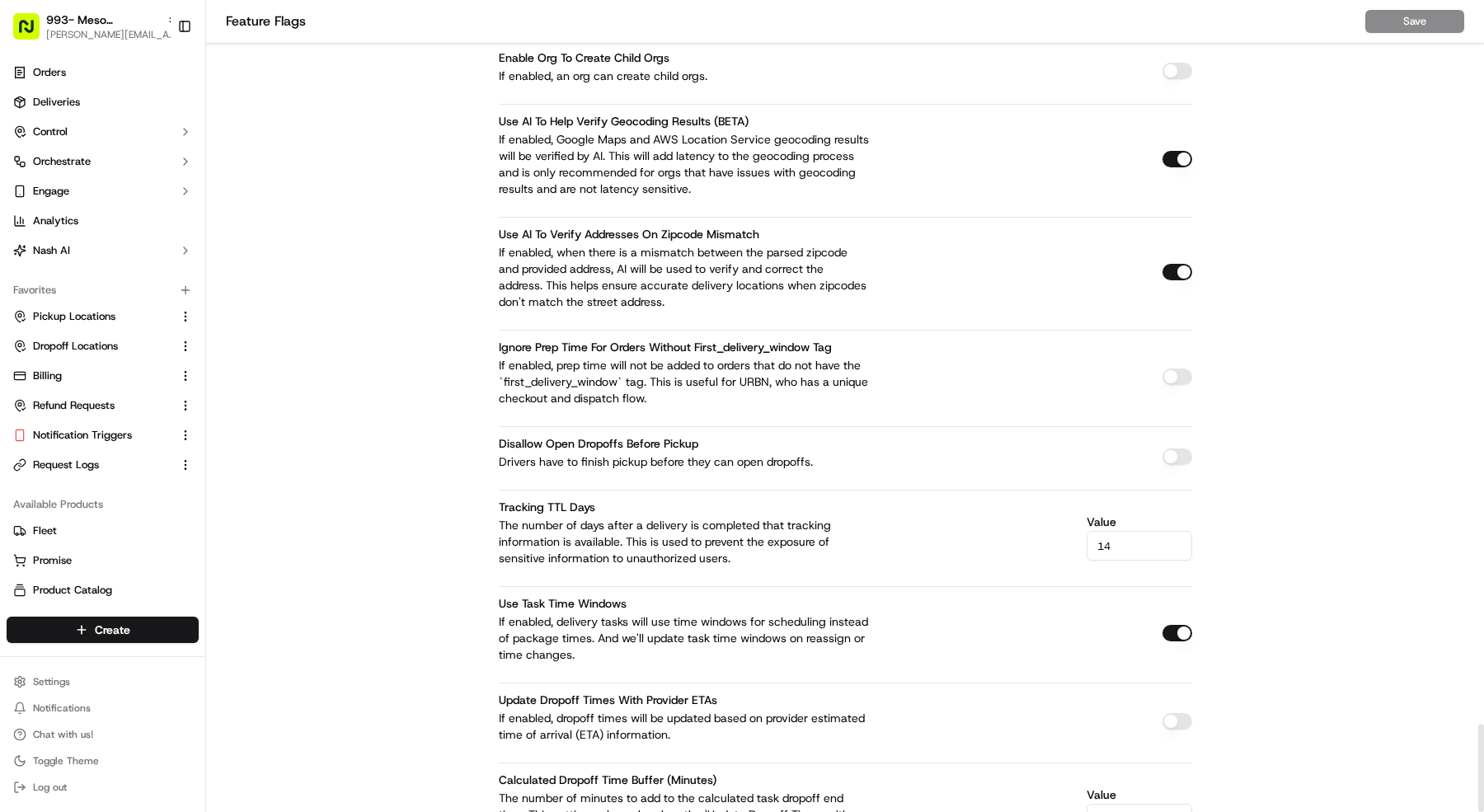
scroll to position [6667, 0]
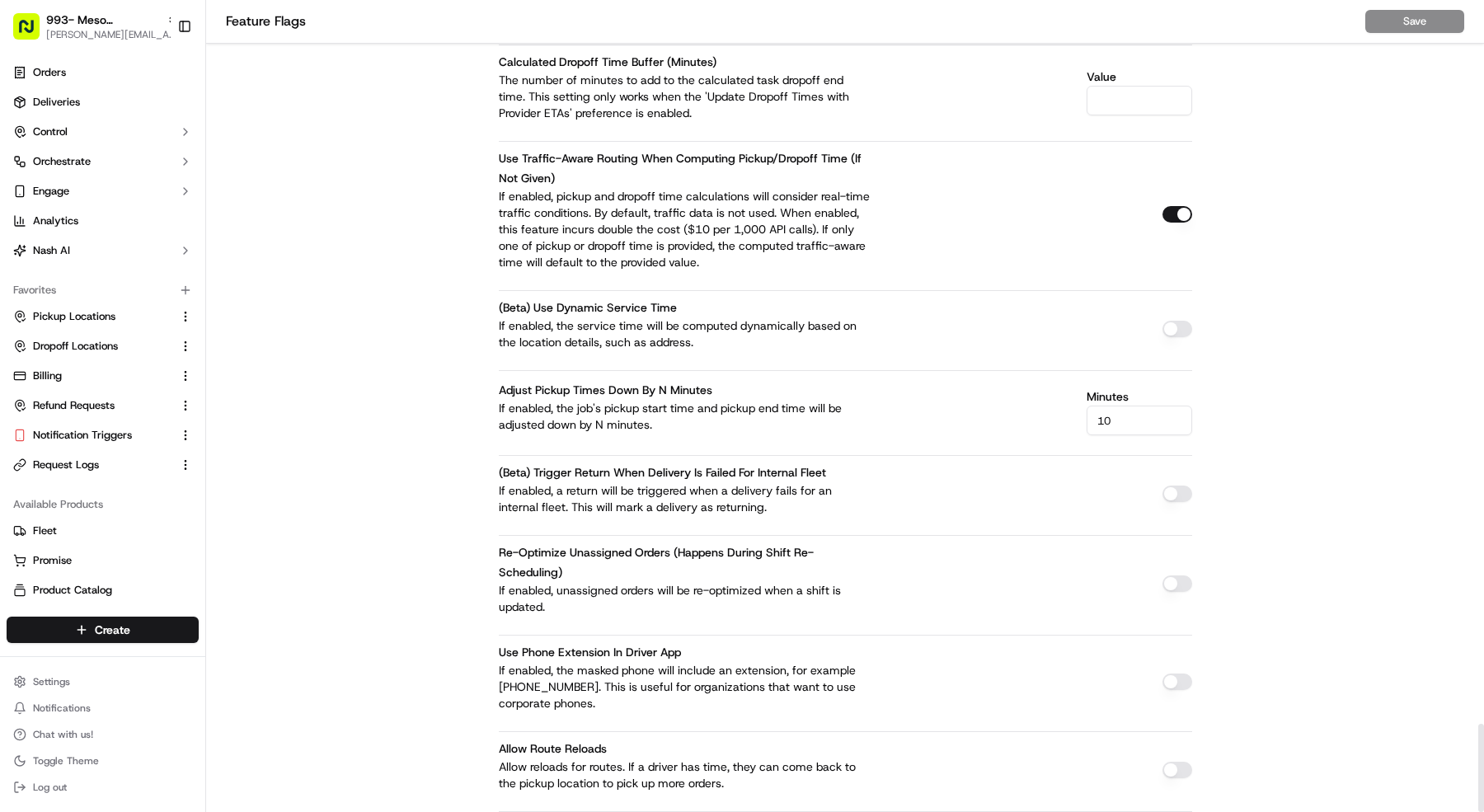
drag, startPoint x: 1168, startPoint y: 138, endPoint x: 1167, endPoint y: 149, distance: 11.0
click at [1168, 206] on button "button" at bounding box center [1177, 214] width 29 height 17
click at [1425, 17] on button "Save" at bounding box center [1414, 21] width 99 height 23
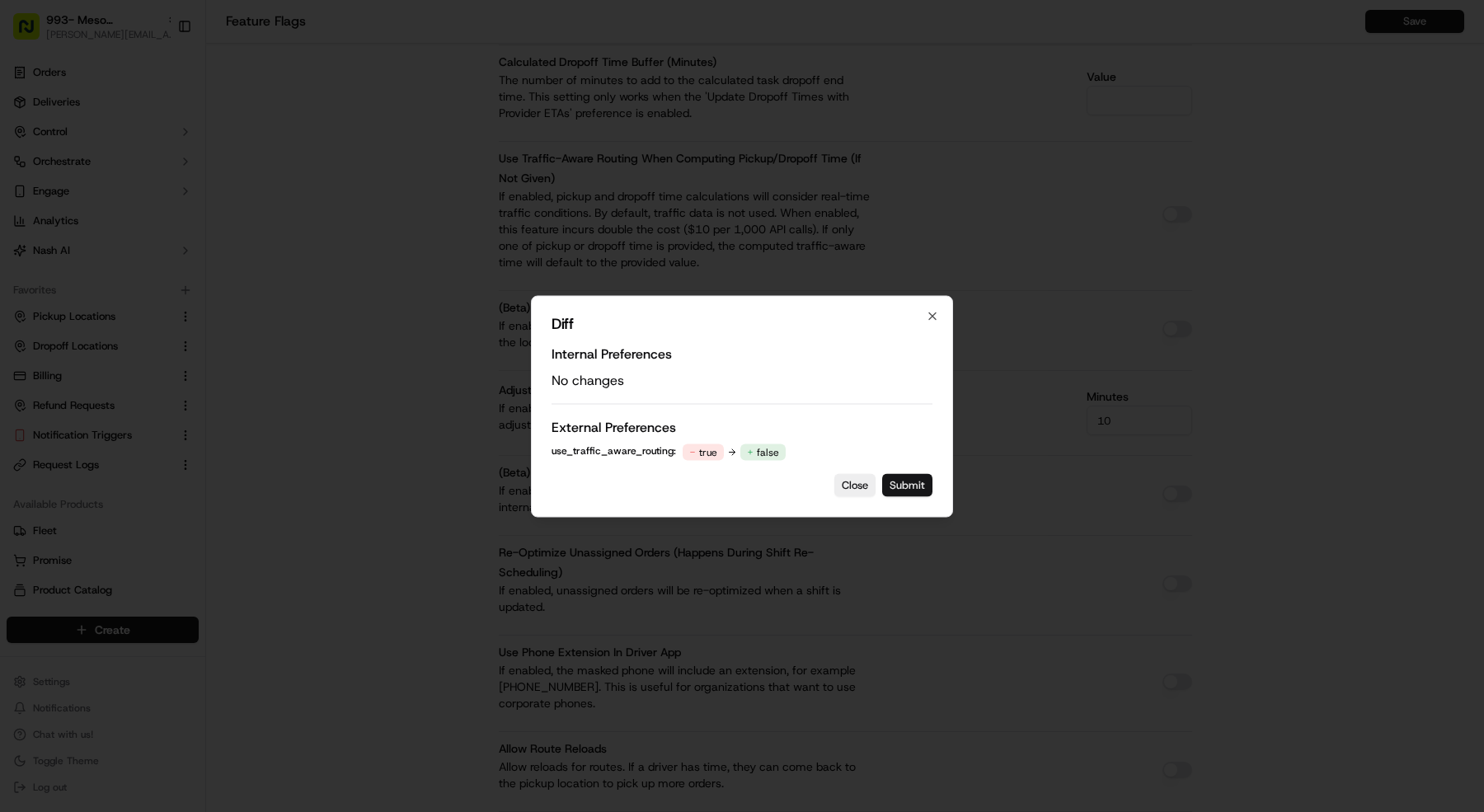
click at [909, 485] on button "Submit" at bounding box center [907, 485] width 50 height 23
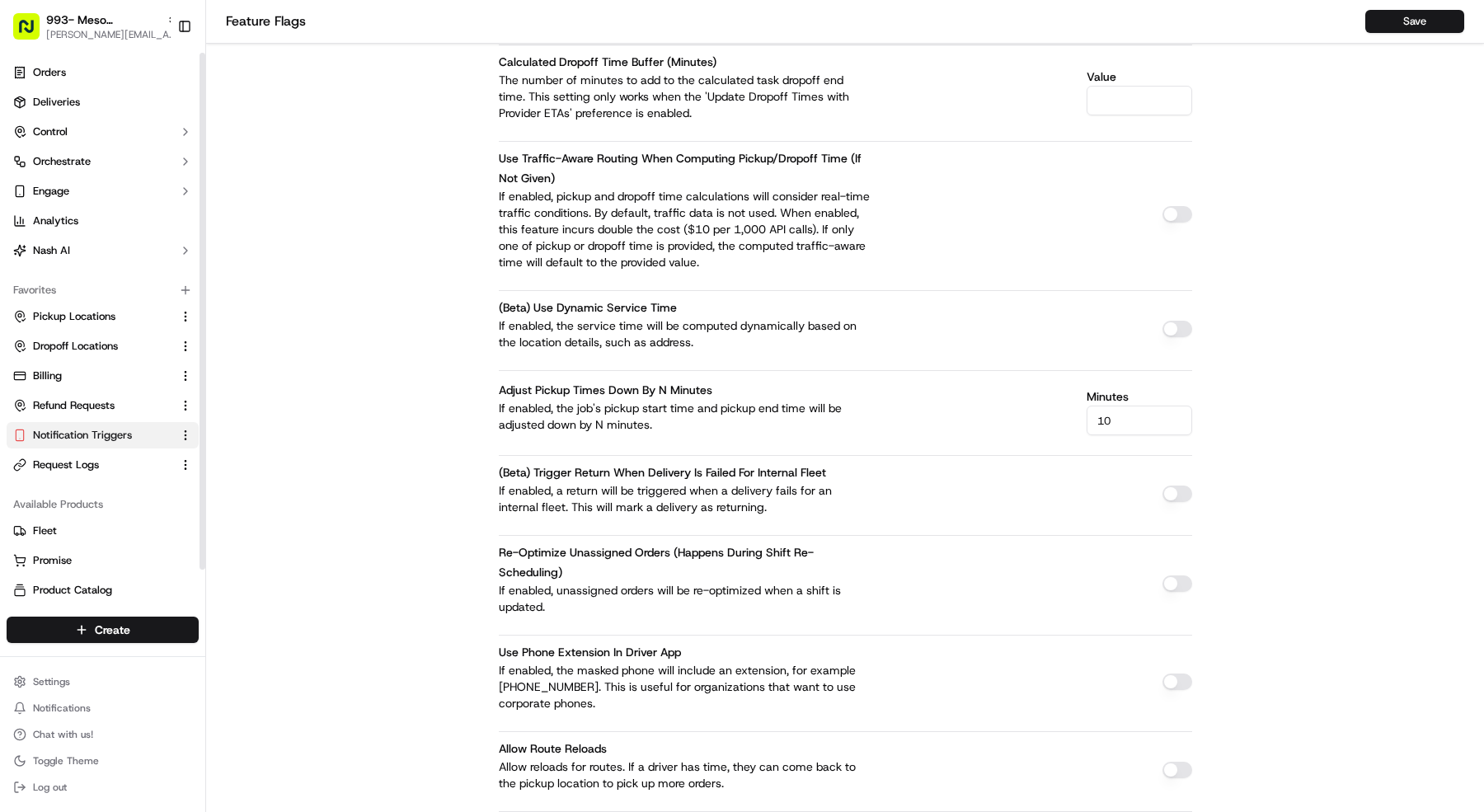
click at [92, 436] on span "Notification Triggers" at bounding box center [82, 435] width 99 height 15
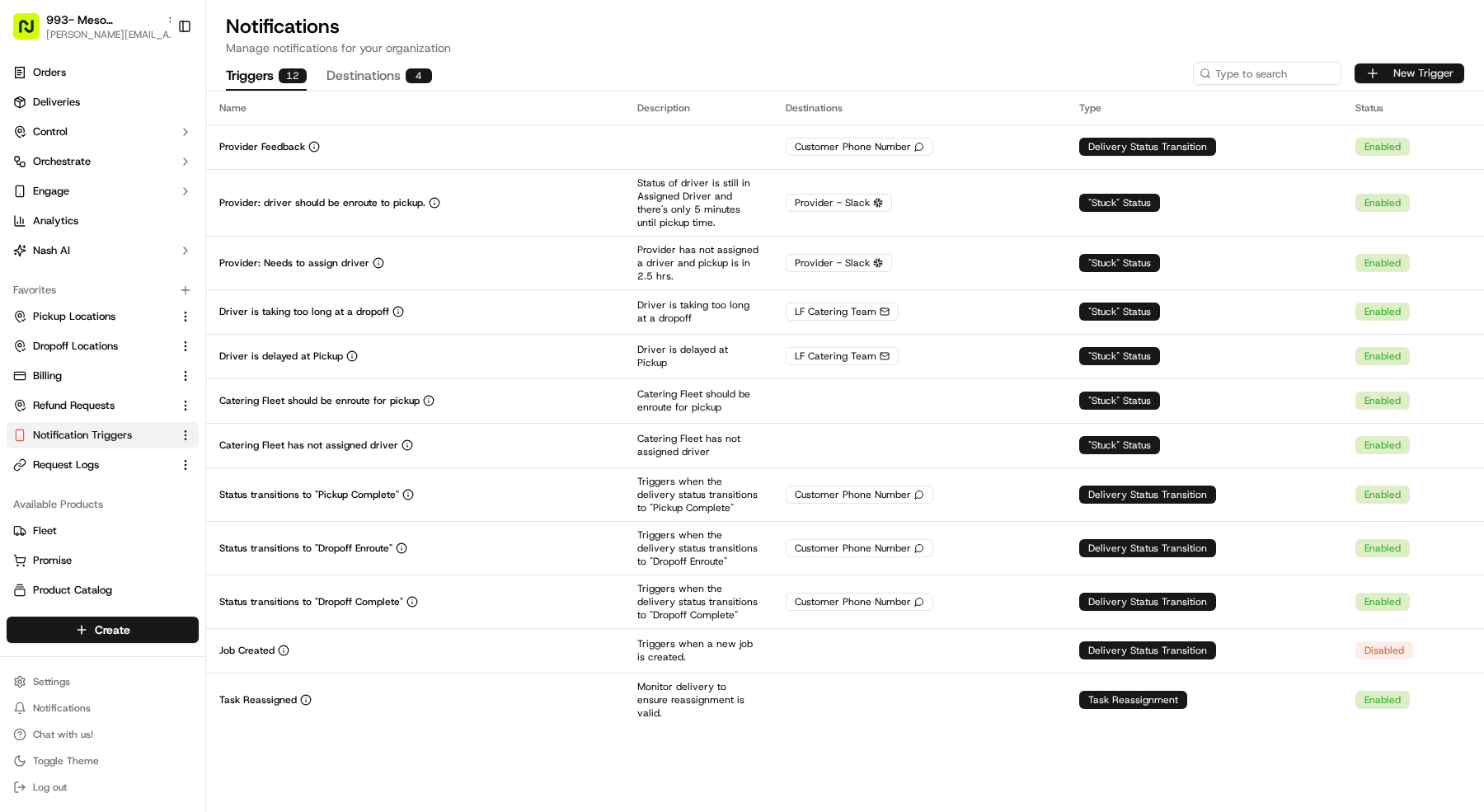
click at [1396, 70] on button "New Trigger" at bounding box center [1409, 73] width 110 height 20
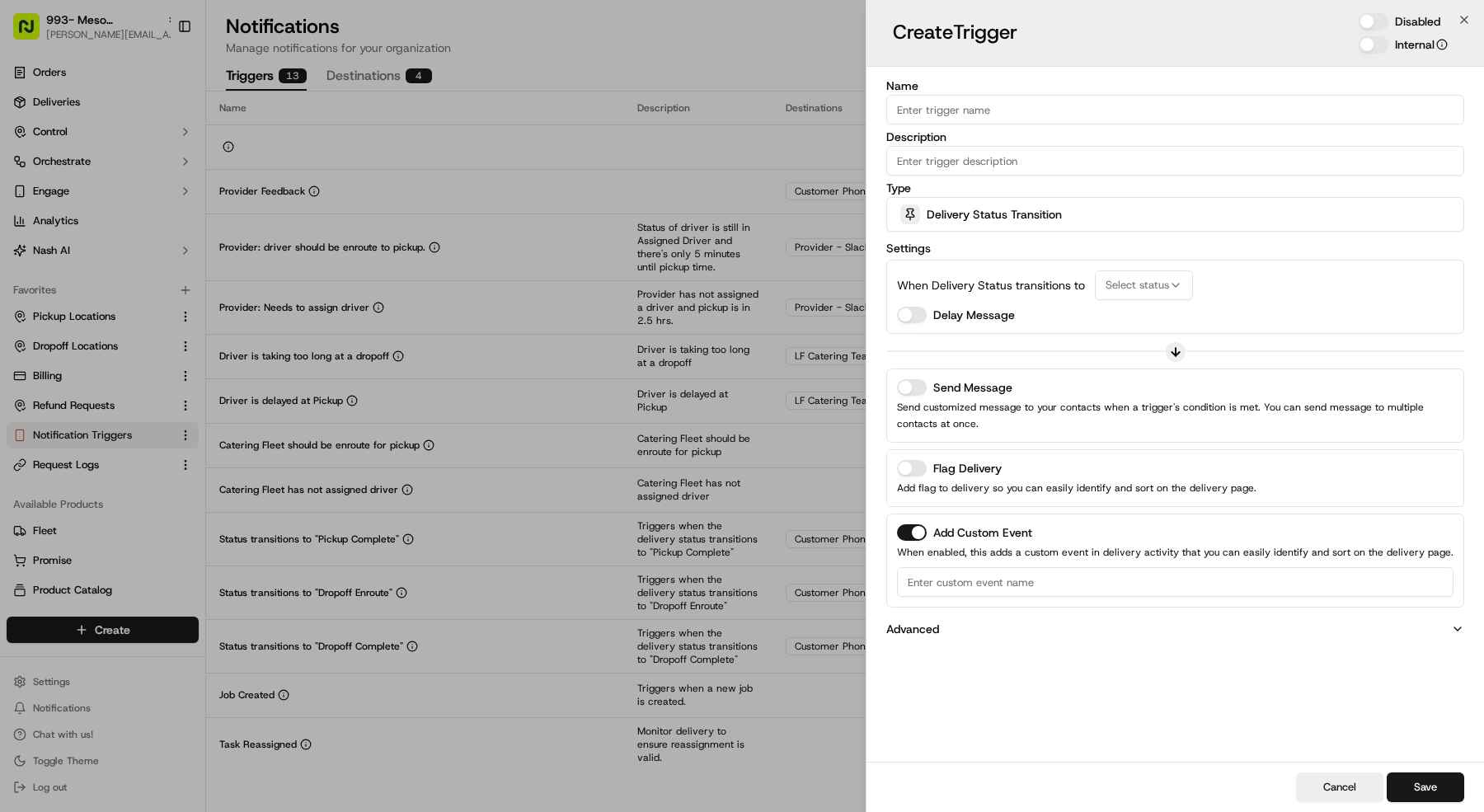
click at [1021, 99] on input "Name" at bounding box center [1175, 109] width 578 height 29
type input "Order Needs Attention"
click at [1385, 11] on div "Create Trigger Disabled Internal" at bounding box center [1175, 33] width 618 height 67
click at [1381, 16] on button "Disabled" at bounding box center [1373, 21] width 29 height 17
click at [1112, 146] on input "Description" at bounding box center [1175, 160] width 578 height 29
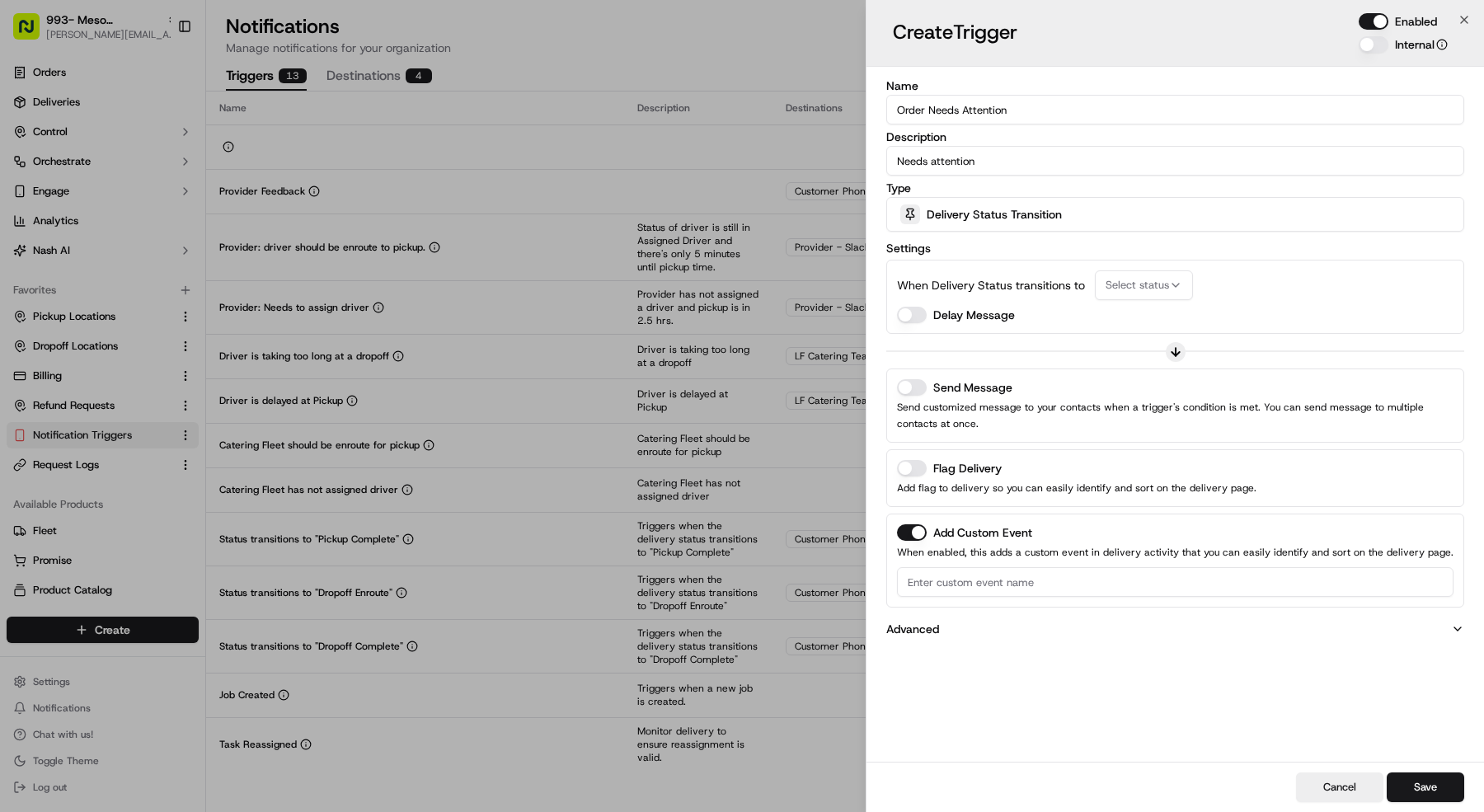
type input "Needs attention"
click at [1070, 224] on div "Delivery Status Transition" at bounding box center [1175, 214] width 570 height 33
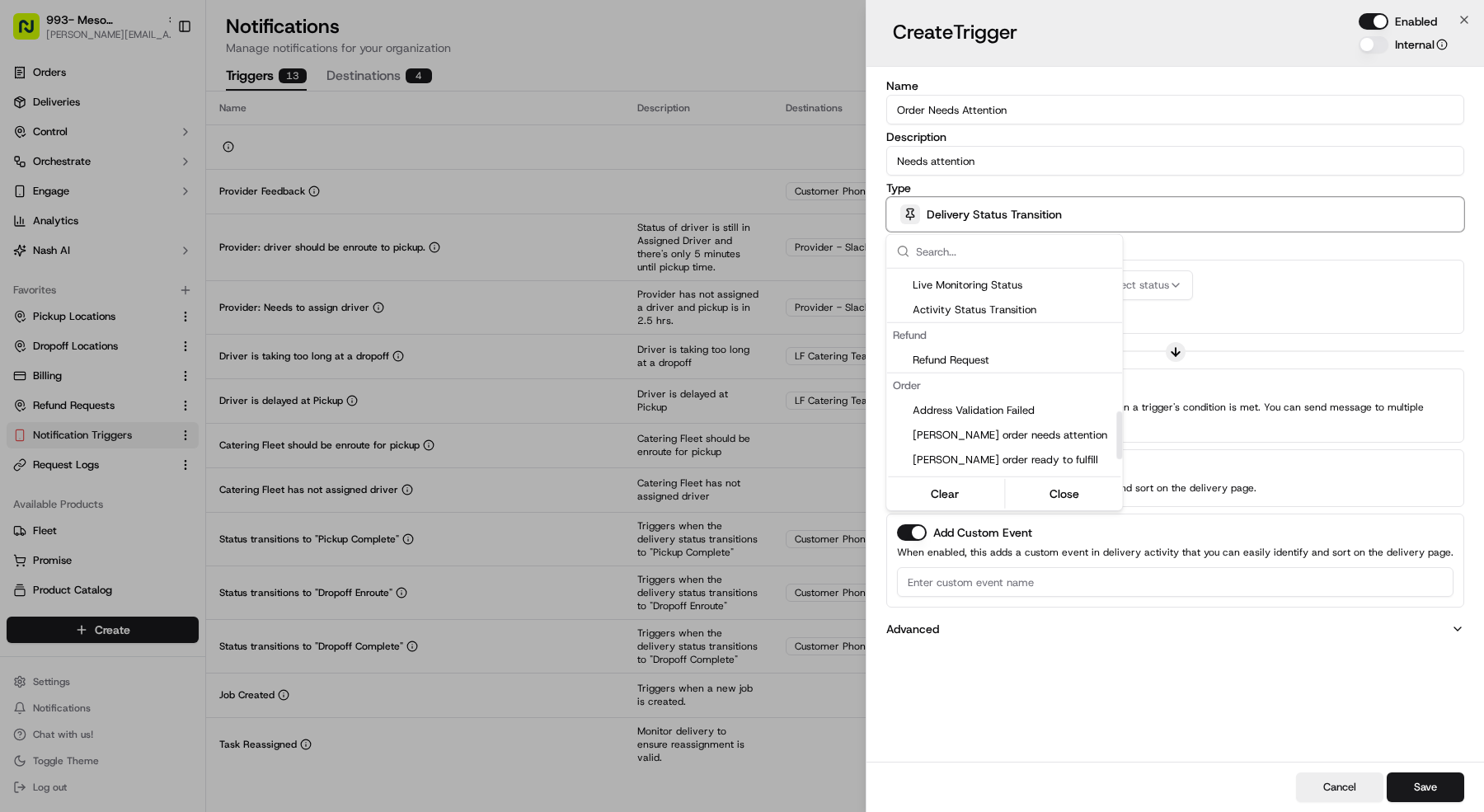
scroll to position [682, 0]
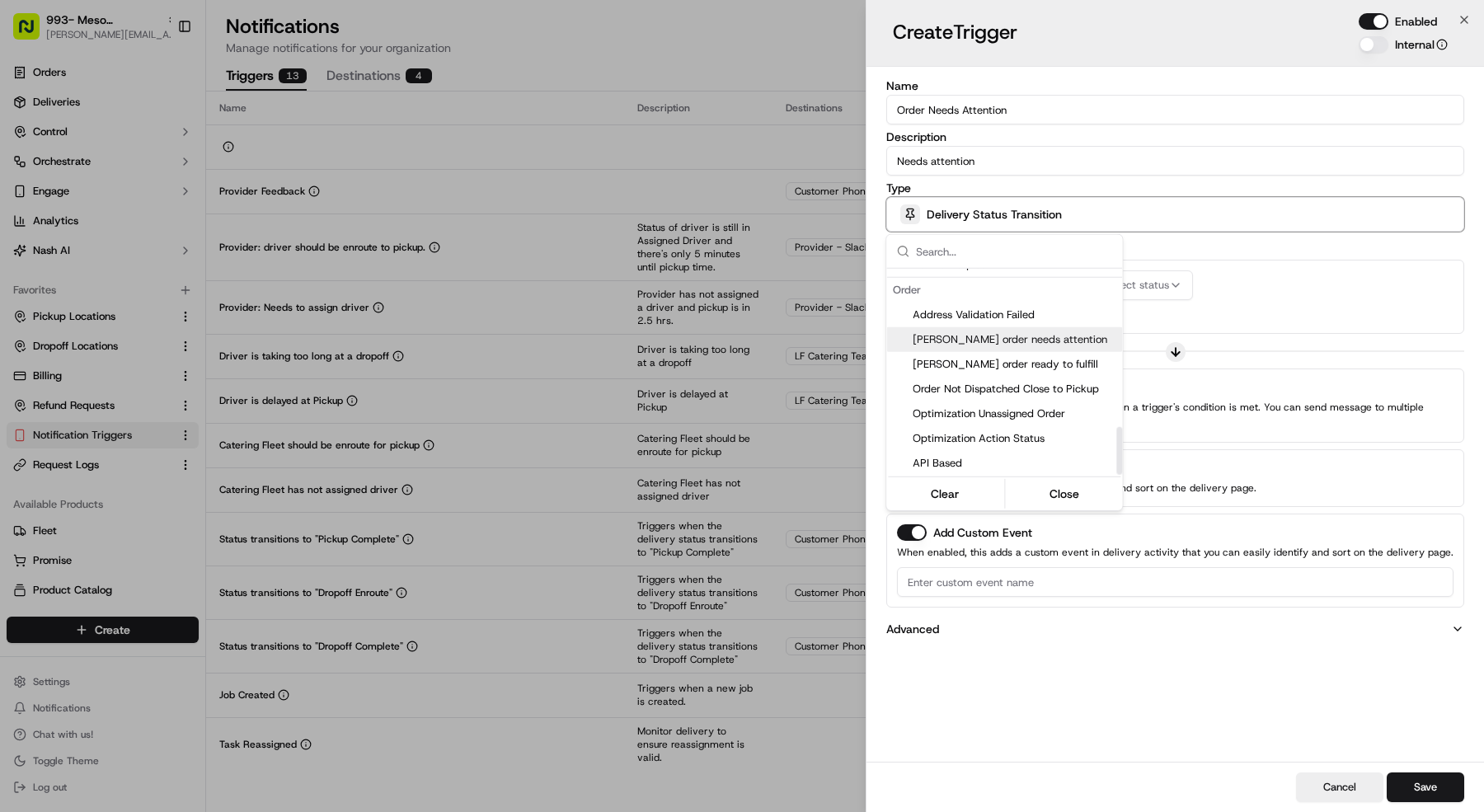
click at [992, 347] on div "[PERSON_NAME] order needs attention" at bounding box center [1004, 340] width 236 height 25
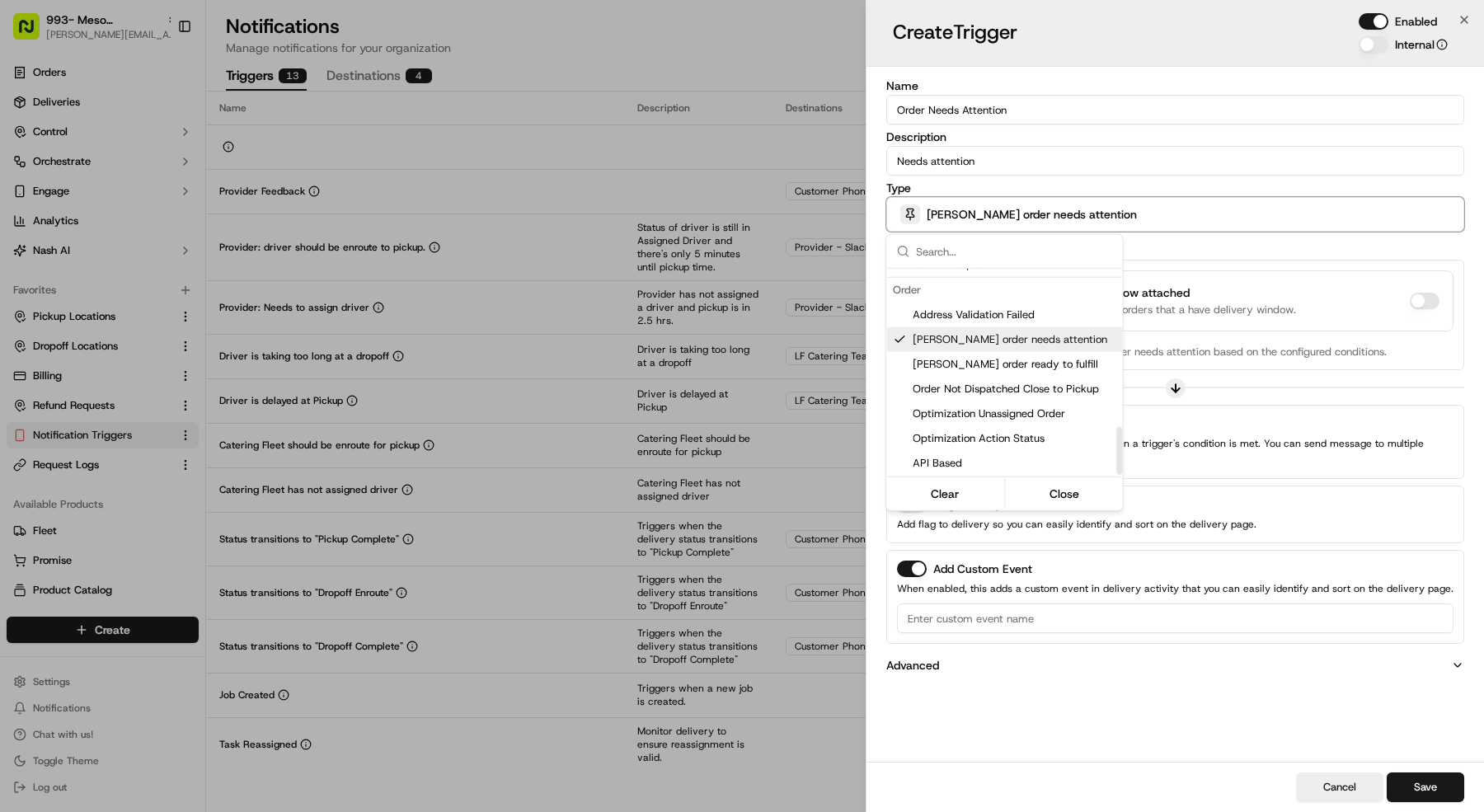
click at [1290, 325] on div at bounding box center [742, 406] width 1484 height 812
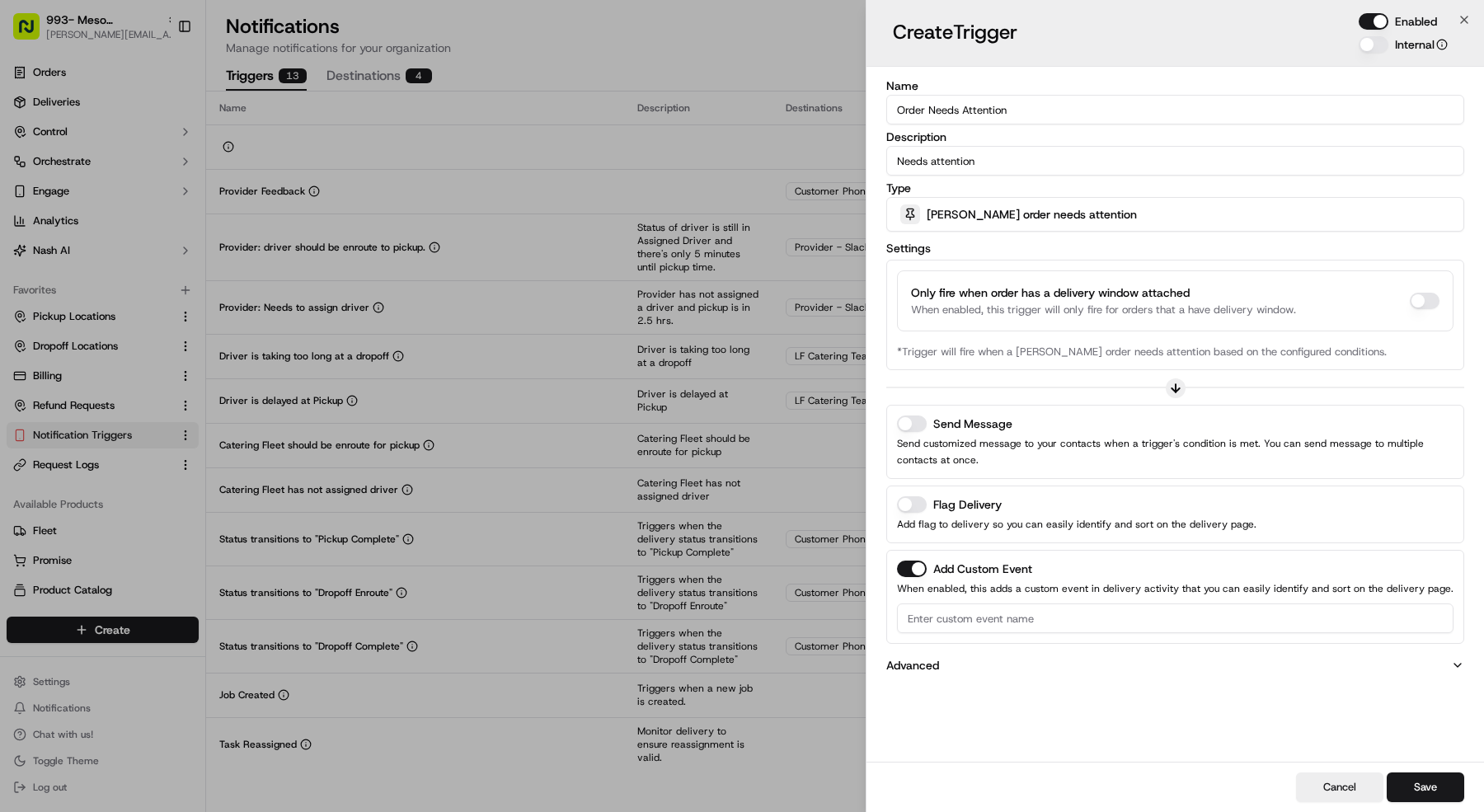
click at [913, 428] on button "Send Message" at bounding box center [911, 423] width 29 height 17
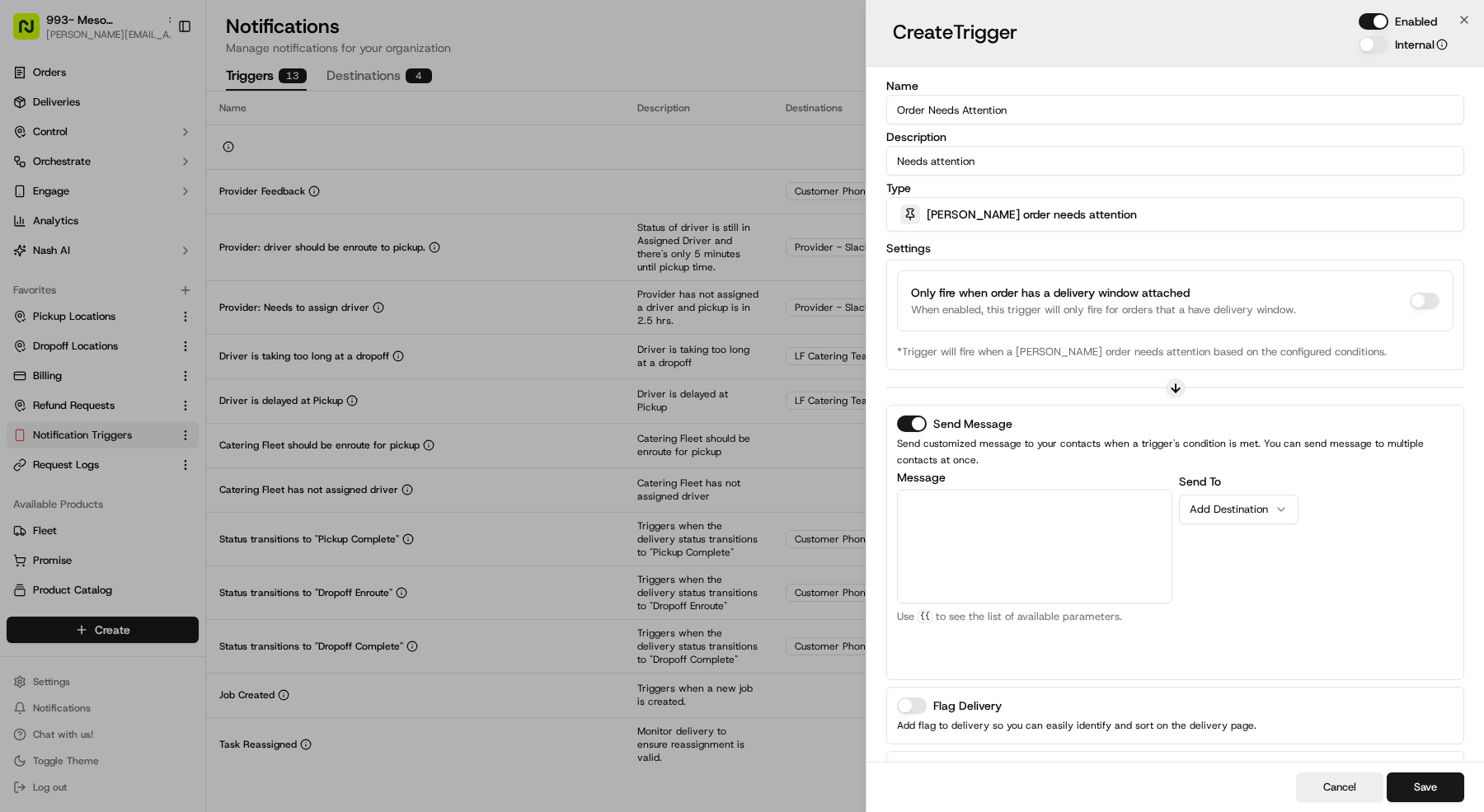
click at [911, 764] on div "Cancel Save" at bounding box center [1175, 787] width 618 height 50
click at [913, 757] on div "Add Custom Event When enabled, this adds a custom event in delivery activity th…" at bounding box center [1175, 798] width 578 height 94
click at [919, 762] on button "Add Custom Event" at bounding box center [911, 770] width 29 height 17
click at [1018, 502] on textarea "Message" at bounding box center [1034, 545] width 275 height 114
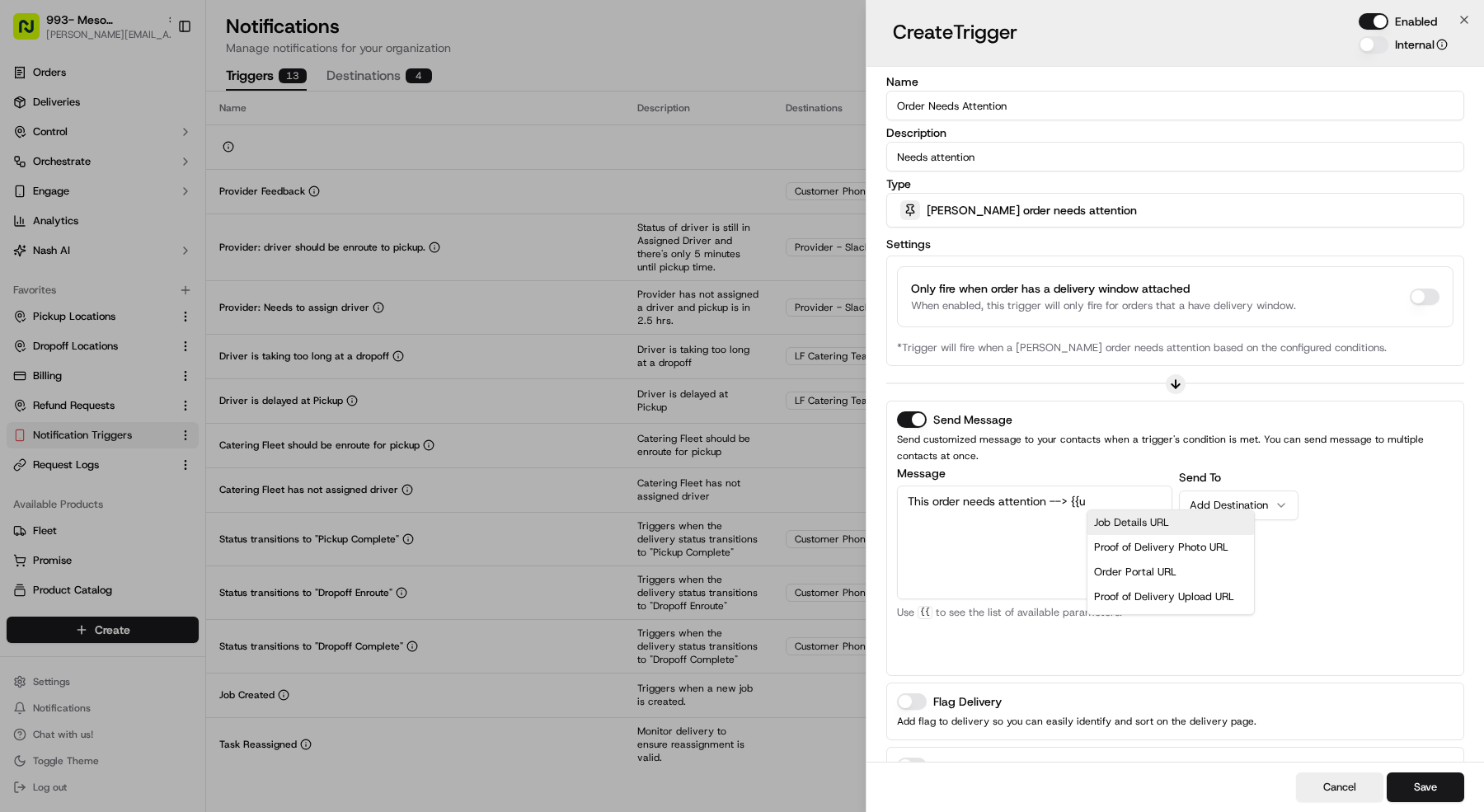
scroll to position [33, 0]
click at [1121, 527] on div "Order Portal URL" at bounding box center [1171, 539] width 153 height 25
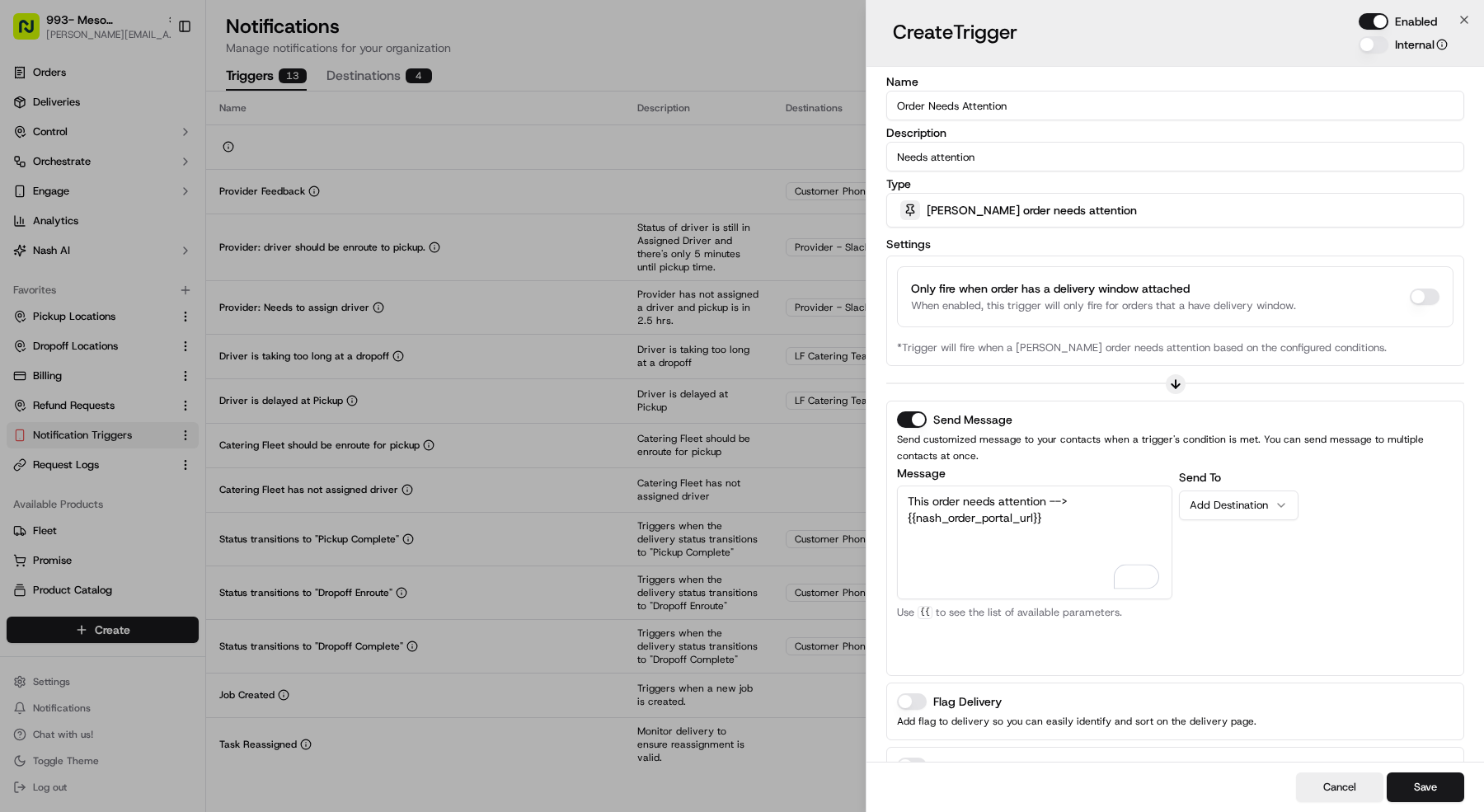
type textarea "This order needs attention --> {{nash_order_portal_url}}"
click at [1259, 506] on div "Add Destination" at bounding box center [1232, 505] width 85 height 15
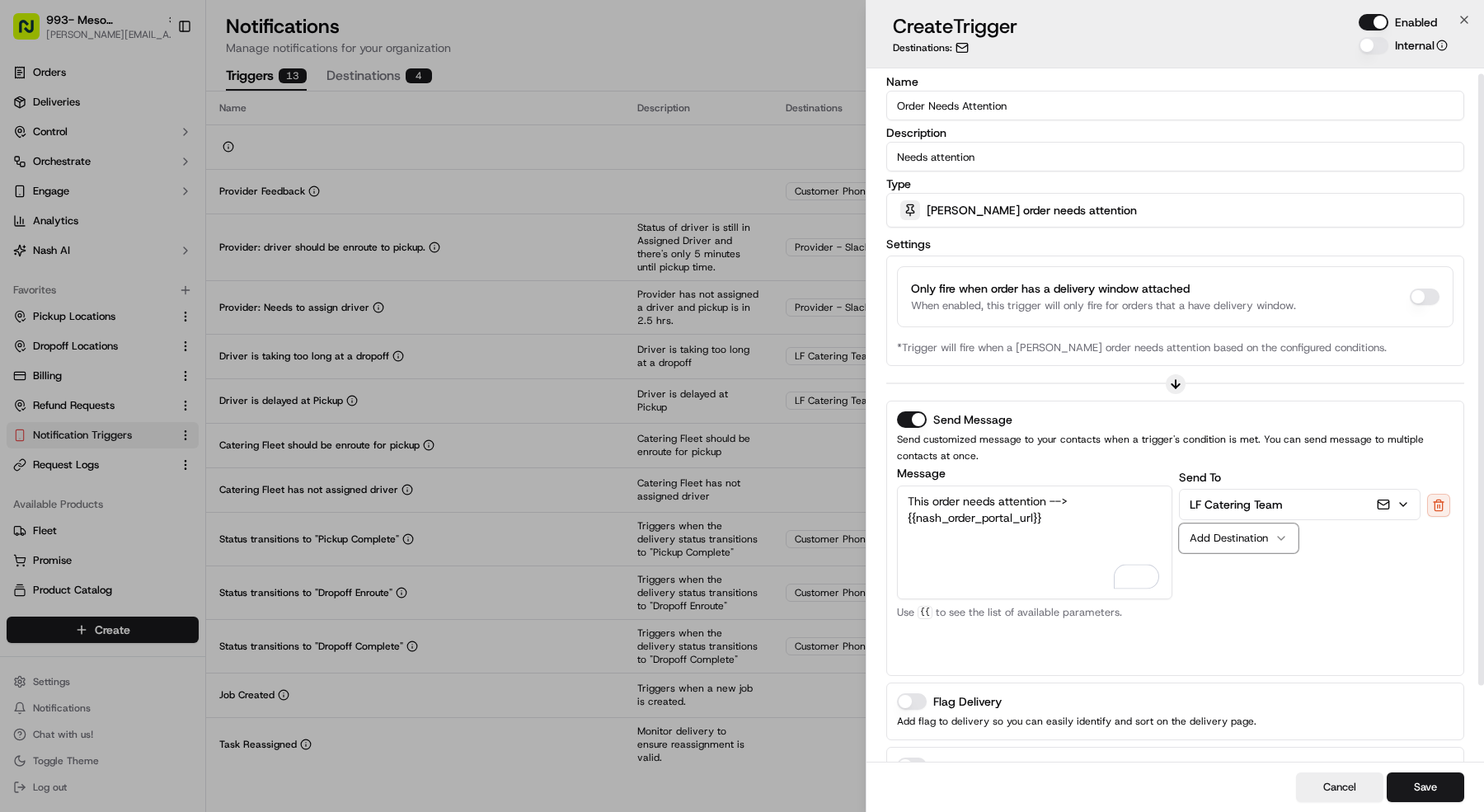
scroll to position [94, 0]
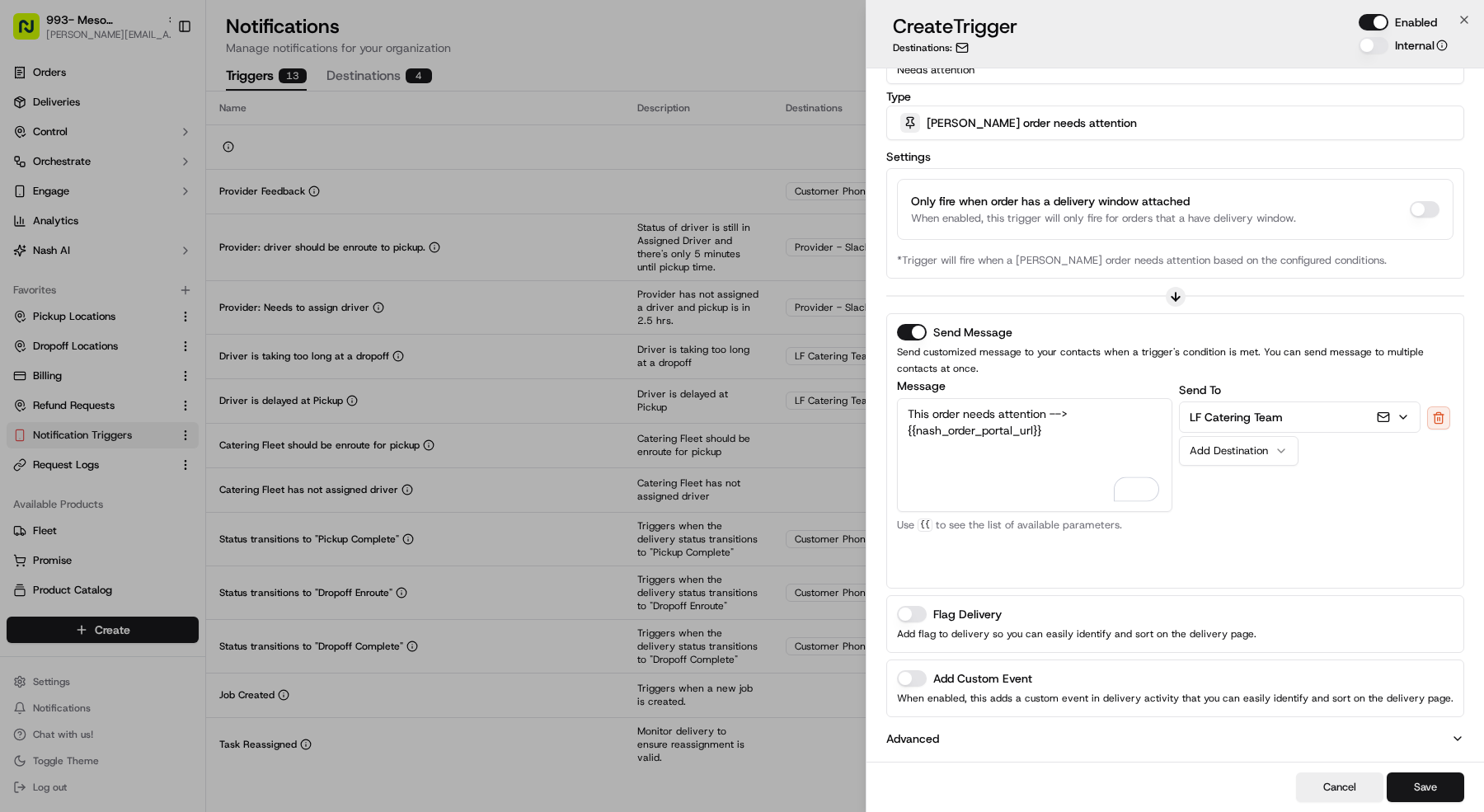
click at [1435, 792] on button "Save" at bounding box center [1425, 787] width 78 height 29
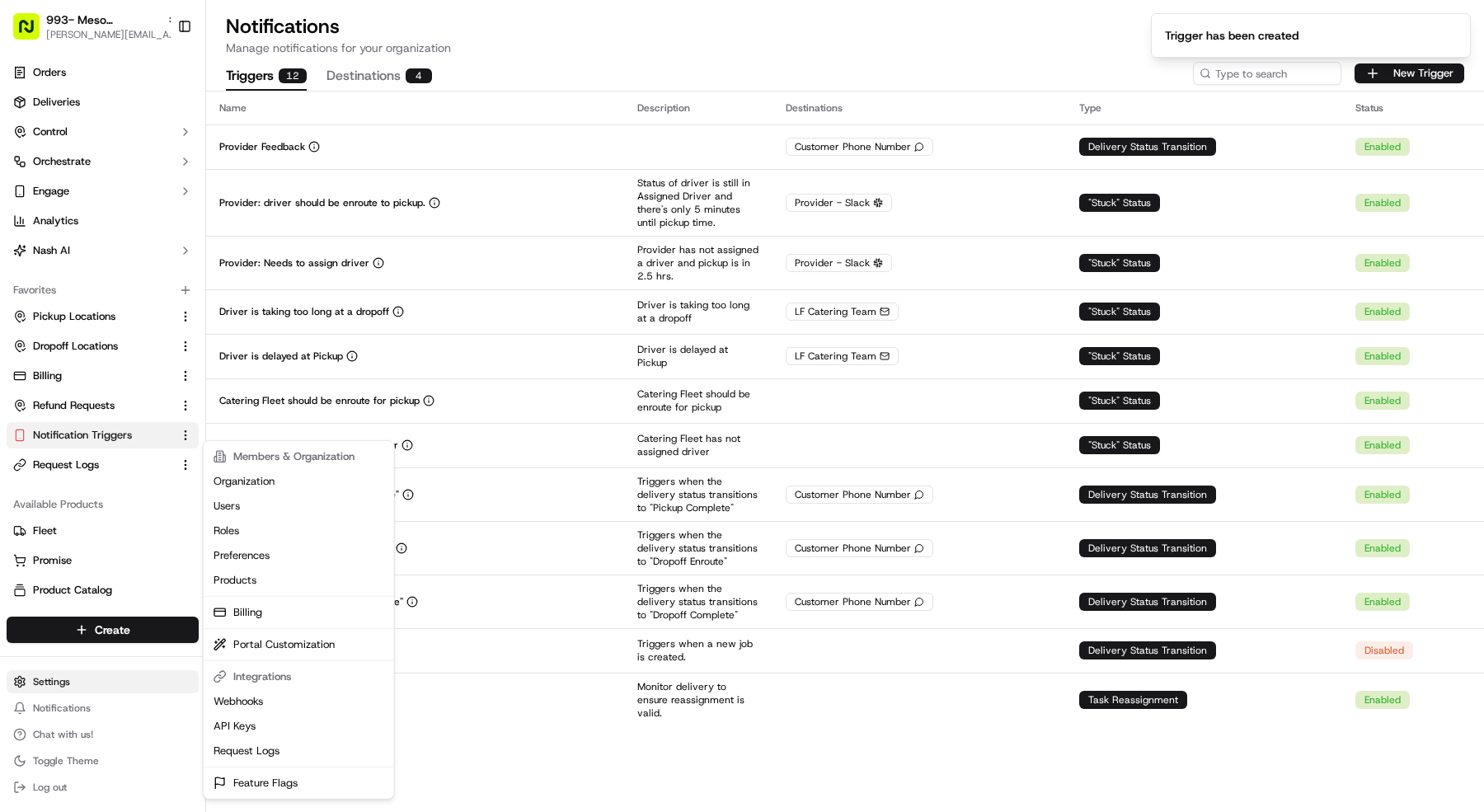
click at [116, 686] on html "993- Meso [PERSON_NAME] Forest [PERSON_NAME][EMAIL_ADDRESS][DOMAIN_NAME] Toggle…" at bounding box center [742, 406] width 1484 height 812
click at [71, 250] on html "993- Meso [PERSON_NAME] Forest [PERSON_NAME][EMAIL_ADDRESS][DOMAIN_NAME] Toggle…" at bounding box center [742, 406] width 1484 height 812
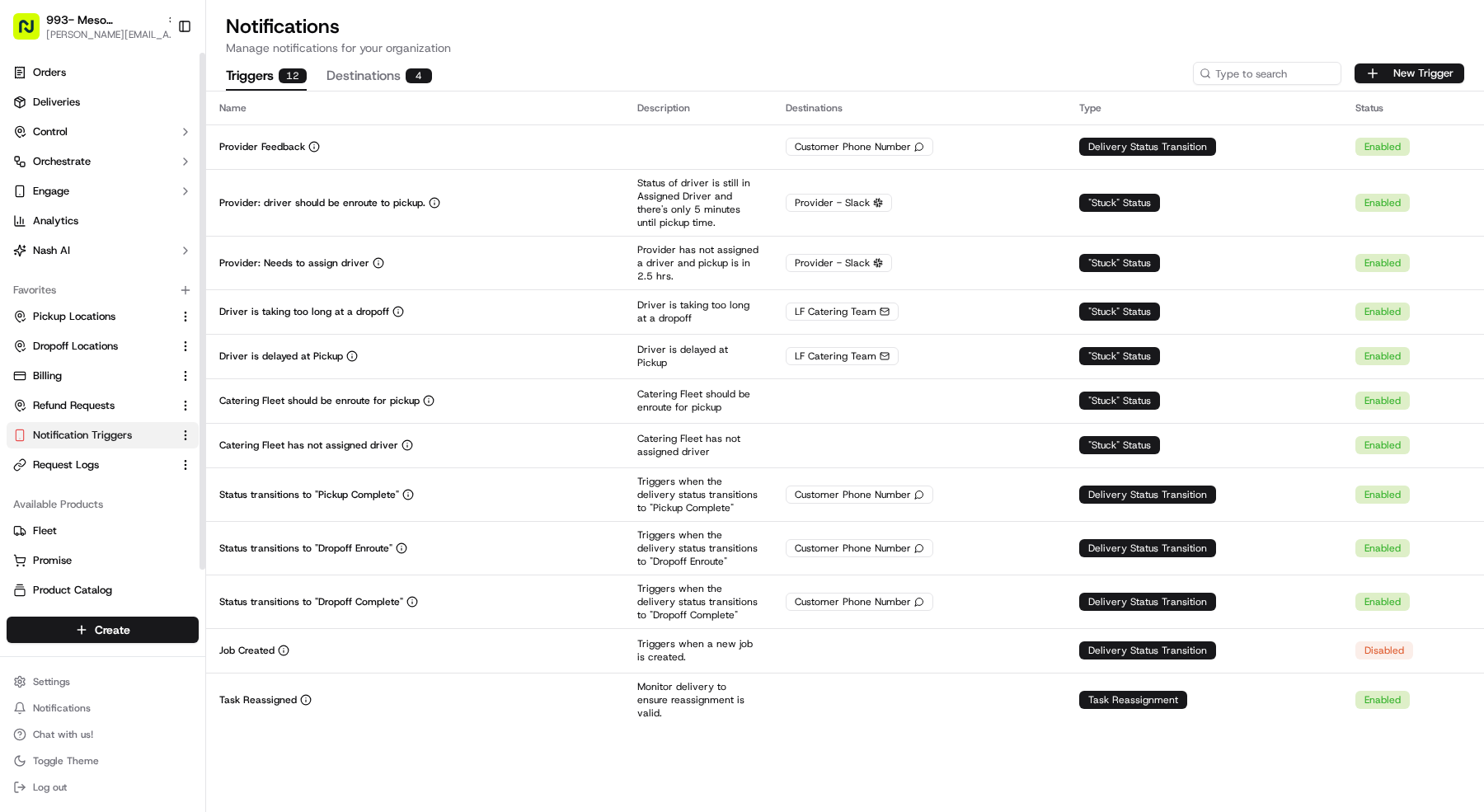
click at [71, 250] on button "Nash AI" at bounding box center [102, 250] width 193 height 27
click at [61, 277] on span "Dashboard" at bounding box center [59, 276] width 52 height 15
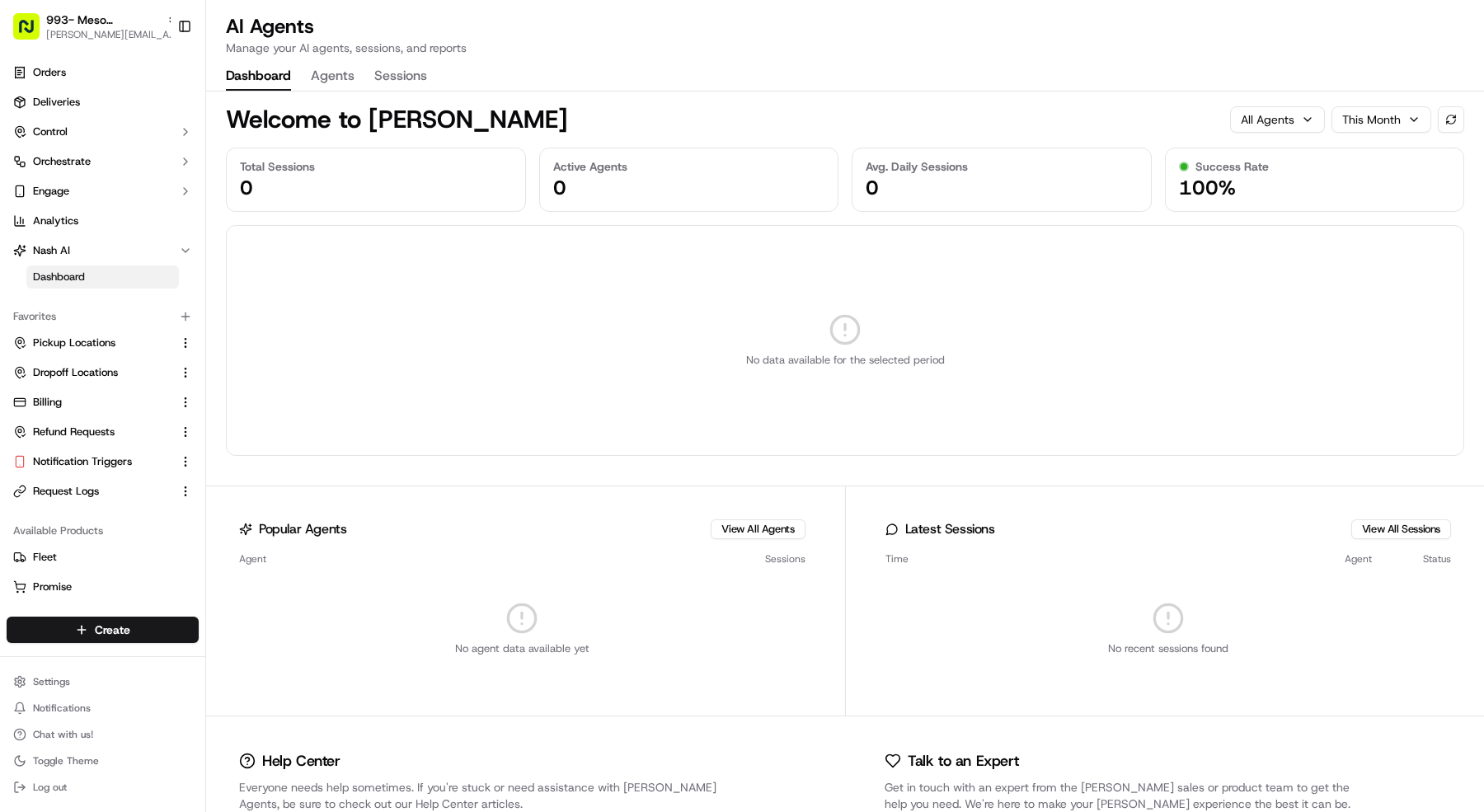
click at [353, 77] on button "Agents" at bounding box center [332, 76] width 44 height 28
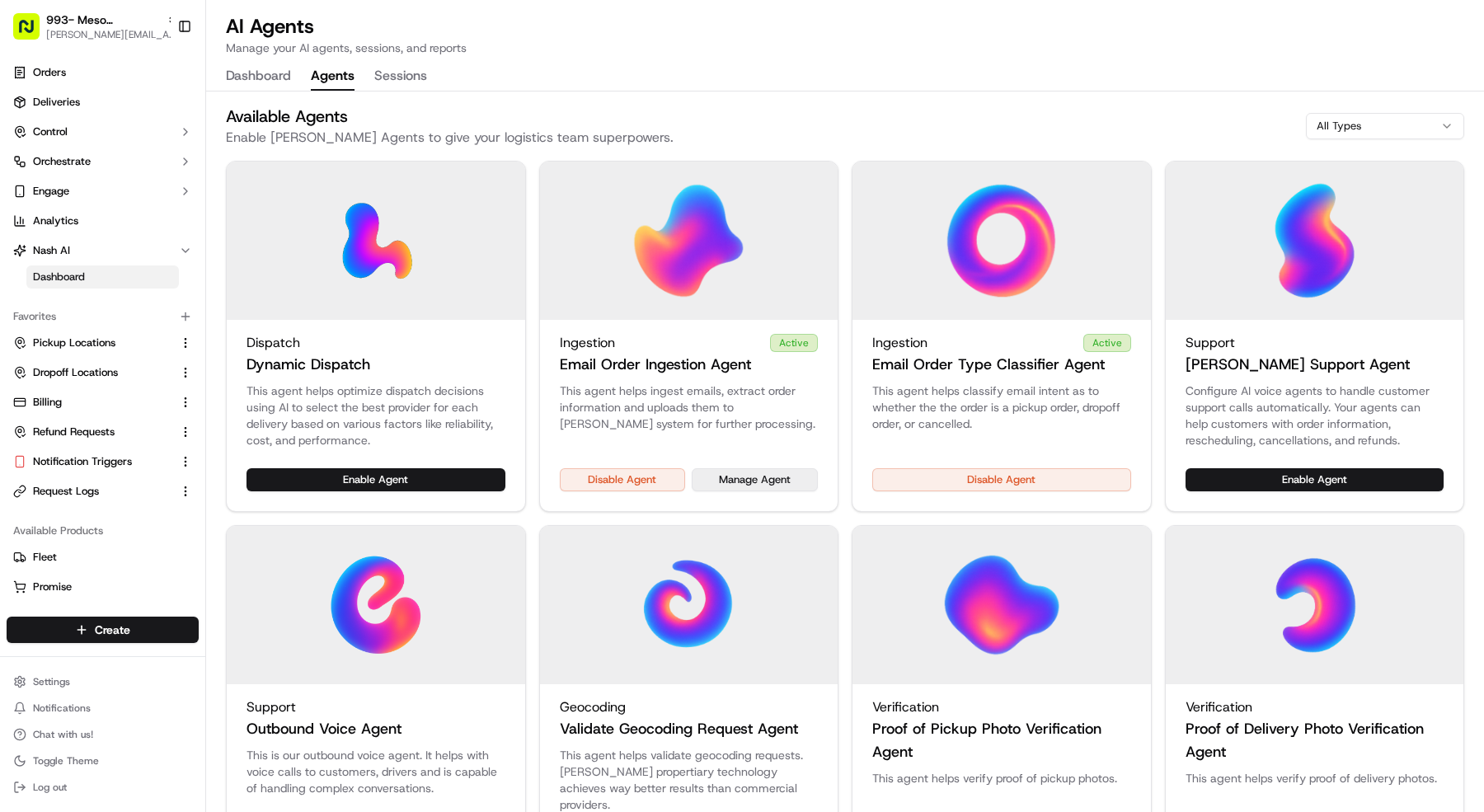
click at [762, 489] on button "Manage Agent" at bounding box center [755, 480] width 127 height 23
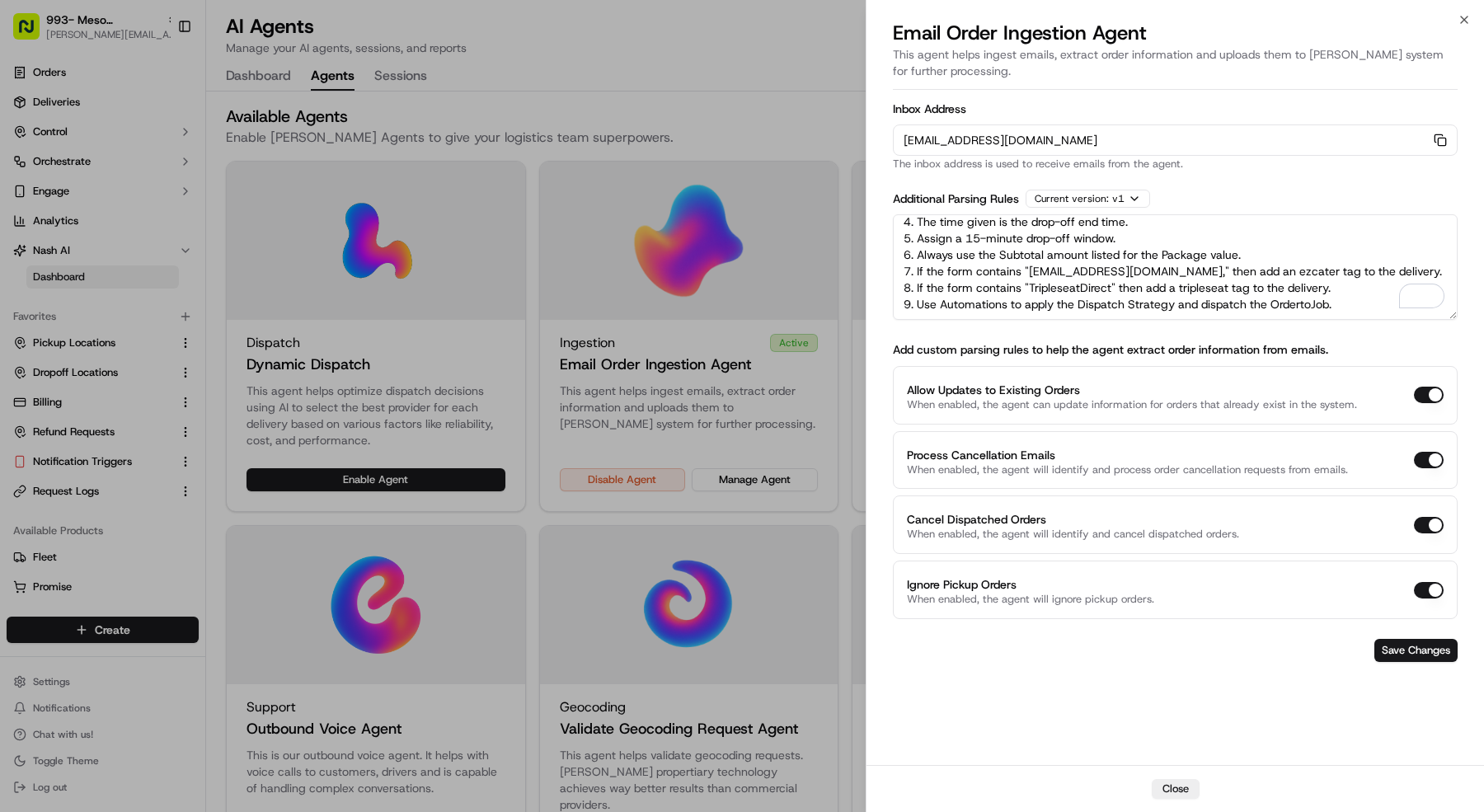
scroll to position [90, 0]
drag, startPoint x: 902, startPoint y: 234, endPoint x: 1337, endPoint y: 465, distance: 492.5
click at [1337, 465] on form "Inbox Address [EMAIL_ADDRESS][DOMAIN_NAME] Copy [EMAIL_ADDRESS][DOMAIN_NAME] Th…" at bounding box center [1176, 382] width 565 height 572
click at [121, 5] on div at bounding box center [742, 406] width 1484 height 812
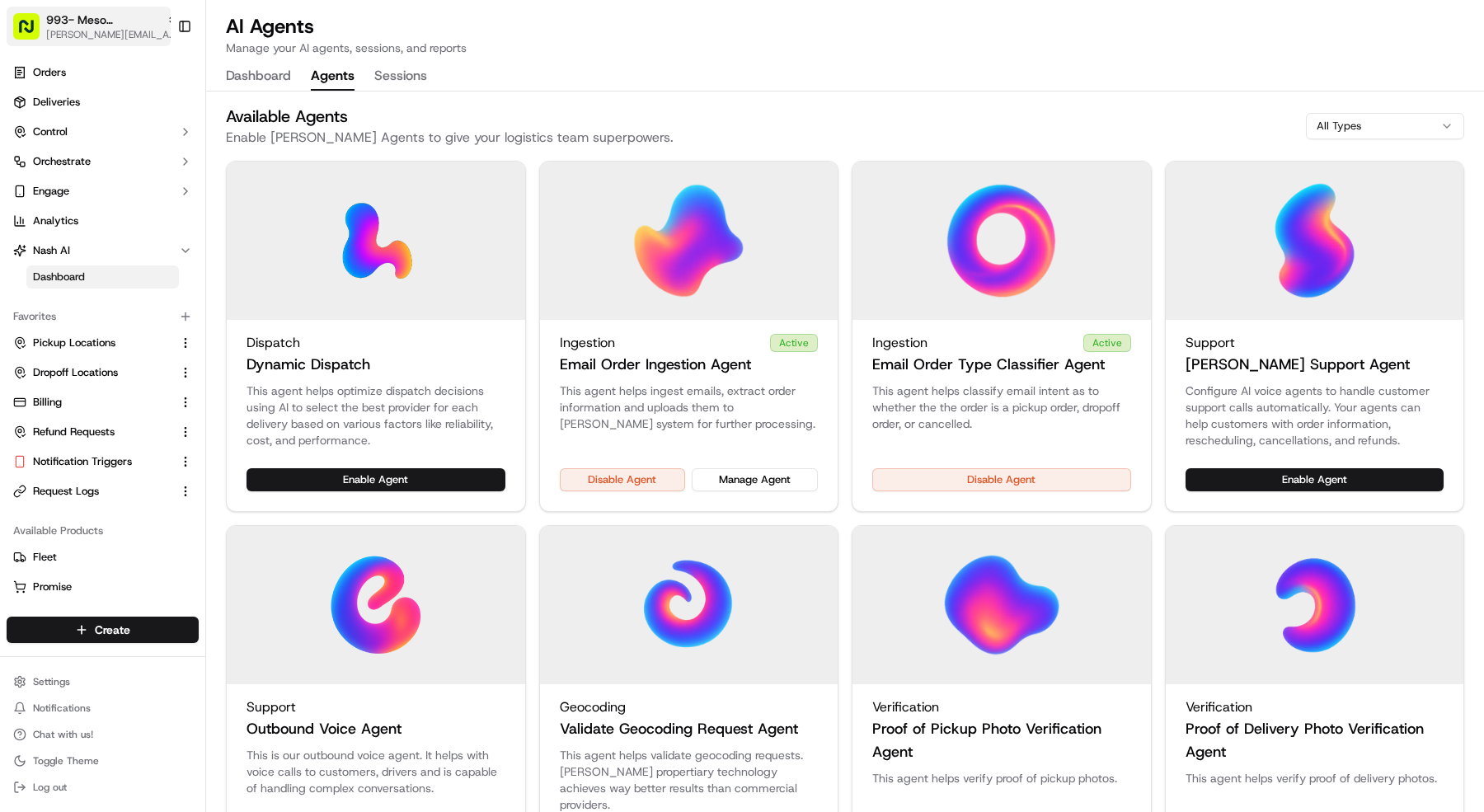
click at [119, 29] on html "993- Meso [PERSON_NAME] Forest [PERSON_NAME][EMAIL_ADDRESS][DOMAIN_NAME] Toggle…" at bounding box center [742, 406] width 1484 height 812
click at [119, 29] on span "[PERSON_NAME][EMAIL_ADDRESS][DOMAIN_NAME]" at bounding box center [112, 34] width 132 height 13
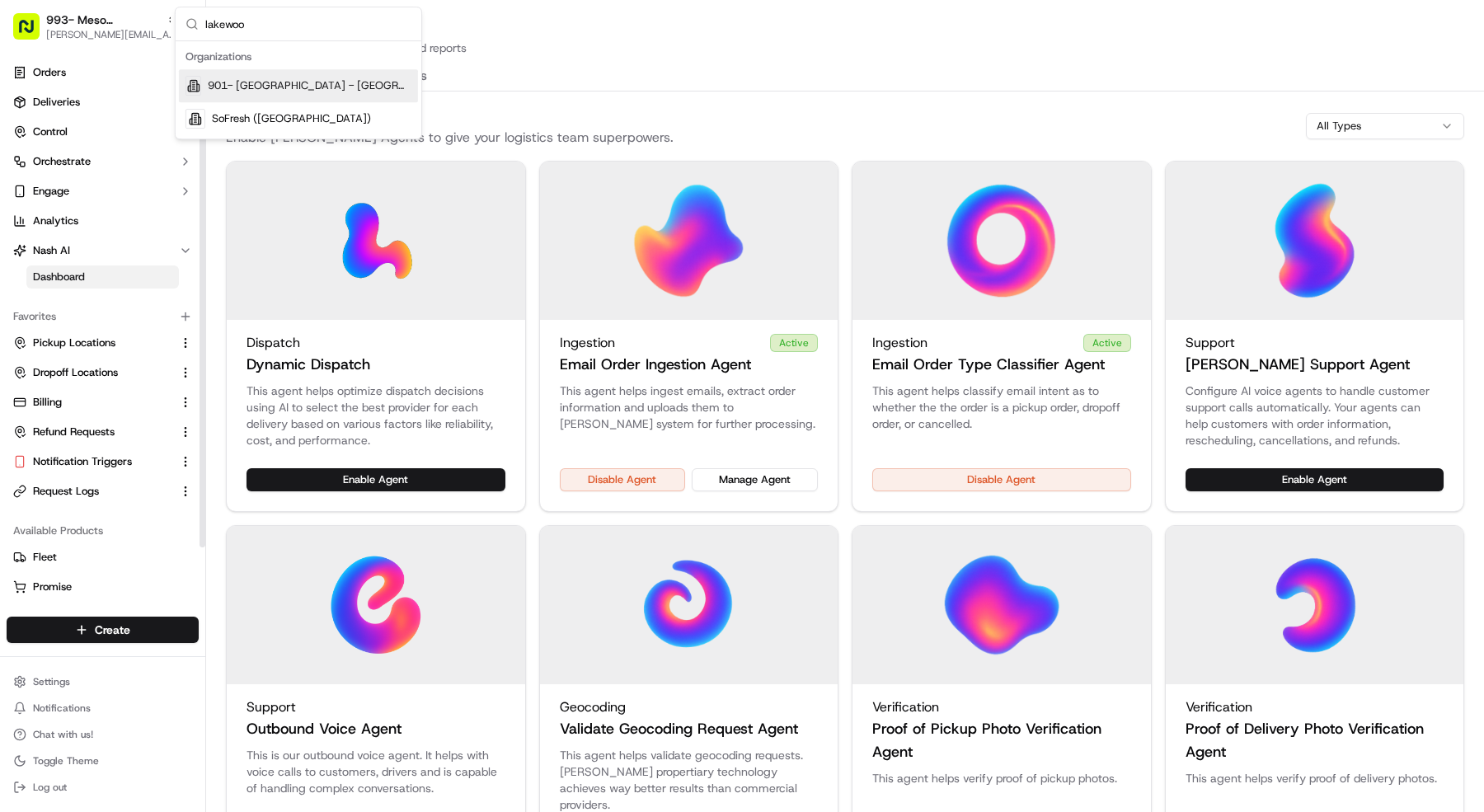
type input "lakewoo"
click at [218, 88] on span "901- [GEOGRAPHIC_DATA] - [GEOGRAPHIC_DATA]" at bounding box center [309, 86] width 203 height 15
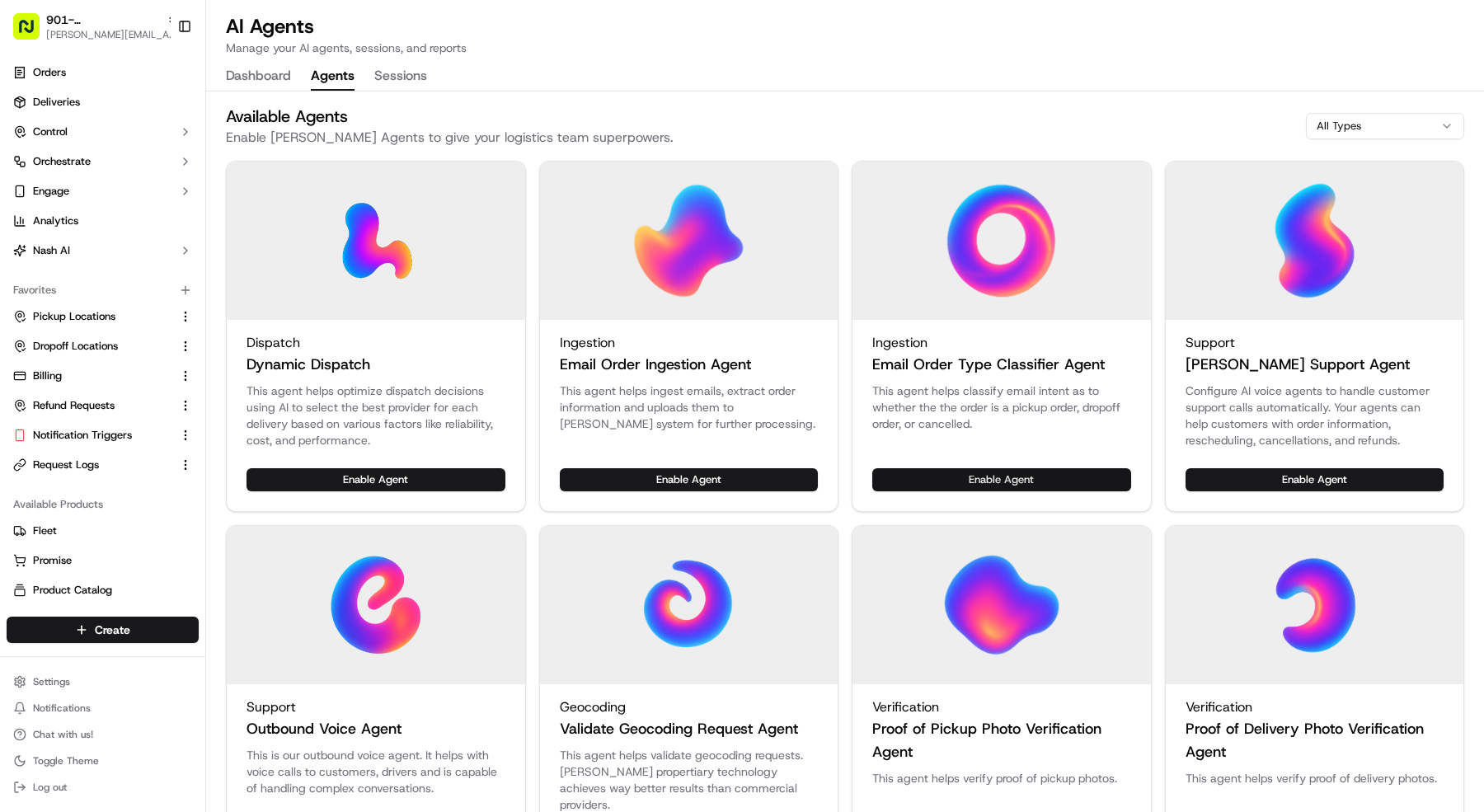
click at [955, 473] on button "Enable Agent" at bounding box center [1002, 480] width 258 height 23
click at [715, 485] on button "Enable Agent" at bounding box center [689, 480] width 258 height 23
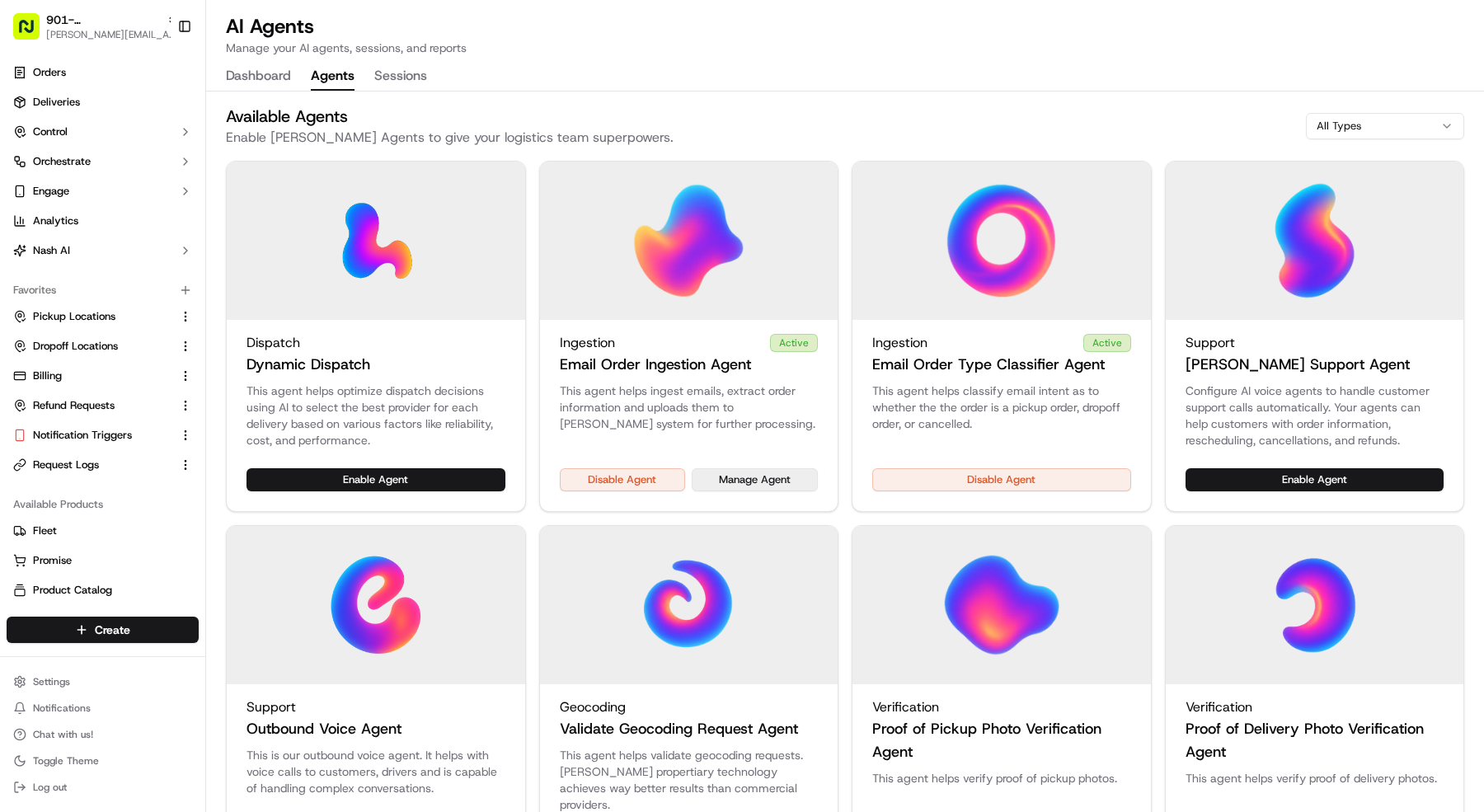
click at [741, 480] on button "Manage Agent" at bounding box center [755, 480] width 127 height 23
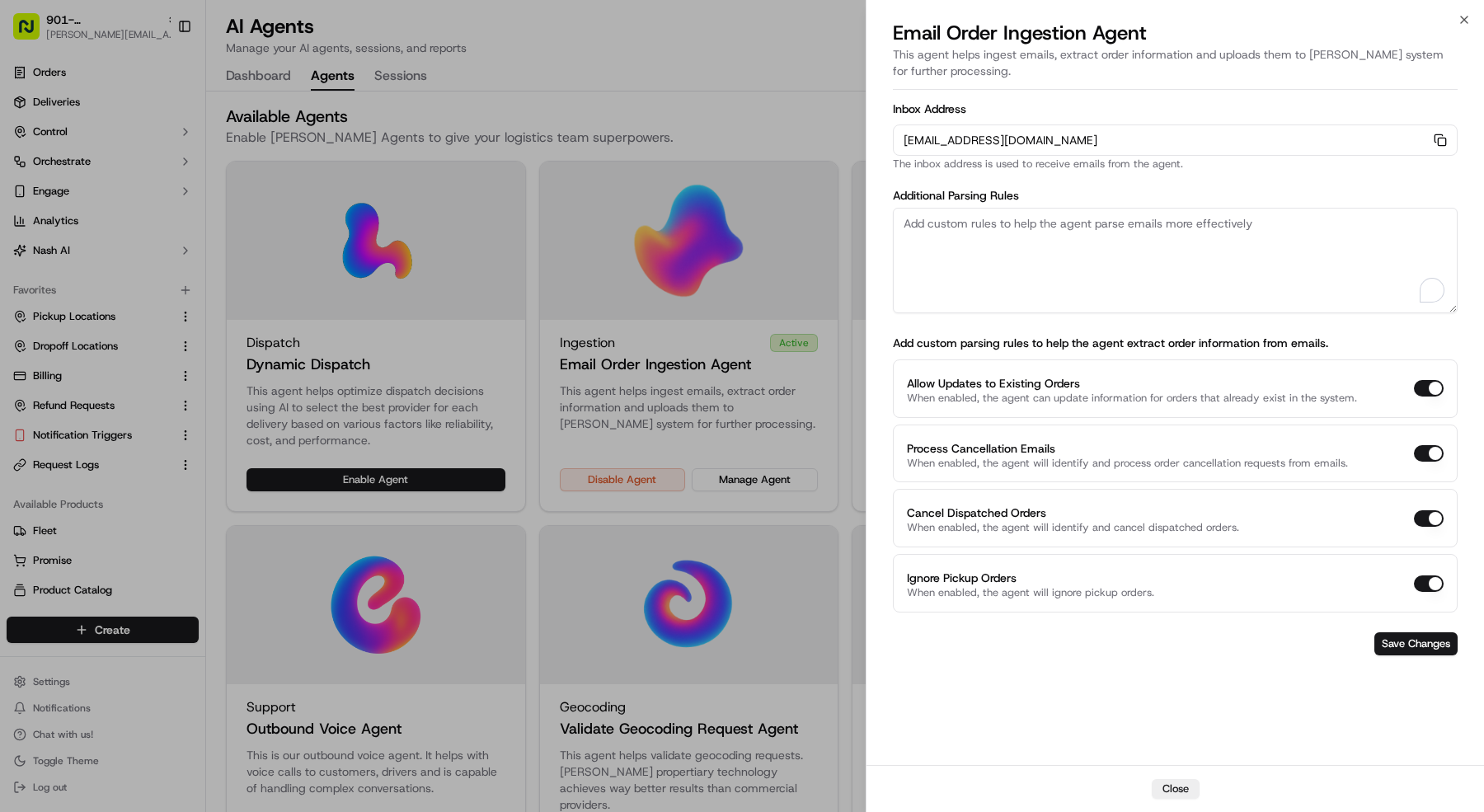
click at [1029, 248] on textarea "To enrich screen reader interactions, please activate Accessibility in Grammarl…" at bounding box center [1176, 260] width 565 height 105
paste textarea "Rules: 1. The pickup business name should always be "[PERSON_NAME] | Preston - …"
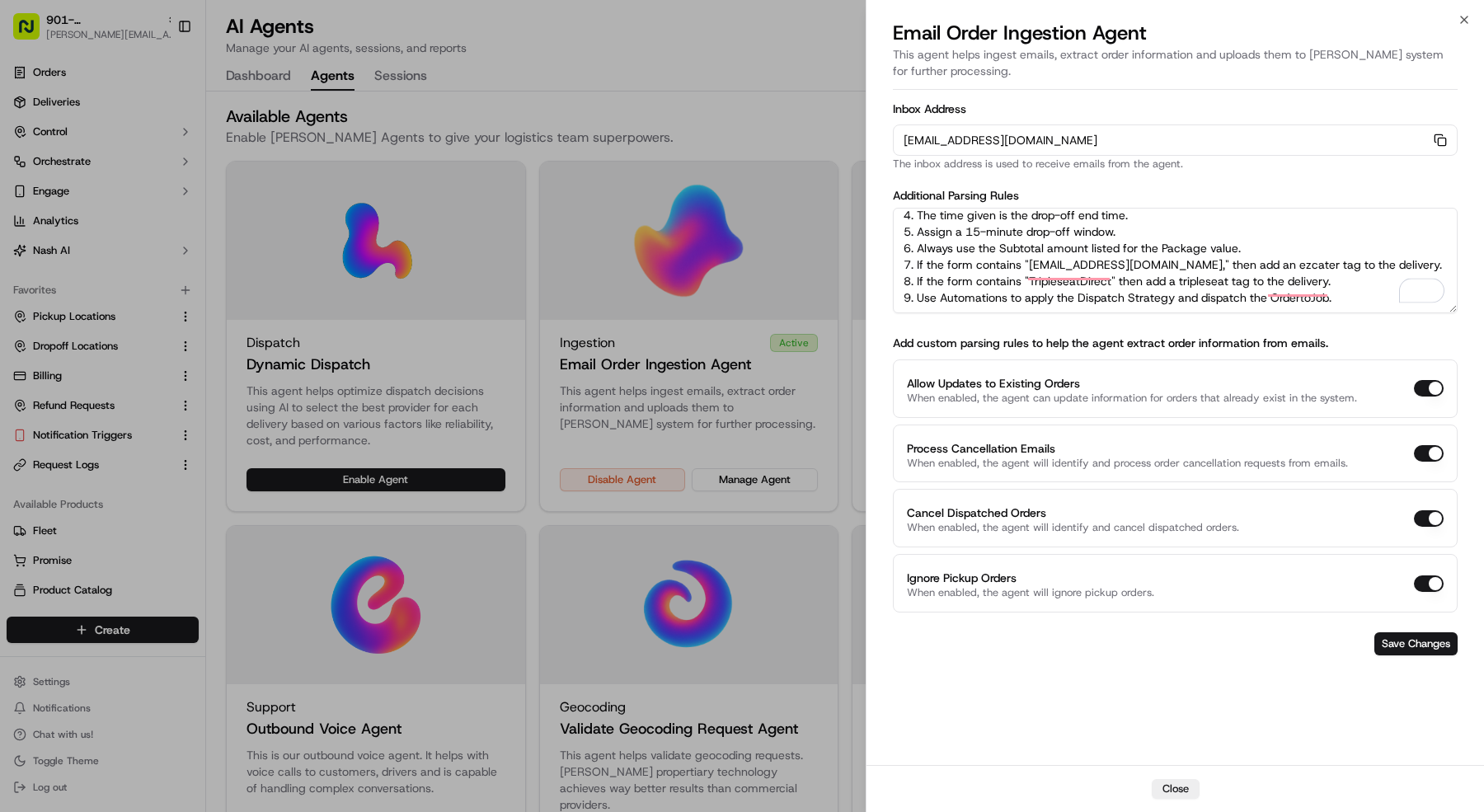
scroll to position [83, 0]
type textarea "Rules: 1. The pickup business name should always be "[PERSON_NAME] | Preston - …"
click at [122, 23] on div at bounding box center [742, 406] width 1484 height 812
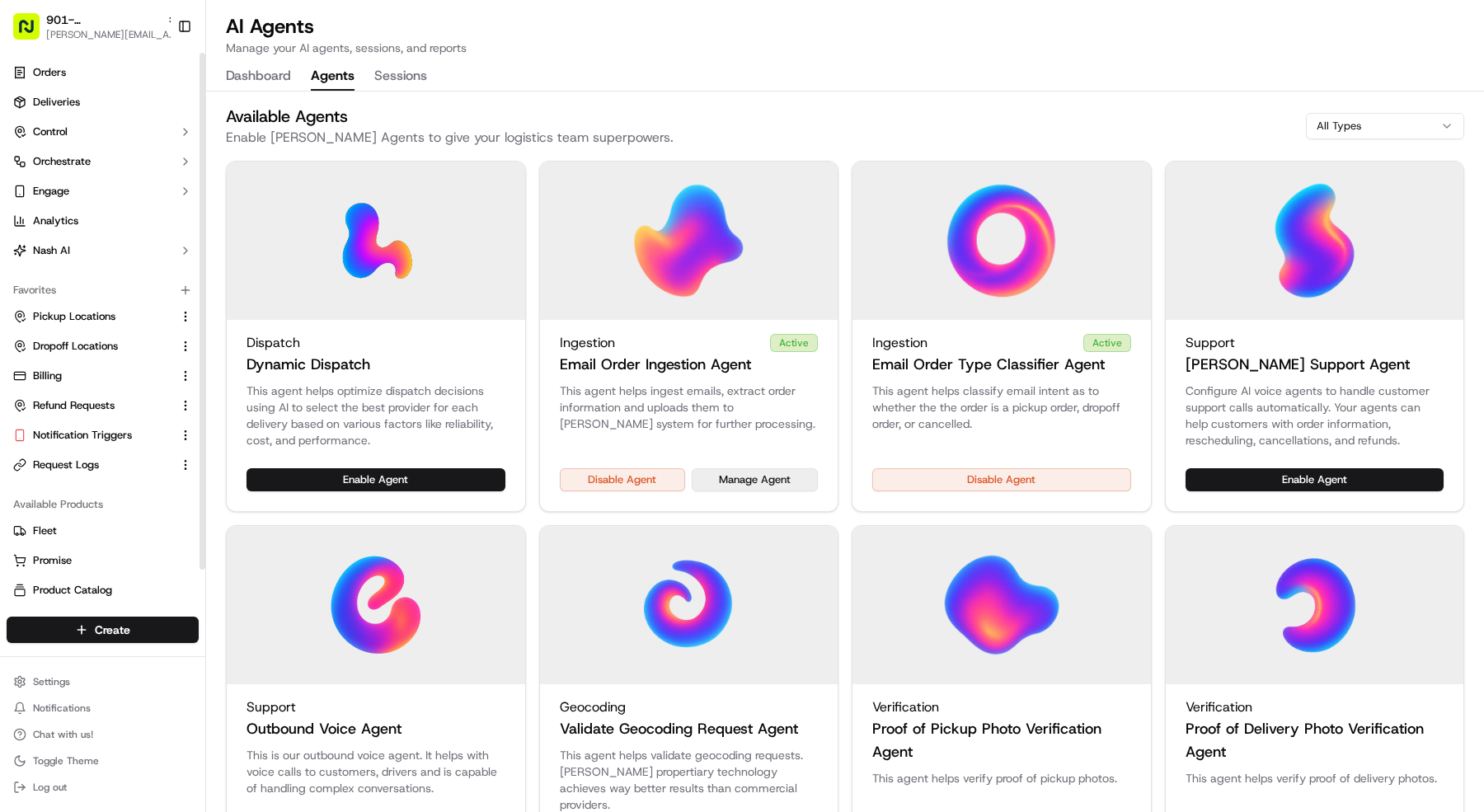
click at [751, 474] on button "Manage Agent" at bounding box center [755, 480] width 127 height 23
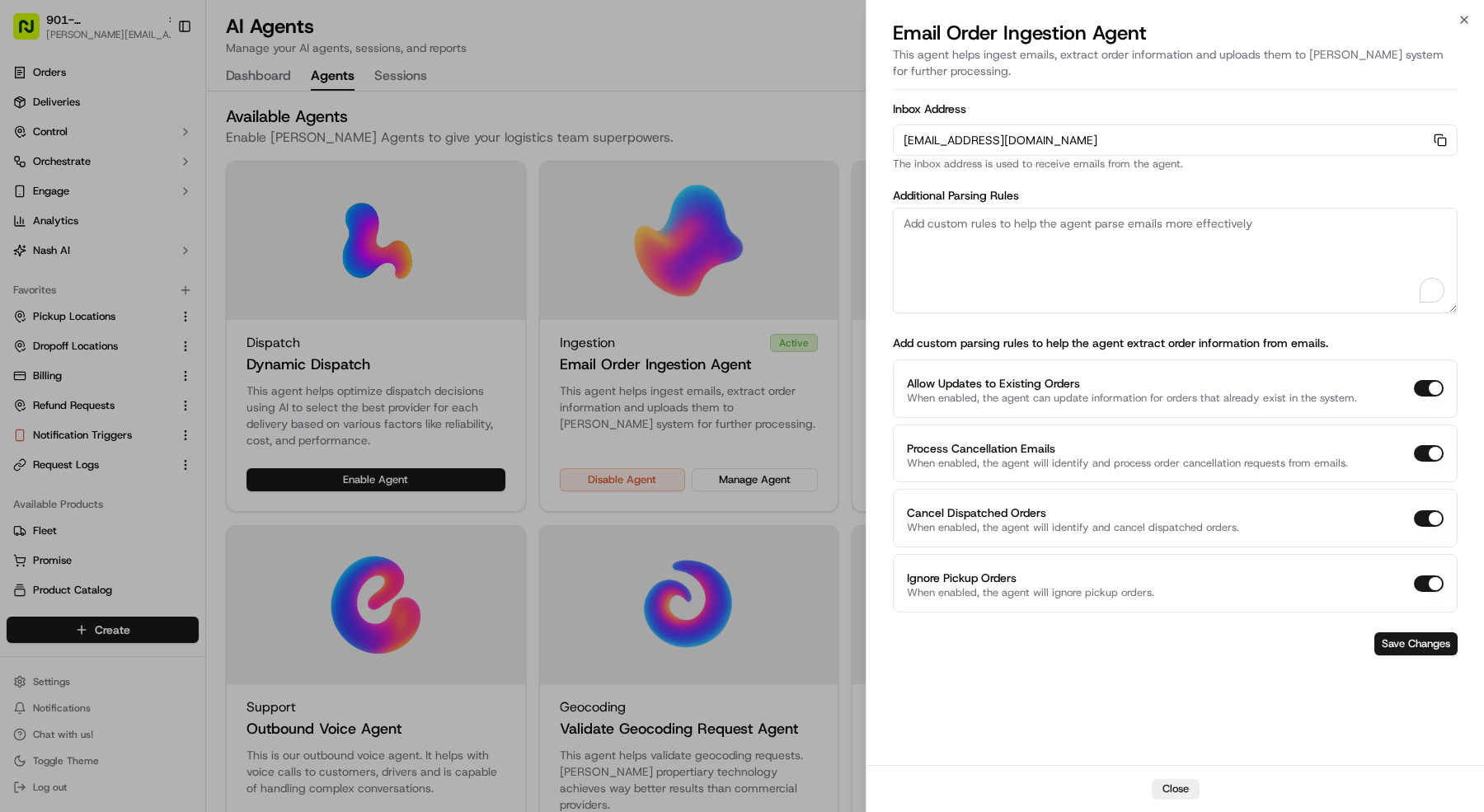
click at [1203, 258] on textarea "To enrich screen reader interactions, please activate Accessibility in Grammarl…" at bounding box center [1176, 260] width 565 height 105
paste textarea "Rules: 1. The pickup business name should always be "[PERSON_NAME] | Preston - …"
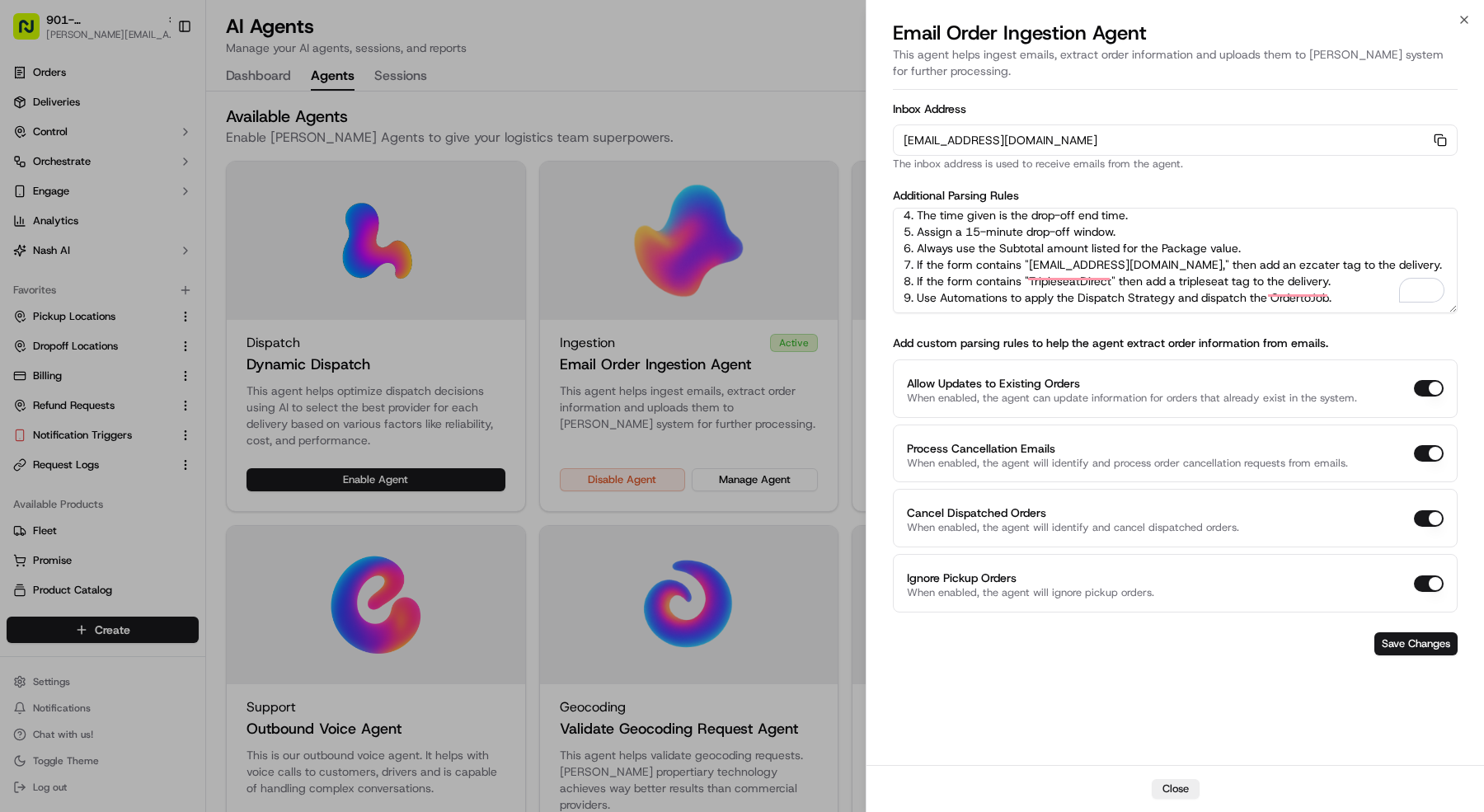
scroll to position [0, 0]
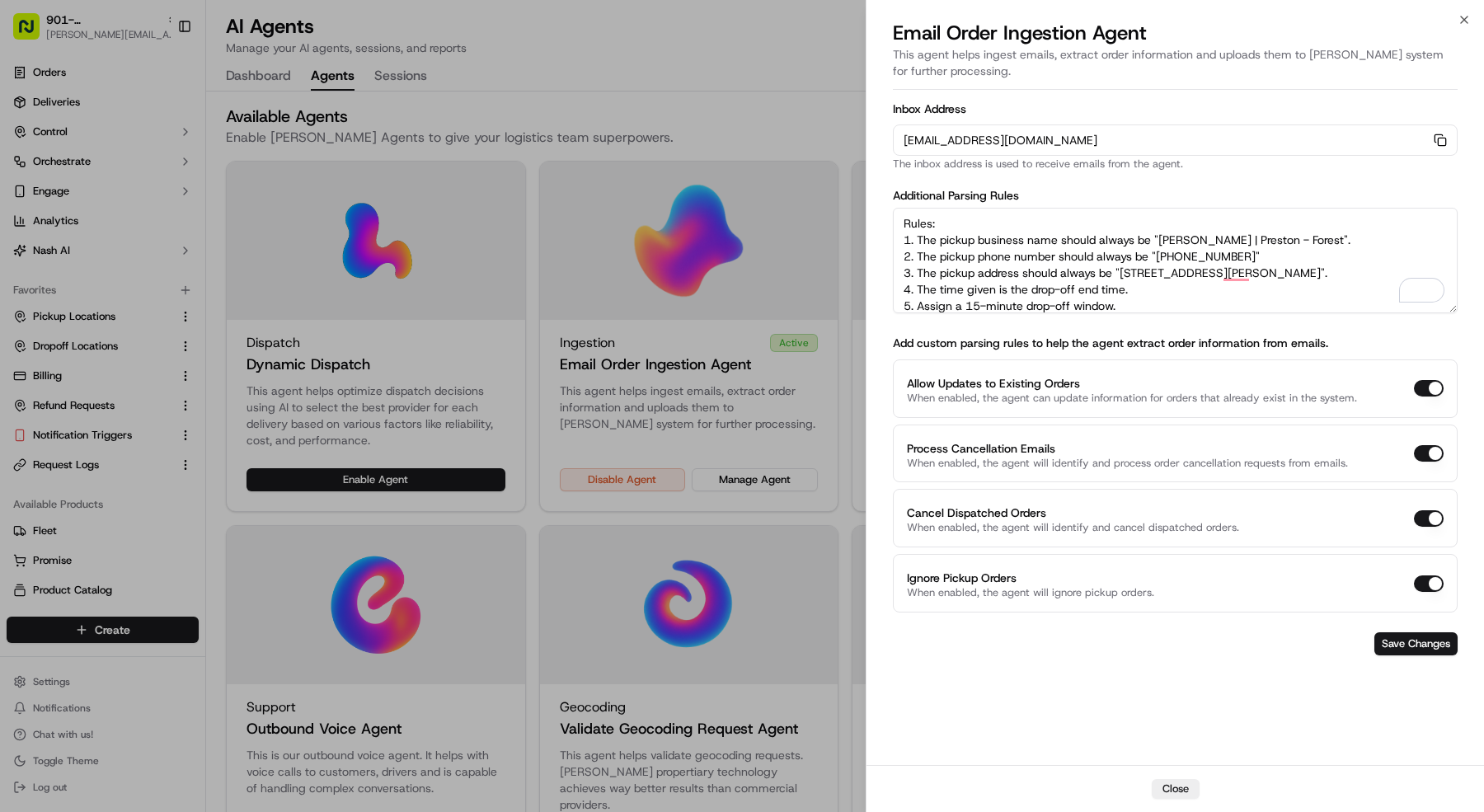
type textarea "Rules: 1. The pickup business name should always be "[PERSON_NAME] | Preston - …"
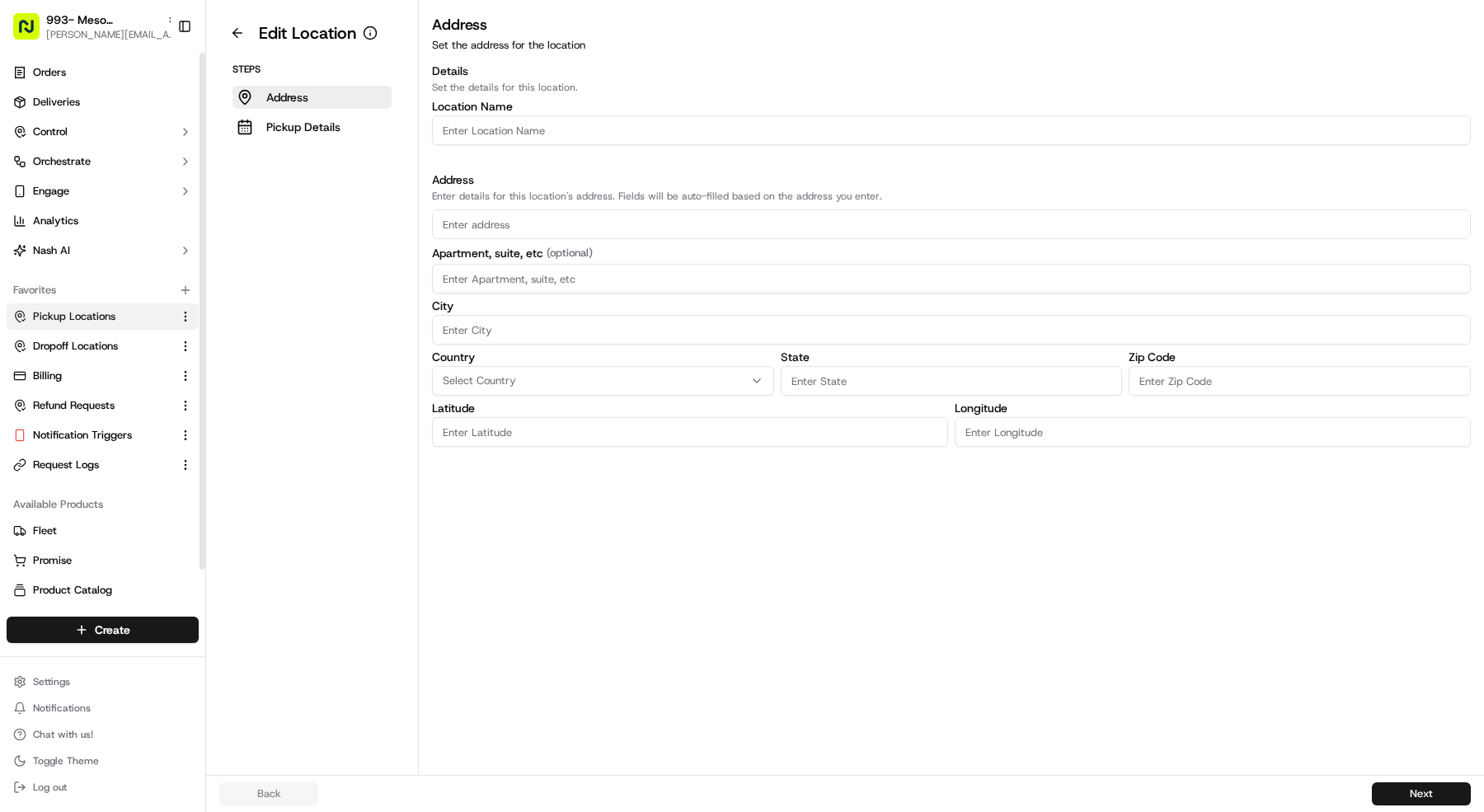
click at [113, 321] on span "Pickup Locations" at bounding box center [74, 316] width 83 height 15
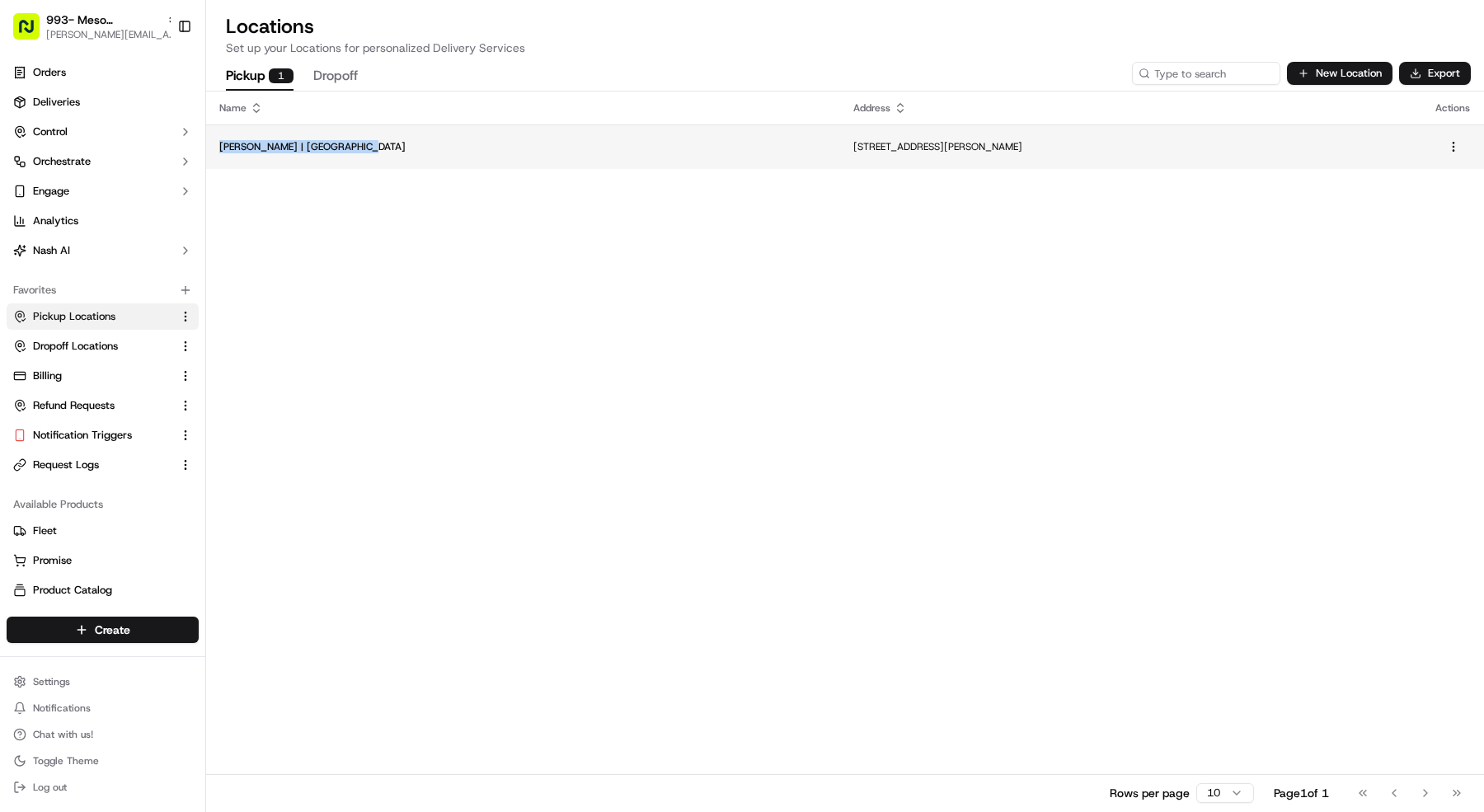
drag, startPoint x: 368, startPoint y: 154, endPoint x: 218, endPoint y: 151, distance: 150.0
click at [218, 151] on td "[PERSON_NAME] | [GEOGRAPHIC_DATA]" at bounding box center [522, 147] width 634 height 45
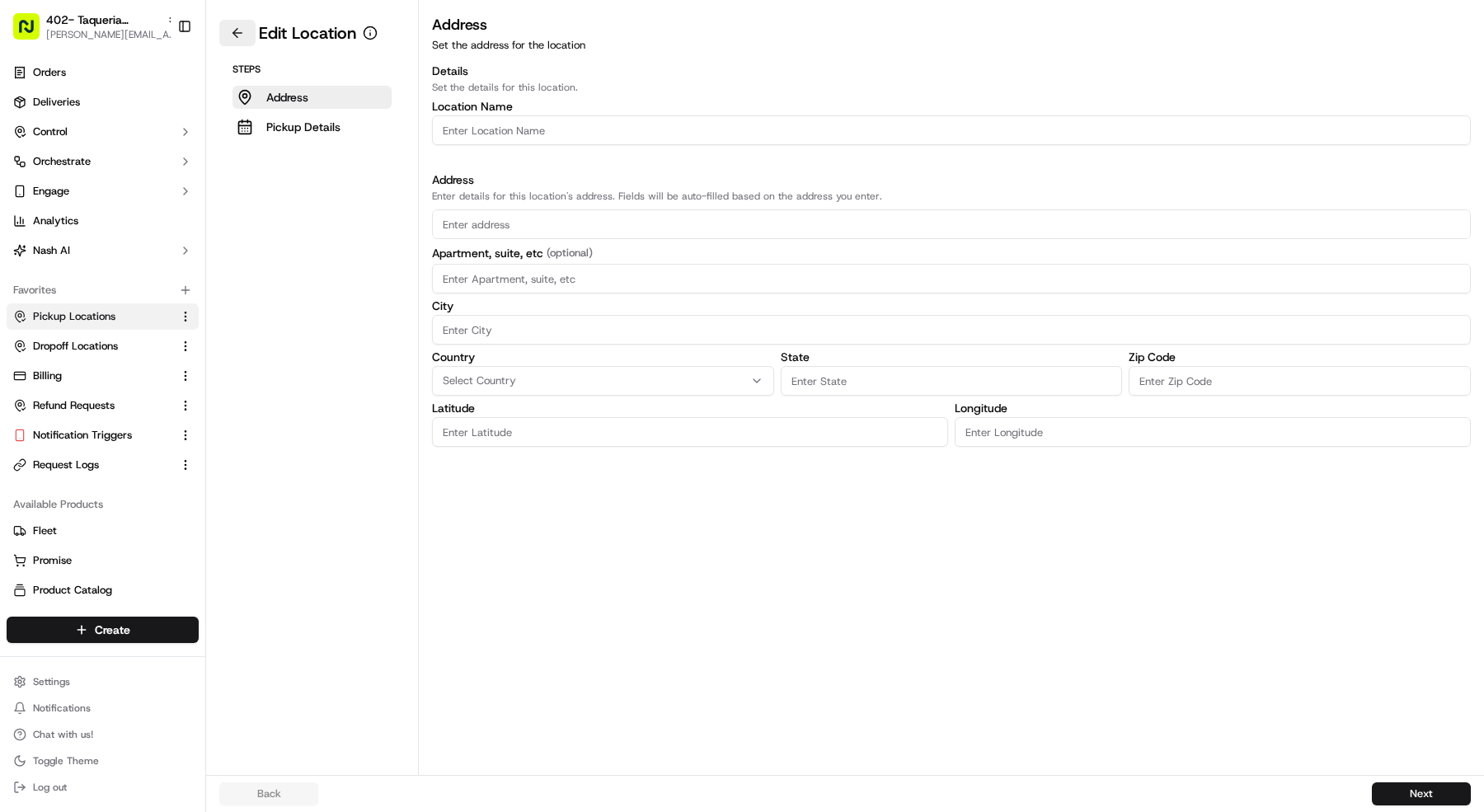
click at [234, 38] on button at bounding box center [237, 33] width 37 height 27
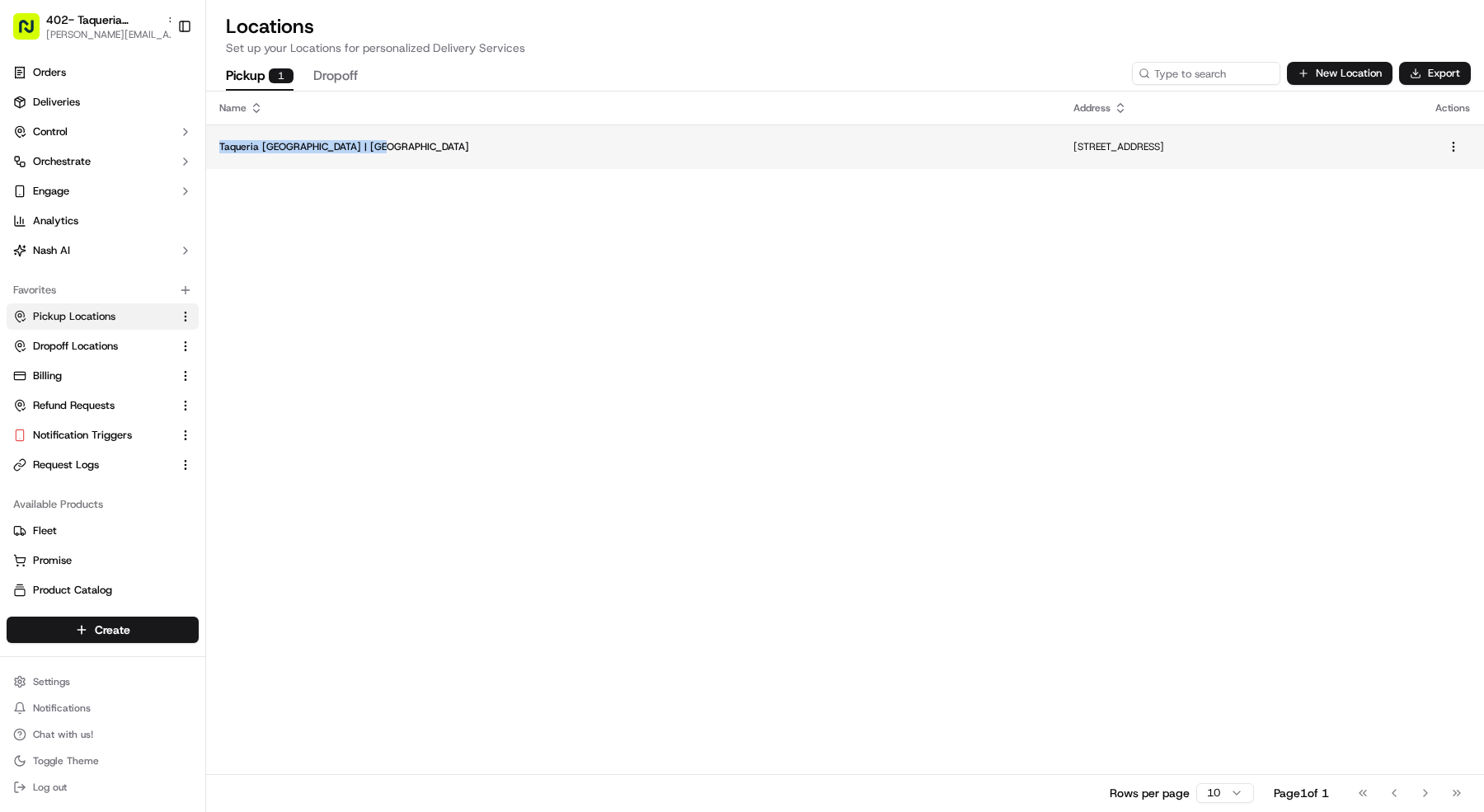
drag, startPoint x: 379, startPoint y: 146, endPoint x: 217, endPoint y: 145, distance: 162.0
click at [217, 145] on td "Taqueria [GEOGRAPHIC_DATA] | [GEOGRAPHIC_DATA]" at bounding box center [633, 147] width 854 height 45
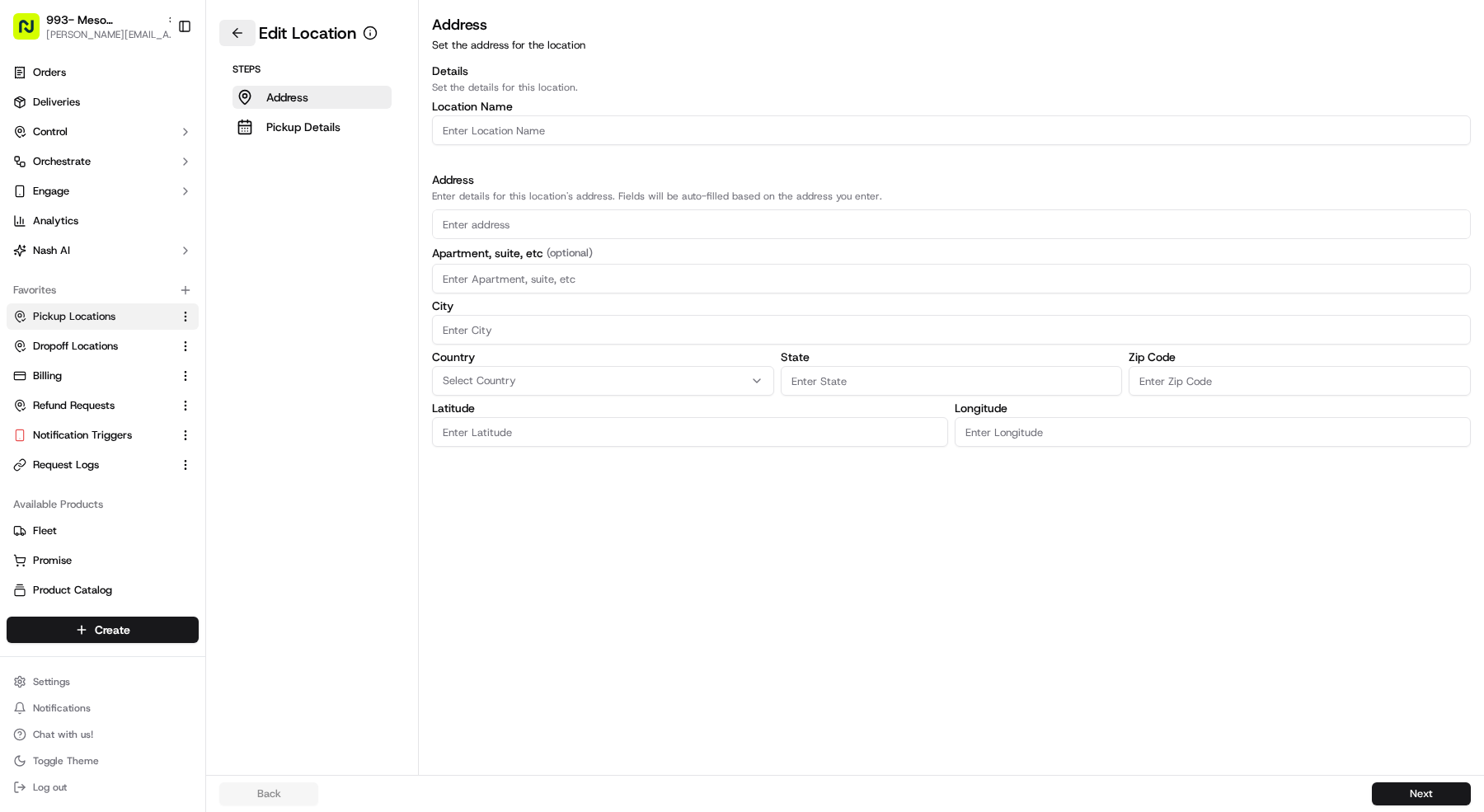
click at [243, 30] on button at bounding box center [237, 33] width 37 height 27
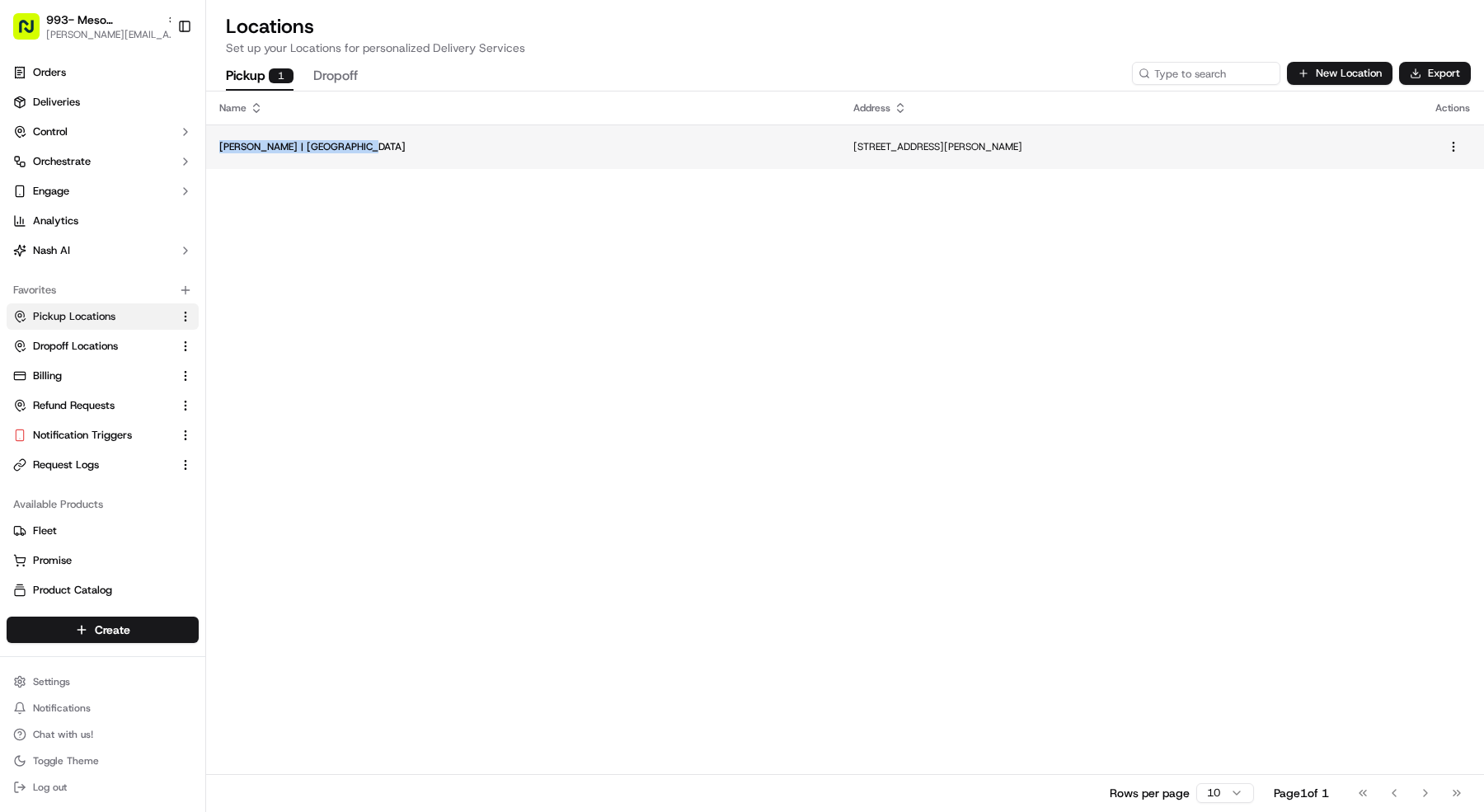
copy p "[PERSON_NAME] | [GEOGRAPHIC_DATA]"
drag, startPoint x: 356, startPoint y: 145, endPoint x: 257, endPoint y: 140, distance: 99.1
click at [257, 140] on p "[PERSON_NAME] | [GEOGRAPHIC_DATA]" at bounding box center [523, 146] width 608 height 13
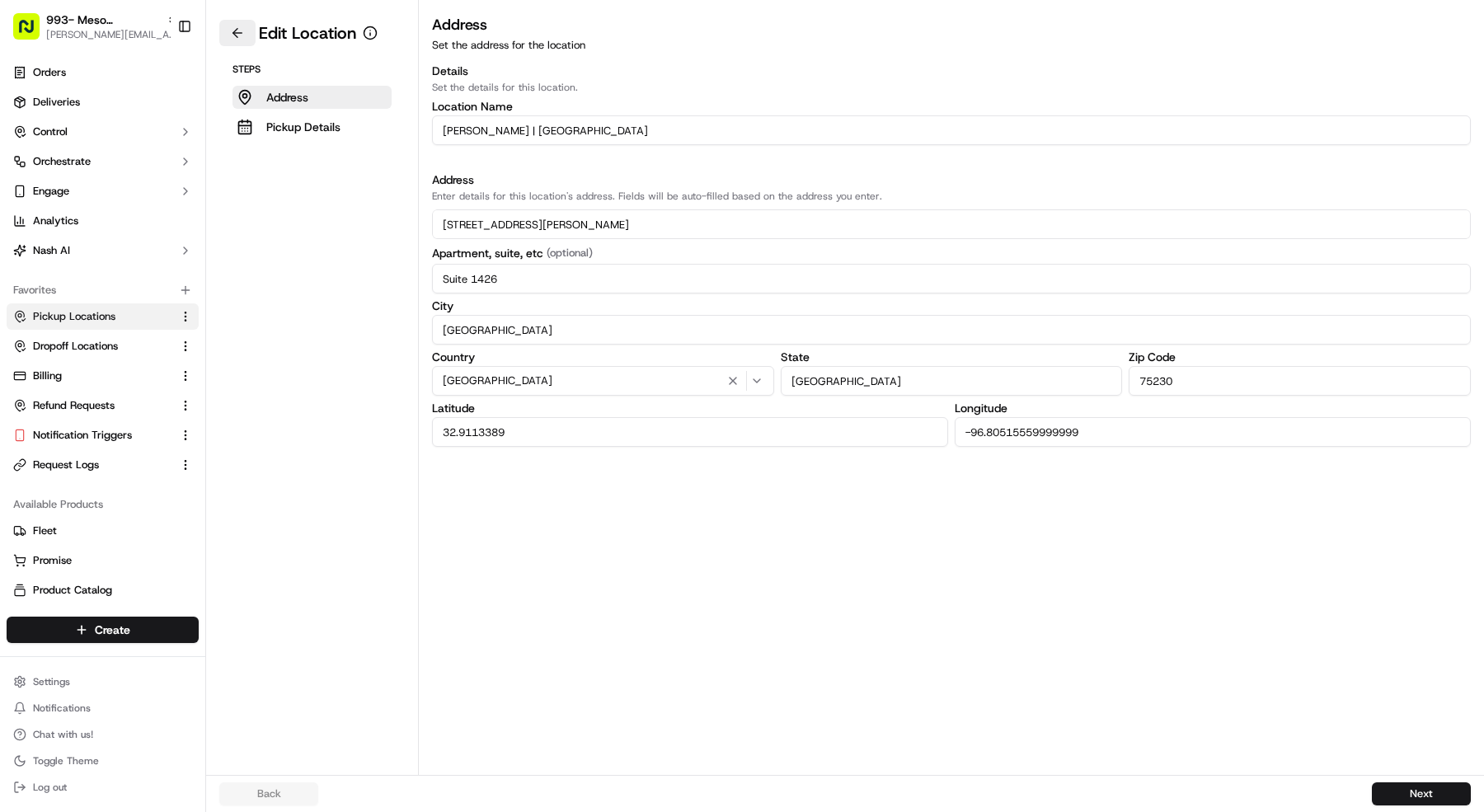
click at [242, 30] on button at bounding box center [237, 33] width 37 height 27
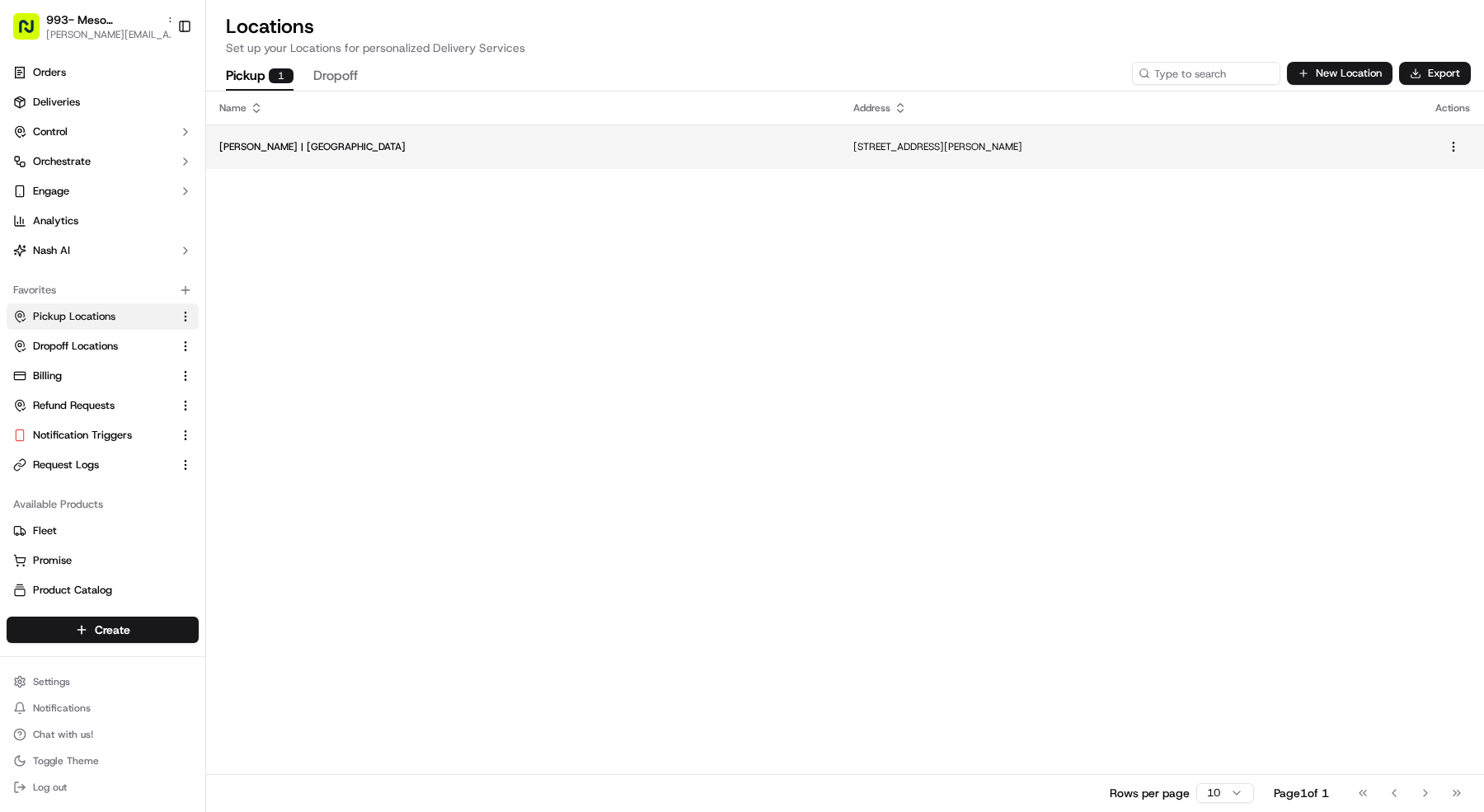
copy p "[STREET_ADDRESS][PERSON_NAME]"
drag, startPoint x: 955, startPoint y: 149, endPoint x: 665, endPoint y: 149, distance: 290.0
click at [840, 149] on td "[STREET_ADDRESS][PERSON_NAME]" at bounding box center [1131, 147] width 582 height 45
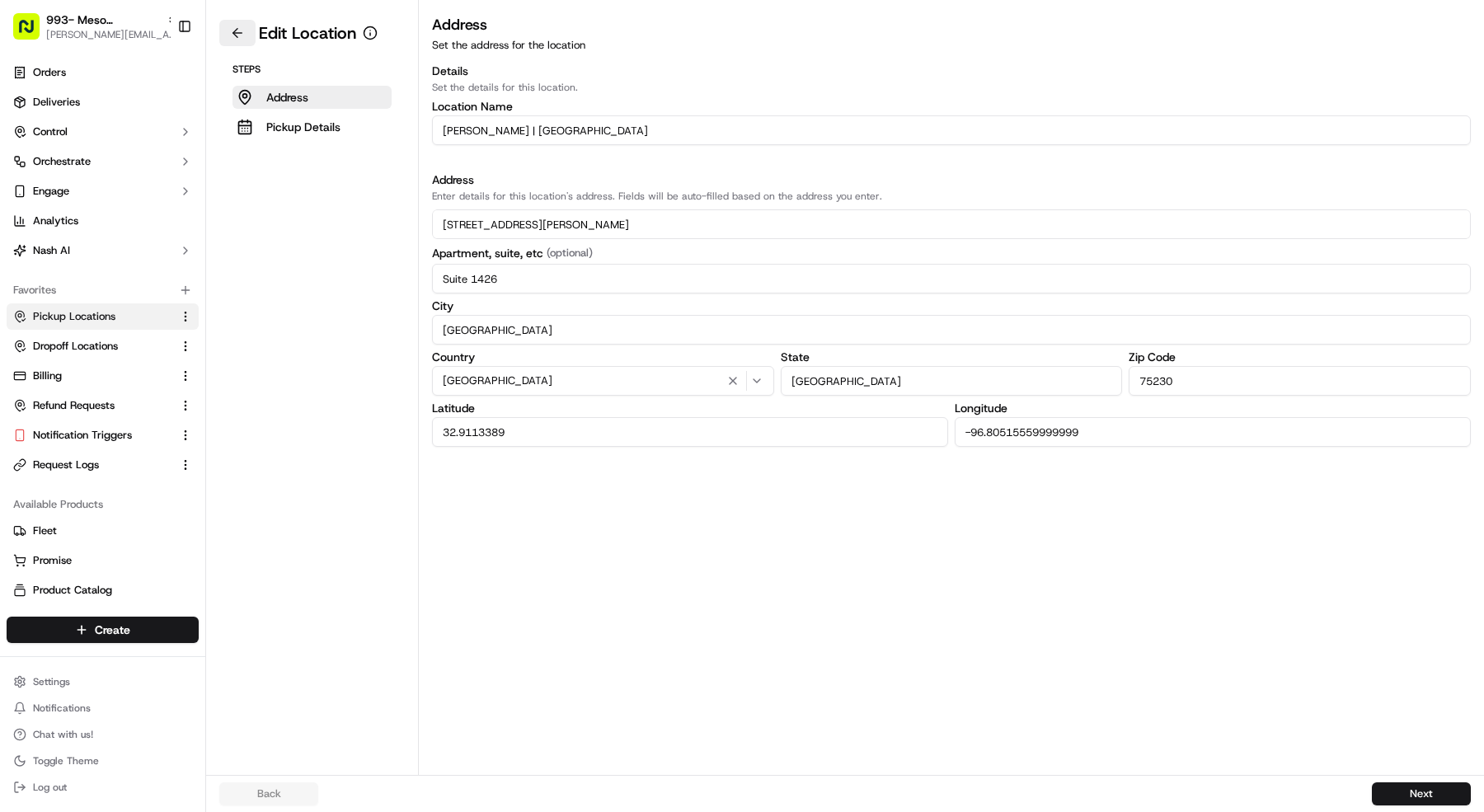
click at [225, 37] on button at bounding box center [237, 33] width 37 height 27
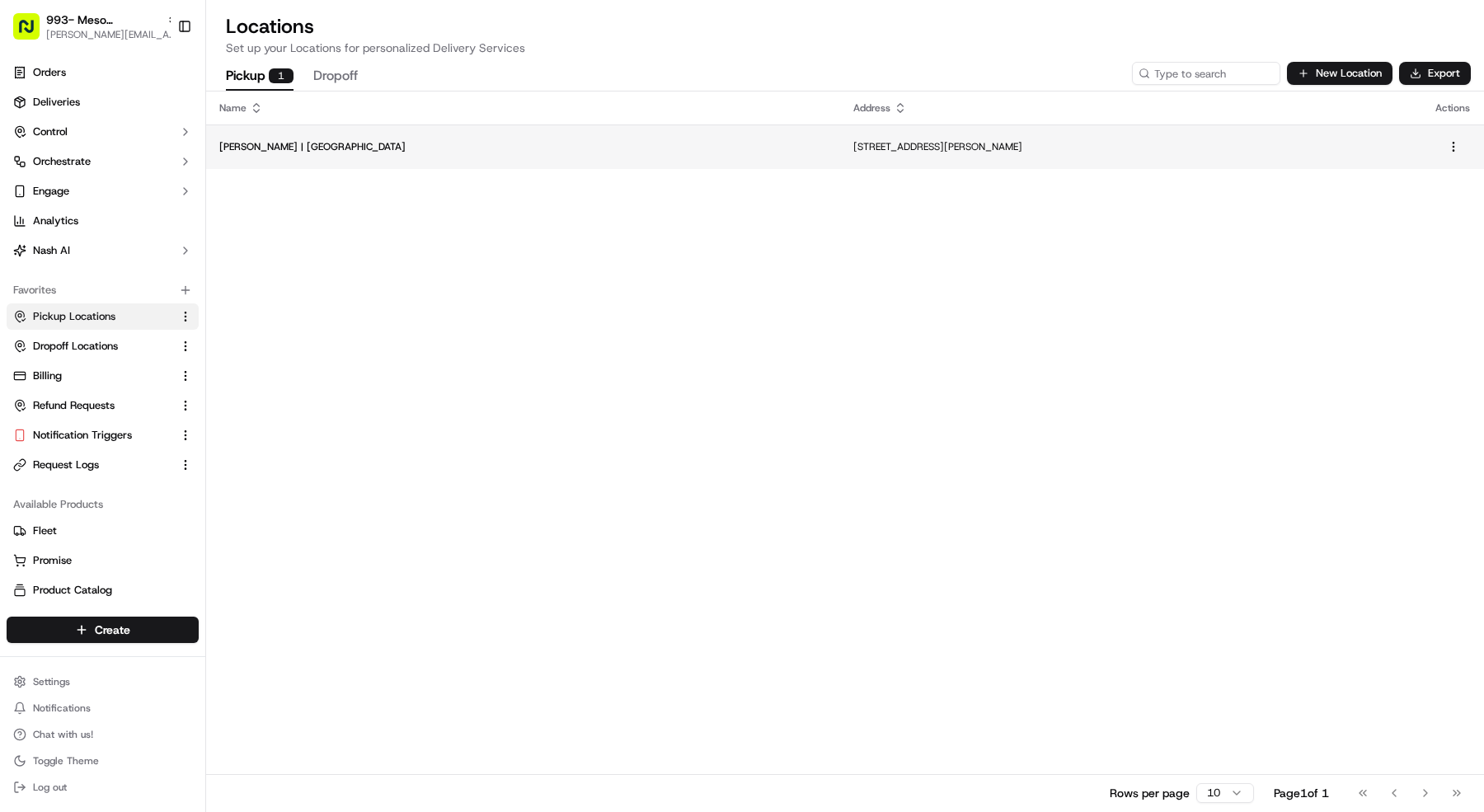
click at [313, 155] on td "[PERSON_NAME] | [GEOGRAPHIC_DATA]" at bounding box center [522, 147] width 634 height 45
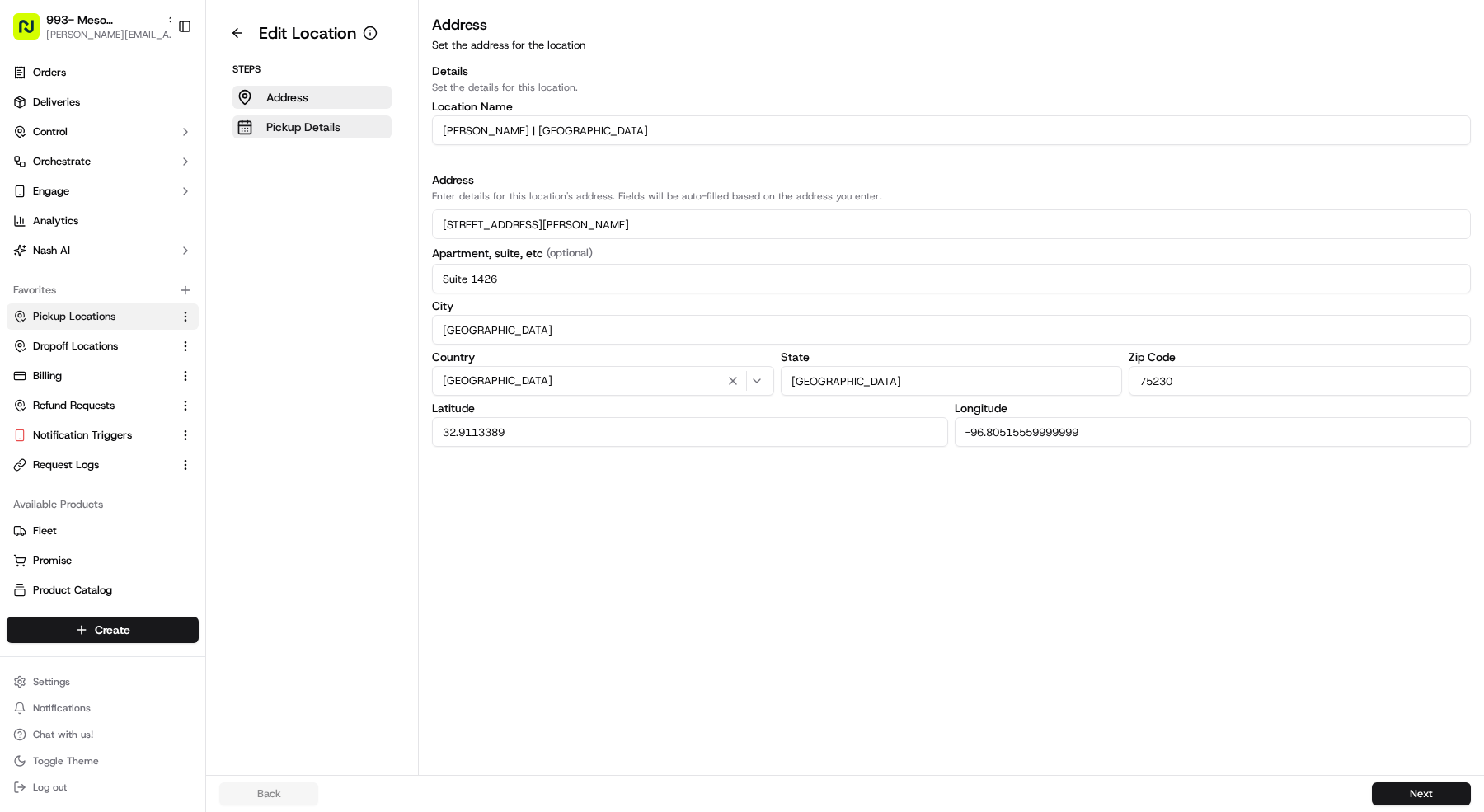
click at [272, 128] on p "Pickup Details" at bounding box center [303, 127] width 74 height 17
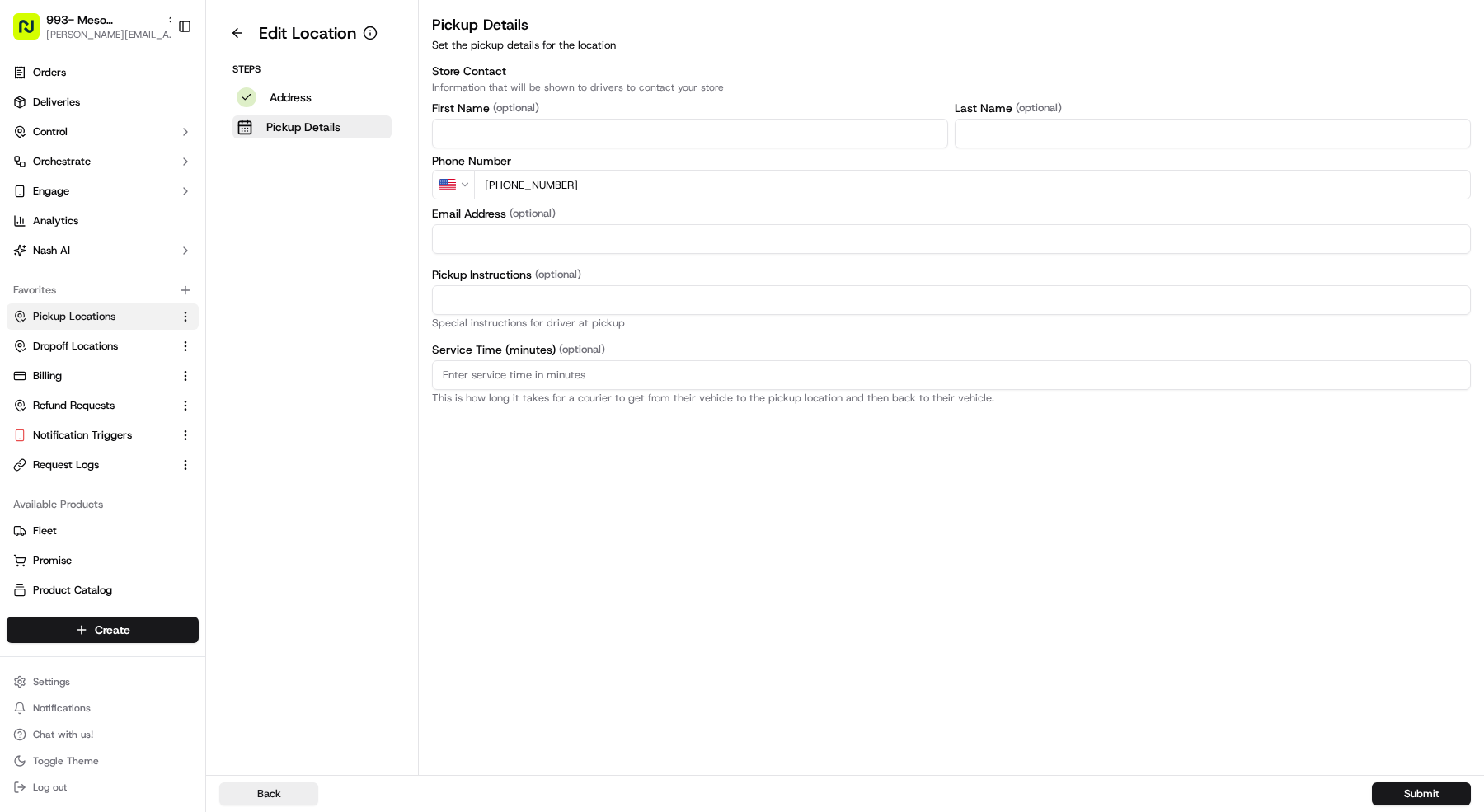
drag, startPoint x: 629, startPoint y: 192, endPoint x: 433, endPoint y: 188, distance: 196.0
click at [433, 188] on div "US +61AustraliaAustralia +1CanadaCanada +81JapanJapan +64New [GEOGRAPHIC_DATA] …" at bounding box center [952, 185] width 1039 height 29
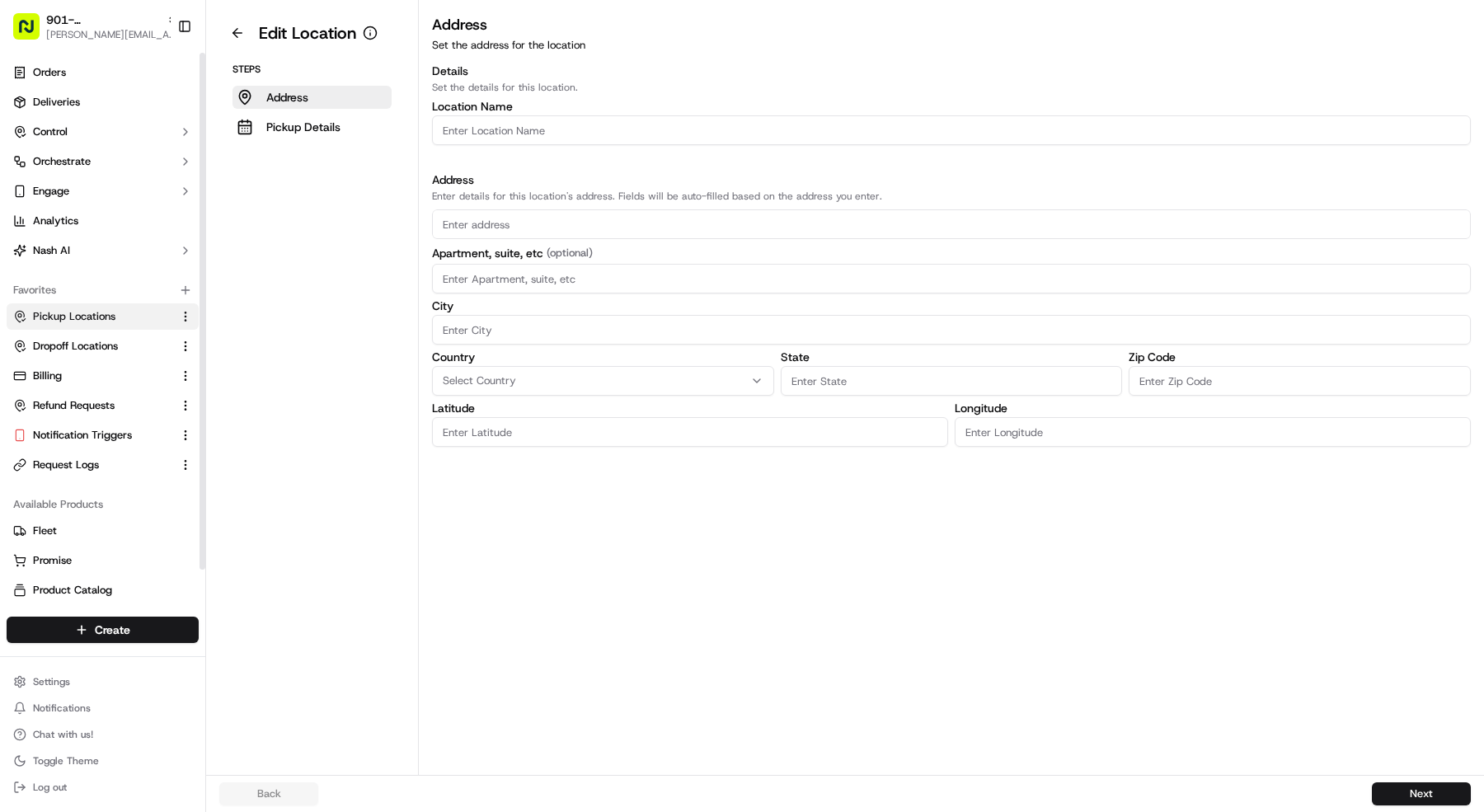
click at [88, 310] on span "Pickup Locations" at bounding box center [74, 316] width 83 height 15
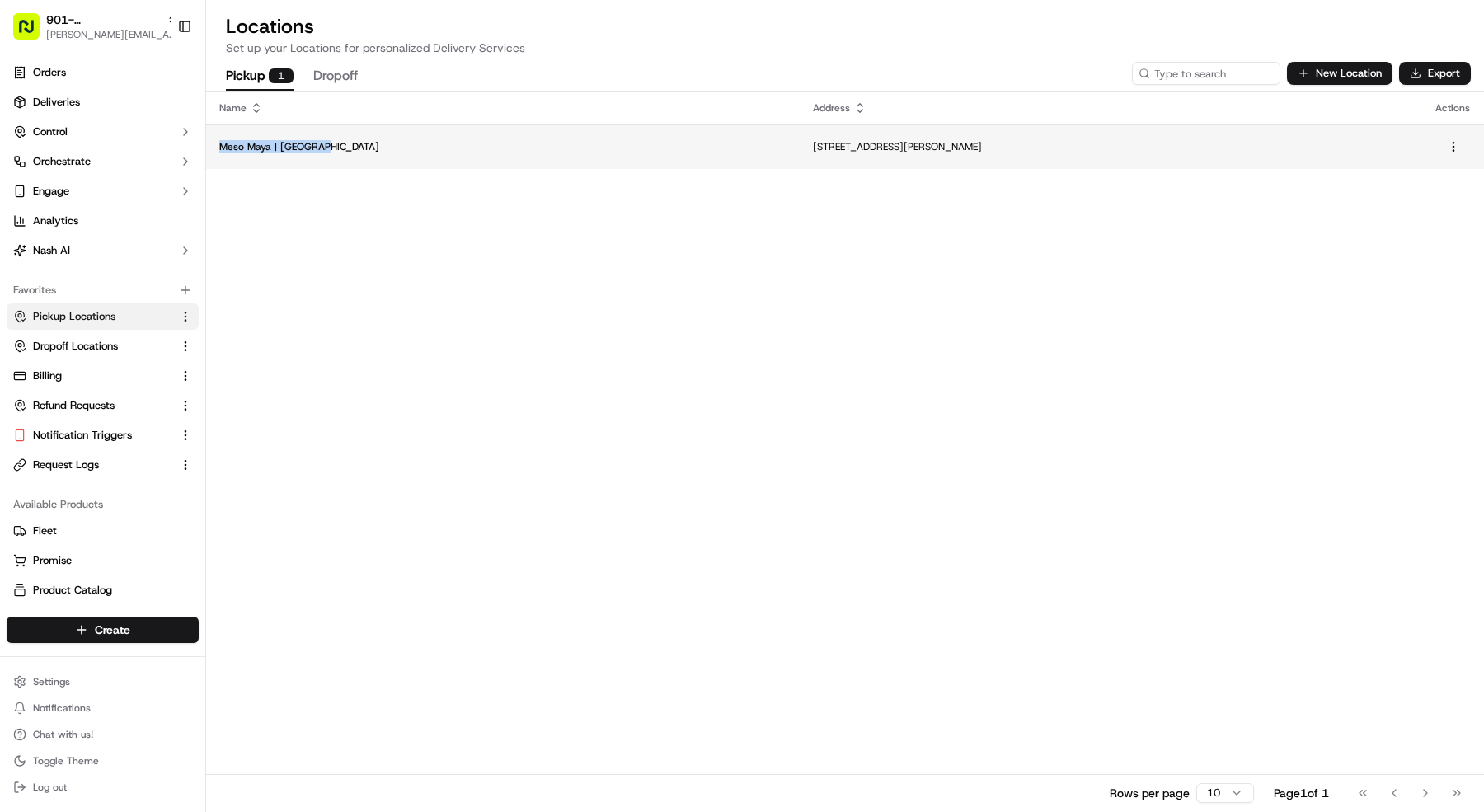
copy p "Meso Maya | [GEOGRAPHIC_DATA]"
drag, startPoint x: 334, startPoint y: 151, endPoint x: 219, endPoint y: 152, distance: 115.0
click at [219, 152] on p "Meso Maya | [GEOGRAPHIC_DATA]" at bounding box center [503, 146] width 567 height 13
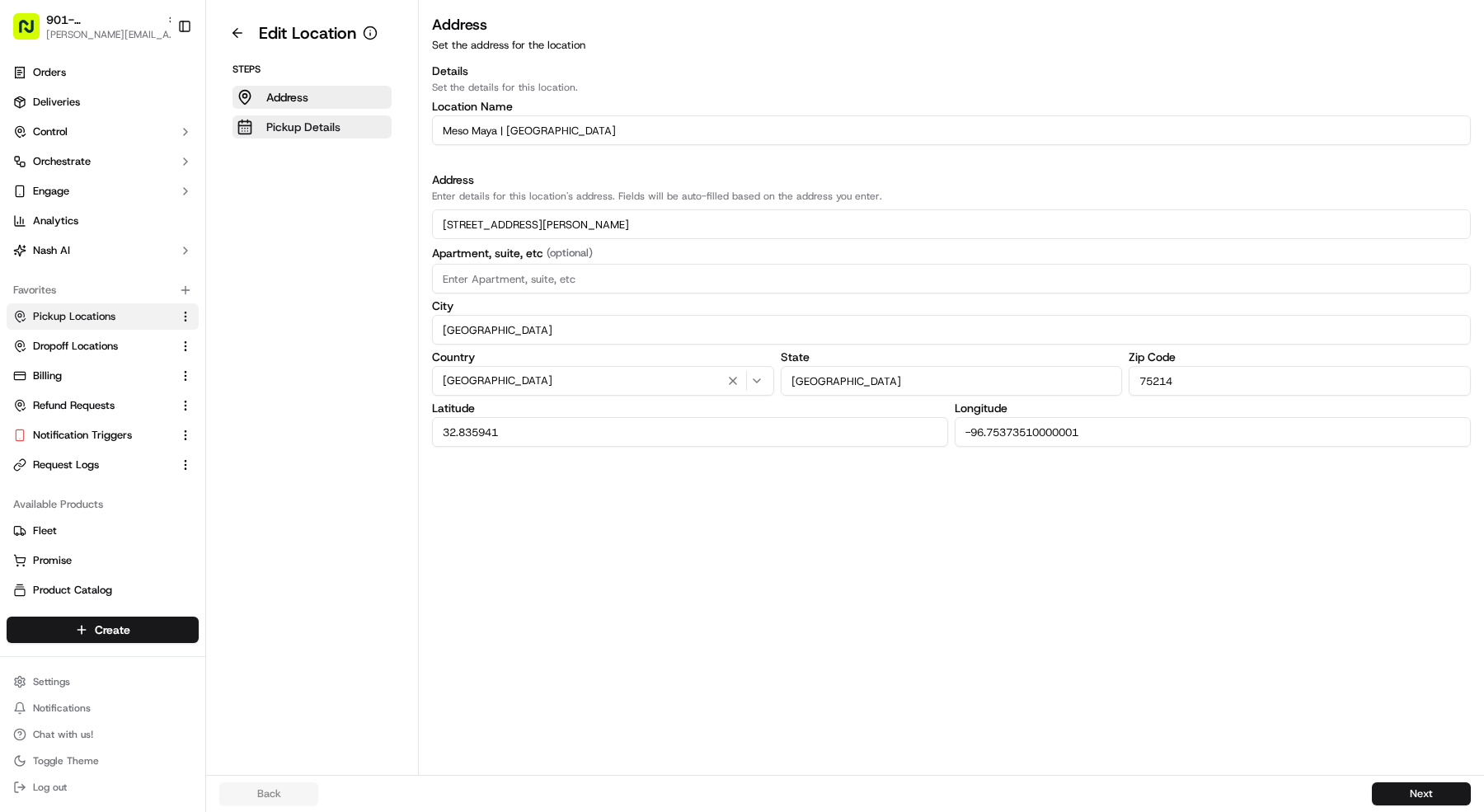
click at [386, 134] on button "Pickup Details" at bounding box center [312, 127] width 160 height 23
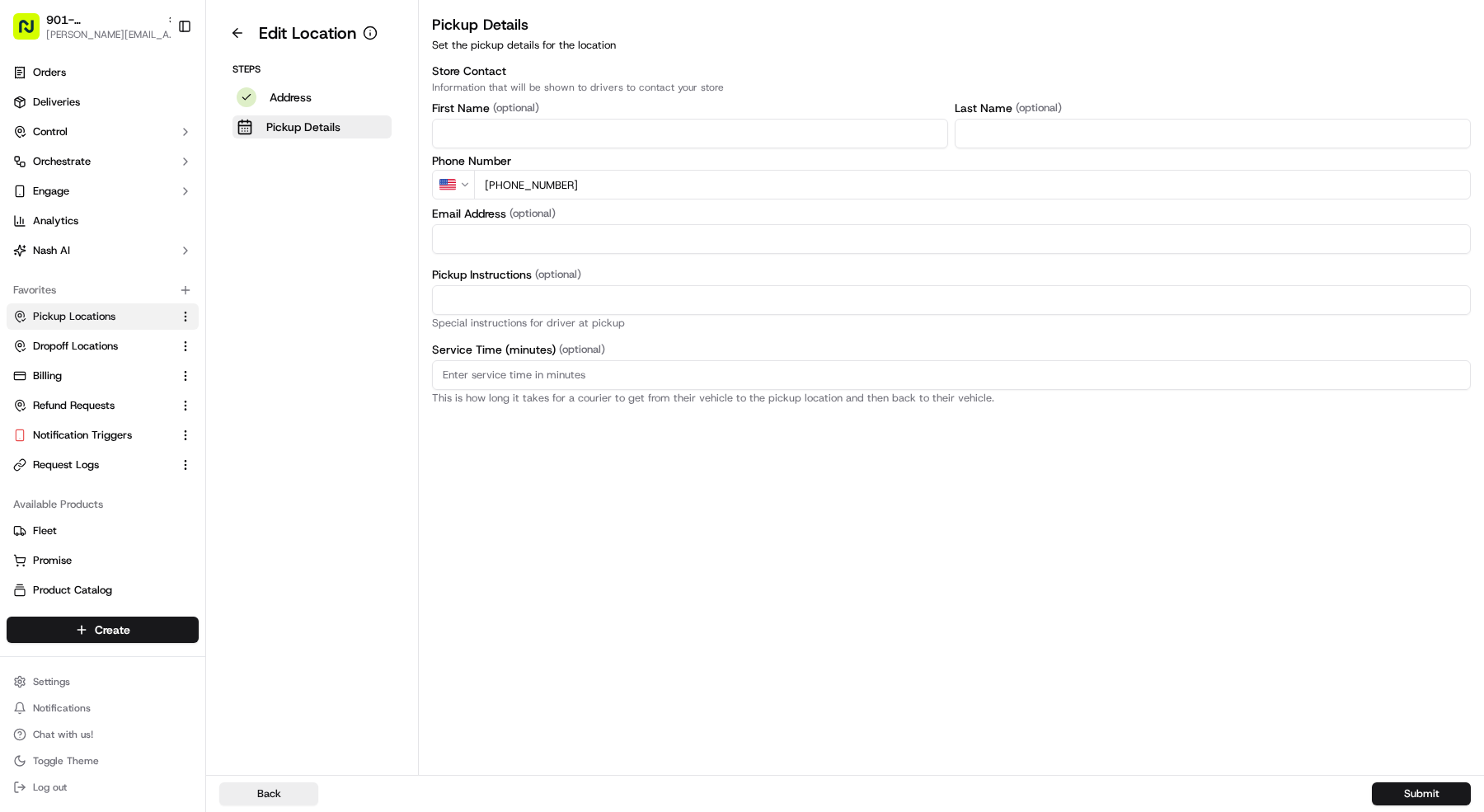
click at [674, 185] on input "[PHONE_NUMBER]" at bounding box center [972, 185] width 996 height 29
click at [225, 24] on button at bounding box center [237, 33] width 37 height 27
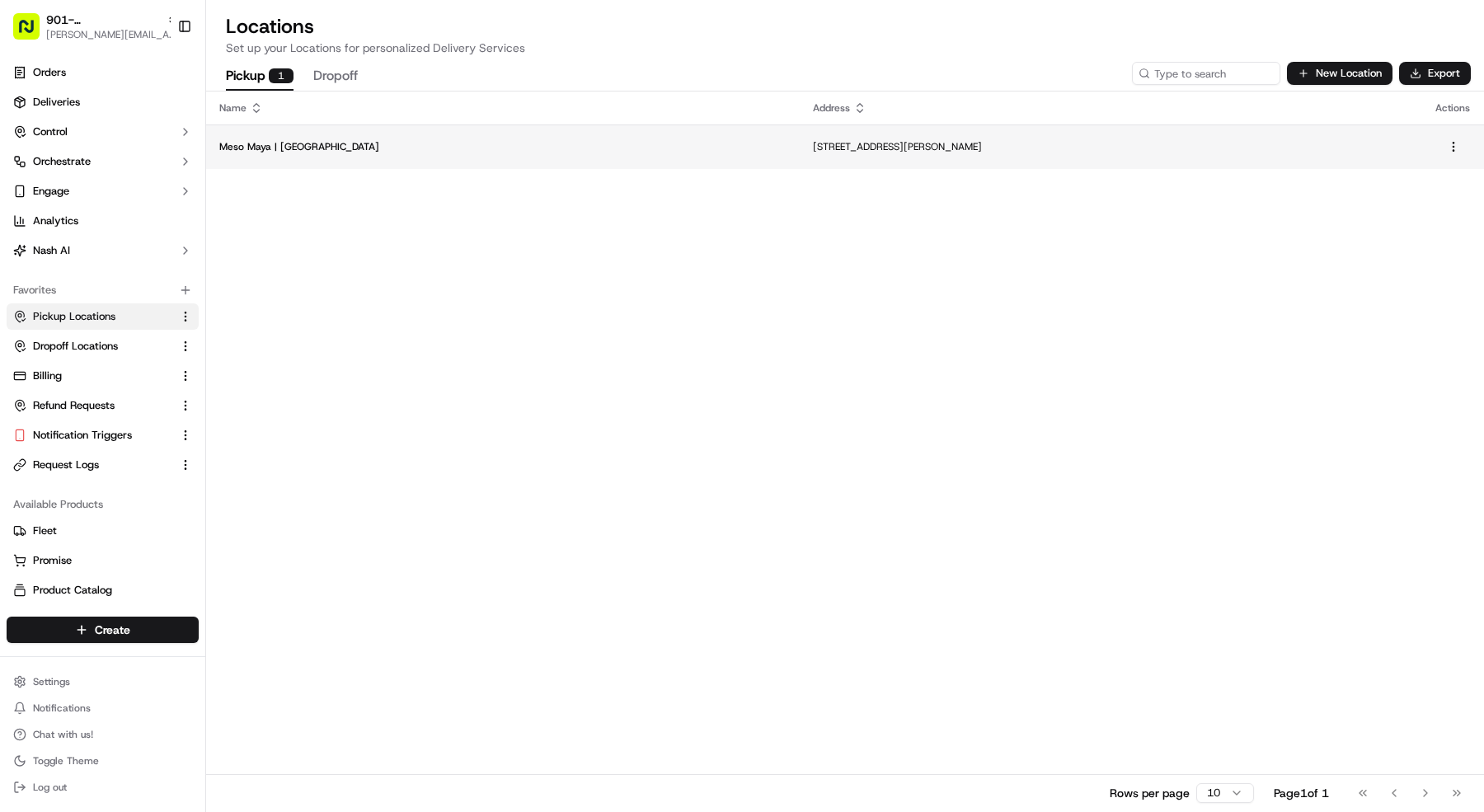
drag, startPoint x: 884, startPoint y: 144, endPoint x: 685, endPoint y: 145, distance: 199.0
click at [813, 145] on p "[STREET_ADDRESS][PERSON_NAME]" at bounding box center [1111, 146] width 596 height 13
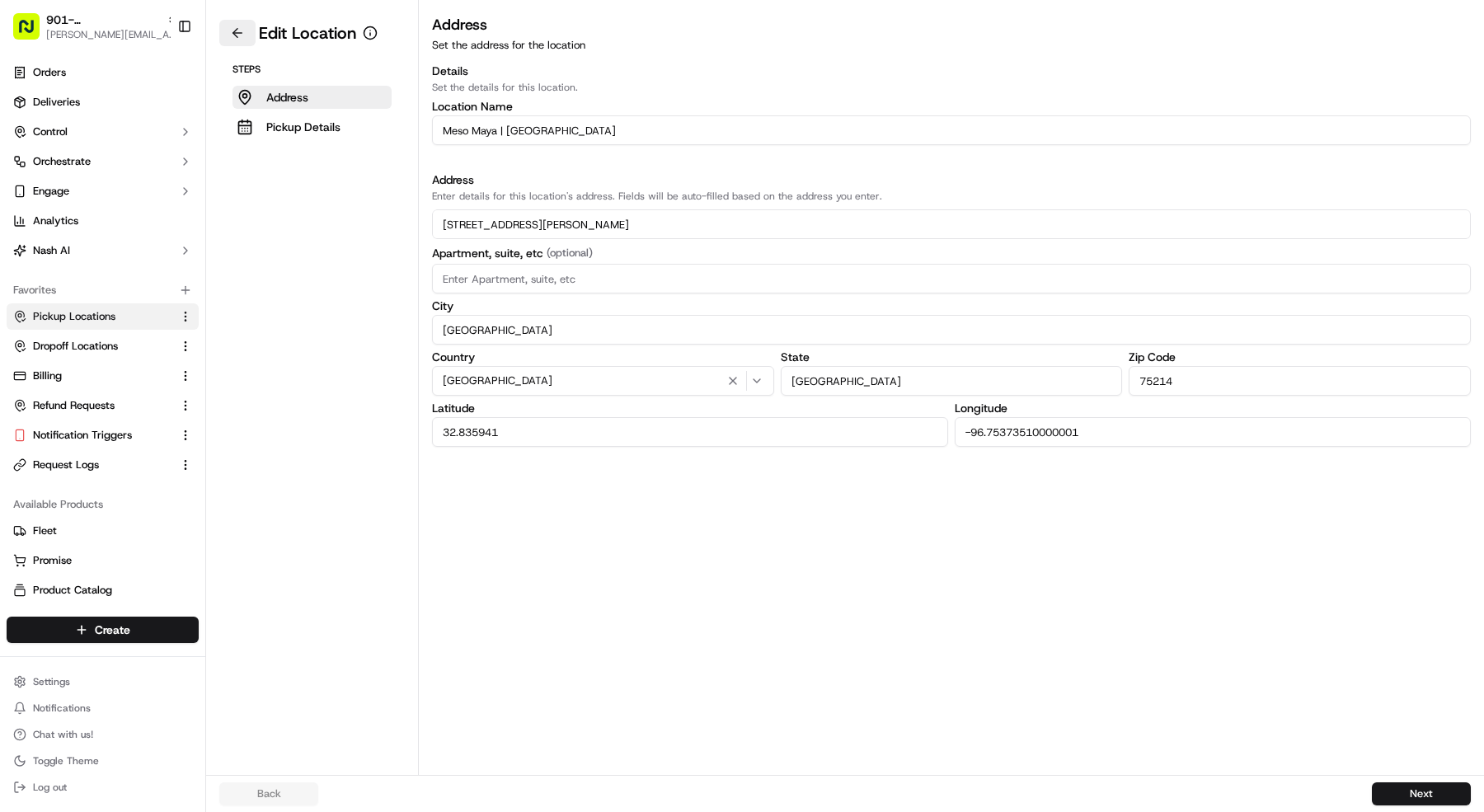
click at [235, 30] on button at bounding box center [237, 33] width 37 height 27
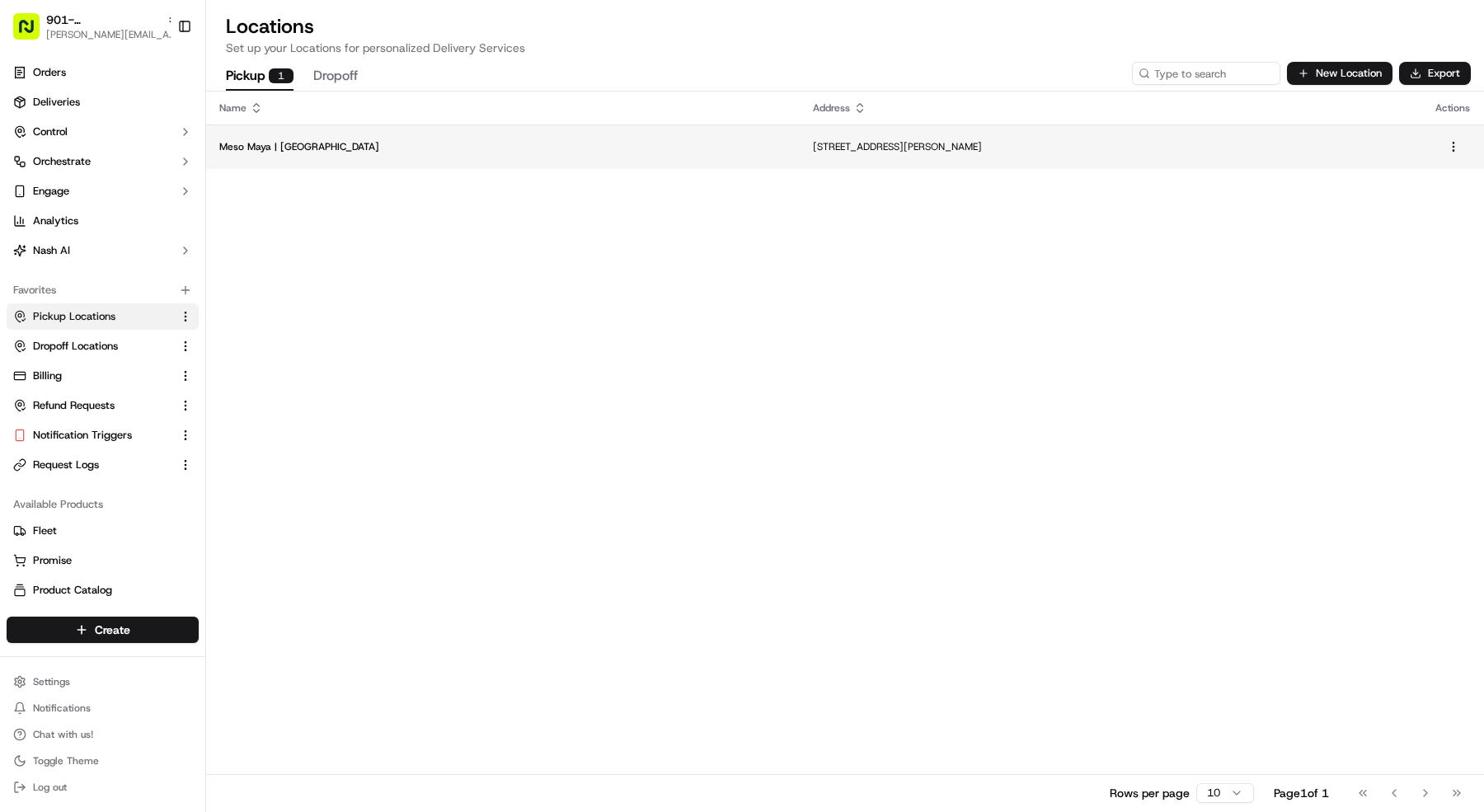
copy tr "[STREET_ADDRESS][PERSON_NAME]"
drag, startPoint x: 927, startPoint y: 149, endPoint x: 656, endPoint y: 144, distance: 271.0
click at [656, 144] on tr "Meso Maya | Lakewood [STREET_ADDRESS][PERSON_NAME]" at bounding box center [845, 147] width 1278 height 45
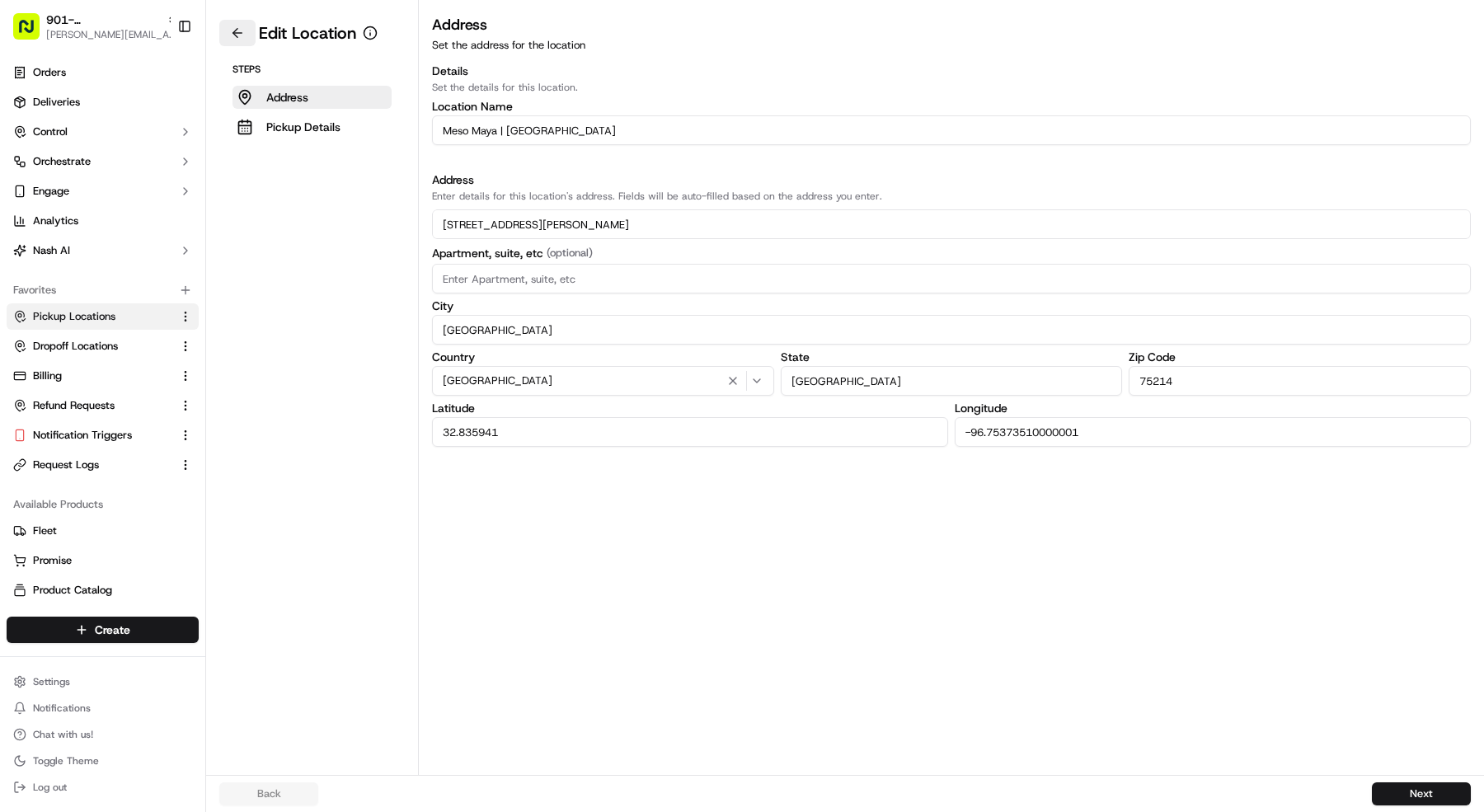
click at [222, 29] on button at bounding box center [237, 33] width 37 height 27
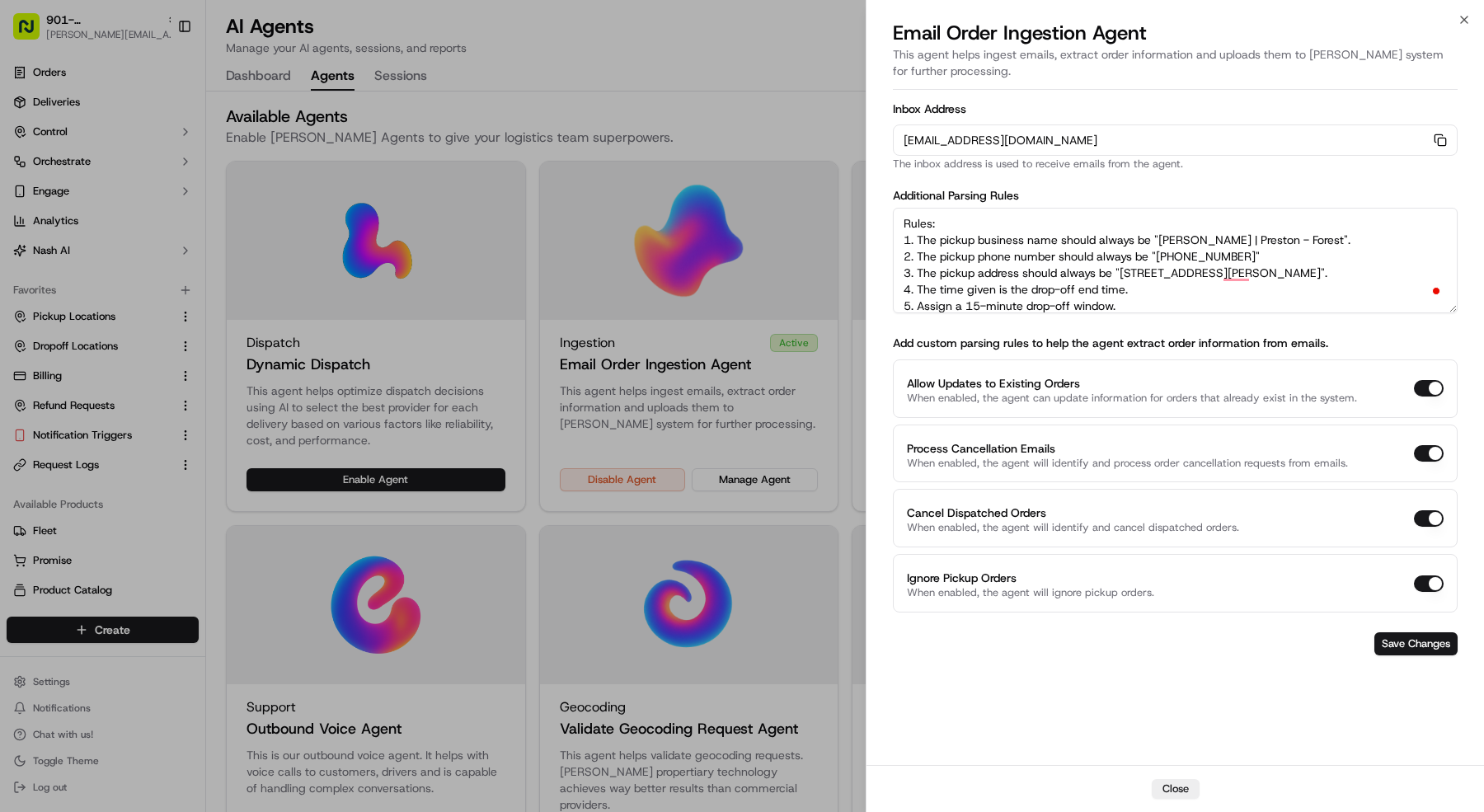
drag, startPoint x: 1312, startPoint y: 236, endPoint x: 1172, endPoint y: 240, distance: 140.1
click at [1158, 236] on textarea "Rules: 1. The pickup business name should always be "[PERSON_NAME] | Preston - …" at bounding box center [1176, 260] width 565 height 105
paste textarea "Lakewood"
drag, startPoint x: 1257, startPoint y: 251, endPoint x: 1325, endPoint y: 281, distance: 74.3
click at [1159, 253] on textarea "Rules: 1. The pickup business name should always be "[GEOGRAPHIC_DATA] | [GEOGR…" at bounding box center [1176, 260] width 565 height 105
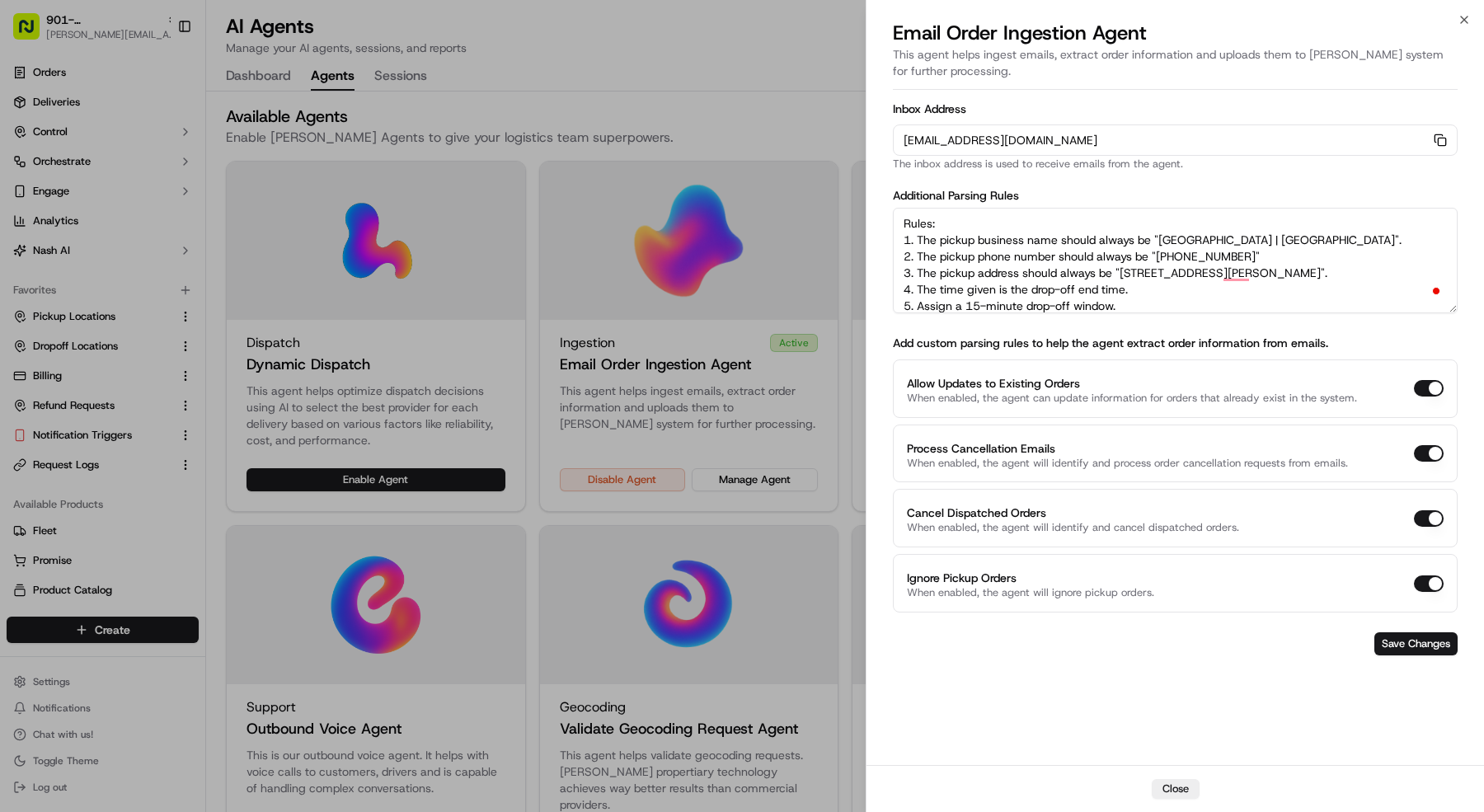
paste textarea "998 1182"
drag, startPoint x: 1406, startPoint y: 271, endPoint x: 1124, endPoint y: 271, distance: 282.0
click at [1124, 271] on textarea "Rules: 1. The pickup business name should always be "[GEOGRAPHIC_DATA] | [GEOGR…" at bounding box center [1176, 260] width 565 height 105
paste textarea "[PHONE_NUMBER]"
drag, startPoint x: 1218, startPoint y: 269, endPoint x: 1124, endPoint y: 269, distance: 94.0
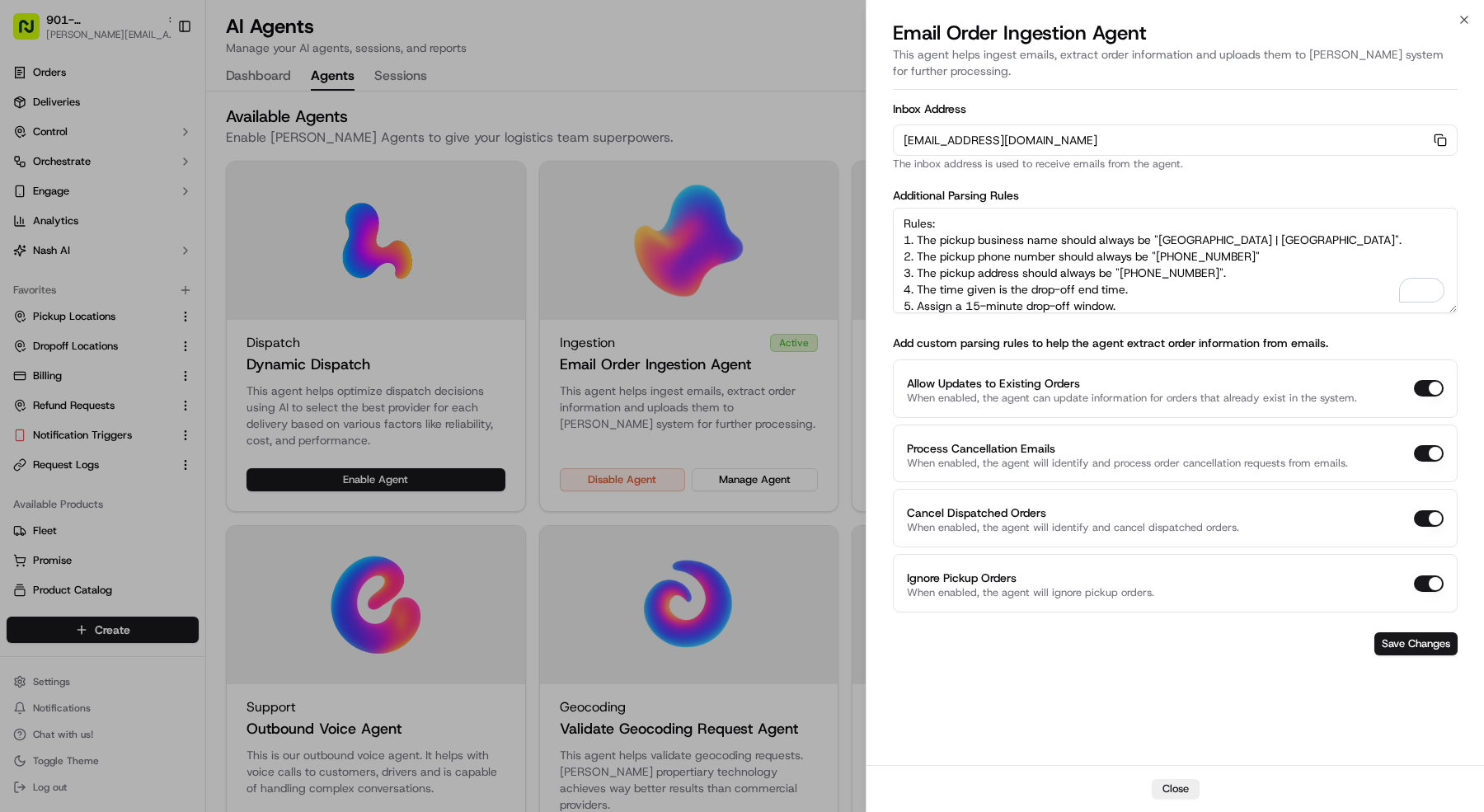
click at [1124, 269] on textarea "Rules: 1. The pickup business name should always be "[GEOGRAPHIC_DATA] | [GEOGR…" at bounding box center [1176, 260] width 565 height 105
paste textarea "[STREET_ADDRESS][PERSON_NAME]"
click at [898, 288] on textarea "Rules: 1. The pickup business name should always be "[GEOGRAPHIC_DATA] | [GEOGR…" at bounding box center [1176, 260] width 565 height 105
type textarea "Rules: 1. The pickup business name should always be "[GEOGRAPHIC_DATA] | [GEOGR…"
click at [1414, 637] on button "Save Changes" at bounding box center [1415, 644] width 83 height 23
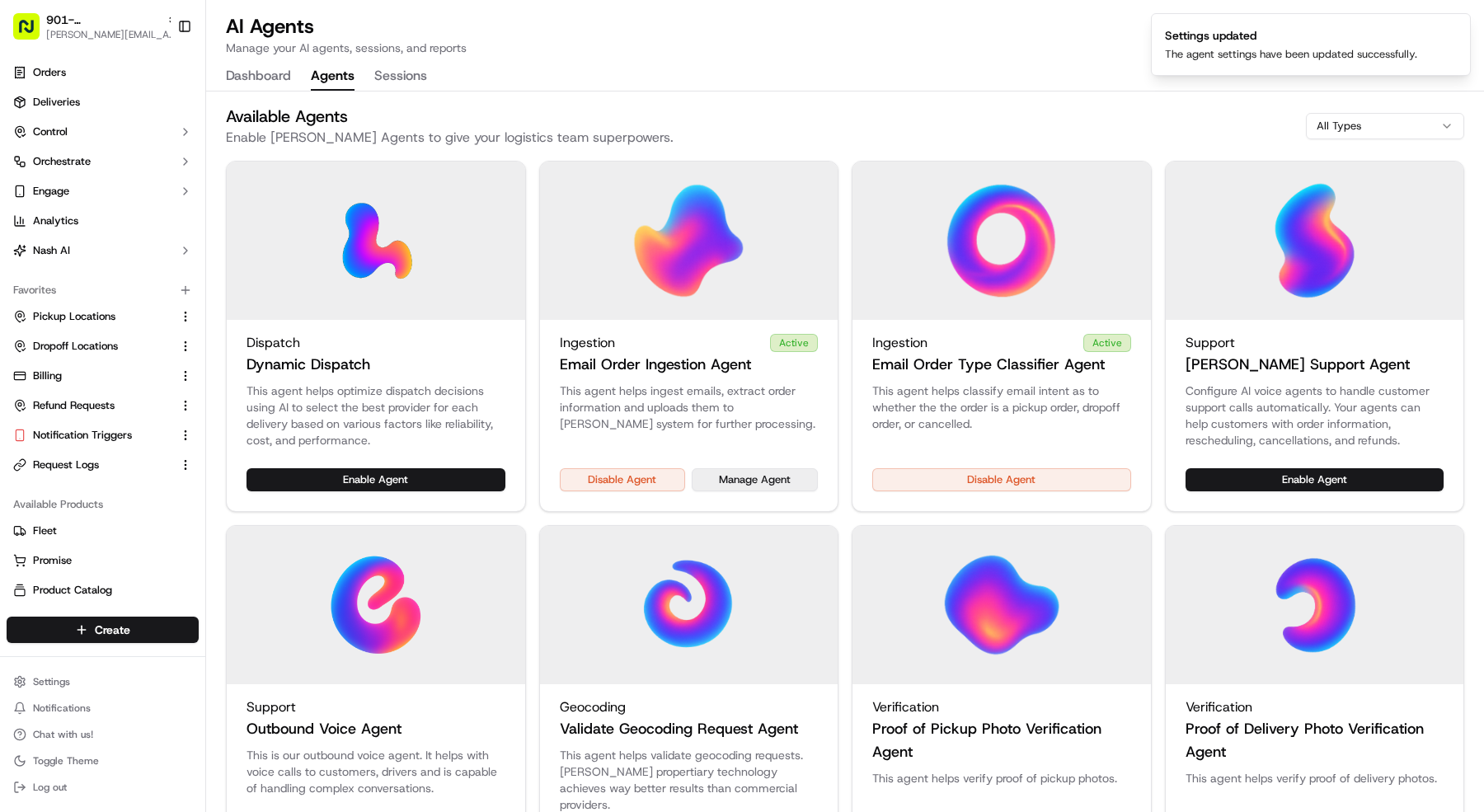
click at [742, 482] on button "Manage Agent" at bounding box center [755, 480] width 127 height 23
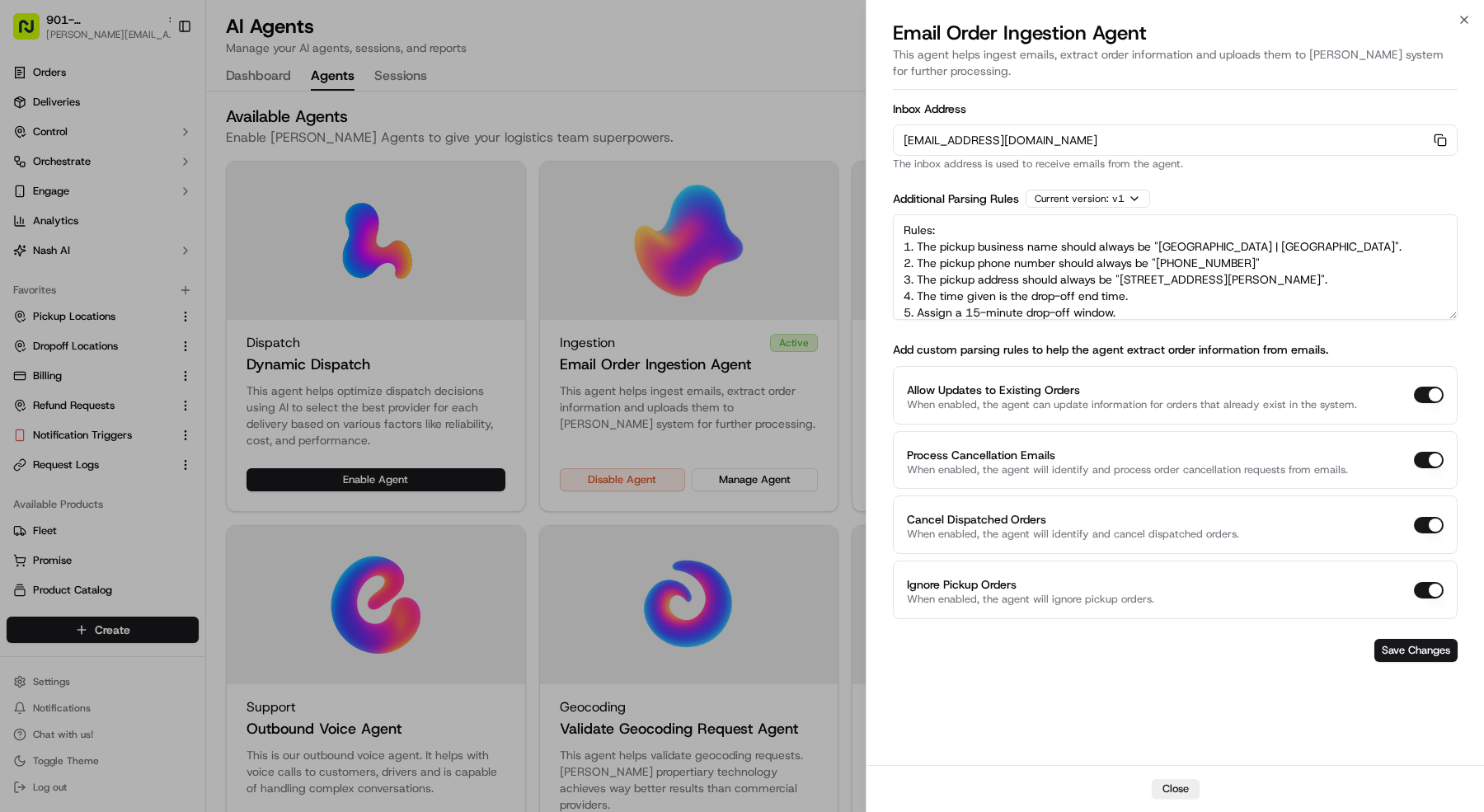
click at [52, 25] on div at bounding box center [742, 406] width 1484 height 812
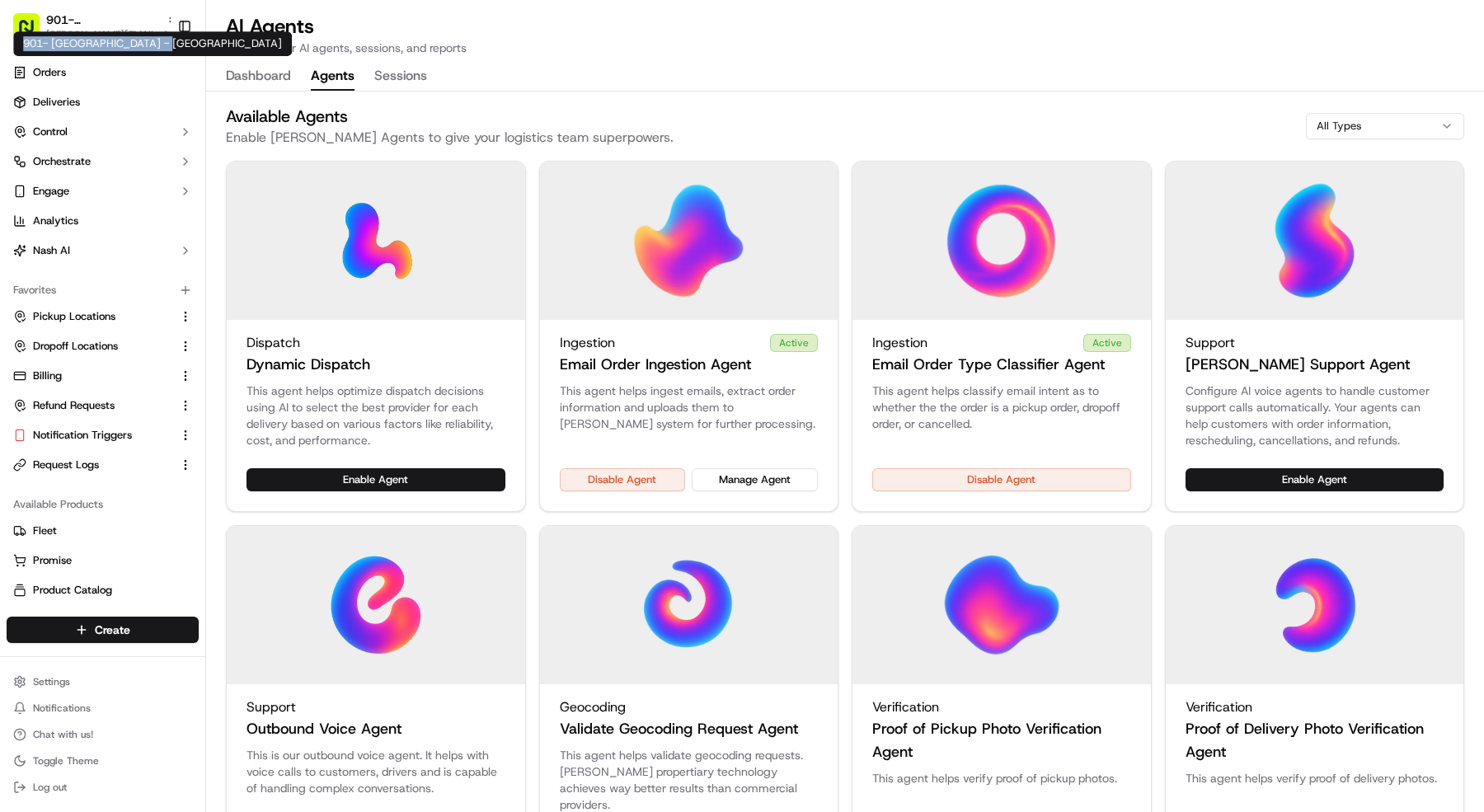
copy div "901- [GEOGRAPHIC_DATA] - [GEOGRAPHIC_DATA]"
drag, startPoint x: 176, startPoint y: 42, endPoint x: 60, endPoint y: 47, distance: 116.1
click at [26, 37] on div "901- [GEOGRAPHIC_DATA] - [GEOGRAPHIC_DATA] 901- [GEOGRAPHIC_DATA] - [GEOGRAPHIC…" at bounding box center [152, 44] width 279 height 25
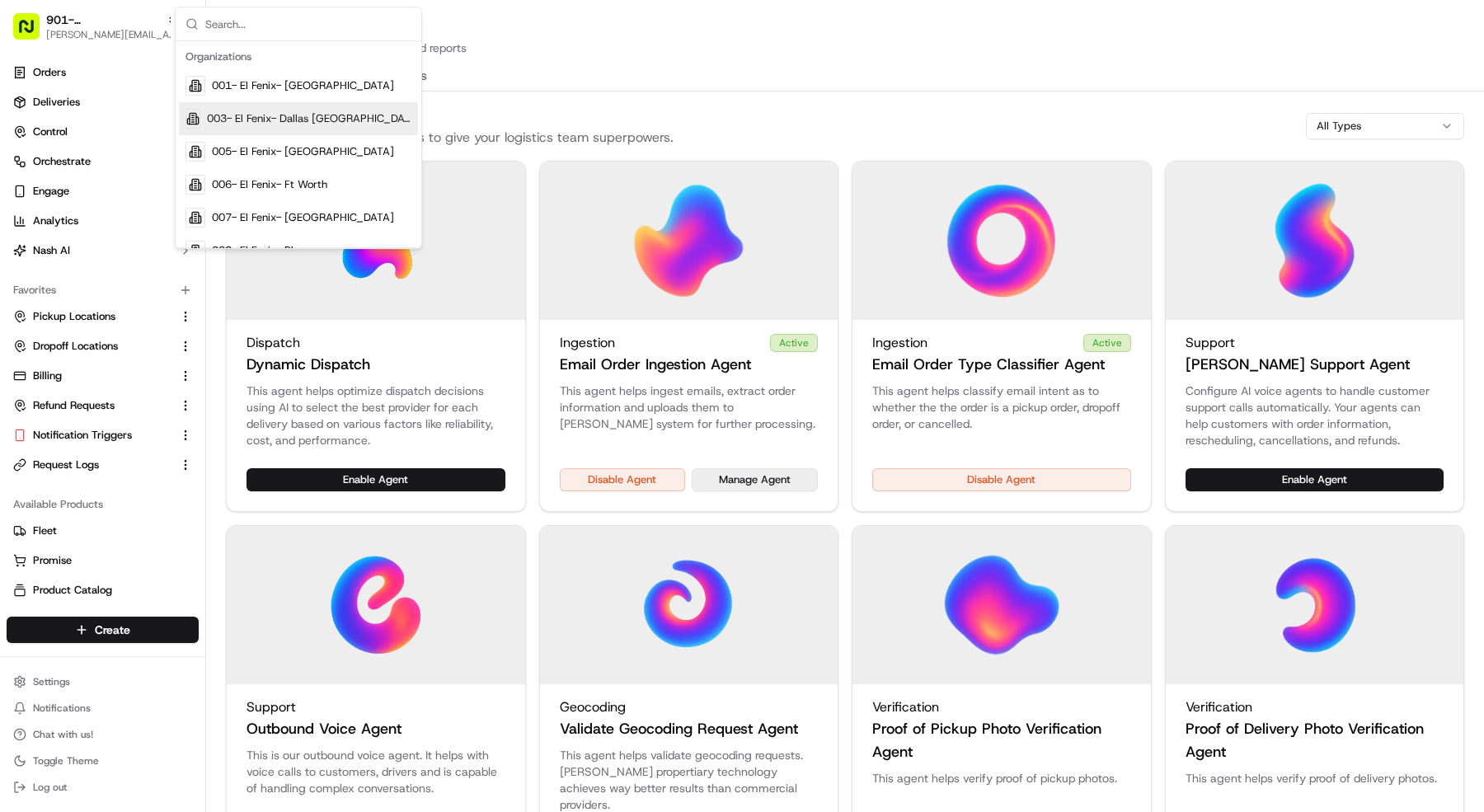
click at [779, 479] on button "Manage Agent" at bounding box center [755, 480] width 127 height 23
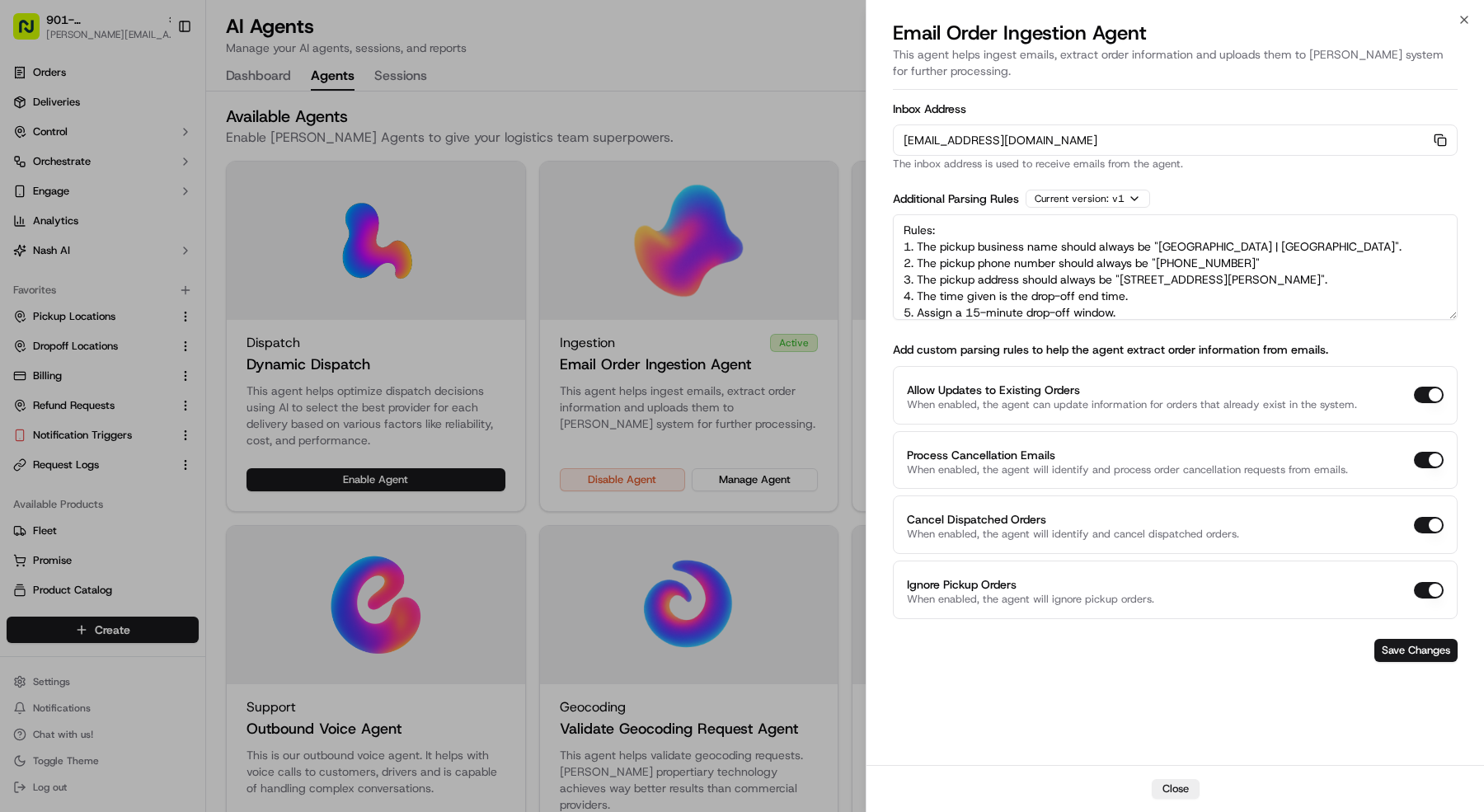
click at [1434, 135] on icon "button" at bounding box center [1440, 140] width 13 height 13
click at [121, 448] on div at bounding box center [742, 406] width 1484 height 812
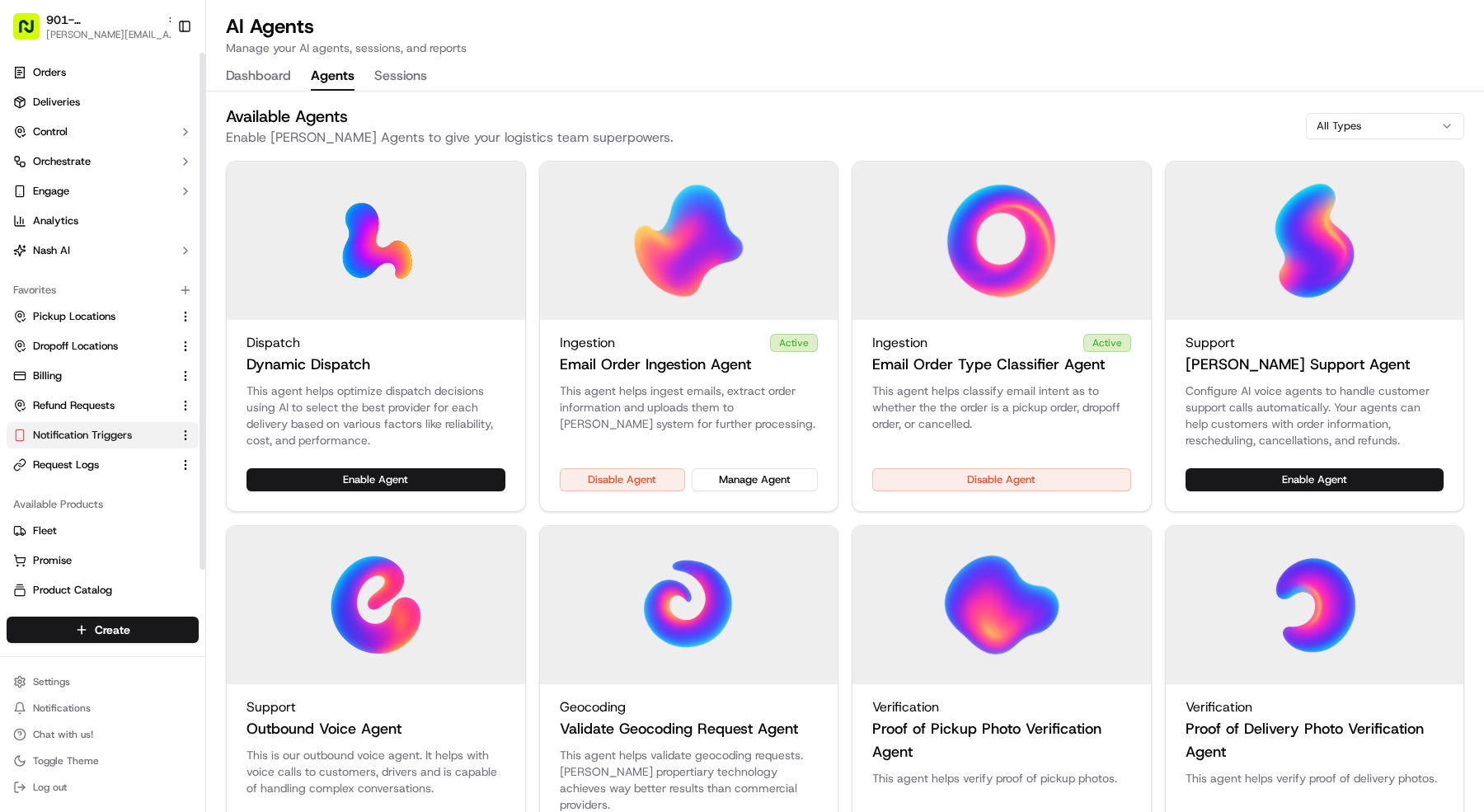
click at [121, 439] on span "Notification Triggers" at bounding box center [82, 435] width 99 height 15
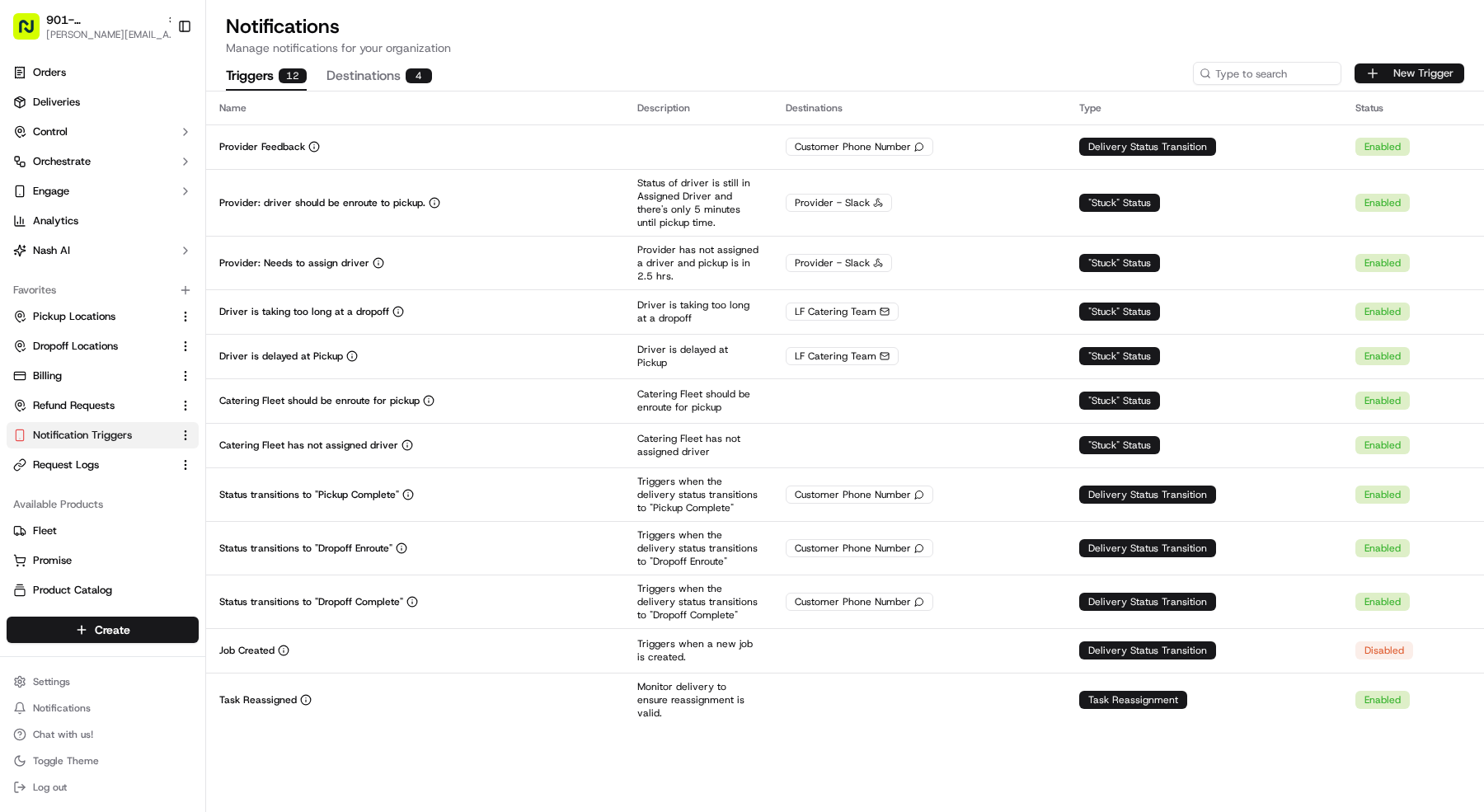
click at [1384, 69] on button "New Trigger" at bounding box center [1409, 73] width 110 height 20
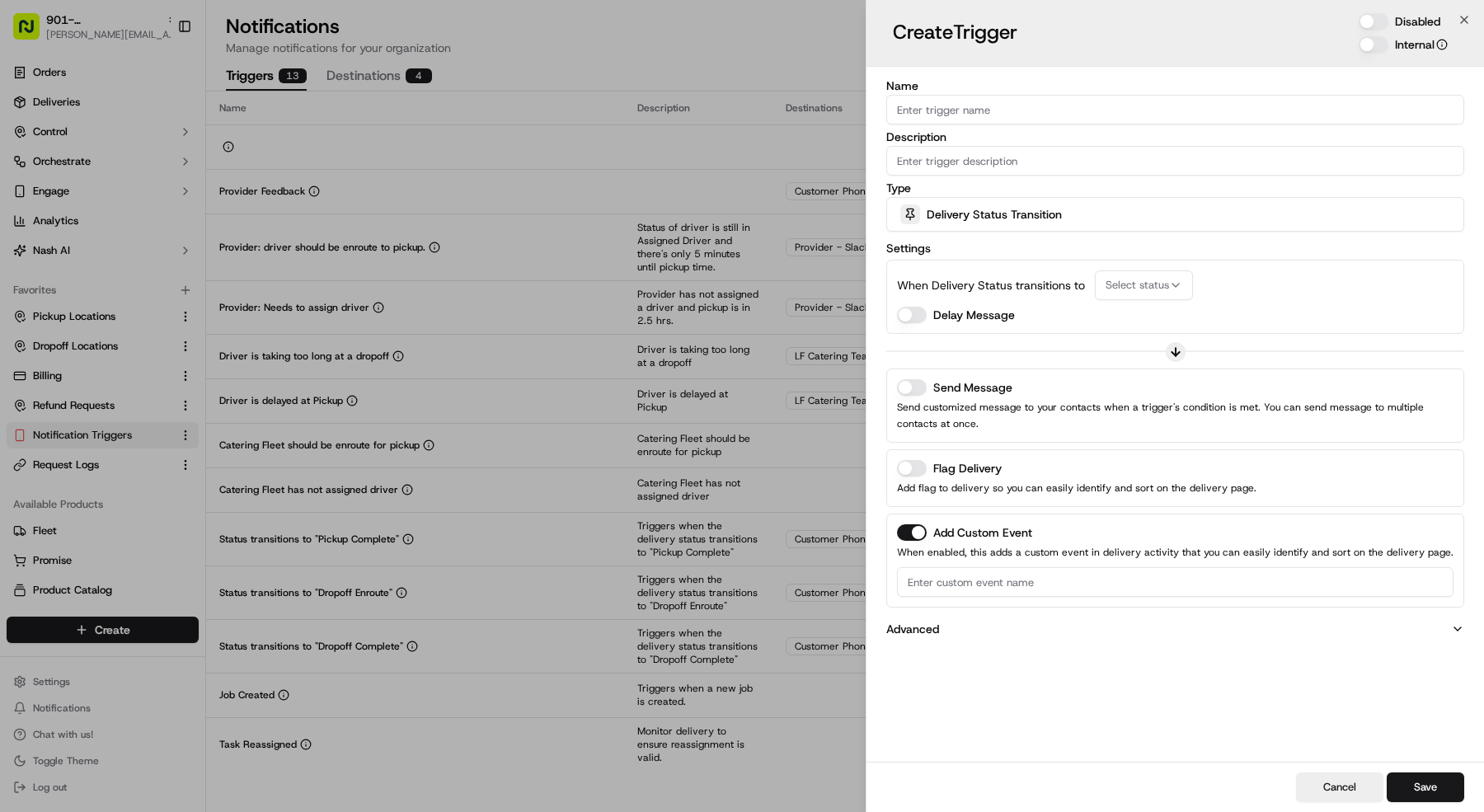
click at [1073, 112] on input "Name" at bounding box center [1175, 109] width 578 height 29
type input "Order needs attention"
drag, startPoint x: 1372, startPoint y: 28, endPoint x: 1297, endPoint y: 50, distance: 78.2
click at [1372, 28] on button "Disabled" at bounding box center [1373, 21] width 29 height 17
click at [1060, 149] on input "Description" at bounding box center [1175, 160] width 578 height 29
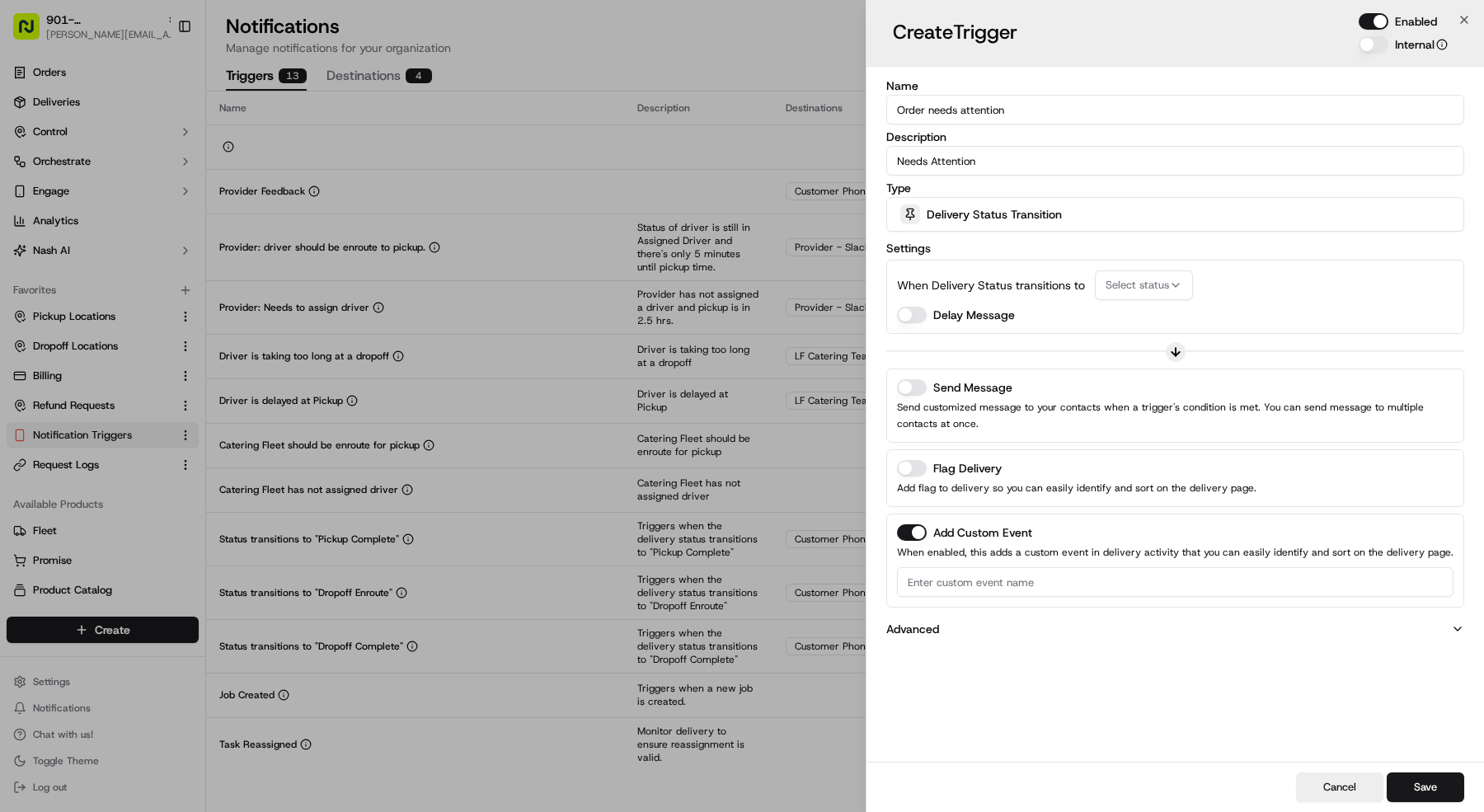
type input "Needs Attention"
click at [1012, 212] on span "Delivery Status Transition" at bounding box center [995, 214] width 135 height 17
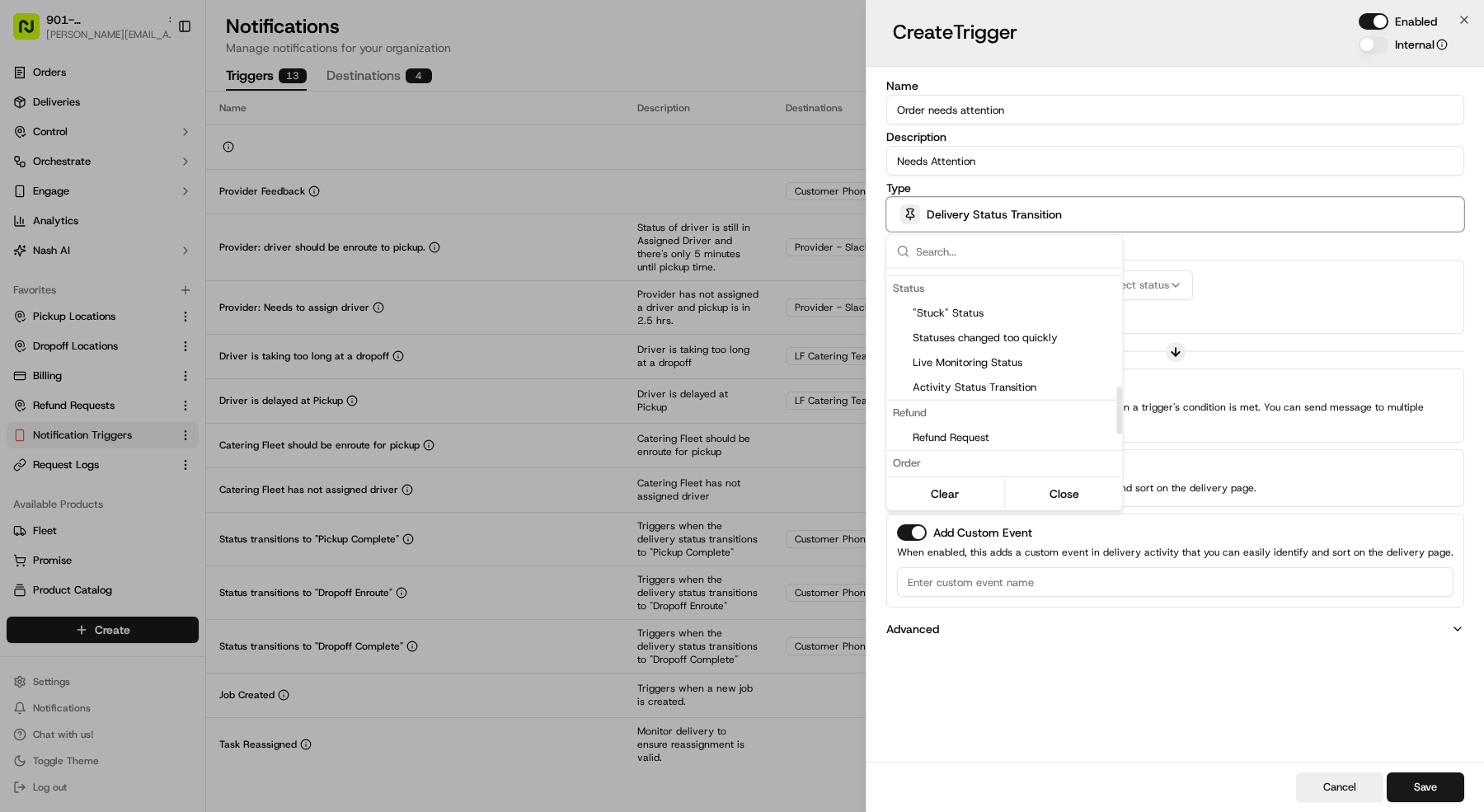
scroll to position [682, 0]
click at [994, 342] on span "Nash order needs attention" at bounding box center [1014, 340] width 203 height 15
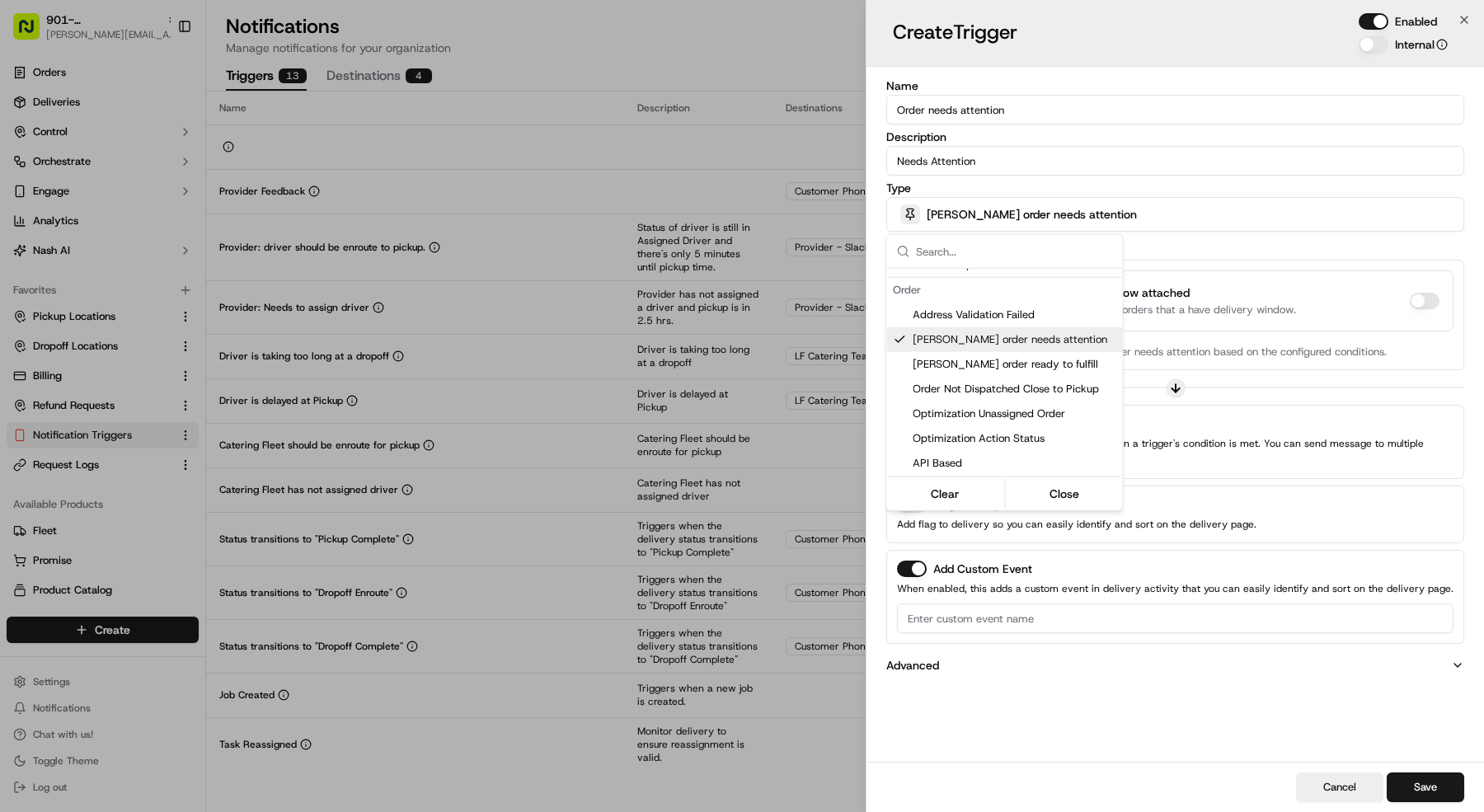
click at [1310, 321] on div at bounding box center [742, 406] width 1484 height 812
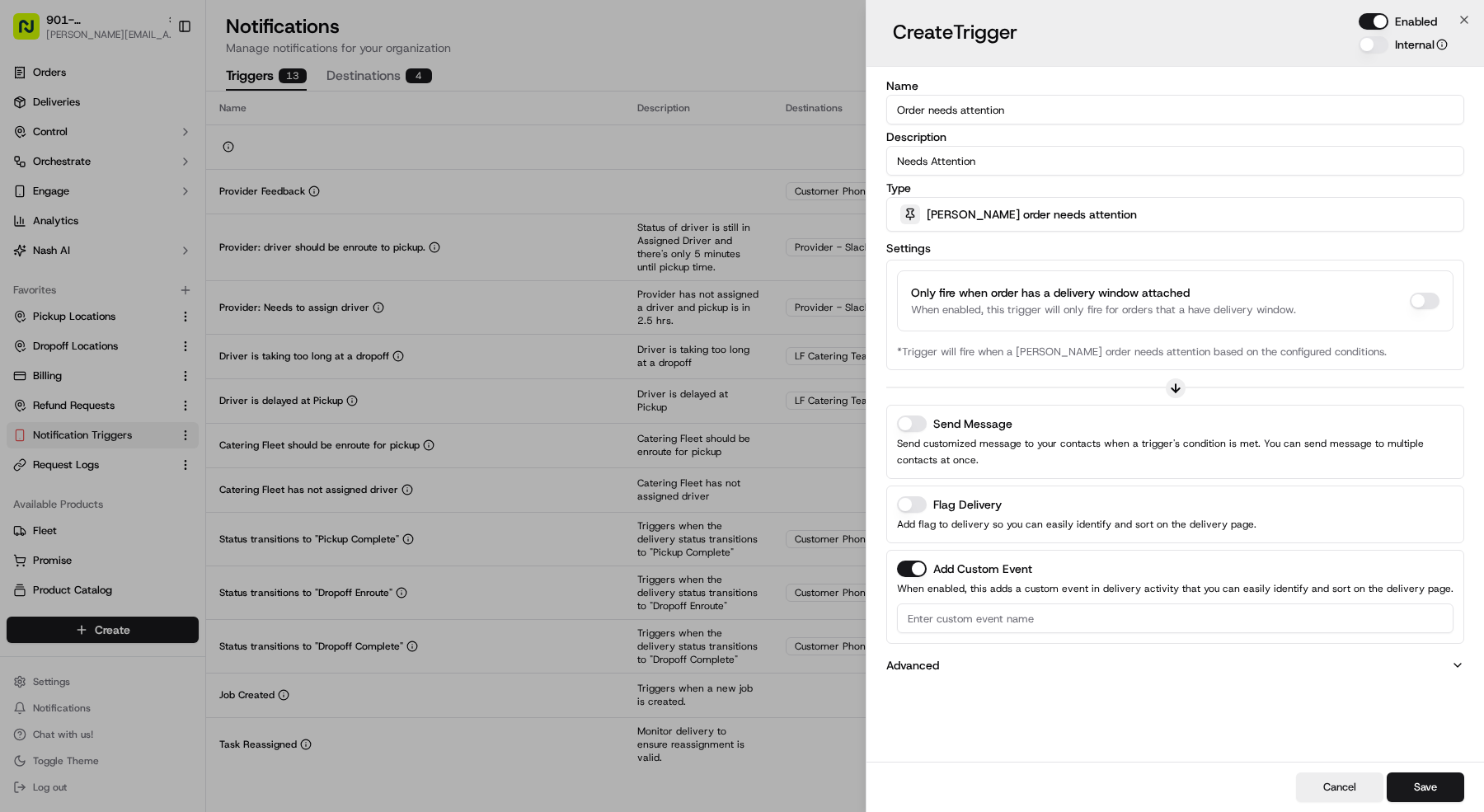
click at [921, 568] on button "Add Custom Event" at bounding box center [911, 569] width 29 height 17
click at [922, 417] on button "Send Message" at bounding box center [911, 423] width 29 height 17
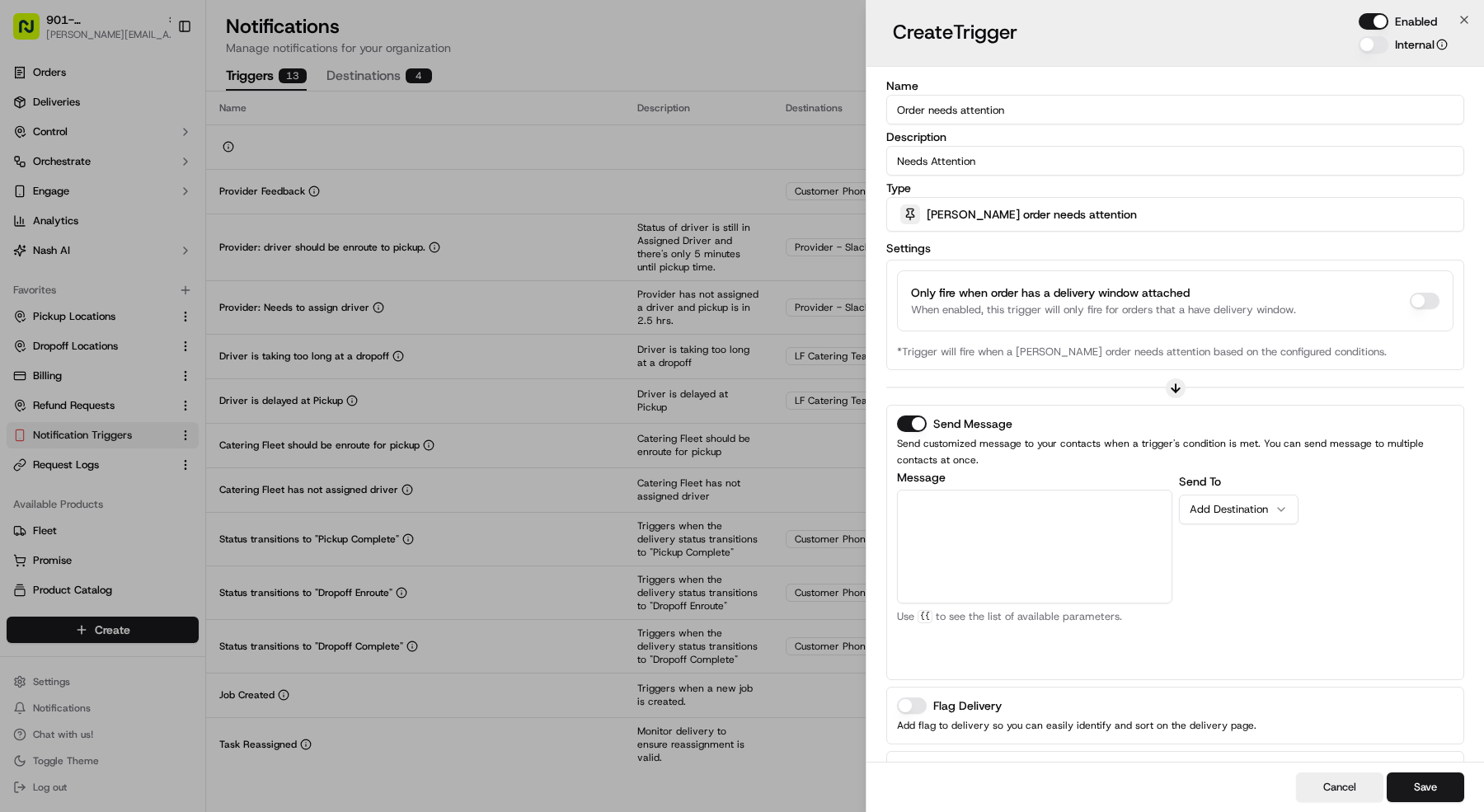
click at [980, 489] on textarea "Message" at bounding box center [1034, 546] width 275 height 114
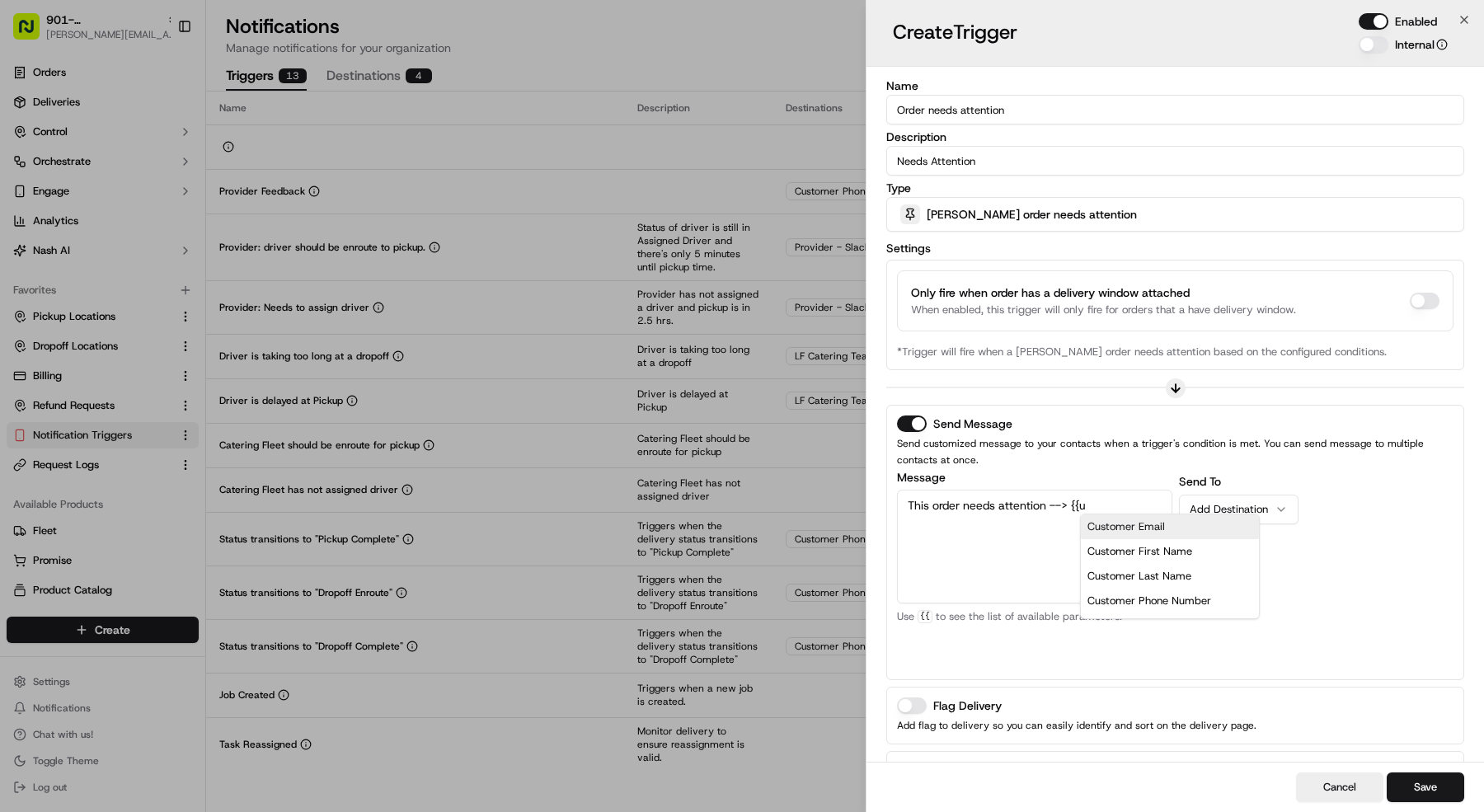
scroll to position [33, 0]
click at [1194, 555] on div "Proof of Delivery Upload URL" at bounding box center [1171, 568] width 153 height 25
drag, startPoint x: 1017, startPoint y: 529, endPoint x: 913, endPoint y: 522, distance: 104.2
click at [913, 522] on textarea "This order needs attention --> {{pod_upload_url}}" at bounding box center [1034, 546] width 275 height 114
click at [1150, 544] on div "Order Portal URL" at bounding box center [1171, 544] width 153 height 25
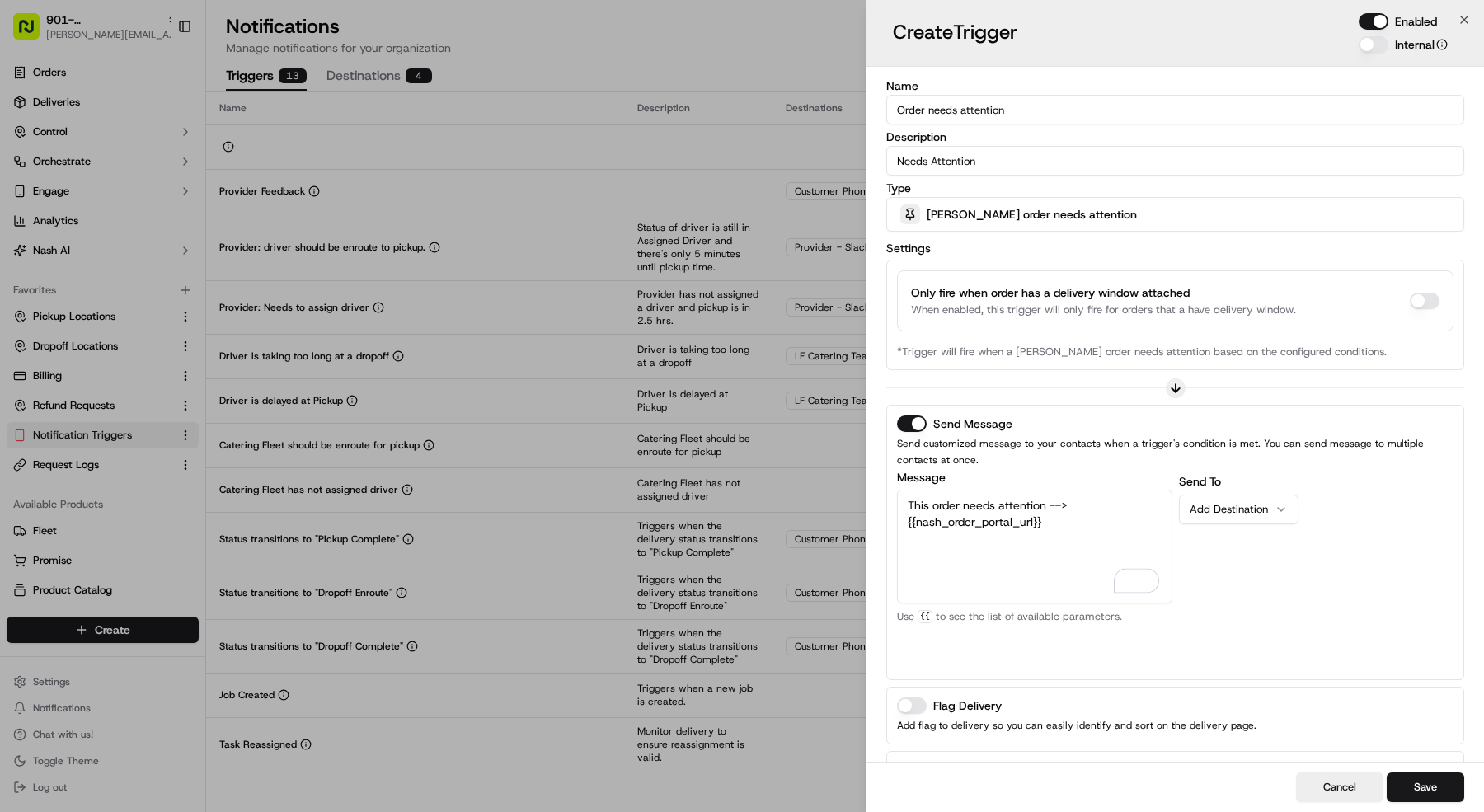
type textarea "This order needs attention --> {{nash_order_portal_url}}"
click at [1217, 517] on button "Add Destination" at bounding box center [1239, 509] width 119 height 29
click at [1392, 782] on button "Save" at bounding box center [1425, 787] width 78 height 29
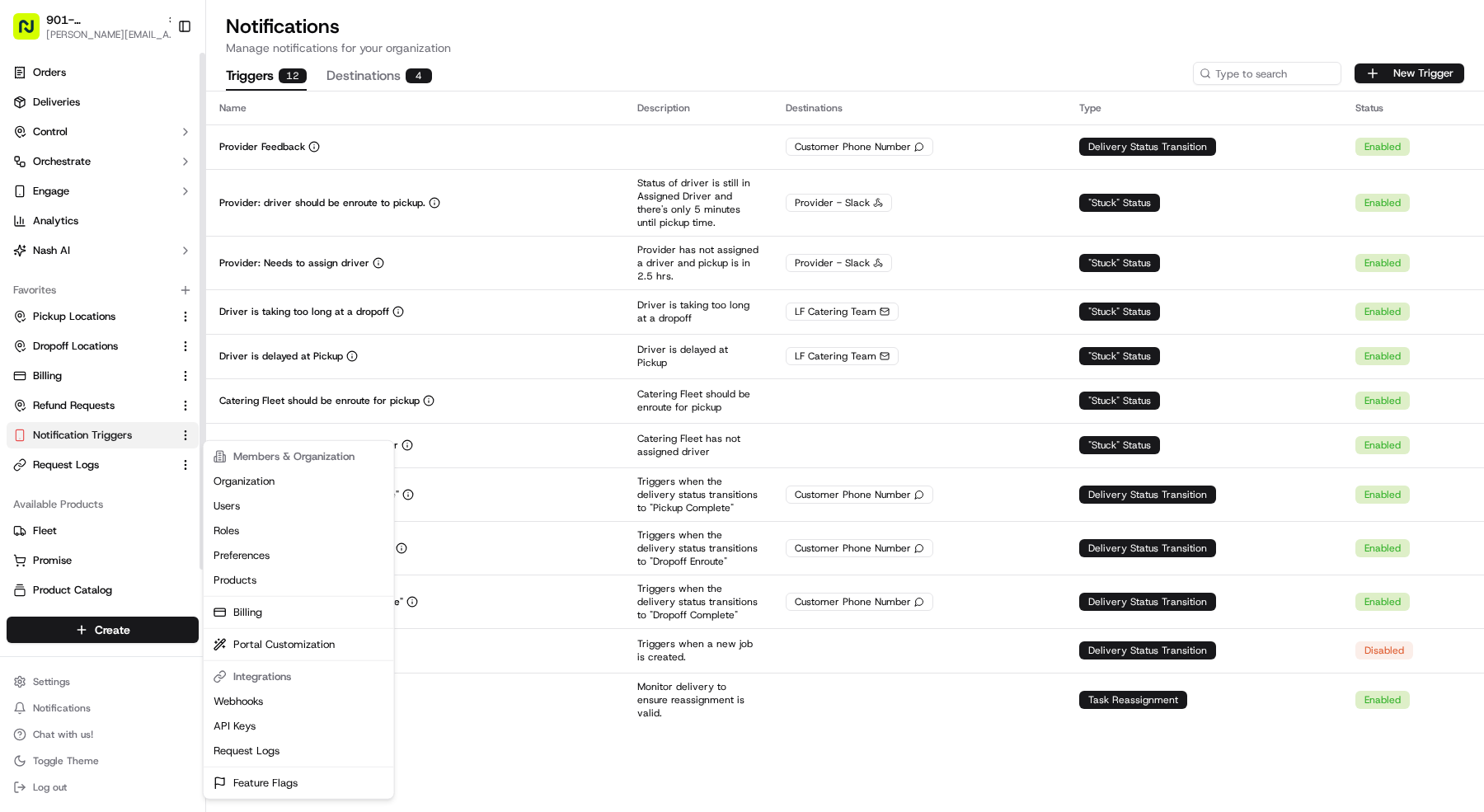
click at [78, 685] on html "901- Meso Maya - Lakewood mariam@usenash.com Toggle Sidebar Orders Deliveries C…" at bounding box center [742, 406] width 1484 height 812
click at [292, 783] on link "Feature Flags" at bounding box center [299, 783] width 184 height 25
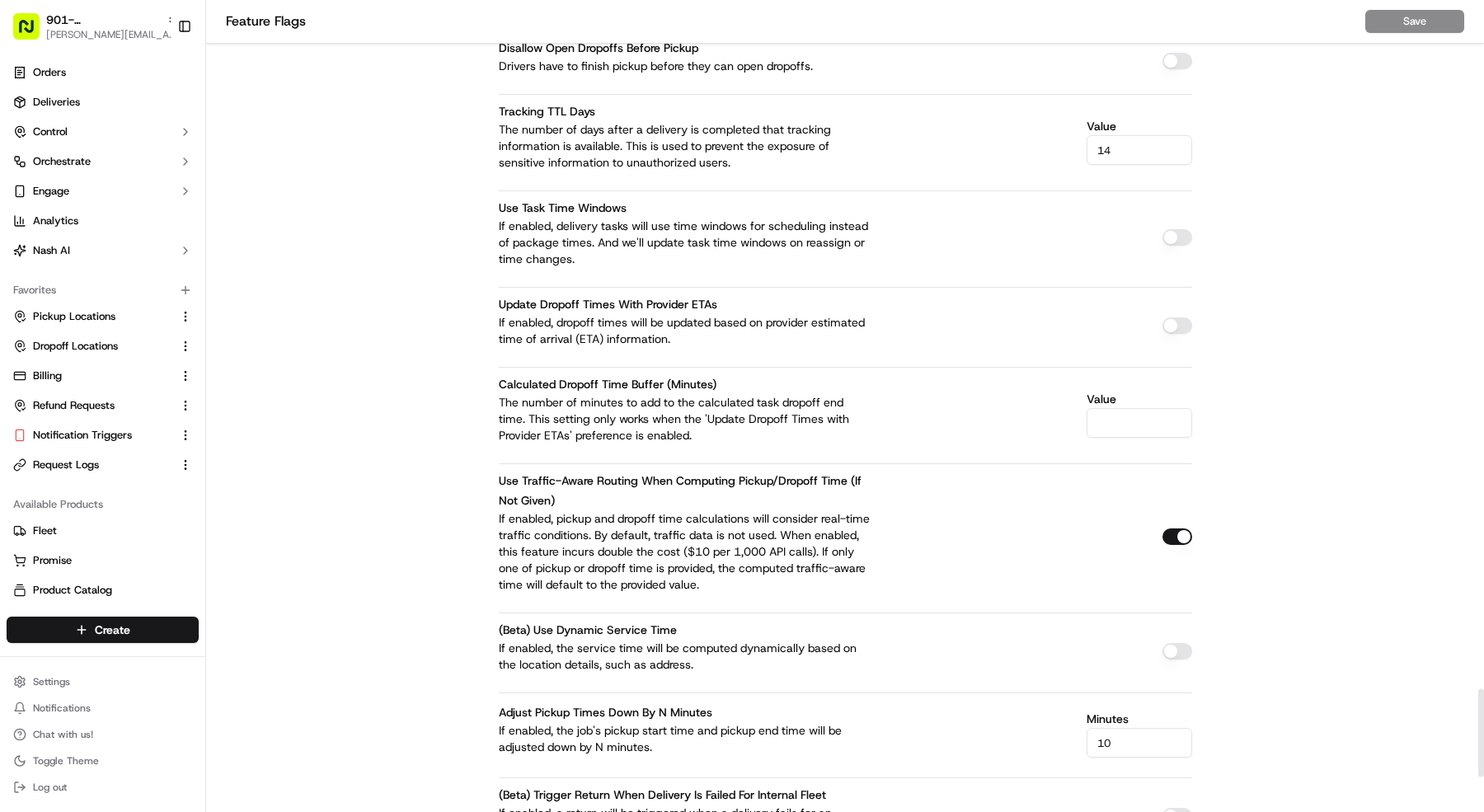
scroll to position [6667, 0]
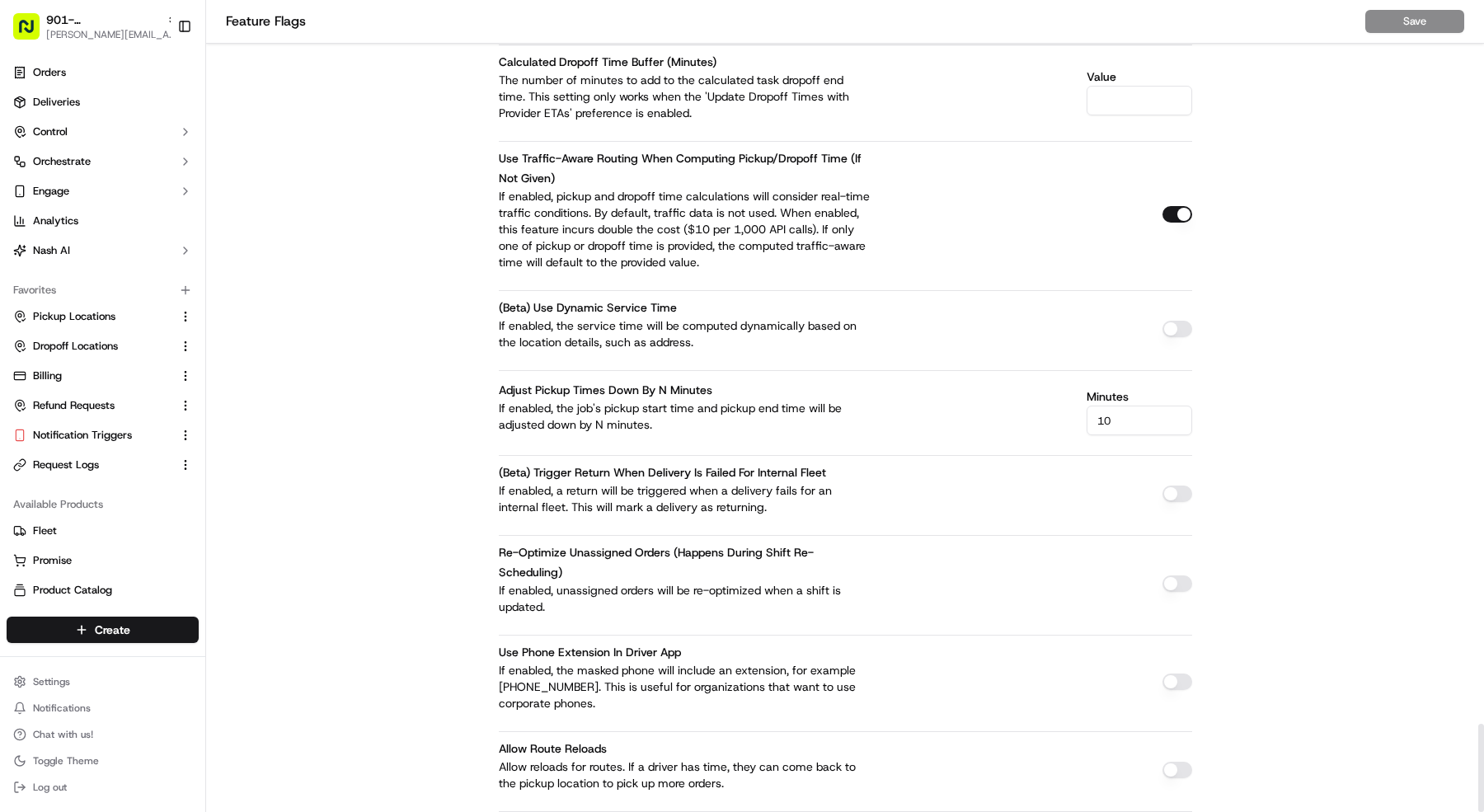
click at [1188, 193] on div at bounding box center [1177, 209] width 29 height 34
click at [1179, 206] on button "button" at bounding box center [1177, 214] width 29 height 17
click at [1388, 19] on button "Save" at bounding box center [1414, 21] width 99 height 23
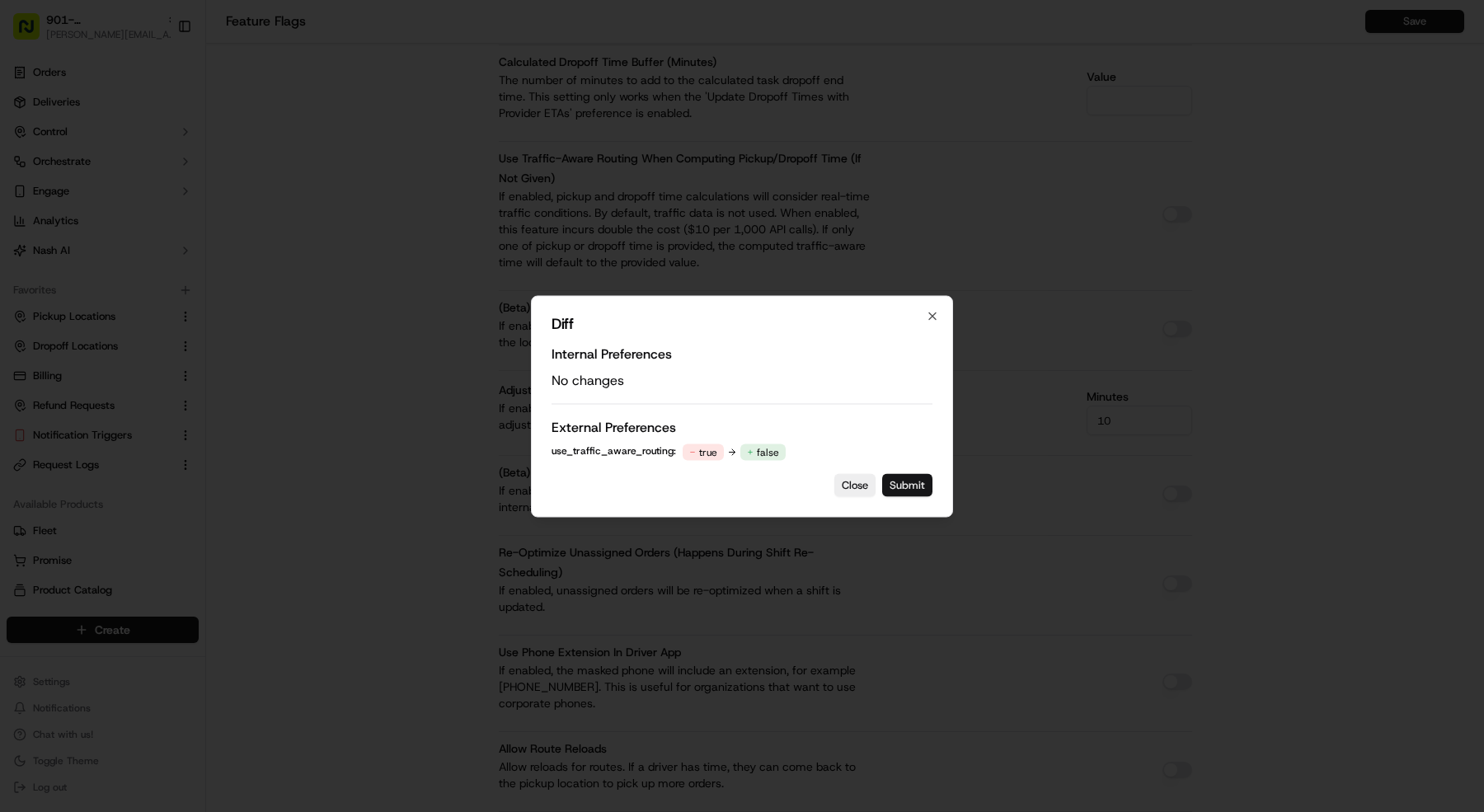
click at [912, 479] on button "Submit" at bounding box center [907, 485] width 50 height 23
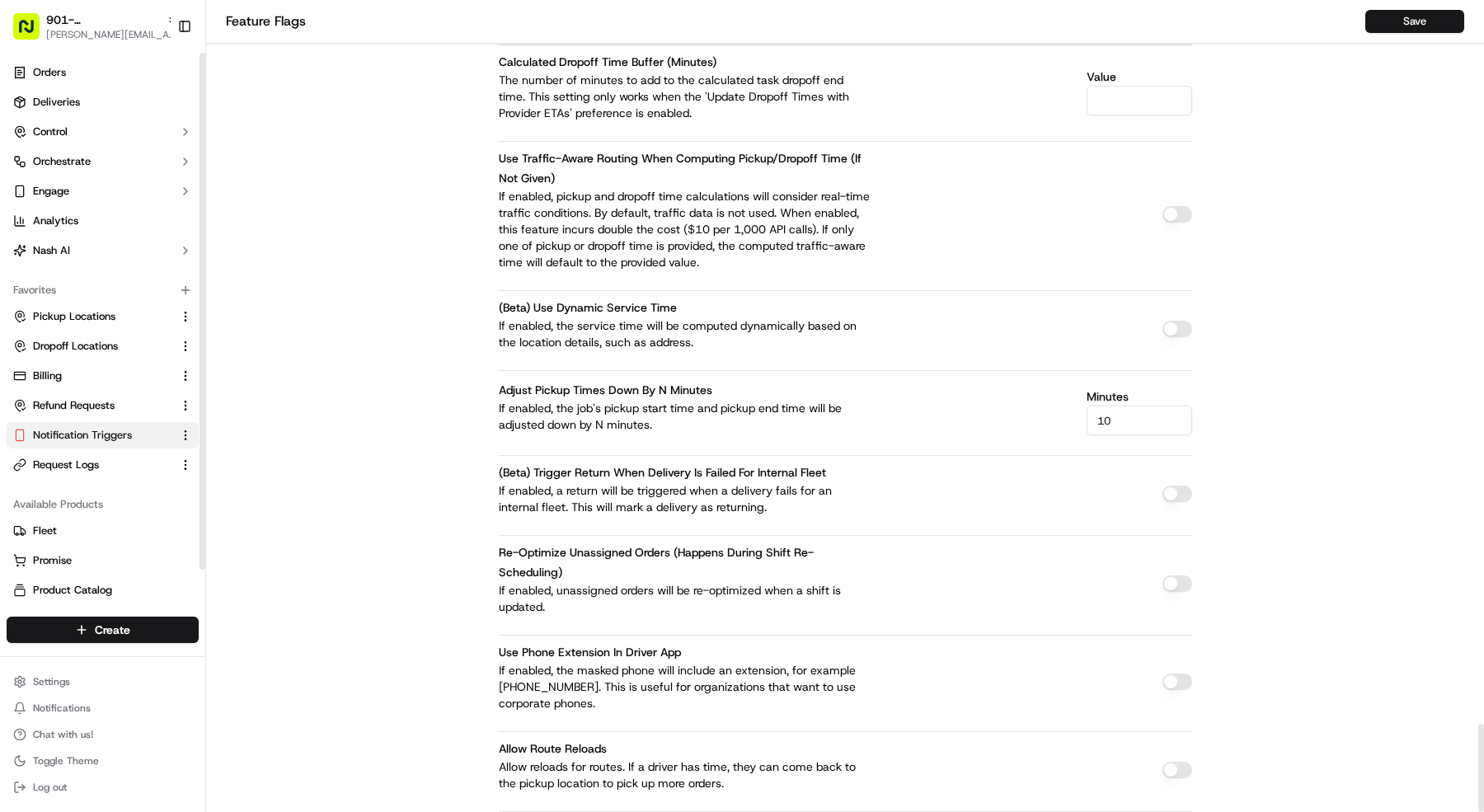
click at [104, 445] on button "Notification Triggers" at bounding box center [102, 436] width 193 height 27
click at [120, 439] on span "Notification Triggers" at bounding box center [82, 435] width 99 height 15
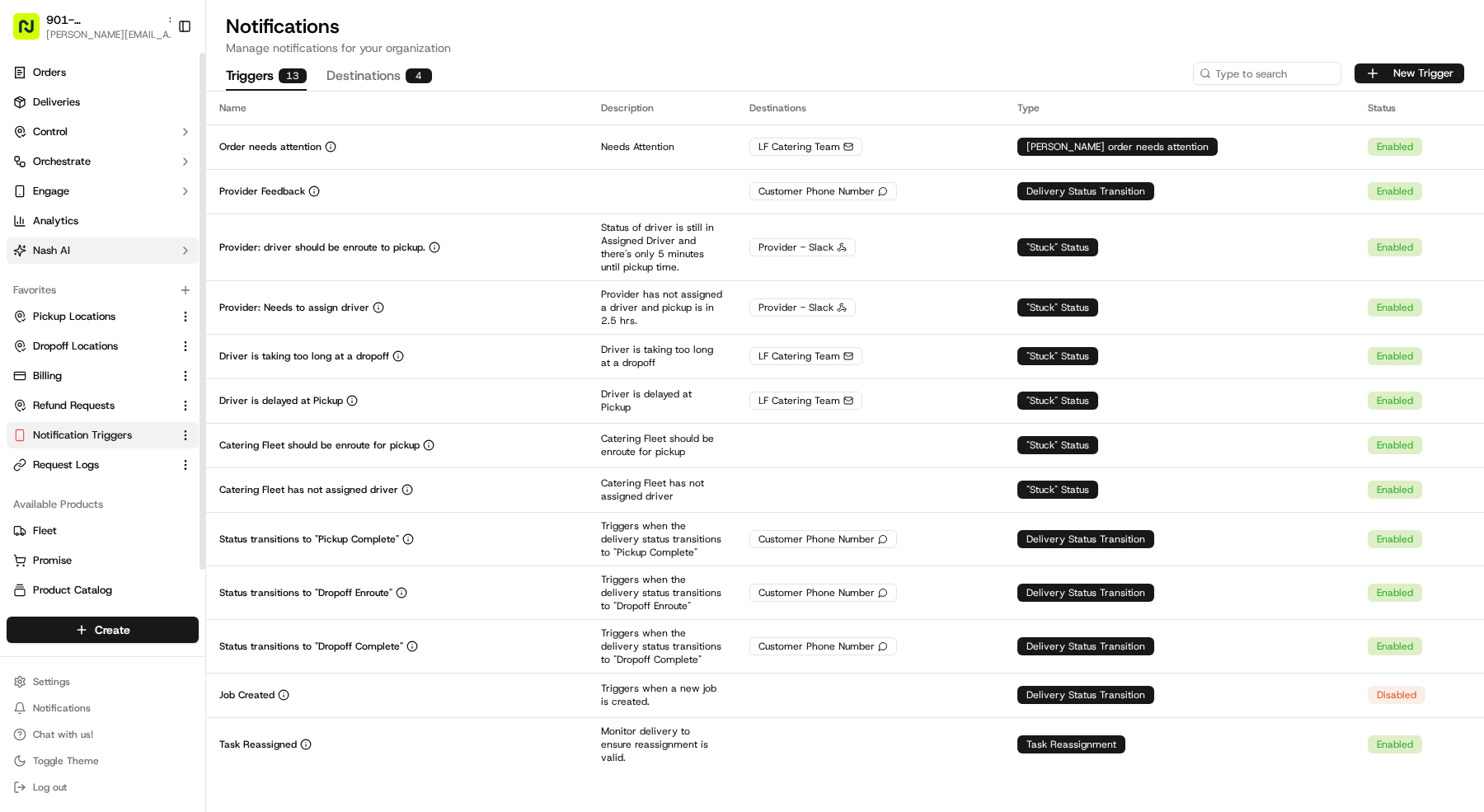
click at [131, 250] on button "Nash AI" at bounding box center [102, 250] width 193 height 27
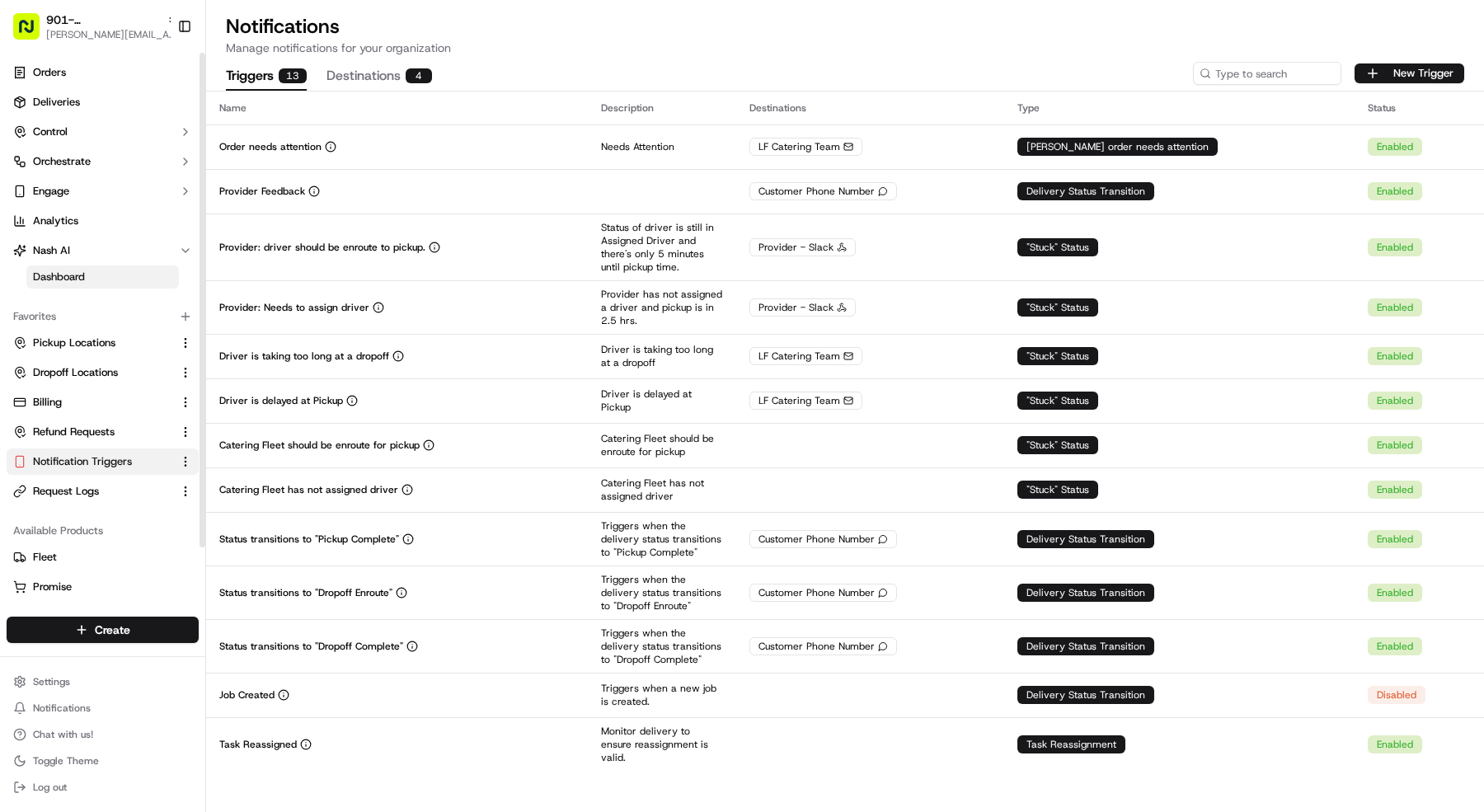
click at [129, 283] on link "Dashboard" at bounding box center [102, 277] width 152 height 23
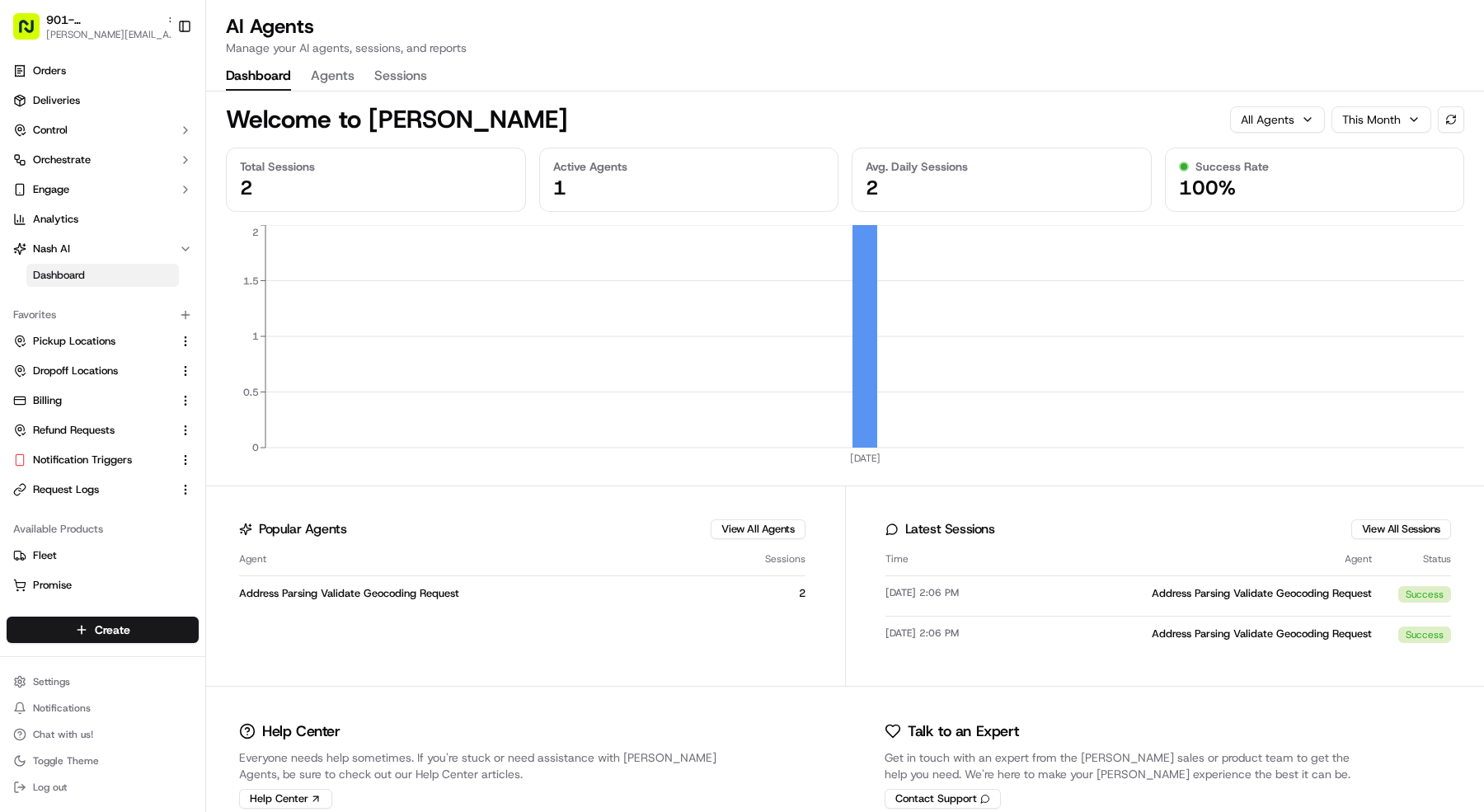
click at [324, 74] on button "Agents" at bounding box center [332, 76] width 44 height 28
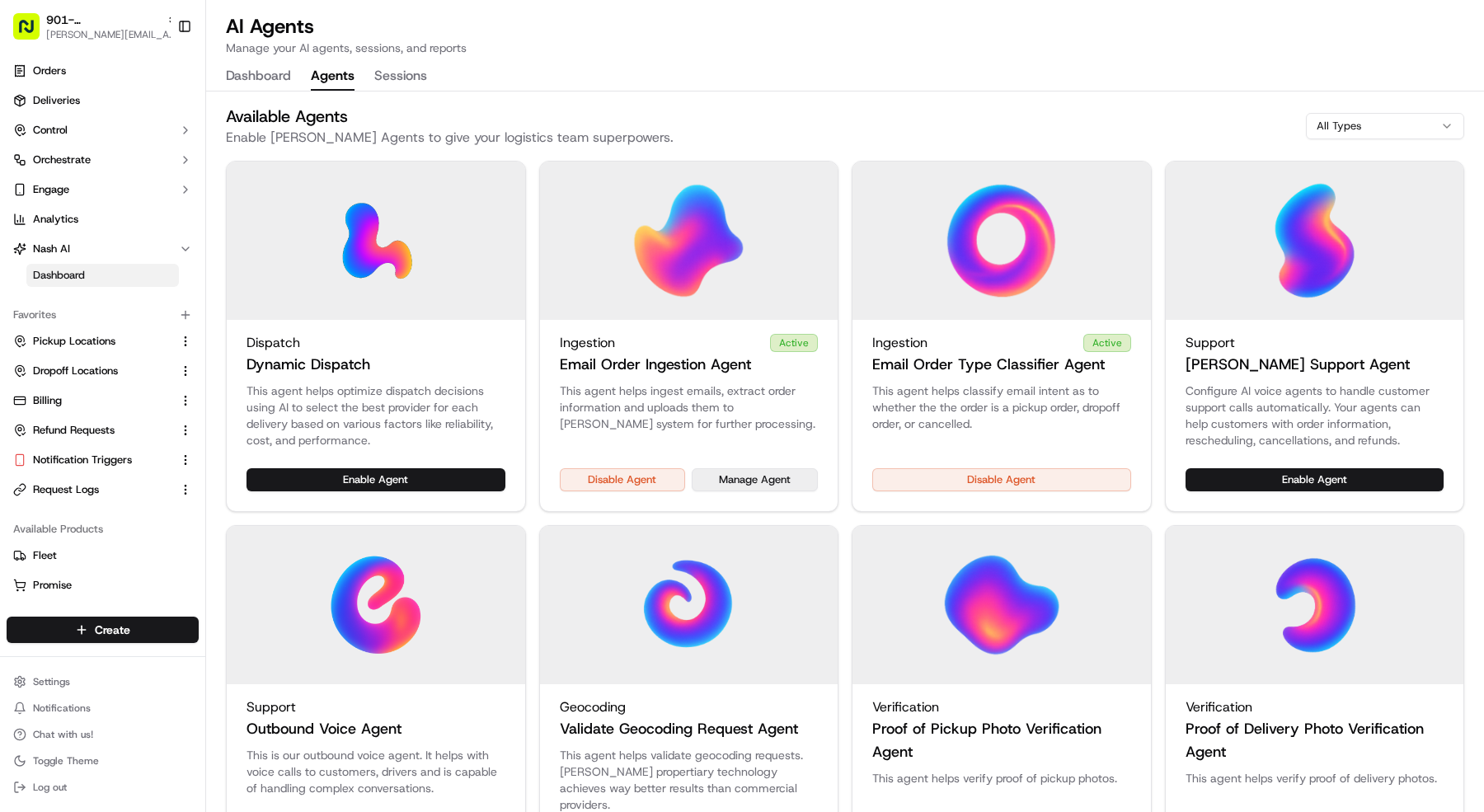
click at [751, 470] on button "Manage Agent" at bounding box center [755, 480] width 127 height 23
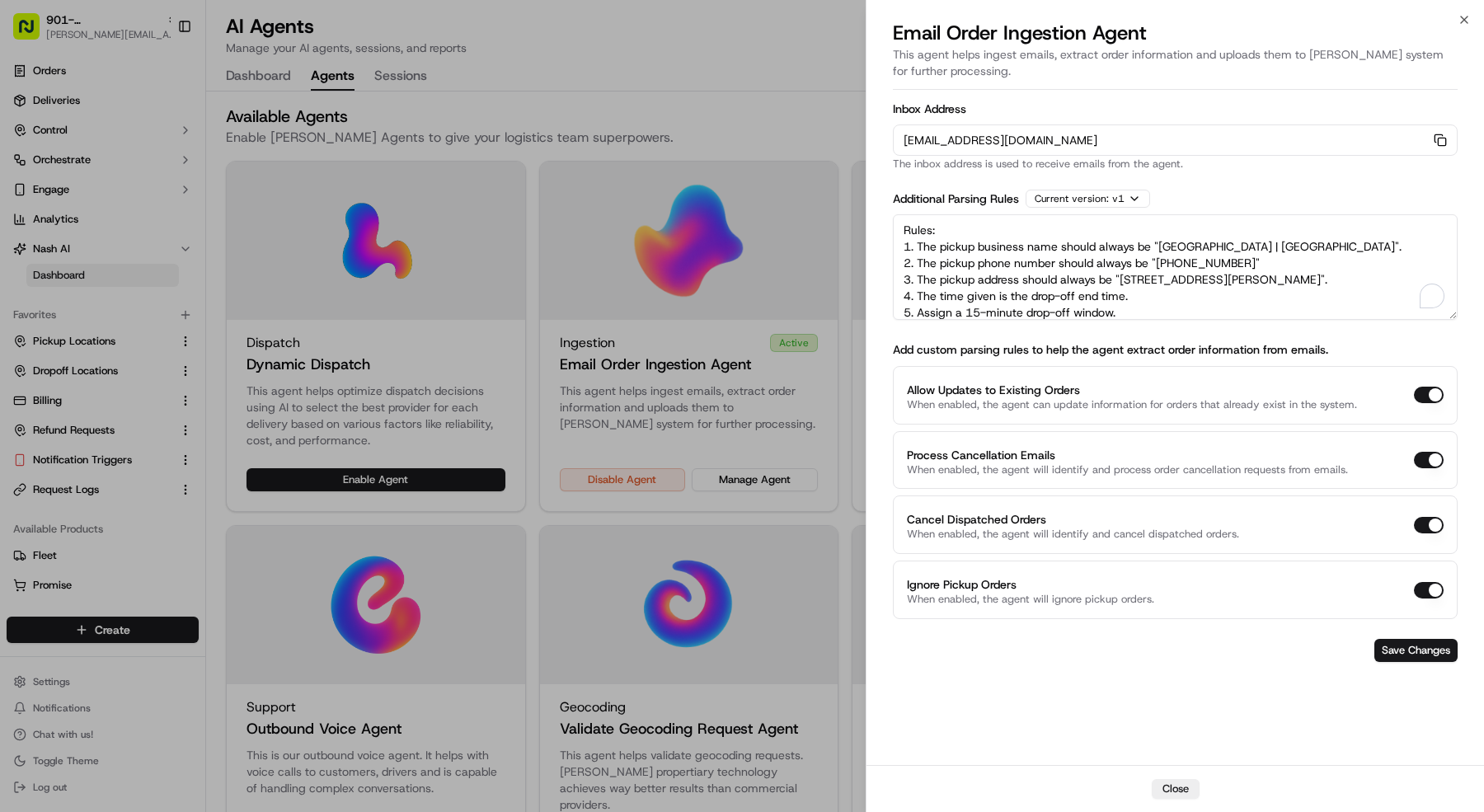
scroll to position [90, 0]
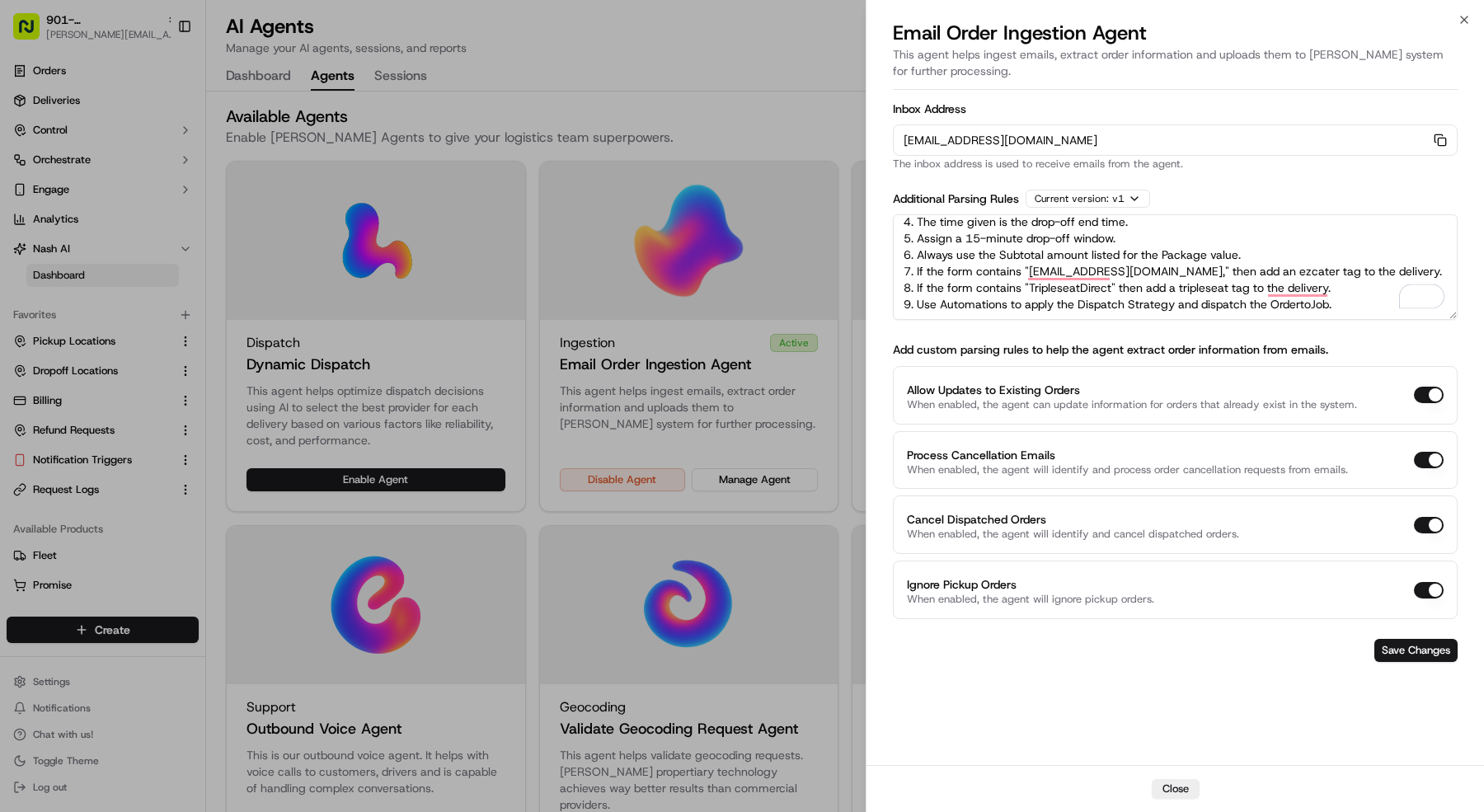
drag, startPoint x: 899, startPoint y: 224, endPoint x: 1280, endPoint y: 398, distance: 418.9
click at [1280, 398] on form "Inbox Address orders-ingest+org_4muZtL+prod_4a2e2ab1@usenash.com Copy orders-in…" at bounding box center [1176, 382] width 565 height 572
drag, startPoint x: 70, startPoint y: 47, endPoint x: 85, endPoint y: 26, distance: 25.8
click at [70, 47] on div at bounding box center [742, 406] width 1484 height 812
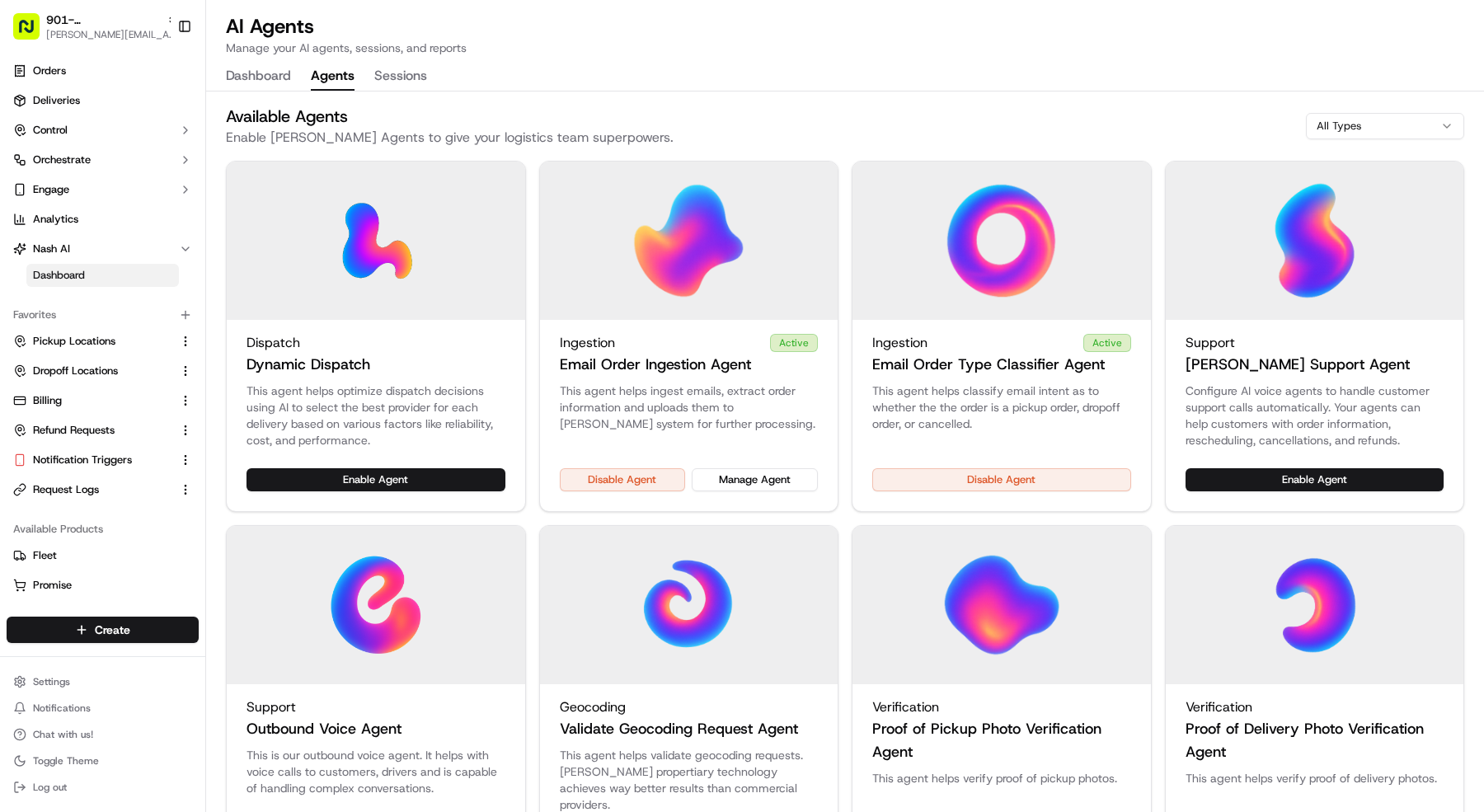
click at [86, 24] on html "901- Meso Maya - Lakewood mariam@usenash.com Toggle Sidebar Orders Deliveries C…" at bounding box center [742, 406] width 1484 height 812
click at [86, 24] on span "901- Meso Maya - Lakewood" at bounding box center [103, 20] width 114 height 17
type input "west plan"
click at [288, 109] on div "903- Meso Maya - [GEOGRAPHIC_DATA]" at bounding box center [299, 119] width 239 height 33
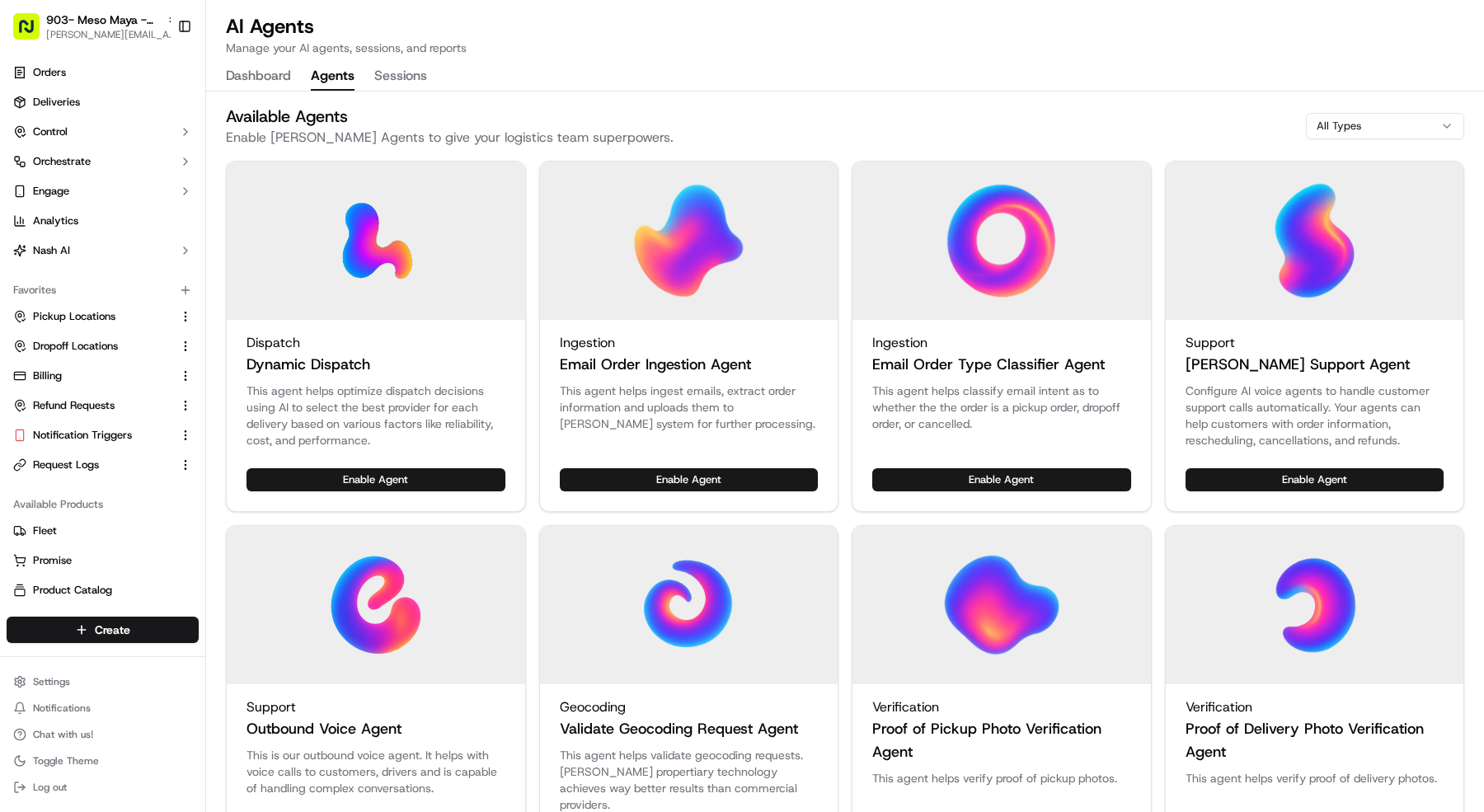
drag, startPoint x: 997, startPoint y: 479, endPoint x: 963, endPoint y: 480, distance: 34.0
click at [996, 479] on button "Enable Agent" at bounding box center [1002, 480] width 258 height 23
click at [724, 480] on button "Enable Agent" at bounding box center [689, 480] width 258 height 23
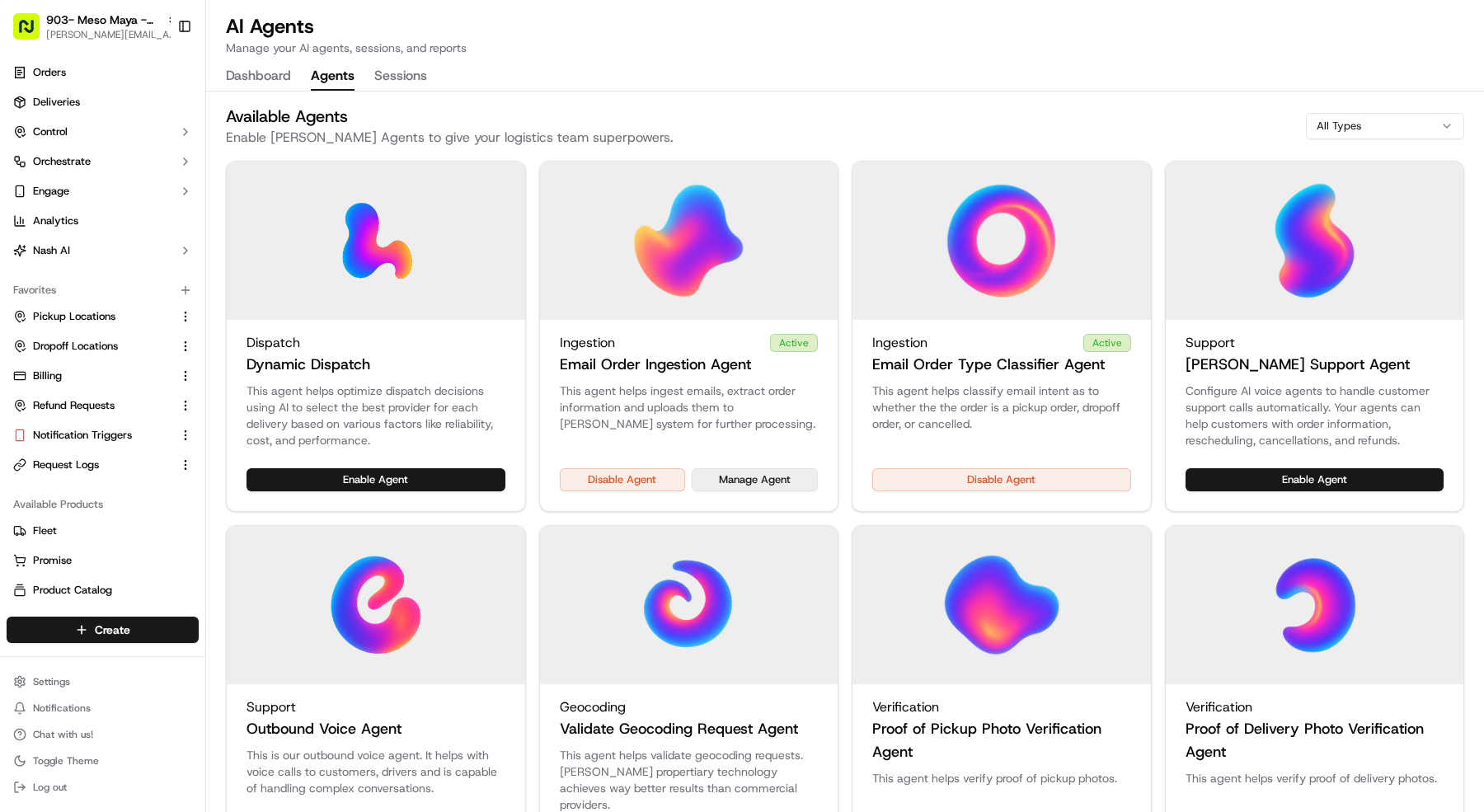
click at [783, 483] on button "Manage Agent" at bounding box center [755, 480] width 127 height 23
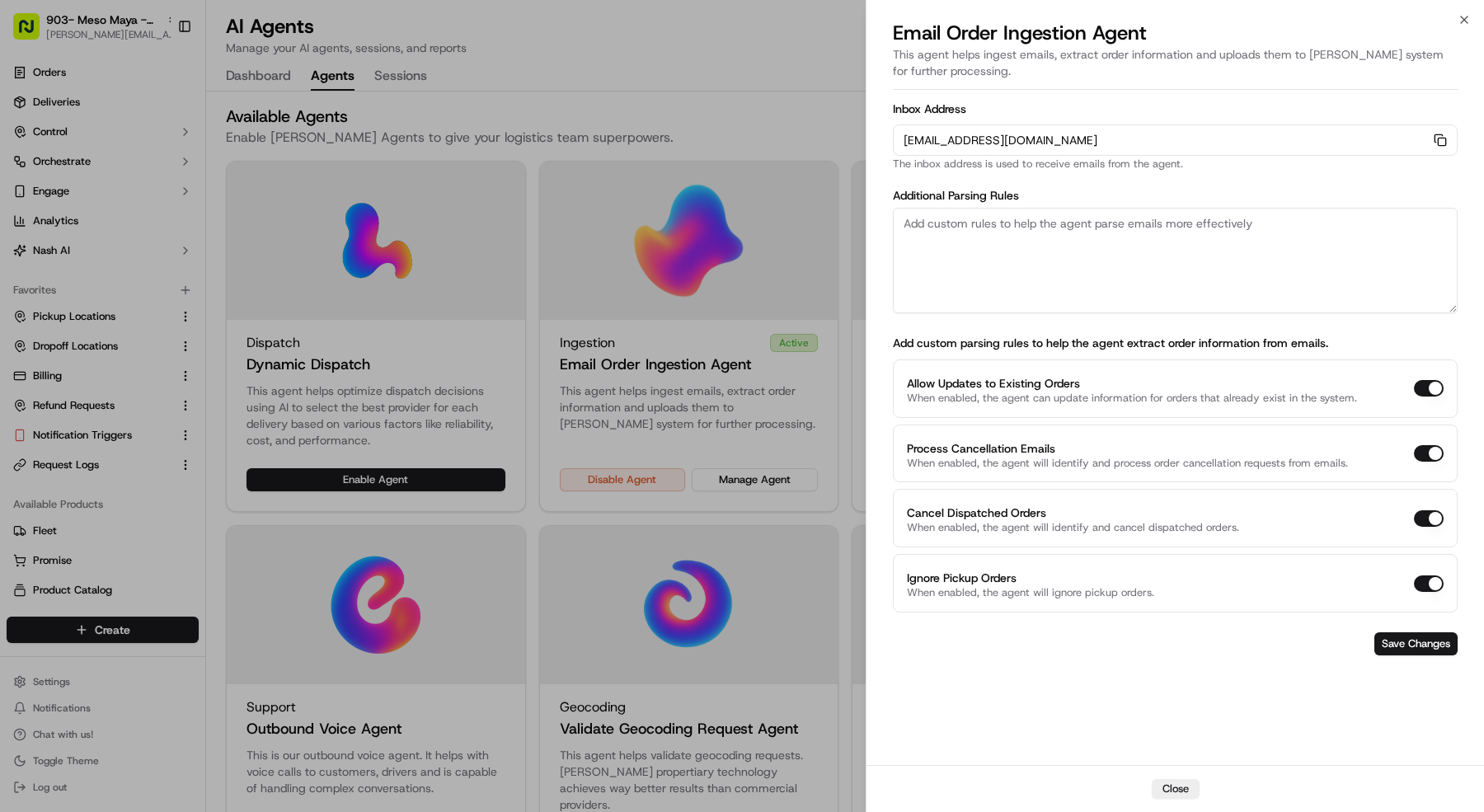
click at [1074, 224] on textarea at bounding box center [1176, 260] width 565 height 105
paste textarea "Rules: 1. The pickup business name should always be "Meso Maya | Lakewood". 2. …"
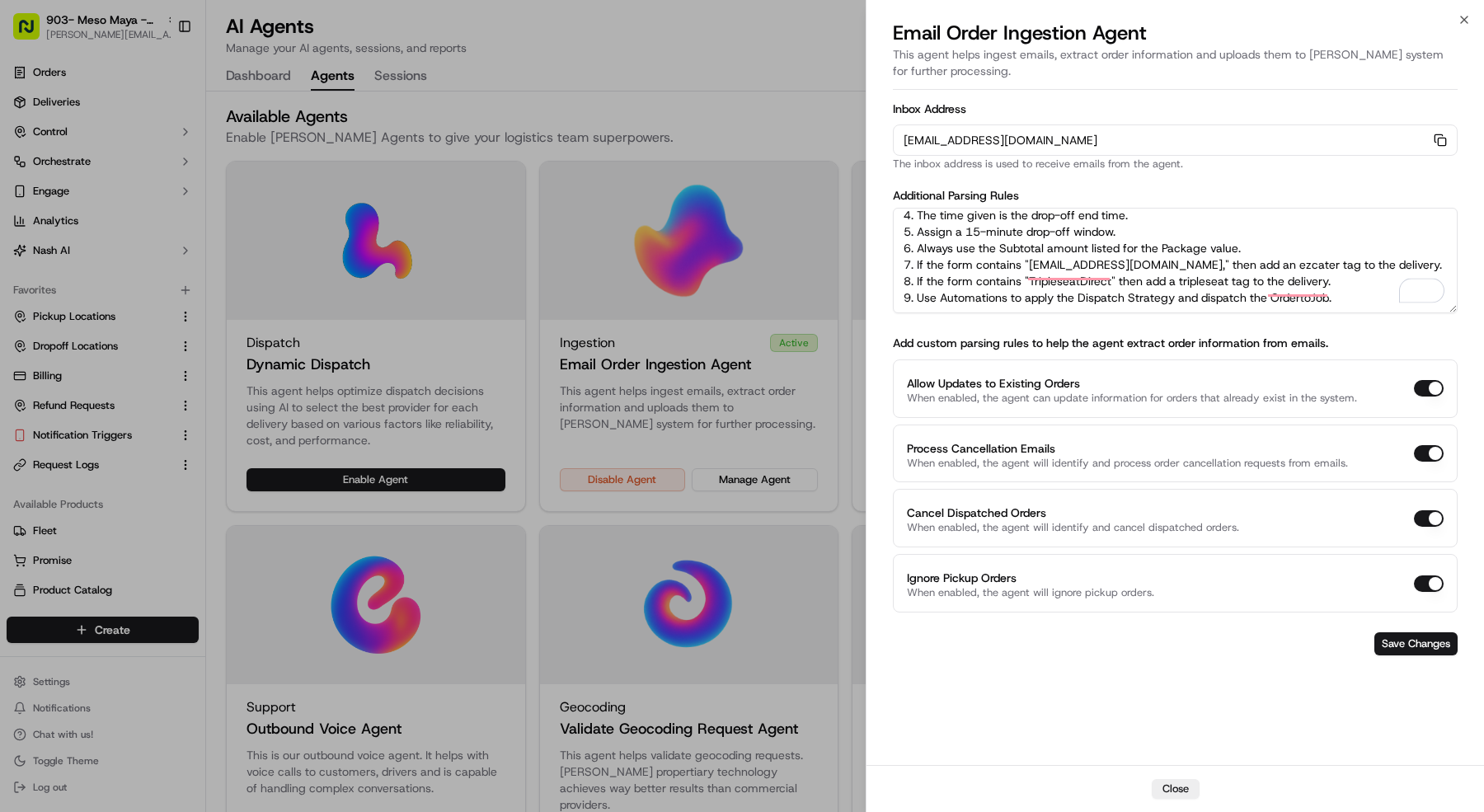
scroll to position [0, 0]
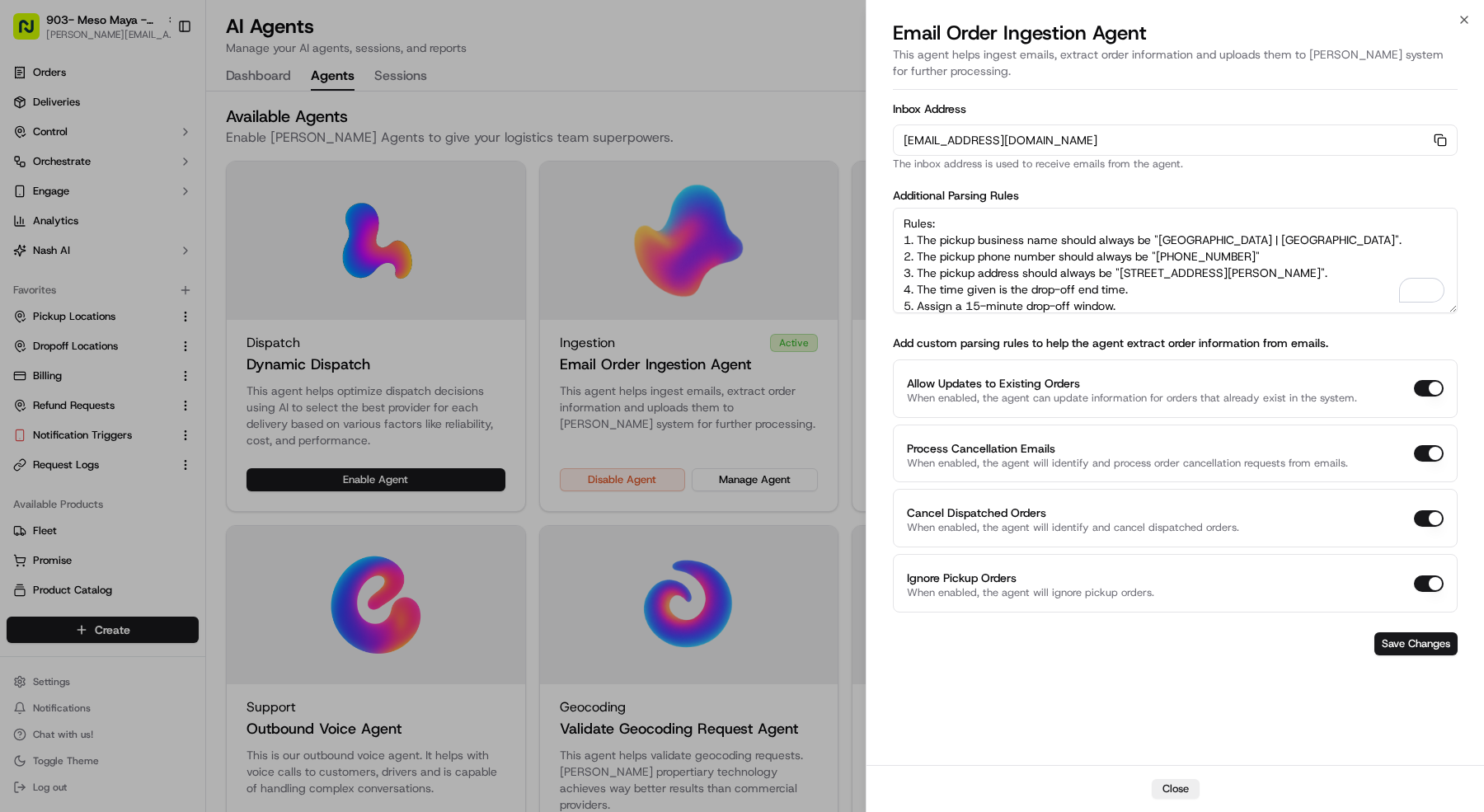
drag, startPoint x: 1280, startPoint y: 242, endPoint x: 1160, endPoint y: 241, distance: 120.0
click at [1160, 241] on textarea "Rules: 1. The pickup business name should always be "Meso Maya | Lakewood". 2. …" at bounding box center [1176, 260] width 565 height 105
paste textarea "West Plano"
drag, startPoint x: 1256, startPoint y: 254, endPoint x: 1160, endPoint y: 253, distance: 96.0
click at [1160, 253] on textarea "Rules: 1. The pickup business name should always be "Meso Maya | West Plano". 2…" at bounding box center [1176, 260] width 565 height 105
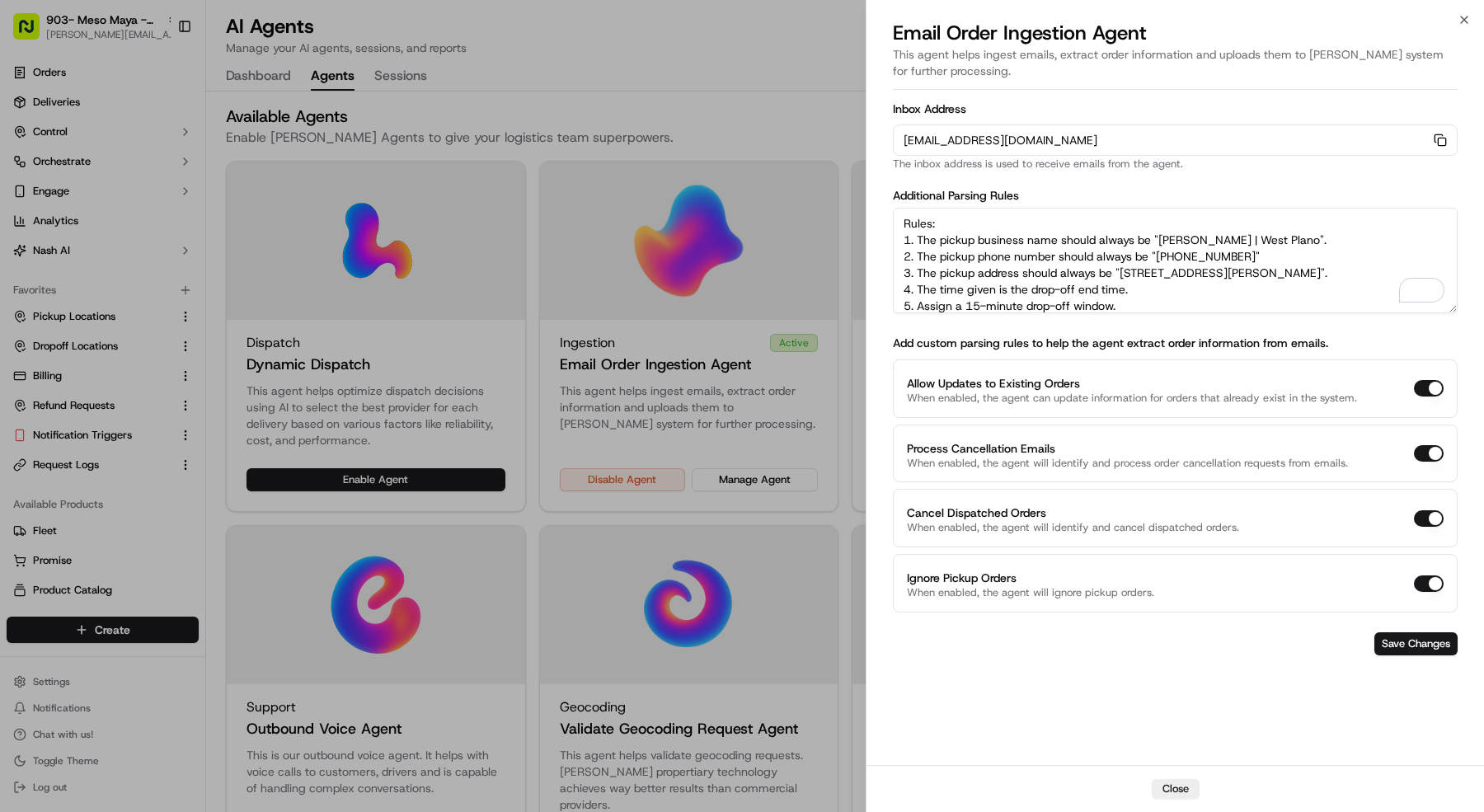
paste textarea "972 372 4473"
drag, startPoint x: 1337, startPoint y: 267, endPoint x: 1125, endPoint y: 271, distance: 212.0
click at [1124, 271] on textarea "Rules: 1. The pickup business name should always be "Meso Maya | West Plano". 2…" at bounding box center [1176, 260] width 565 height 105
paste textarea "800 W Park Blvd, Plano, TX 75093"
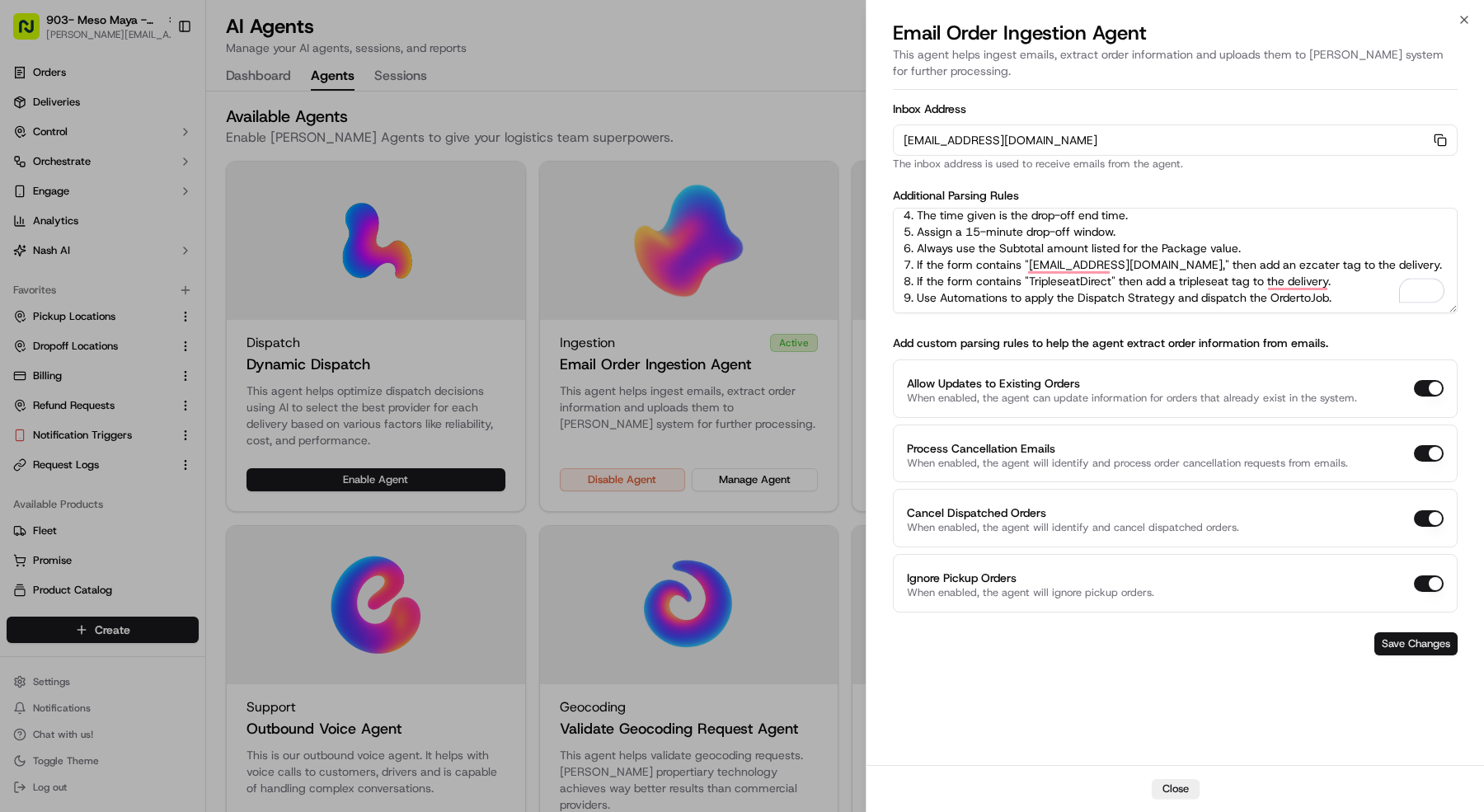
type textarea "Rules: 1. The pickup business name should always be "[PERSON_NAME] | West Plano…"
click at [1386, 633] on button "Save Changes" at bounding box center [1415, 644] width 83 height 23
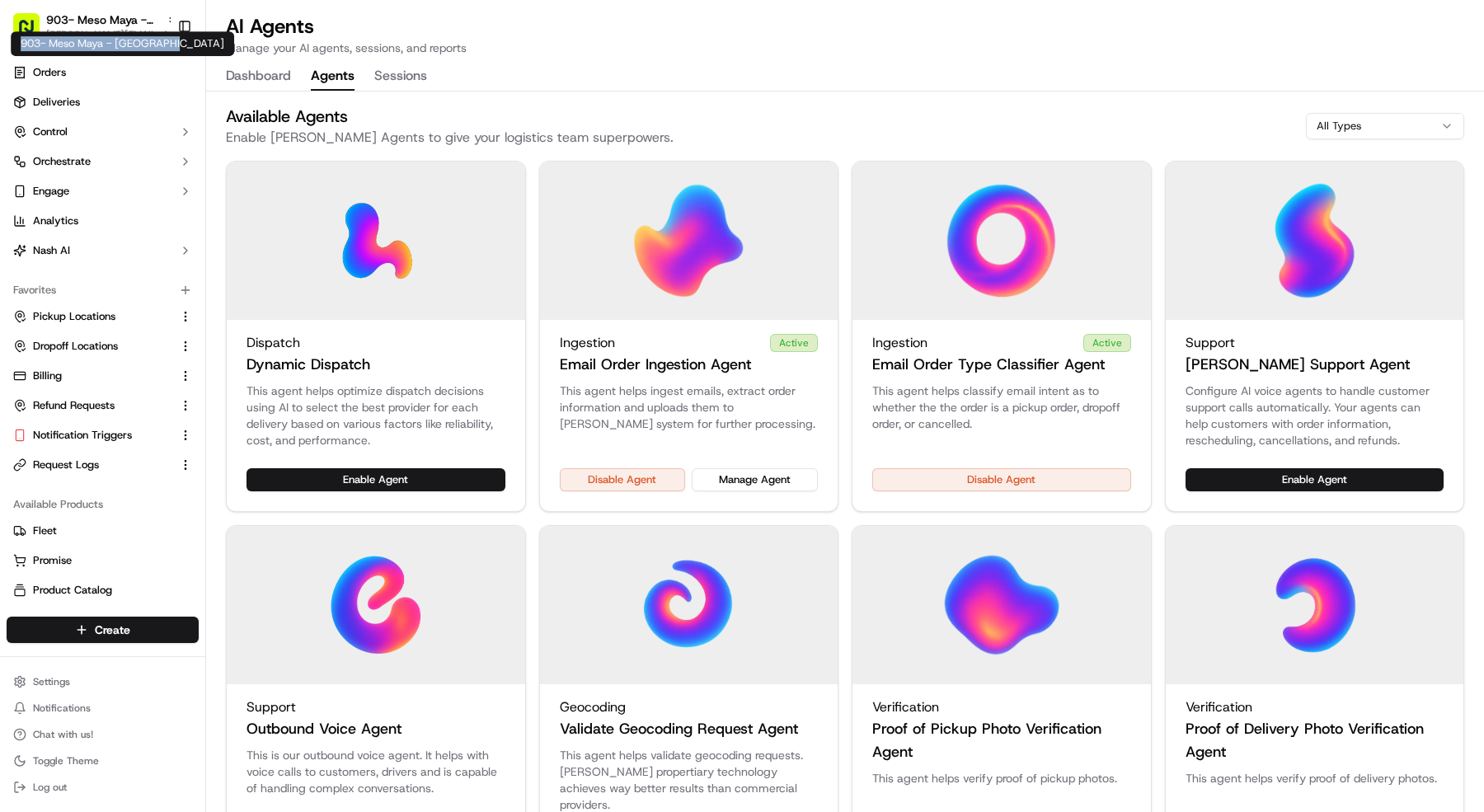
copy div "903- Meso Maya - [GEOGRAPHIC_DATA]"
drag, startPoint x: 171, startPoint y: 46, endPoint x: 20, endPoint y: 44, distance: 151.0
click at [19, 43] on div "903- Meso Maya - West Plano 903- Meso Maya - West Plano" at bounding box center [122, 44] width 224 height 25
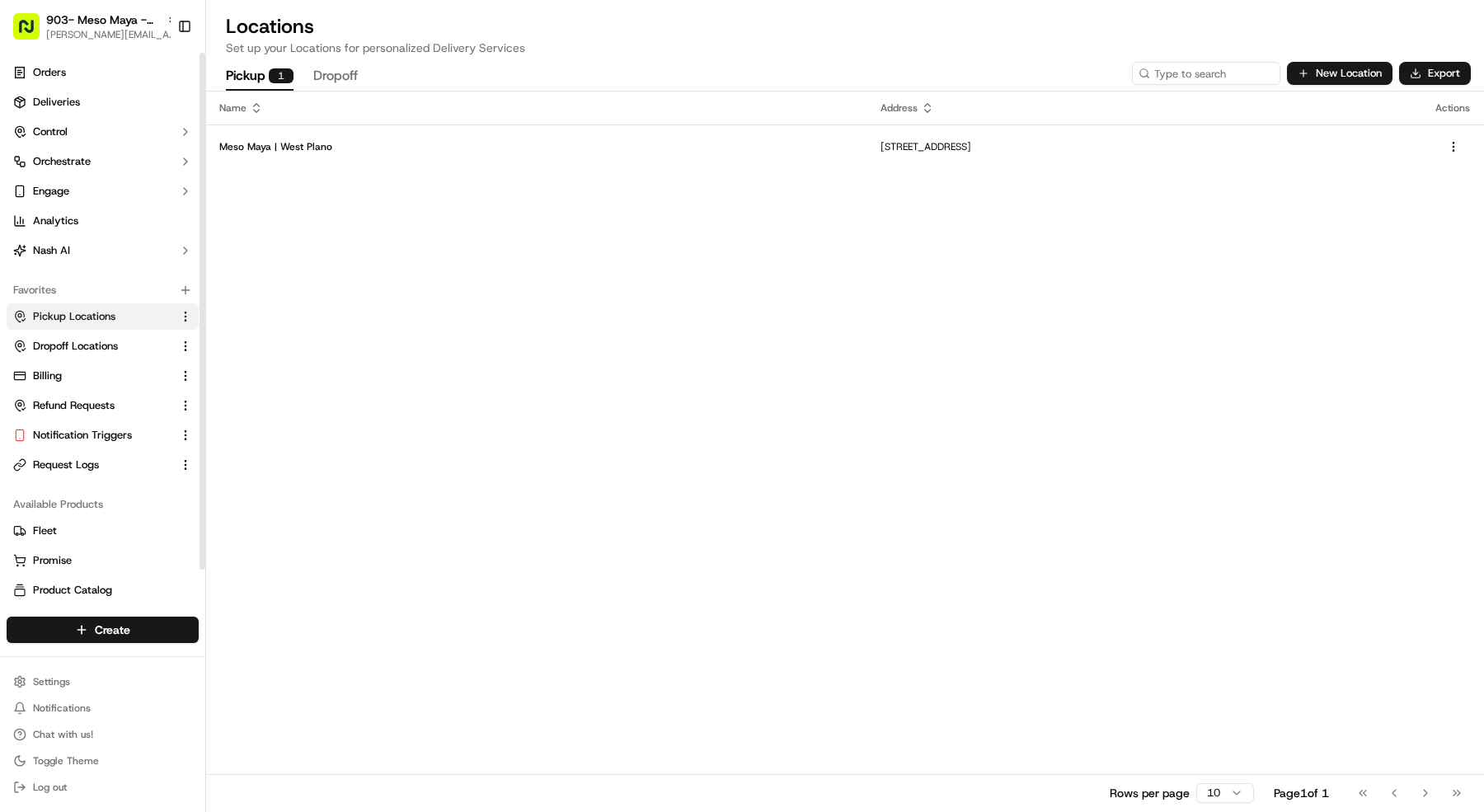
click at [116, 302] on div "Favorites" at bounding box center [102, 291] width 193 height 27
click at [115, 307] on button "Pickup Locations" at bounding box center [102, 316] width 193 height 27
click at [114, 318] on span "Pickup Locations" at bounding box center [74, 316] width 83 height 15
click at [117, 357] on button "Dropoff Locations" at bounding box center [102, 347] width 193 height 27
click at [135, 340] on link "Dropoff Locations" at bounding box center [93, 346] width 160 height 15
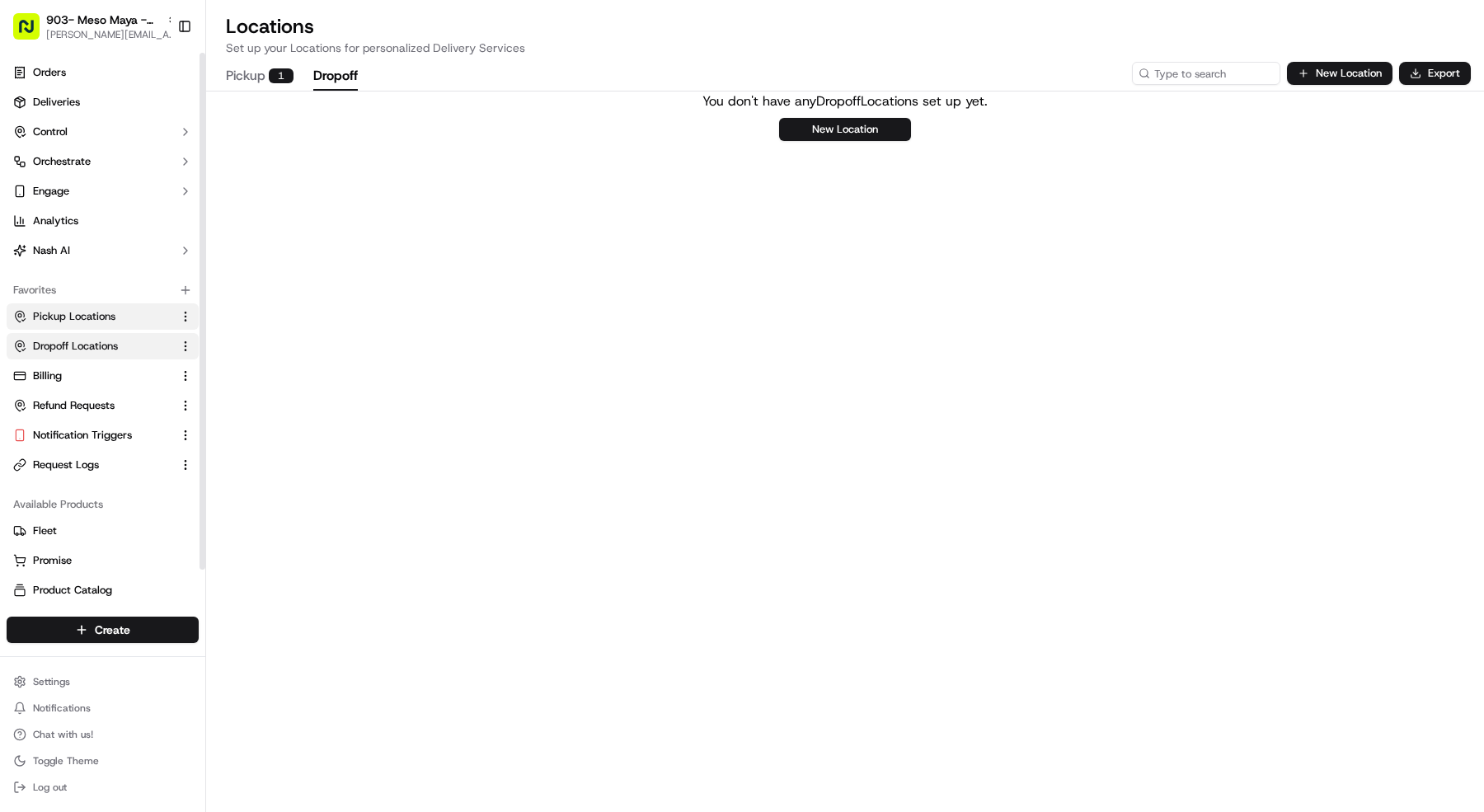
click at [135, 322] on link "Pickup Locations" at bounding box center [93, 316] width 160 height 15
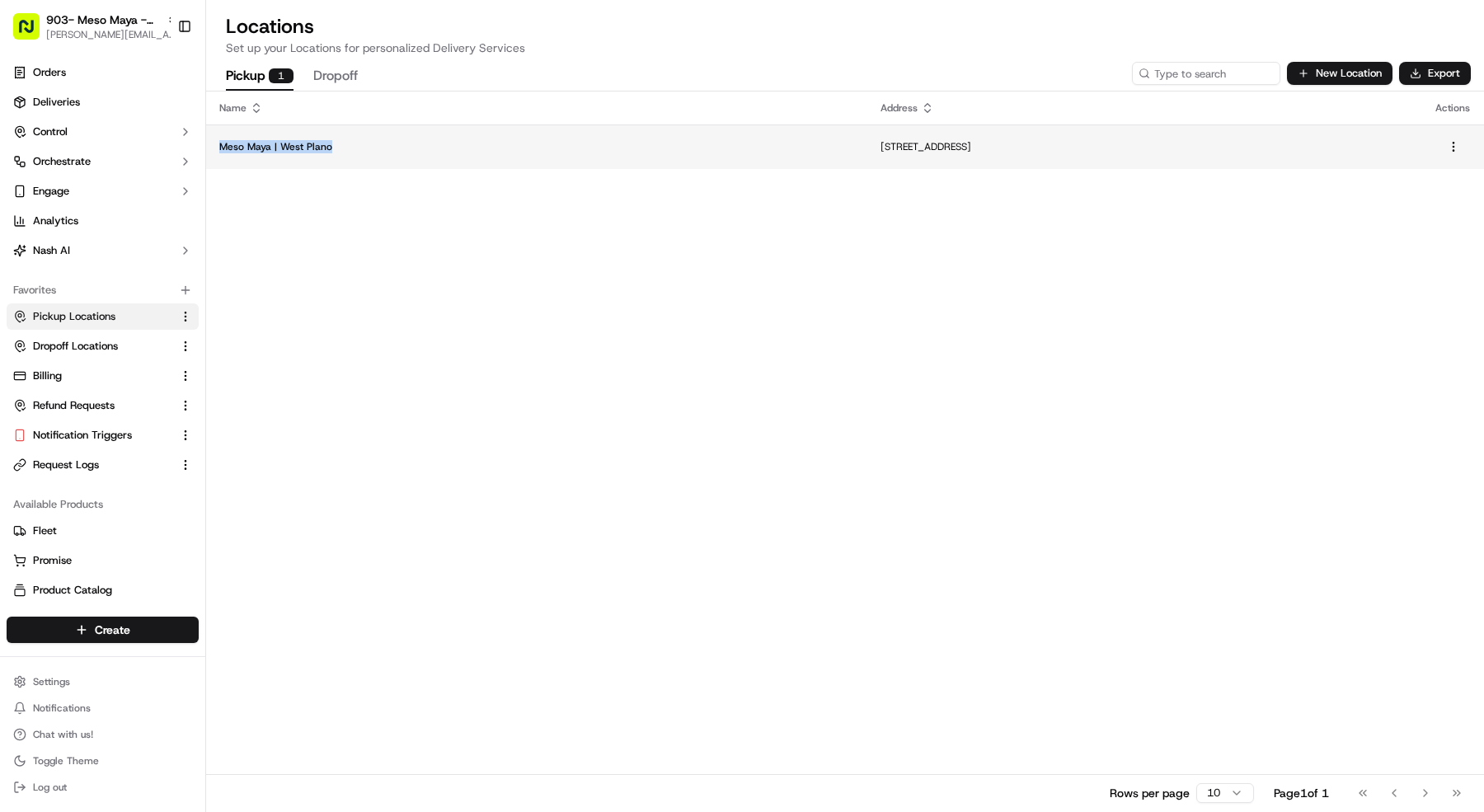
copy p "Meso Maya | West Plano"
drag, startPoint x: 332, startPoint y: 151, endPoint x: 218, endPoint y: 149, distance: 114.0
click at [218, 149] on td "Meso Maya | West Plano" at bounding box center [537, 147] width 661 height 45
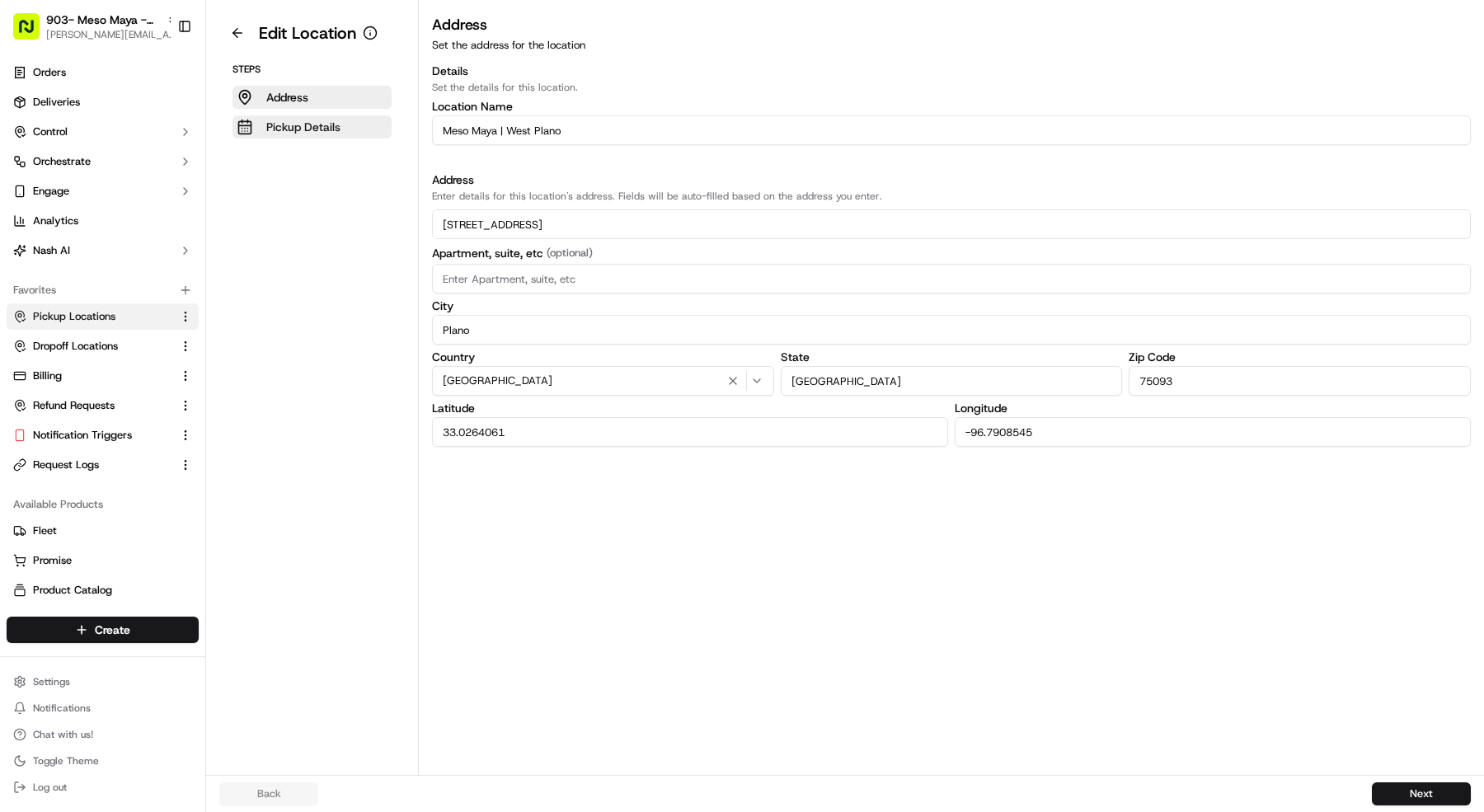
click at [315, 132] on p "Pickup Details" at bounding box center [303, 127] width 74 height 17
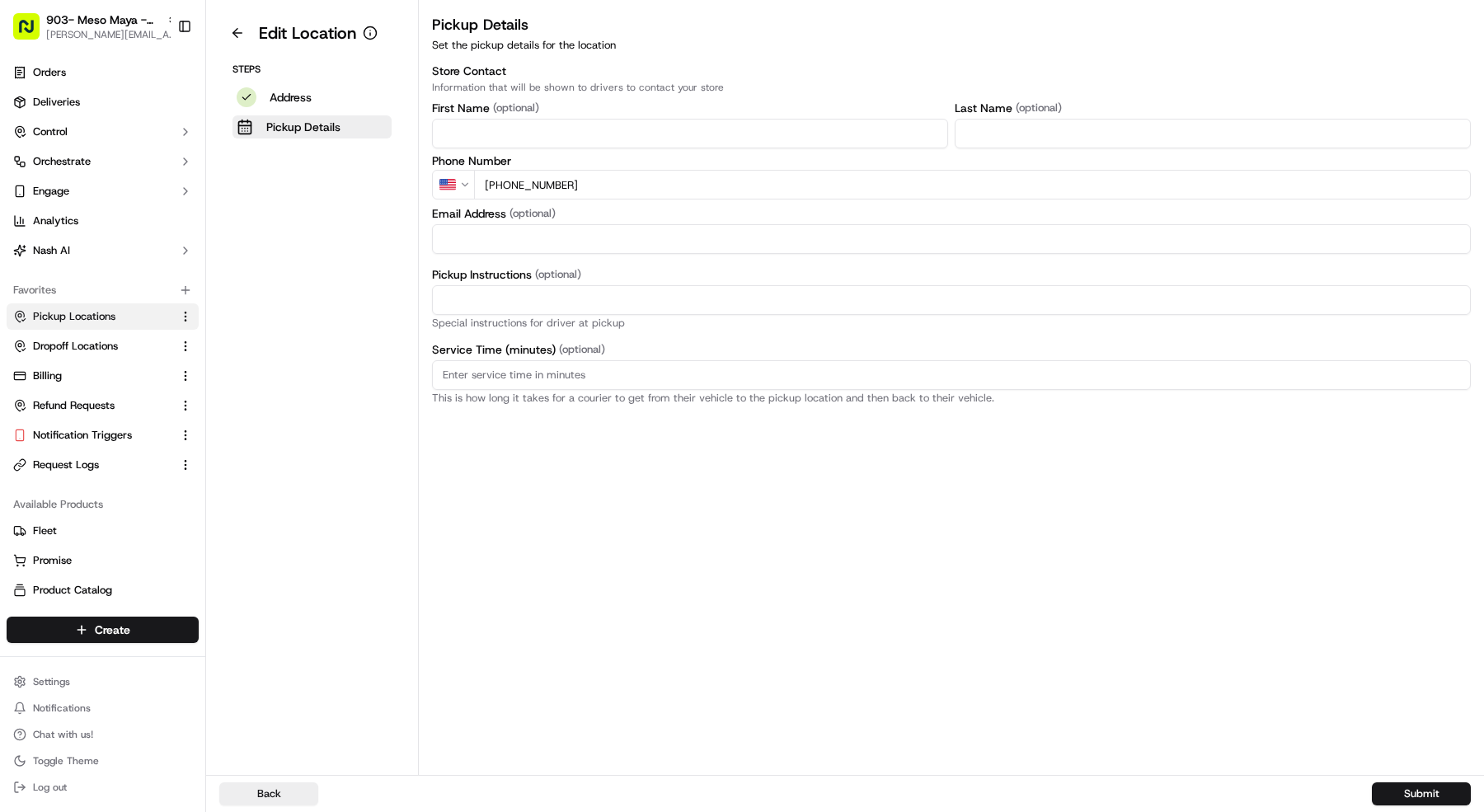
click at [687, 168] on div "Phone Number [GEOGRAPHIC_DATA] +61AustraliaAustralia +1CanadaCanada +81JapanJap…" at bounding box center [952, 177] width 1039 height 45
click at [689, 185] on input "[PHONE_NUMBER]" at bounding box center [972, 185] width 996 height 29
click at [230, 36] on button at bounding box center [237, 33] width 37 height 27
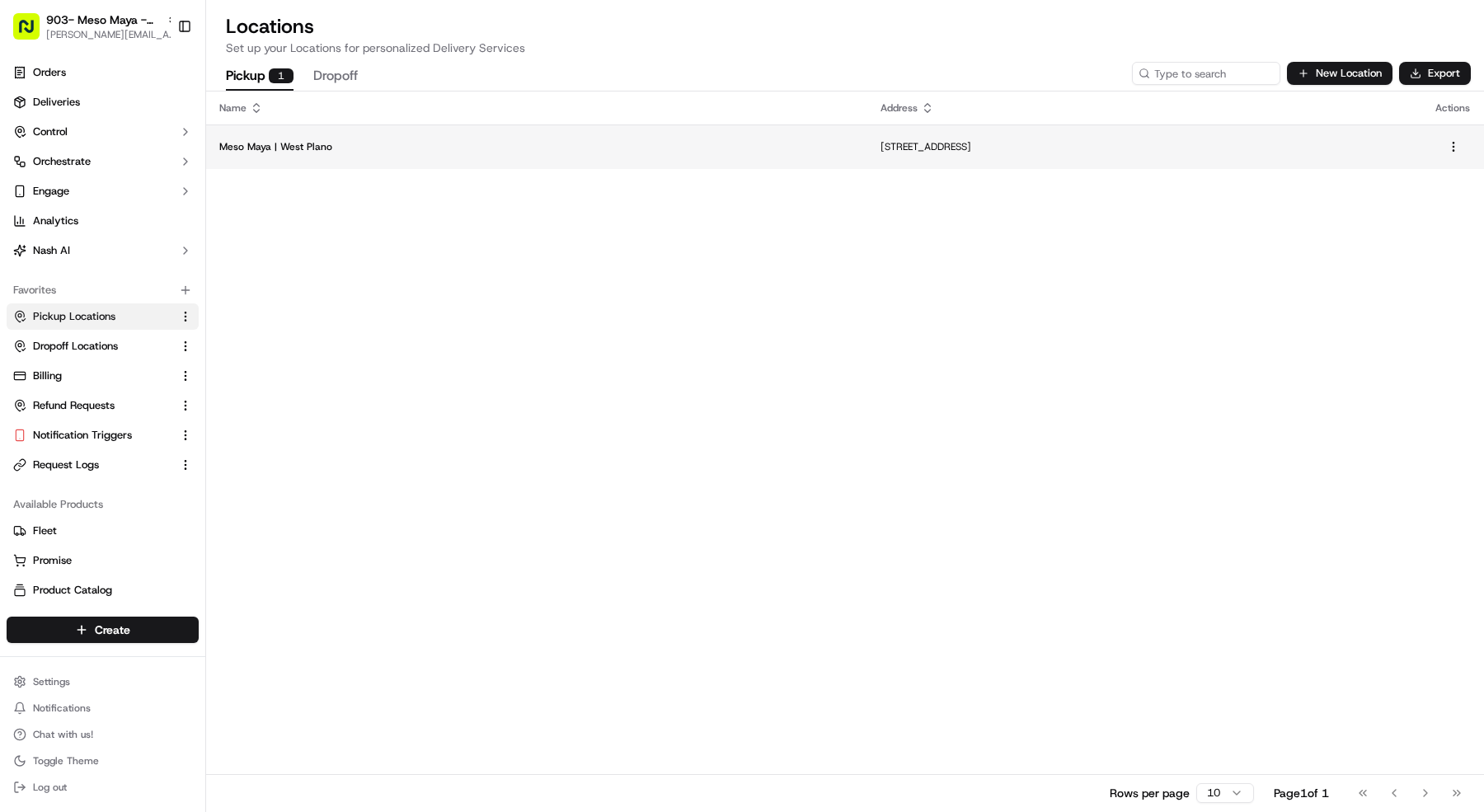
copy p "[STREET_ADDRESS]"
drag, startPoint x: 892, startPoint y: 146, endPoint x: 691, endPoint y: 145, distance: 201.0
click at [881, 145] on p "[STREET_ADDRESS]" at bounding box center [1144, 146] width 529 height 13
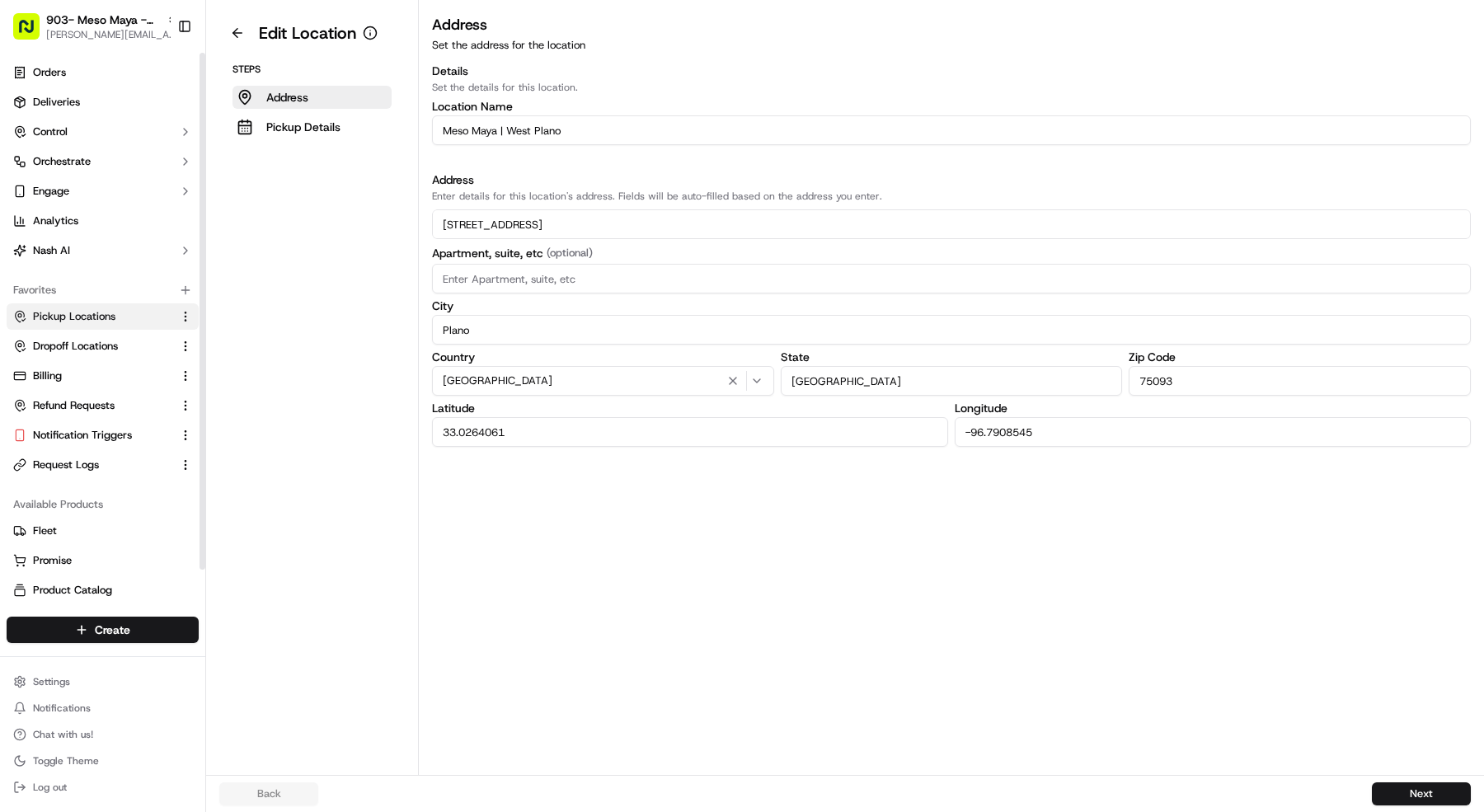
click at [86, 236] on ul "Orders Deliveries Control Orchestrate Engage Analytics [PERSON_NAME]" at bounding box center [102, 161] width 193 height 204
click at [92, 248] on button "Nash AI" at bounding box center [102, 250] width 193 height 27
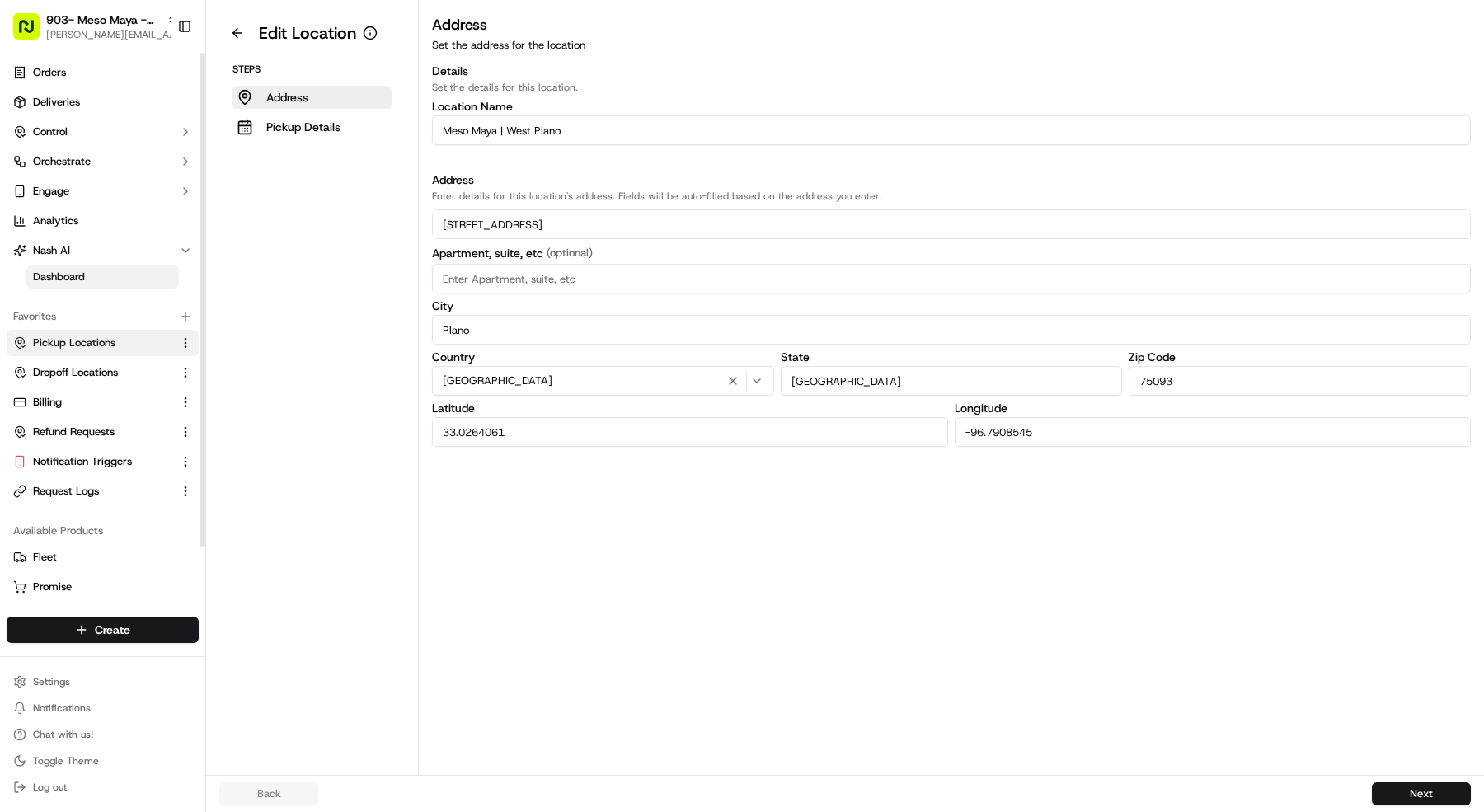
click at [151, 273] on link "Dashboard" at bounding box center [102, 277] width 152 height 23
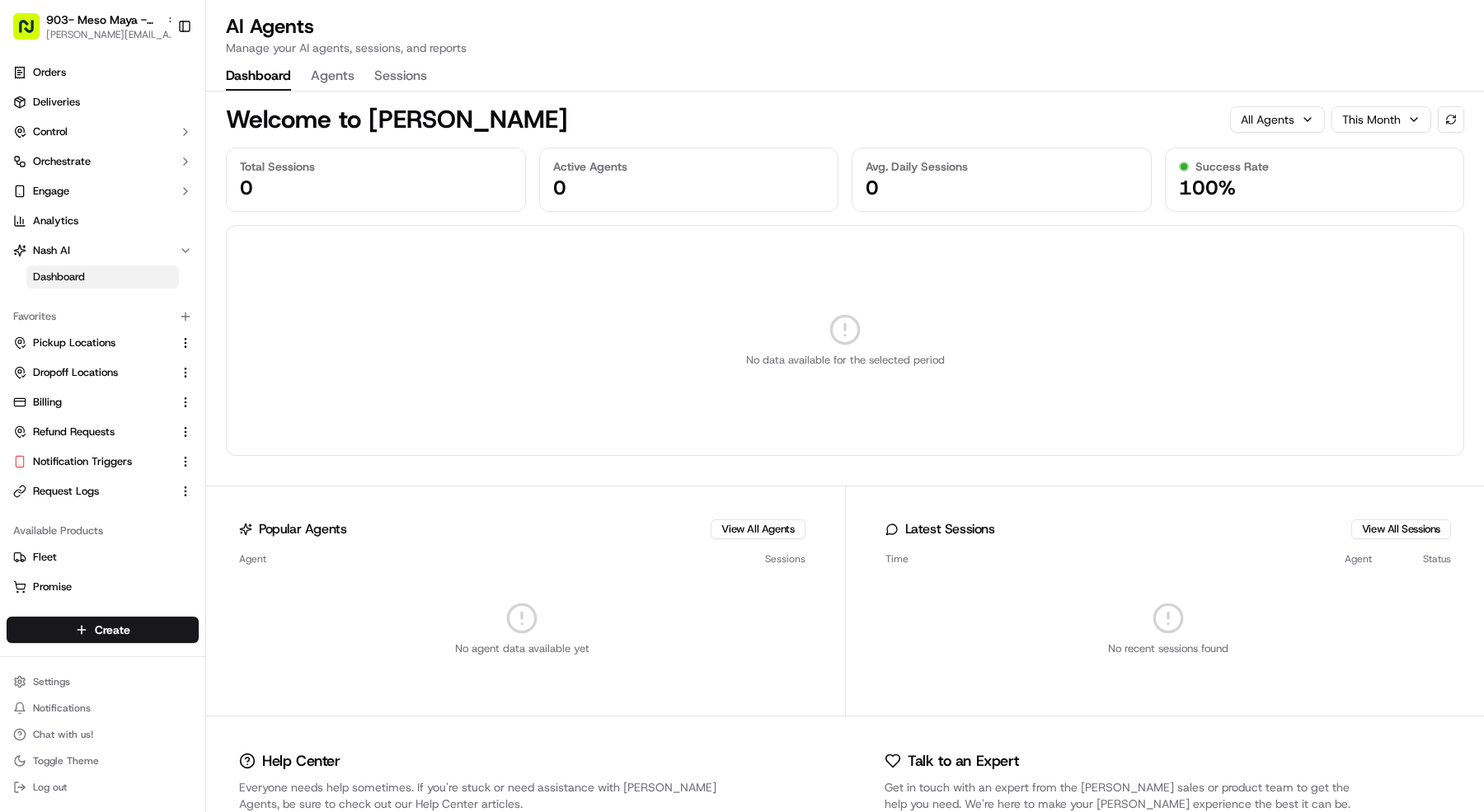
click at [325, 81] on button "Agents" at bounding box center [332, 76] width 44 height 28
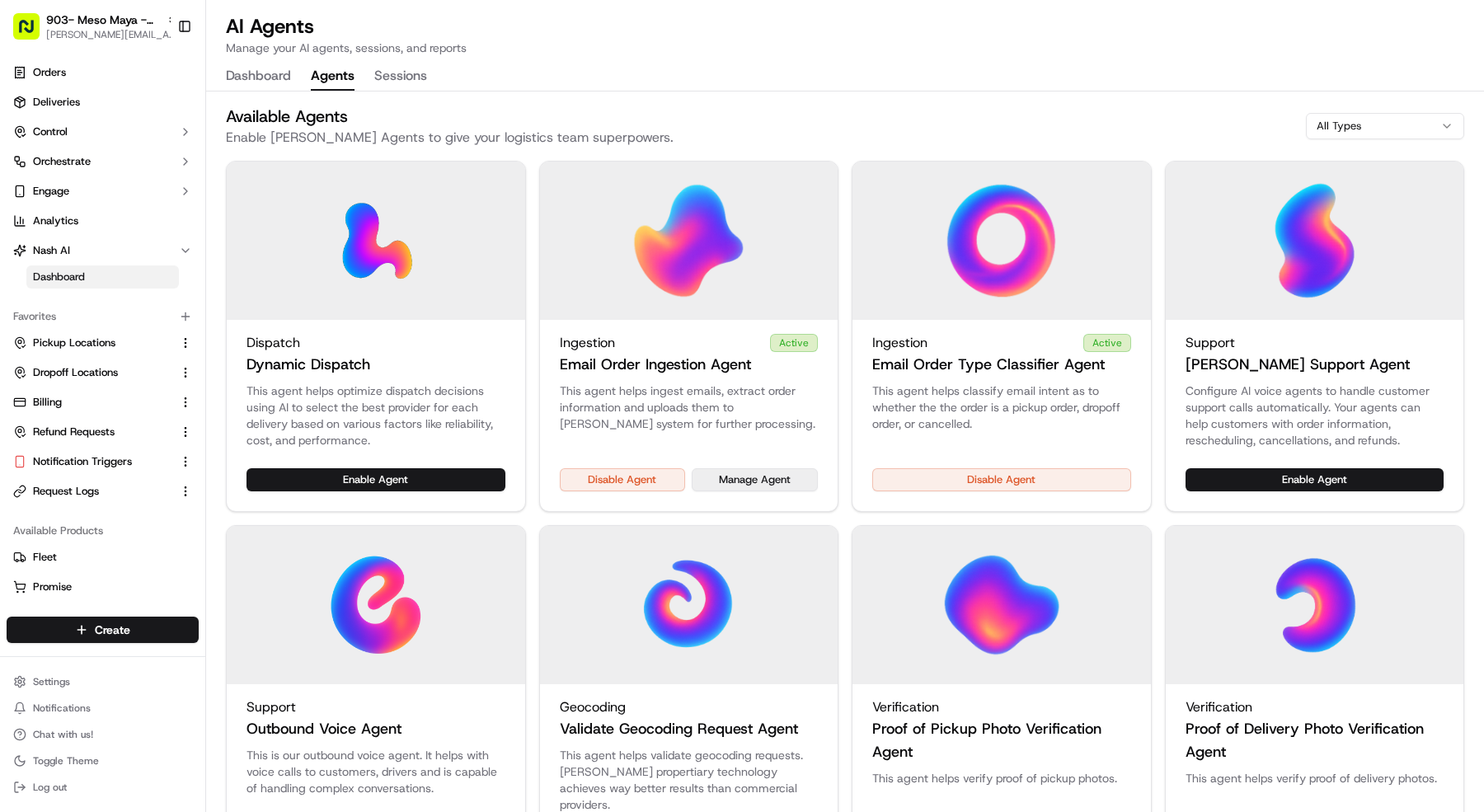
drag, startPoint x: 774, startPoint y: 493, endPoint x: 772, endPoint y: 482, distance: 11.2
click at [773, 491] on div "Disable Agent Manage Agent" at bounding box center [689, 489] width 299 height 43
click at [770, 481] on button "Manage Agent" at bounding box center [755, 480] width 127 height 23
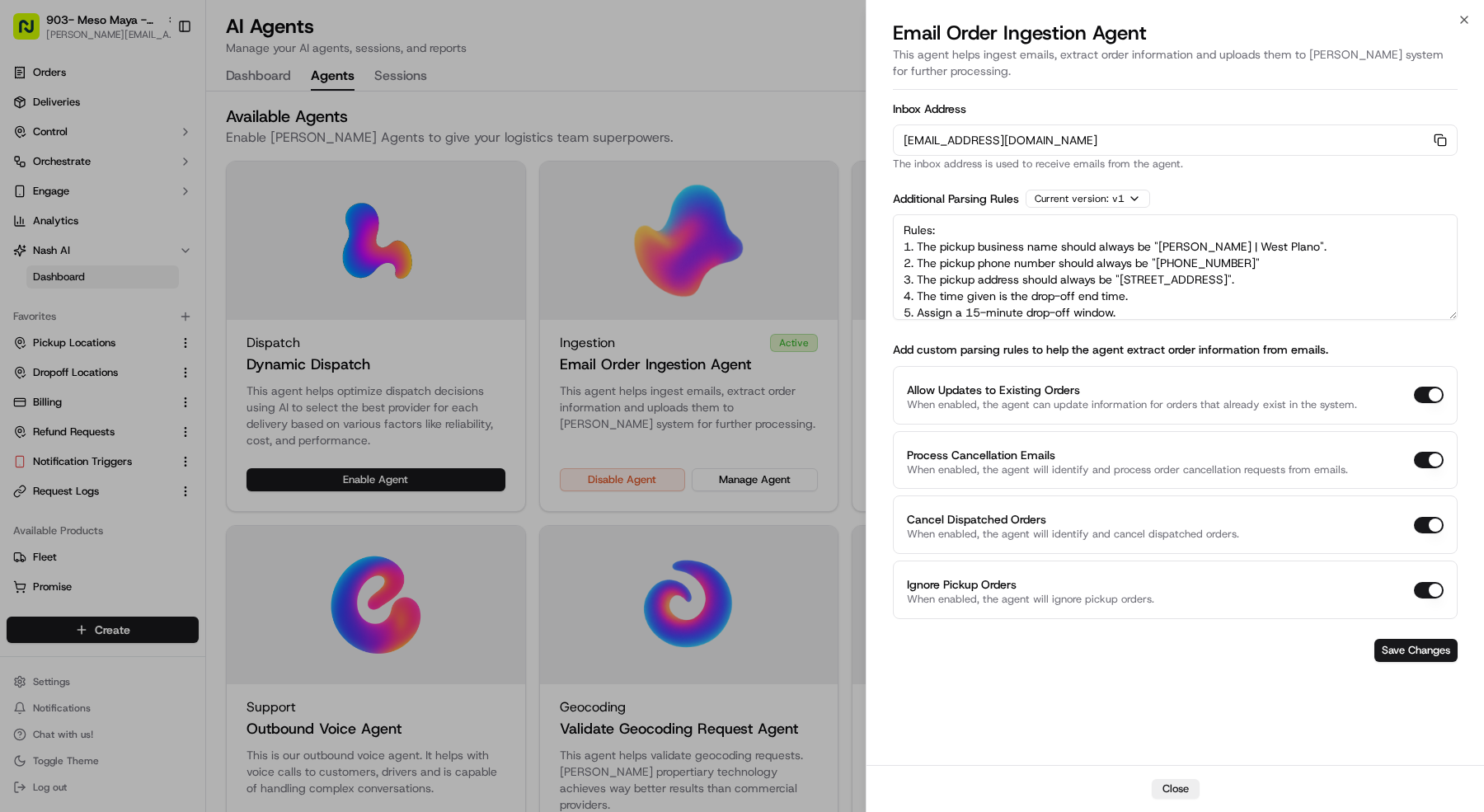
click at [1432, 146] on div "[EMAIL_ADDRESS][DOMAIN_NAME] Copy [EMAIL_ADDRESS][DOMAIN_NAME]" at bounding box center [1176, 140] width 565 height 31
click at [1434, 144] on icon "button" at bounding box center [1440, 140] width 13 height 13
click at [107, 20] on div at bounding box center [742, 406] width 1484 height 812
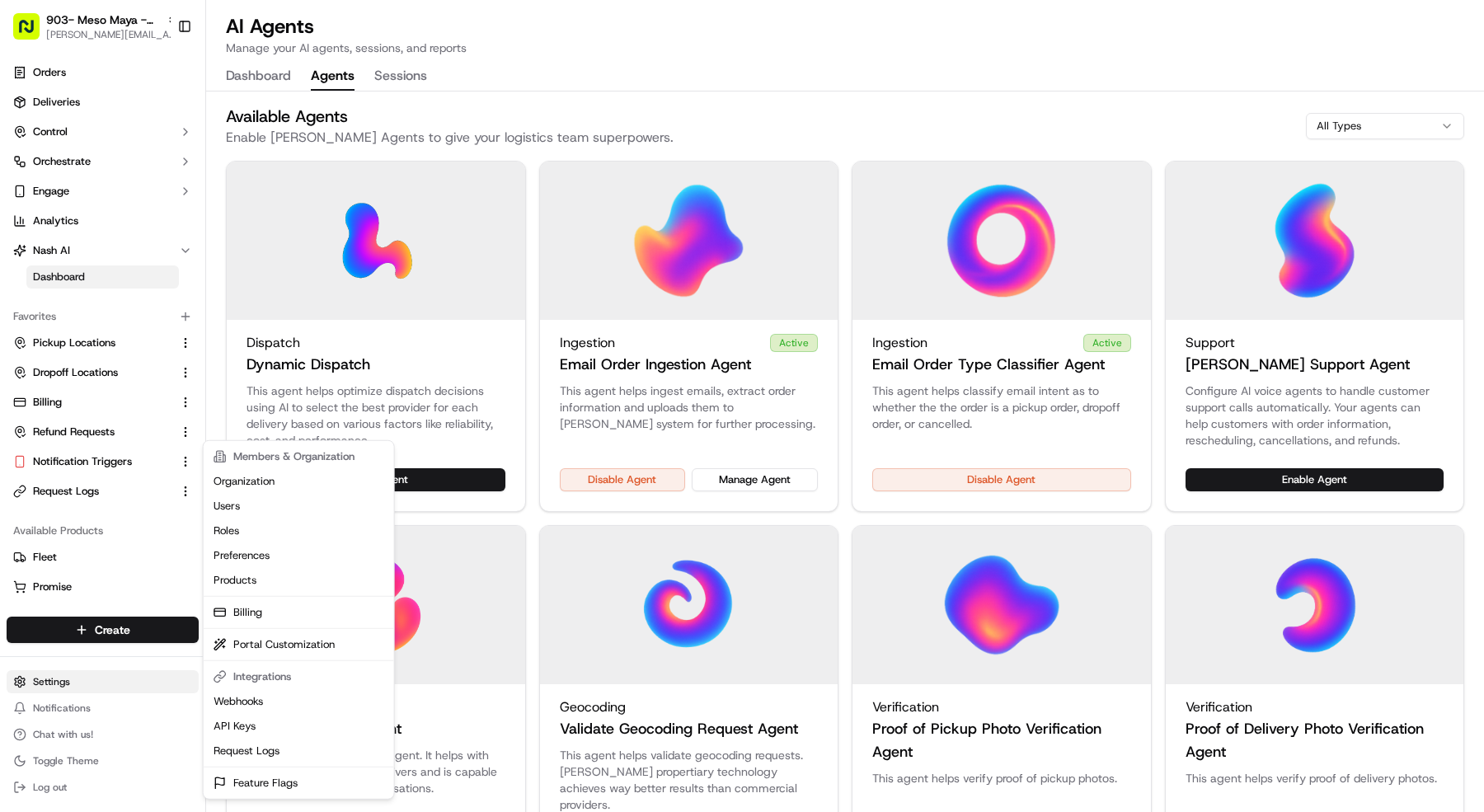
click at [125, 673] on html "903- Meso Maya - West Plano [PERSON_NAME][EMAIL_ADDRESS][DOMAIN_NAME] Toggle Si…" at bounding box center [742, 406] width 1484 height 812
click at [115, 475] on html "903- Meso Maya - West Plano [PERSON_NAME][EMAIL_ADDRESS][DOMAIN_NAME] Toggle Si…" at bounding box center [742, 406] width 1484 height 812
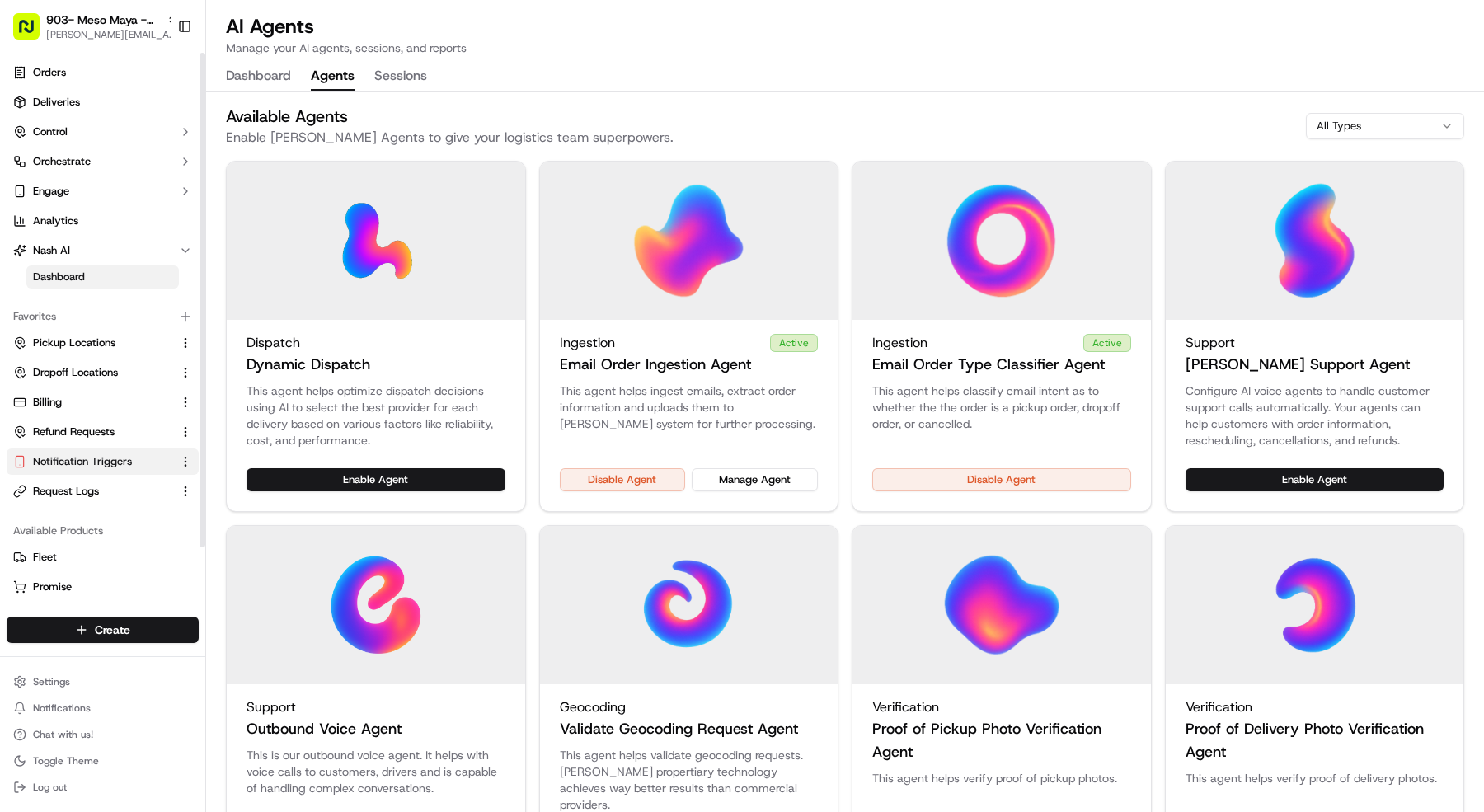
click at [118, 468] on span "Notification Triggers" at bounding box center [82, 462] width 99 height 15
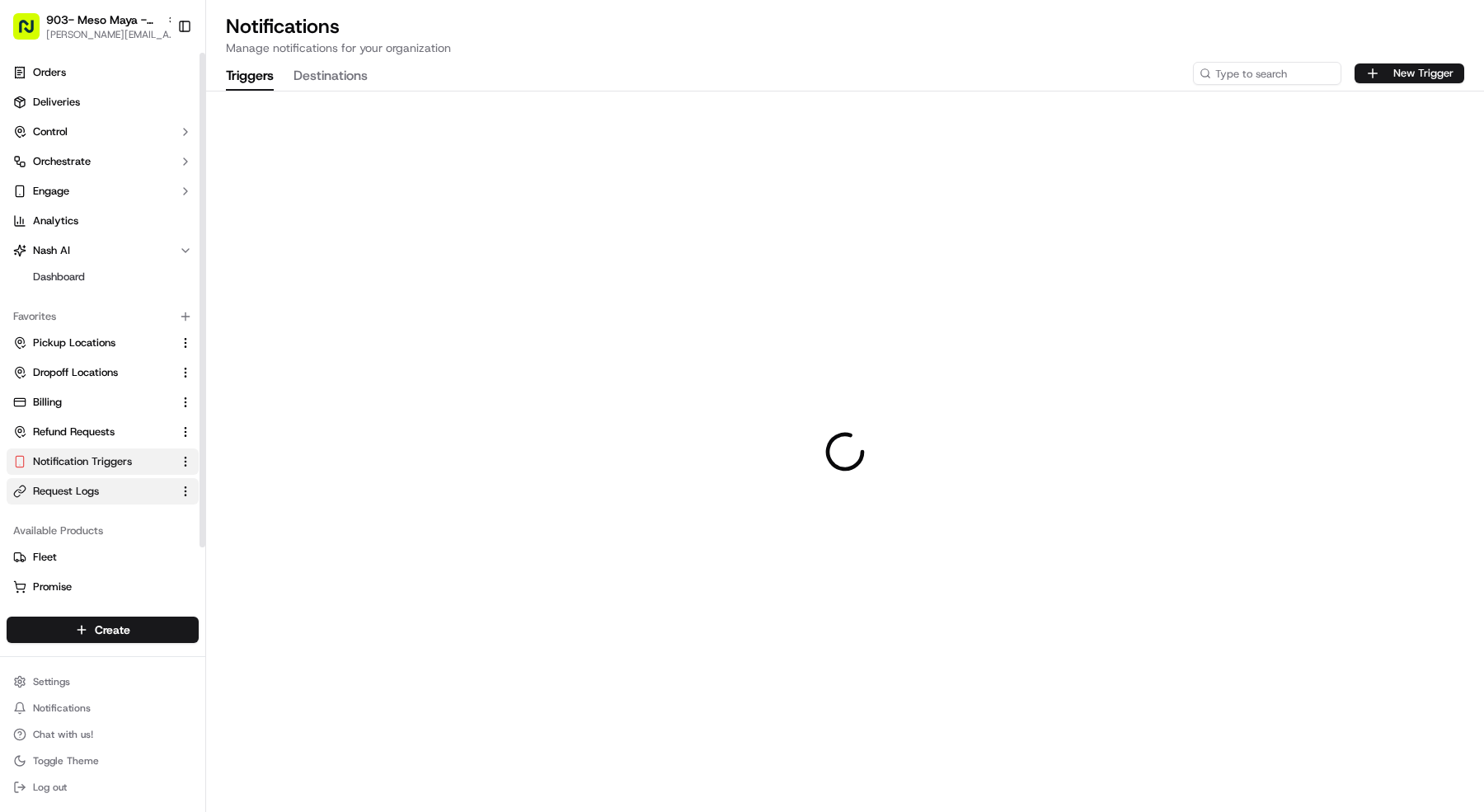
scroll to position [23, 0]
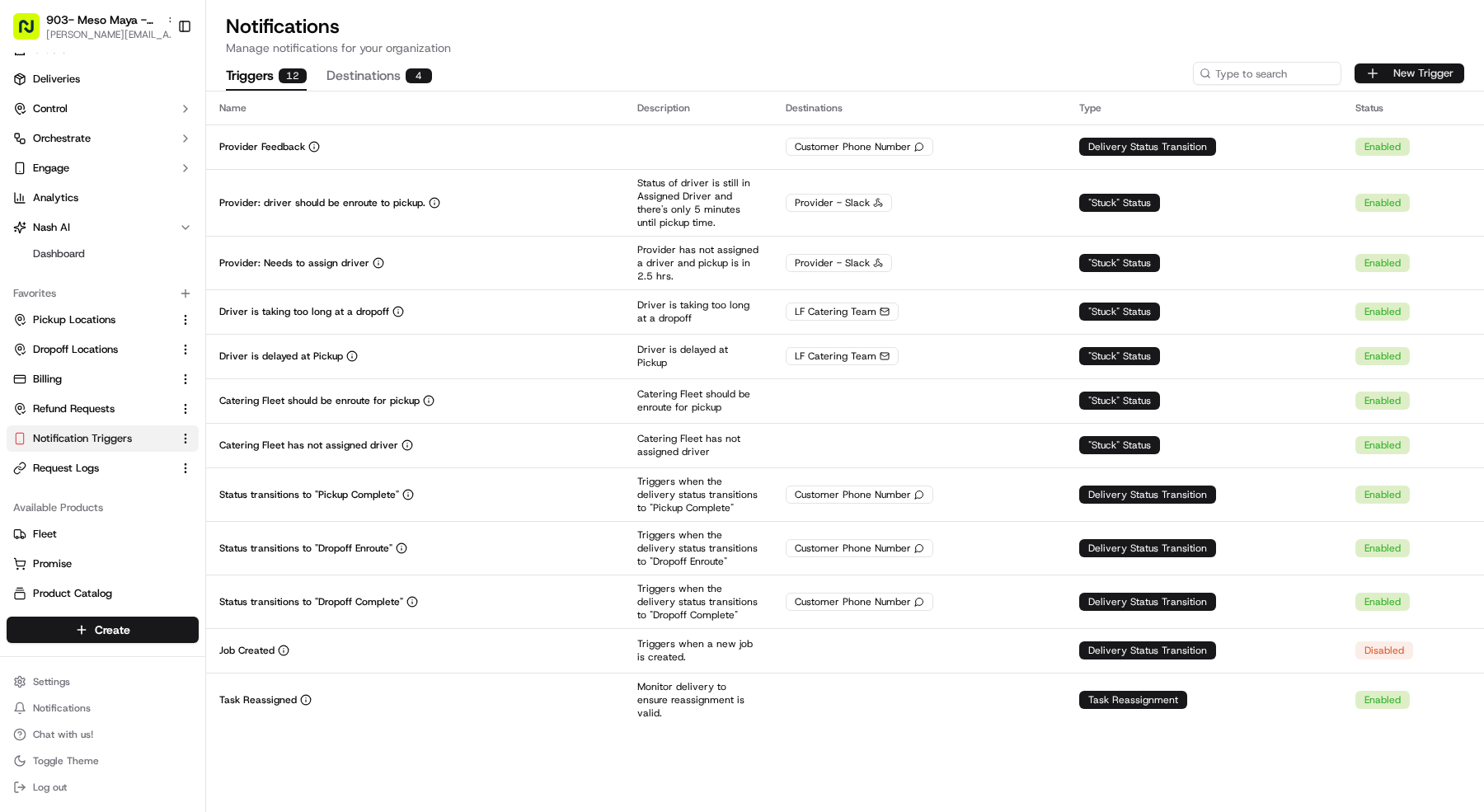
click at [1431, 71] on button "New Trigger" at bounding box center [1409, 73] width 110 height 20
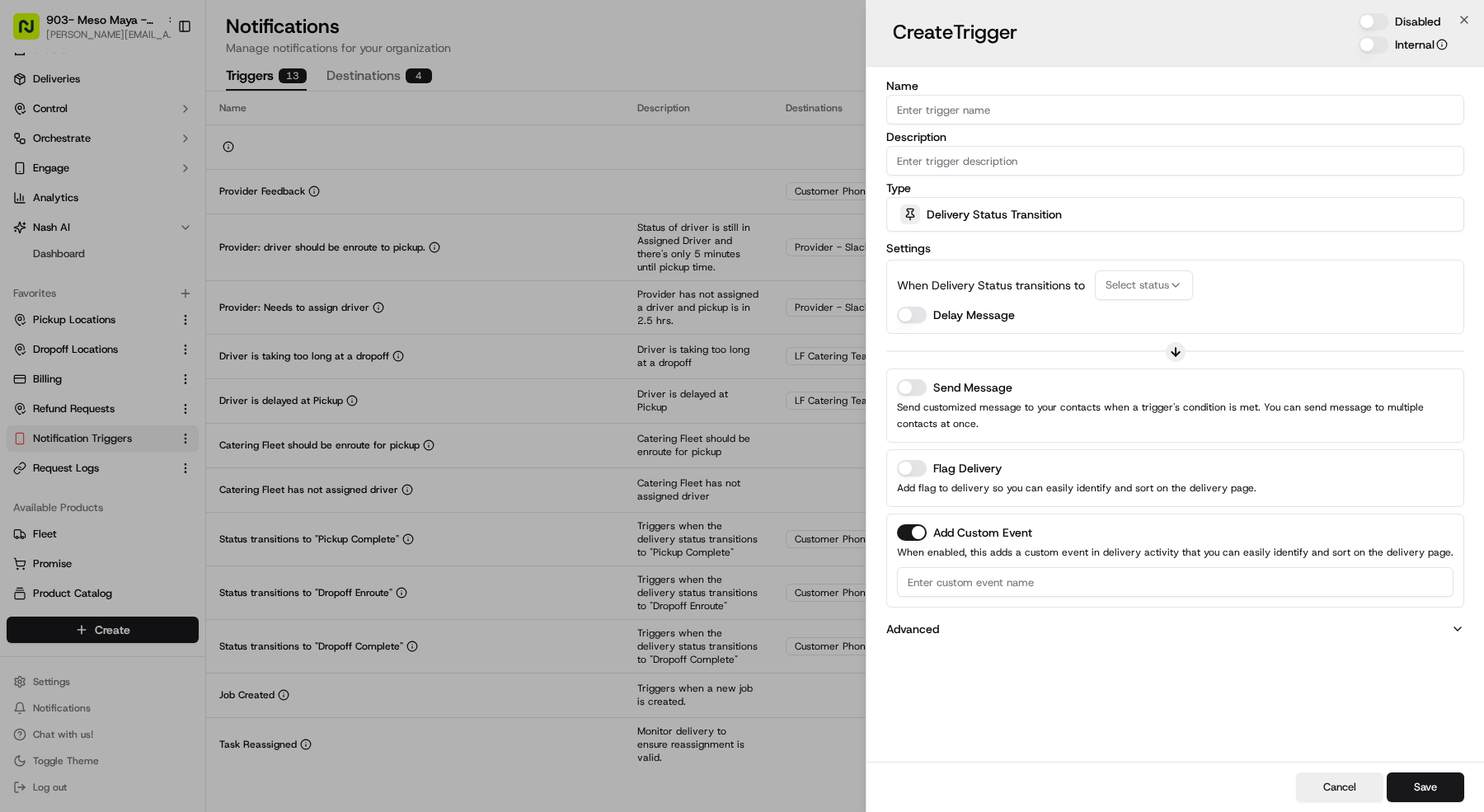
click at [1377, 21] on button "Disabled" at bounding box center [1373, 21] width 29 height 17
click at [1009, 113] on input "Name" at bounding box center [1175, 109] width 578 height 29
type input "Order needs attention"
click at [1187, 160] on input "Description" at bounding box center [1175, 160] width 578 height 29
type input "needs attention"
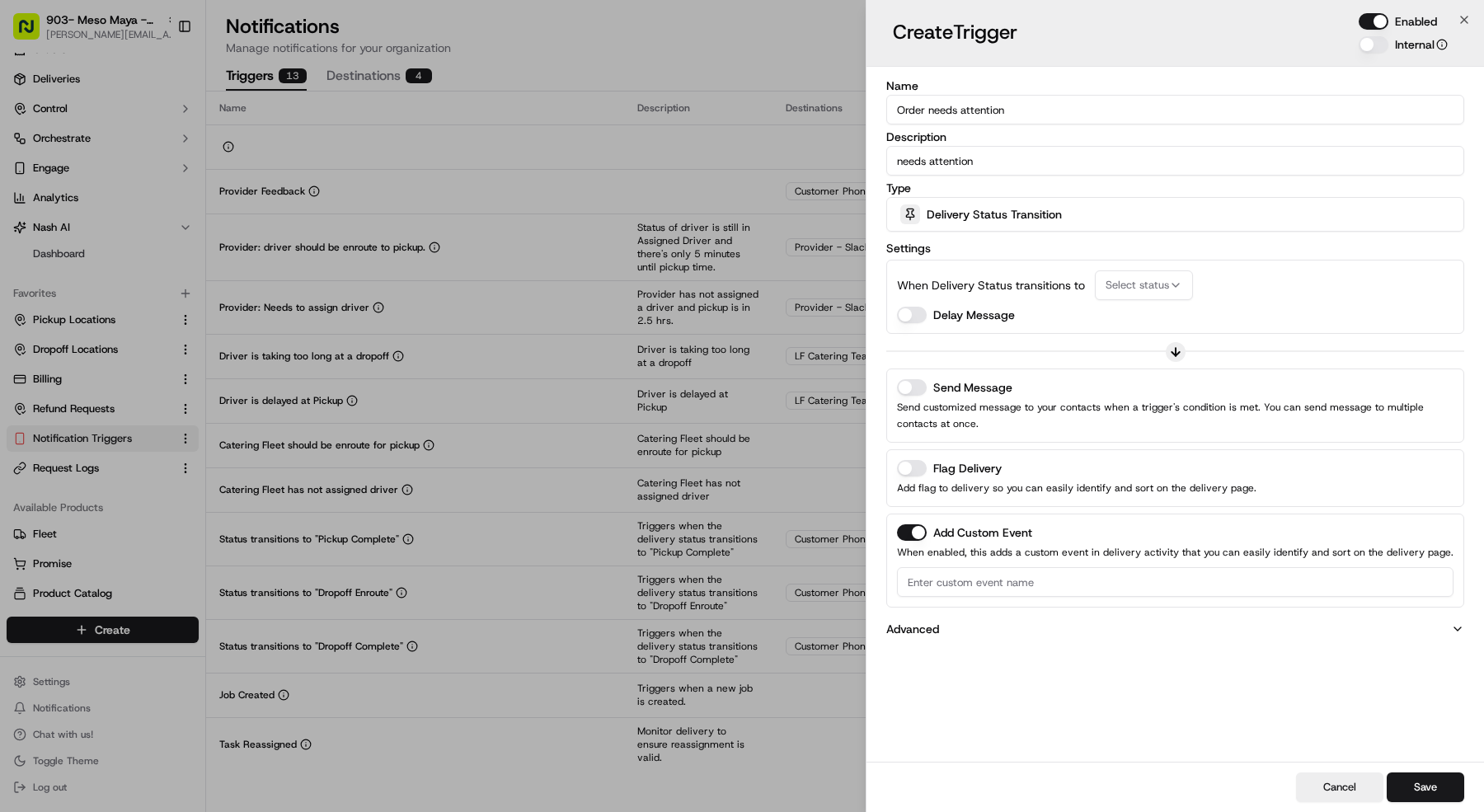
click at [1185, 198] on div "Delivery Status Transition" at bounding box center [1175, 214] width 570 height 33
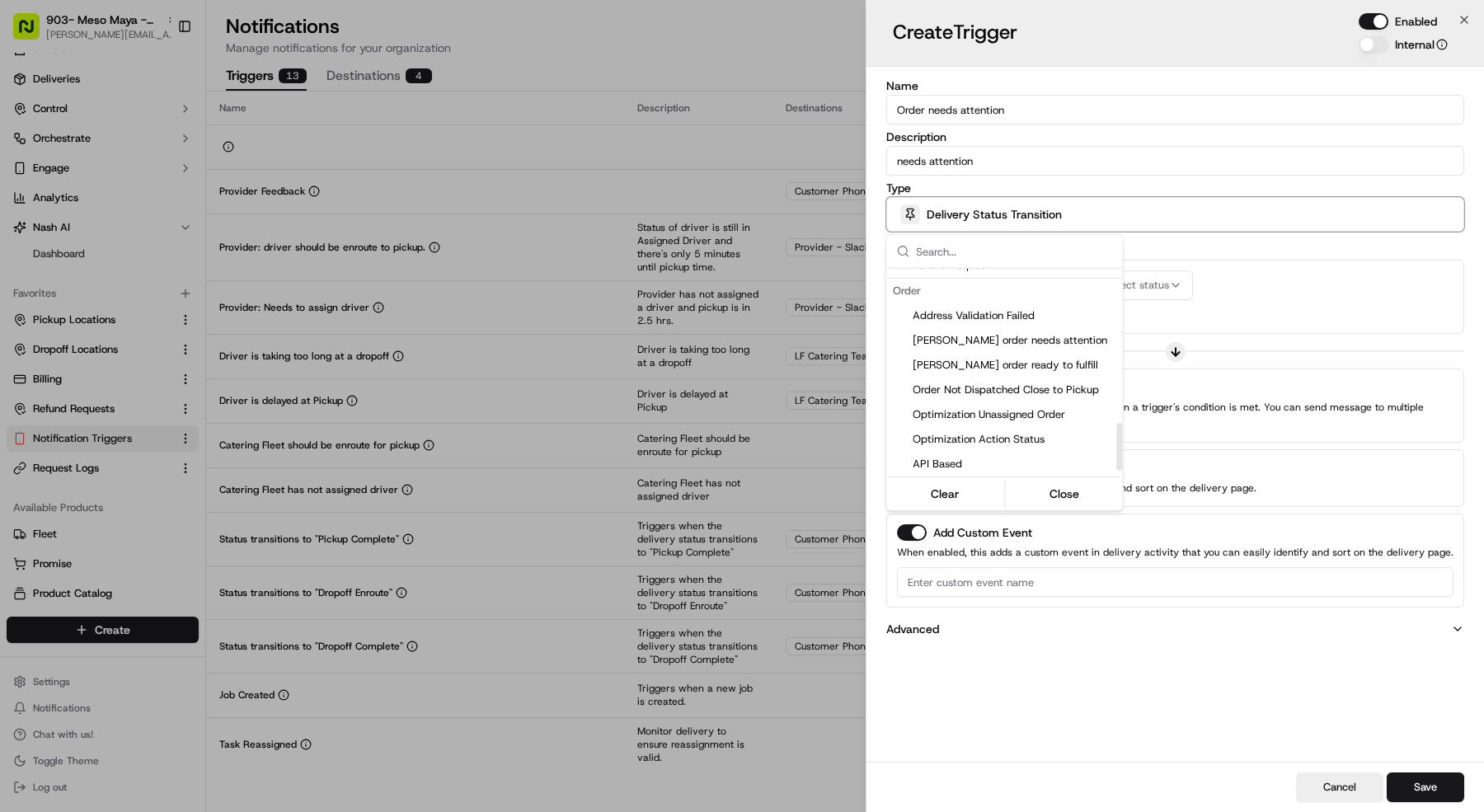
scroll to position [682, 0]
click at [1018, 343] on span "[PERSON_NAME] order needs attention" at bounding box center [1014, 340] width 203 height 15
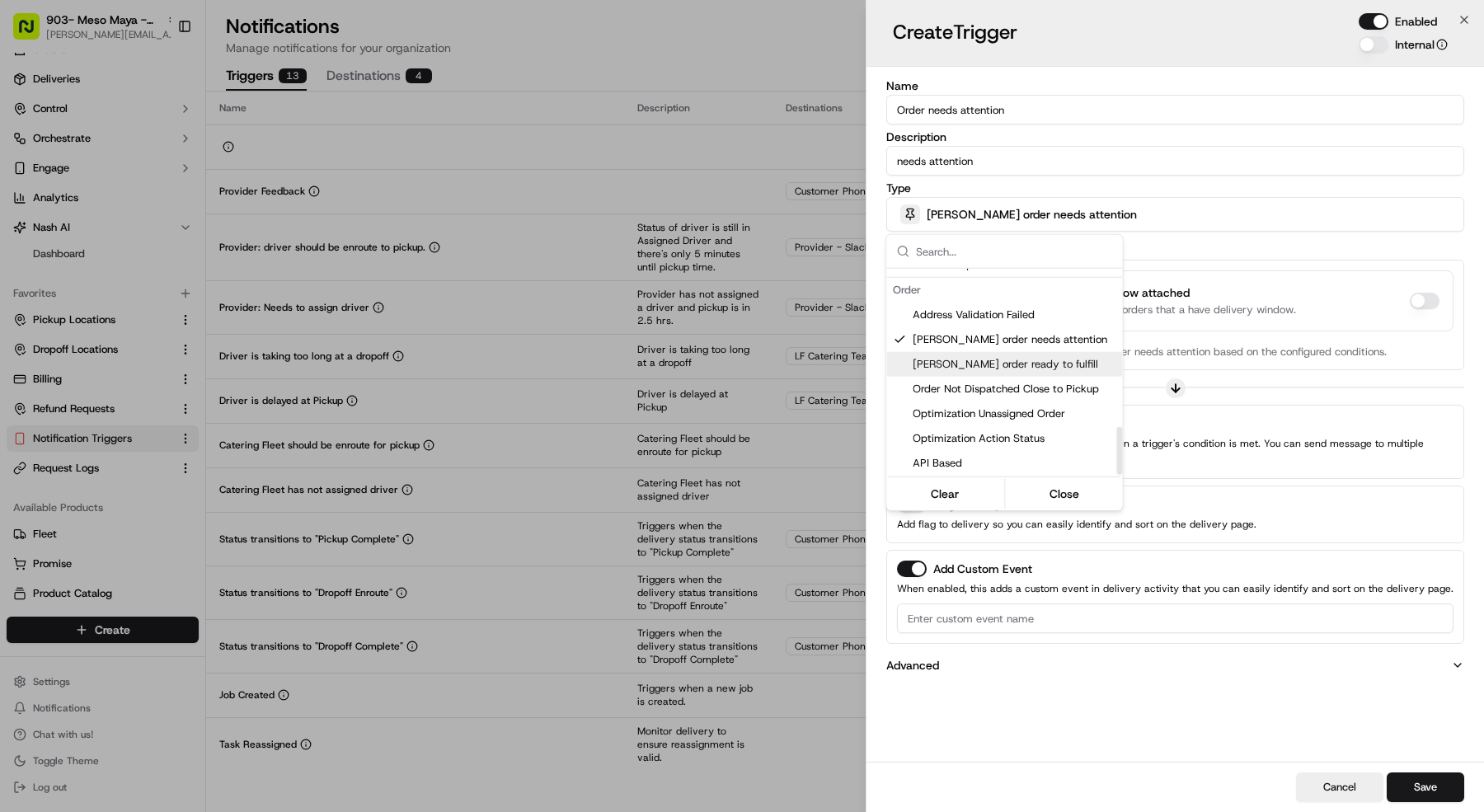
click at [1311, 383] on div at bounding box center [742, 406] width 1484 height 812
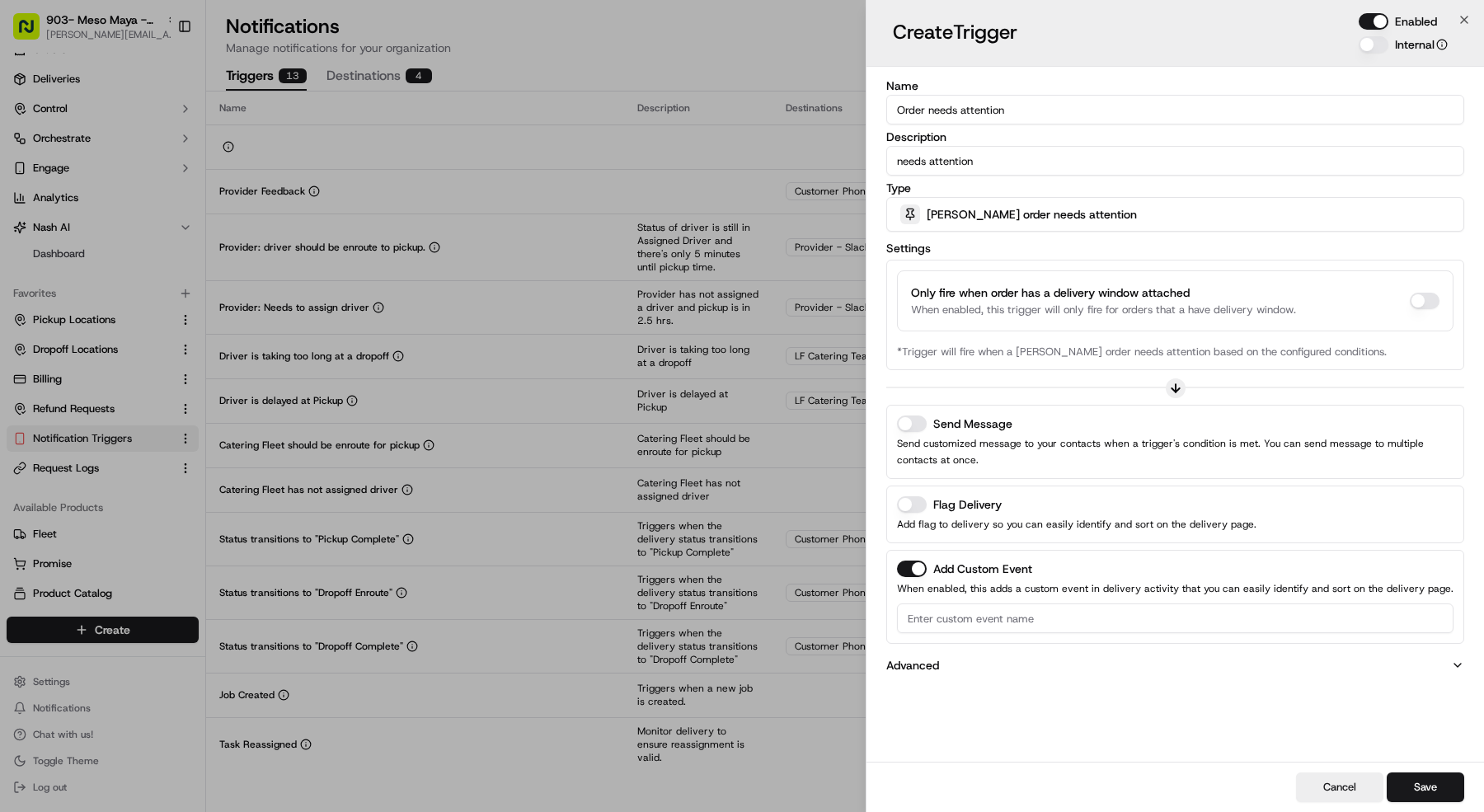
click at [921, 417] on button "Send Message" at bounding box center [911, 423] width 29 height 17
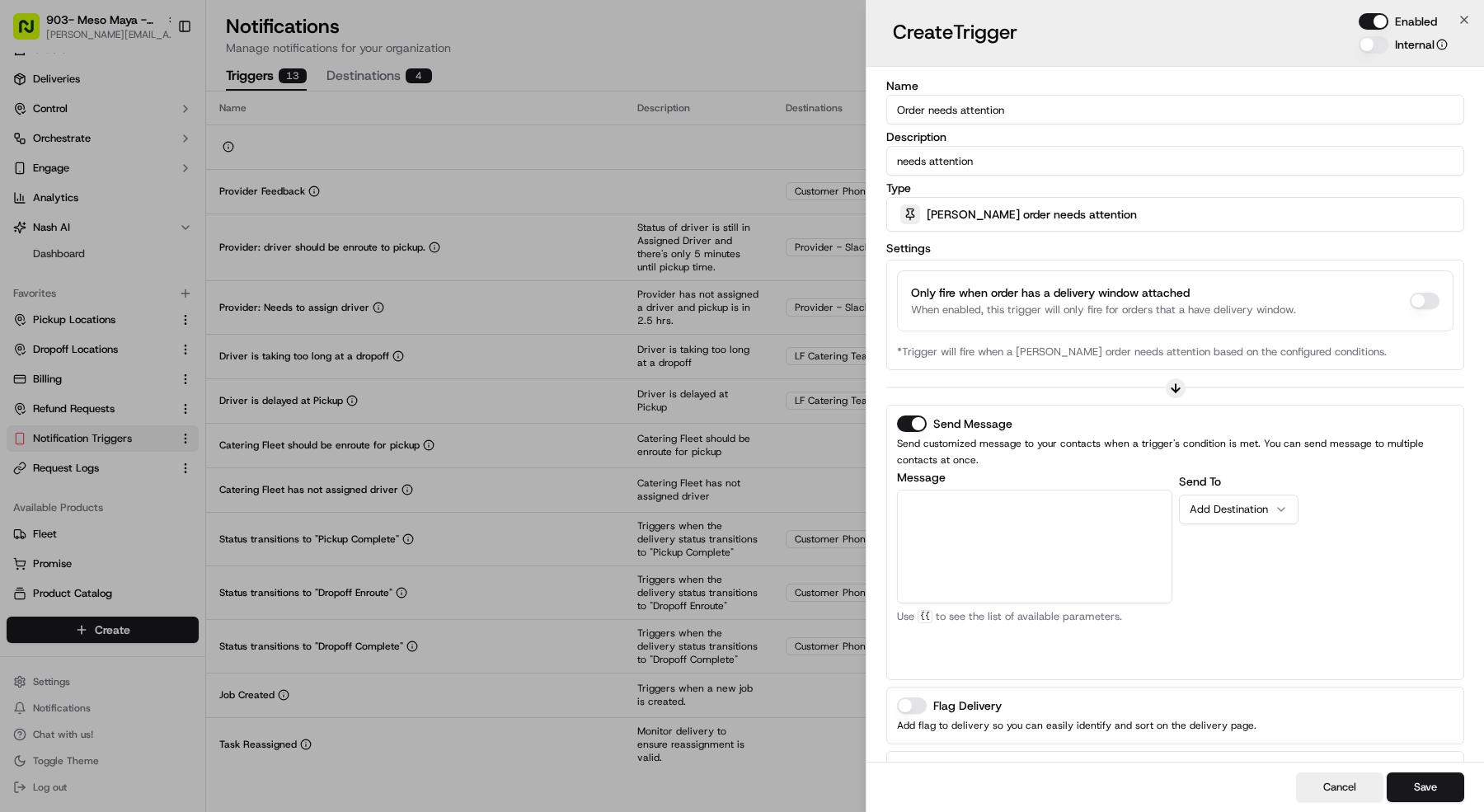
click at [914, 757] on div "Add Custom Event When enabled, this adds a custom event in delivery activity th…" at bounding box center [1175, 798] width 578 height 94
click at [914, 762] on button "Add Custom Event" at bounding box center [911, 770] width 29 height 17
click at [976, 521] on textarea "Message" at bounding box center [1034, 546] width 275 height 114
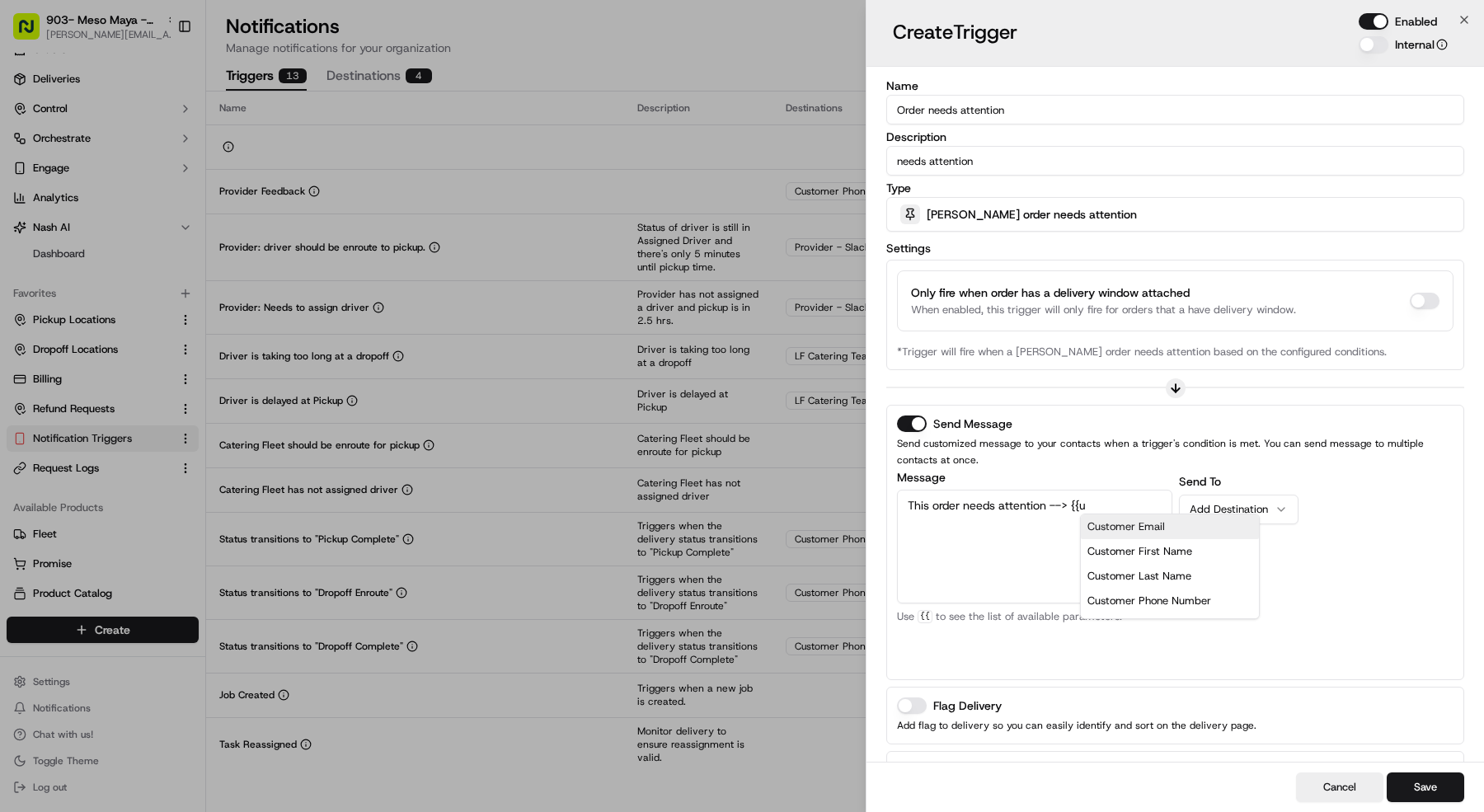
scroll to position [33, 0]
drag, startPoint x: 1134, startPoint y: 532, endPoint x: 1156, endPoint y: 529, distance: 22.2
click at [1134, 533] on div "Order Portal URL" at bounding box center [1171, 544] width 153 height 25
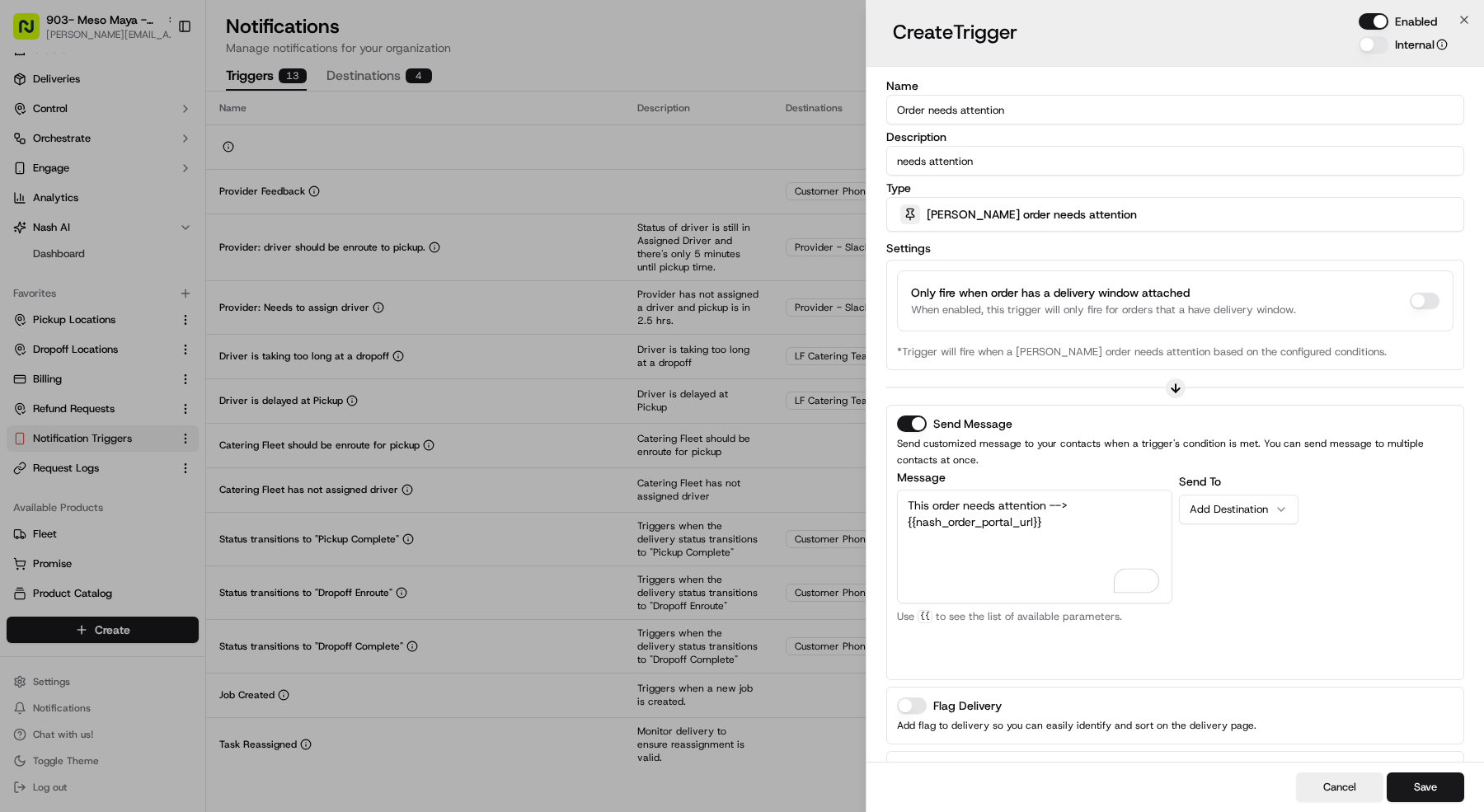
type textarea "This order needs attention --> {{nash_order_portal_url}}"
click at [1242, 512] on div "Add Destination" at bounding box center [1232, 509] width 85 height 15
drag, startPoint x: 1240, startPoint y: 567, endPoint x: 1231, endPoint y: 567, distance: 9.0
click at [1447, 791] on button "Save" at bounding box center [1425, 787] width 78 height 29
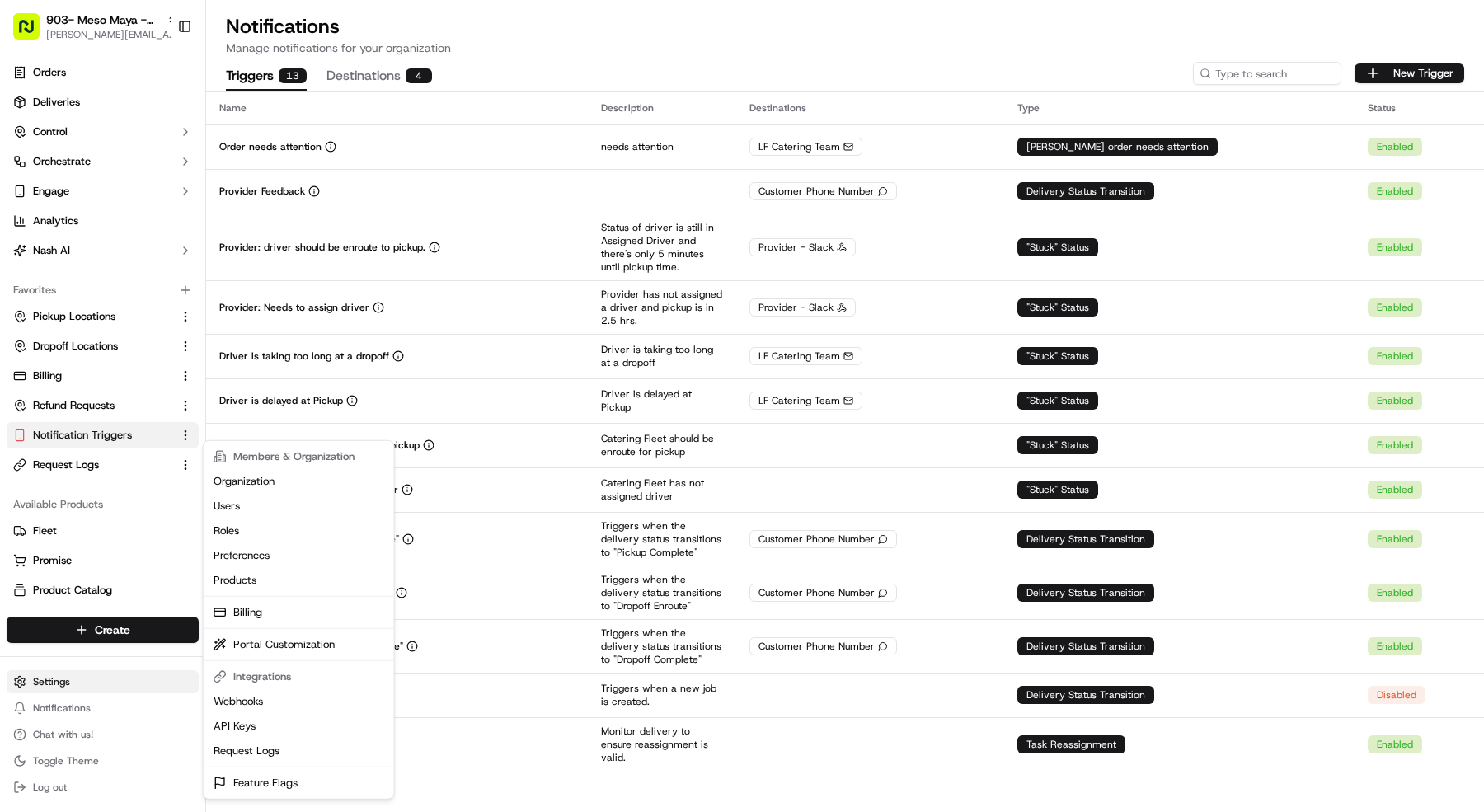
click at [76, 680] on html "903- Meso Maya - West Plano mariam@usenash.com Toggle Sidebar Orders Deliveries…" at bounding box center [742, 406] width 1484 height 812
click at [291, 791] on link "Feature Flags" at bounding box center [299, 783] width 184 height 25
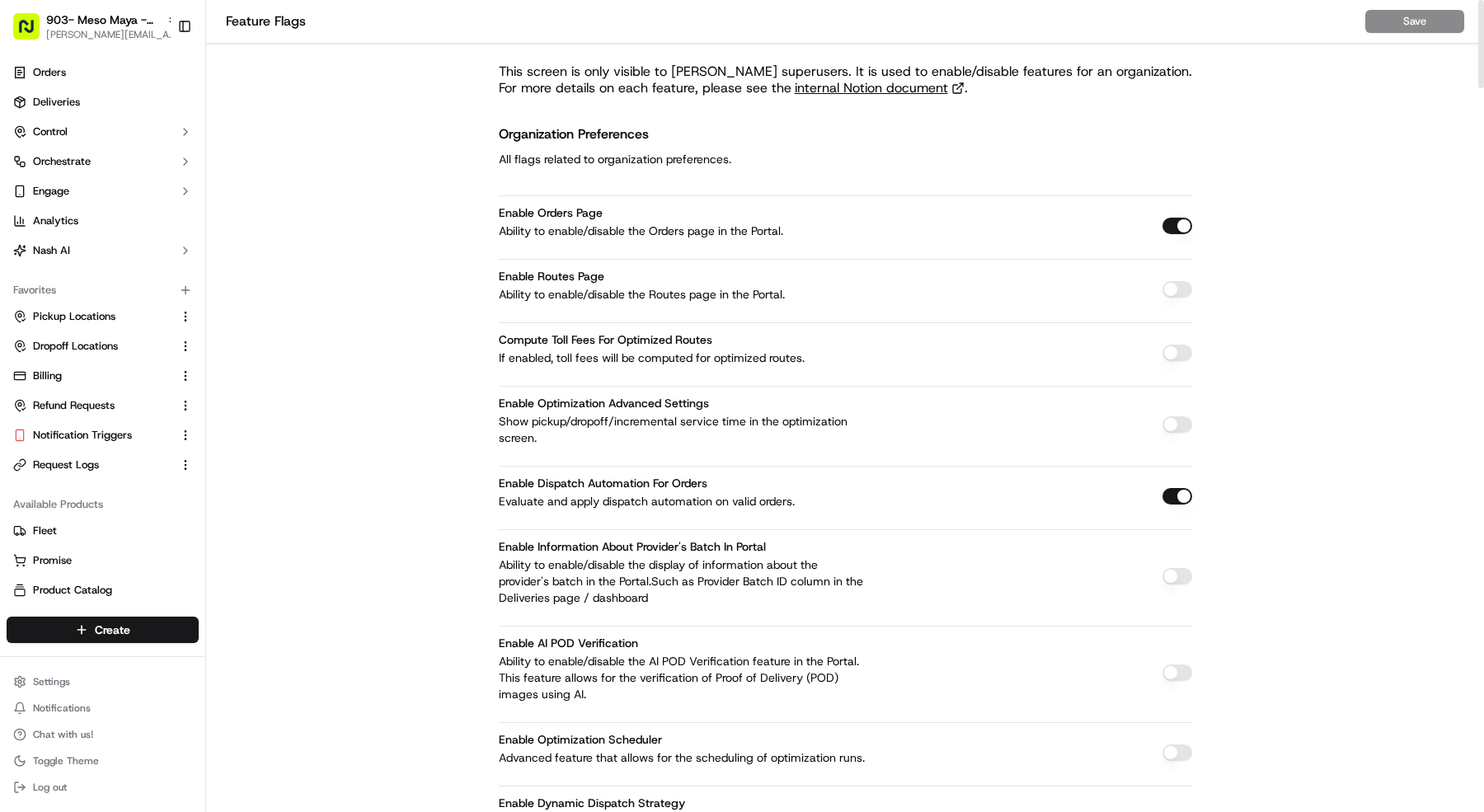
scroll to position [6667, 0]
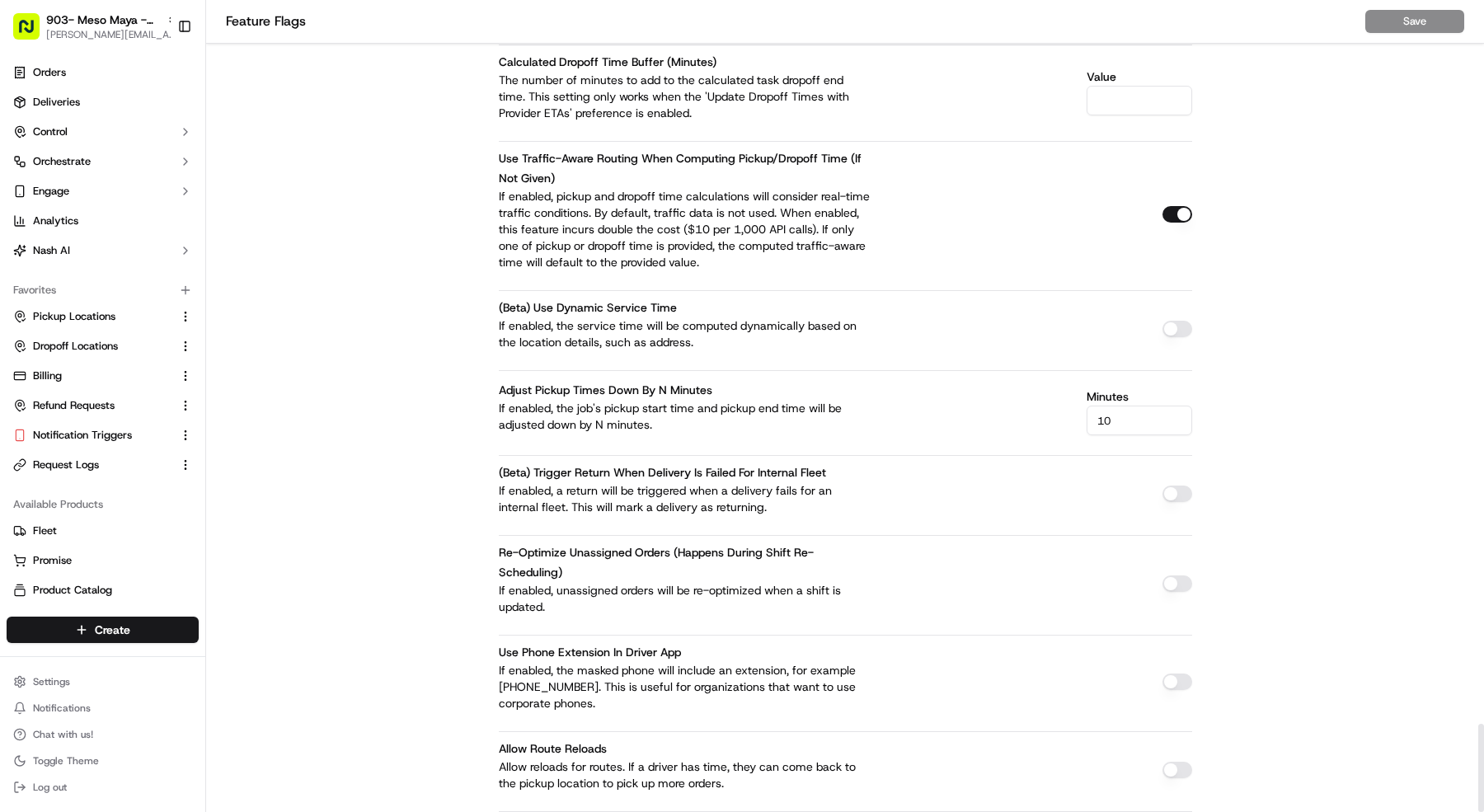
click at [1173, 193] on div at bounding box center [1177, 209] width 29 height 34
drag, startPoint x: 1170, startPoint y: 139, endPoint x: 1157, endPoint y: 143, distance: 13.6
click at [1170, 206] on button "button" at bounding box center [1177, 214] width 29 height 17
click at [1421, 28] on button "Save" at bounding box center [1414, 21] width 99 height 23
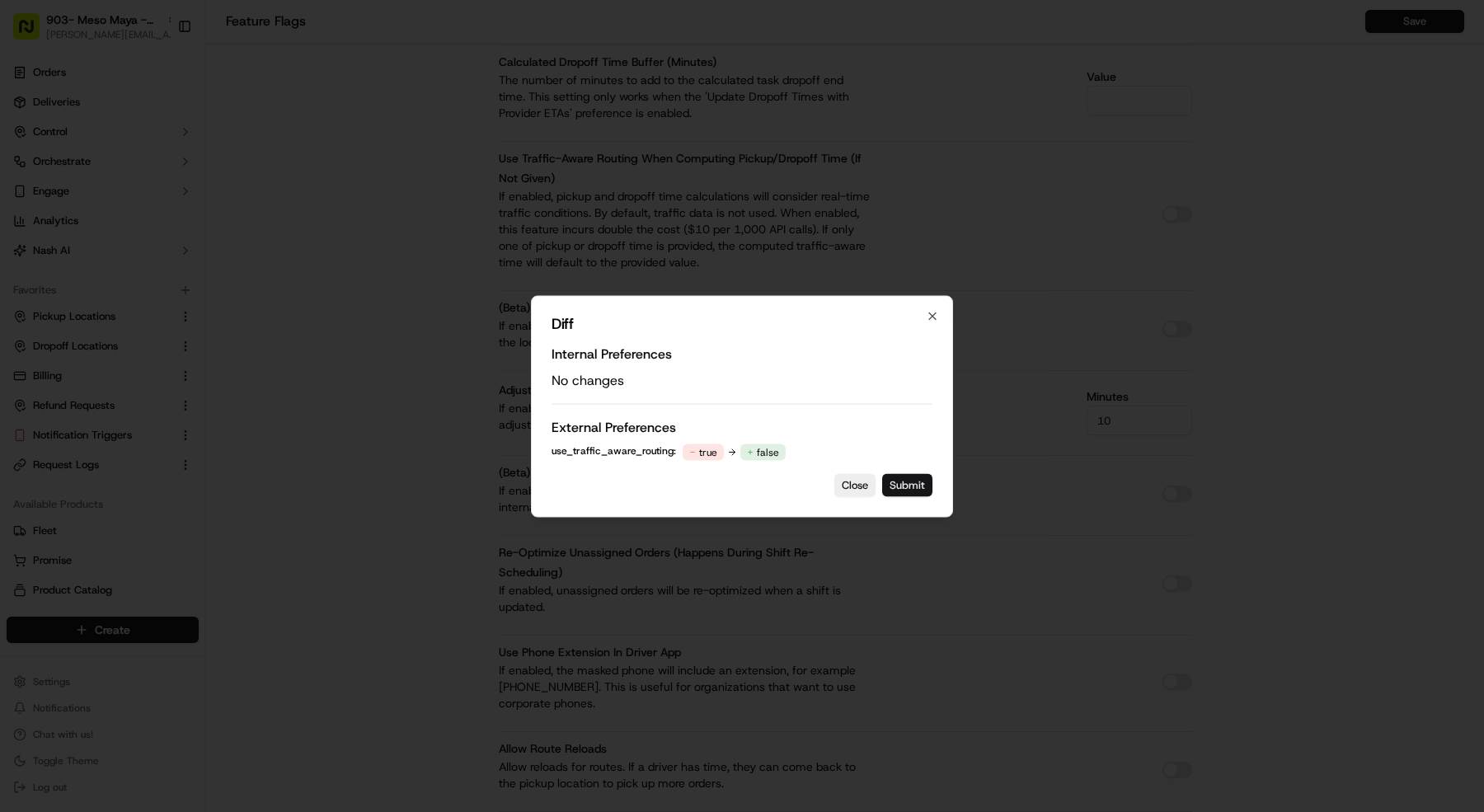
click at [916, 476] on button "Submit" at bounding box center [907, 485] width 50 height 23
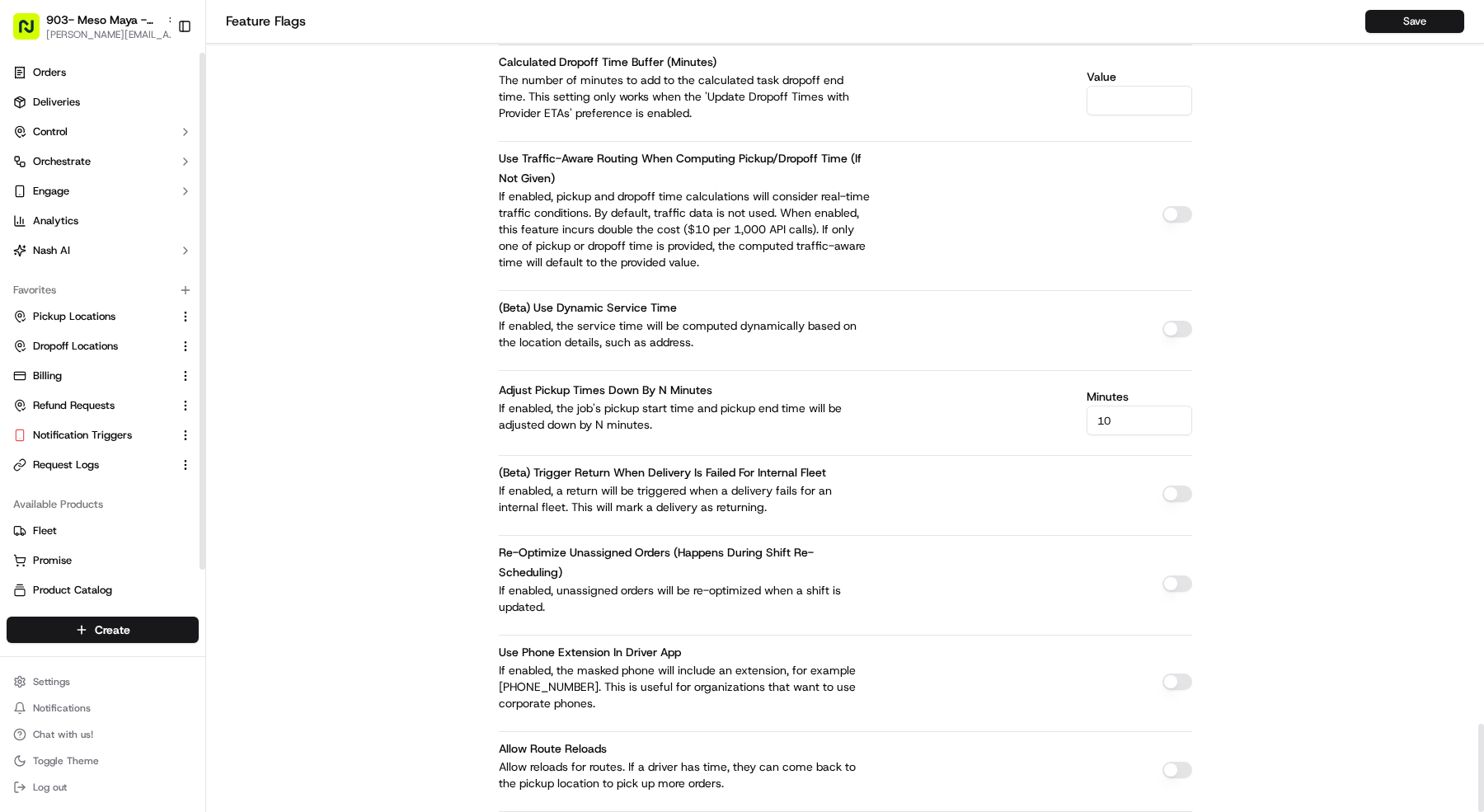
click at [72, 46] on div "903- Meso Maya - West Plano mariam@usenash.com Toggle Sidebar" at bounding box center [102, 26] width 205 height 53
click at [129, 33] on span "[PERSON_NAME][EMAIL_ADDRESS][DOMAIN_NAME]" at bounding box center [112, 34] width 132 height 13
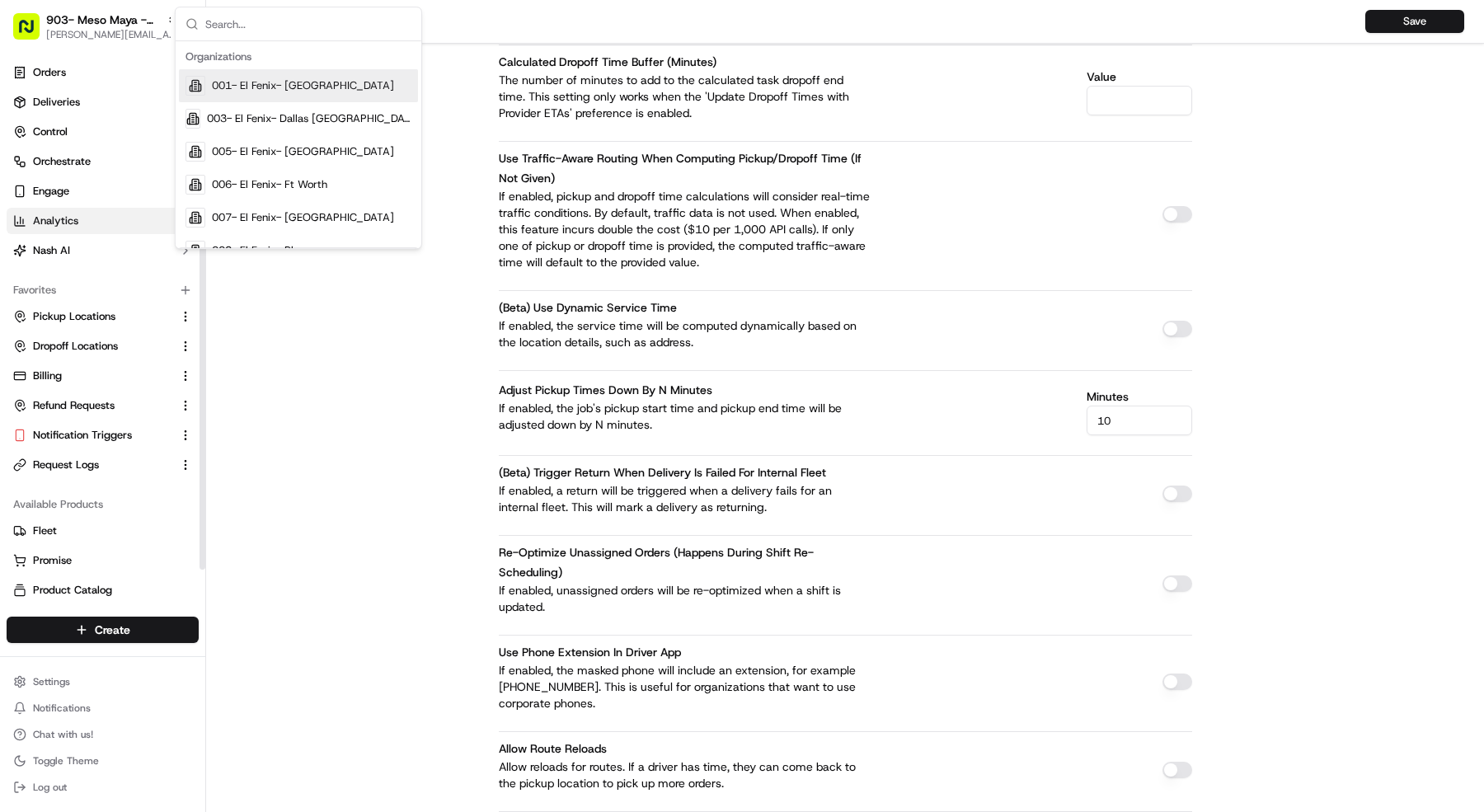
click at [78, 208] on link "Analytics" at bounding box center [102, 221] width 193 height 27
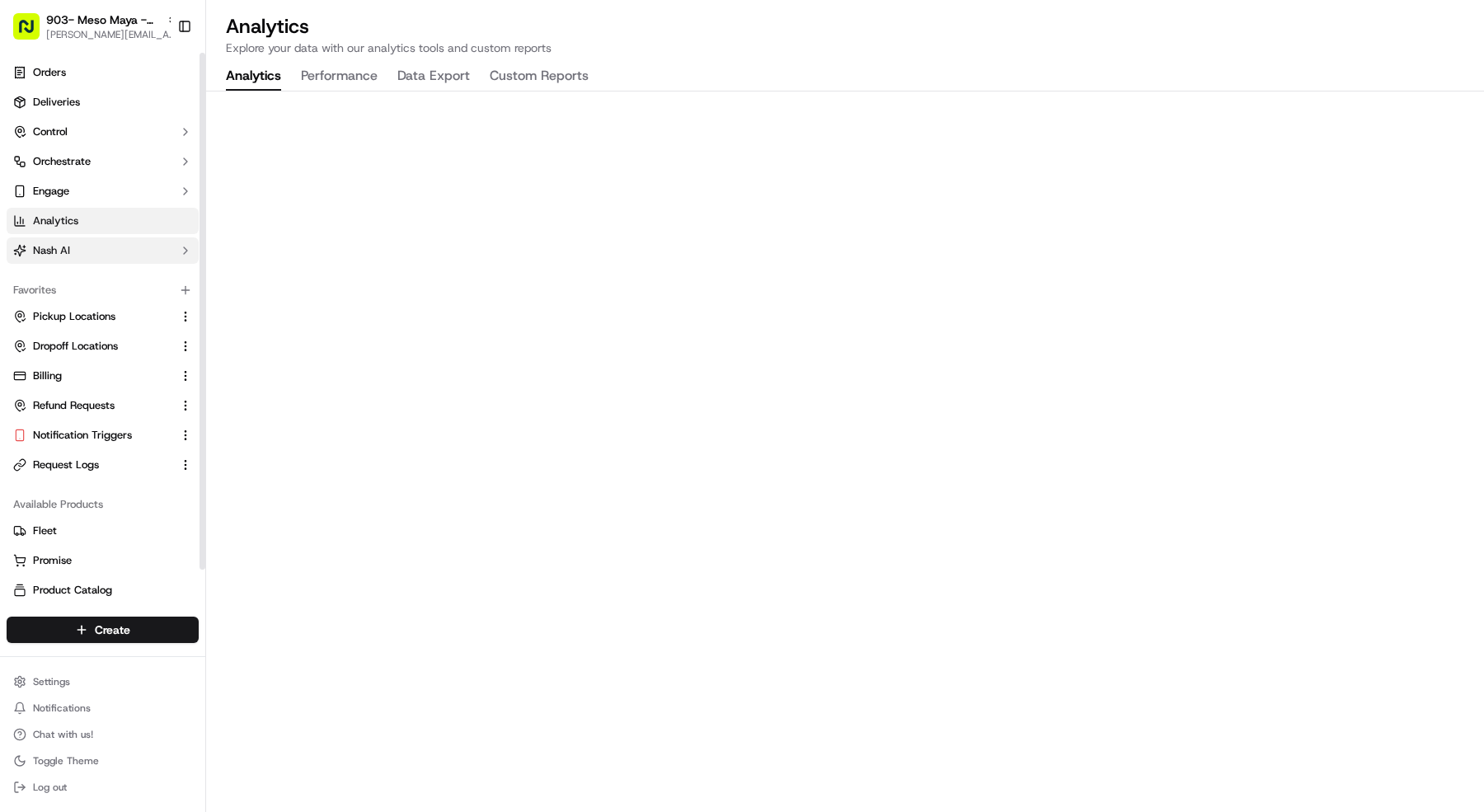
click at [74, 248] on button "Nash AI" at bounding box center [102, 250] width 193 height 27
drag, startPoint x: 69, startPoint y: 279, endPoint x: 92, endPoint y: 279, distance: 23.0
click at [69, 279] on span "Dashboard" at bounding box center [59, 276] width 52 height 15
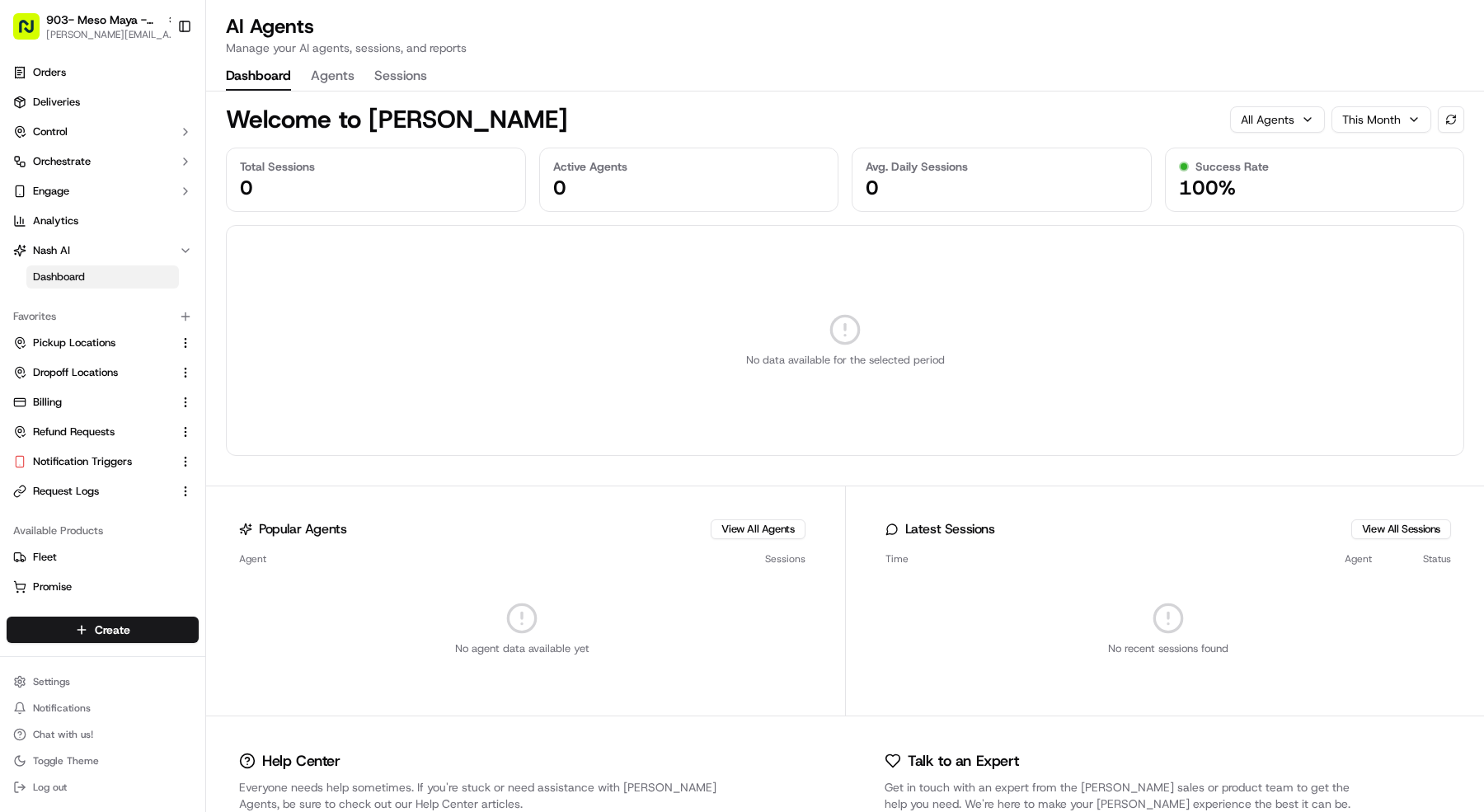
click at [308, 60] on div "AI Agents Manage your AI agents, sessions, and reports Dashboard Agents Sessions" at bounding box center [845, 52] width 1278 height 78
click at [335, 83] on button "Agents" at bounding box center [332, 76] width 44 height 28
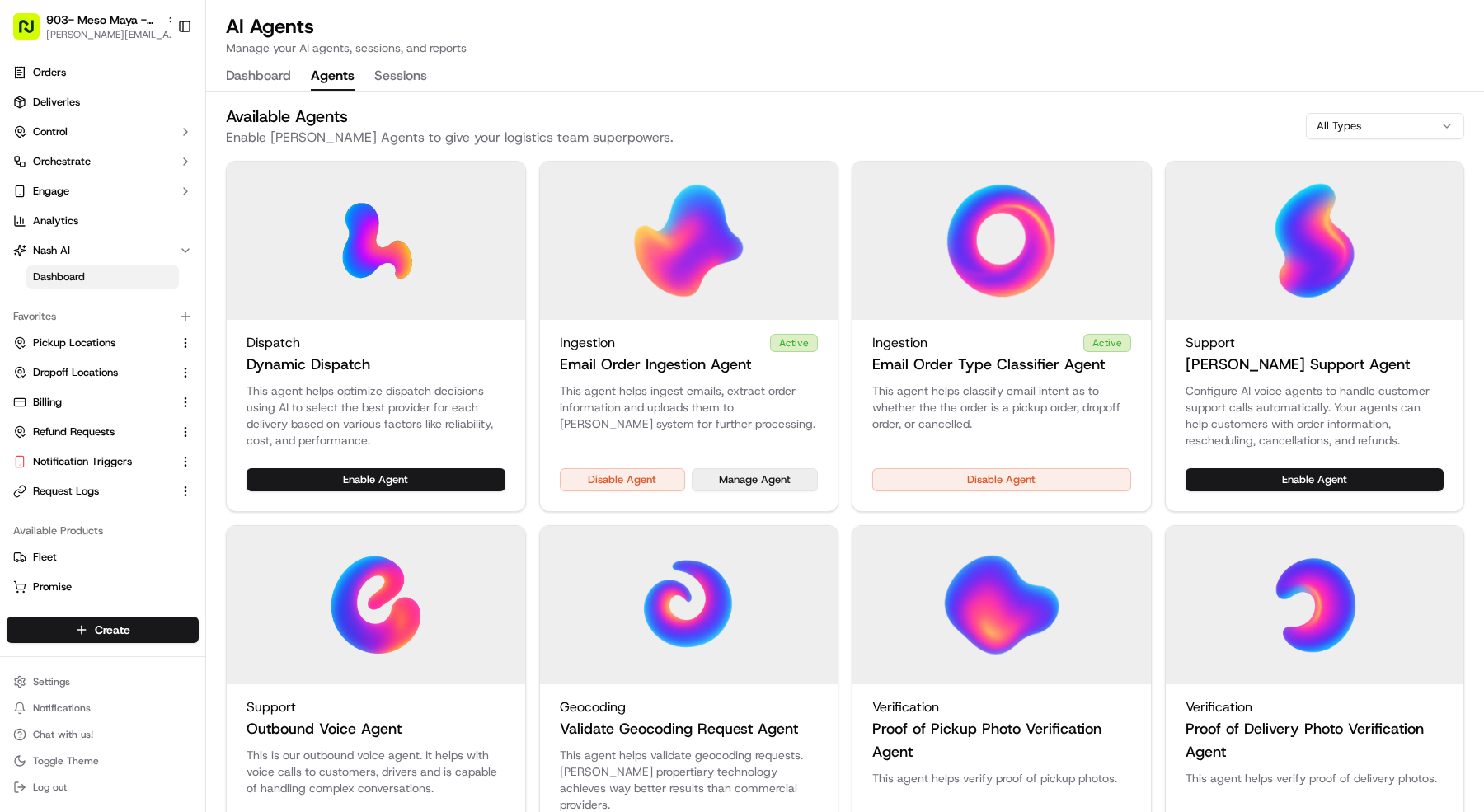
click at [765, 488] on button "Manage Agent" at bounding box center [755, 480] width 127 height 23
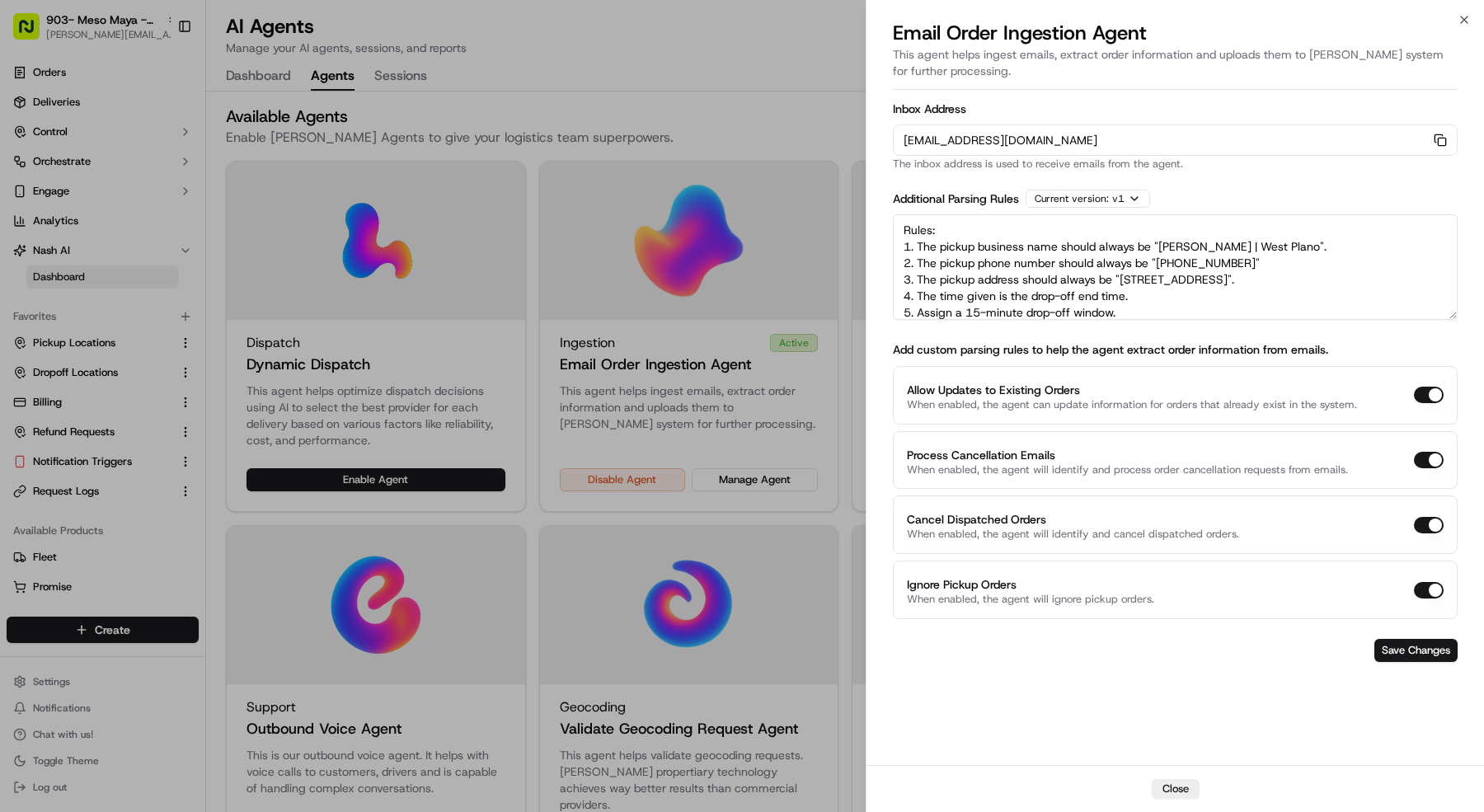
drag, startPoint x: 900, startPoint y: 230, endPoint x: 1295, endPoint y: 390, distance: 426.2
click at [1295, 390] on form "Inbox Address orders-ingest+org_CsxRNy+prod_84c19c68@usenash.com Copy orders-in…" at bounding box center [1176, 382] width 565 height 572
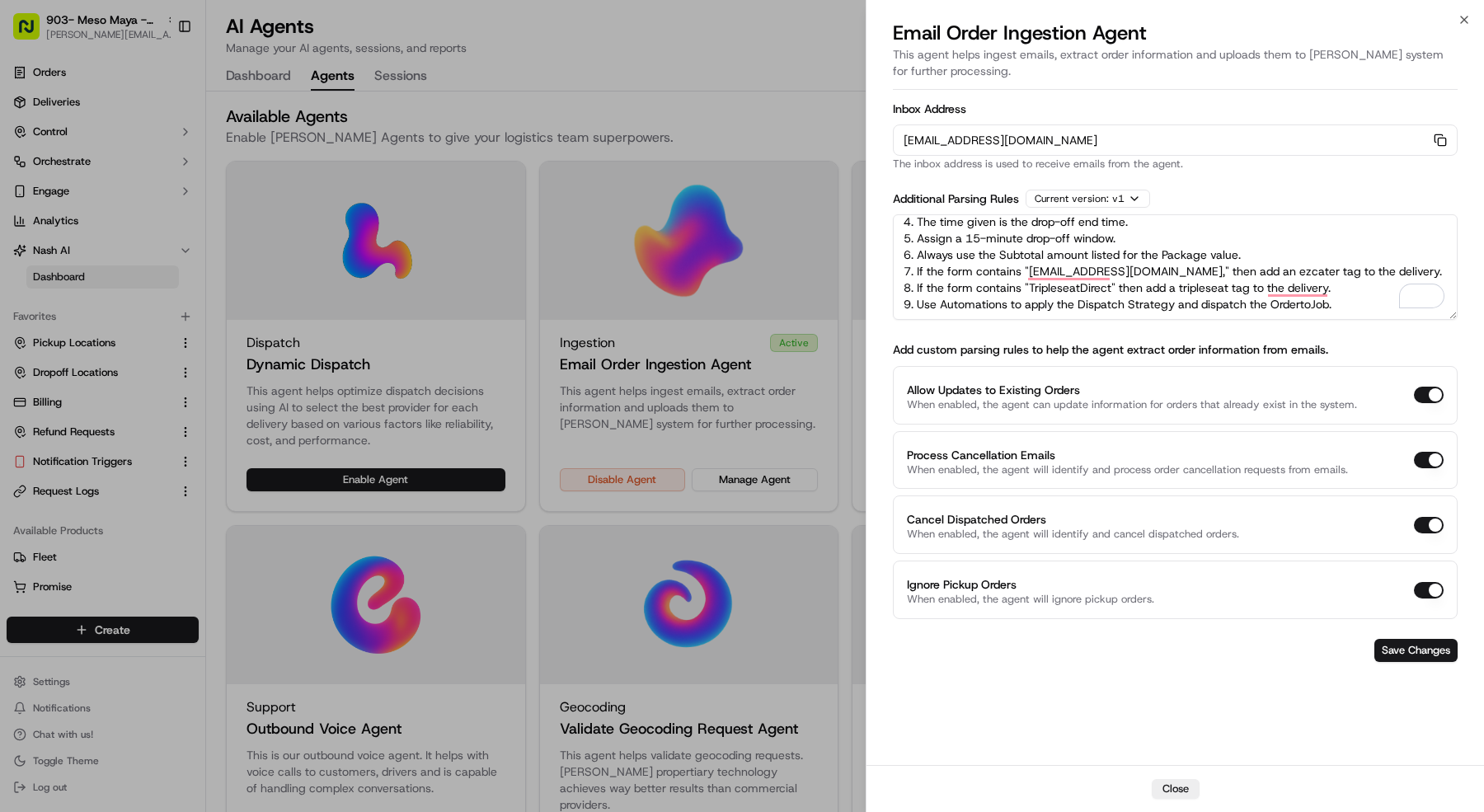
click at [1354, 300] on textarea "Rules: 1. The pickup business name should always be "Meso Maya | West Plano". 2…" at bounding box center [1176, 267] width 565 height 105
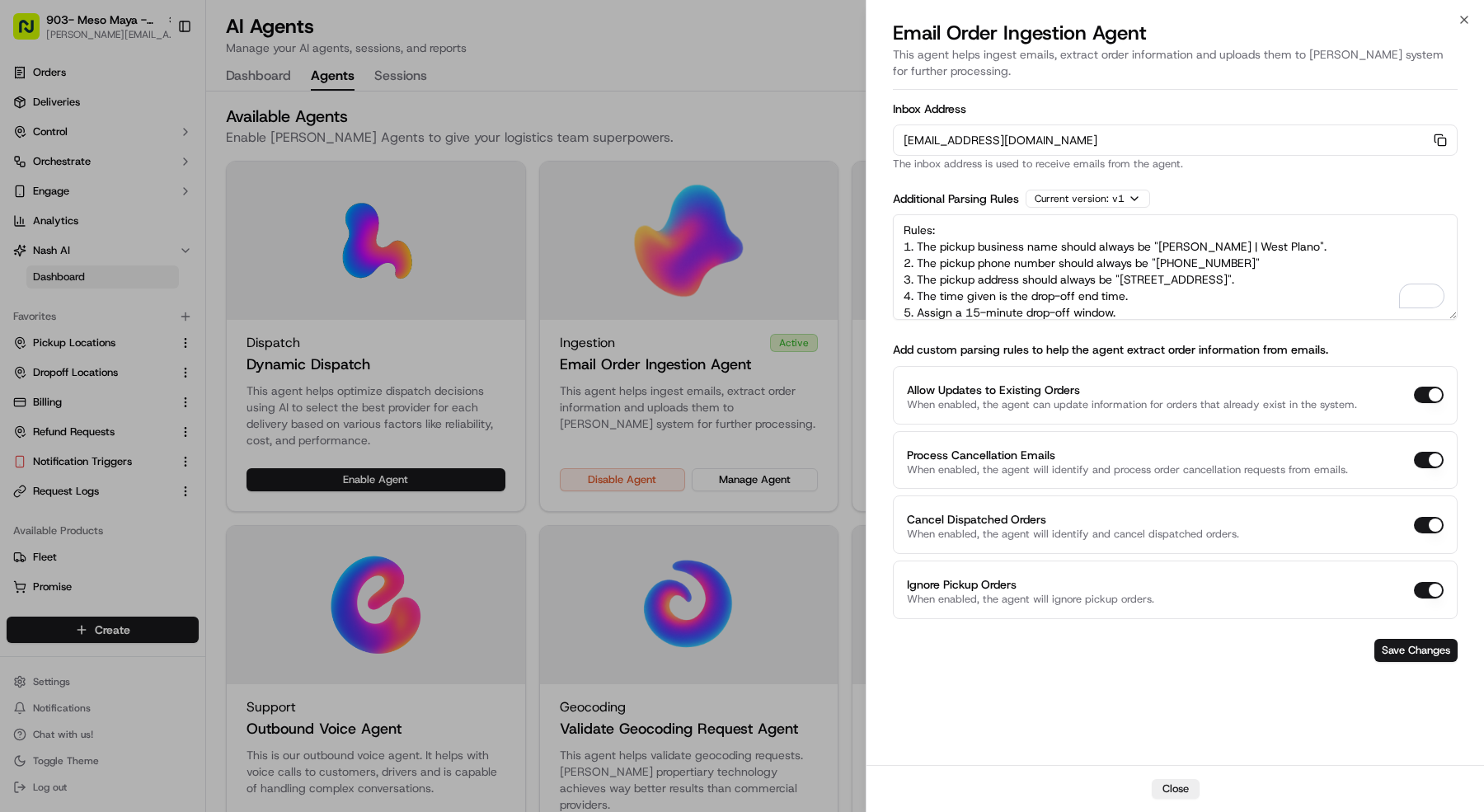
drag, startPoint x: 1310, startPoint y: 292, endPoint x: 829, endPoint y: 185, distance: 492.8
click at [829, 185] on body "903- Meso Maya - West Plano mariam@usenash.com Toggle Sidebar Orders Deliveries…" at bounding box center [742, 406] width 1484 height 812
click at [99, 21] on div at bounding box center [742, 406] width 1484 height 812
click at [99, 21] on html "903- Meso Maya - West Plano mariam@usenash.com Toggle Sidebar Orders Deliveries…" at bounding box center [742, 406] width 1484 height 812
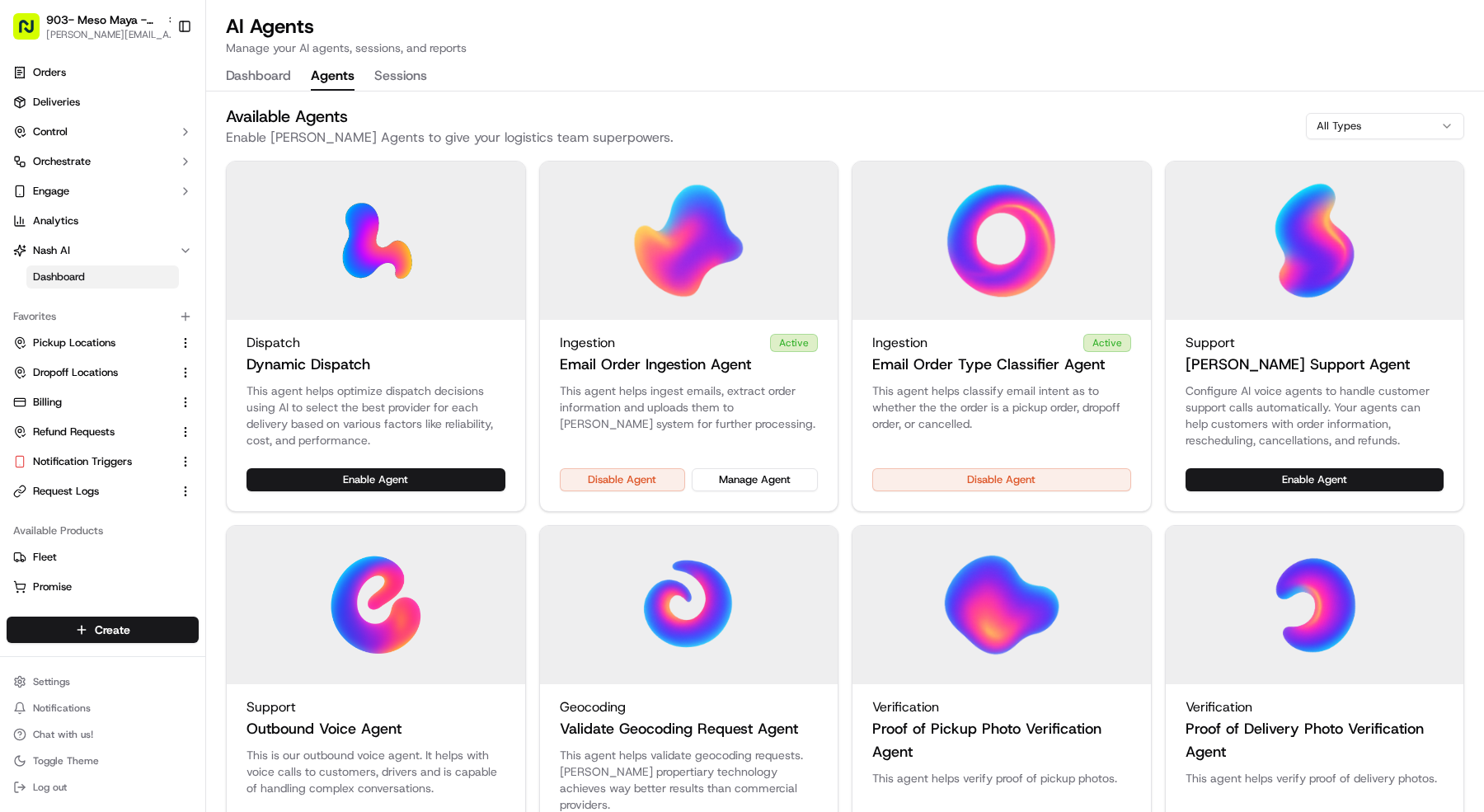
click at [99, 21] on span "903- Meso Maya - West Plano" at bounding box center [103, 20] width 114 height 17
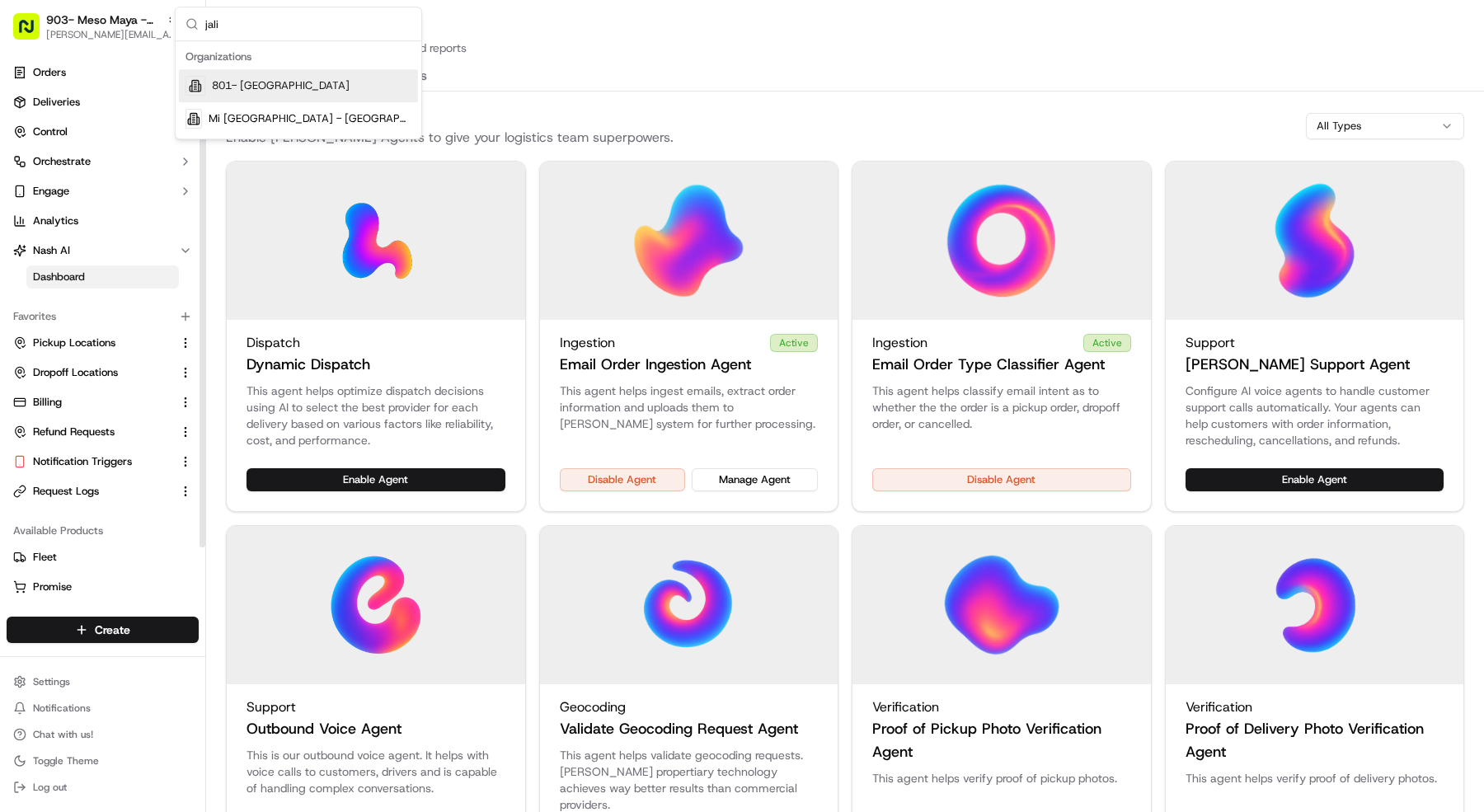
type input "jali"
click at [234, 94] on div "801- Jalisco Norte" at bounding box center [299, 86] width 239 height 33
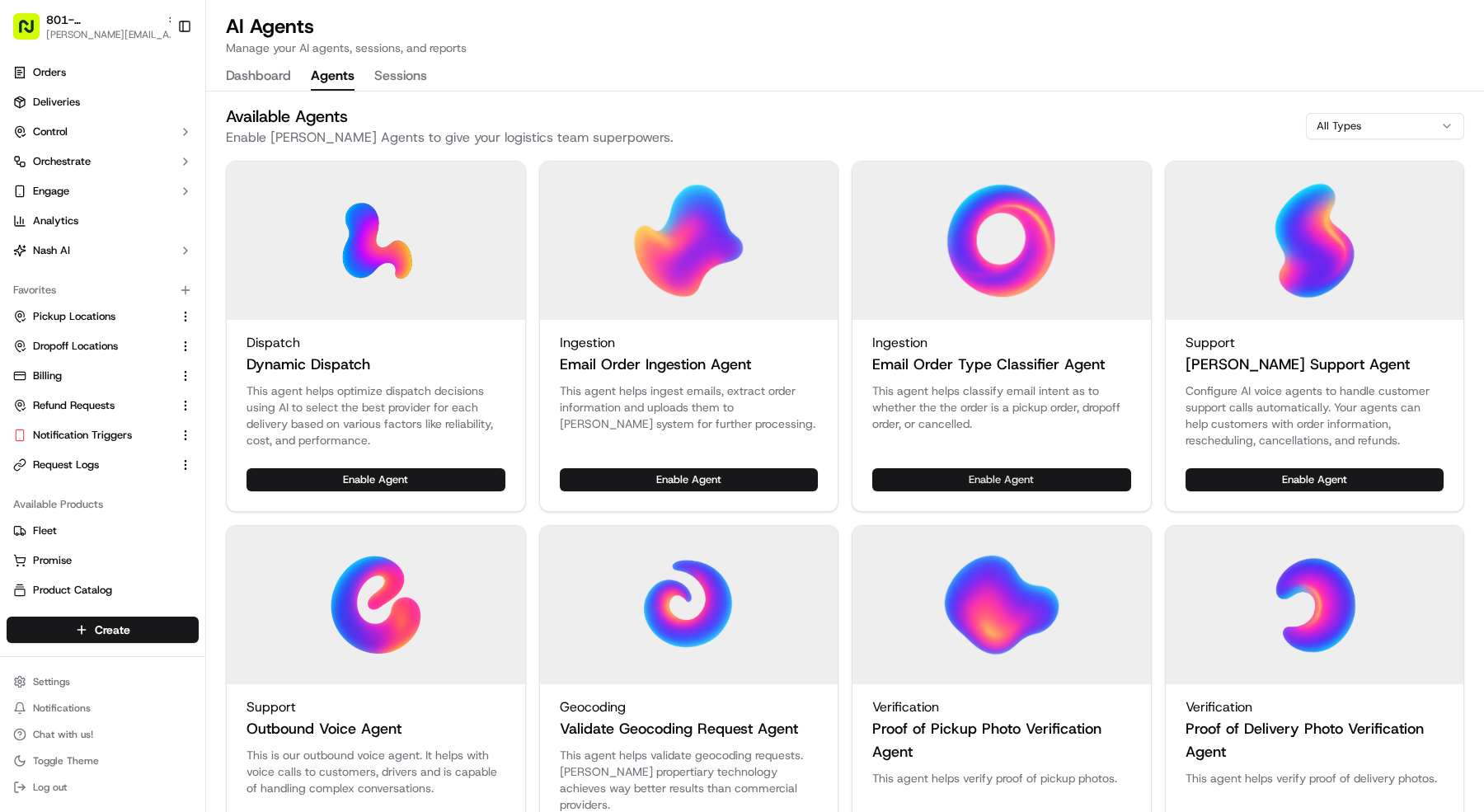
click at [894, 469] on div "Ingestion Email Order Type Classifier Agent This agent helps classify email int…" at bounding box center [1002, 336] width 300 height 351
drag, startPoint x: 894, startPoint y: 469, endPoint x: 875, endPoint y: 465, distance: 19.4
click at [892, 469] on button "Enable Agent" at bounding box center [1002, 480] width 258 height 23
click at [742, 486] on button "Enable Agent" at bounding box center [689, 480] width 258 height 23
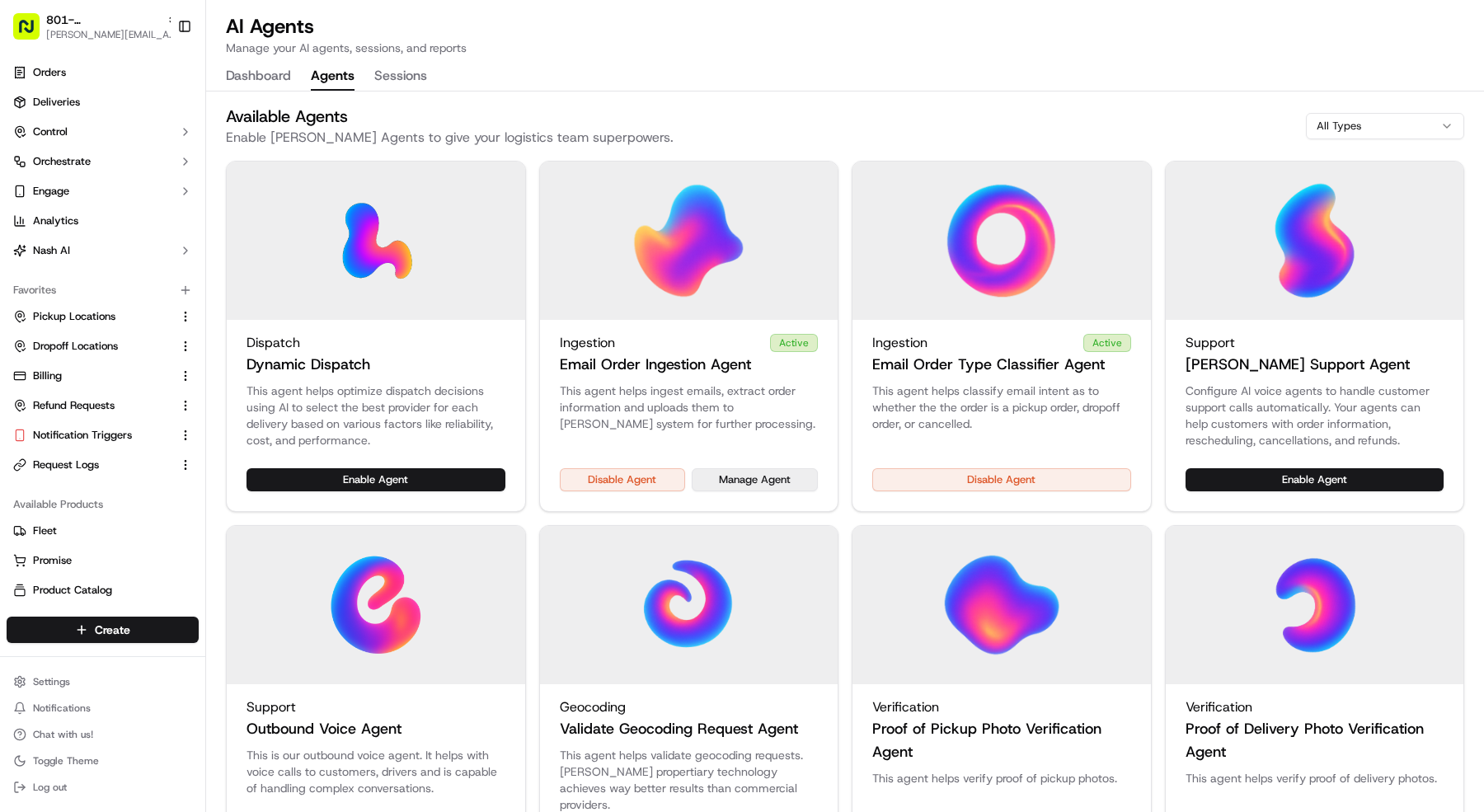
click at [777, 478] on button "Manage Agent" at bounding box center [755, 480] width 127 height 23
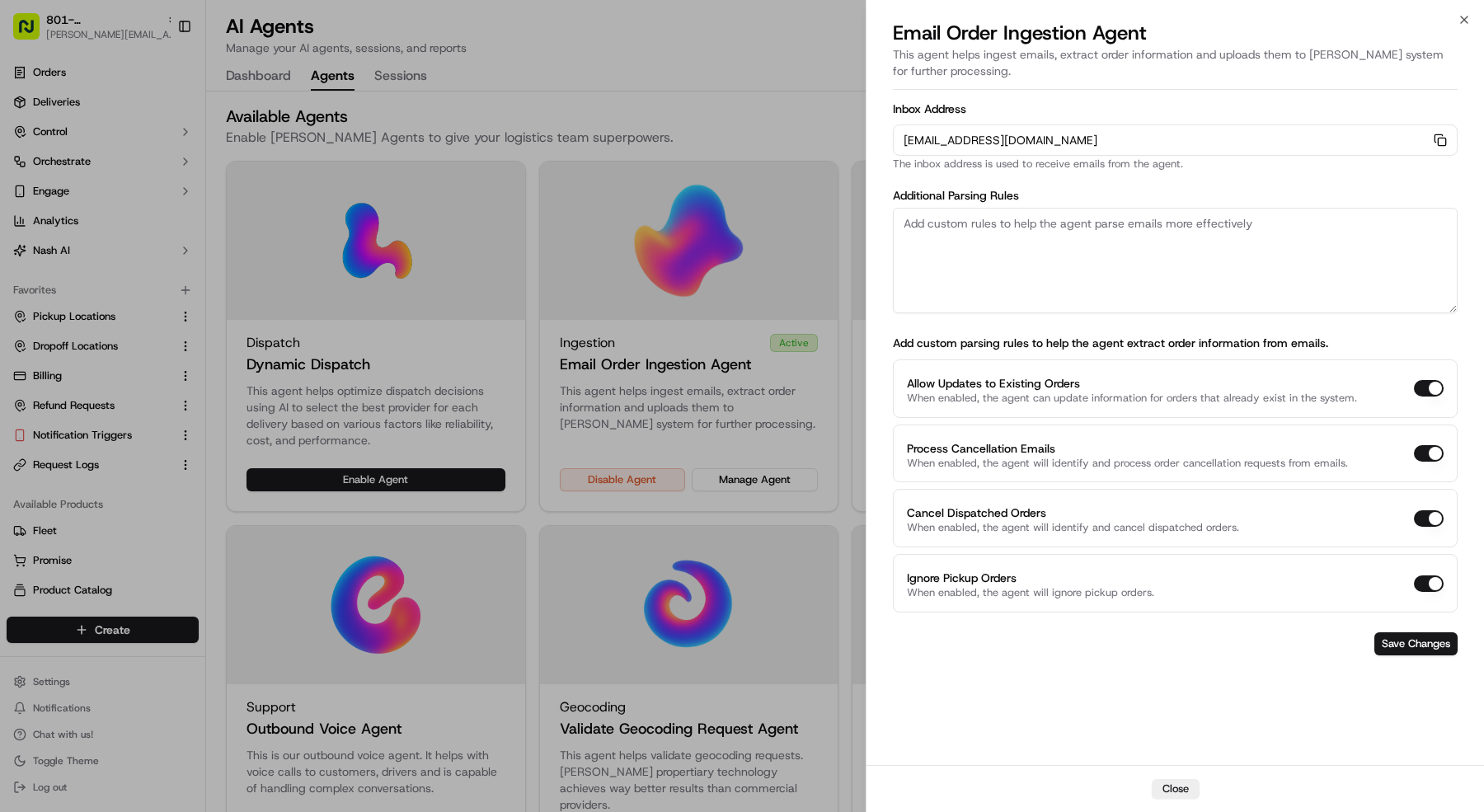
click at [1144, 254] on textarea at bounding box center [1176, 260] width 565 height 105
paste textarea "Rules: 1. The pickup business name should always be "Meso Maya | West Plano". 2…"
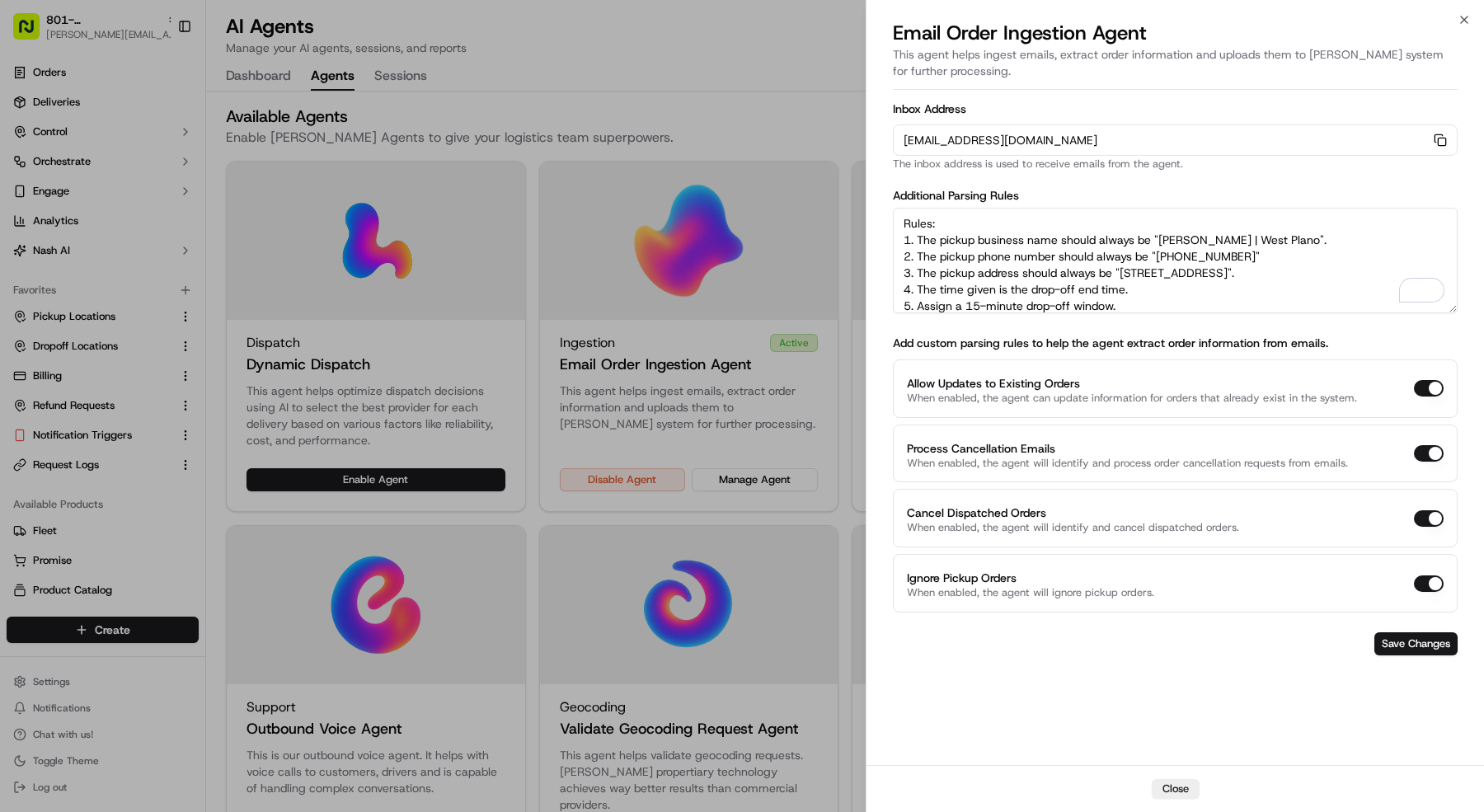
drag, startPoint x: 1283, startPoint y: 236, endPoint x: 1259, endPoint y: 237, distance: 24.0
click at [1255, 236] on textarea "Rules: 1. The pickup business name should always be "Meso Maya | West Plano". 2…" at bounding box center [1176, 260] width 565 height 105
drag, startPoint x: 1286, startPoint y: 239, endPoint x: 1294, endPoint y: 252, distance: 15.3
click at [1157, 236] on textarea "Rules: 1. The pickup business name should always be "Meso Maya | West Plano". 2…" at bounding box center [1176, 260] width 565 height 105
paste textarea "alisco Norte"
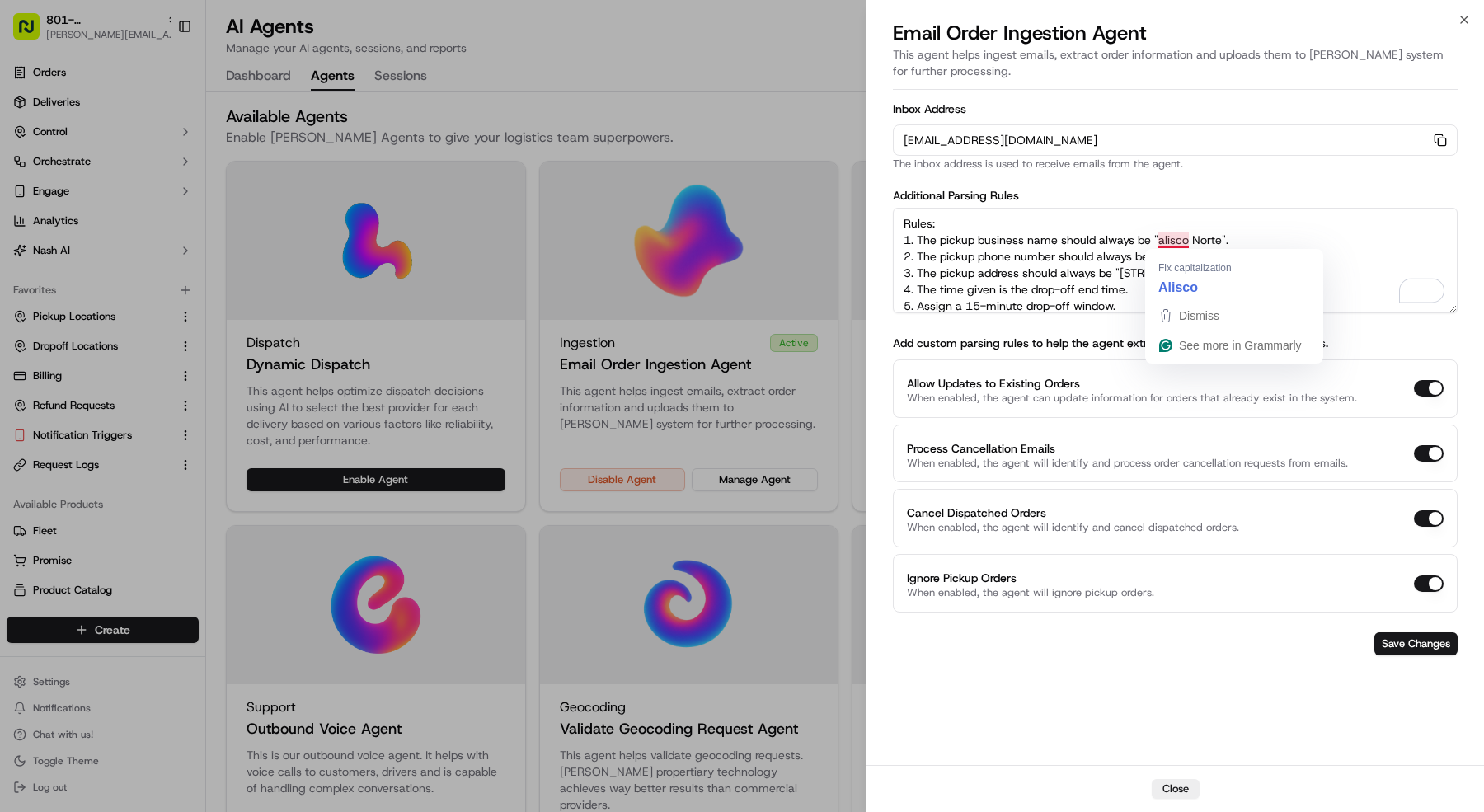
drag, startPoint x: 1158, startPoint y: 240, endPoint x: 1427, endPoint y: 247, distance: 269.1
click at [1164, 241] on textarea "Rules: 1. The pickup business name should always be "alisco Norte". 2. The pick…" at bounding box center [1176, 260] width 565 height 105
drag, startPoint x: 1258, startPoint y: 253, endPoint x: 1160, endPoint y: 252, distance: 98.0
click at [1160, 252] on textarea "Rules: 1. The pickup business name should always be "Jalisco Norte". 2. The pic…" at bounding box center [1176, 260] width 565 height 105
paste textarea "+1 214 443 518"
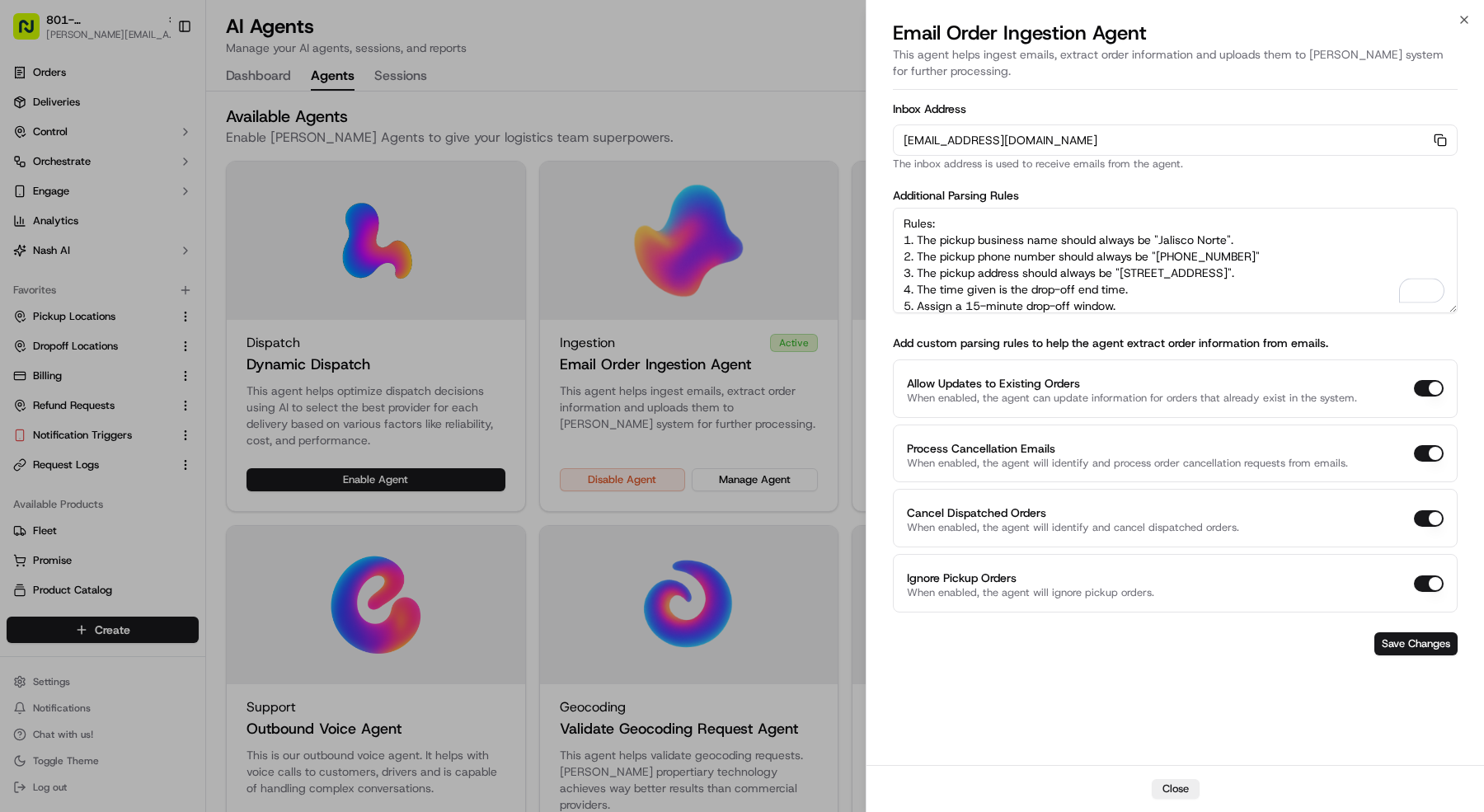
click at [1170, 259] on textarea "Rules: 1. The pickup business name should always be "Jalisco Norte". 2. The pic…" at bounding box center [1176, 260] width 565 height 105
click at [1337, 273] on textarea "Rules: 1. The pickup business name should always be "Jalisco Norte". 2. The pic…" at bounding box center [1176, 260] width 565 height 105
drag, startPoint x: 1340, startPoint y: 272, endPoint x: 1126, endPoint y: 271, distance: 214.0
click at [1122, 269] on textarea "Rules: 1. The pickup business name should always be "Jalisco Norte". 2. The pic…" at bounding box center [1176, 260] width 565 height 105
paste textarea "3858 Oak Lawn Ave, Dallas, TX 75219"
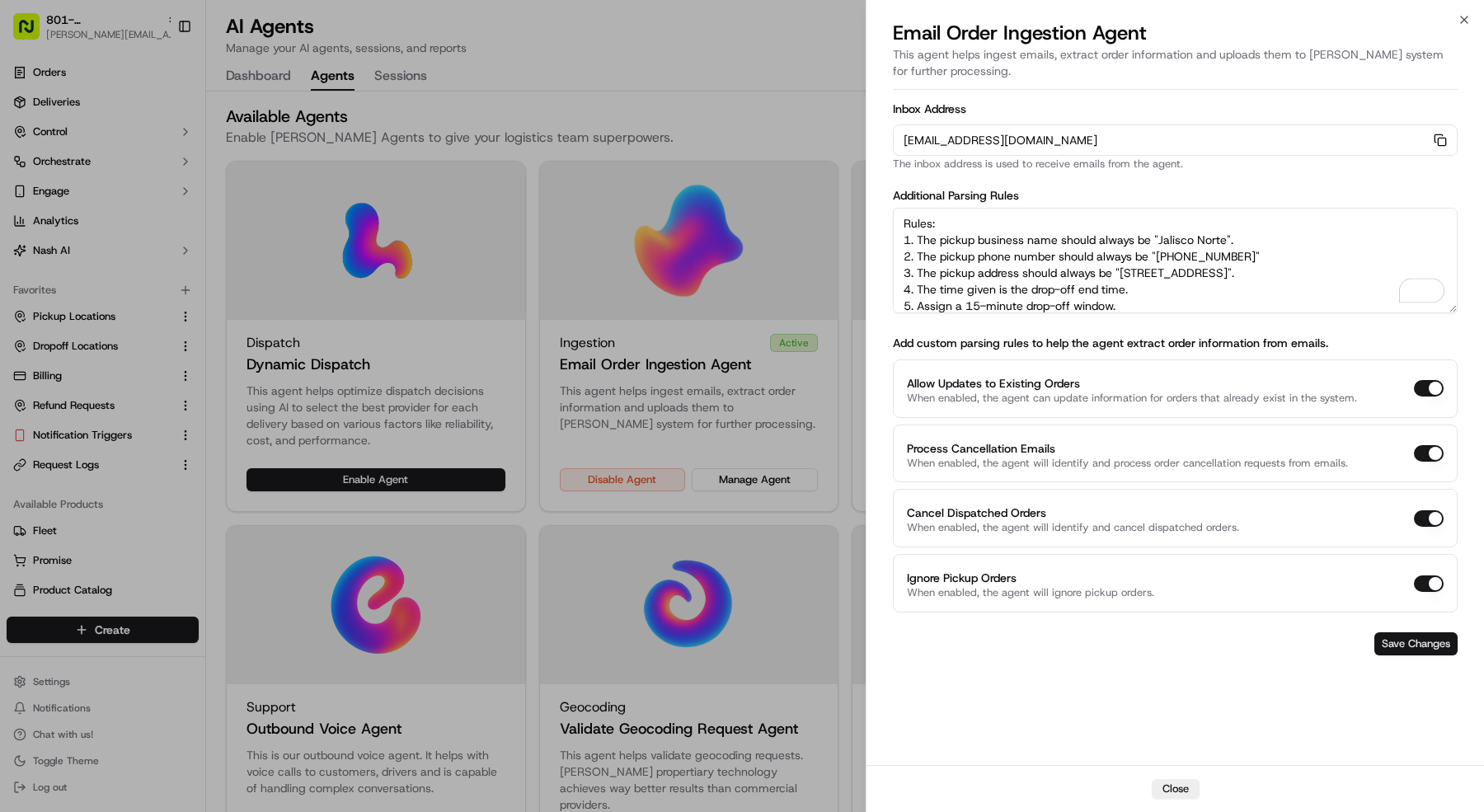
type textarea "Rules: 1. The pickup business name should always be "Jalisco Norte". 2. The pic…"
click at [1403, 643] on button "Save Changes" at bounding box center [1415, 644] width 83 height 23
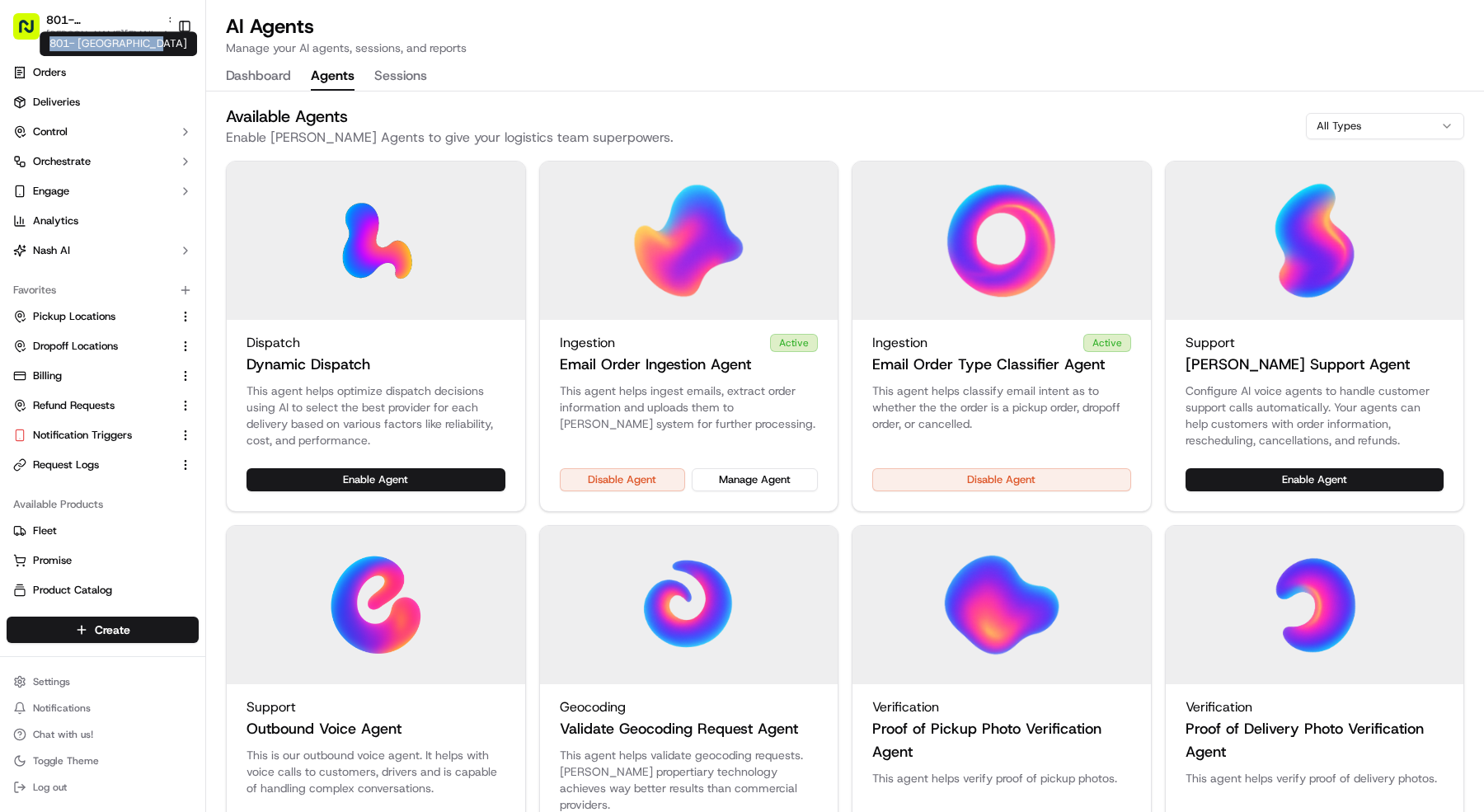
copy div "801- Jalisco Norte"
drag, startPoint x: 141, startPoint y: 42, endPoint x: 50, endPoint y: 37, distance: 91.1
click at [50, 37] on div "801- Jalisco Norte 801- Jalisco Norte" at bounding box center [118, 44] width 158 height 25
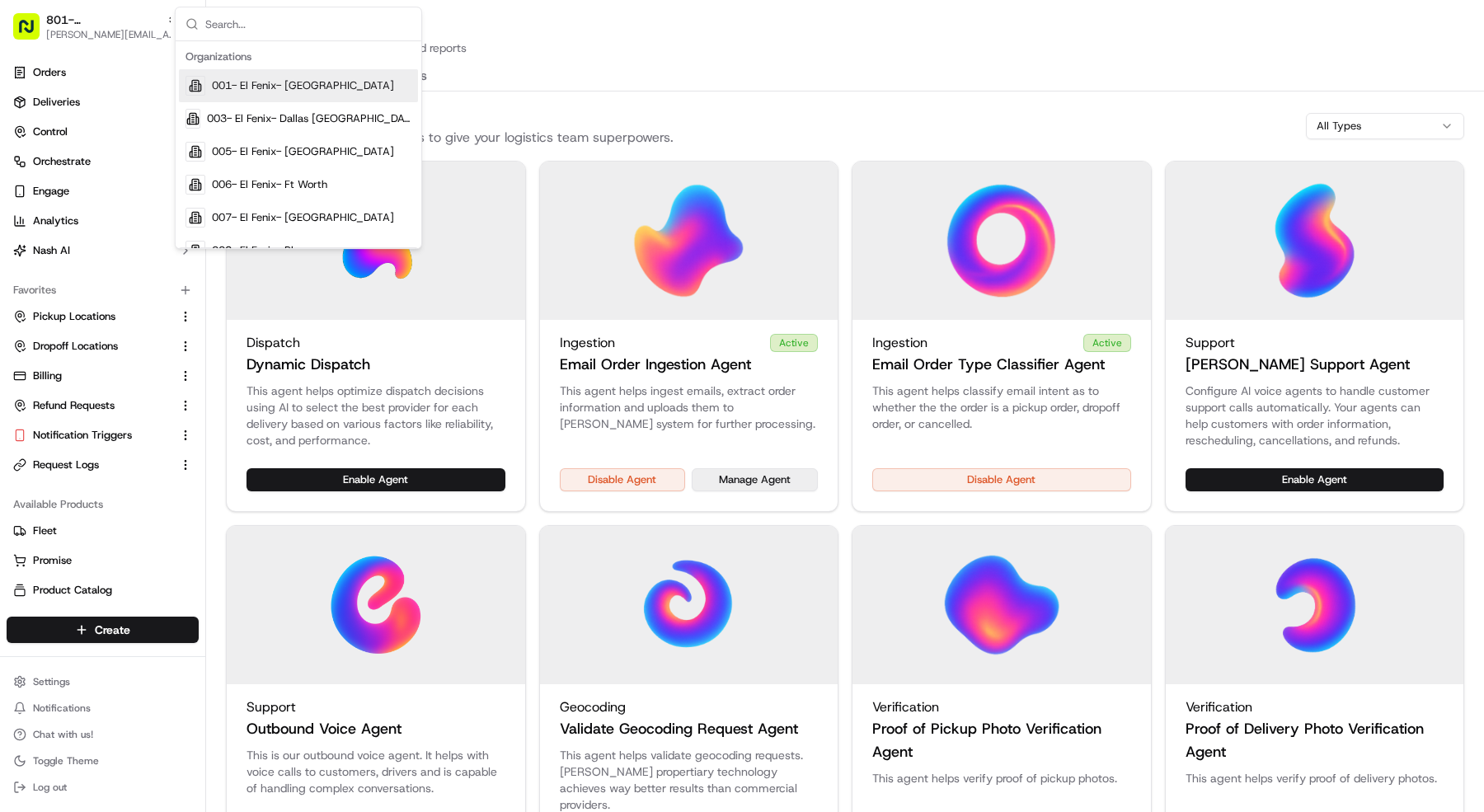
click at [788, 475] on button "Manage Agent" at bounding box center [755, 480] width 127 height 23
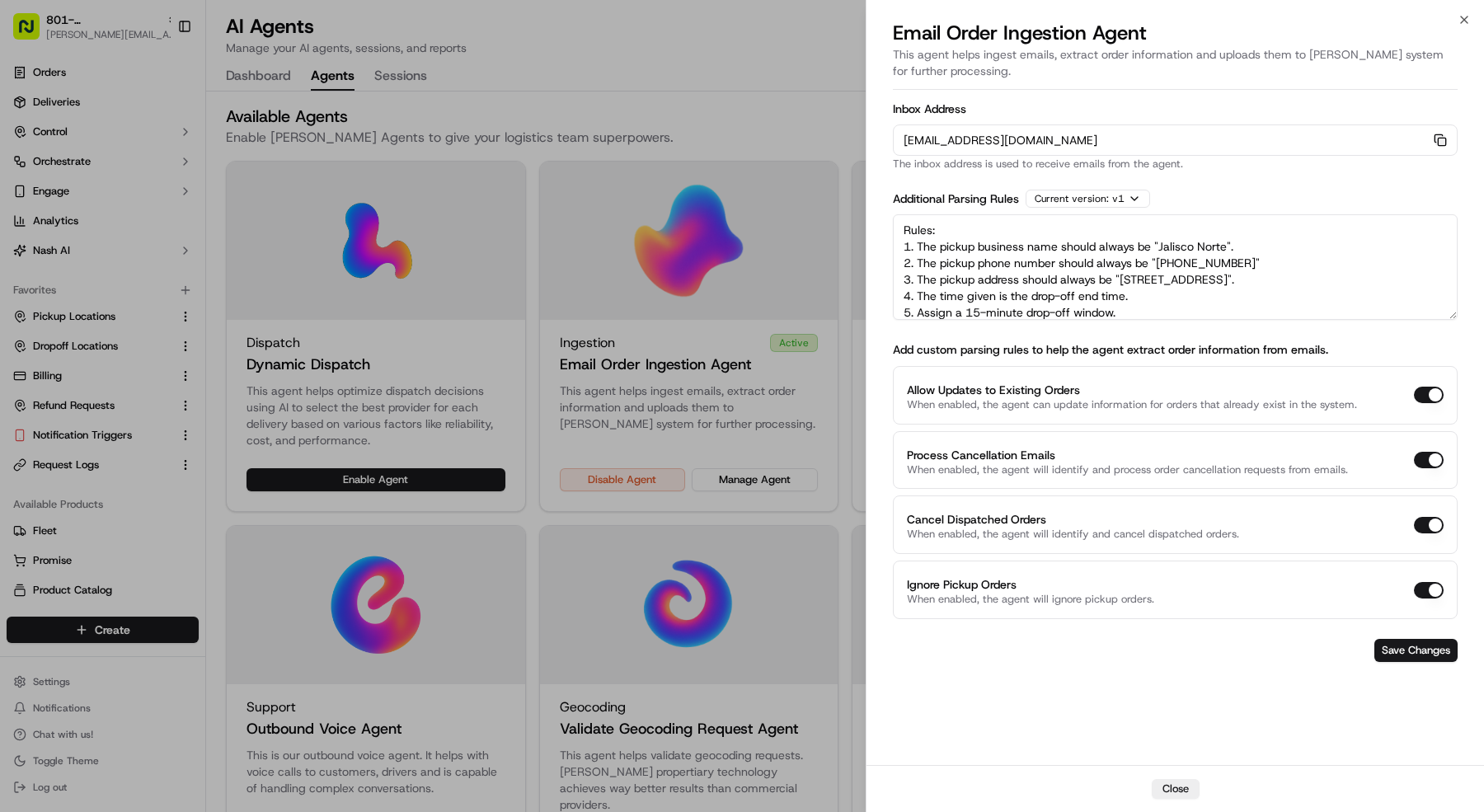
click at [1440, 135] on icon "button" at bounding box center [1439, 138] width 7 height 7
click at [48, 449] on div at bounding box center [742, 406] width 1484 height 812
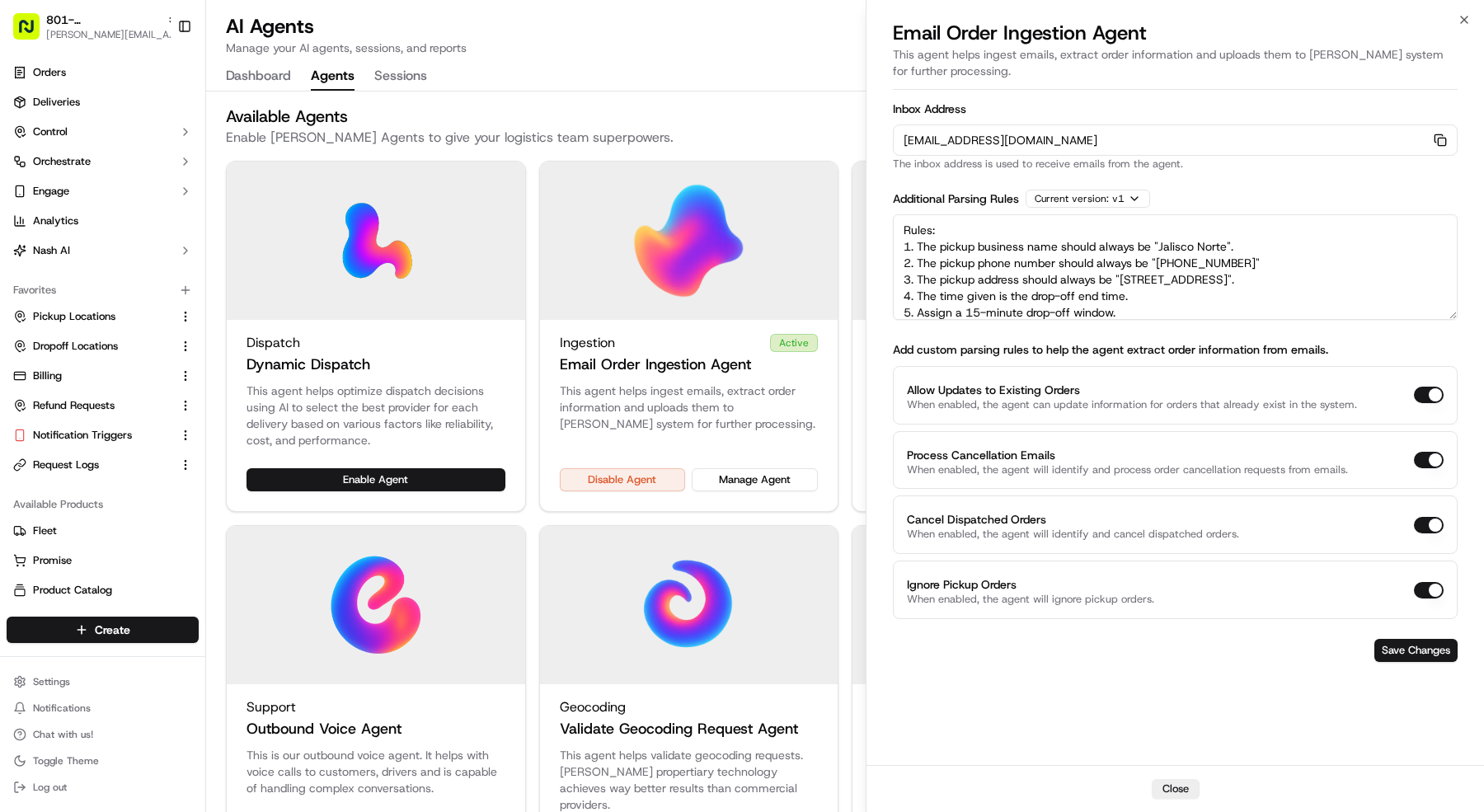
click at [63, 431] on span "Notification Triggers" at bounding box center [82, 435] width 99 height 15
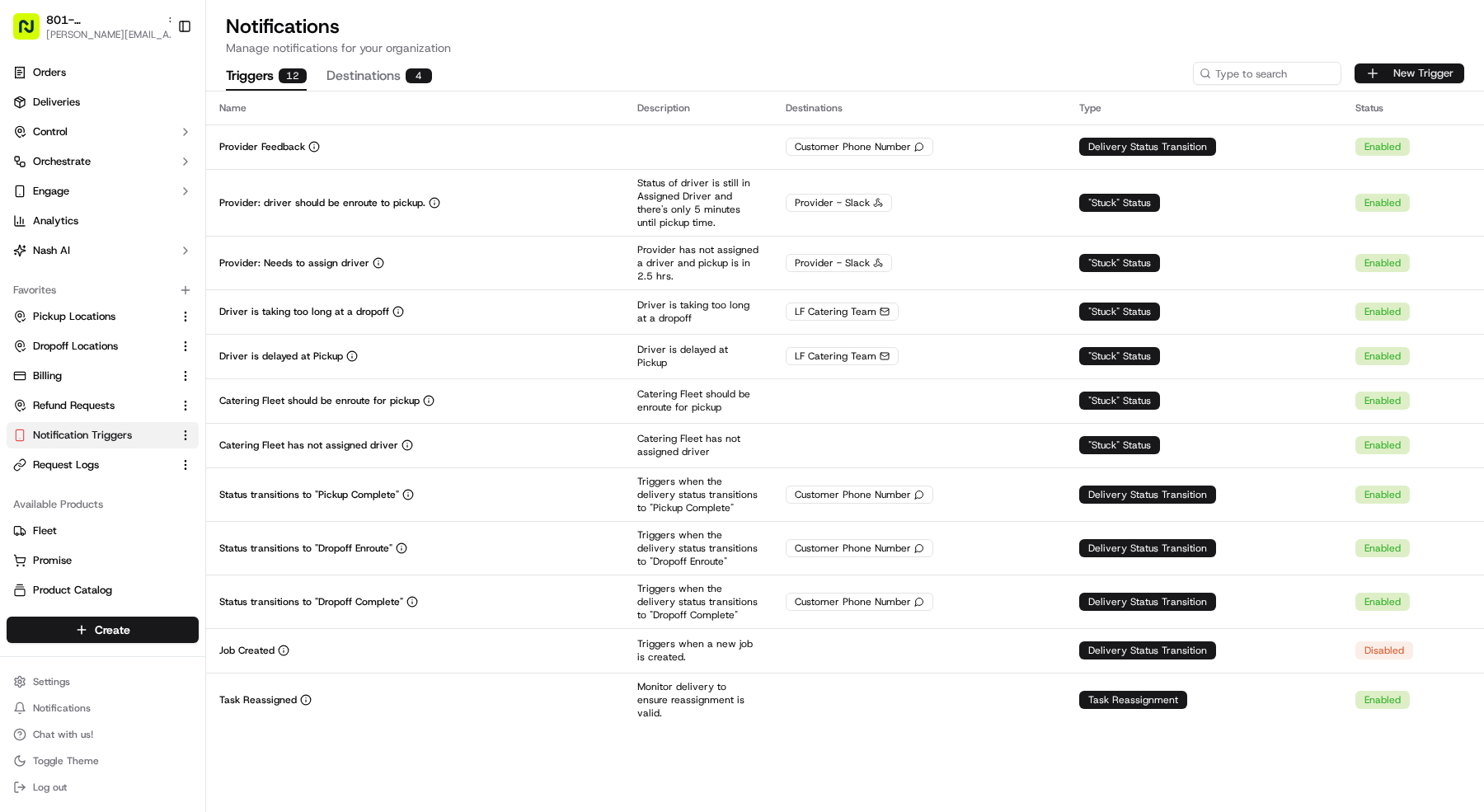
click at [1398, 73] on button "New Trigger" at bounding box center [1409, 73] width 110 height 20
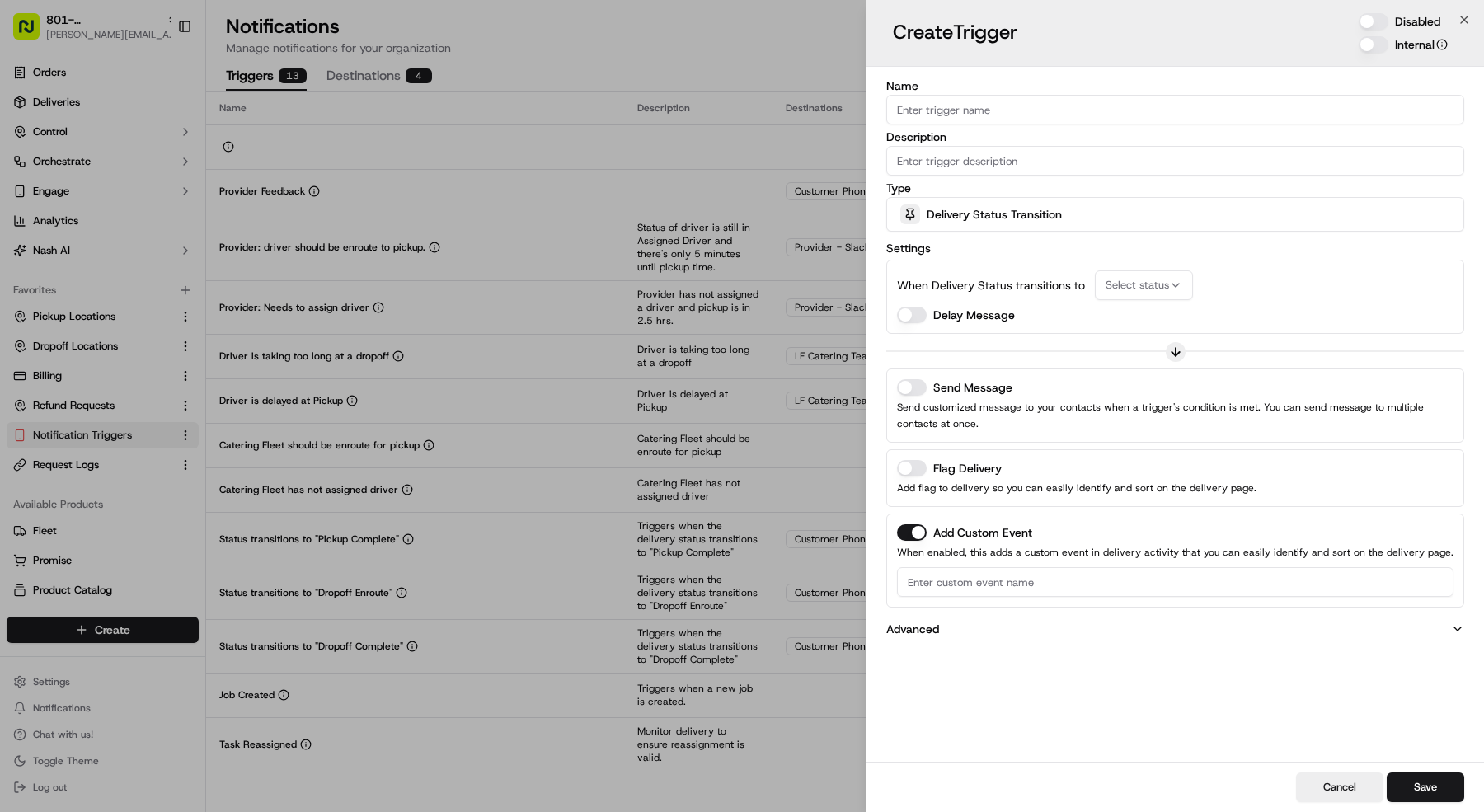
click at [1196, 118] on input "Name" at bounding box center [1175, 109] width 578 height 29
type input "Order needs attention"
click at [1371, 19] on button "Disabled" at bounding box center [1373, 21] width 29 height 17
click at [1147, 159] on input "Description" at bounding box center [1175, 160] width 578 height 29
type input "Needs attention"
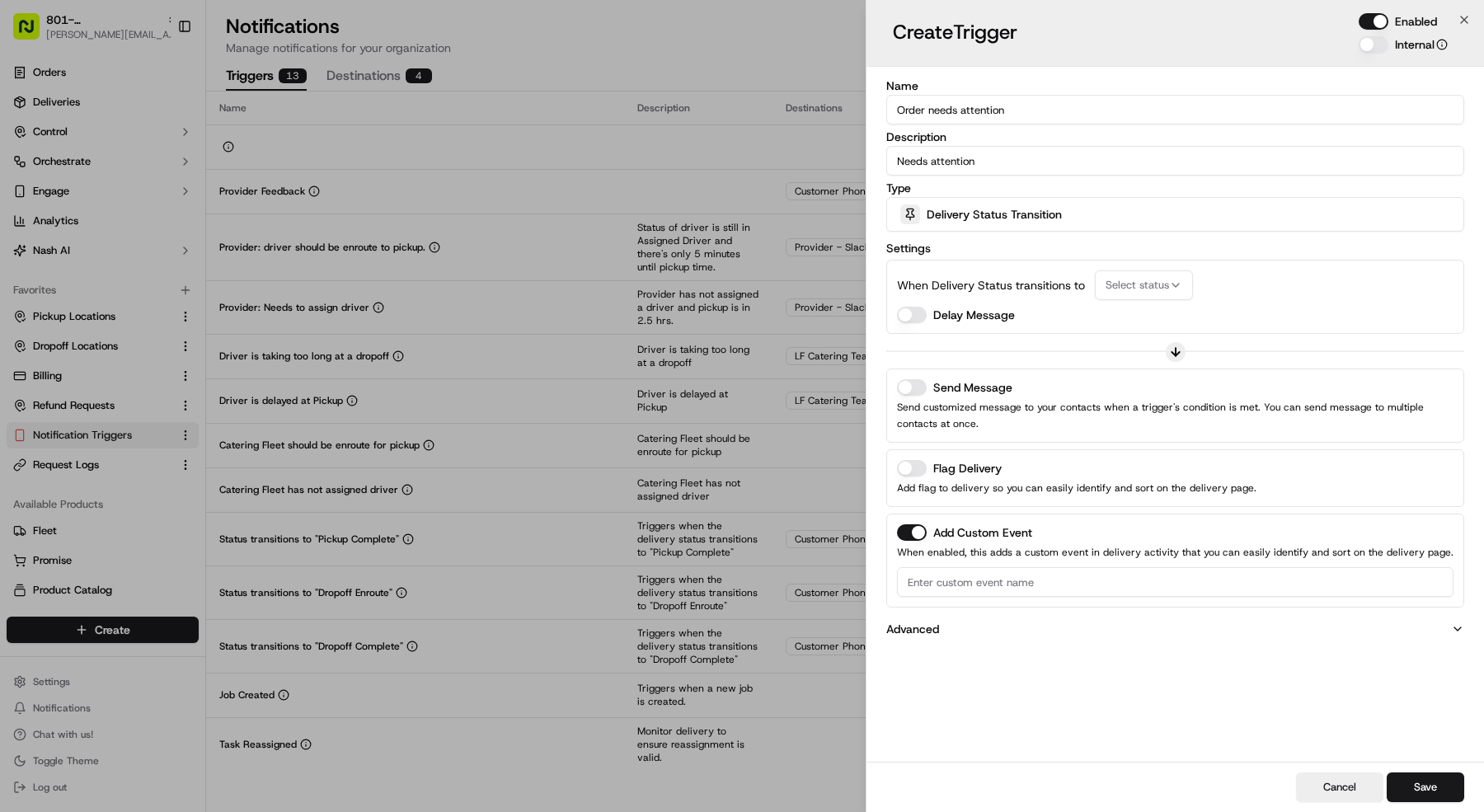
click at [1218, 226] on div "Delivery Status Transition" at bounding box center [1175, 214] width 570 height 33
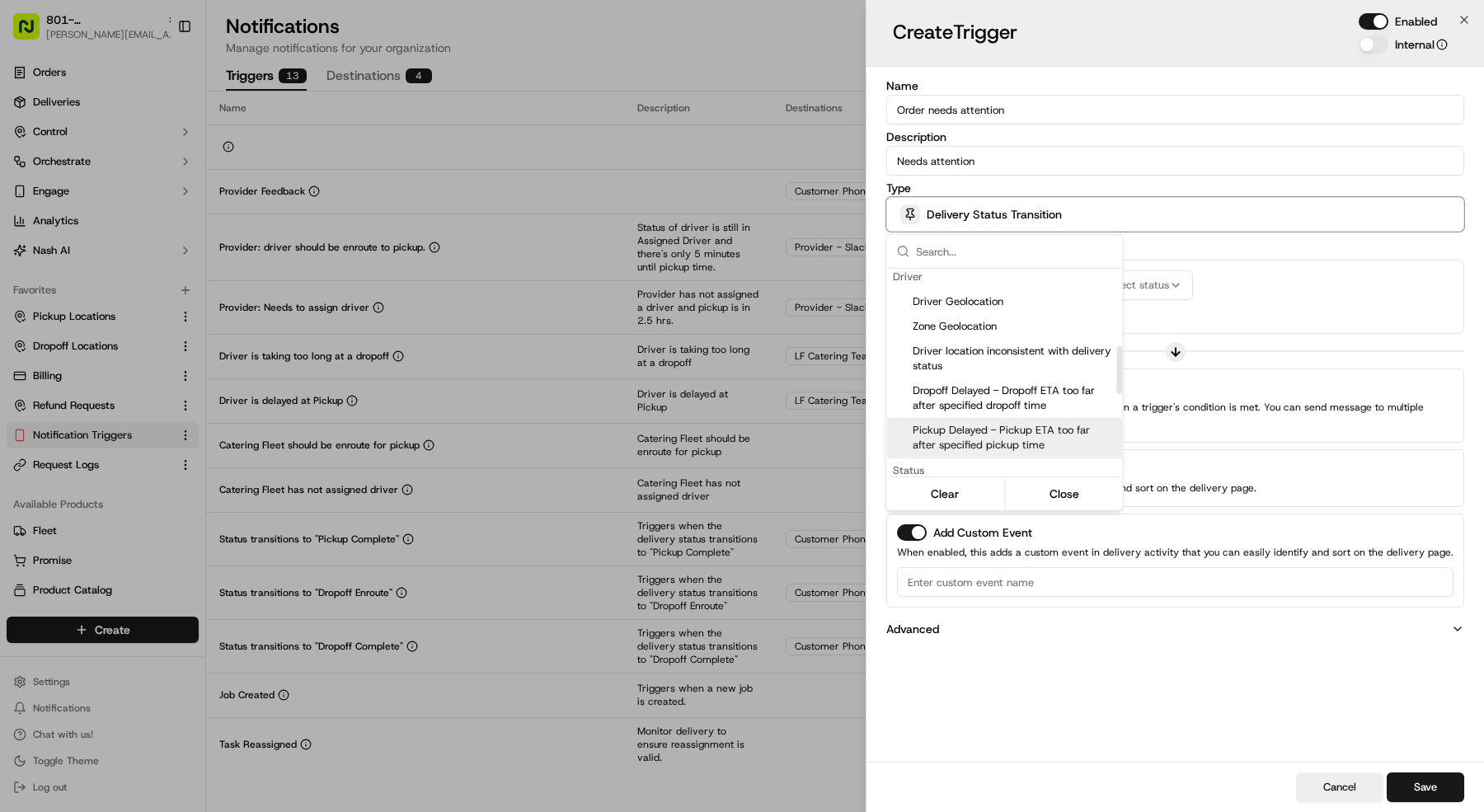
scroll to position [682, 0]
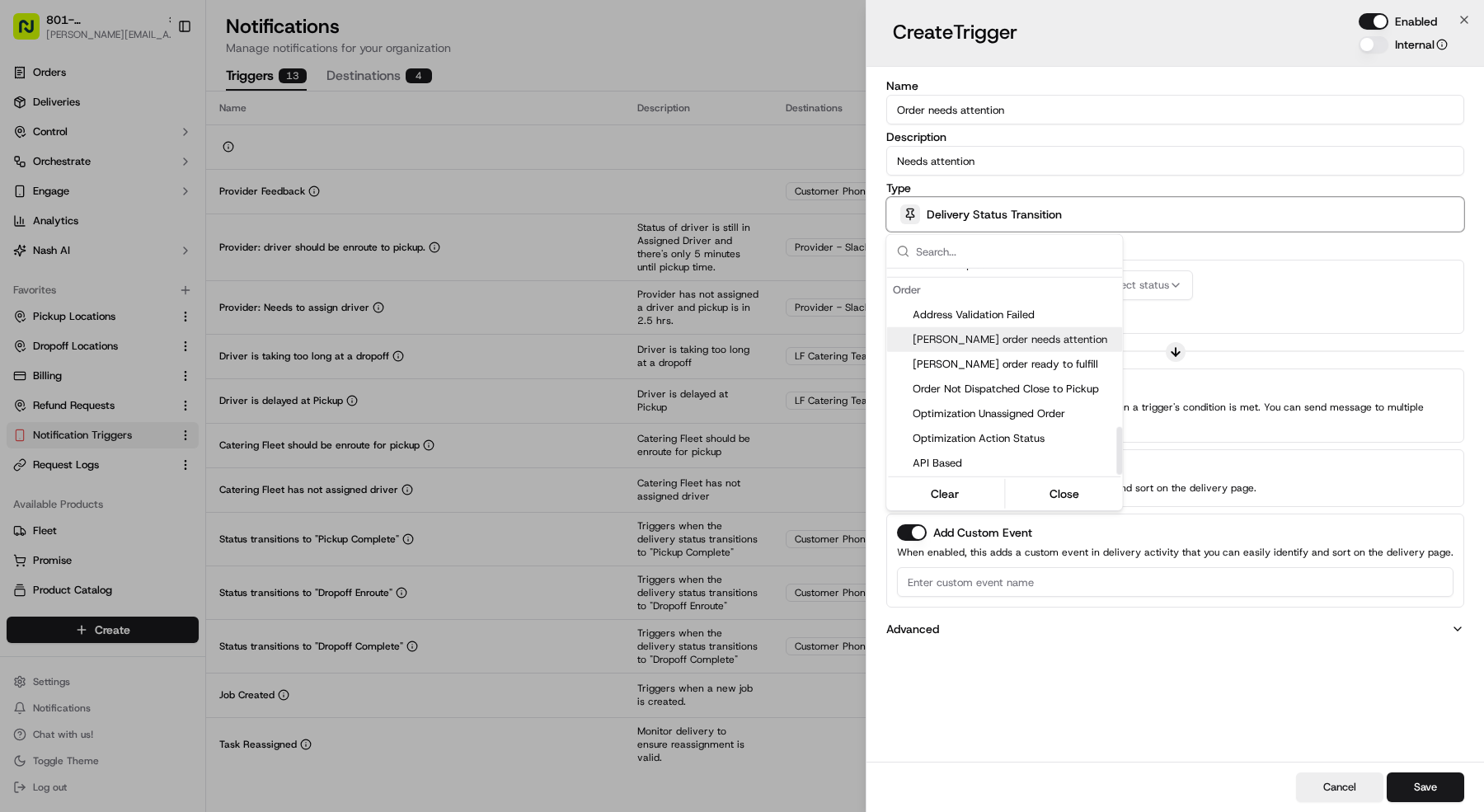
click at [1004, 342] on span "Nash order needs attention" at bounding box center [1014, 340] width 203 height 15
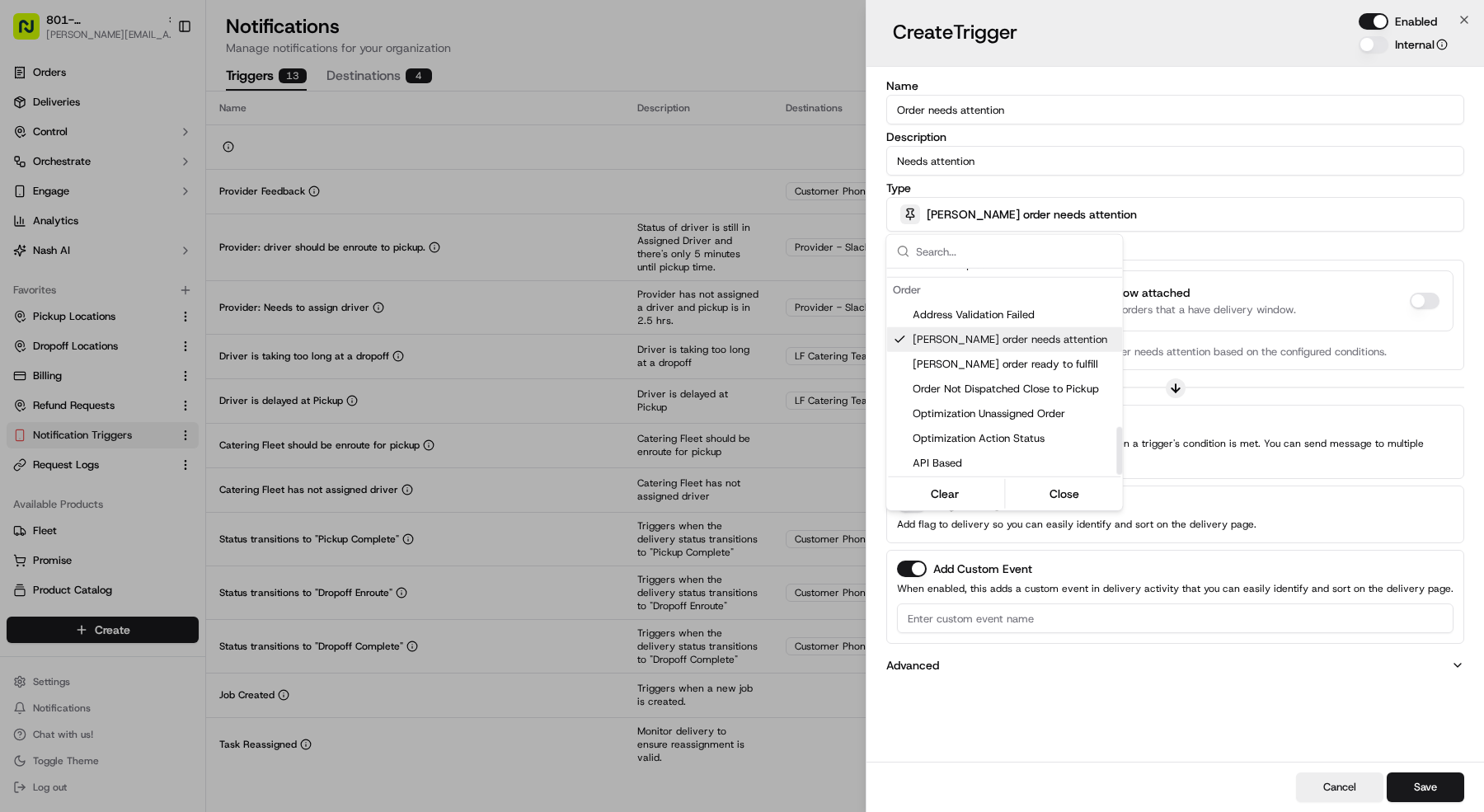
click at [1285, 322] on div at bounding box center [742, 406] width 1484 height 812
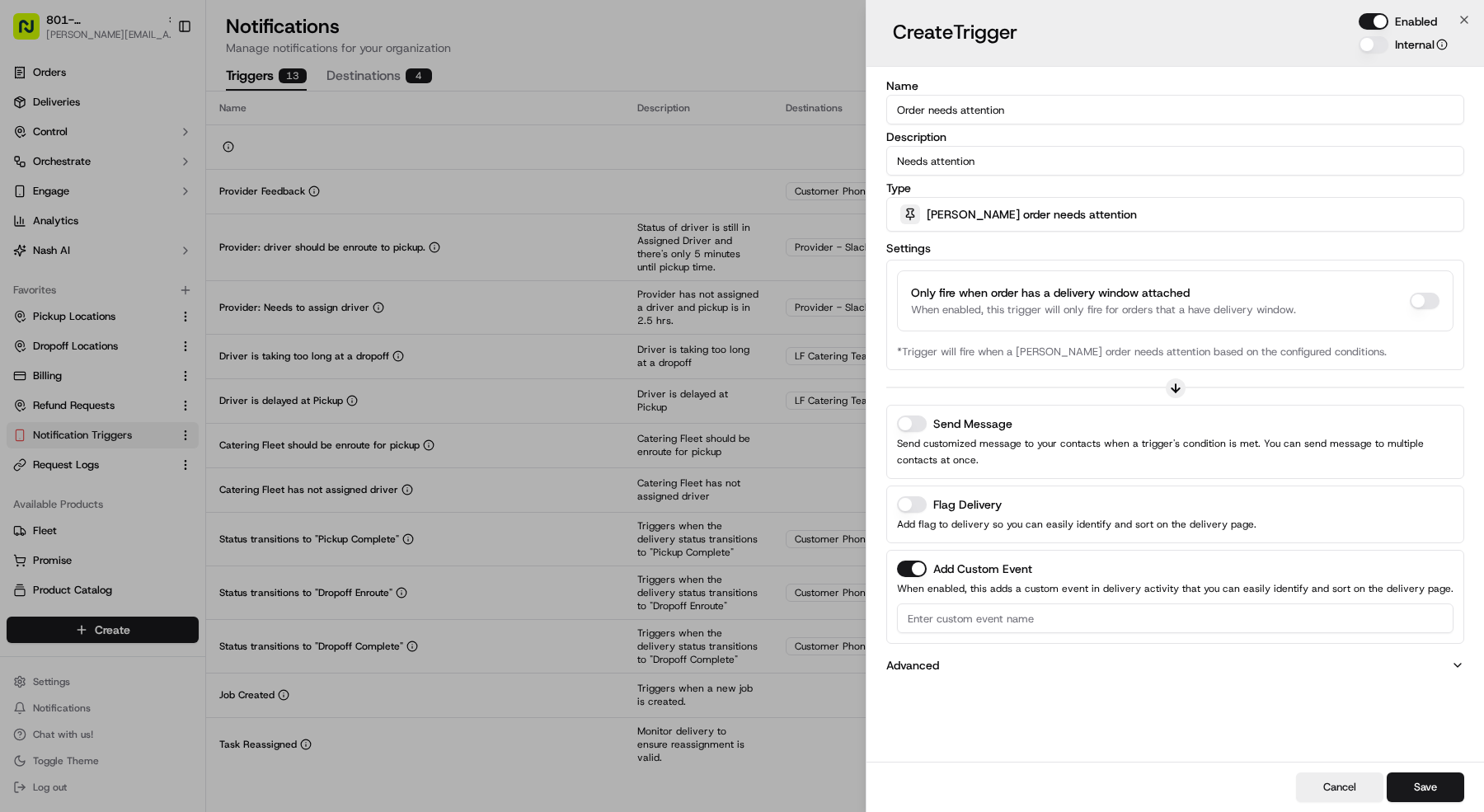
click at [915, 568] on button "Add Custom Event" at bounding box center [911, 569] width 29 height 17
click at [913, 418] on button "Send Message" at bounding box center [911, 423] width 29 height 17
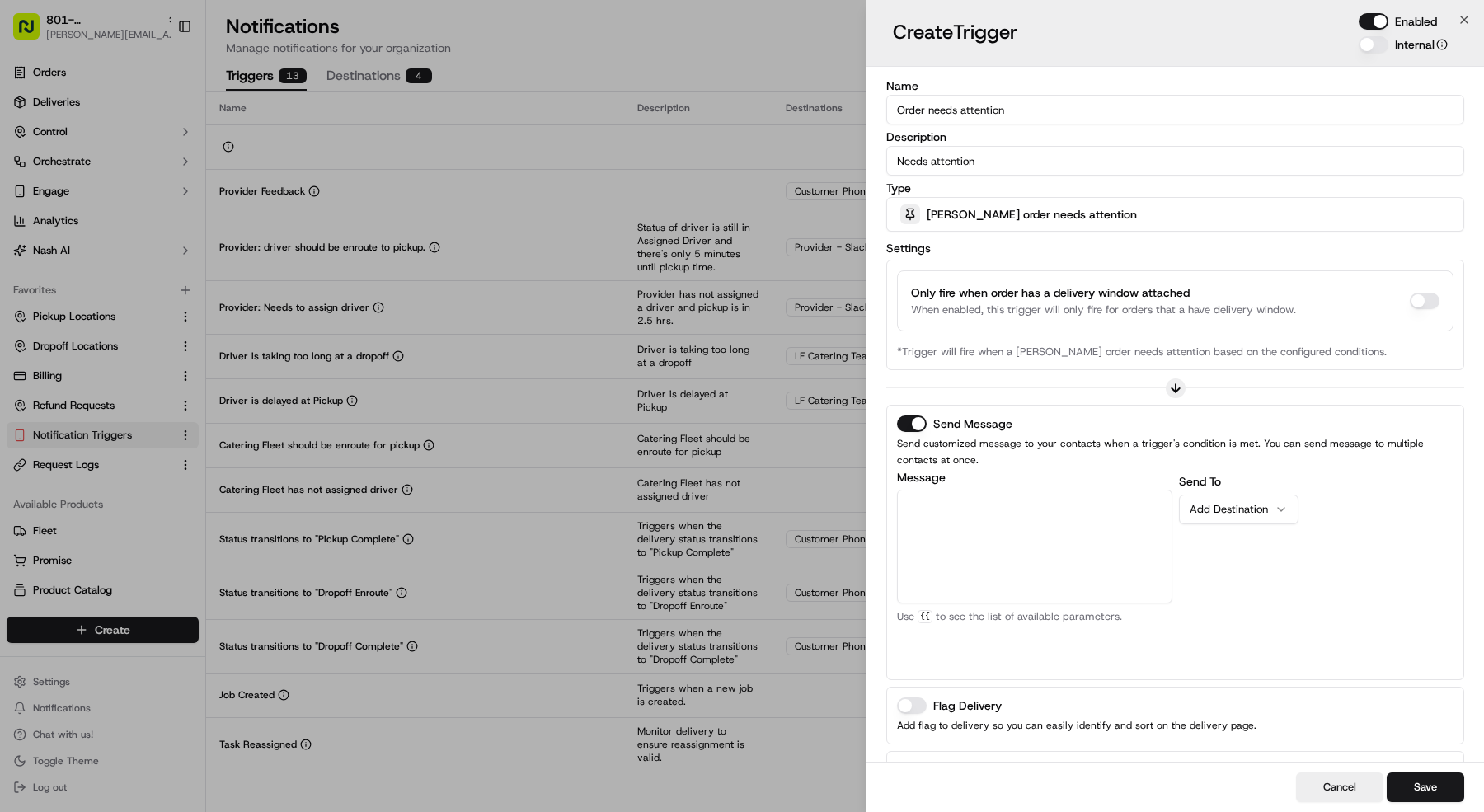
click at [1019, 480] on label "Message" at bounding box center [1034, 477] width 275 height 12
click at [1019, 489] on textarea "Message" at bounding box center [1034, 546] width 275 height 114
click at [1021, 500] on textarea "Message" at bounding box center [1034, 546] width 275 height 114
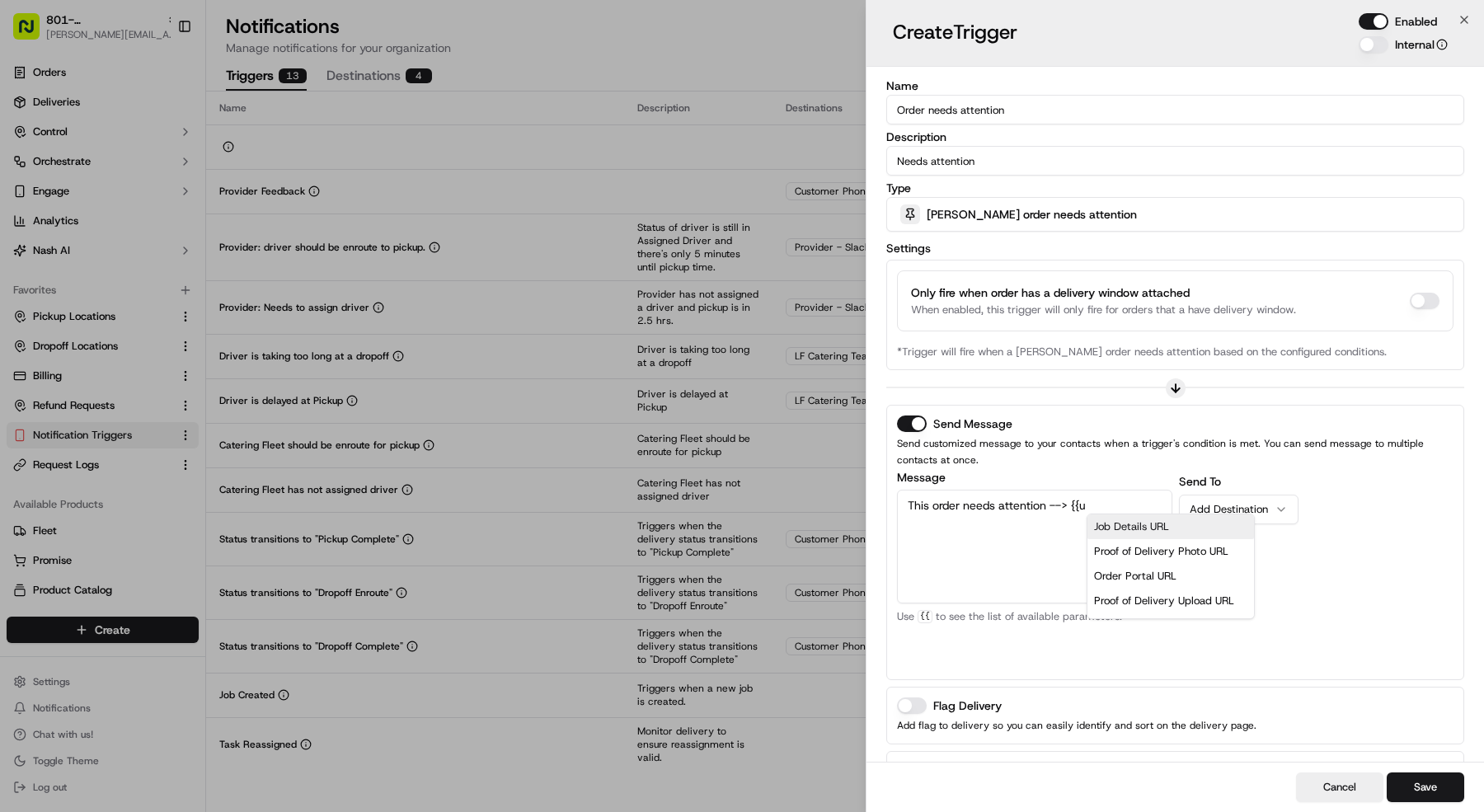
scroll to position [33, 0]
click at [1108, 534] on div "Order Portal URL" at bounding box center [1171, 544] width 153 height 25
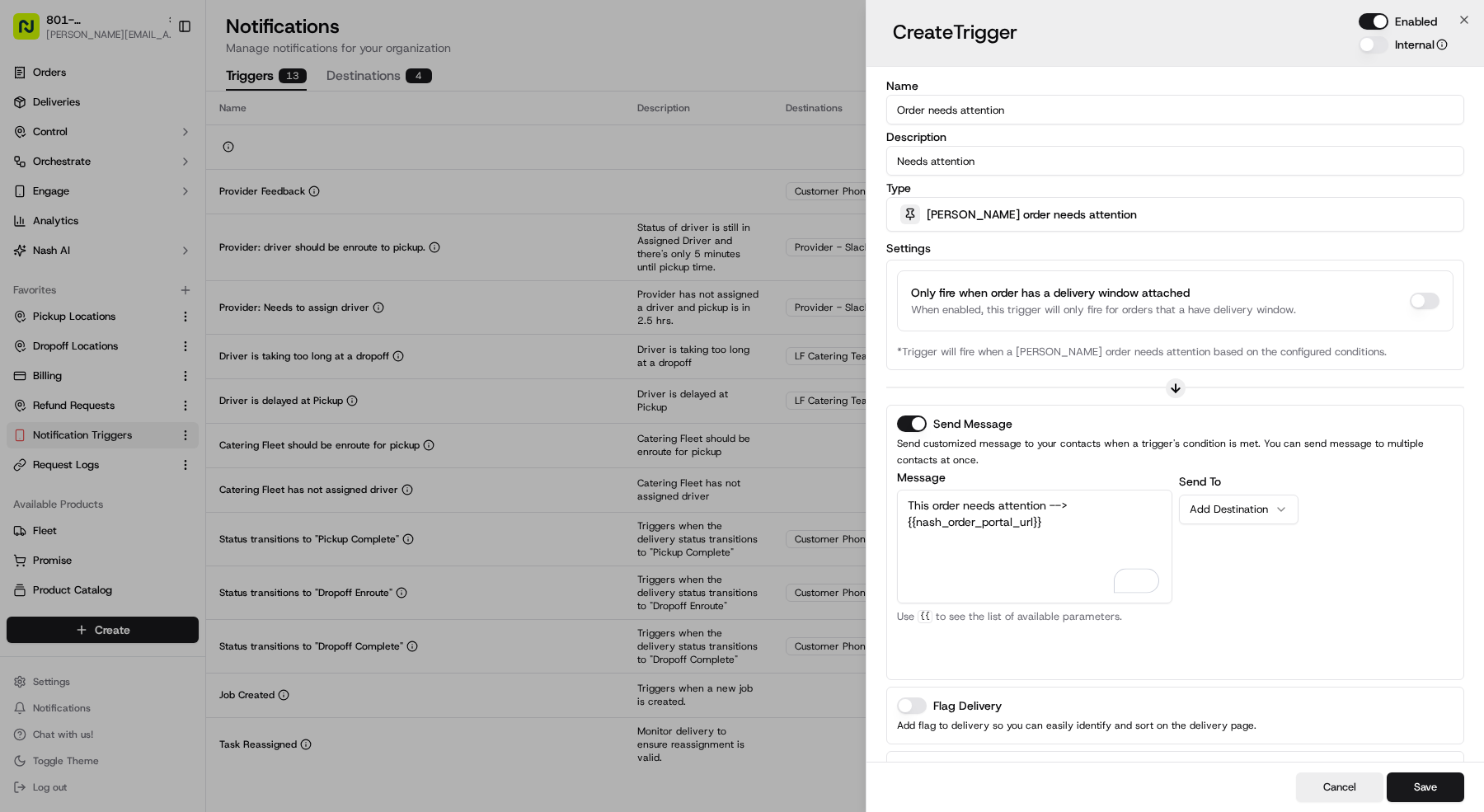
type textarea "This order needs attention --> {{nash_order_portal_url}}"
click at [1242, 502] on div "Add Destination" at bounding box center [1232, 509] width 85 height 15
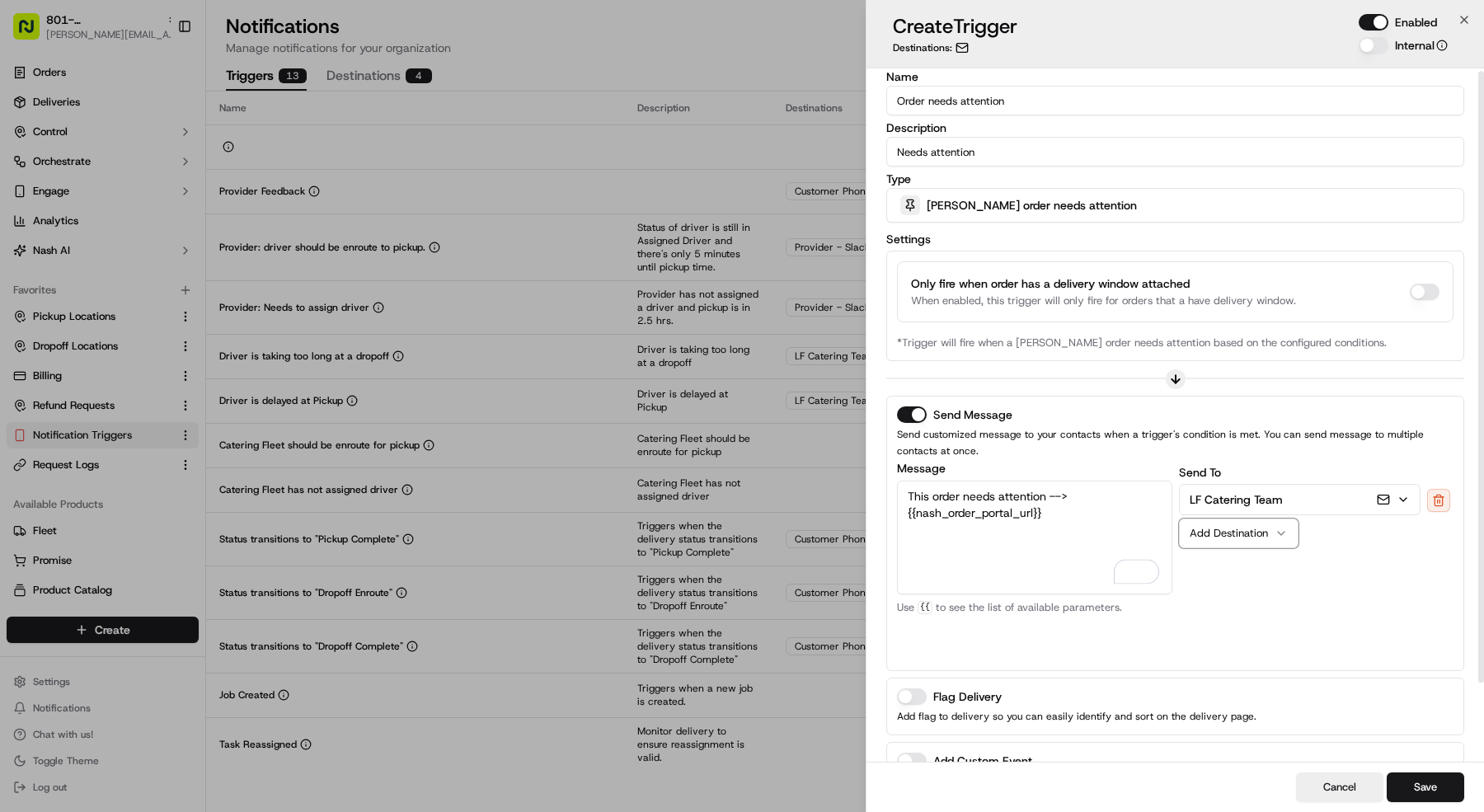
scroll to position [1, 0]
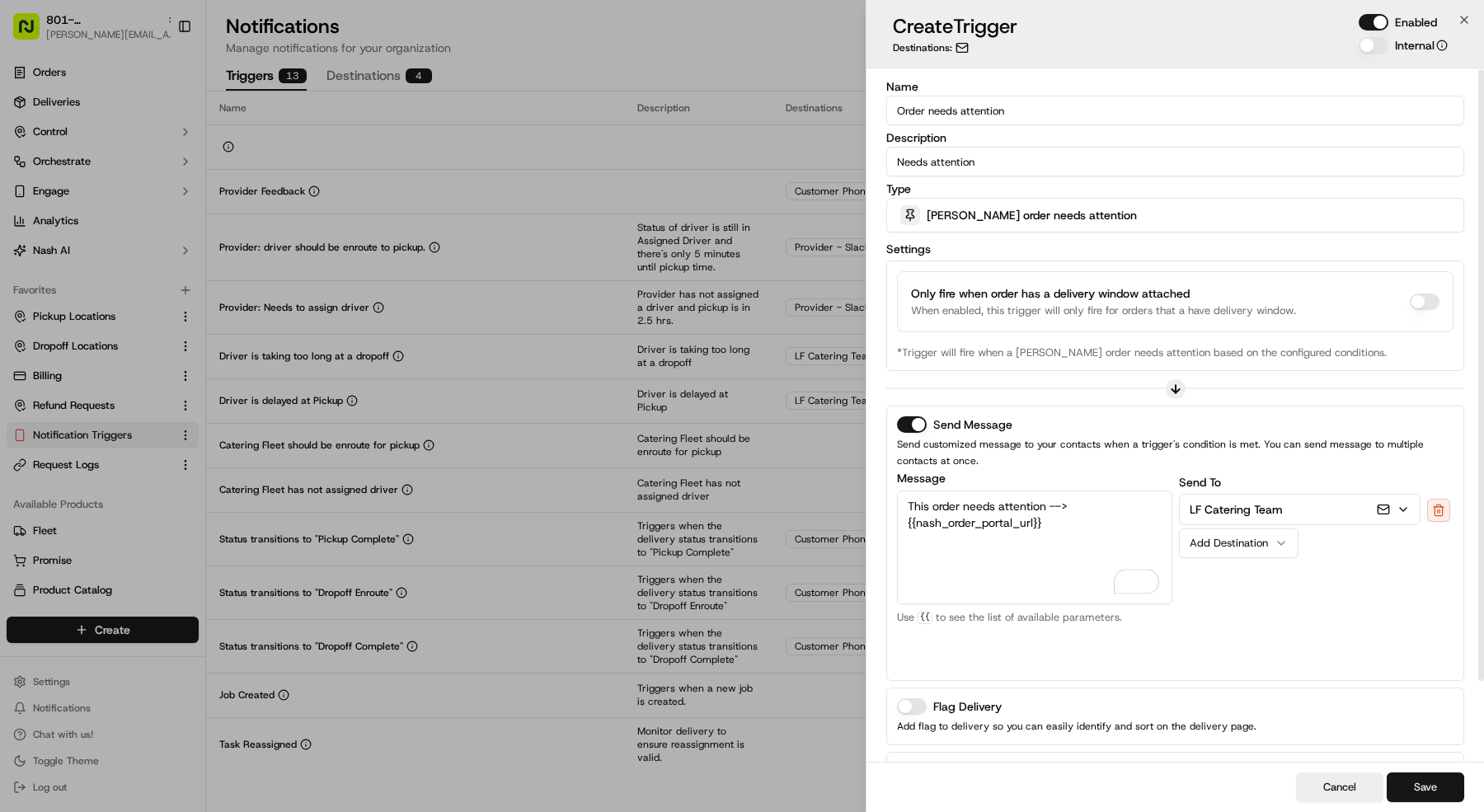
click at [1425, 785] on button "Save" at bounding box center [1425, 787] width 78 height 29
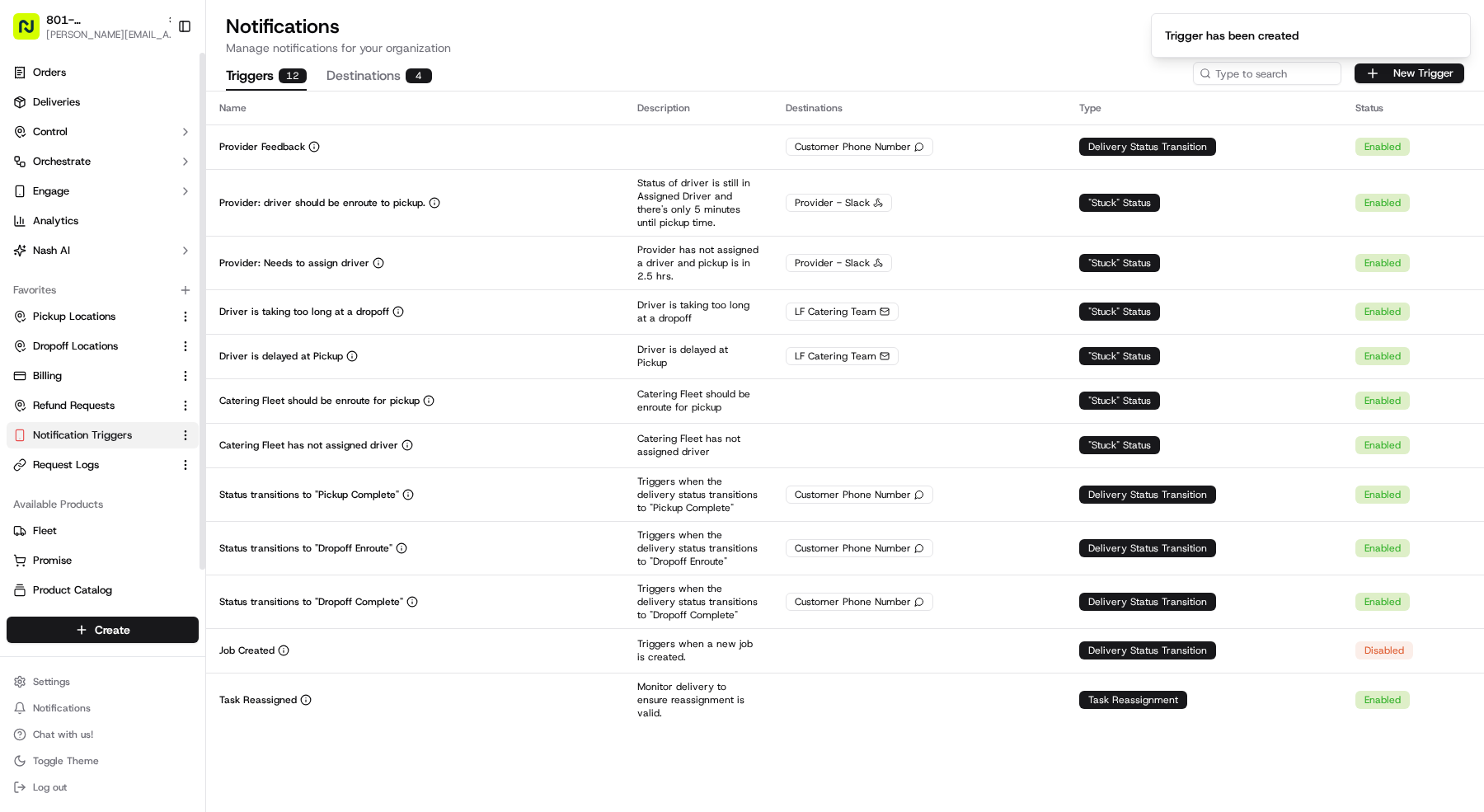
click at [95, 685] on html "801- Jalisco Norte mariam@usenash.com Toggle Sidebar Orders Deliveries Control …" at bounding box center [742, 406] width 1484 height 812
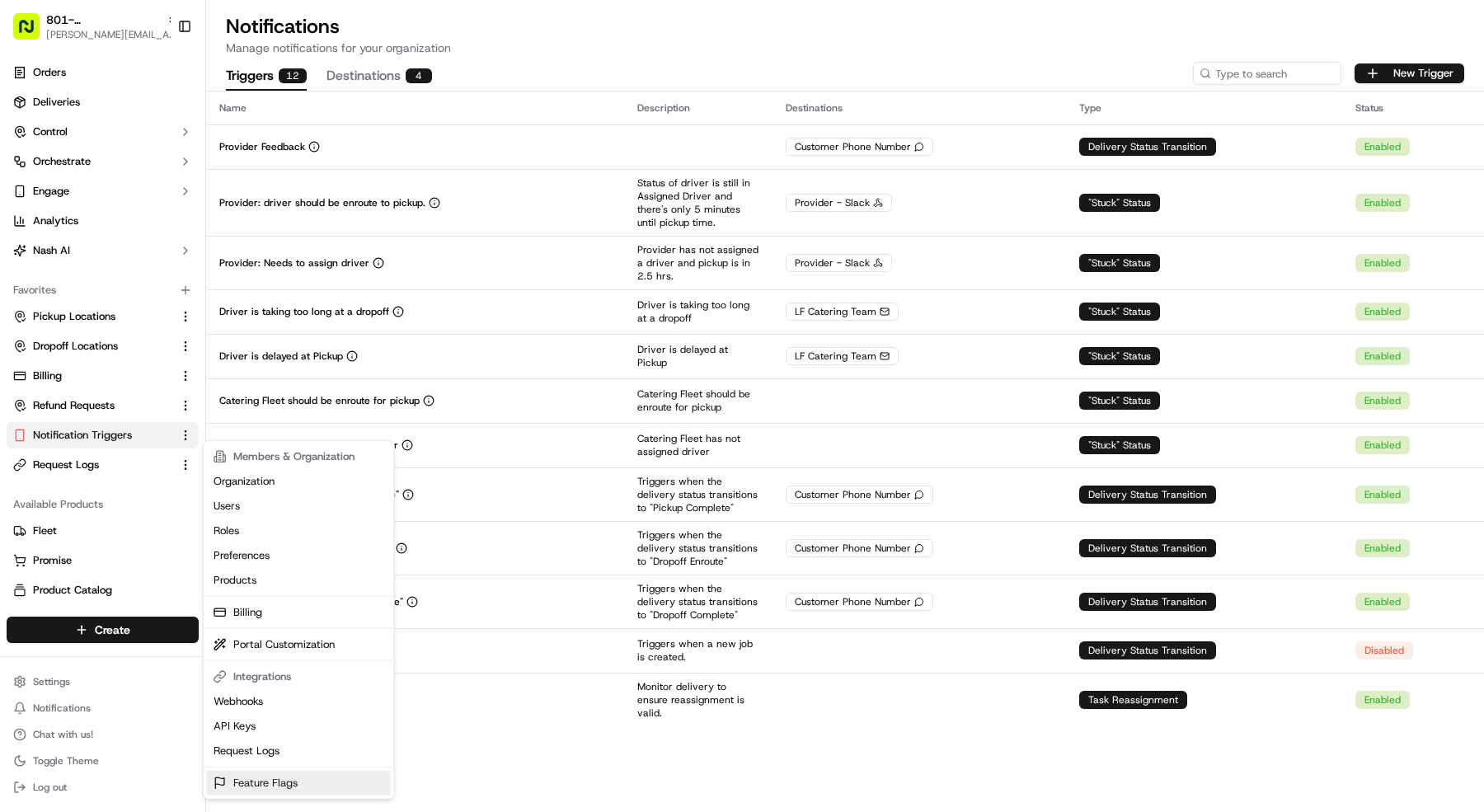
click at [300, 787] on link "Feature Flags" at bounding box center [299, 783] width 184 height 25
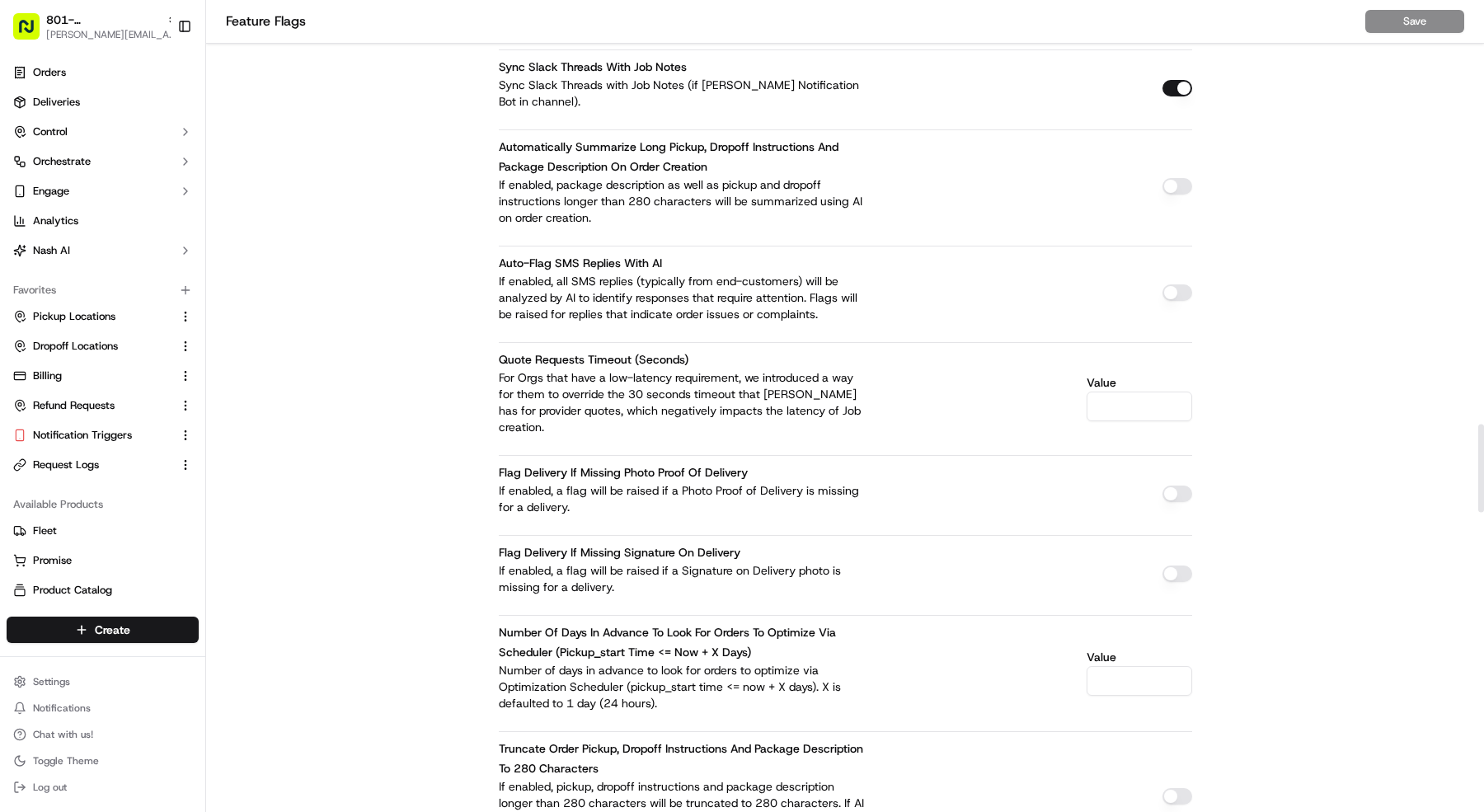
scroll to position [6667, 0]
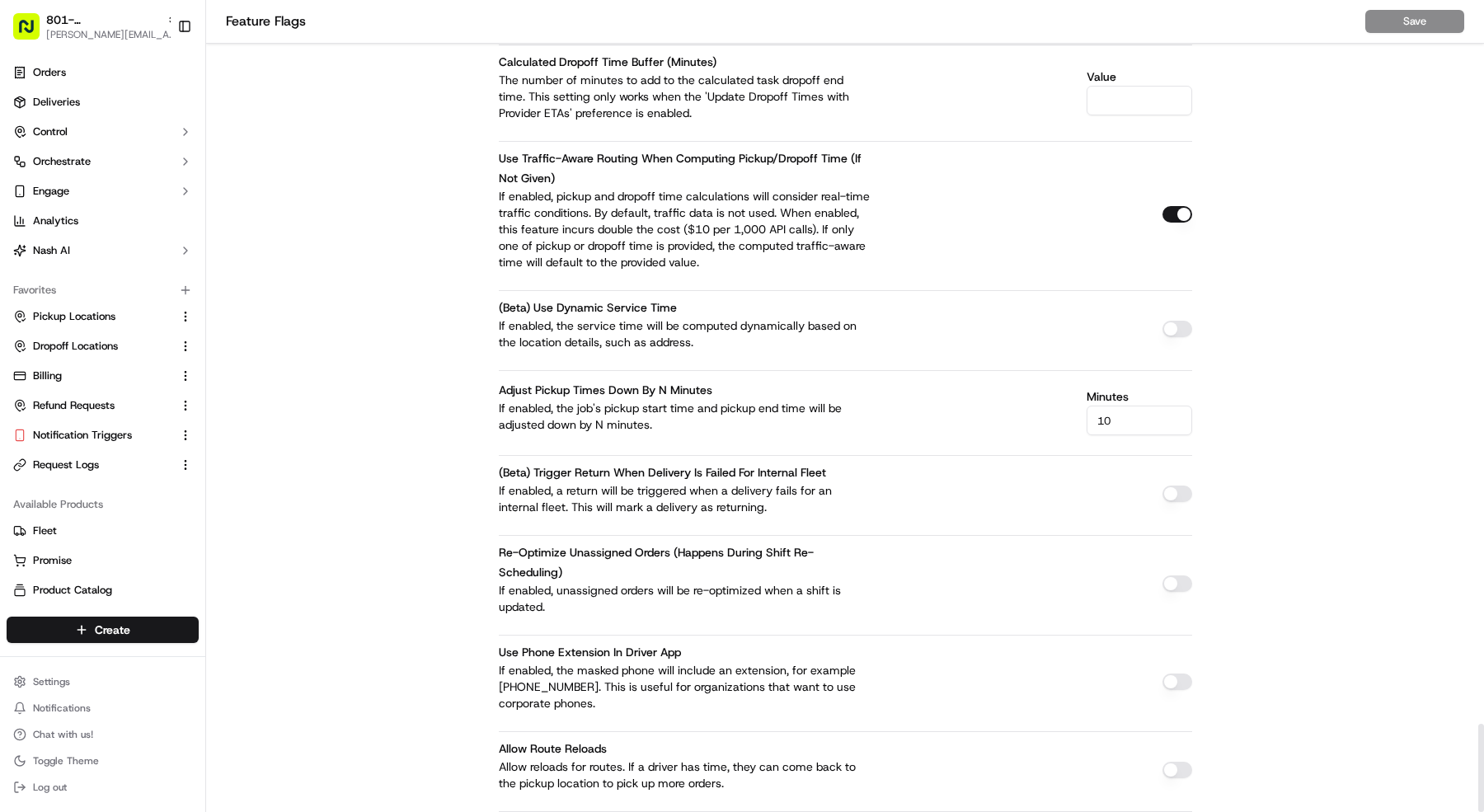
click at [1178, 206] on button "button" at bounding box center [1177, 214] width 29 height 17
click at [1378, 24] on button "Save" at bounding box center [1414, 21] width 99 height 23
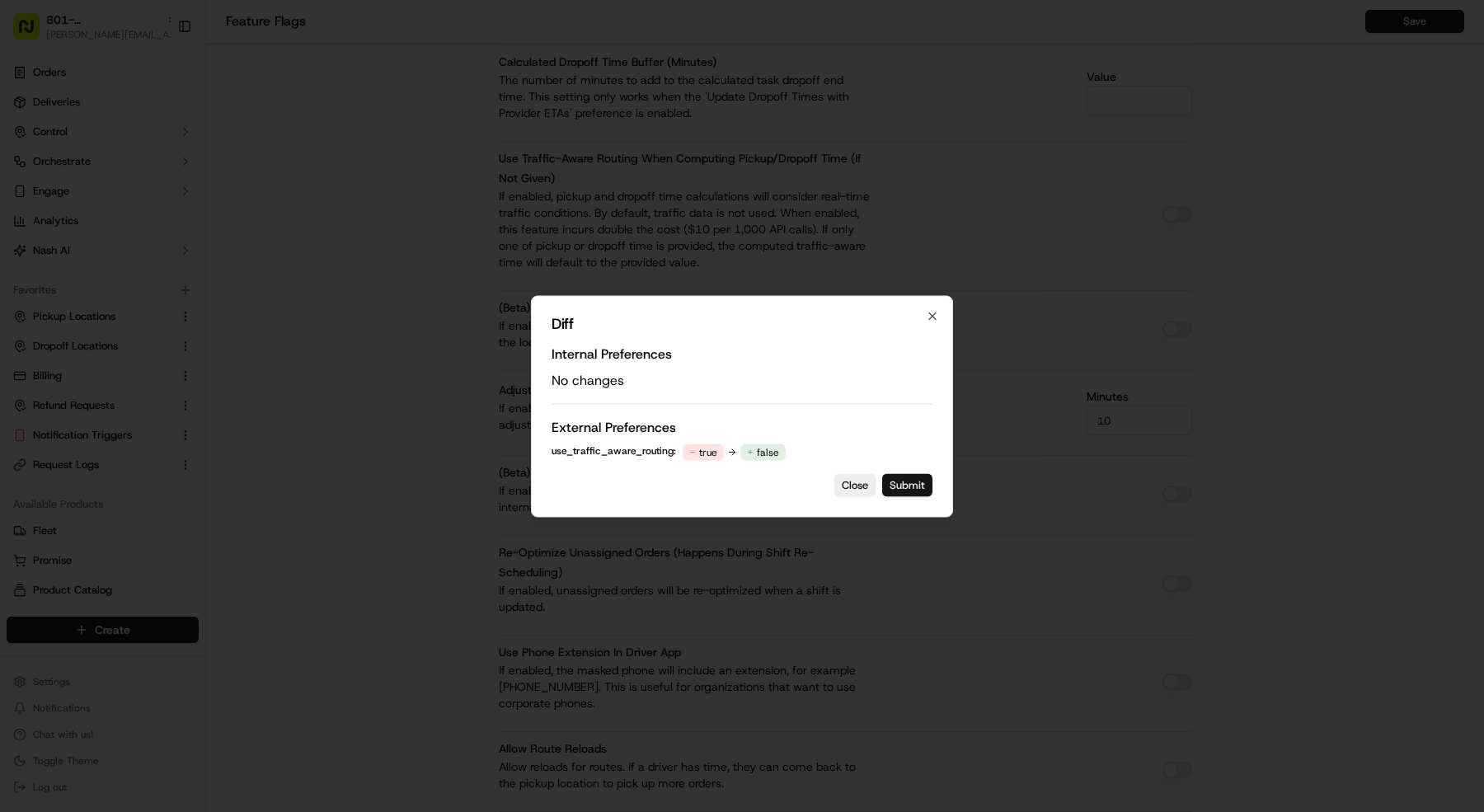
click at [919, 479] on button "Submit" at bounding box center [907, 485] width 50 height 23
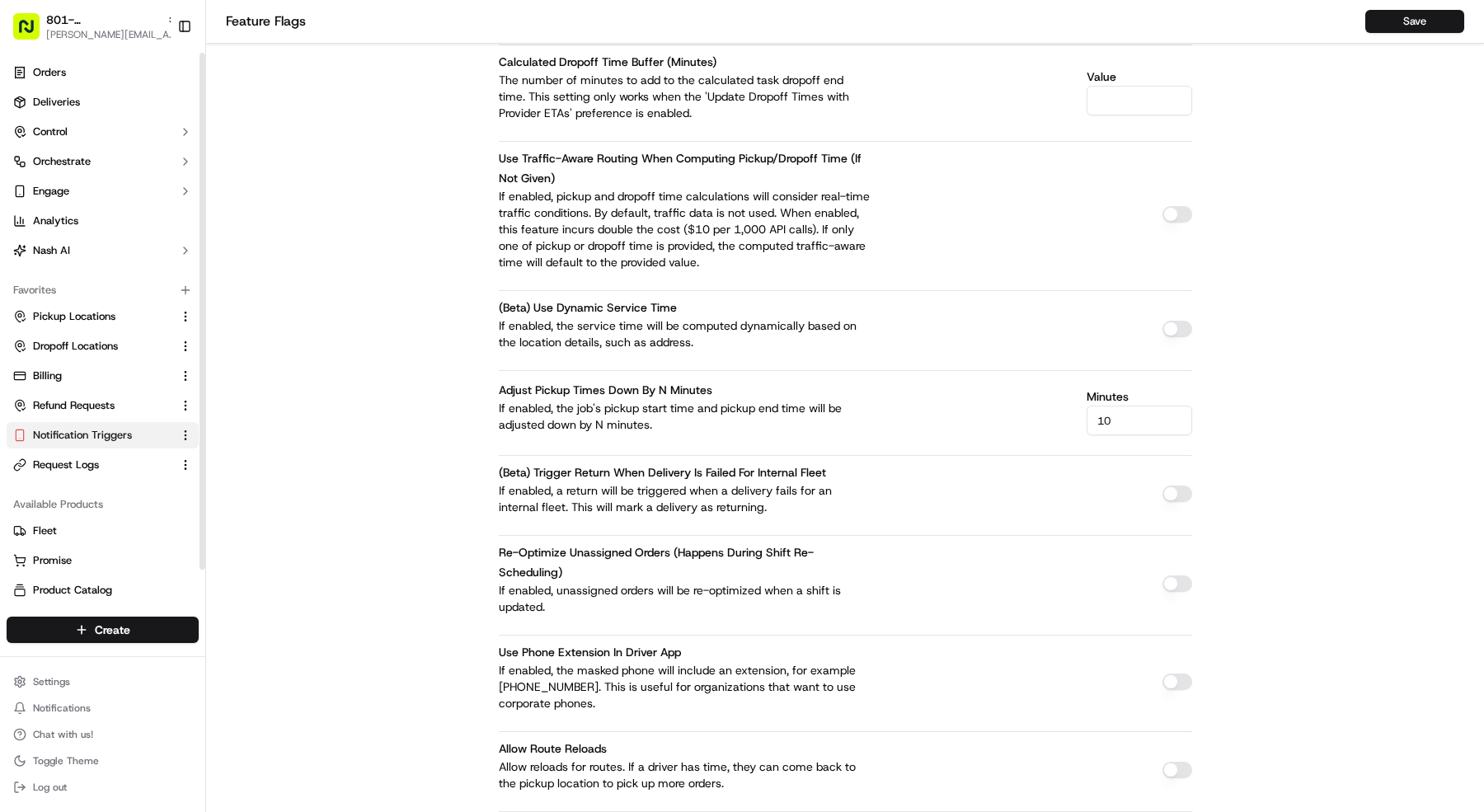
click at [75, 428] on span "Notification Triggers" at bounding box center [82, 435] width 99 height 15
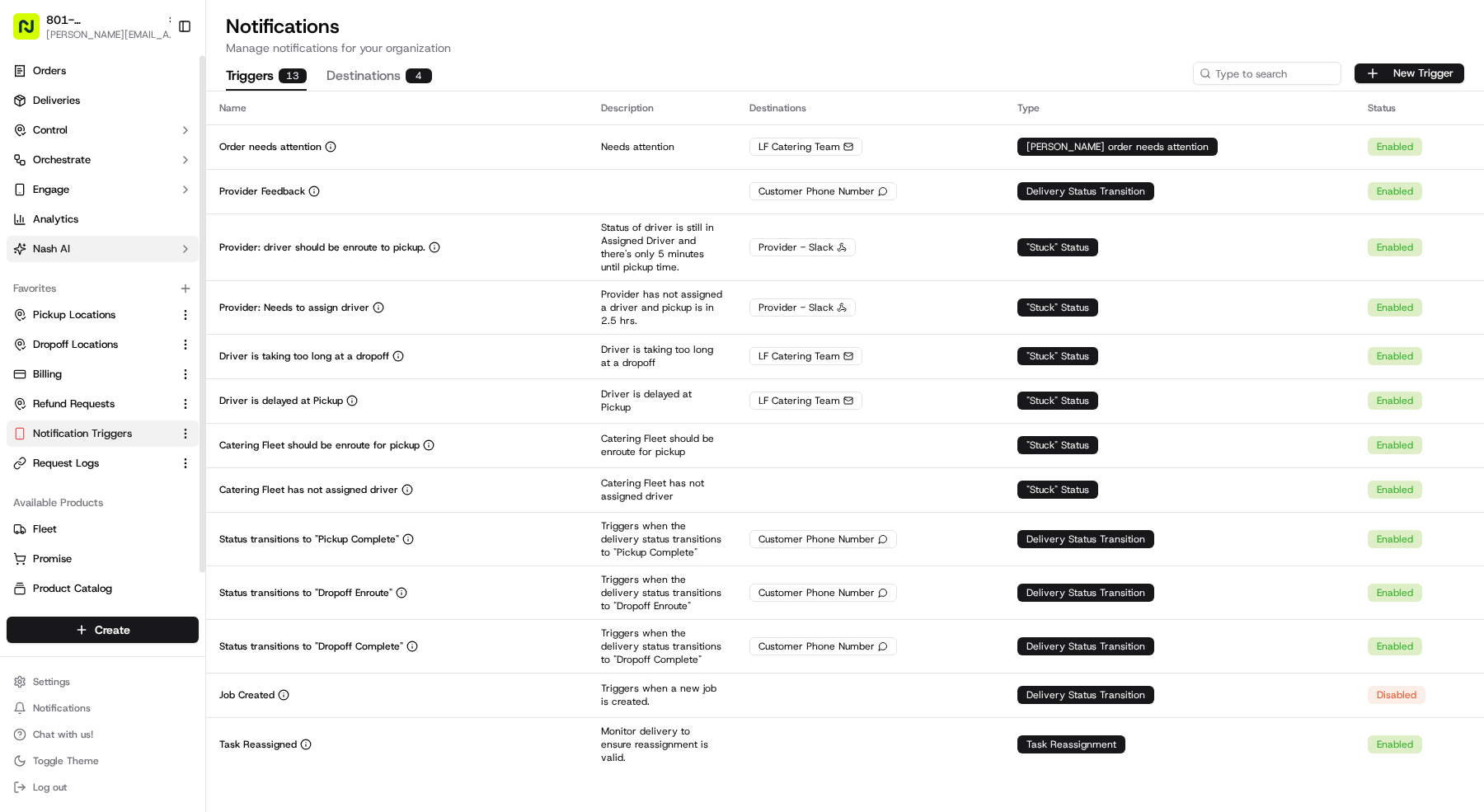
click at [95, 254] on button "Nash AI" at bounding box center [102, 250] width 193 height 27
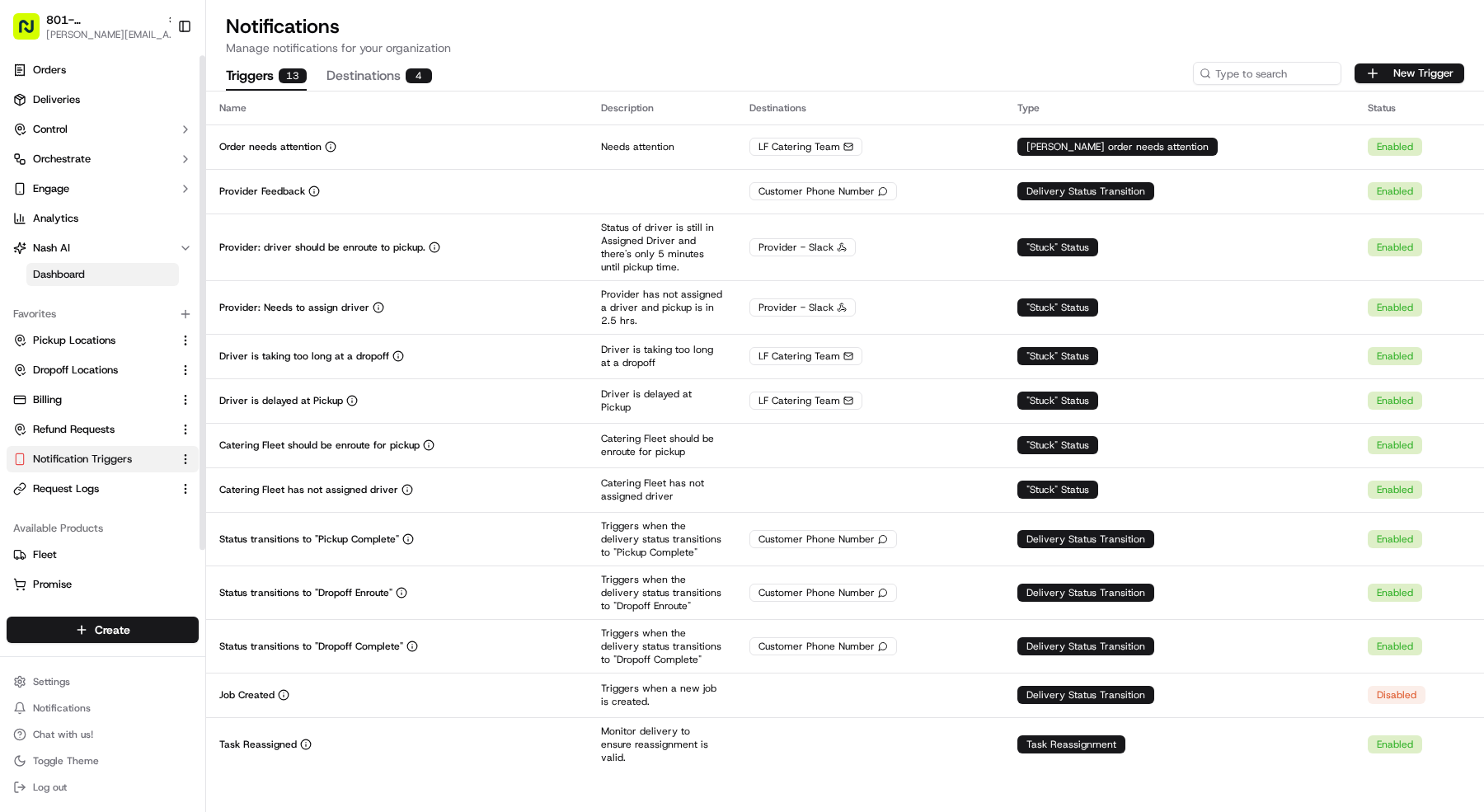
click at [140, 282] on link "Dashboard" at bounding box center [102, 275] width 152 height 23
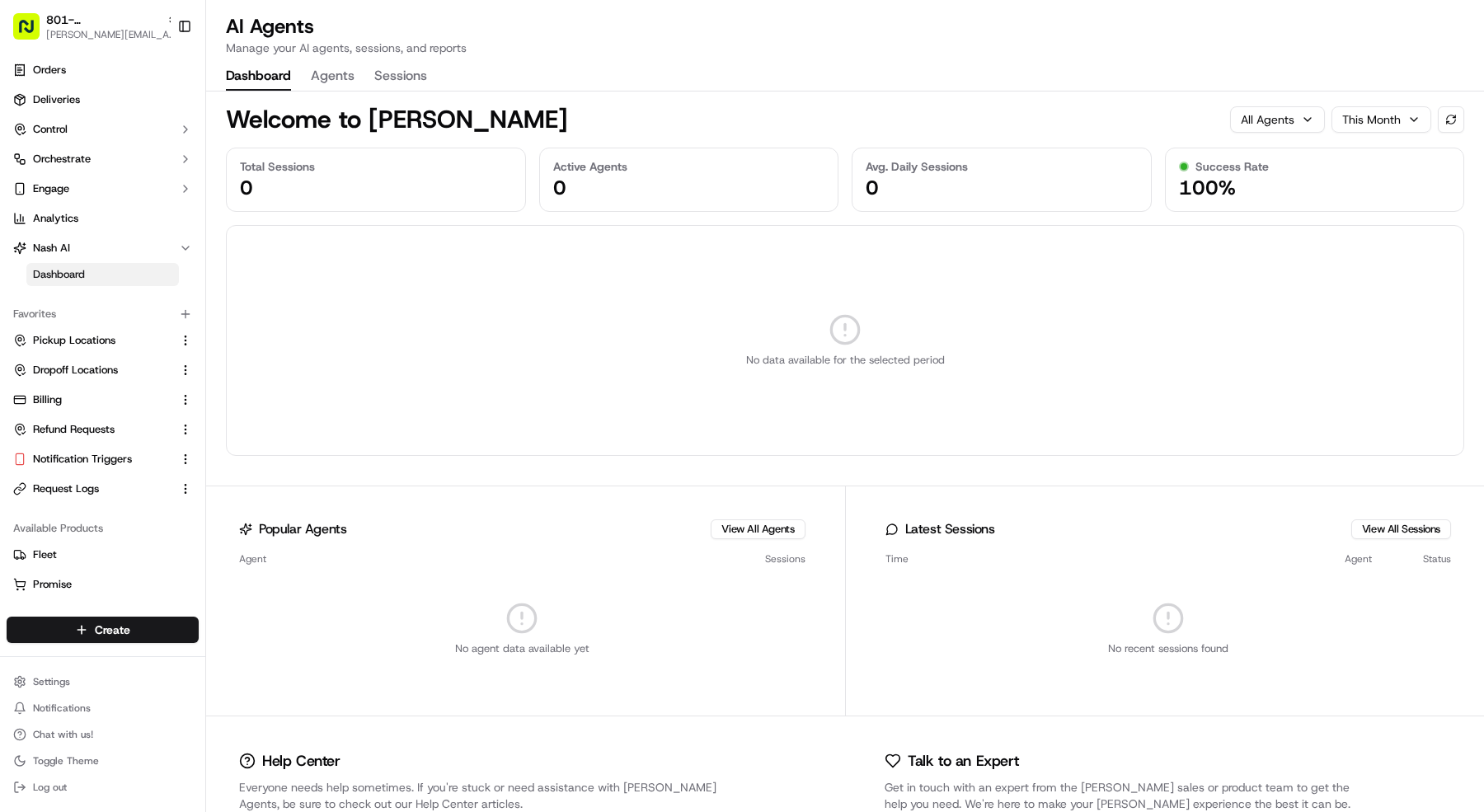
click at [324, 80] on button "Agents" at bounding box center [332, 76] width 44 height 28
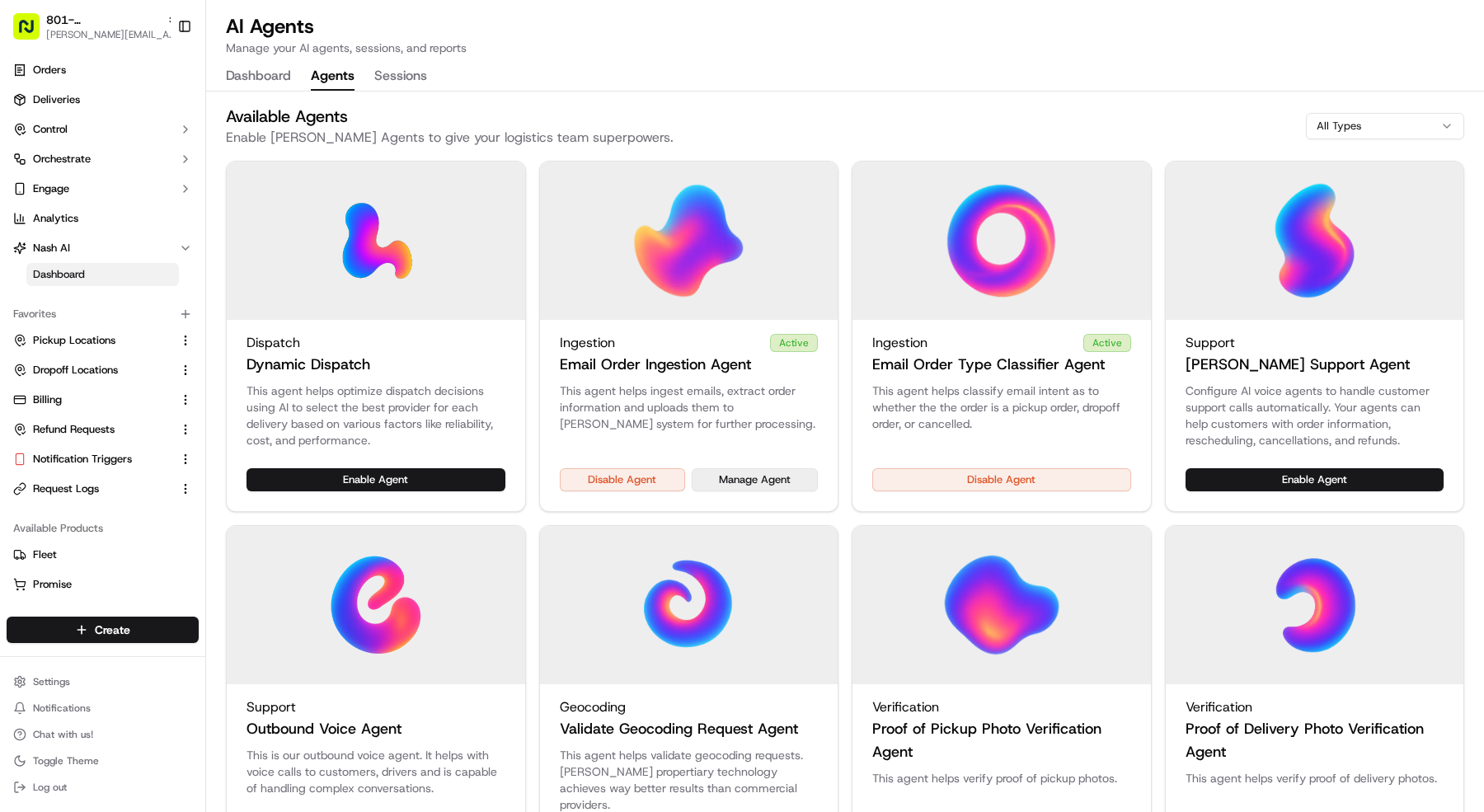
click at [787, 484] on button "Manage Agent" at bounding box center [755, 480] width 127 height 23
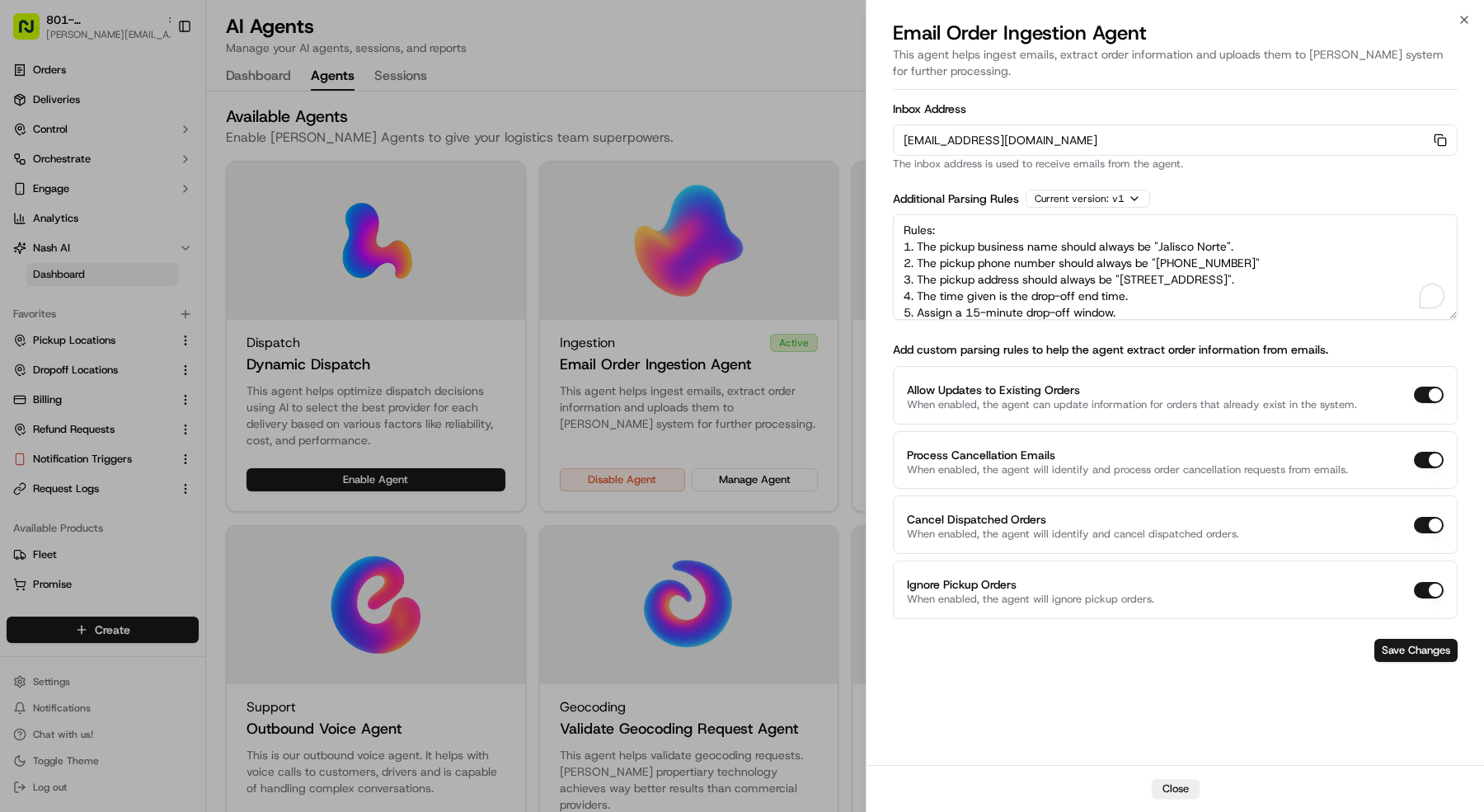
scroll to position [90, 0]
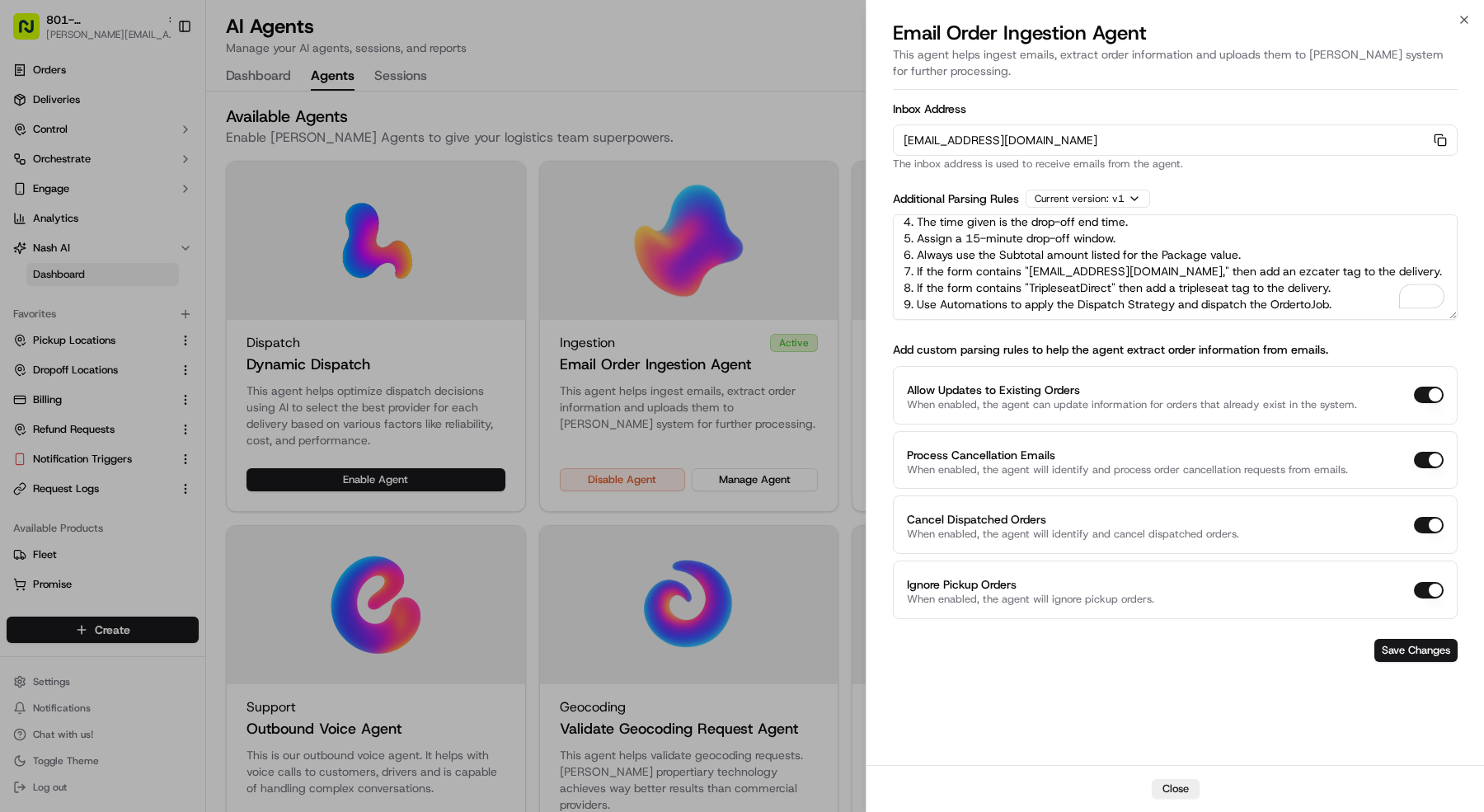
drag, startPoint x: 897, startPoint y: 226, endPoint x: 1325, endPoint y: 400, distance: 462.0
click at [1325, 400] on form "Inbox Address orders-ingest+org_bw9L5L+prod_4618e398@usenash.com Copy orders-in…" at bounding box center [1176, 382] width 565 height 572
click at [86, 139] on div at bounding box center [742, 406] width 1484 height 812
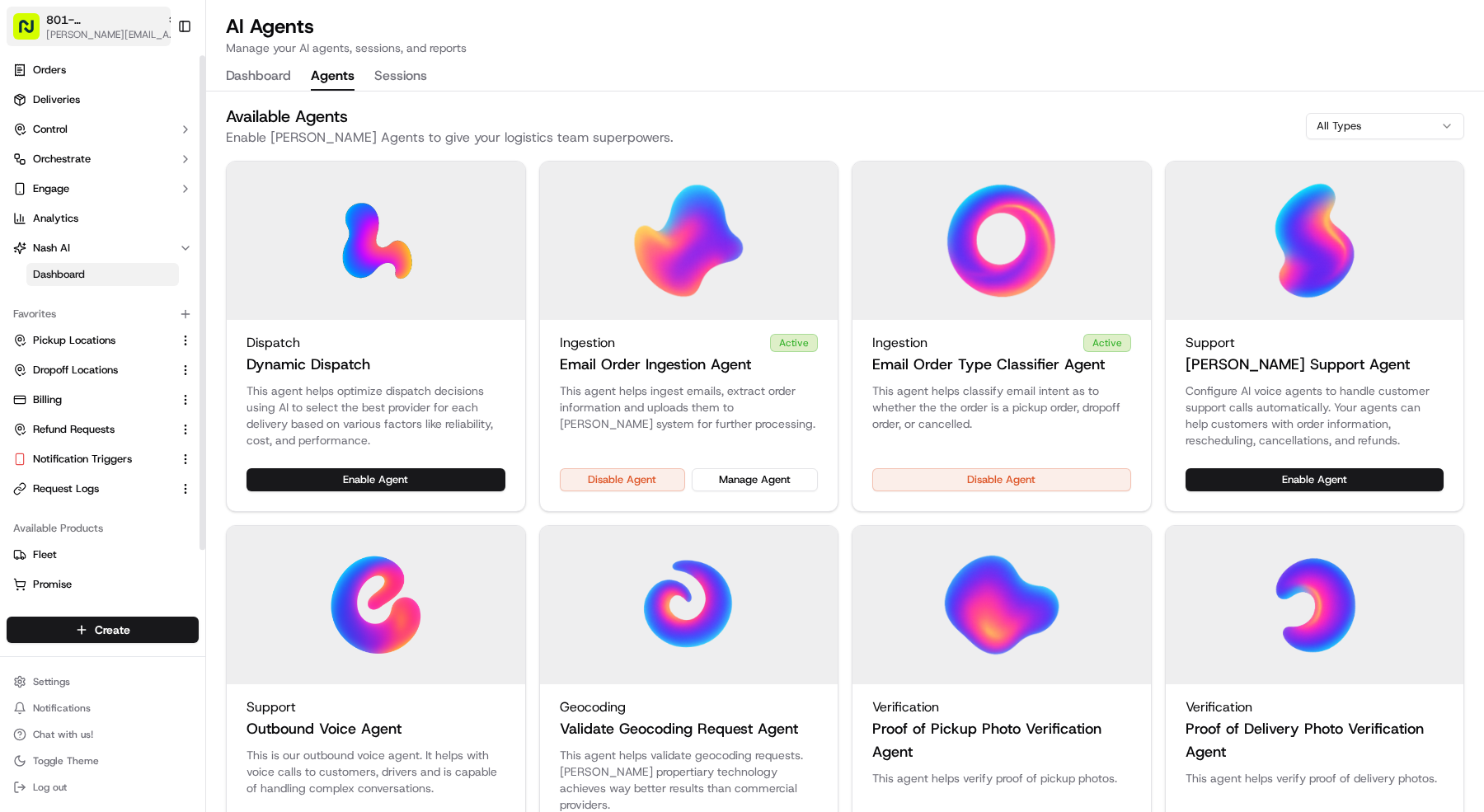
click at [97, 42] on button "801- Jalisco Norte mariam@usenash.com" at bounding box center [88, 26] width 164 height 39
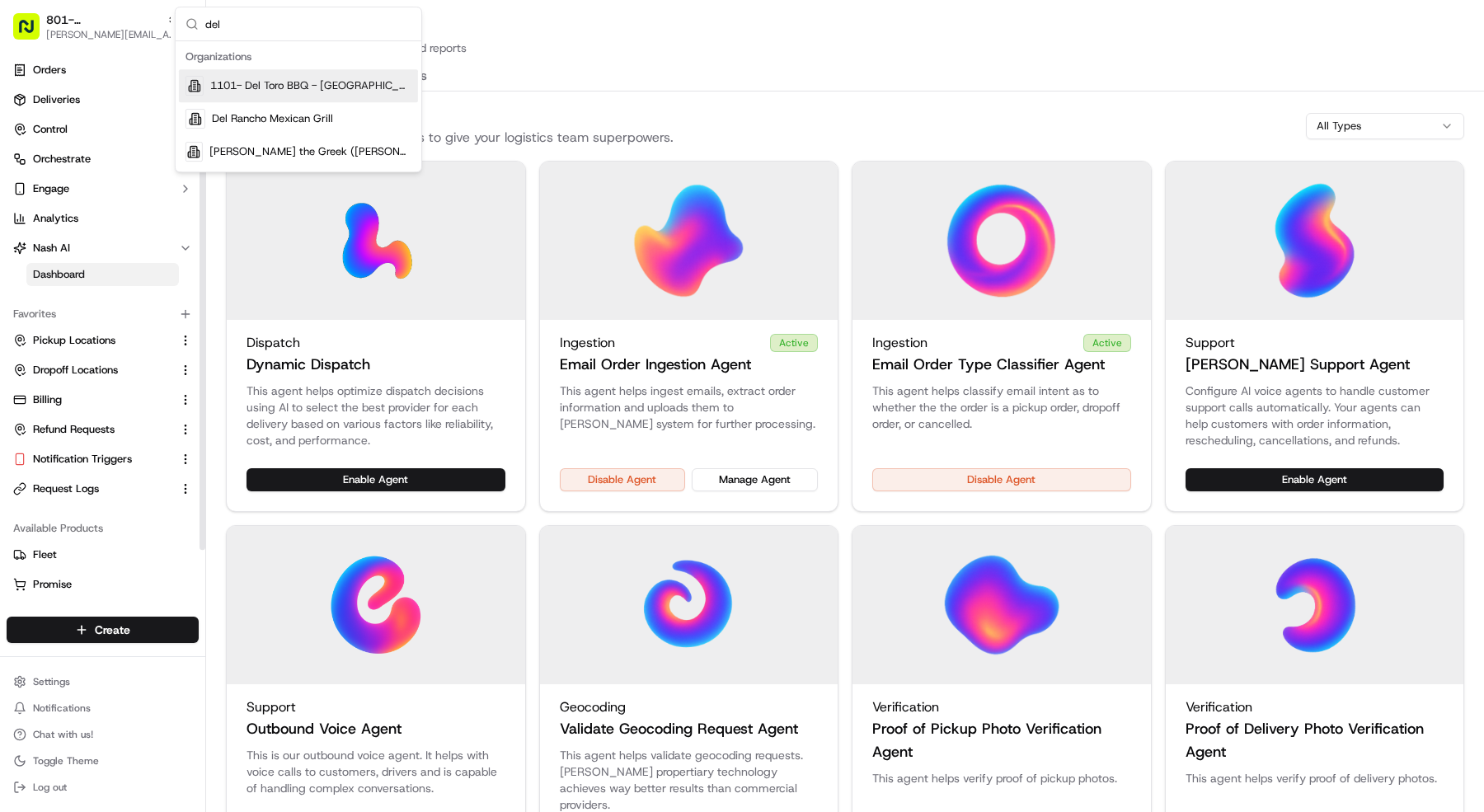
type input "del"
click at [258, 94] on div "1101- Del Toro BBQ - [GEOGRAPHIC_DATA]" at bounding box center [299, 86] width 239 height 33
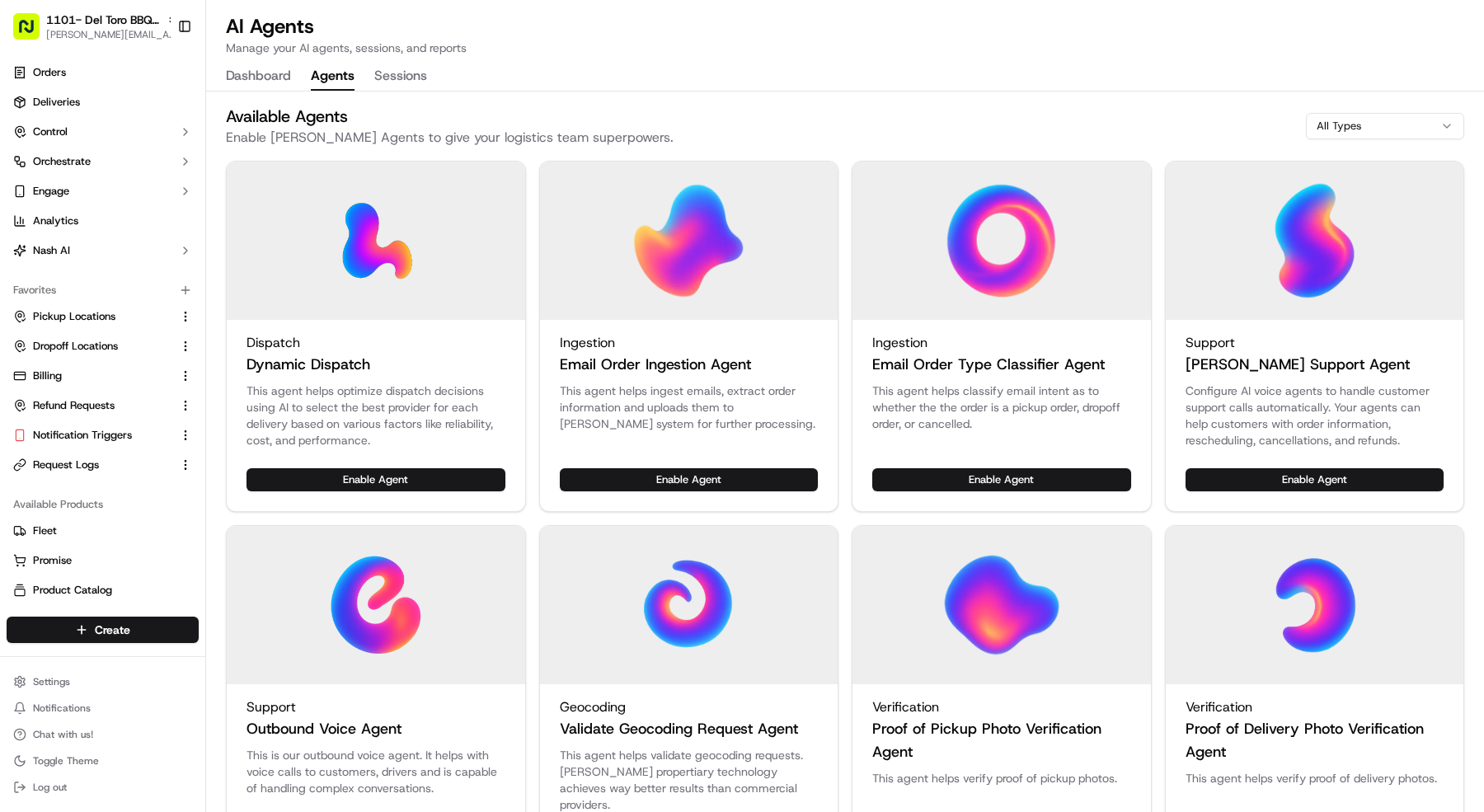
click at [955, 489] on button "Enable Agent" at bounding box center [1002, 480] width 258 height 23
click at [724, 479] on button "Enable Agent" at bounding box center [689, 480] width 258 height 23
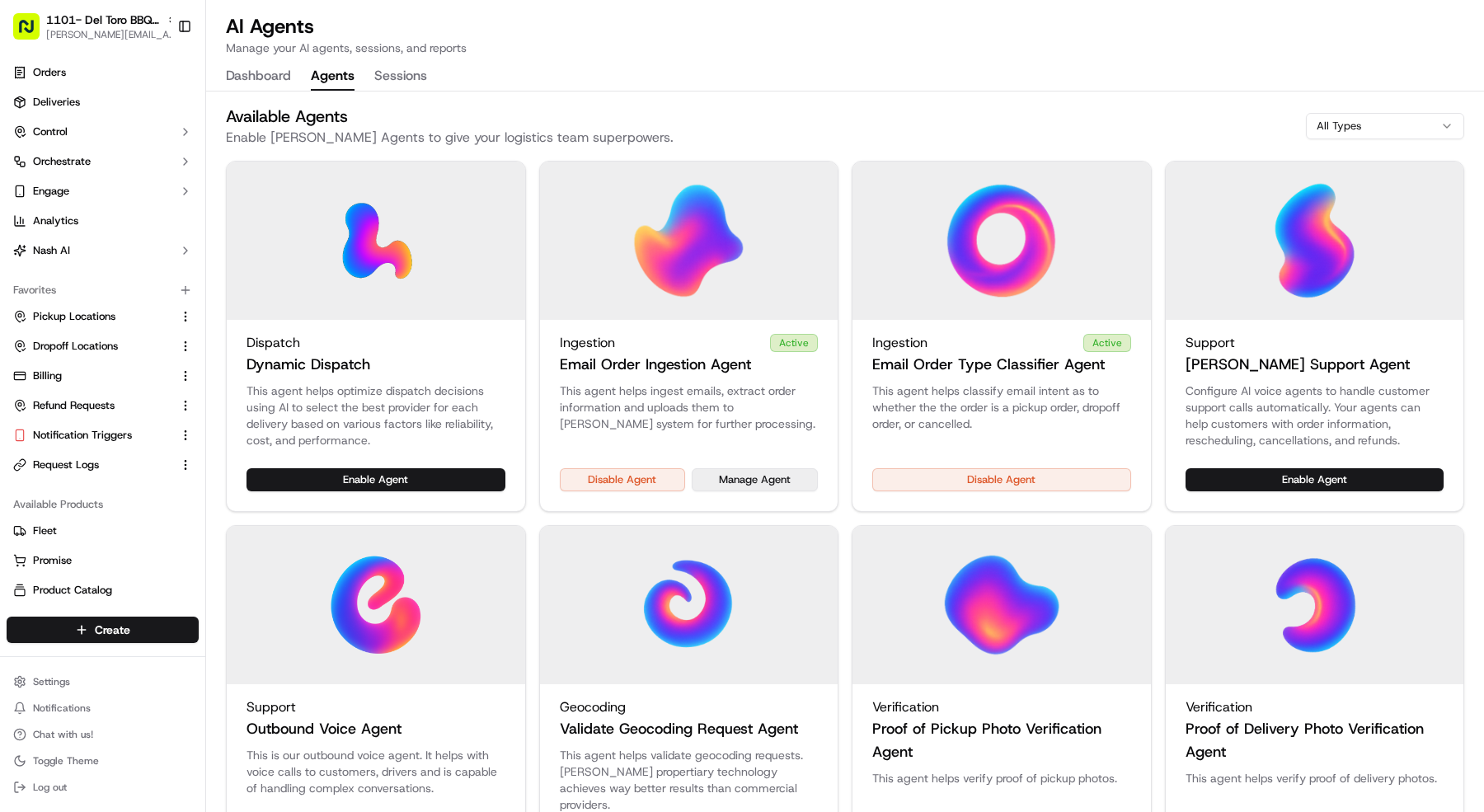
click at [806, 468] on button "Manage Agent" at bounding box center [755, 480] width 127 height 23
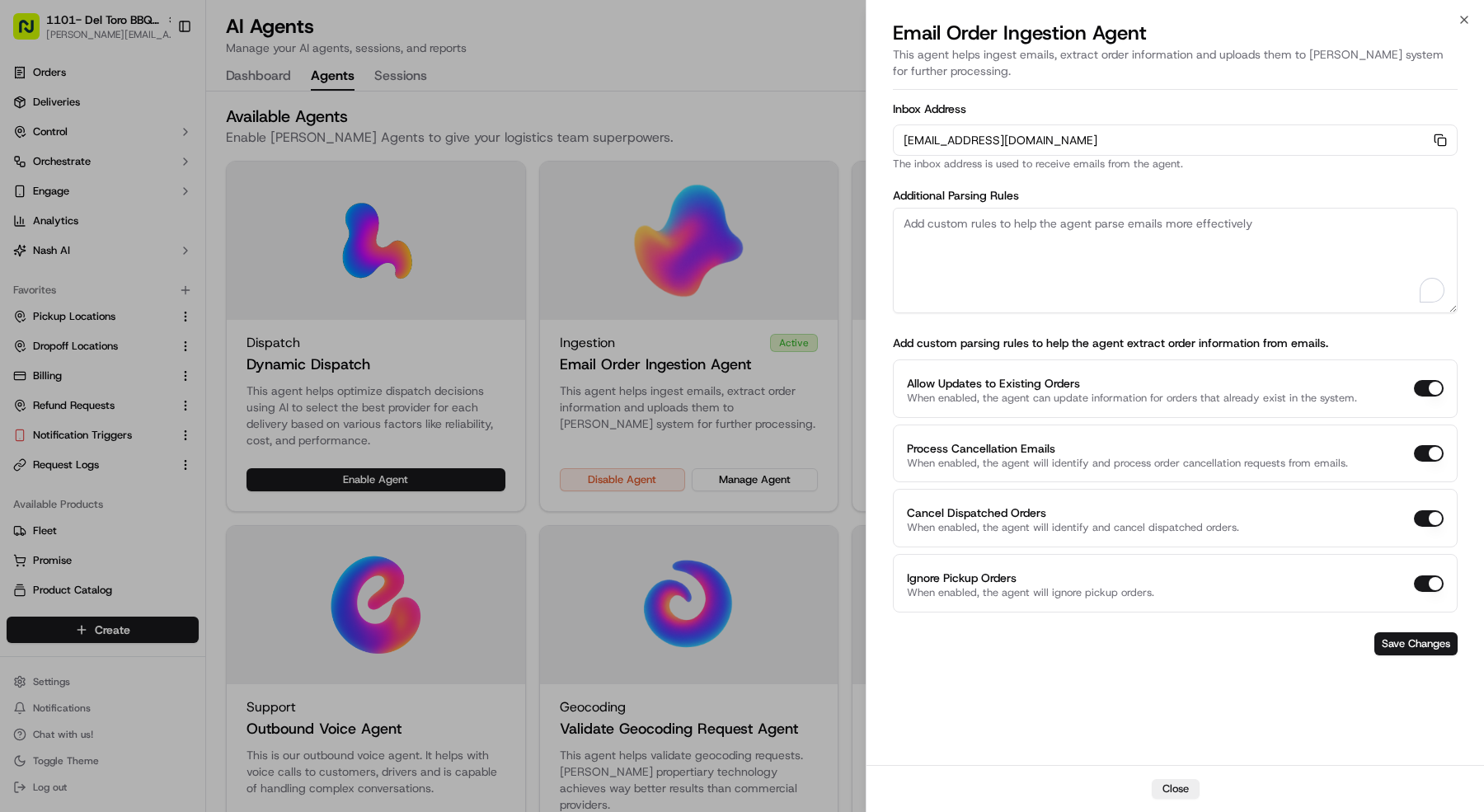
click at [1102, 242] on textarea "To enrich screen reader interactions, please activate Accessibility in Grammarl…" at bounding box center [1176, 260] width 565 height 105
paste textarea "Rules: 1. The pickup business name should always be "Jalisco Norte". 2. The pic…"
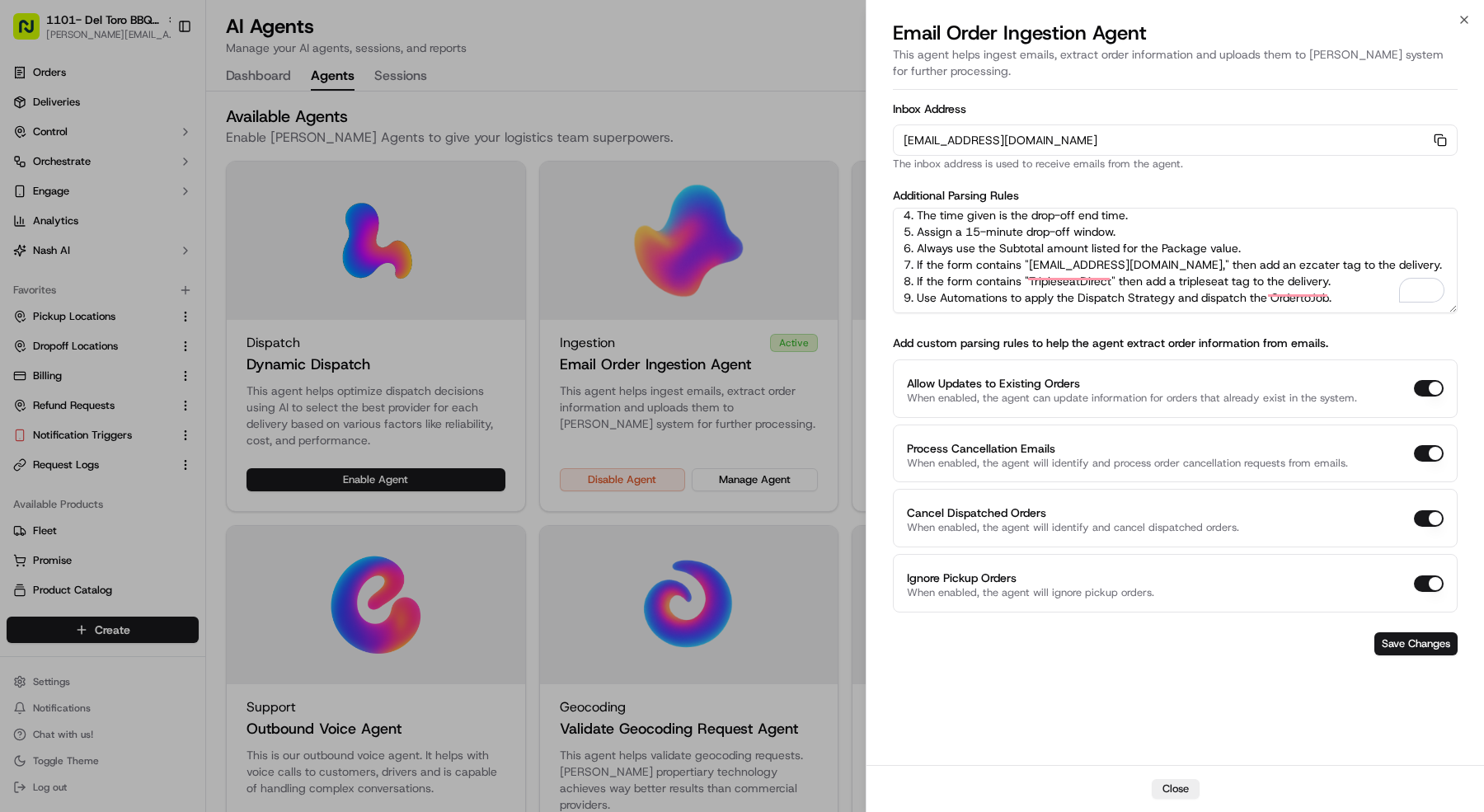
scroll to position [0, 0]
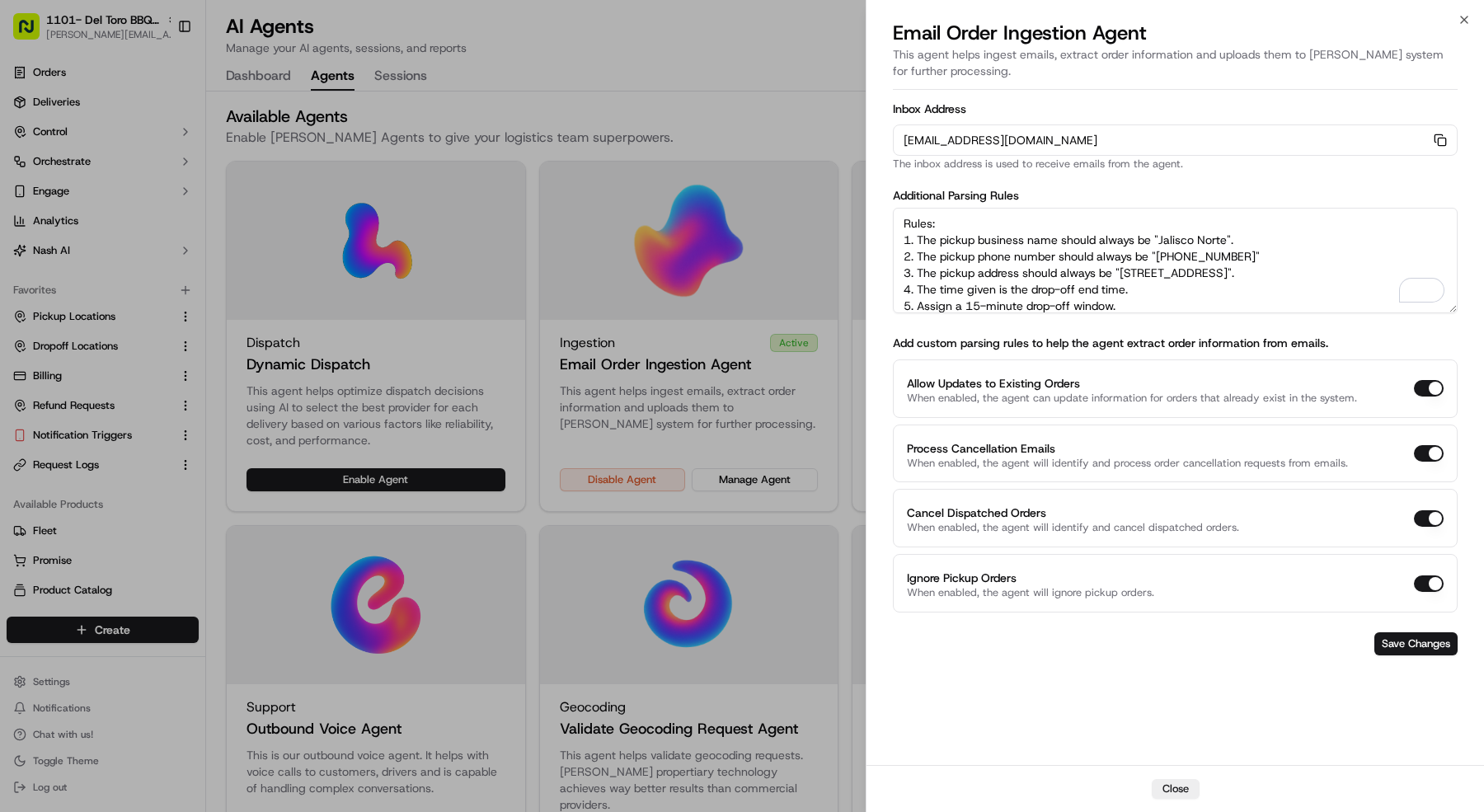
drag, startPoint x: 1225, startPoint y: 235, endPoint x: 1160, endPoint y: 238, distance: 65.1
click at [1160, 238] on textarea "Rules: 1. The pickup business name should always be "Jalisco Norte". 2. The pic…" at bounding box center [1176, 260] width 565 height 105
paste textarea "Del Toro BBQ | Mansfield"
drag, startPoint x: 1355, startPoint y: 275, endPoint x: 1127, endPoint y: 266, distance: 228.2
click at [1127, 266] on textarea "Rules: 1. The pickup business name should always be "Del Toro BBQ | Mansfield".…" at bounding box center [1176, 260] width 565 height 105
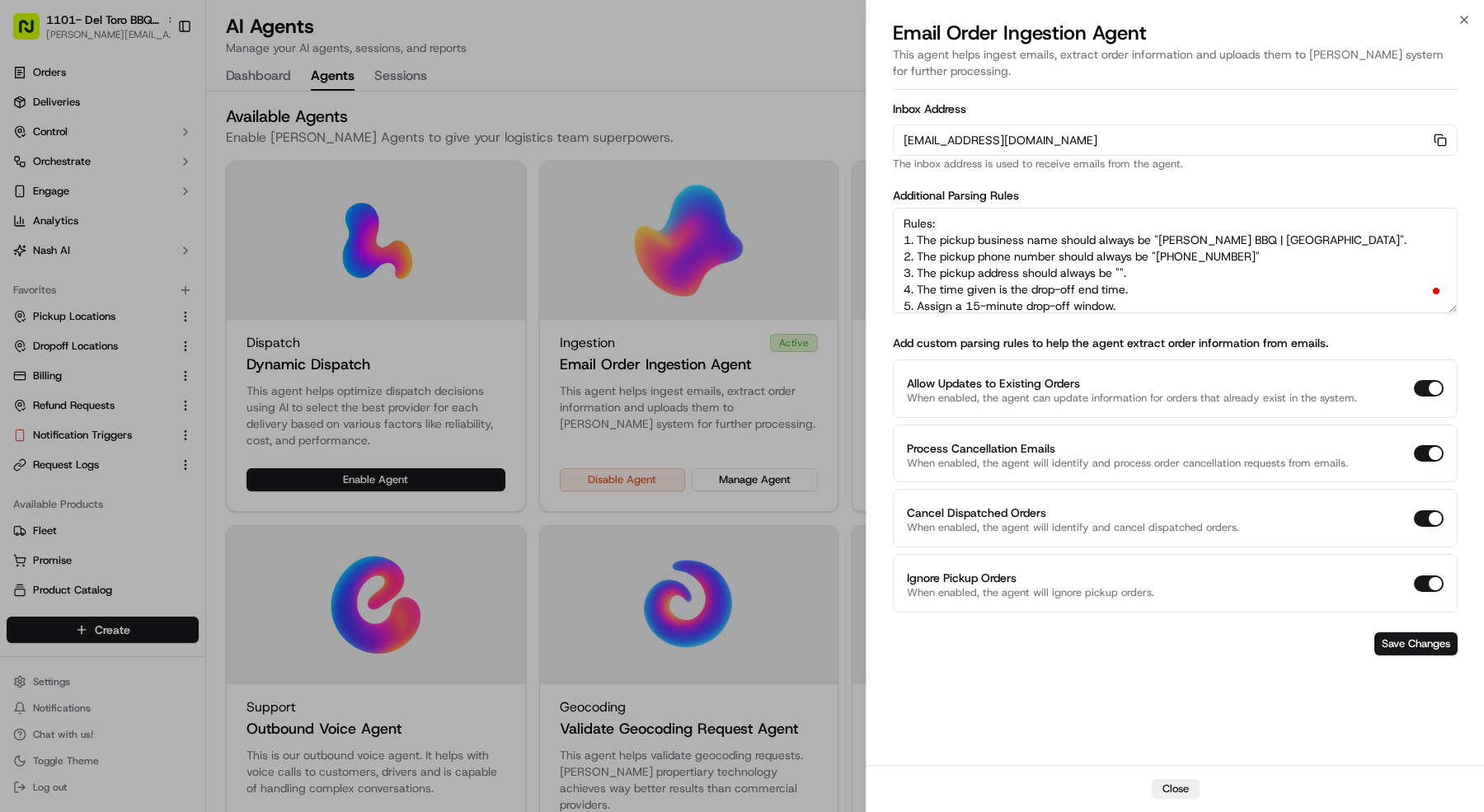
paste textarea "109 S Main St #200, Mansfield, TX 76063, USA"
drag, startPoint x: 1158, startPoint y: 255, endPoint x: 1413, endPoint y: 306, distance: 260.0
click at [1255, 255] on textarea "Rules: 1. The pickup business name should always be "Del Toro BBQ | Mansfield".…" at bounding box center [1176, 260] width 565 height 105
paste textarea "817 779 4020"
type textarea "Rules: 1. The pickup business name should always be "Del Toro BBQ | Mansfield".…"
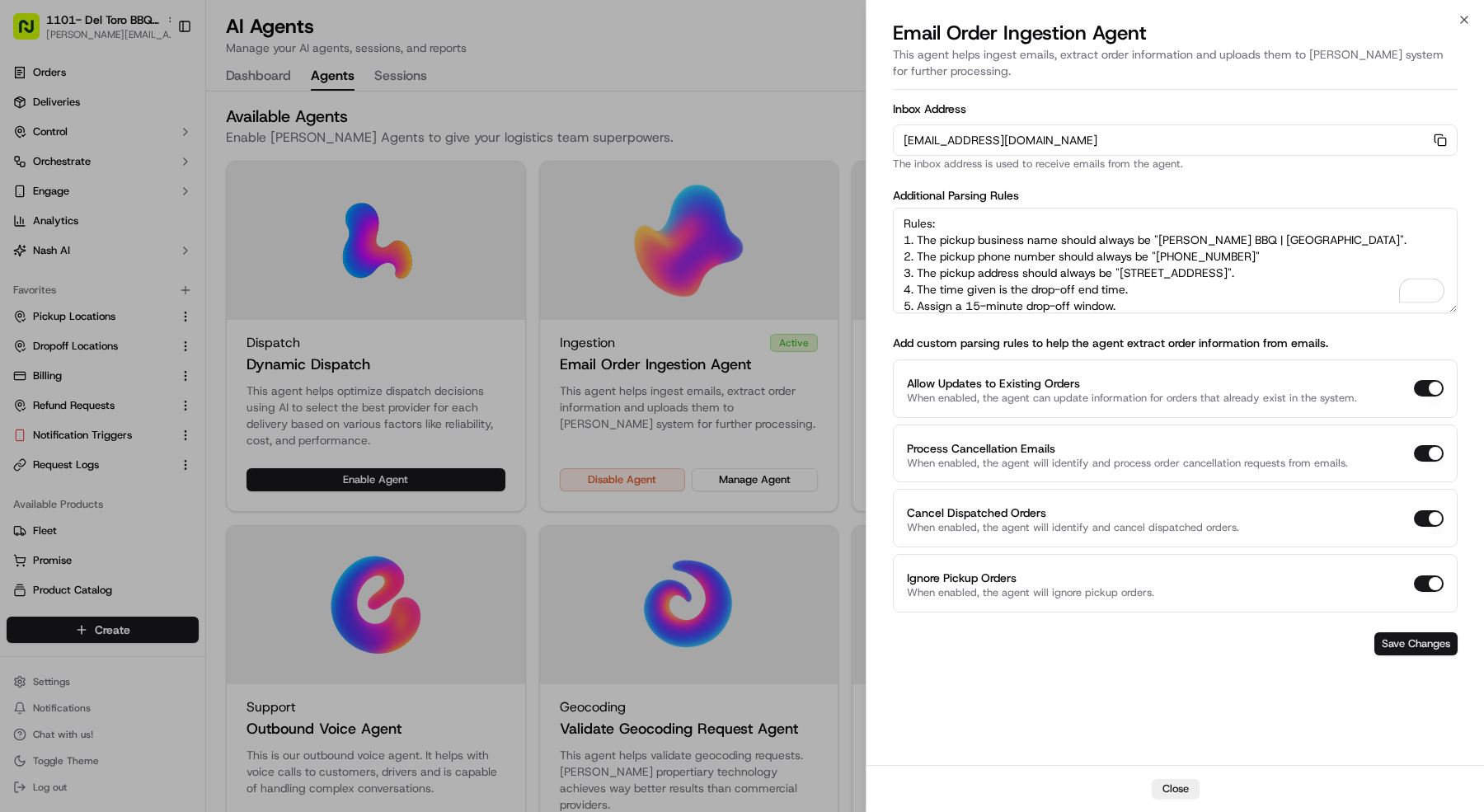
click at [1392, 633] on button "Save Changes" at bounding box center [1415, 644] width 83 height 23
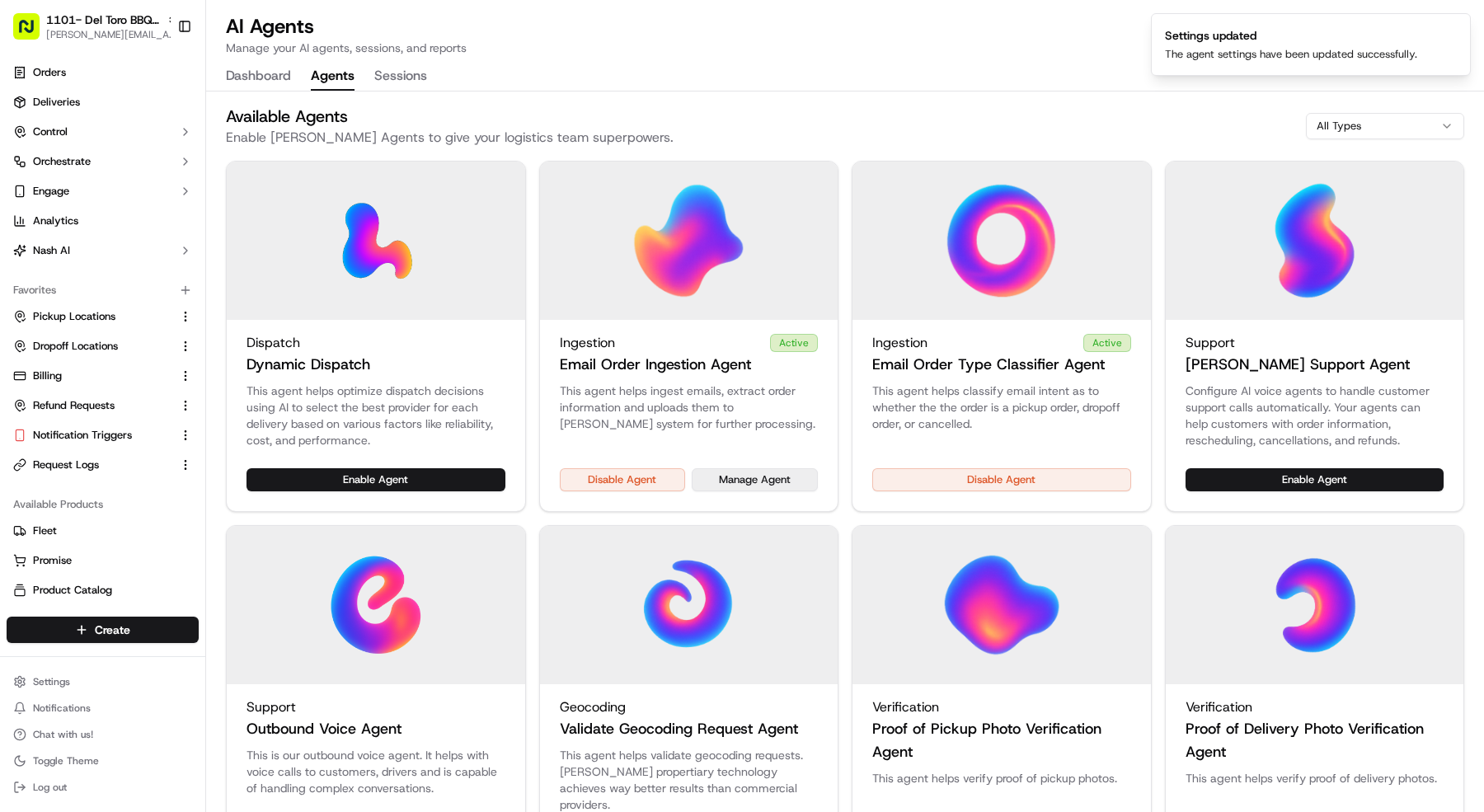
click at [758, 483] on button "Manage Agent" at bounding box center [755, 480] width 127 height 23
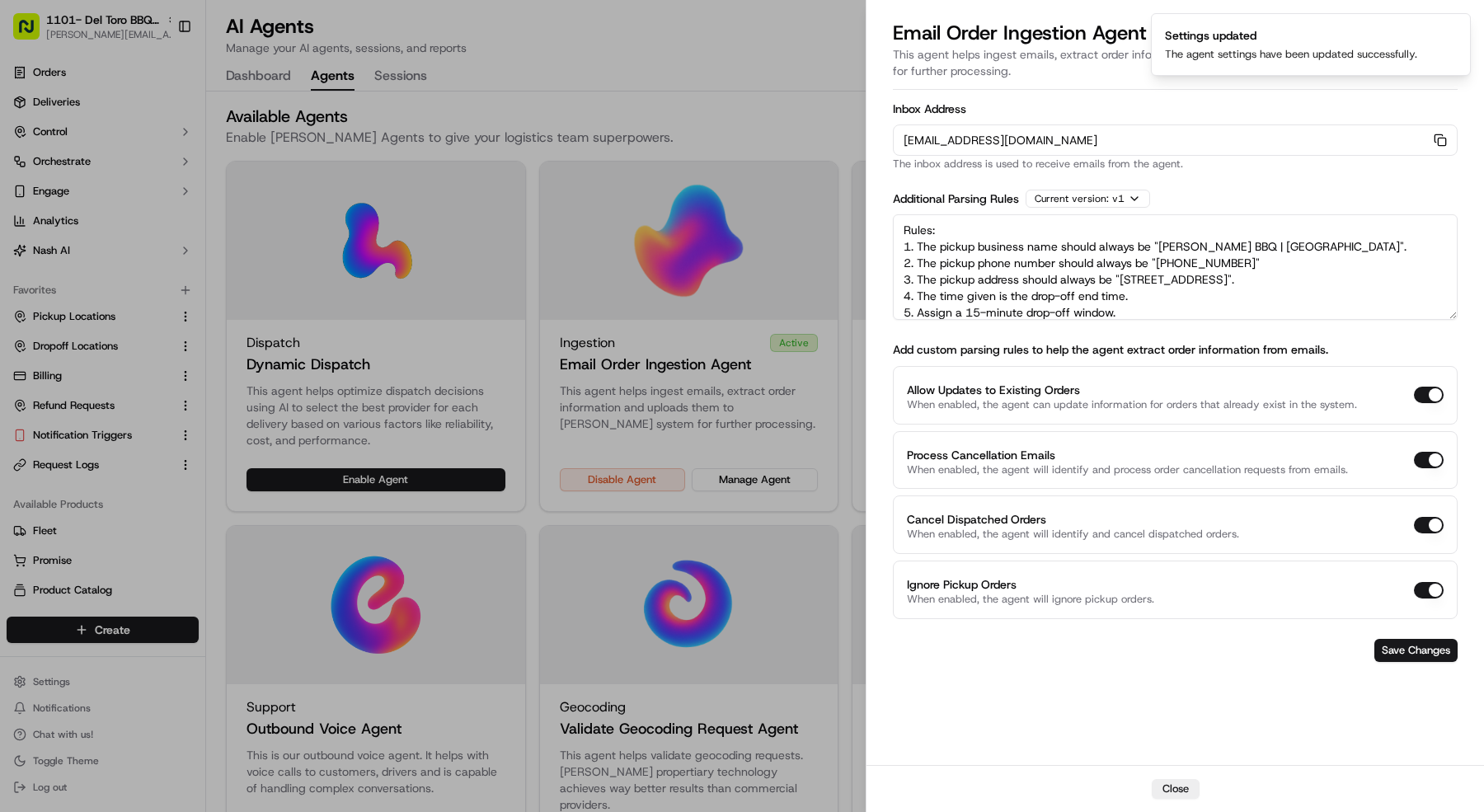
click at [759, 483] on div at bounding box center [742, 406] width 1484 height 812
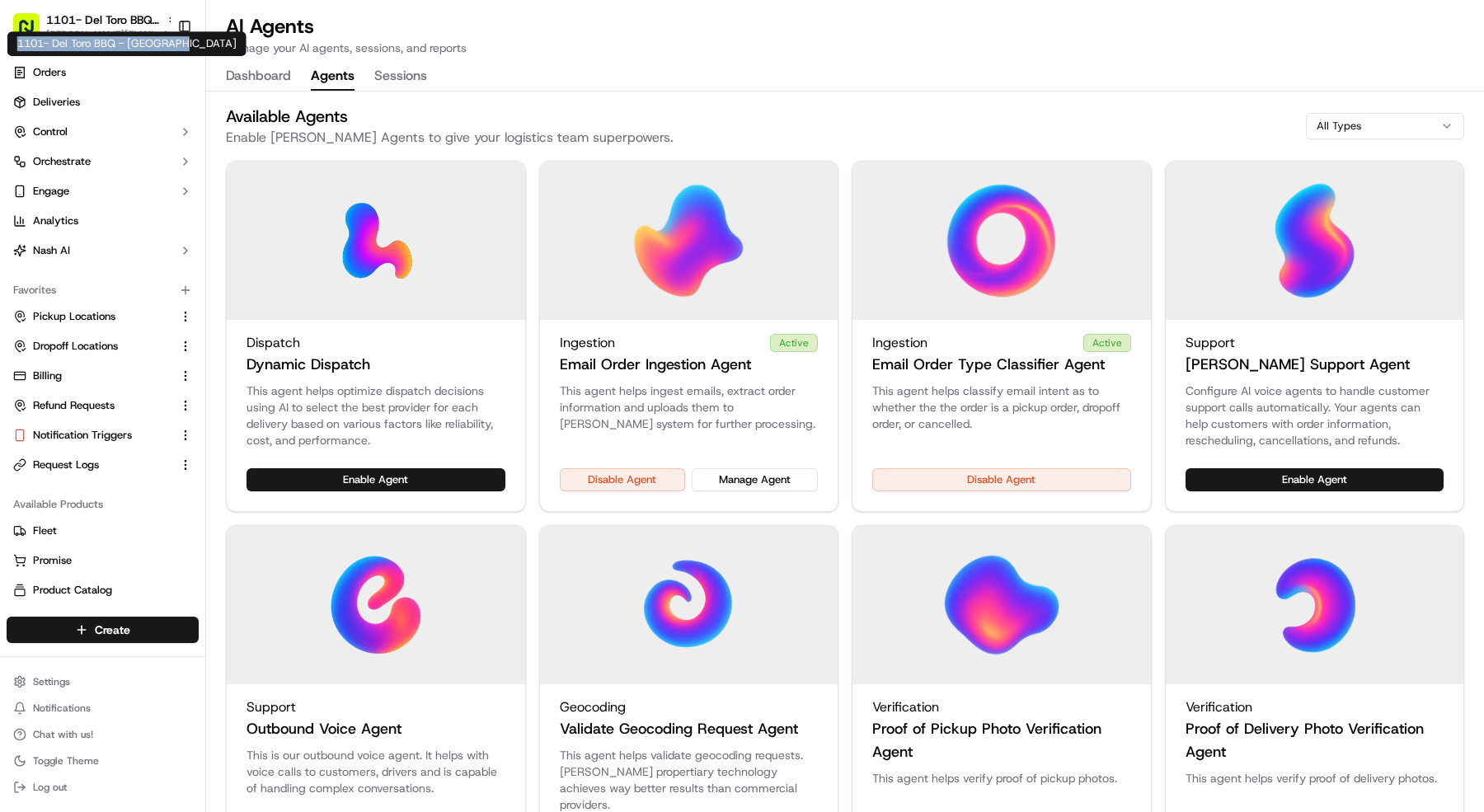
drag, startPoint x: 15, startPoint y: 39, endPoint x: 178, endPoint y: 47, distance: 163.2
click at [178, 47] on div "1101- Del Toro BBQ - Mansfield 1101- Del Toro BBQ - Mansfield" at bounding box center [127, 44] width 239 height 25
copy div "1101- Del Toro BBQ - [GEOGRAPHIC_DATA]"
drag, startPoint x: 178, startPoint y: 45, endPoint x: 109, endPoint y: 62, distance: 71.1
click at [17, 40] on div "1101- Del Toro BBQ - Mansfield 1101- Del Toro BBQ - Mansfield" at bounding box center [127, 44] width 239 height 25
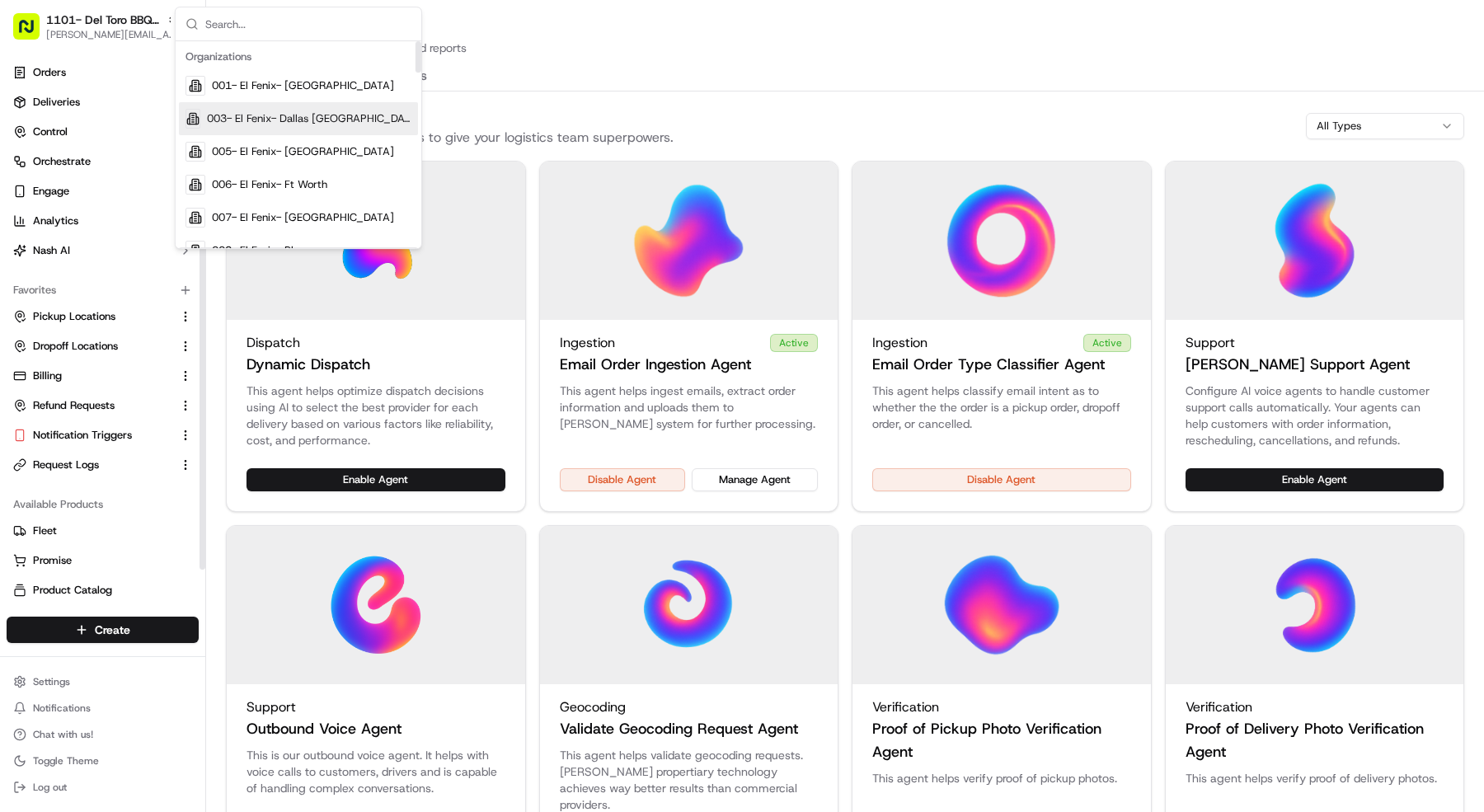
scroll to position [3, 0]
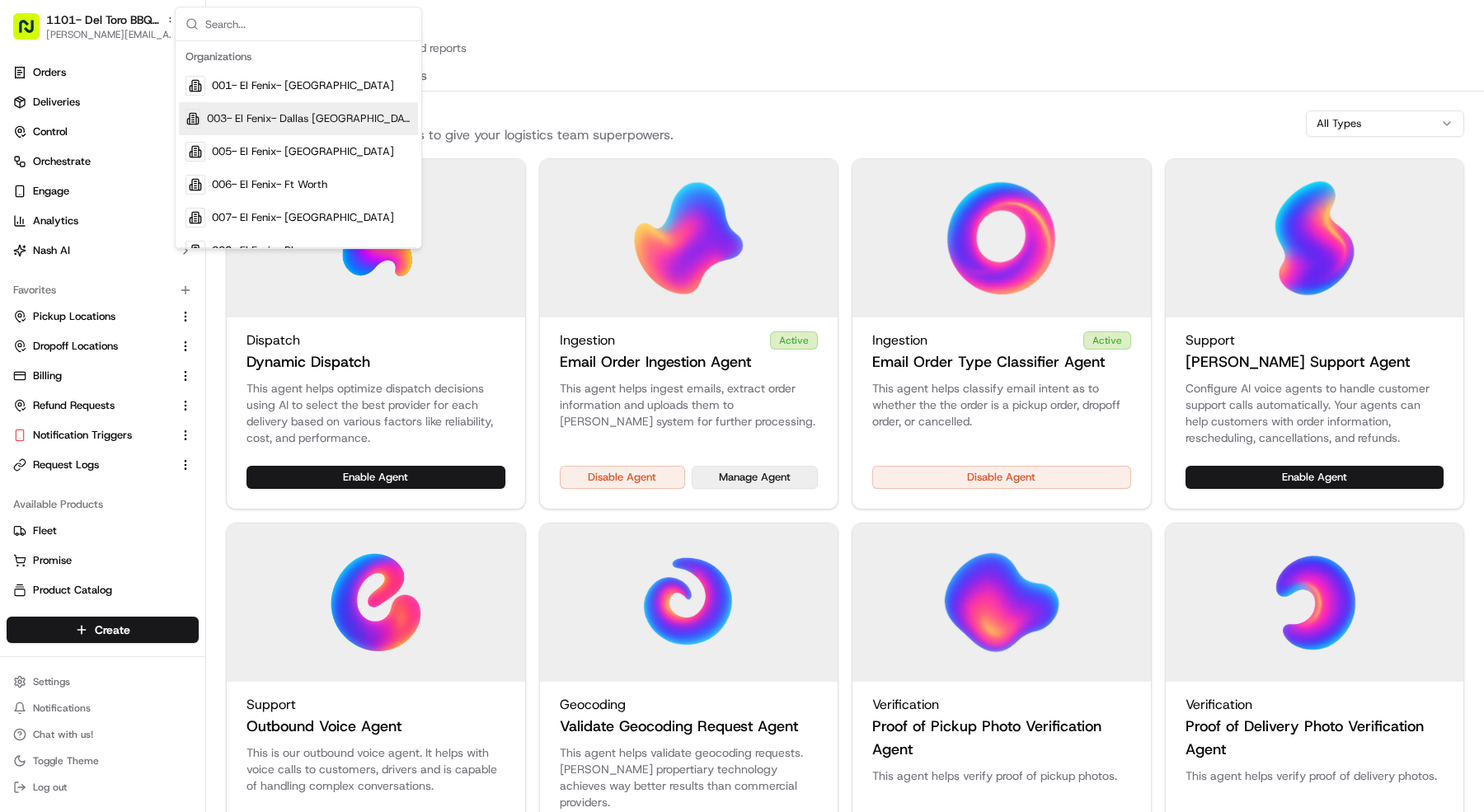
click at [760, 477] on button "Manage Agent" at bounding box center [755, 478] width 127 height 23
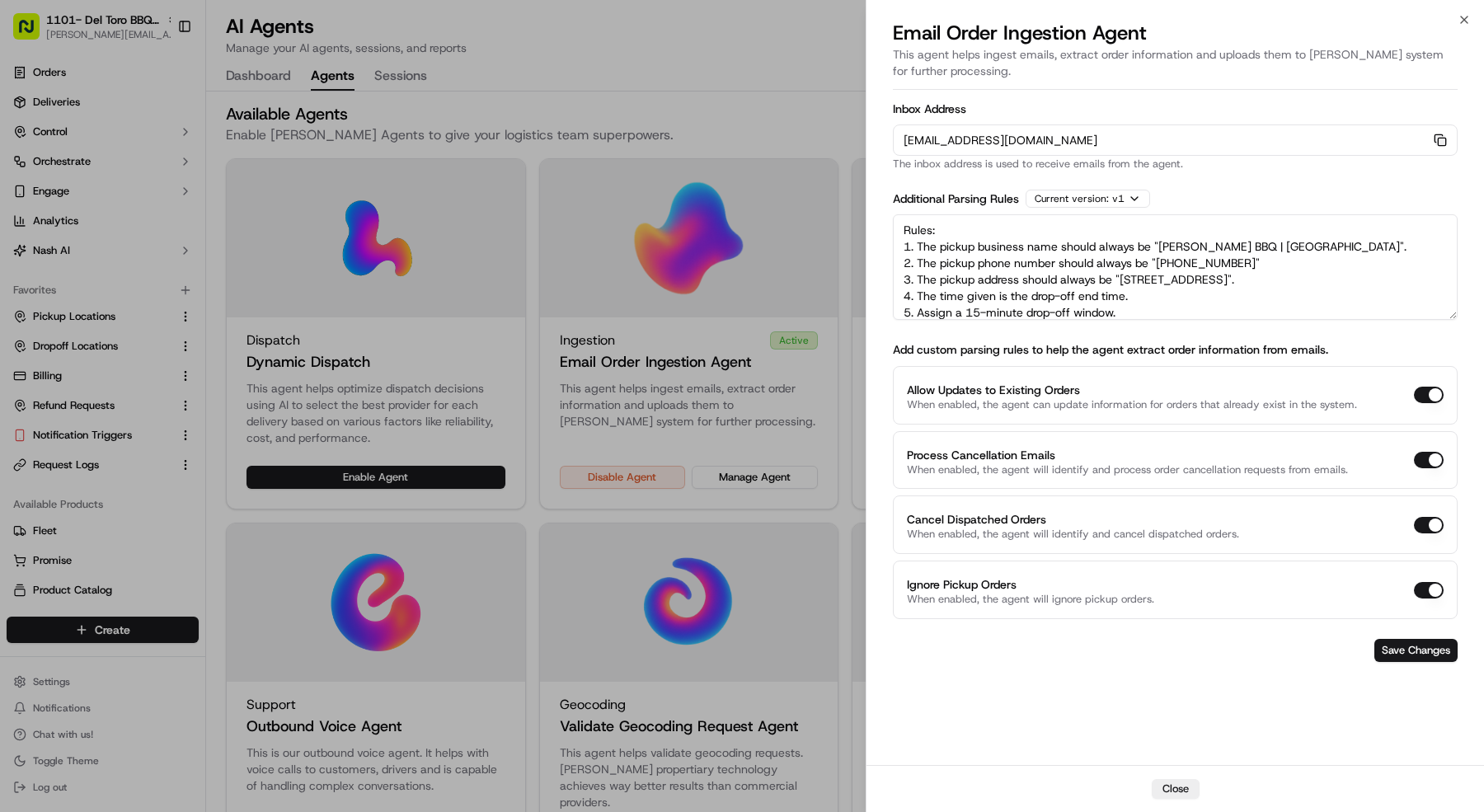
click at [1436, 135] on icon "button" at bounding box center [1439, 138] width 7 height 7
click at [111, 665] on div at bounding box center [742, 406] width 1484 height 812
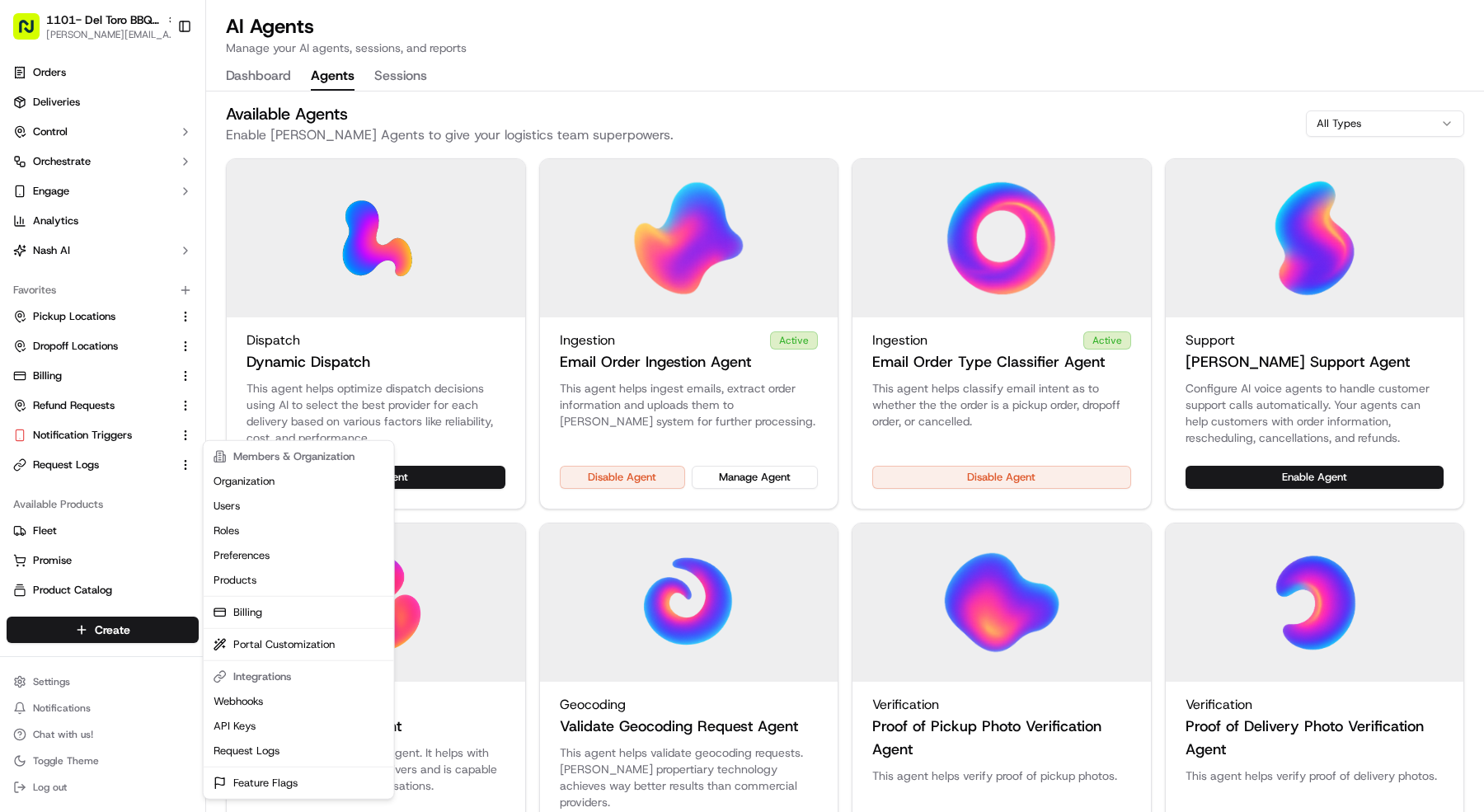
click at [111, 672] on button "Settings" at bounding box center [102, 682] width 193 height 23
click at [254, 776] on link "Feature Flags" at bounding box center [299, 783] width 184 height 25
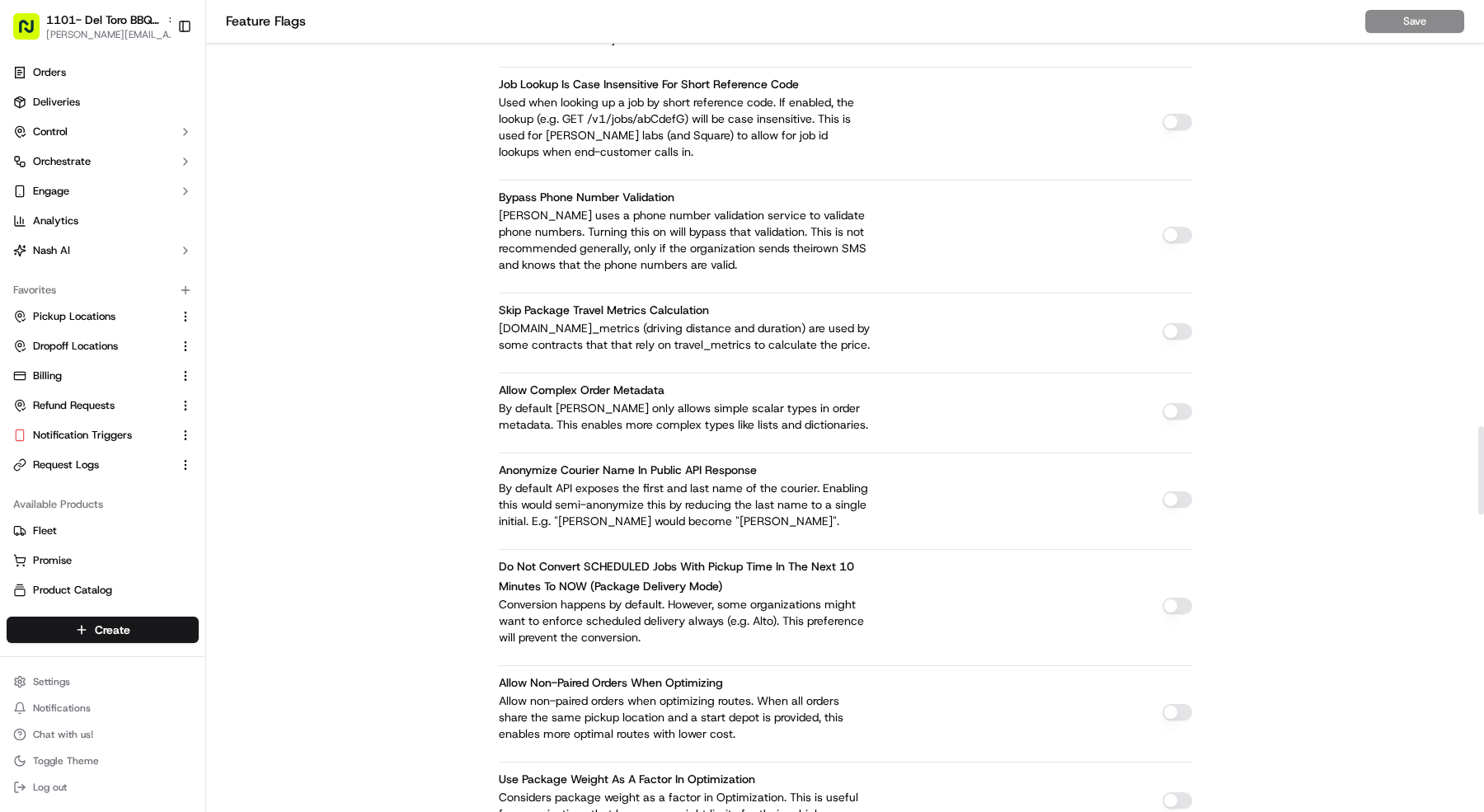
scroll to position [6667, 0]
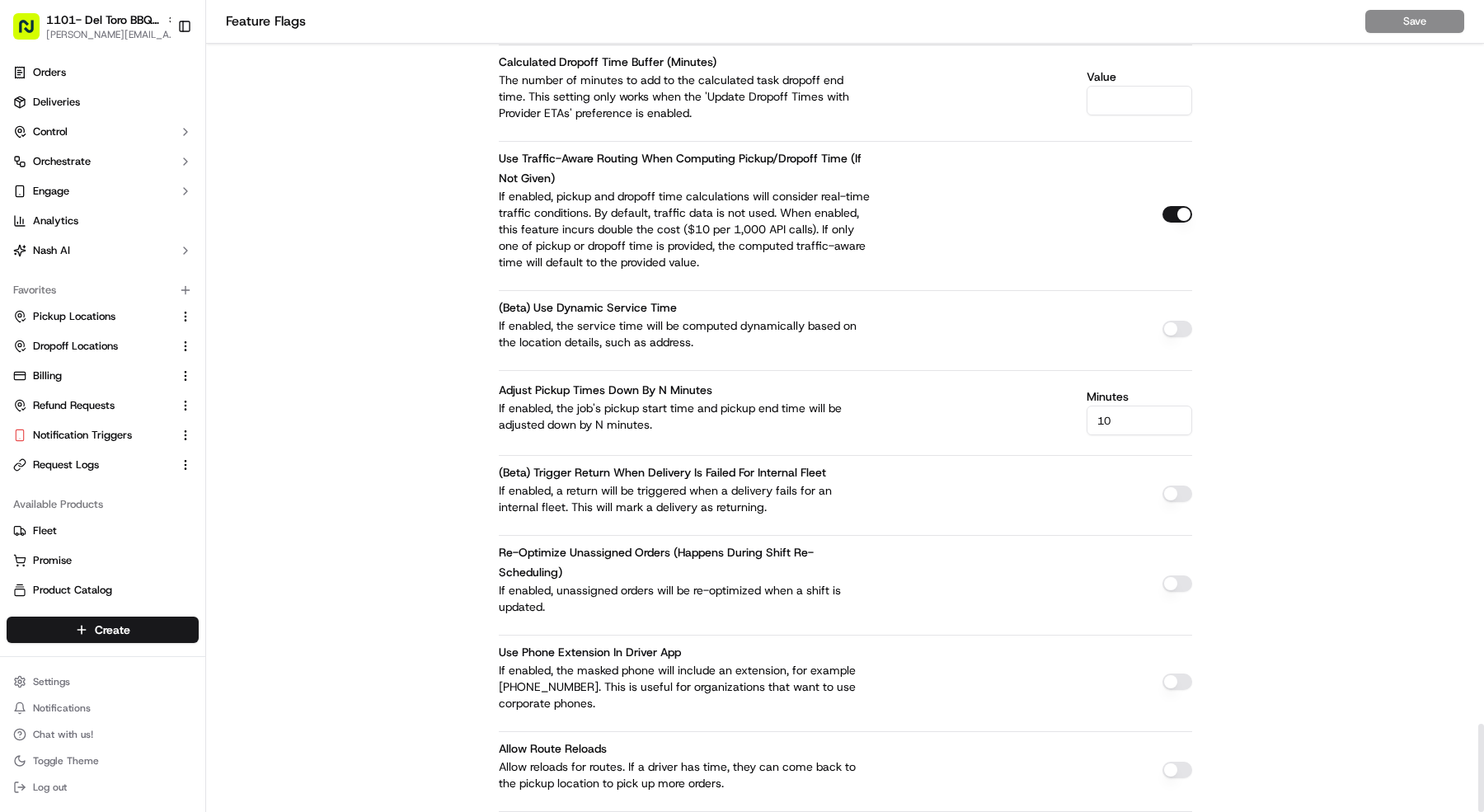
click at [1175, 206] on button "button" at bounding box center [1177, 214] width 29 height 17
click at [1423, 24] on button "Save" at bounding box center [1414, 21] width 99 height 23
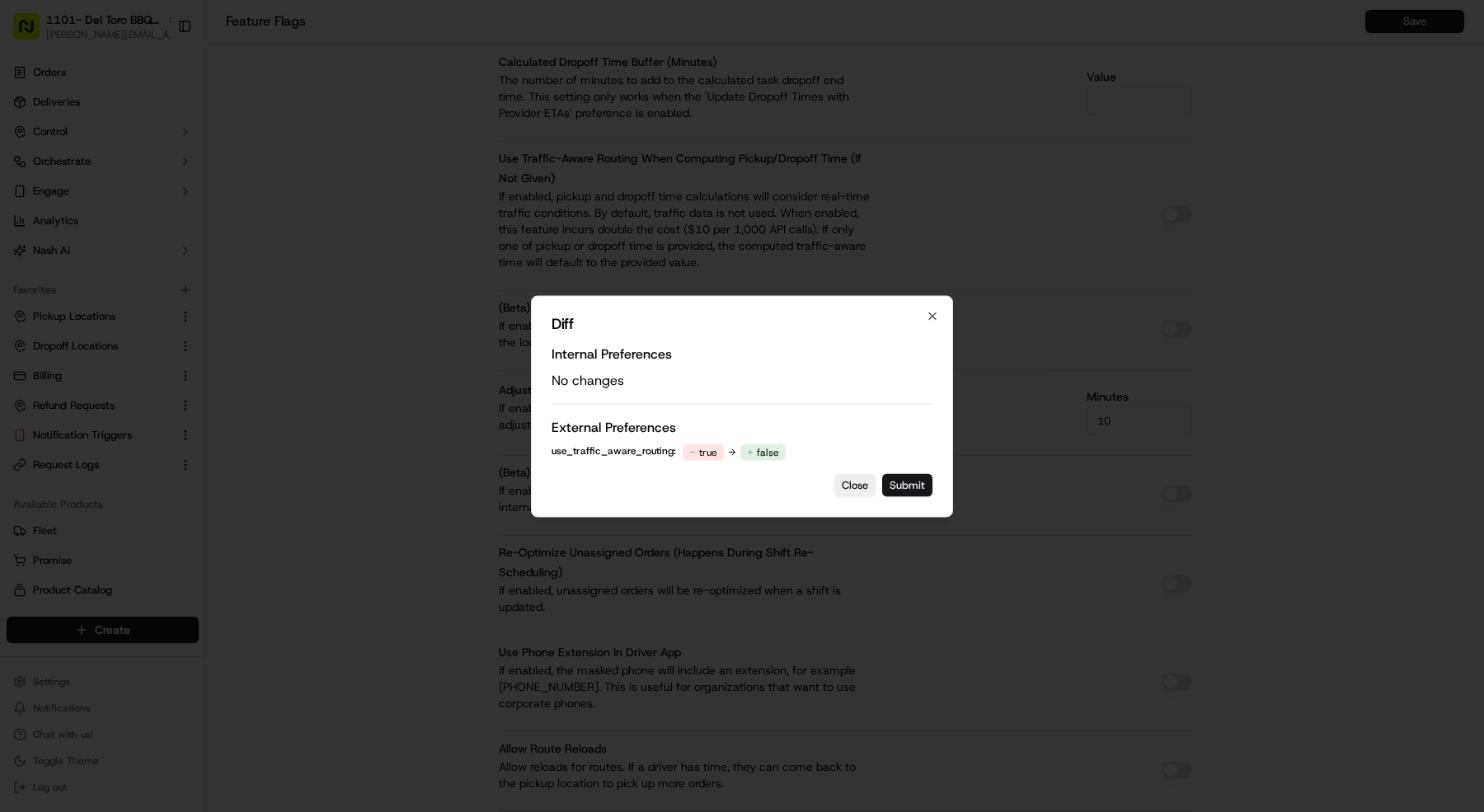
click at [901, 485] on button "Submit" at bounding box center [907, 485] width 50 height 23
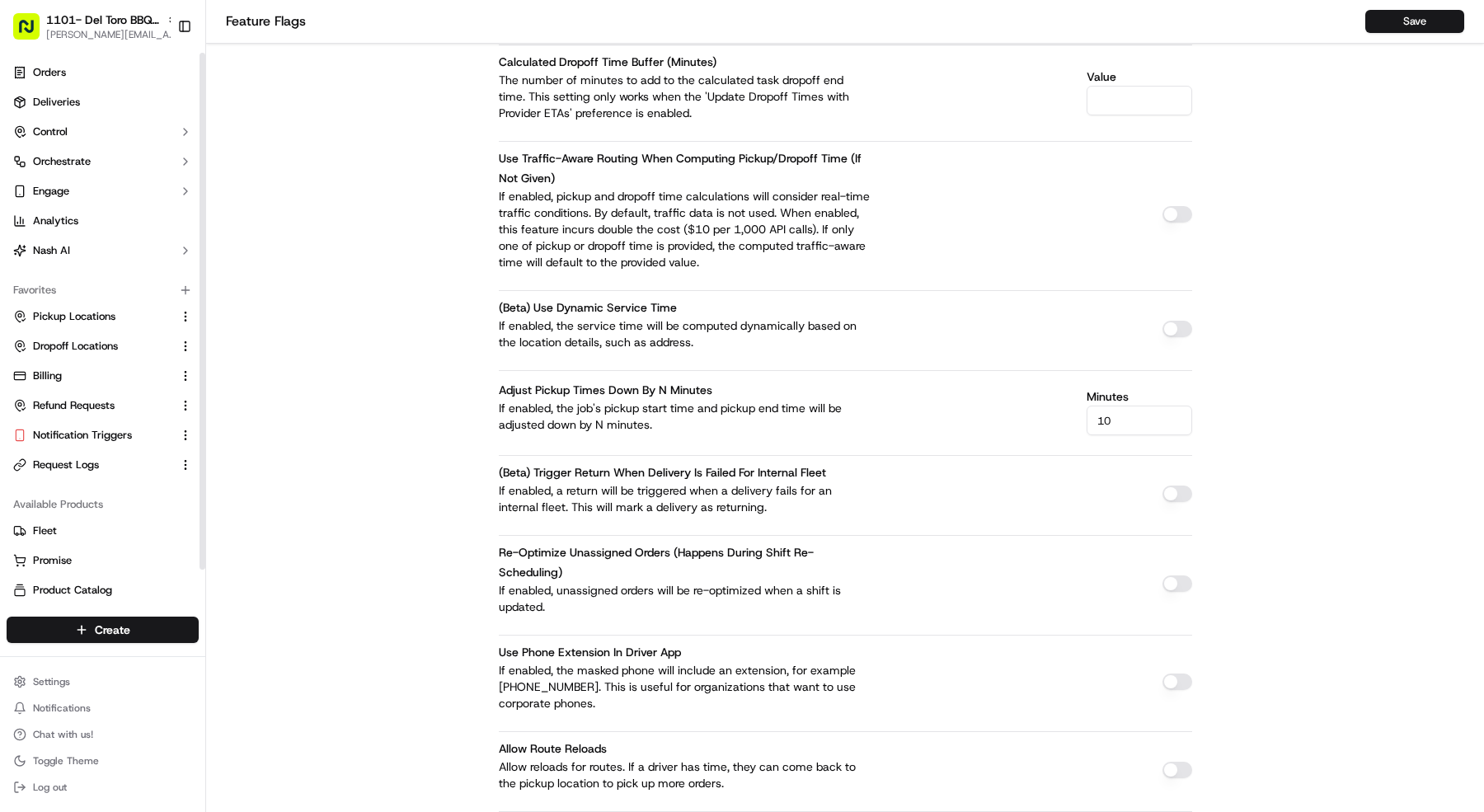
click at [126, 449] on ul "Pickup Locations Dropoff Locations Billing Refund Requests Notification Trigger…" at bounding box center [102, 390] width 193 height 175
click at [134, 440] on link "Notification Triggers" at bounding box center [93, 435] width 160 height 15
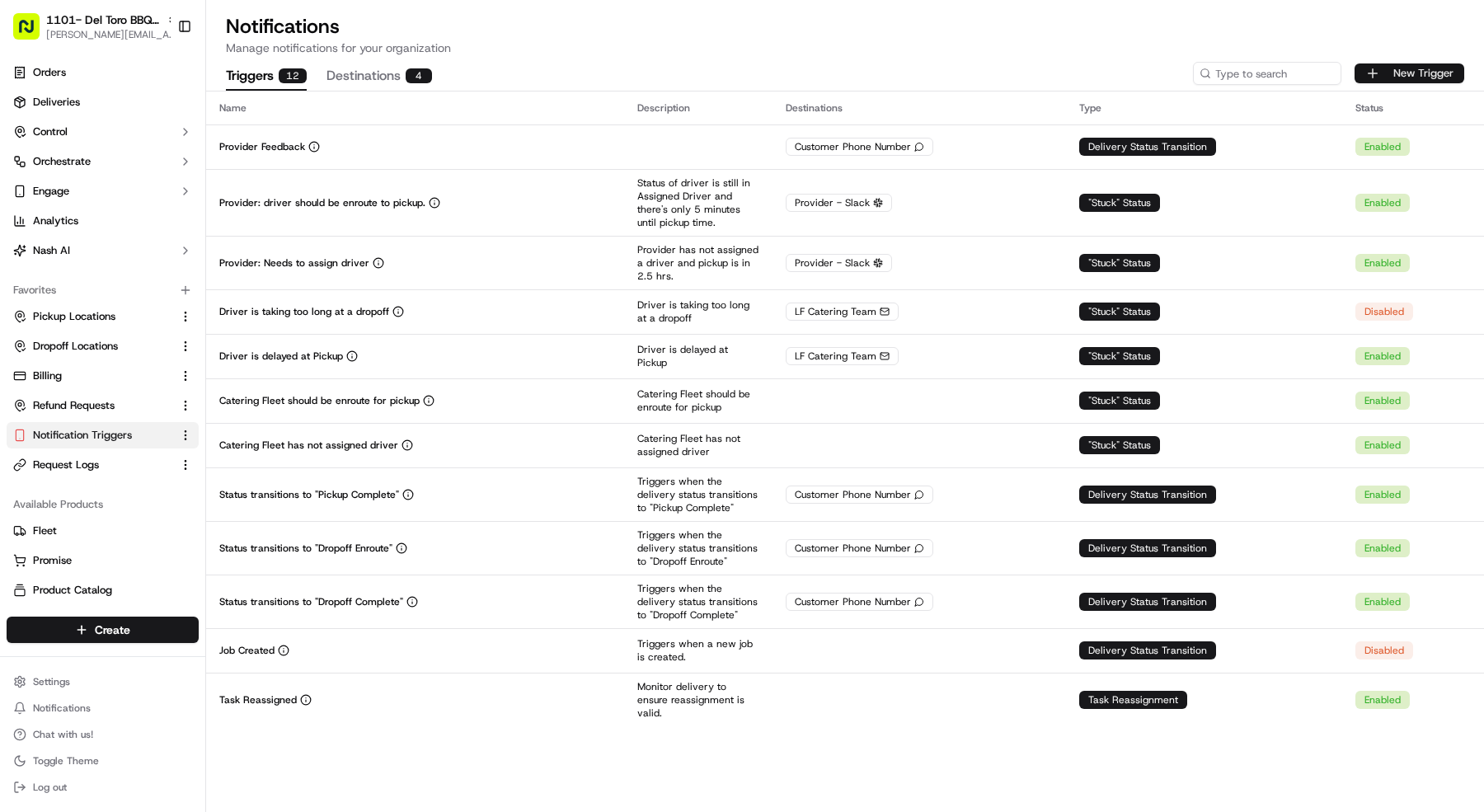
click at [1405, 71] on button "New Trigger" at bounding box center [1409, 73] width 110 height 20
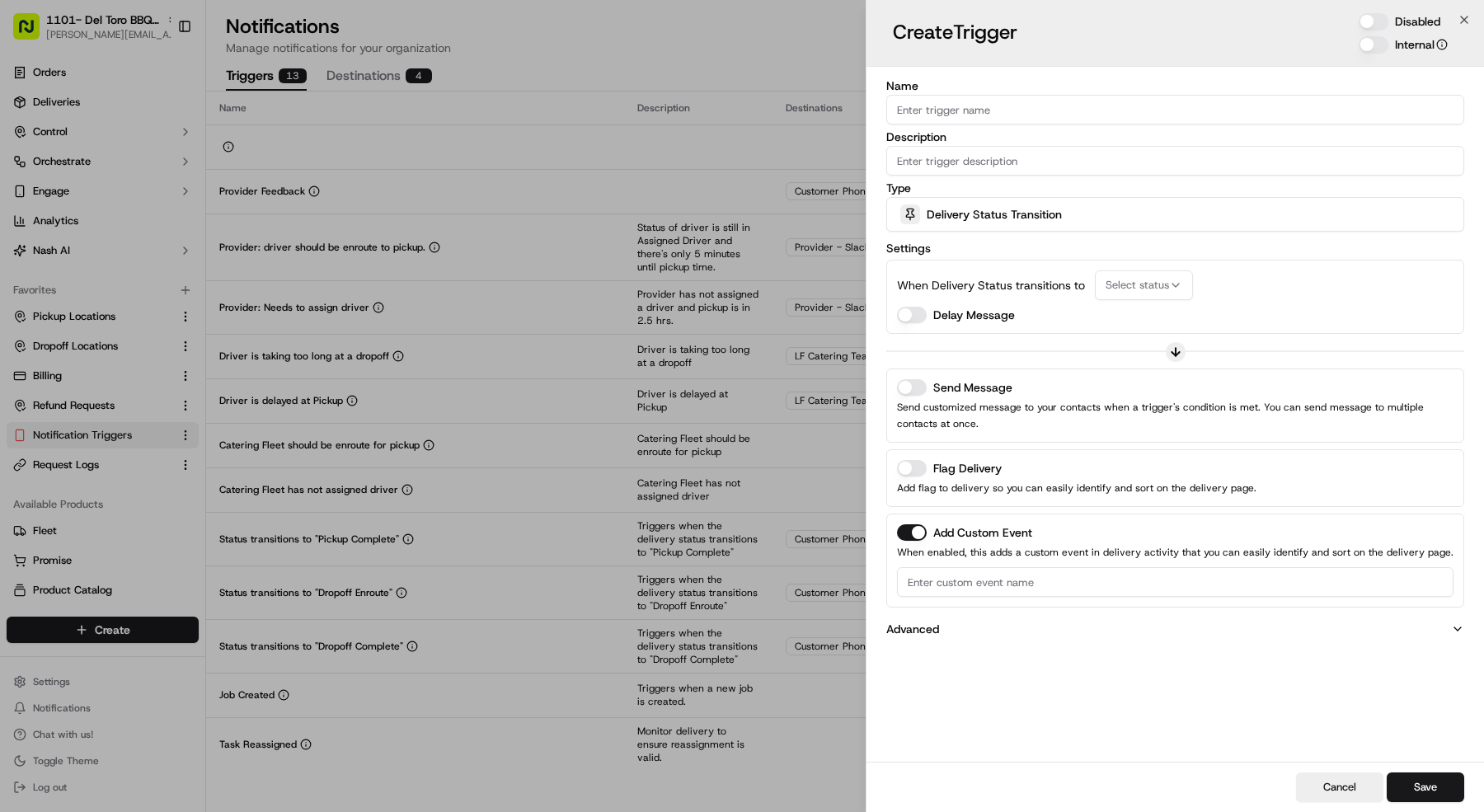
click at [1212, 98] on input "Name" at bounding box center [1175, 109] width 578 height 29
type input "Order Needs attention"
click at [1296, 152] on input "Description" at bounding box center [1175, 160] width 578 height 29
type input "needs attention"
click at [1387, 13] on div "Disabled" at bounding box center [1403, 21] width 89 height 17
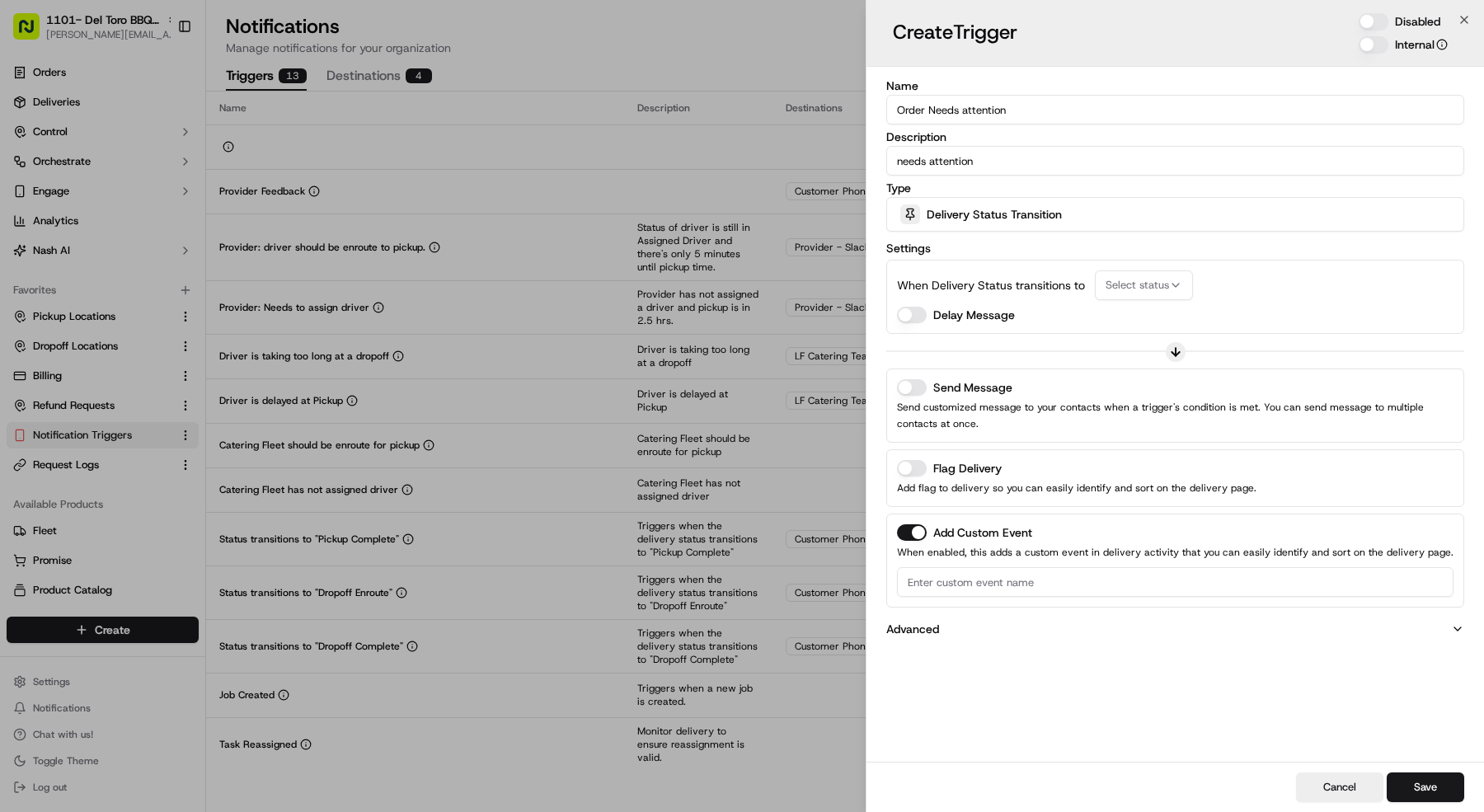
click at [1381, 17] on button "Disabled" at bounding box center [1373, 21] width 29 height 17
click at [1093, 217] on div "Delivery Status Transition" at bounding box center [1175, 214] width 570 height 33
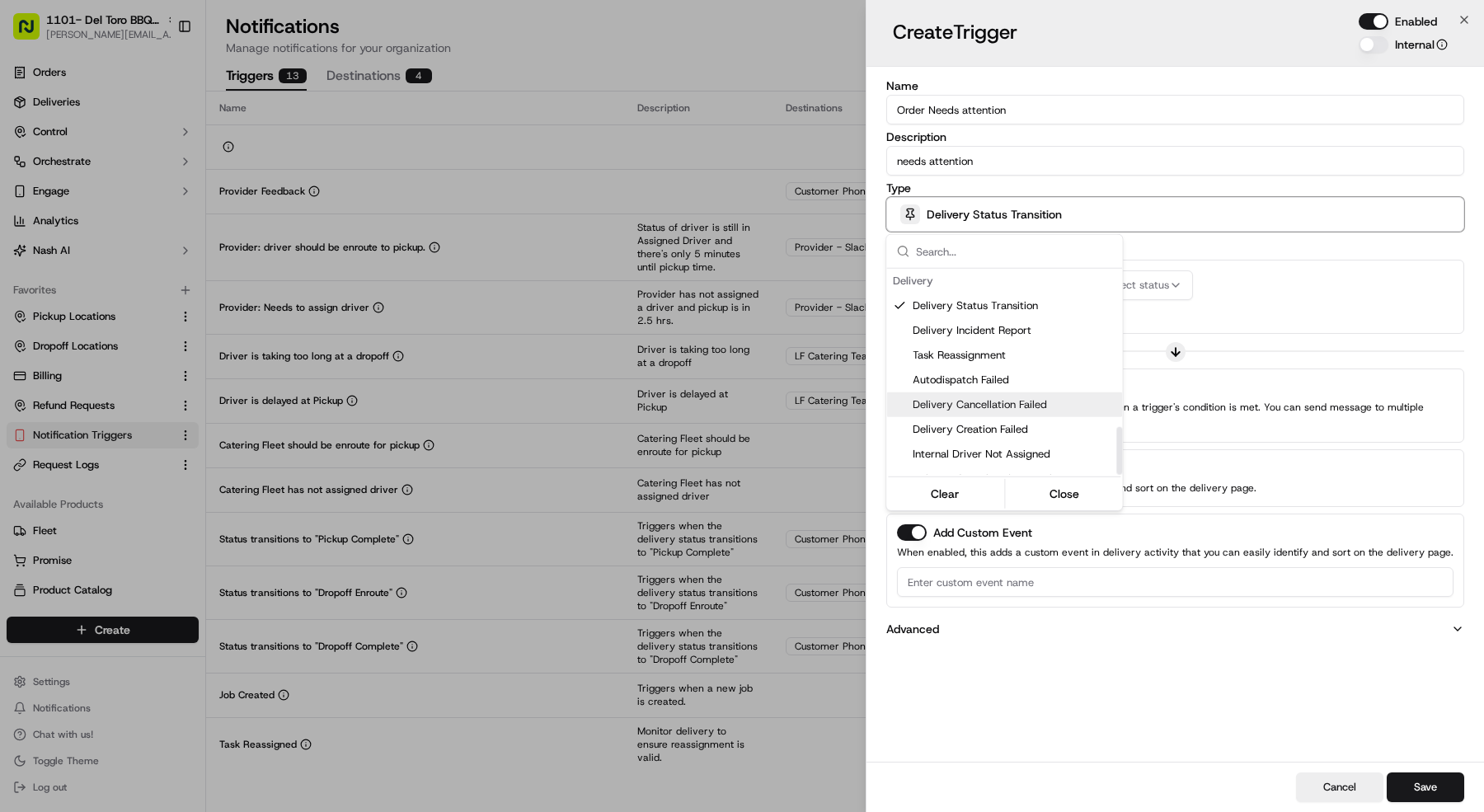
scroll to position [682, 0]
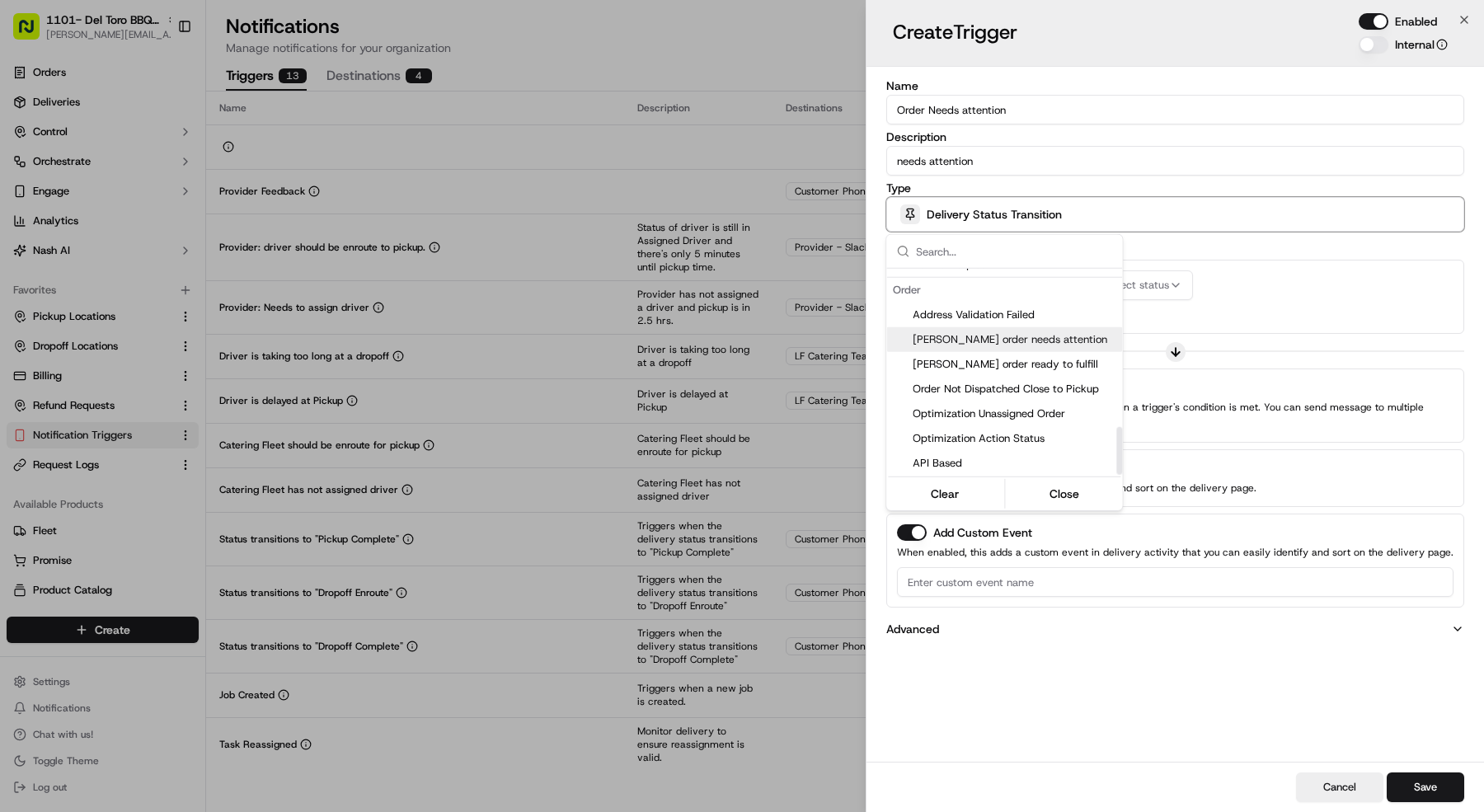
click at [991, 346] on div "Nash order needs attention" at bounding box center [1004, 340] width 236 height 25
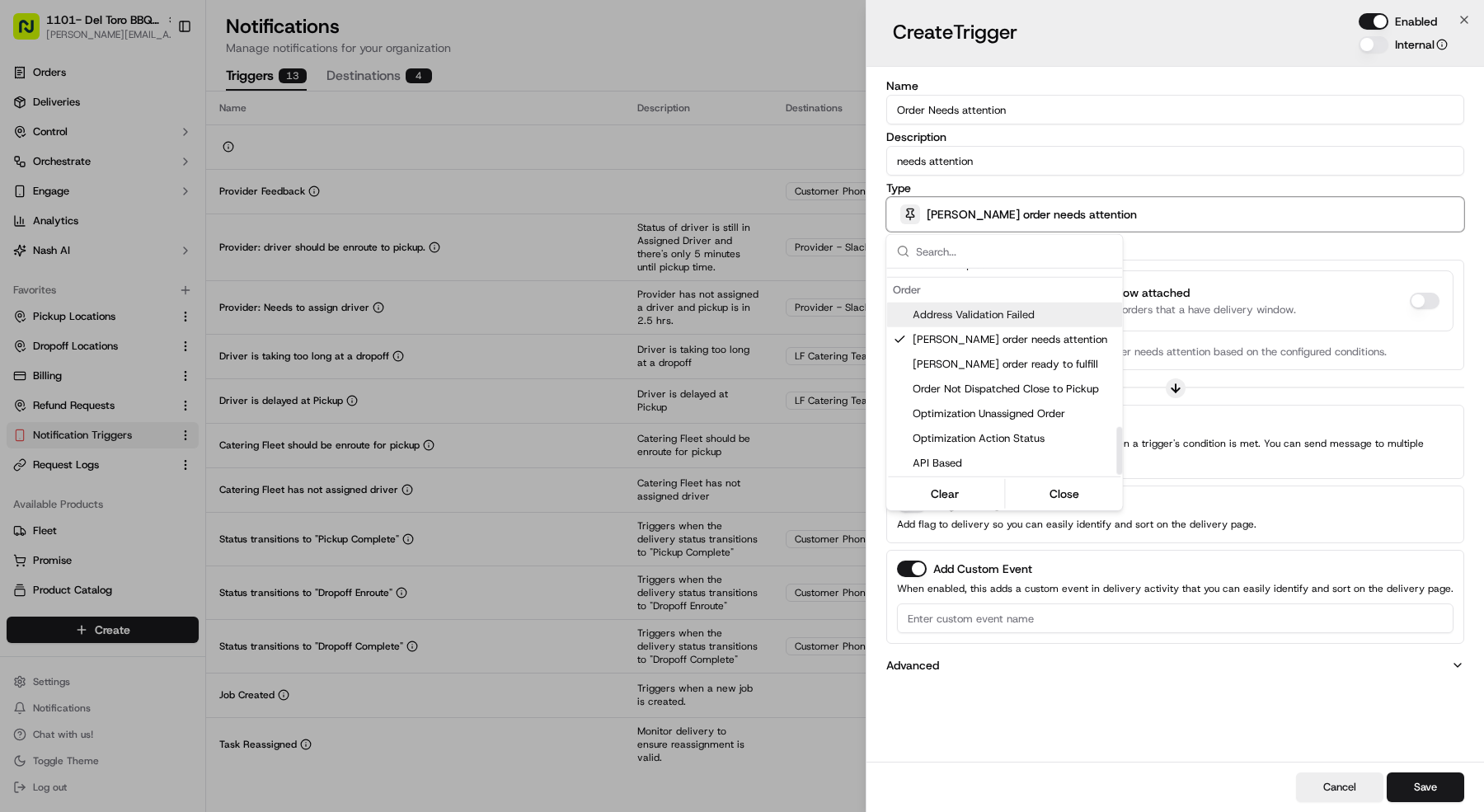
click at [1220, 242] on div at bounding box center [742, 406] width 1484 height 812
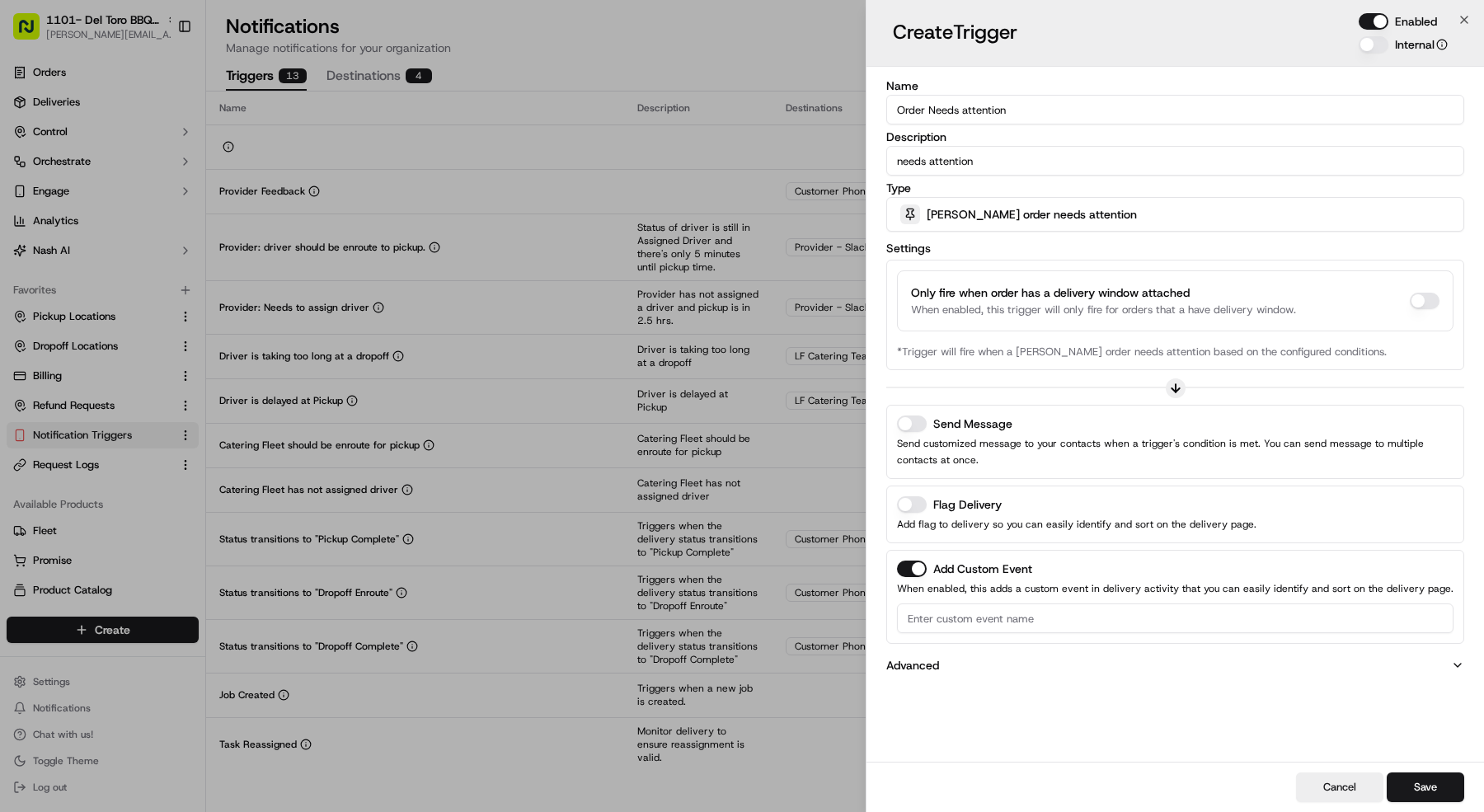
click at [922, 567] on button "Add Custom Event" at bounding box center [911, 569] width 29 height 17
drag, startPoint x: 922, startPoint y: 420, endPoint x: 939, endPoint y: 431, distance: 20.2
click at [922, 420] on button "Send Message" at bounding box center [911, 423] width 29 height 17
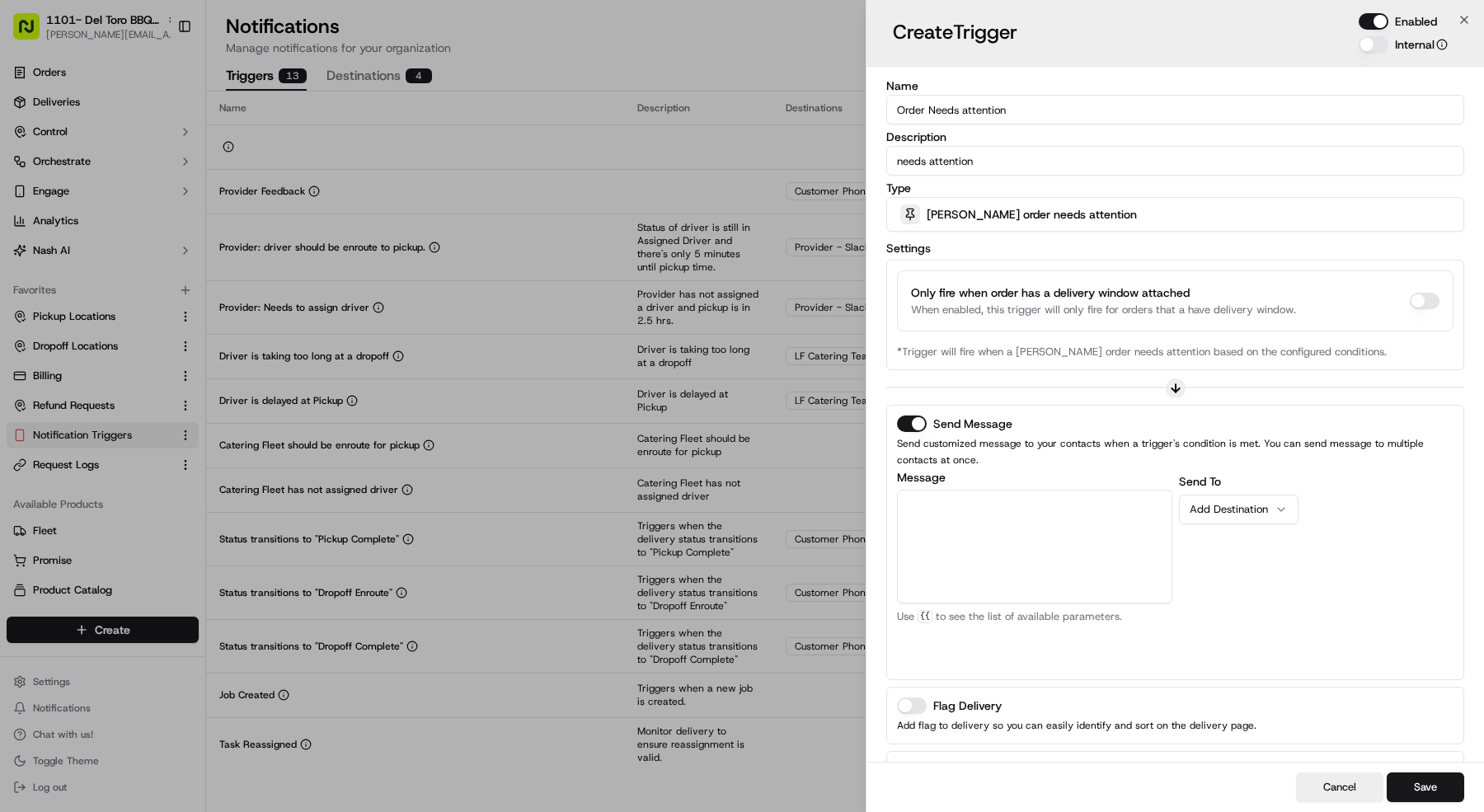
click at [1018, 479] on label "Message" at bounding box center [1034, 477] width 275 height 12
click at [1018, 489] on textarea "Message" at bounding box center [1034, 546] width 275 height 114
click at [1018, 493] on textarea "Message" at bounding box center [1034, 546] width 275 height 114
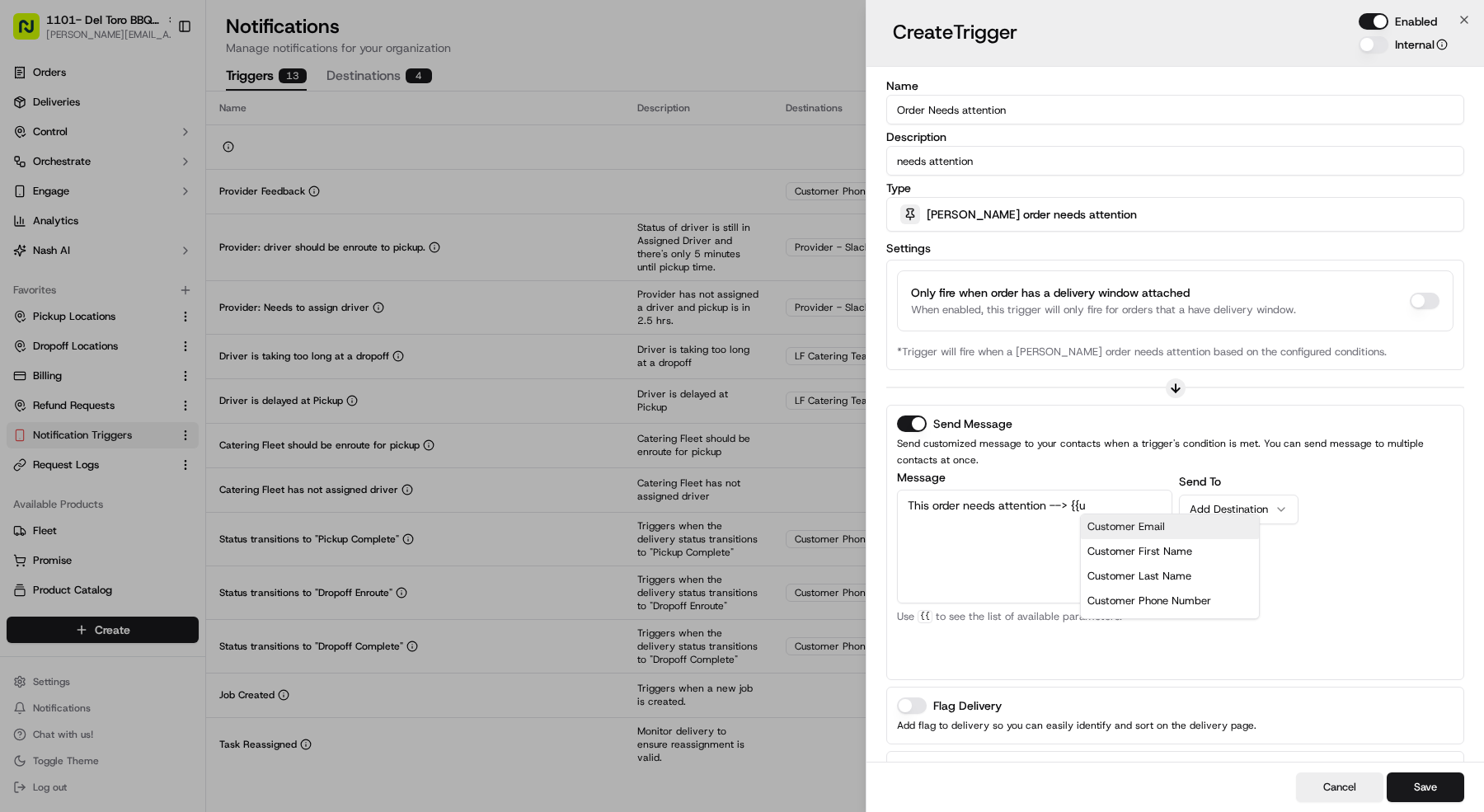
scroll to position [33, 0]
click at [1103, 531] on div "Order Portal URL" at bounding box center [1171, 544] width 153 height 25
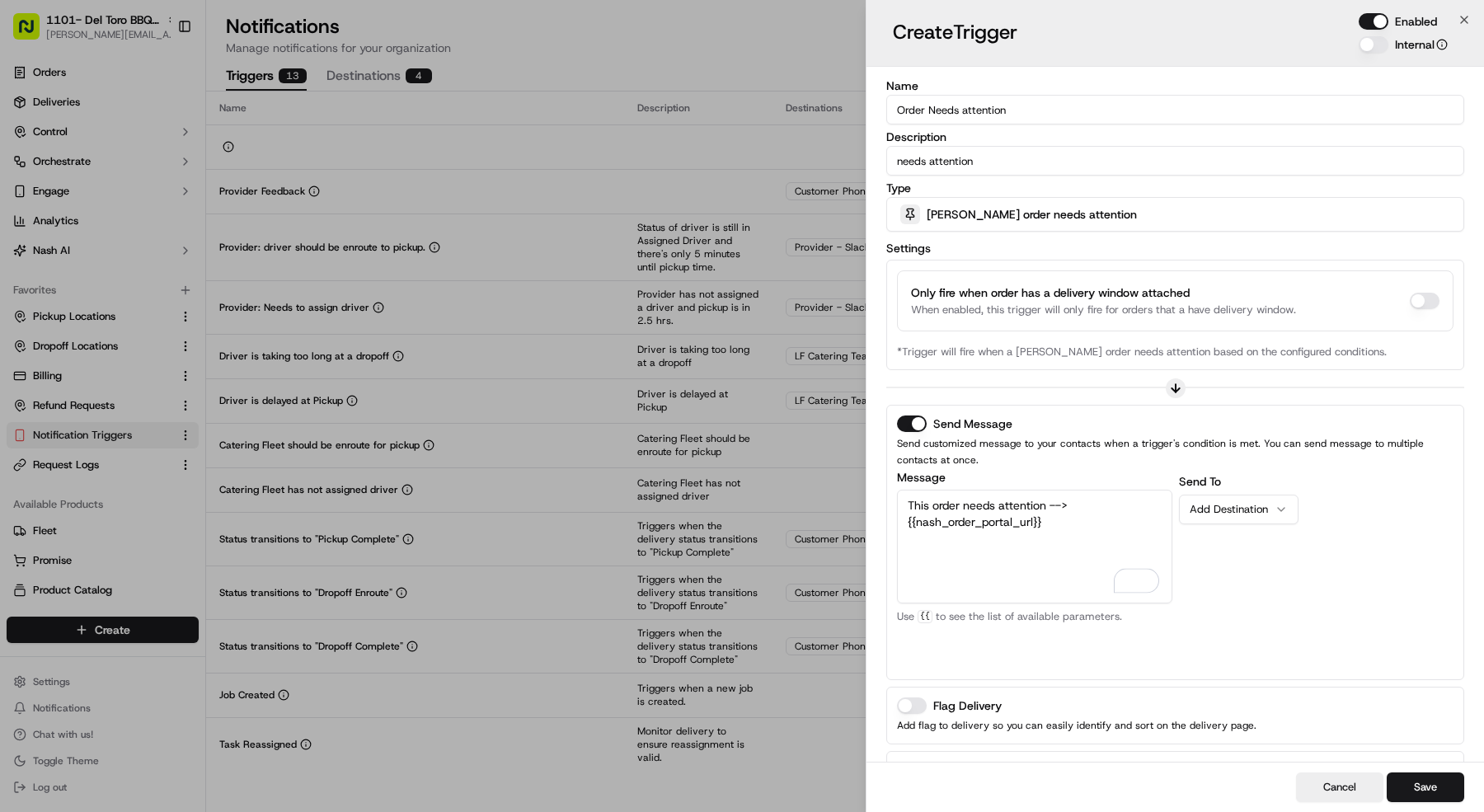
type textarea "This order needs attention --> {{nash_order_portal_url}}"
click at [1210, 518] on button "Add Destination" at bounding box center [1239, 509] width 119 height 29
click at [1426, 791] on button "Save" at bounding box center [1425, 787] width 78 height 29
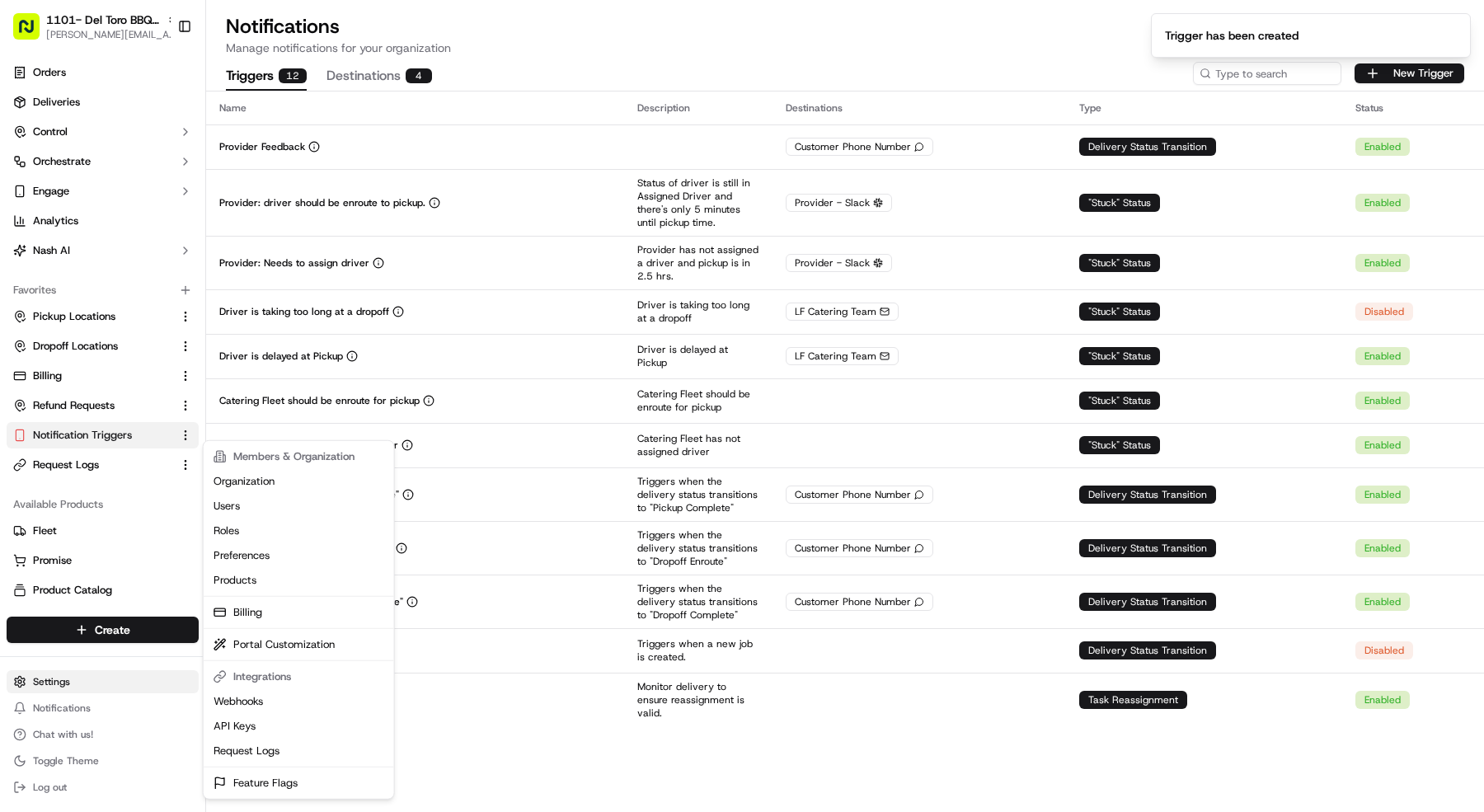
click at [106, 686] on html "1101- Del Toro BBQ - Mansfield mariam@usenash.com Toggle Sidebar Orders Deliver…" at bounding box center [742, 406] width 1484 height 812
click at [301, 778] on link "Feature Flags" at bounding box center [299, 783] width 184 height 25
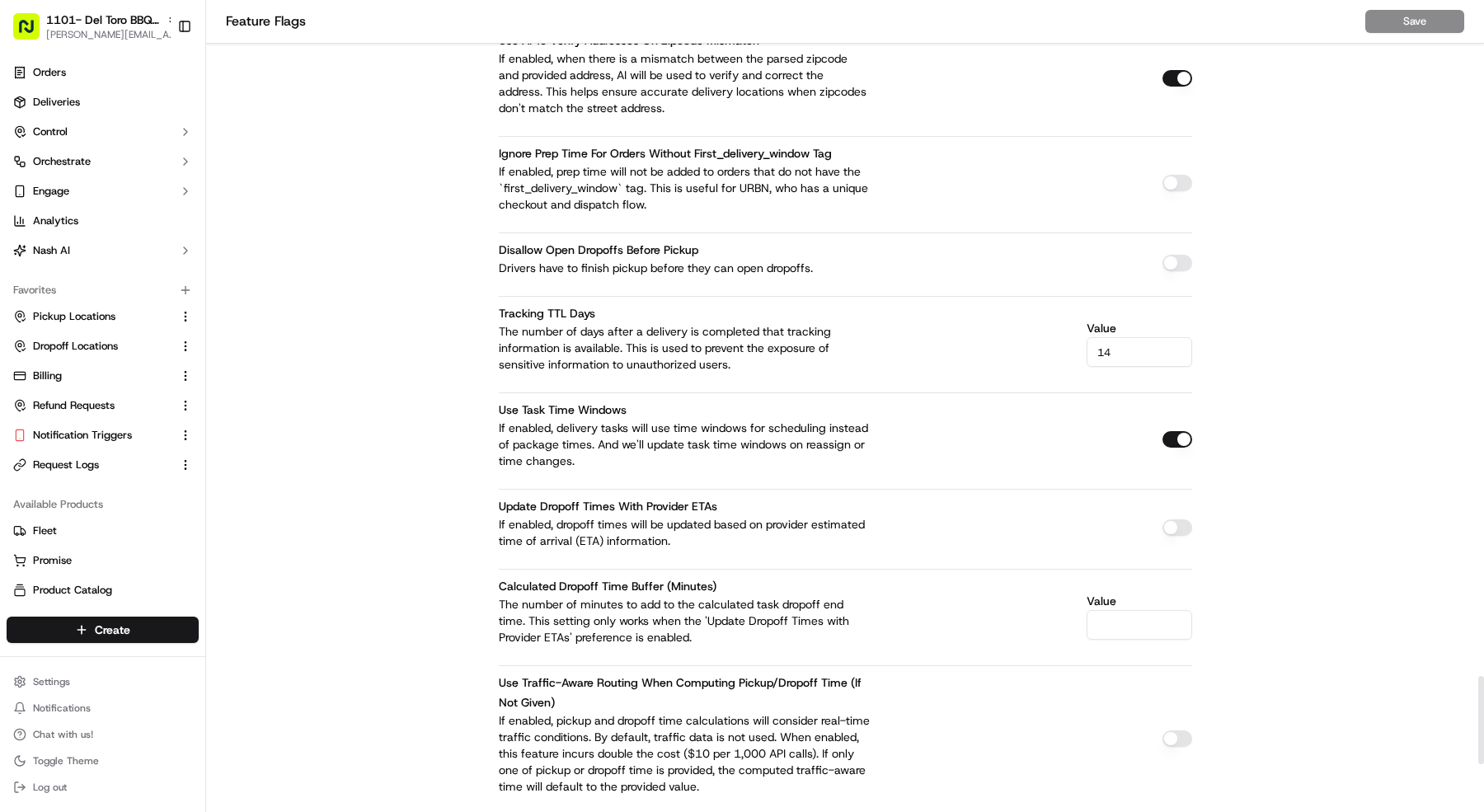
scroll to position [6667, 0]
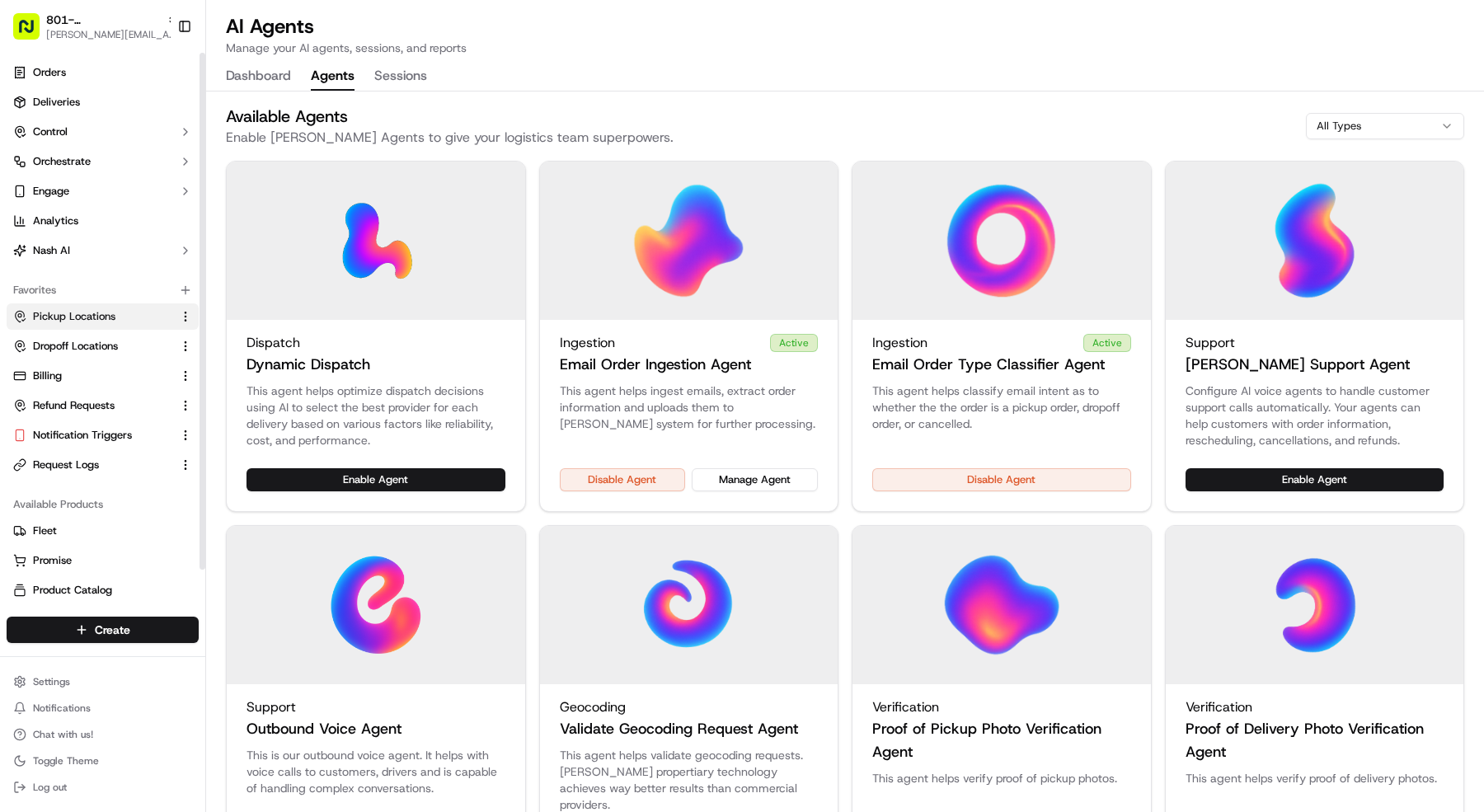
click at [115, 323] on span "Pickup Locations" at bounding box center [74, 316] width 83 height 15
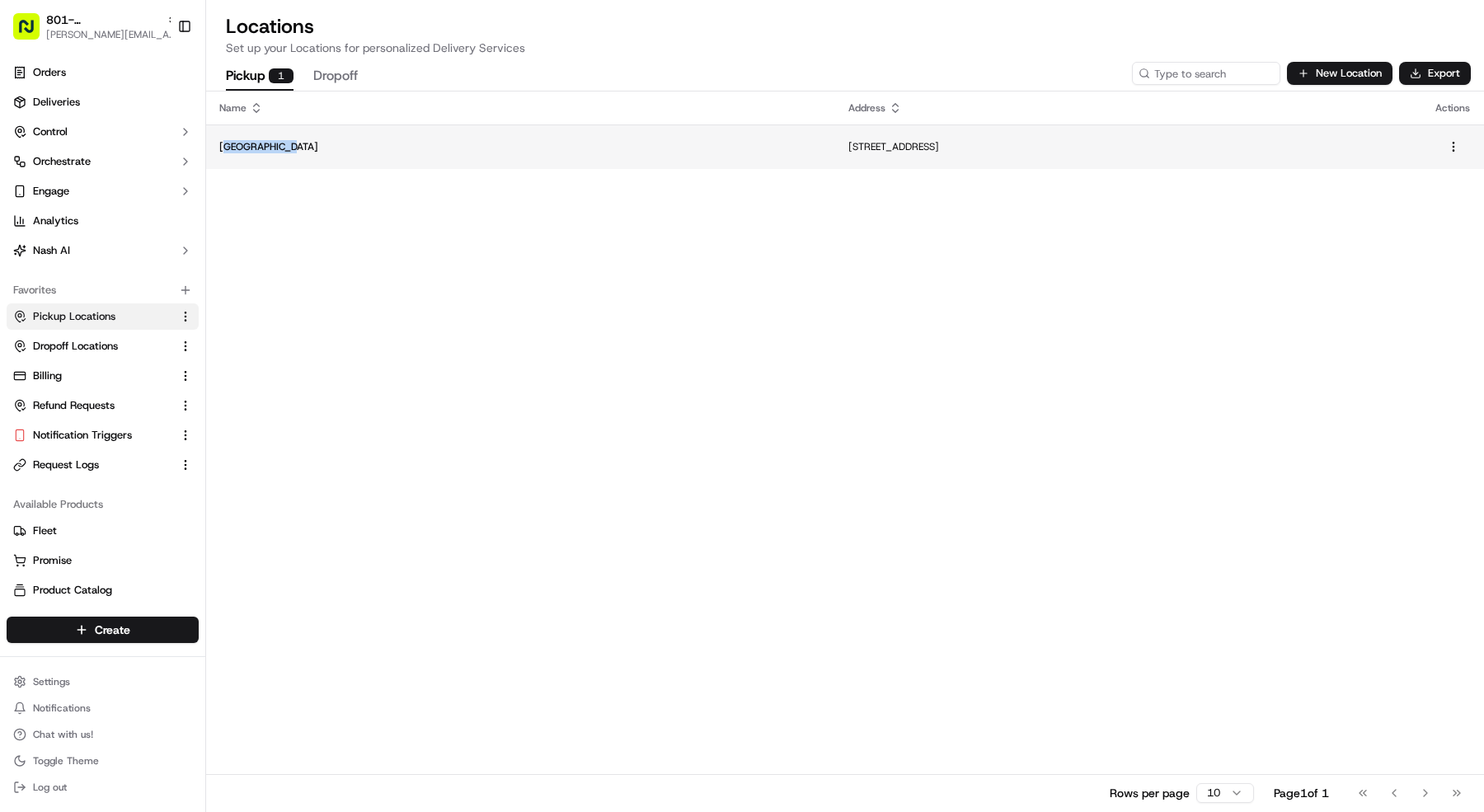
copy p "alisco Norte"
drag, startPoint x: 296, startPoint y: 144, endPoint x: 224, endPoint y: 149, distance: 72.2
click at [224, 149] on p "Jalisco Norte" at bounding box center [521, 146] width 603 height 13
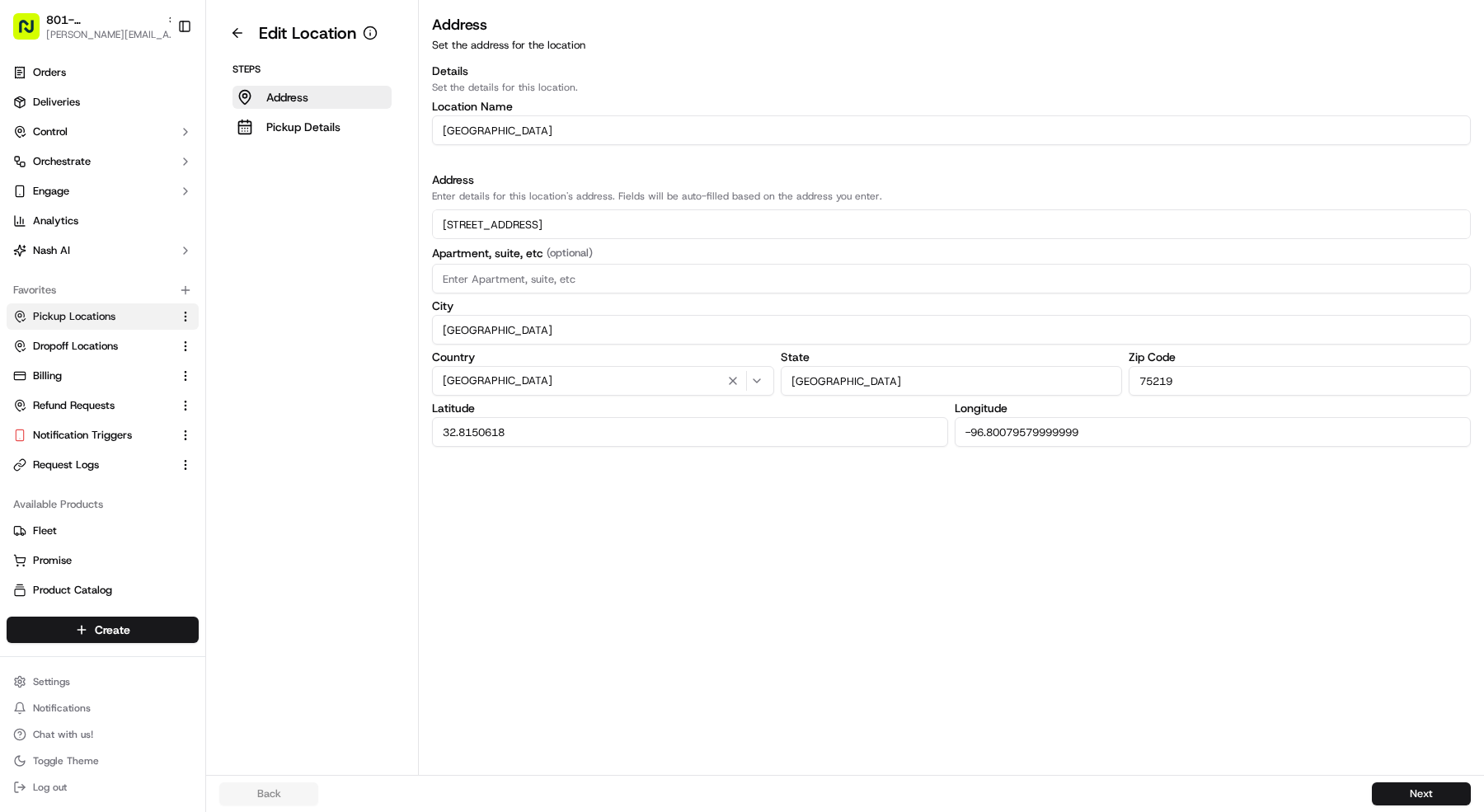
click at [258, 116] on button "Pickup Details" at bounding box center [312, 127] width 160 height 23
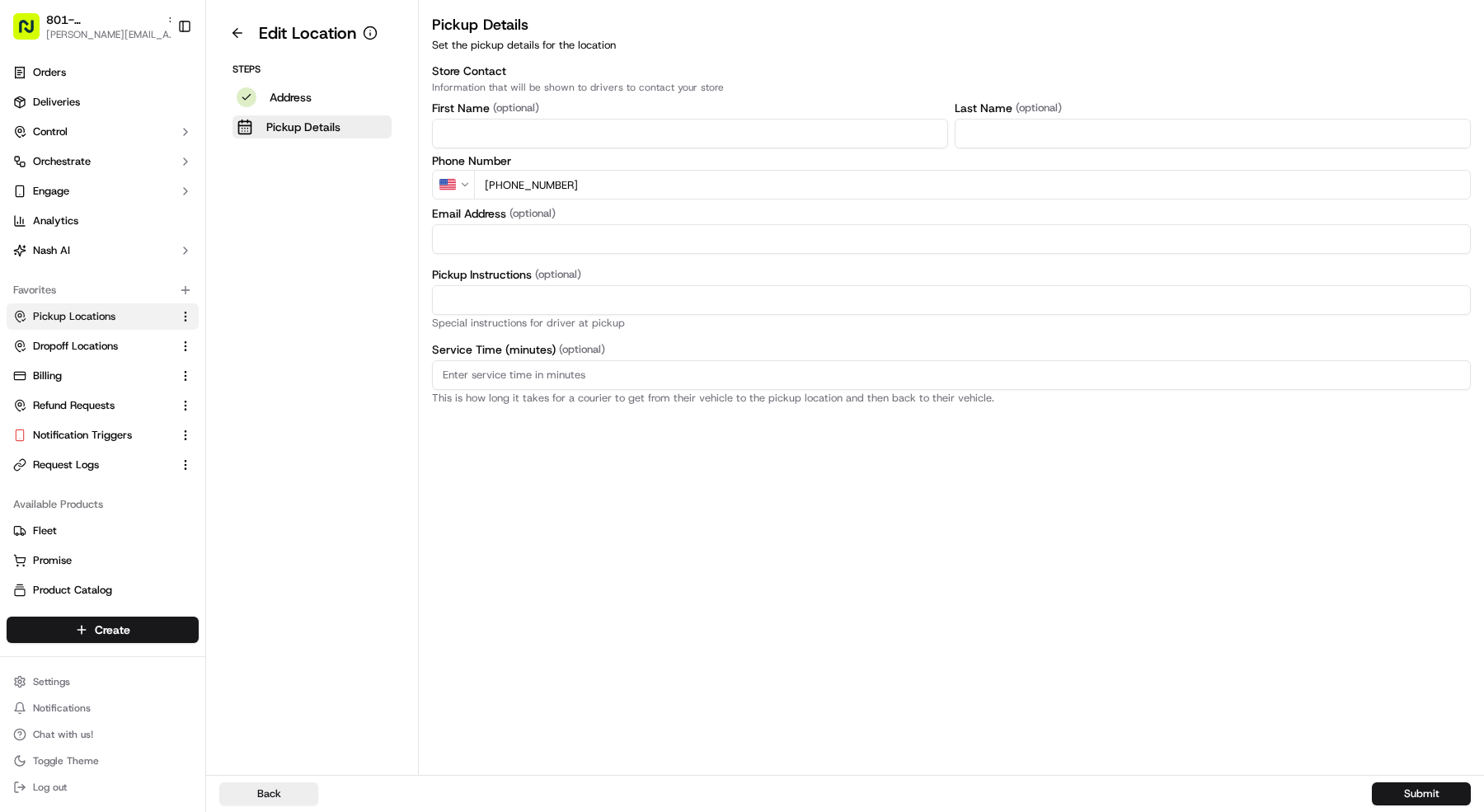
drag, startPoint x: 636, startPoint y: 193, endPoint x: 369, endPoint y: 173, distance: 267.7
click at [369, 173] on div "Edit Location Steps Address Pickup Details Pickup Details Set the pickup detail…" at bounding box center [845, 388] width 1278 height 775
click at [241, 40] on button at bounding box center [237, 33] width 37 height 27
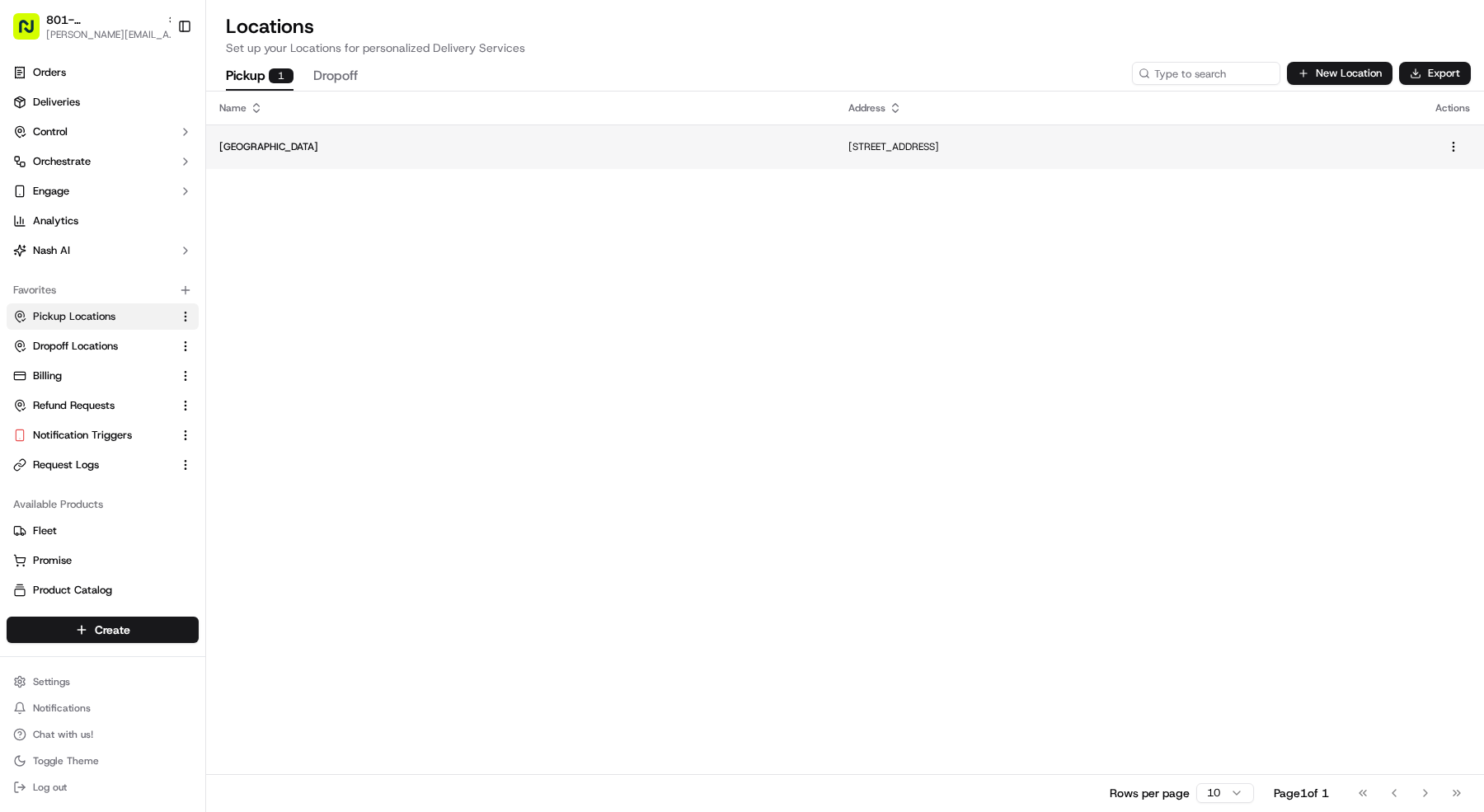
copy p "3858 Oak Lawn Ave, Dallas, TX 75219, USA"
drag, startPoint x: 778, startPoint y: 148, endPoint x: 547, endPoint y: 150, distance: 231.0
click at [849, 150] on p "3858 Oak Lawn Ave, Dallas, TX 75219, USA" at bounding box center [1128, 146] width 561 height 13
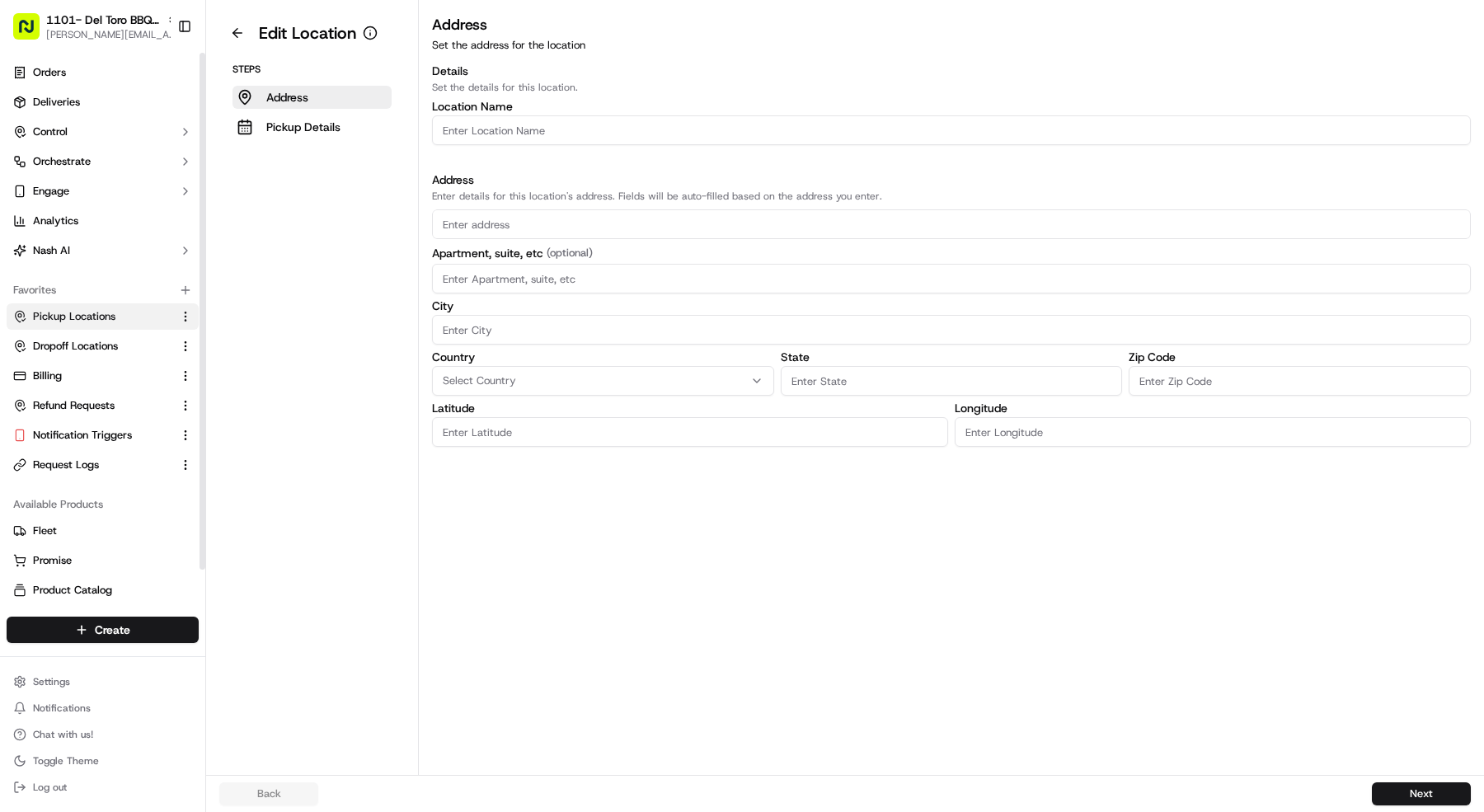
click at [103, 309] on span "Pickup Locations" at bounding box center [74, 316] width 83 height 15
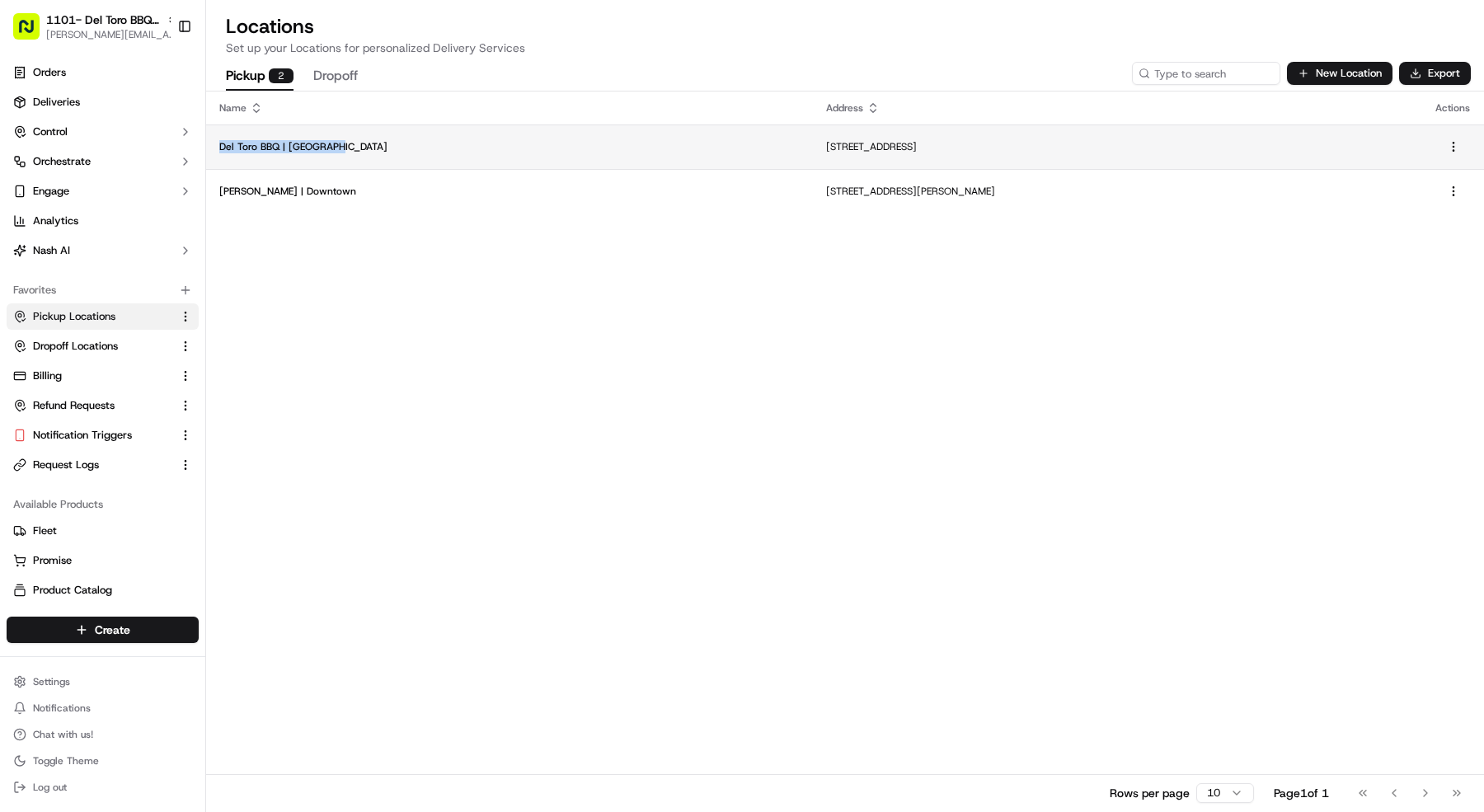
copy p "Del Toro BBQ | [GEOGRAPHIC_DATA]"
drag, startPoint x: 356, startPoint y: 144, endPoint x: 217, endPoint y: 146, distance: 139.0
click at [217, 146] on td "Del Toro BBQ | [GEOGRAPHIC_DATA]" at bounding box center [509, 147] width 607 height 45
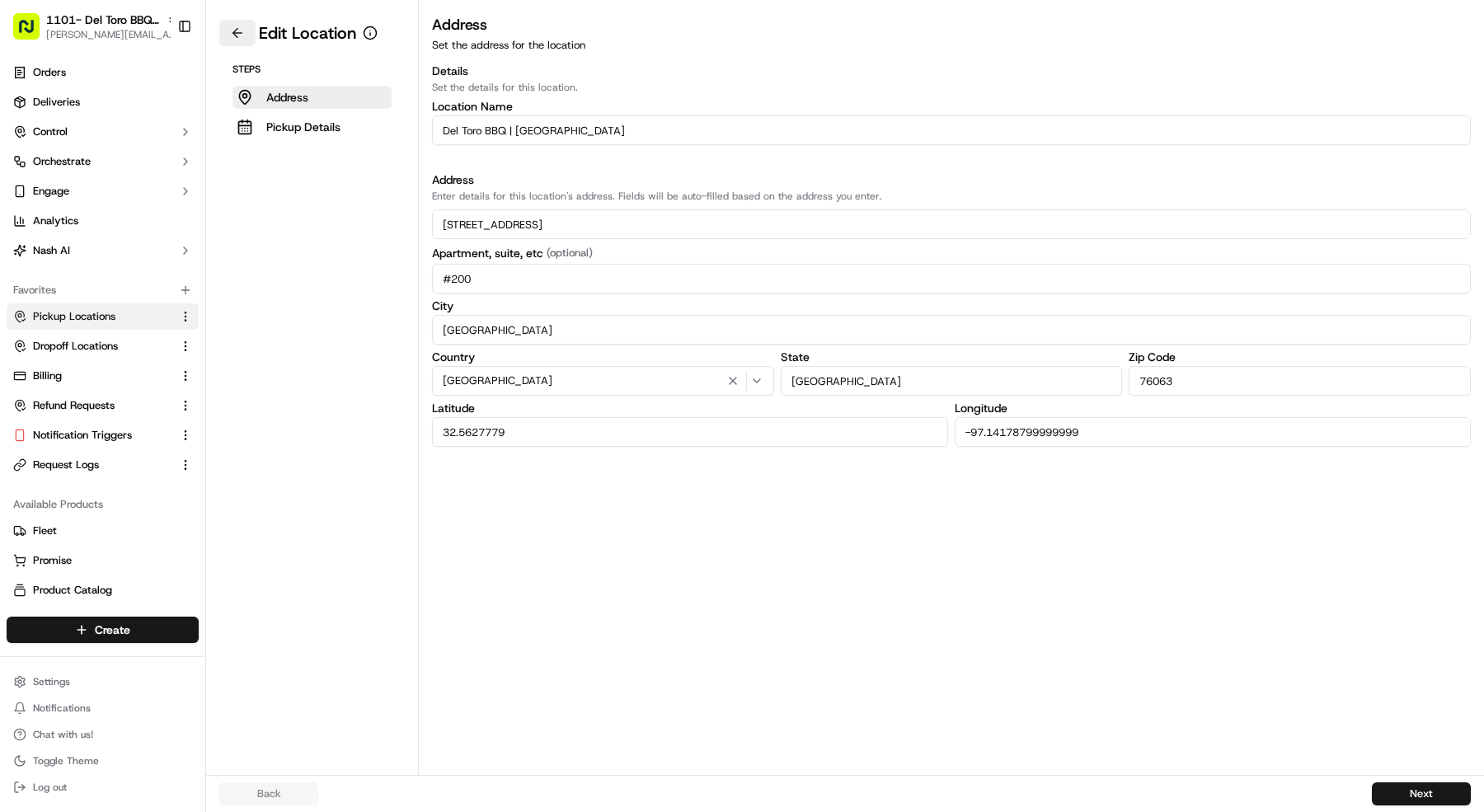
click at [230, 21] on button at bounding box center [237, 33] width 37 height 27
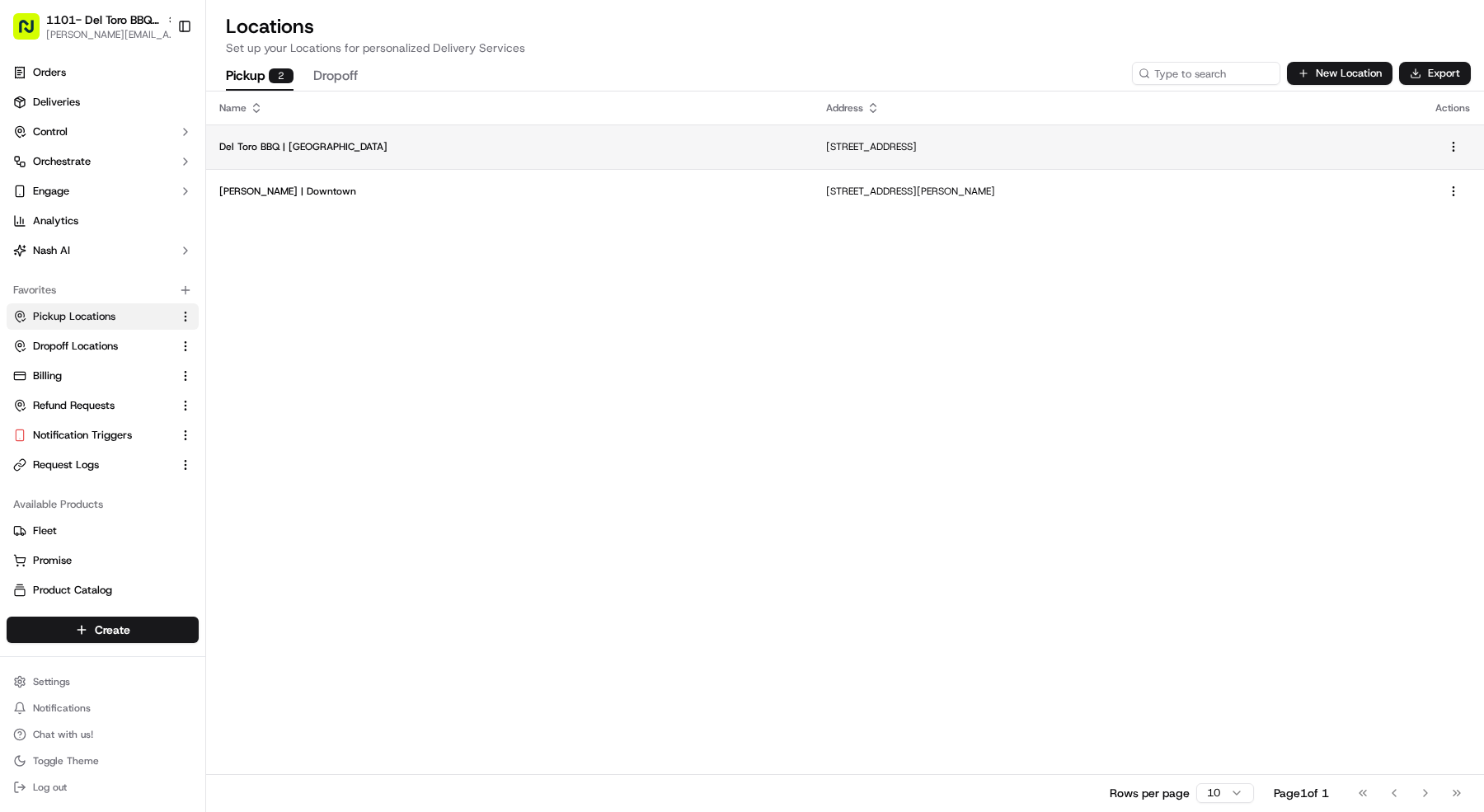
copy p "[STREET_ADDRESS]"
drag, startPoint x: 894, startPoint y: 142, endPoint x: 652, endPoint y: 147, distance: 242.1
click at [813, 147] on td "[STREET_ADDRESS]" at bounding box center [1118, 147] width 610 height 45
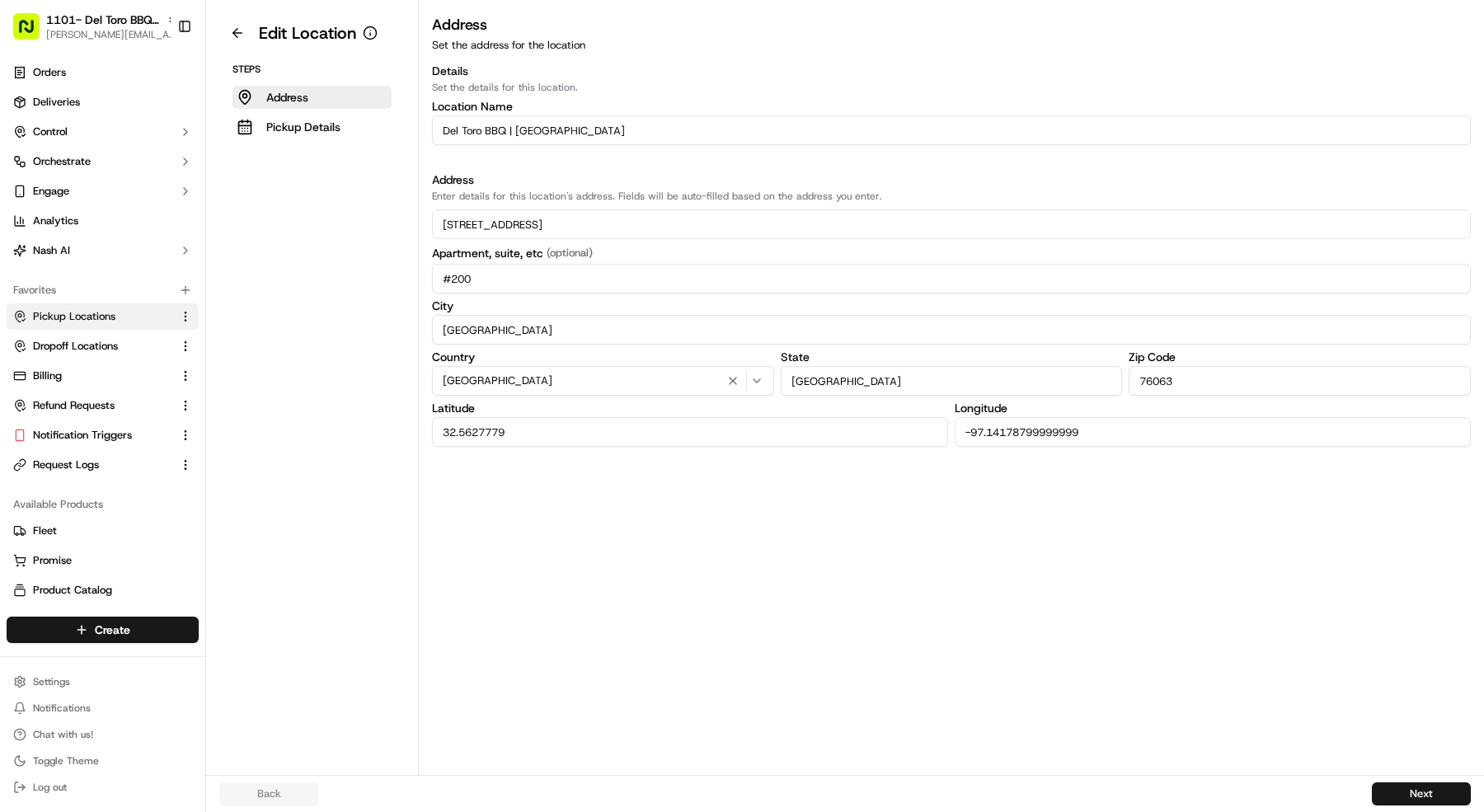
drag, startPoint x: 292, startPoint y: 130, endPoint x: 310, endPoint y: 140, distance: 20.6
click at [292, 130] on p "Pickup Details" at bounding box center [303, 127] width 74 height 17
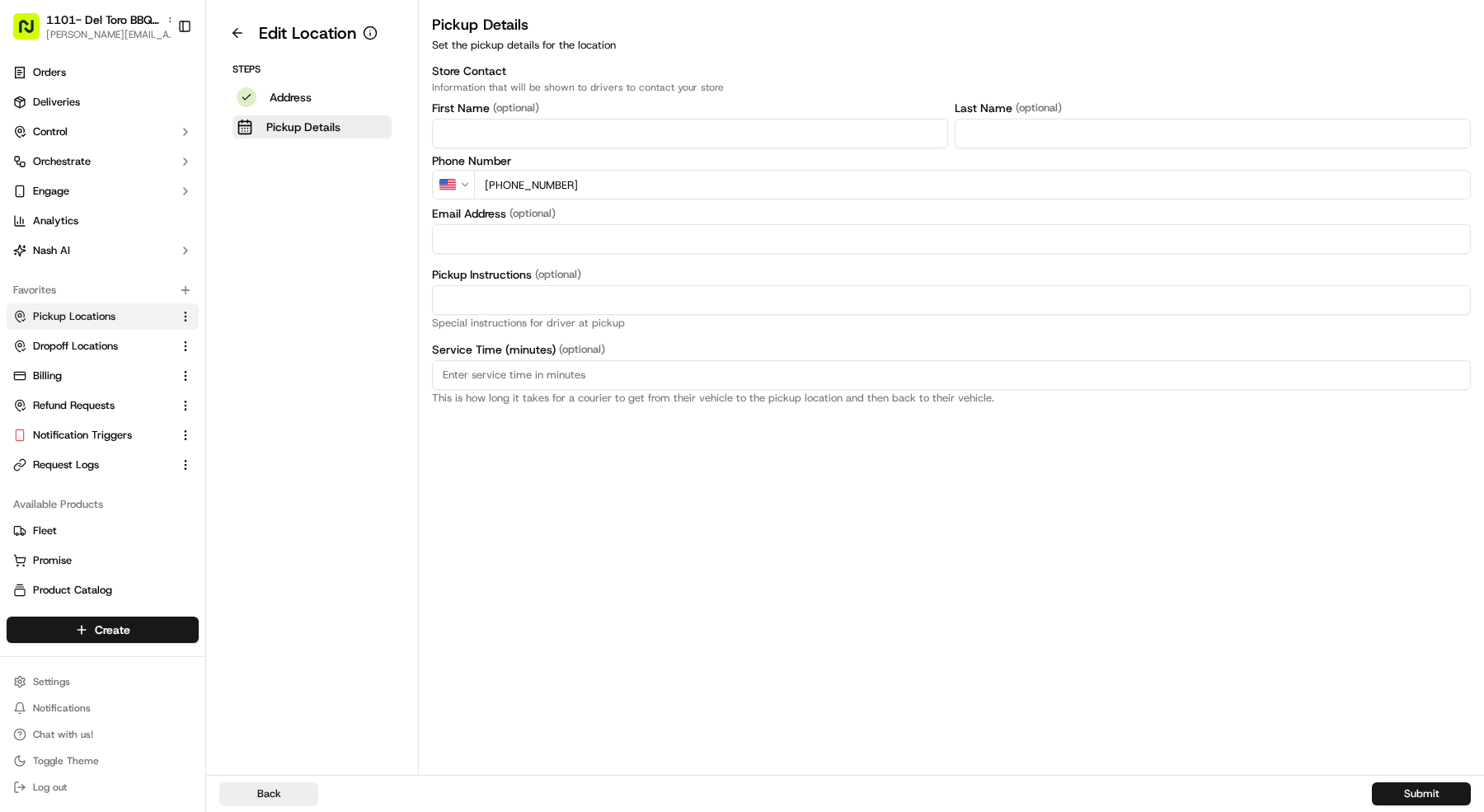
click at [688, 174] on input "[PHONE_NUMBER]" at bounding box center [972, 185] width 996 height 29
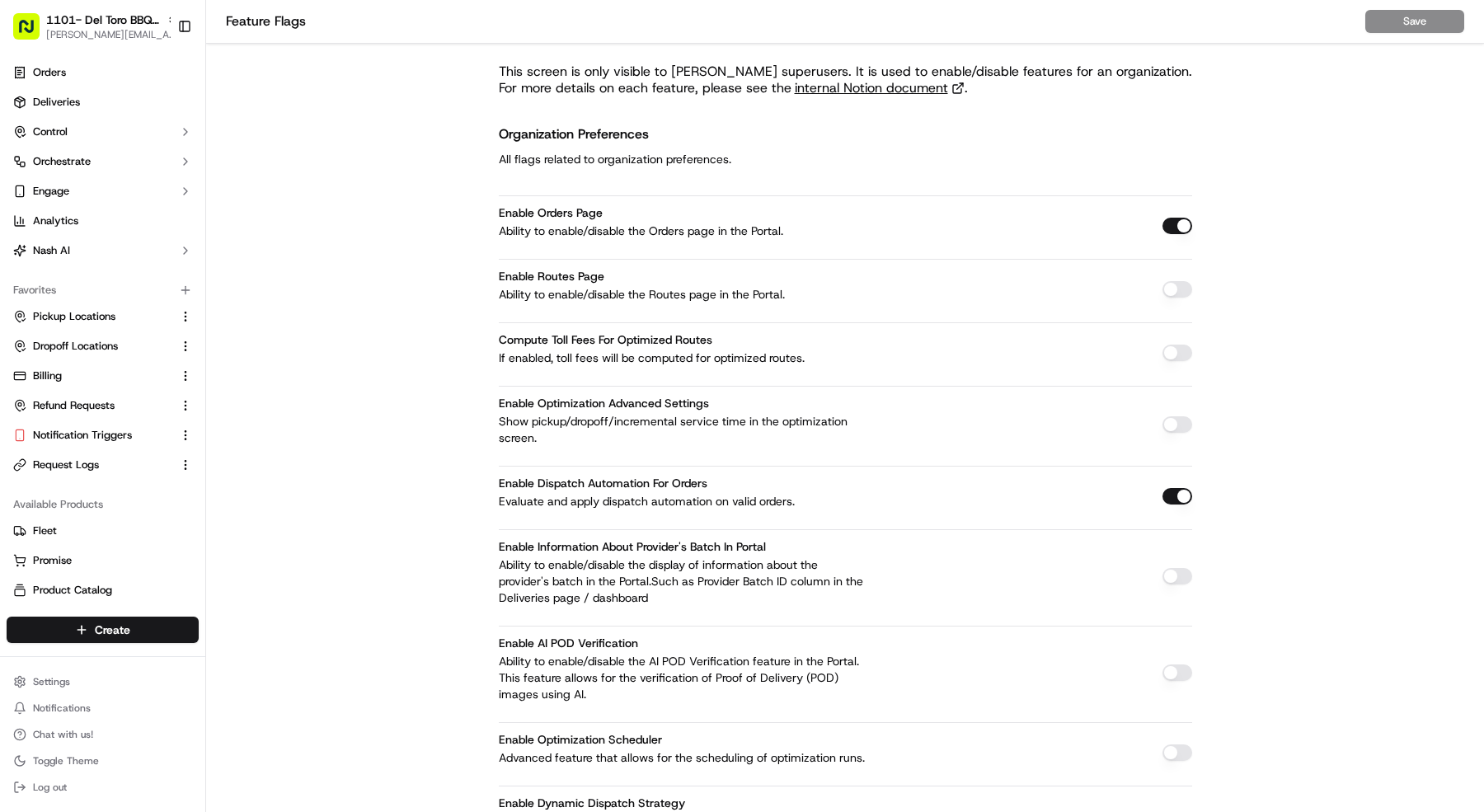
scroll to position [6667, 0]
